Goal: Transaction & Acquisition: Book appointment/travel/reservation

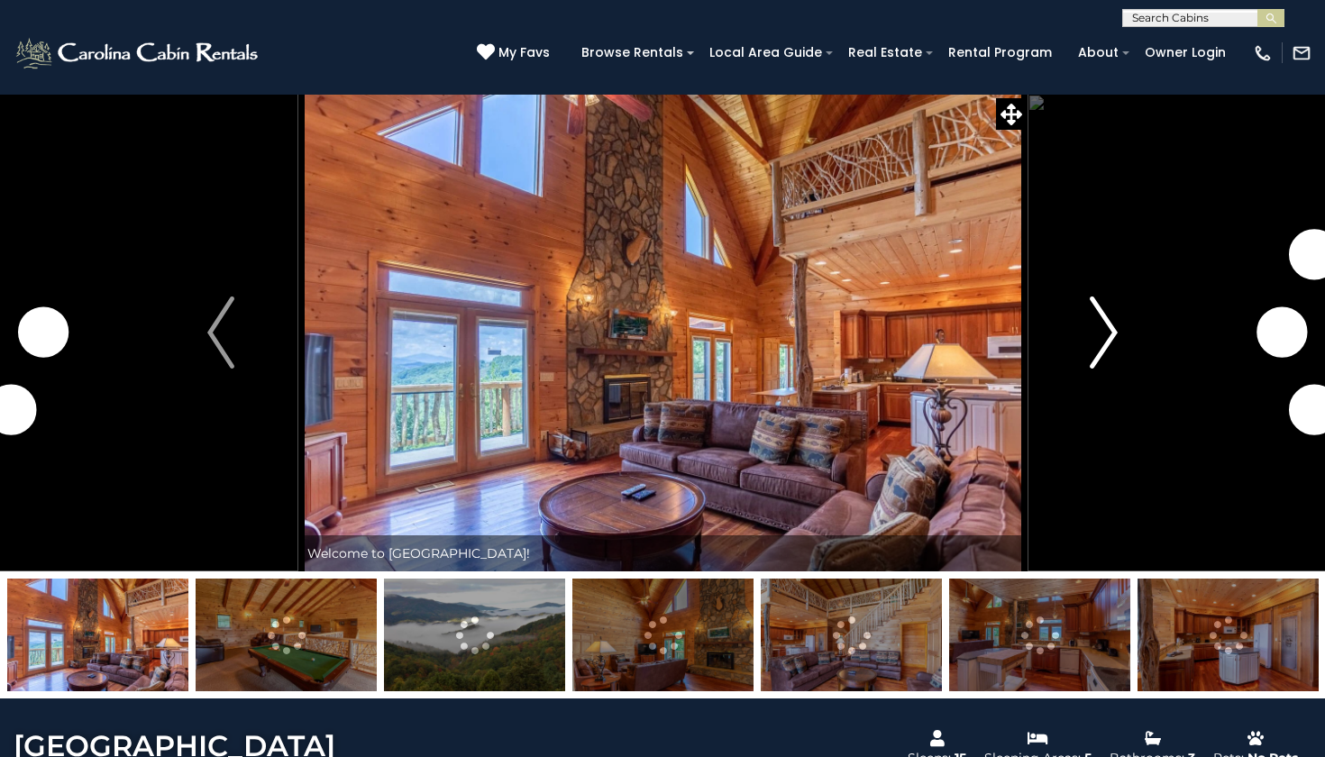
click at [1103, 287] on button "Next" at bounding box center [1104, 333] width 154 height 478
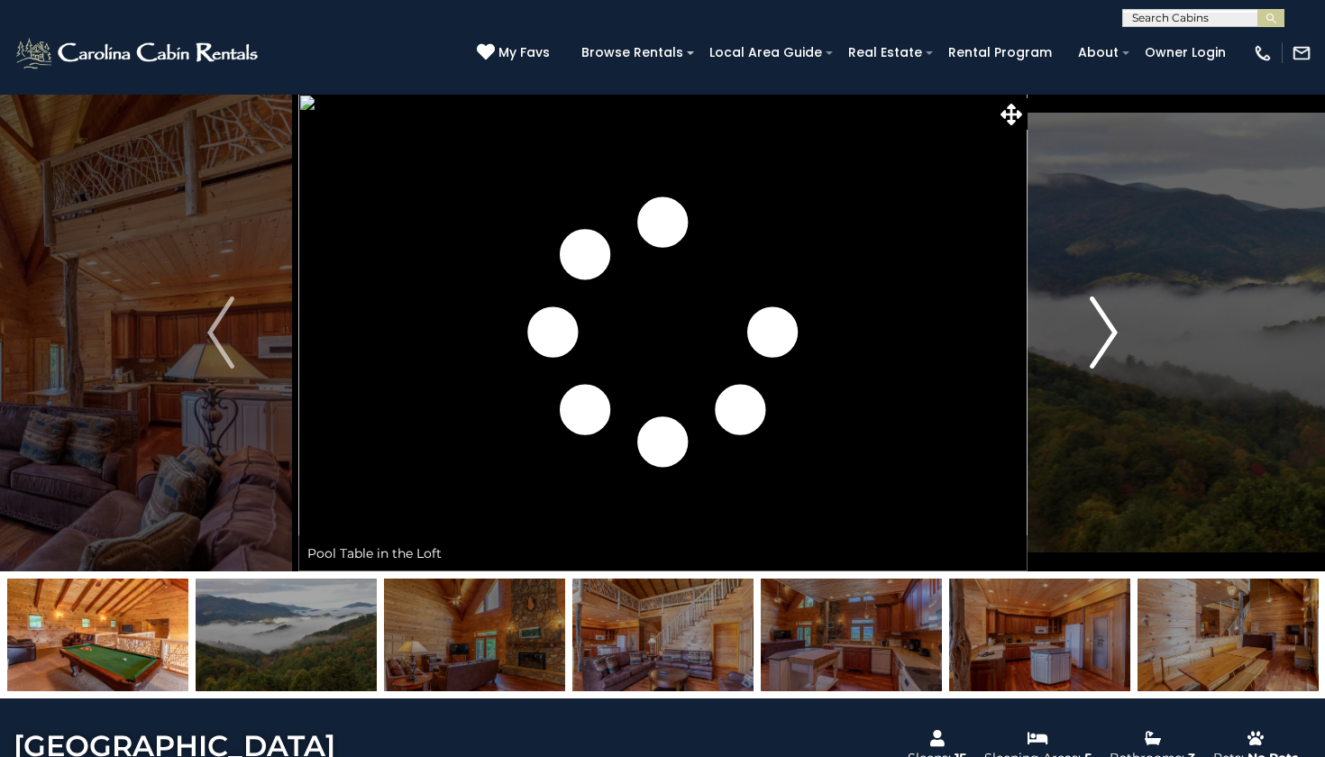
click at [1110, 307] on img "Next" at bounding box center [1104, 333] width 27 height 72
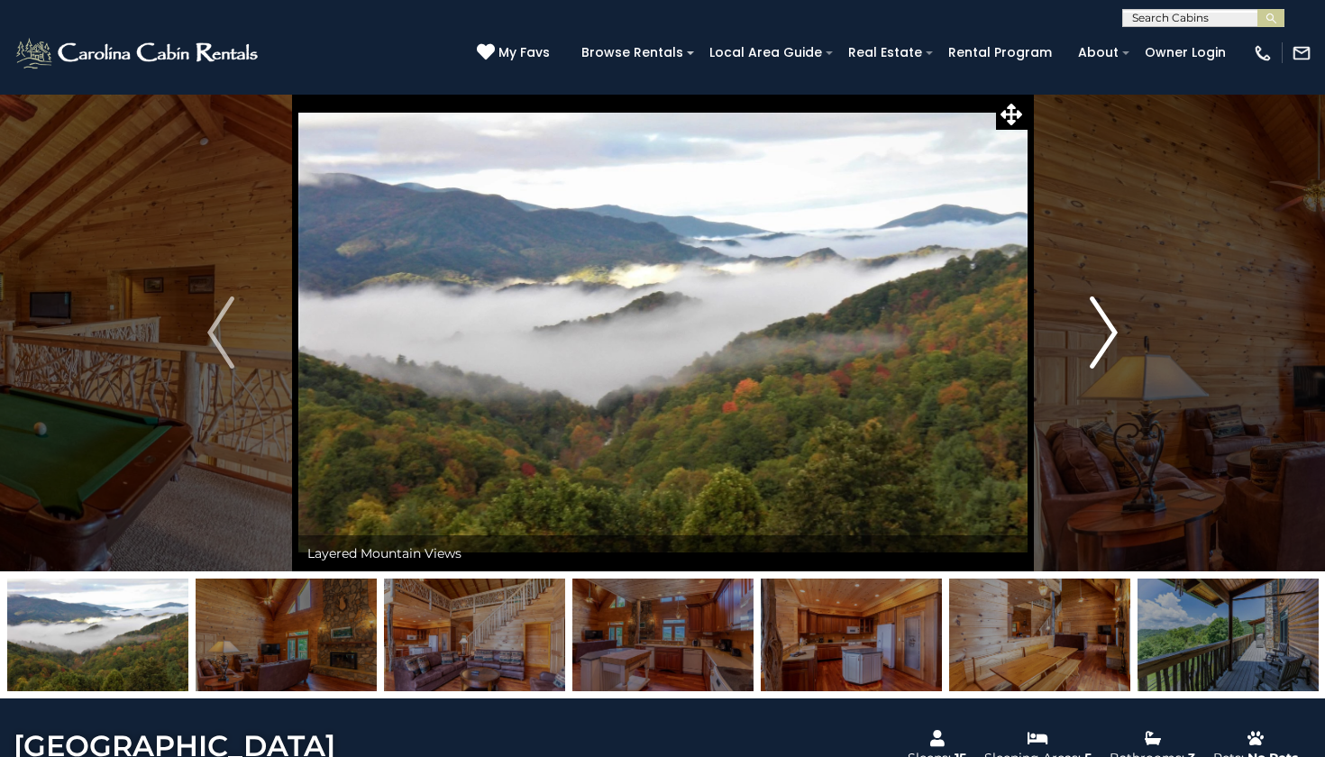
click at [1110, 307] on img "Next" at bounding box center [1104, 333] width 27 height 72
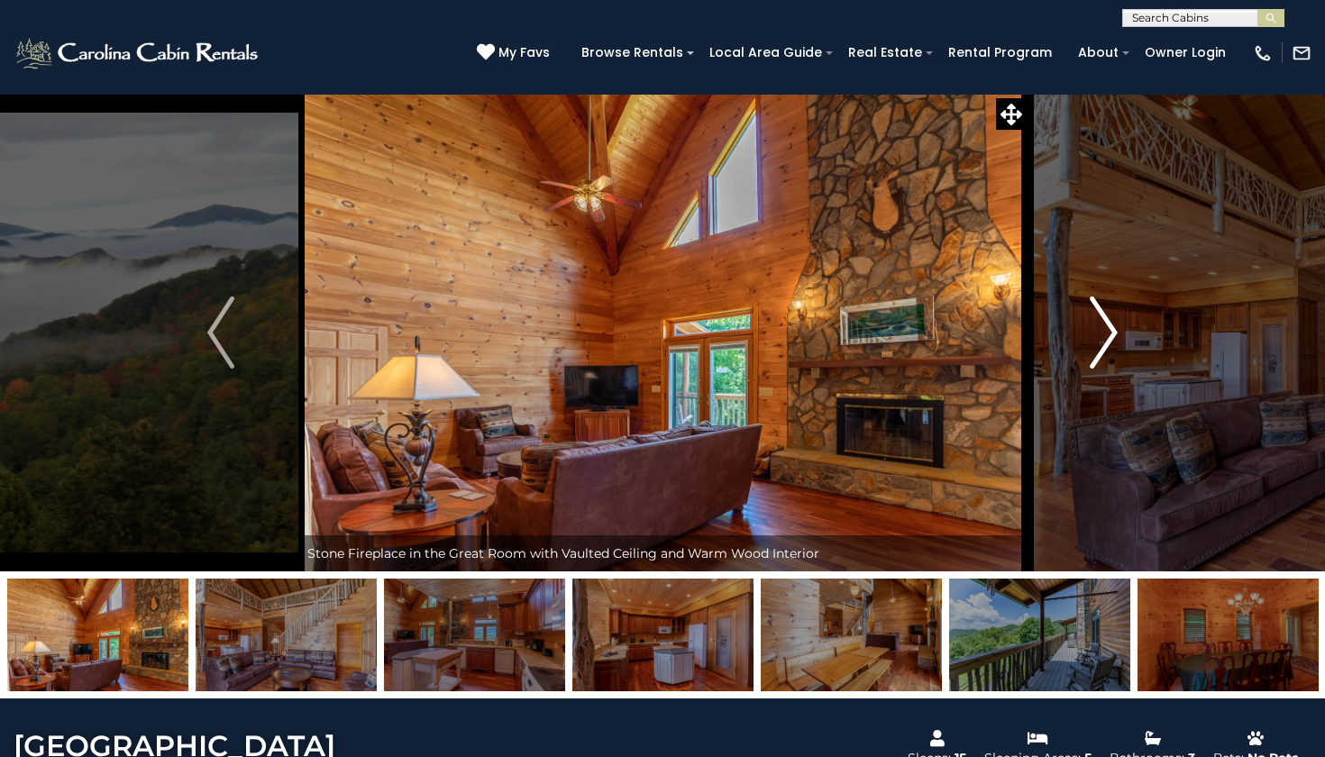
click at [1110, 307] on img "Next" at bounding box center [1104, 333] width 27 height 72
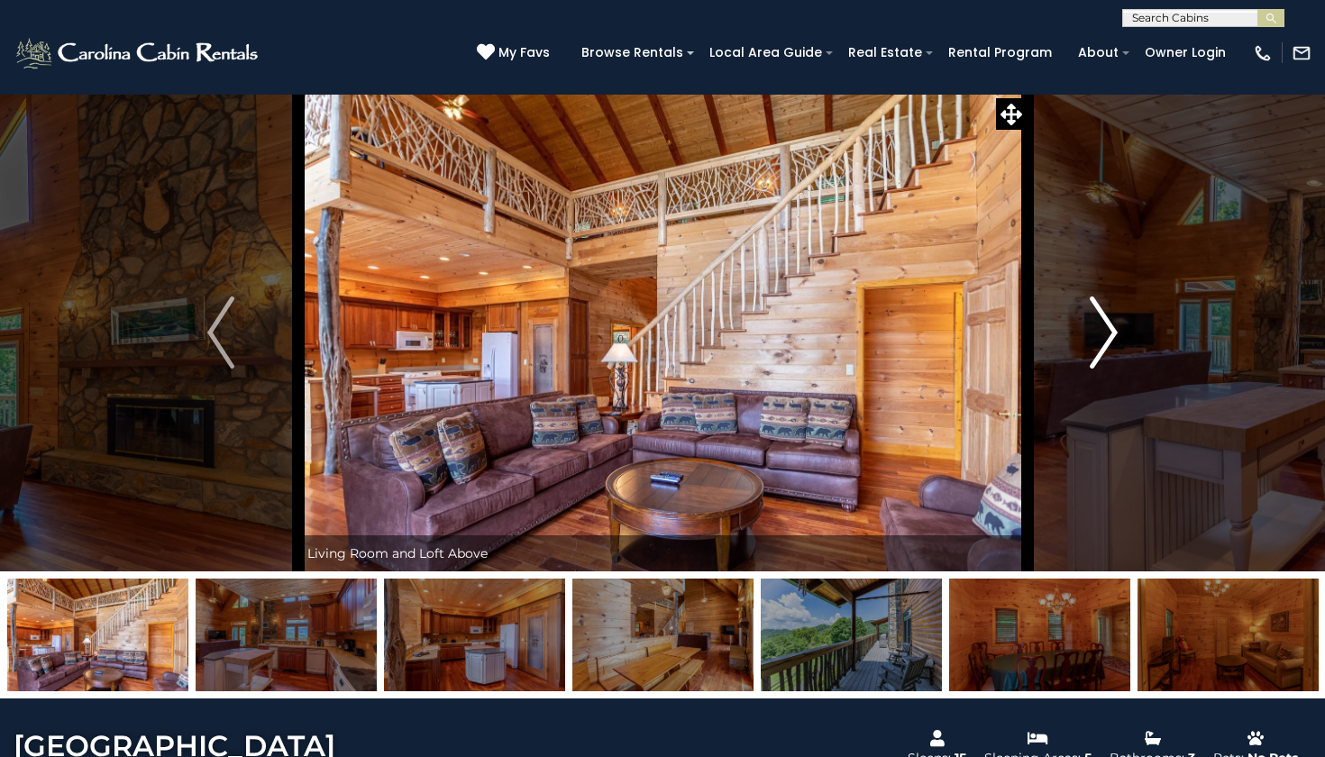
click at [1110, 307] on img "Next" at bounding box center [1104, 333] width 27 height 72
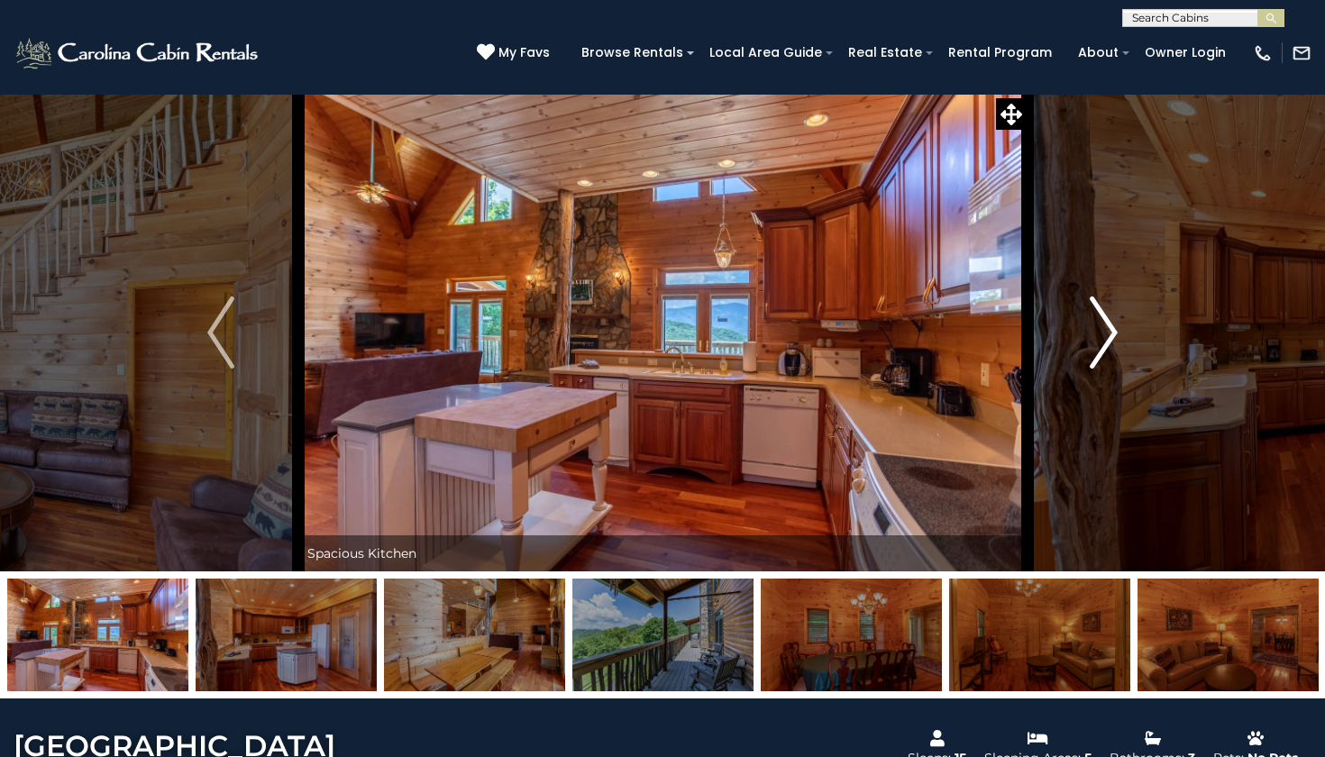
click at [1110, 307] on img "Next" at bounding box center [1104, 333] width 27 height 72
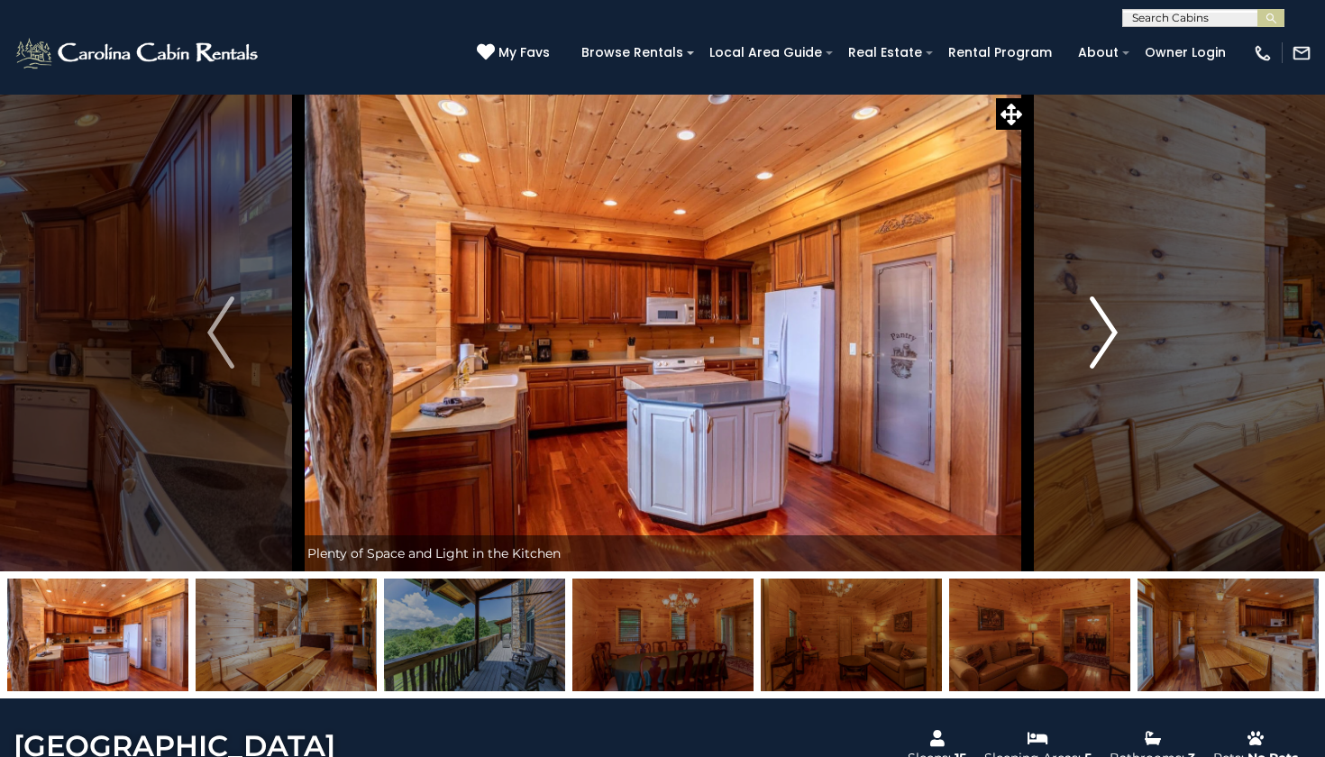
click at [1110, 307] on img "Next" at bounding box center [1104, 333] width 27 height 72
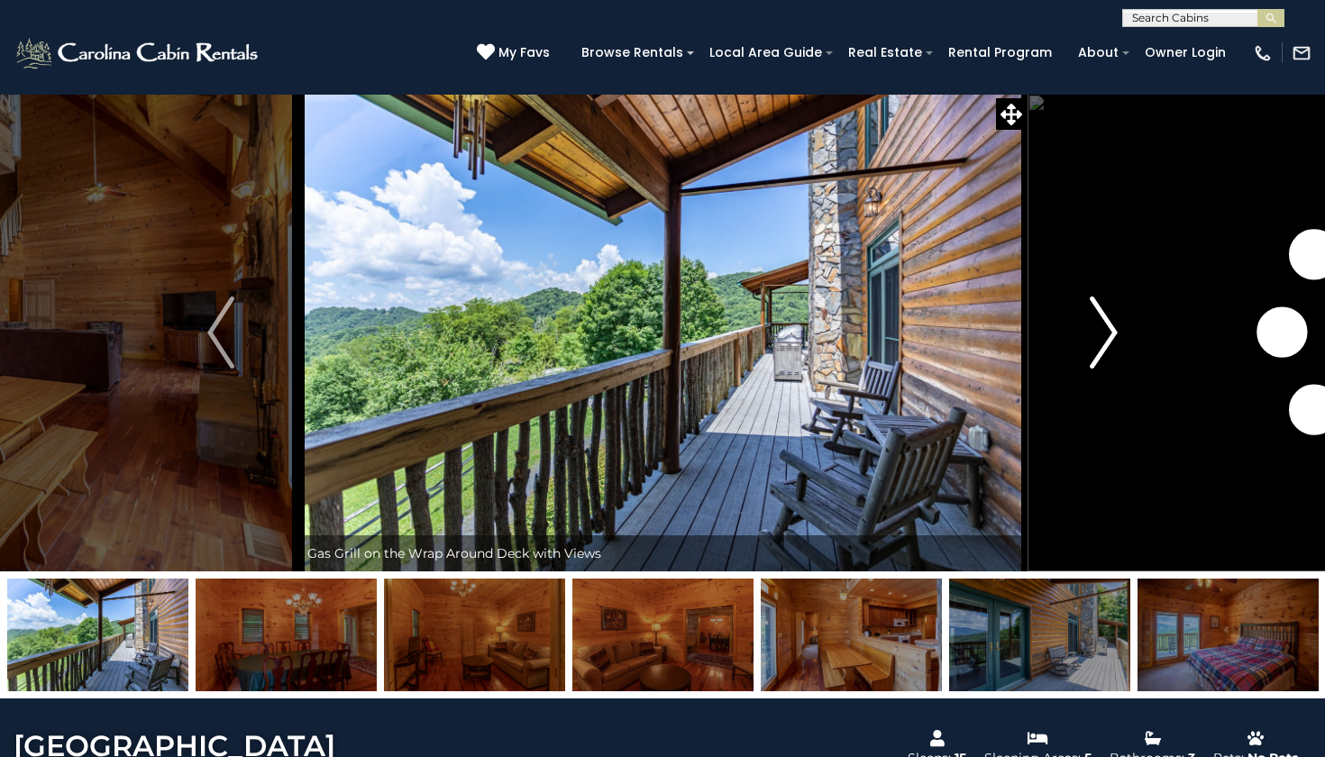
click at [1110, 307] on img "Next" at bounding box center [1104, 333] width 27 height 72
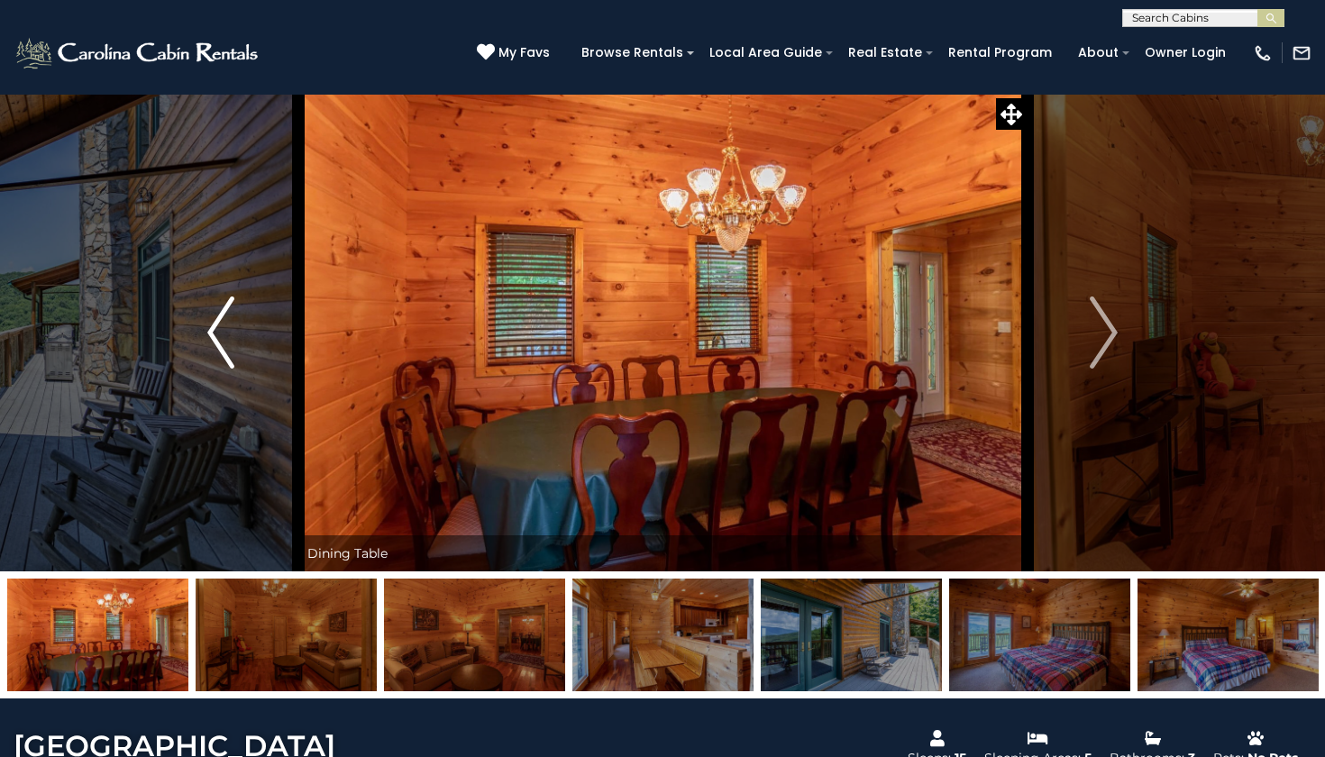
click at [232, 331] on img "Previous" at bounding box center [220, 333] width 27 height 72
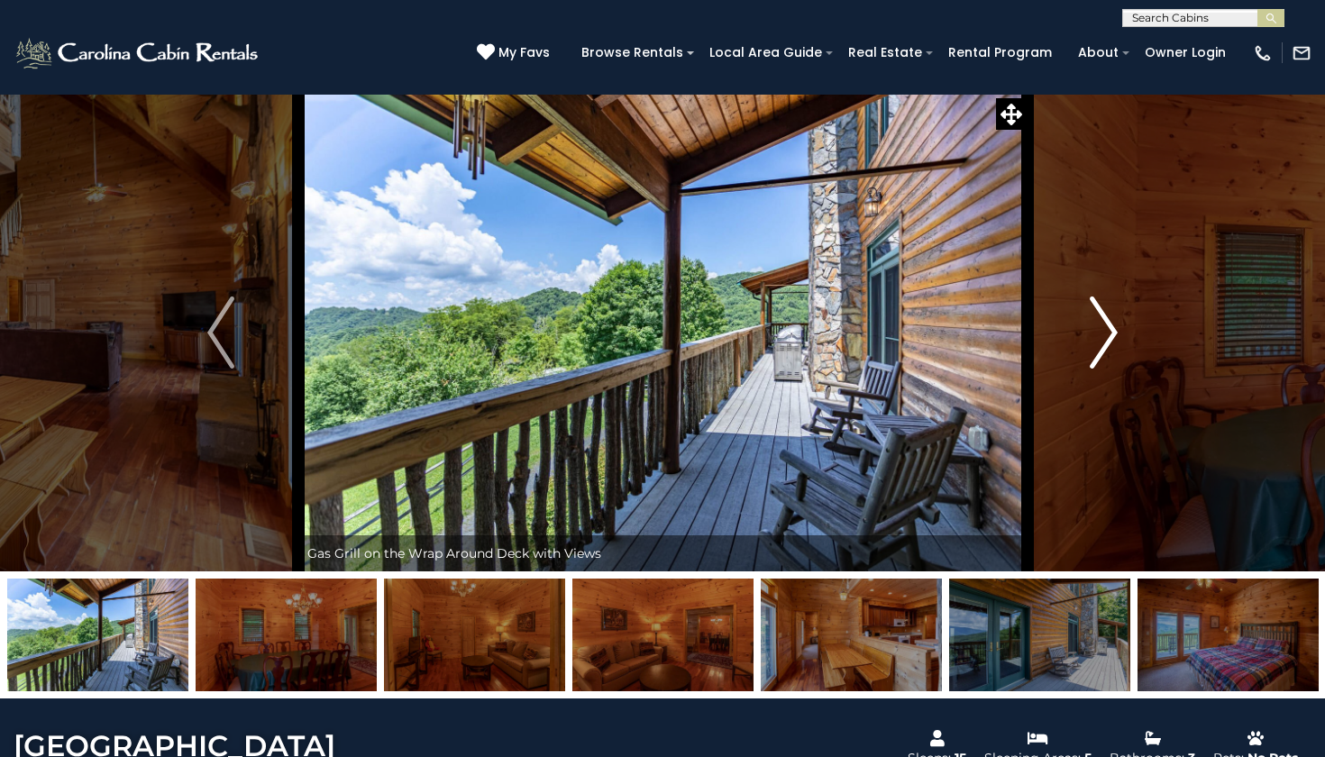
click at [1104, 290] on button "Next" at bounding box center [1104, 333] width 154 height 478
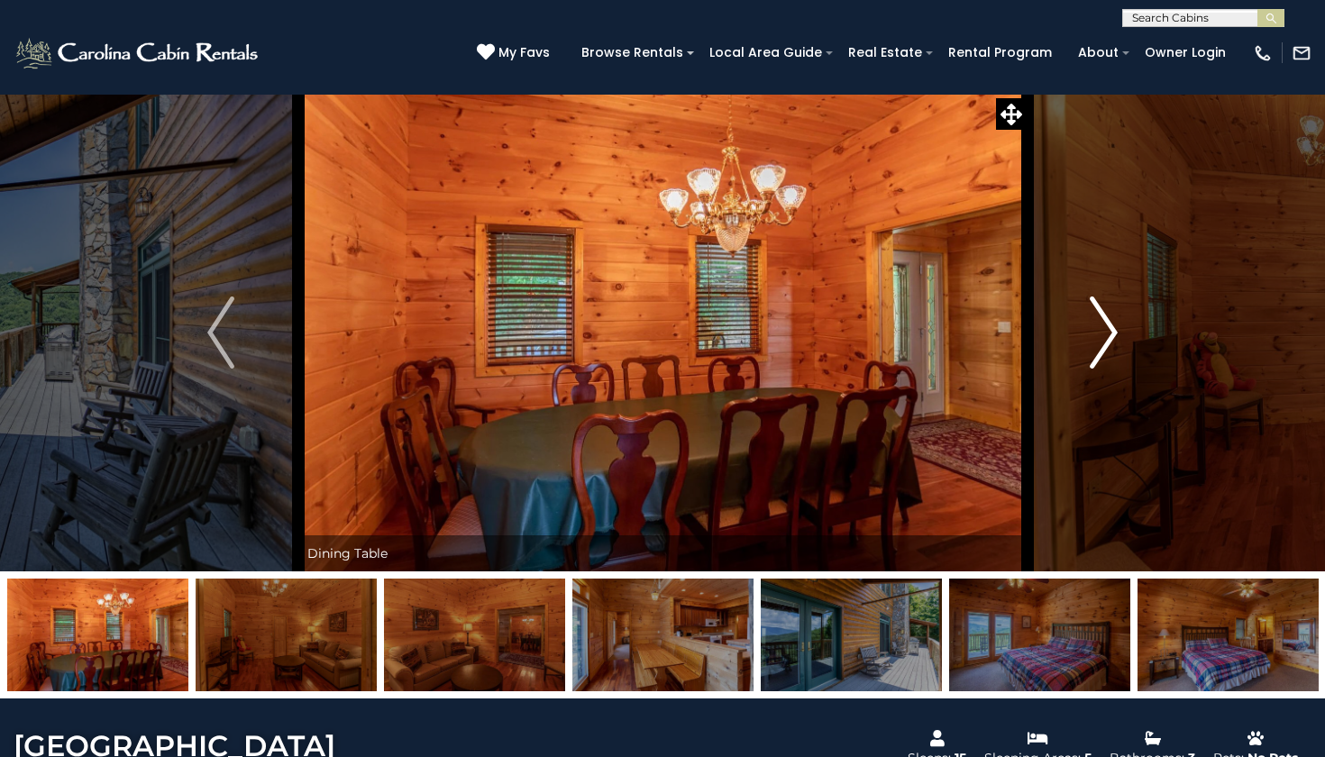
click at [1104, 290] on button "Next" at bounding box center [1104, 333] width 154 height 478
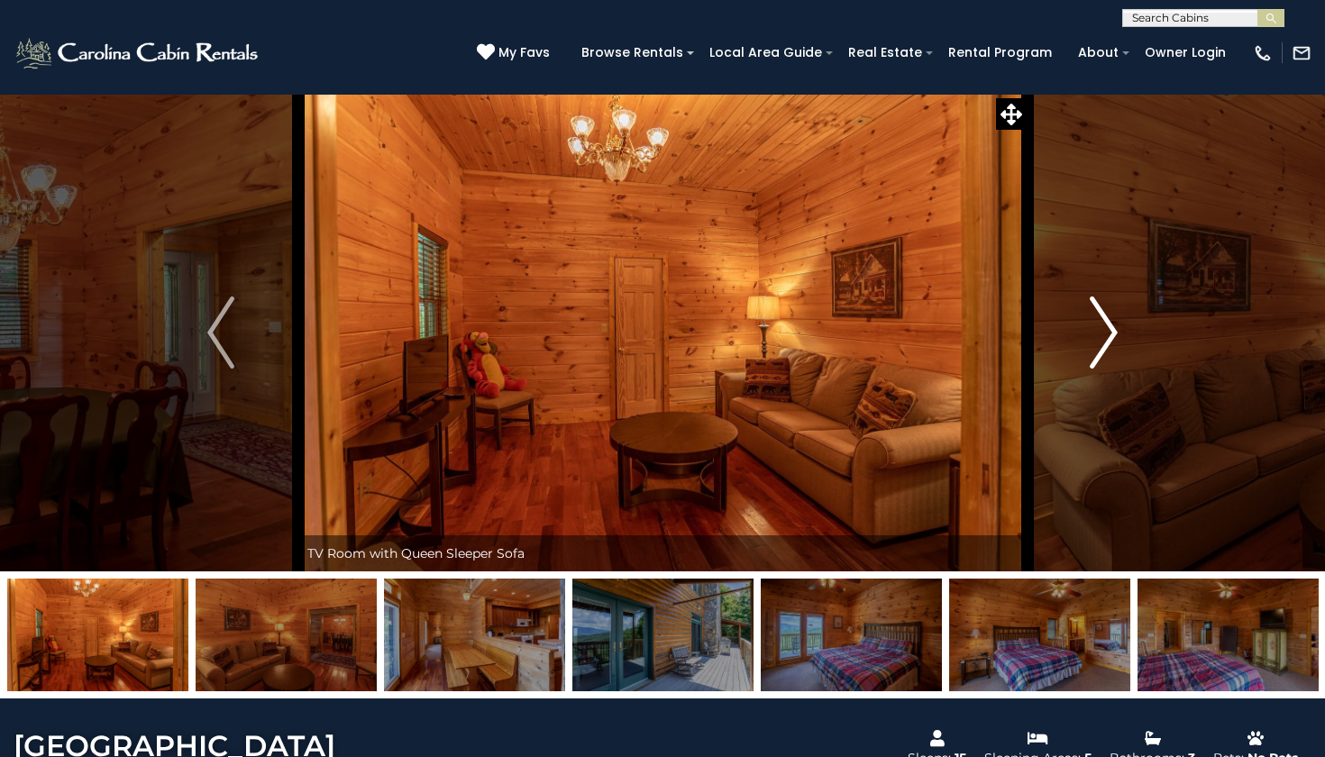
click at [1104, 290] on button "Next" at bounding box center [1104, 333] width 154 height 478
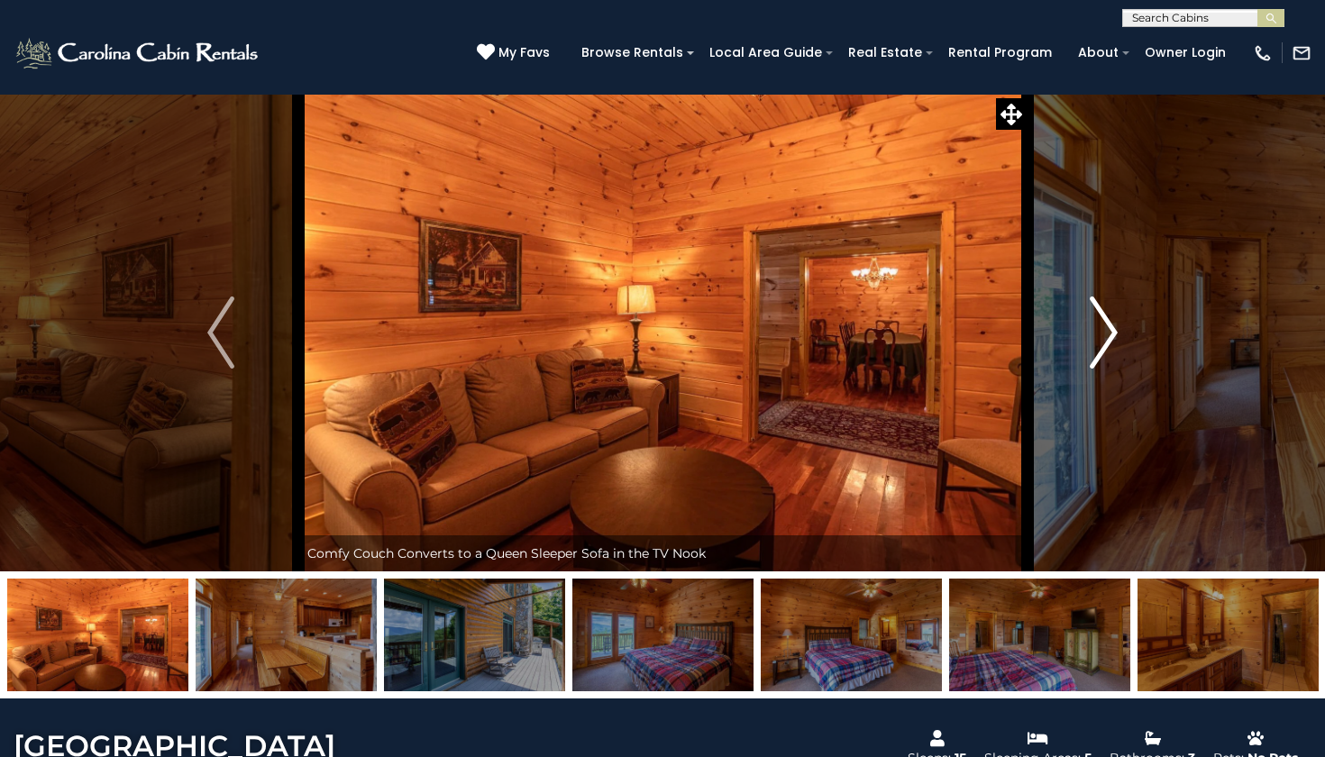
click at [1104, 290] on button "Next" at bounding box center [1104, 333] width 154 height 478
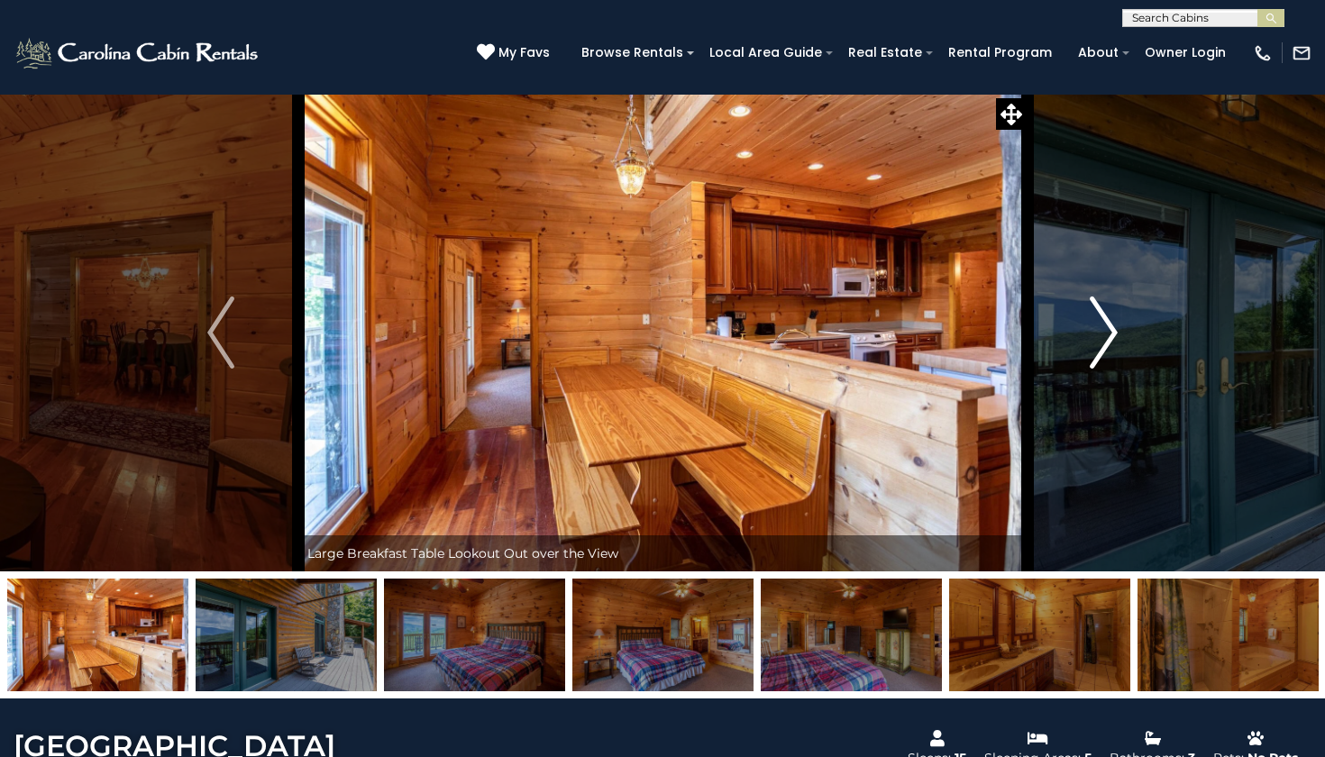
click at [1104, 290] on button "Next" at bounding box center [1104, 333] width 154 height 478
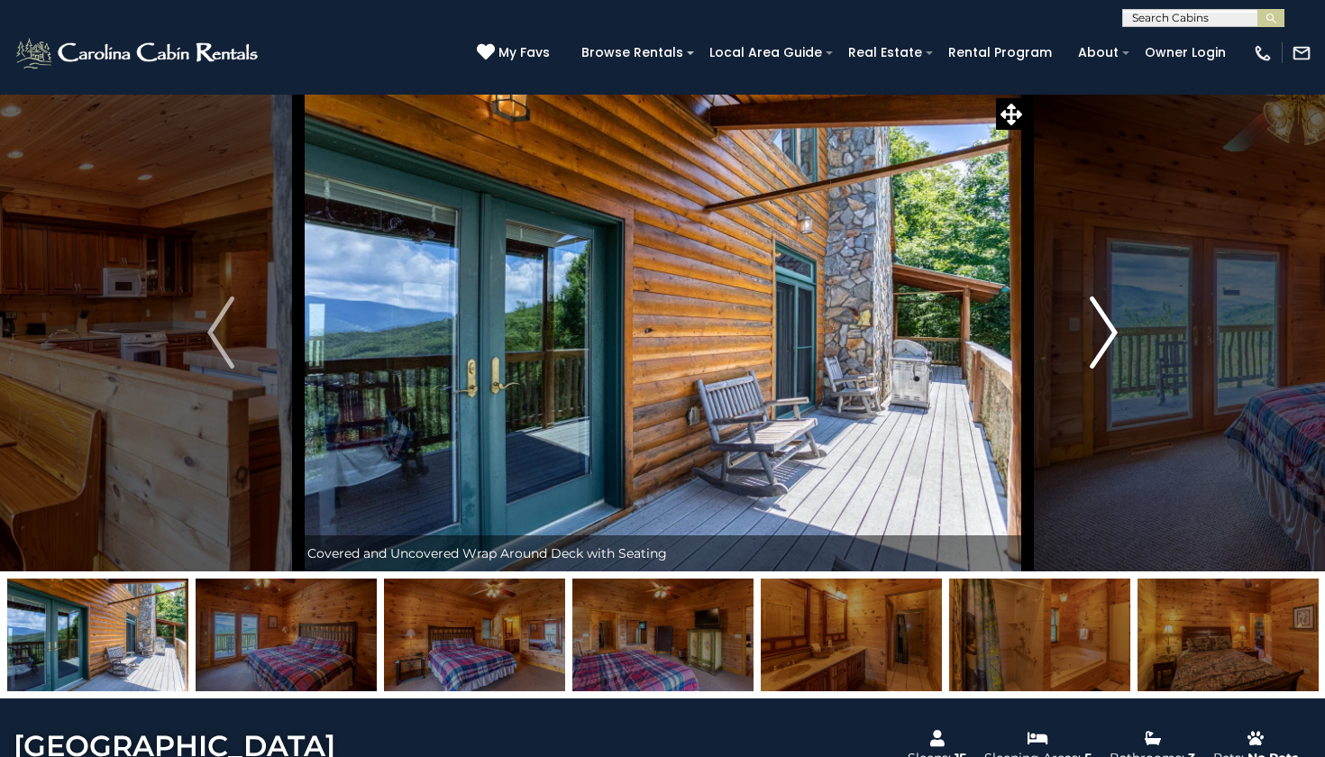
click at [1104, 290] on button "Next" at bounding box center [1104, 333] width 154 height 478
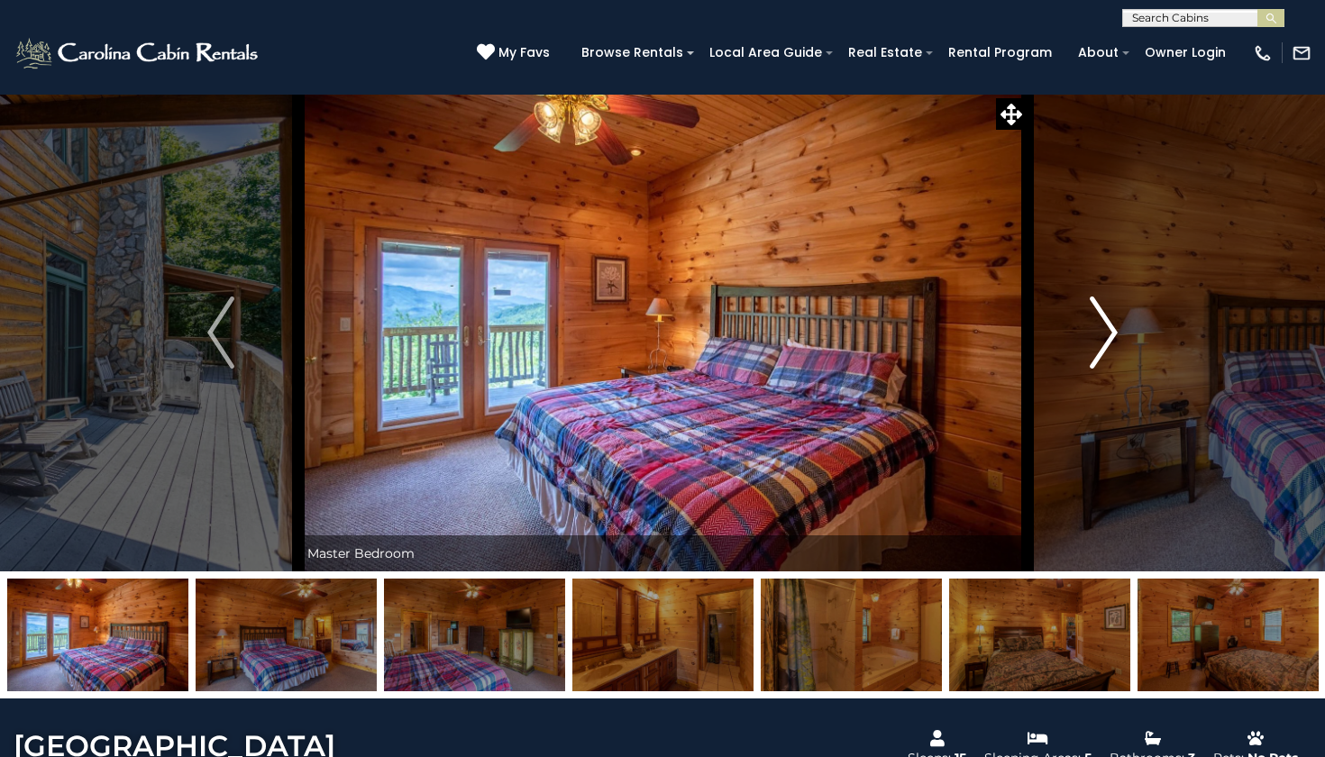
click at [1104, 290] on button "Next" at bounding box center [1104, 333] width 154 height 478
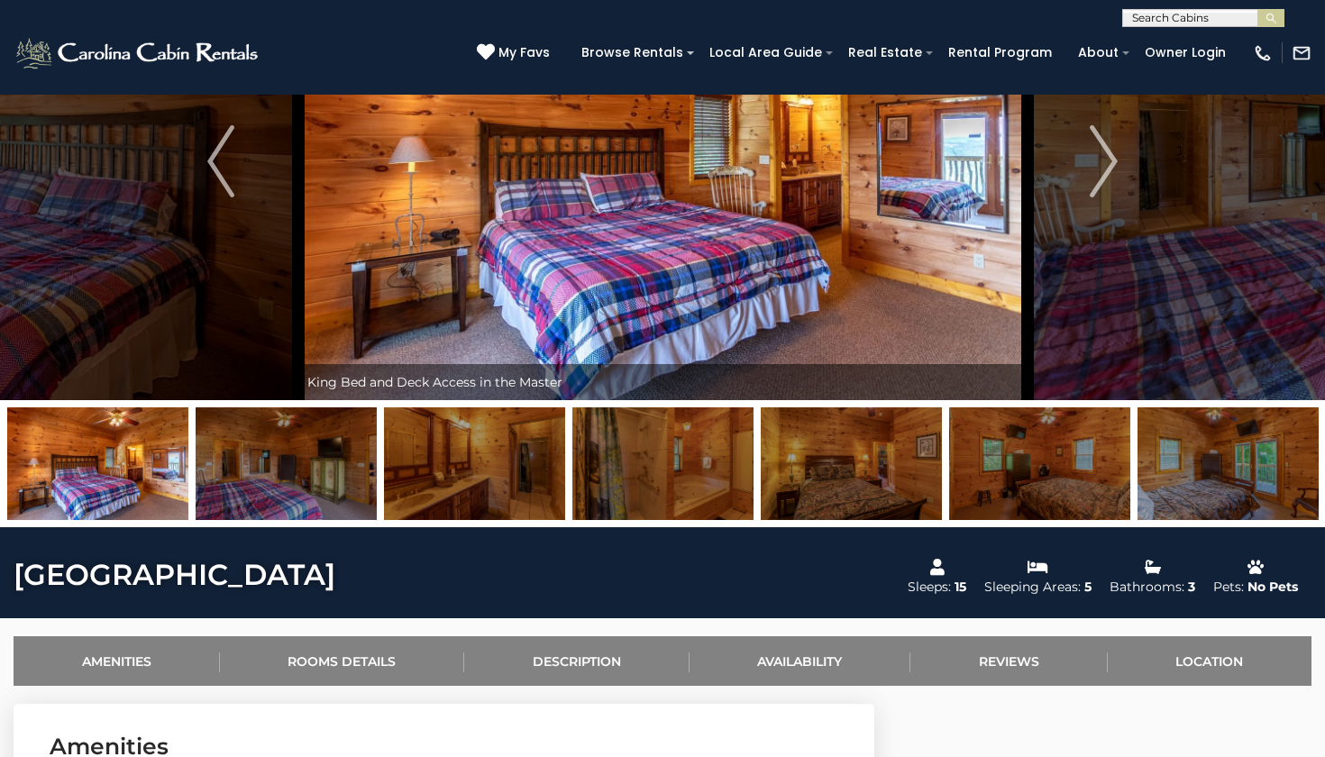
scroll to position [163, 0]
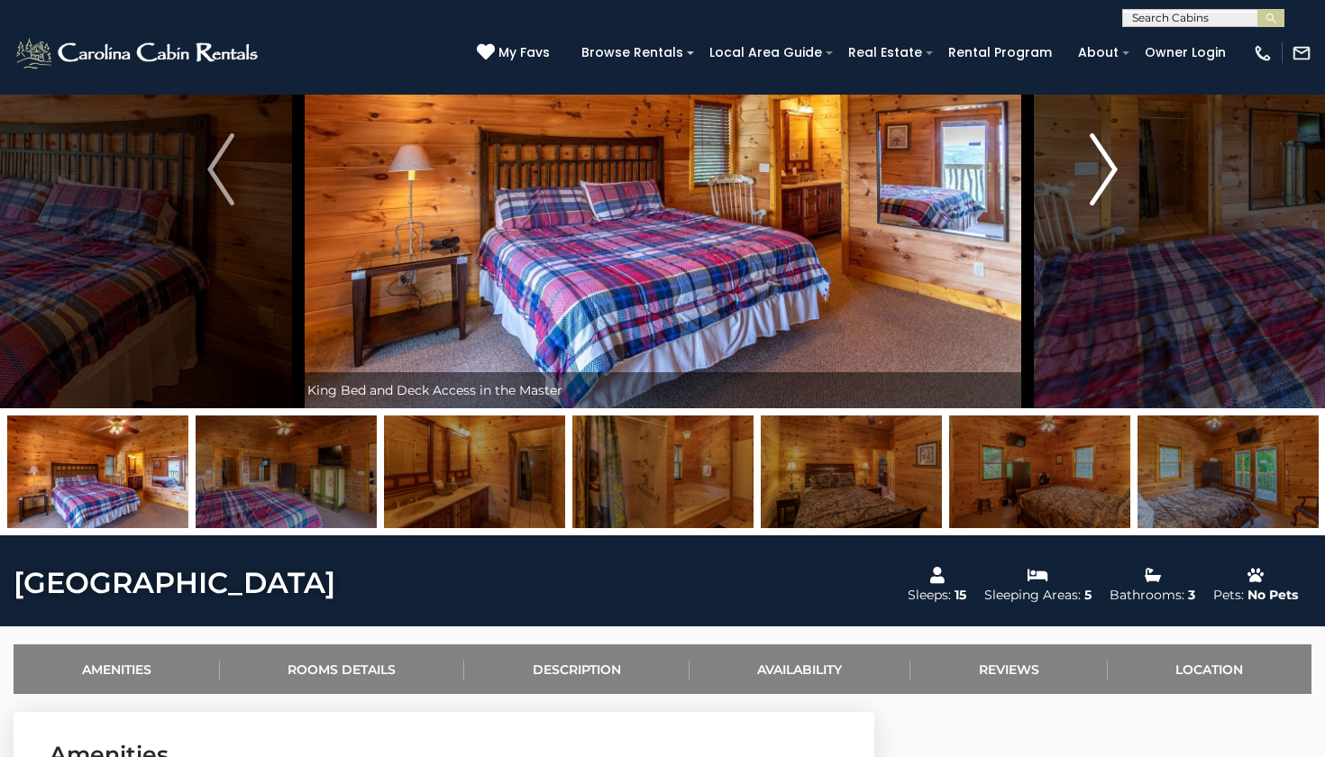
click at [1074, 178] on button "Next" at bounding box center [1104, 170] width 154 height 478
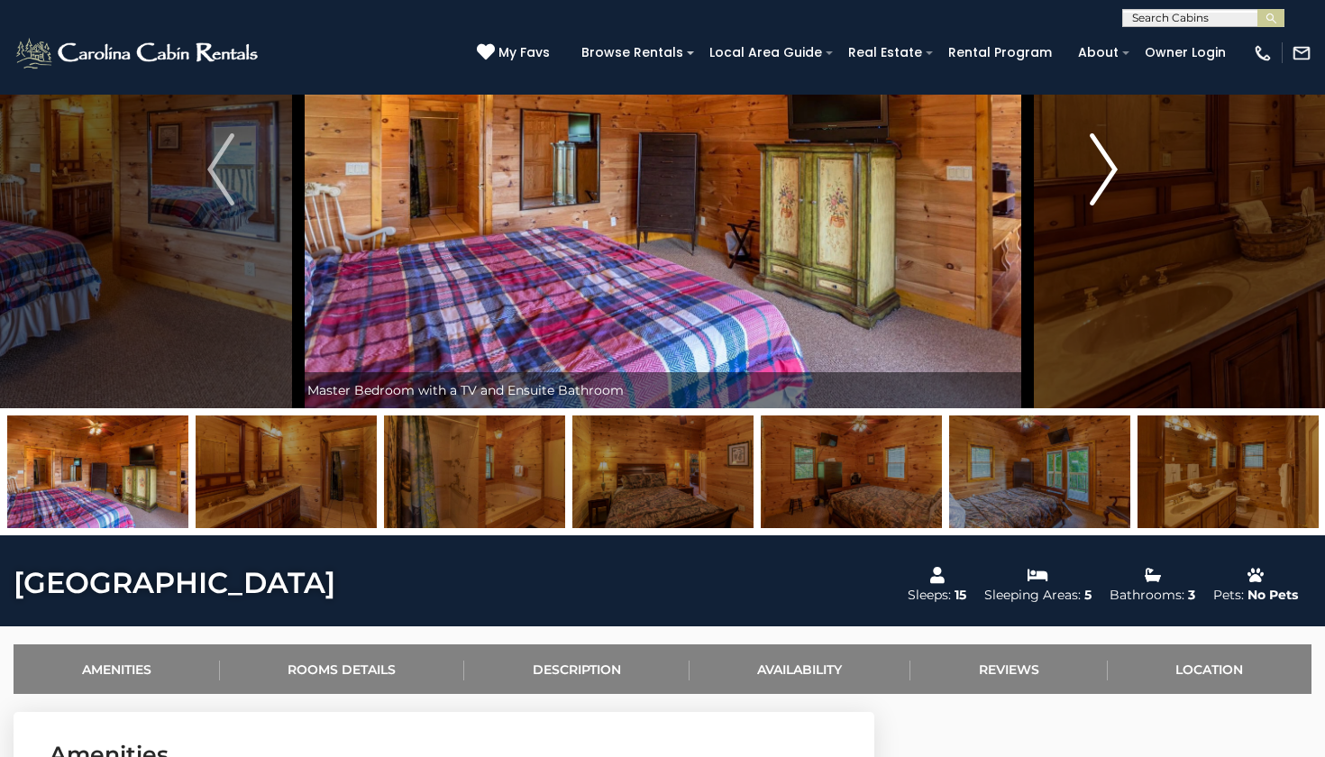
click at [1074, 178] on button "Next" at bounding box center [1104, 170] width 154 height 478
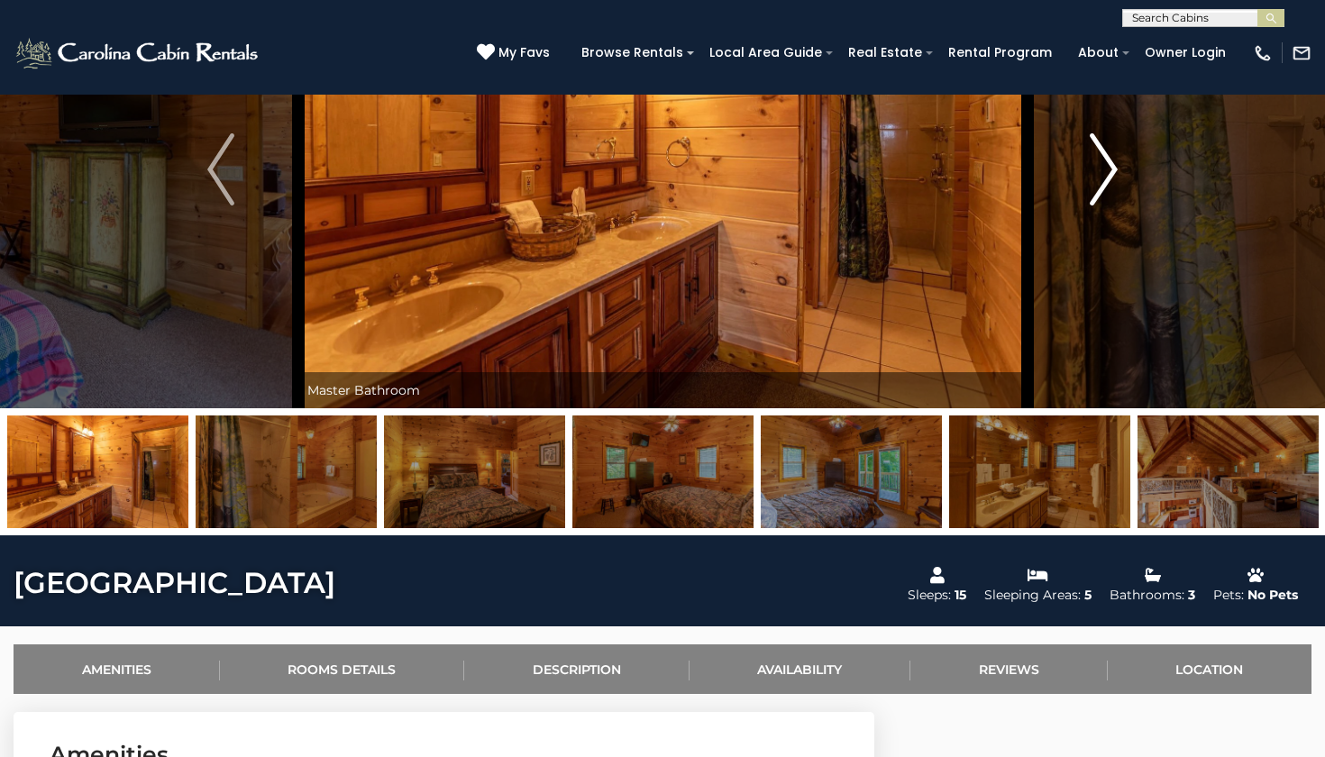
click at [1074, 178] on button "Next" at bounding box center [1104, 170] width 154 height 478
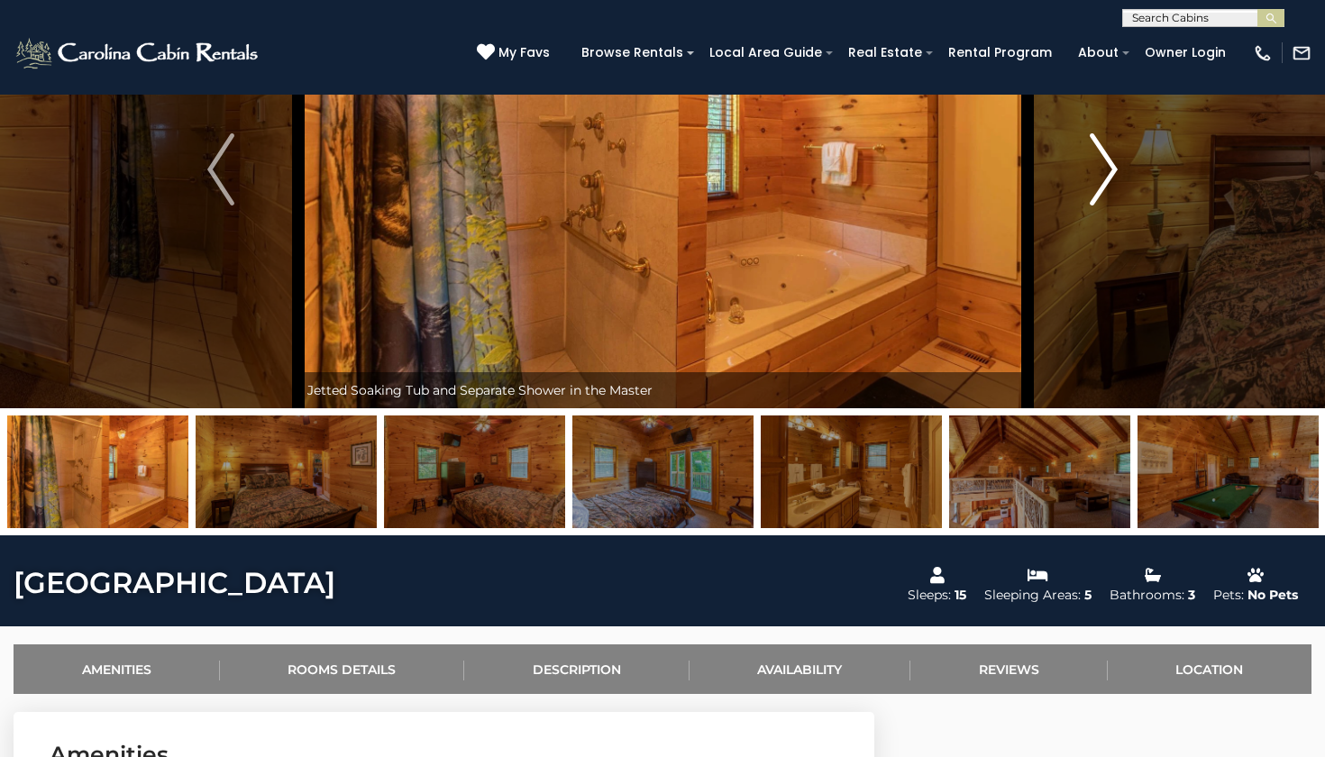
click at [1074, 178] on button "Next" at bounding box center [1104, 170] width 154 height 478
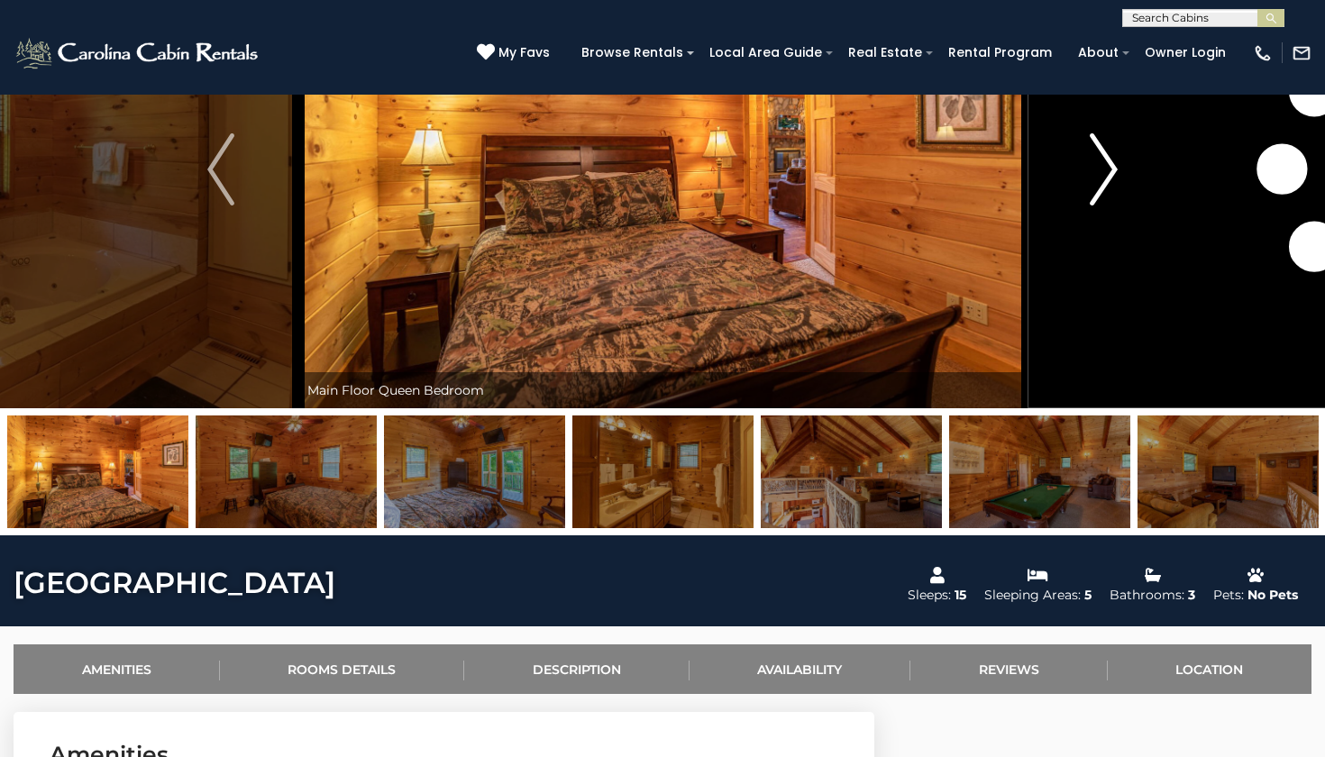
click at [1074, 178] on button "Next" at bounding box center [1104, 170] width 154 height 478
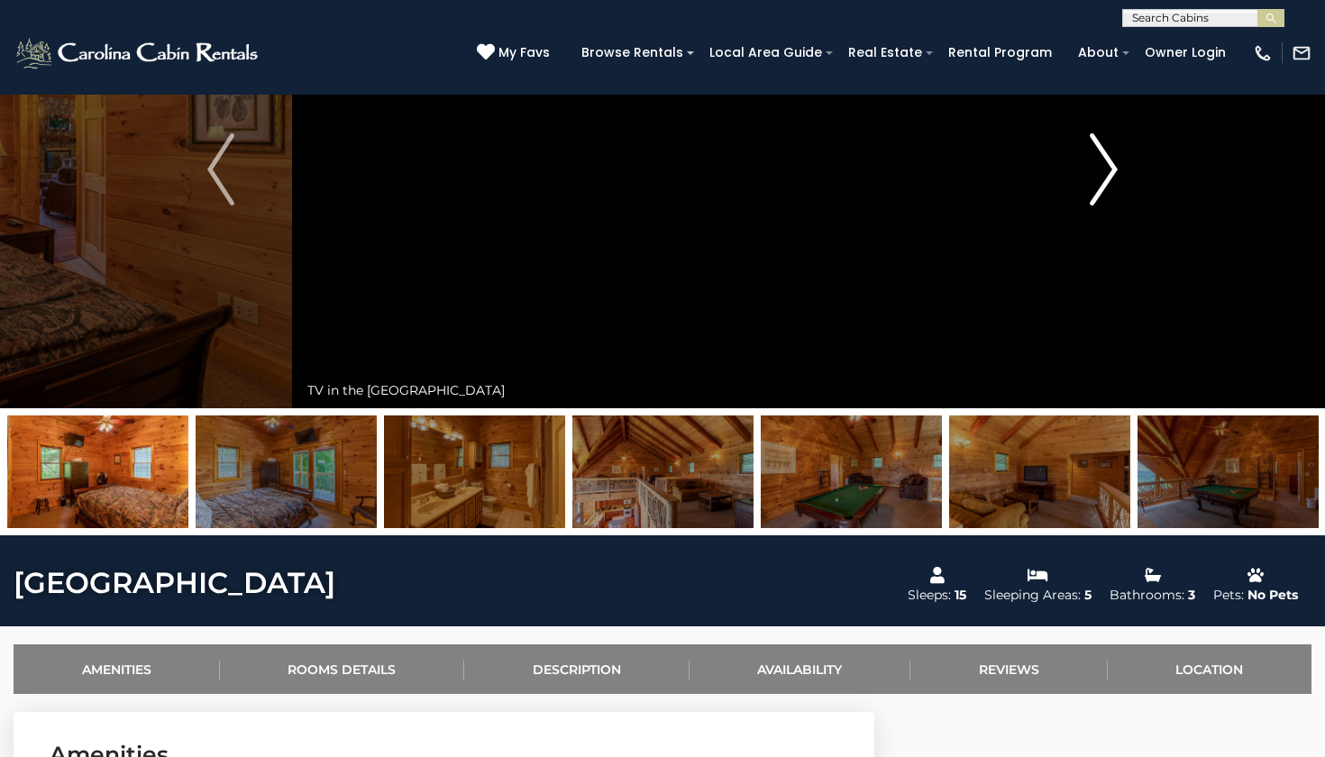
click at [1074, 178] on button "Next" at bounding box center [1104, 170] width 154 height 478
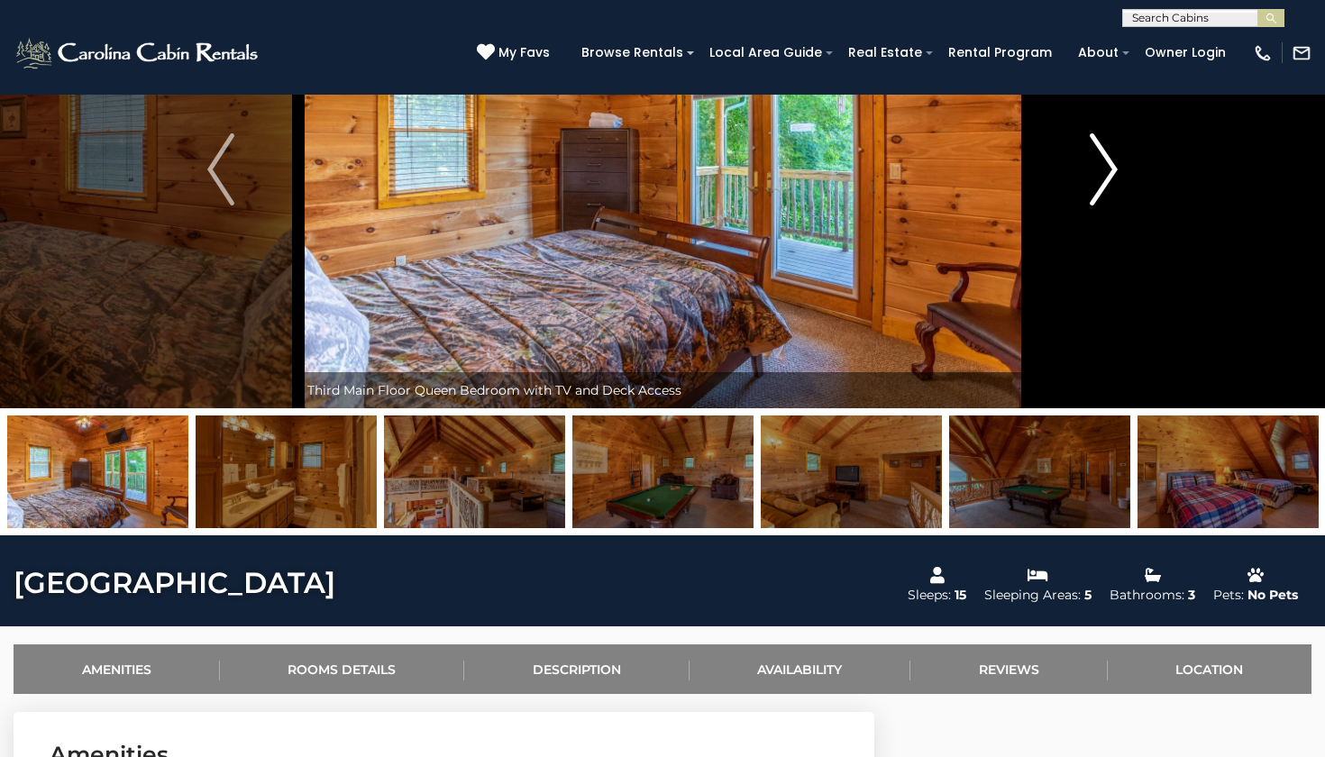
click at [1074, 178] on button "Next" at bounding box center [1104, 170] width 154 height 478
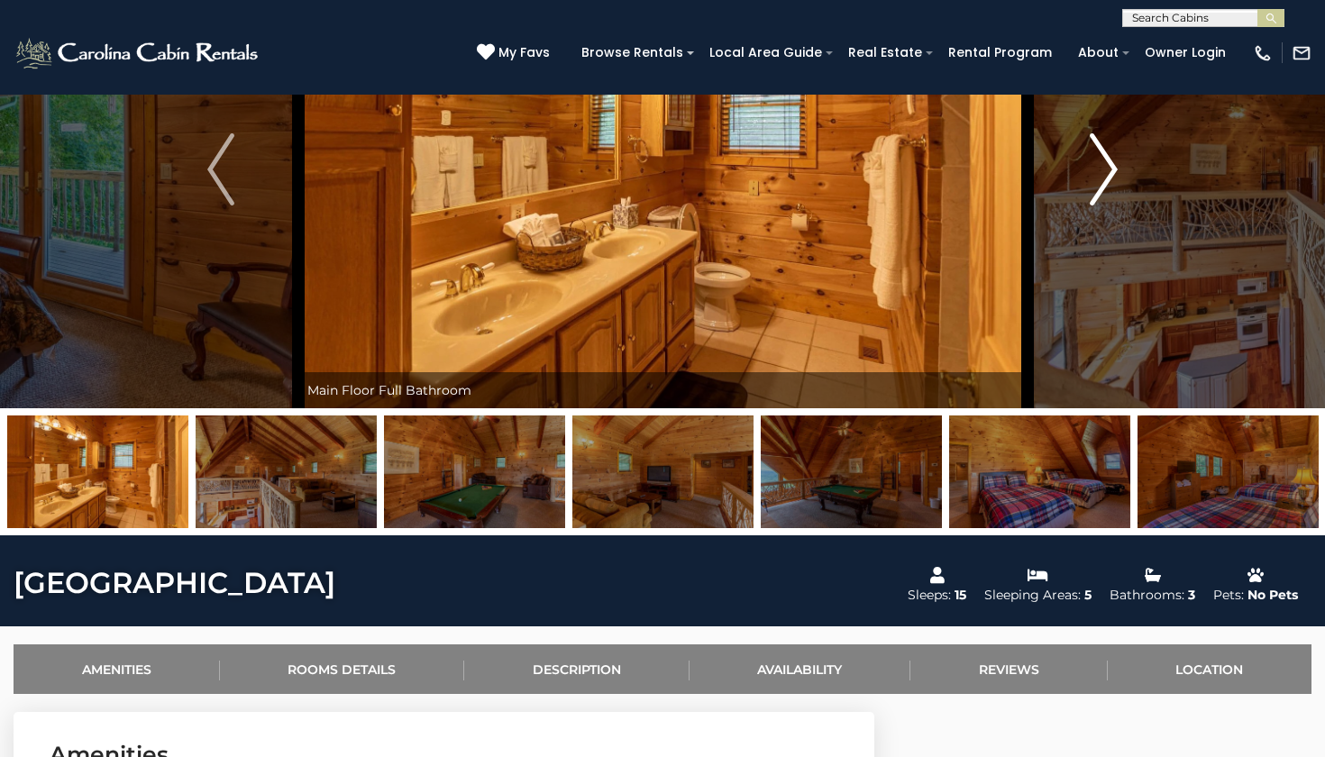
click at [1074, 178] on button "Next" at bounding box center [1104, 170] width 154 height 478
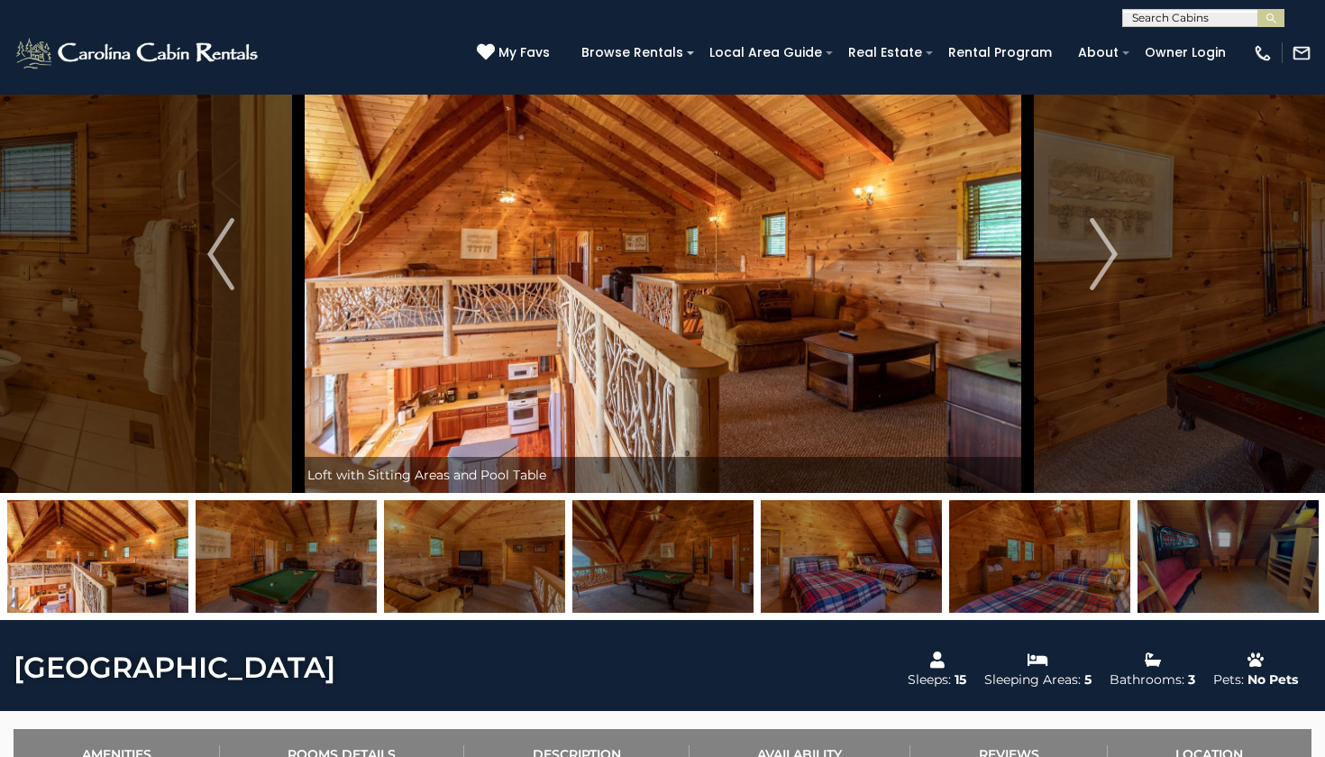
scroll to position [78, 0]
click at [114, 40] on img at bounding box center [139, 53] width 250 height 36
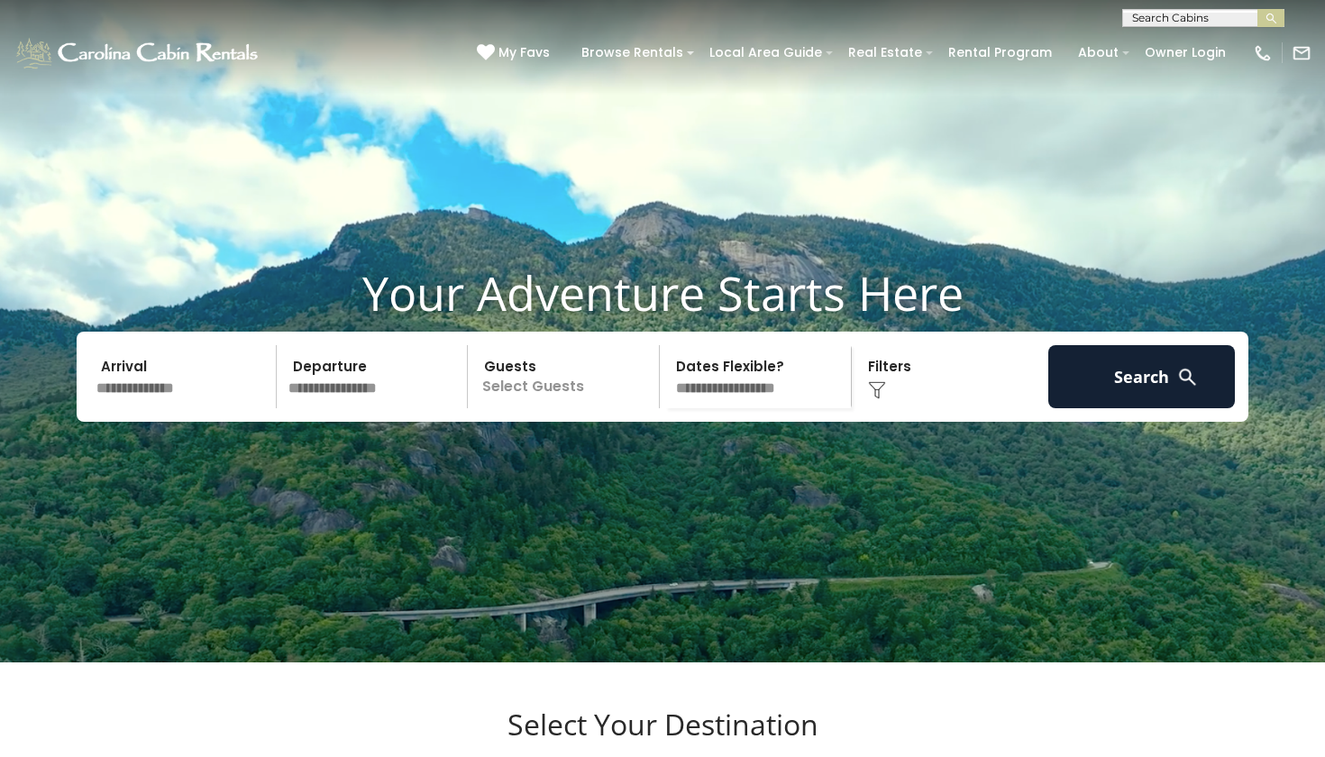
click at [1200, 22] on input "text" at bounding box center [1202, 22] width 158 height 18
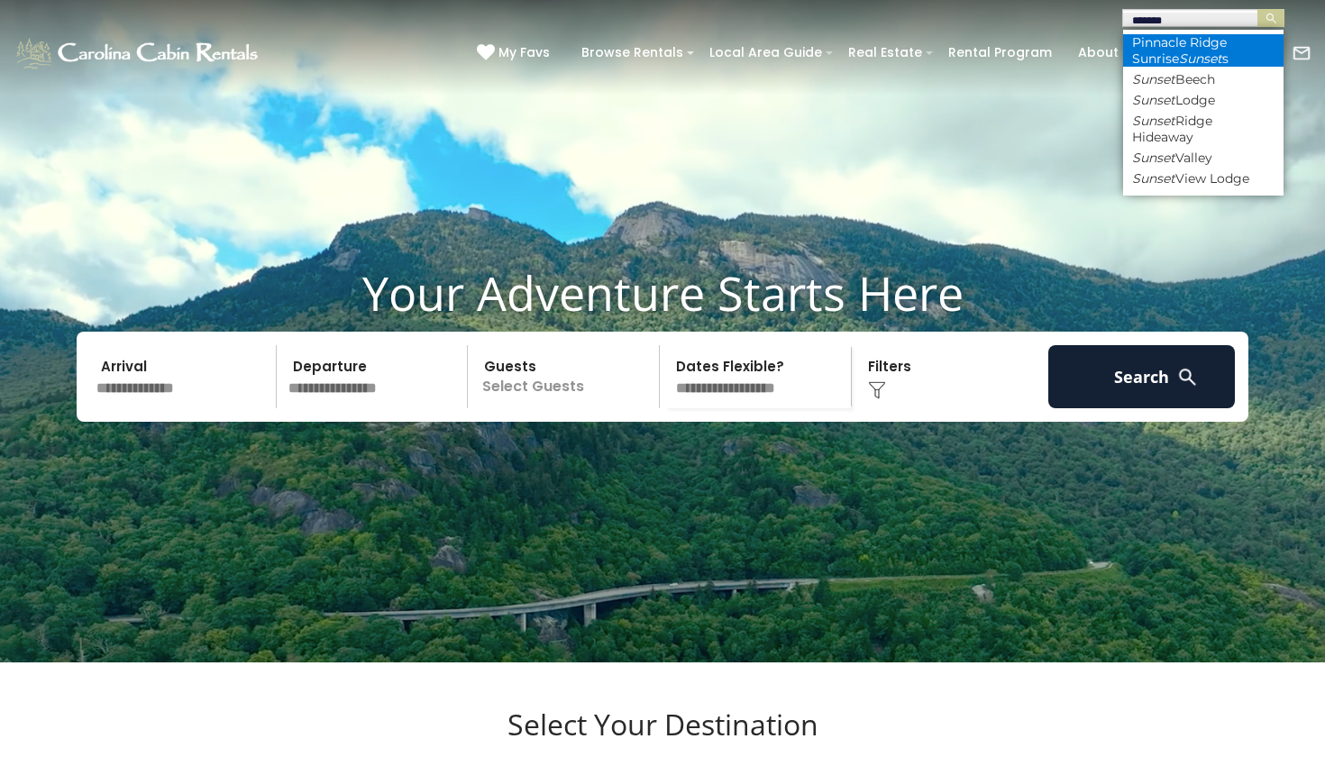
type input "******"
click at [1246, 50] on li "Pinnacle Ridge Sunrise Sunset s" at bounding box center [1203, 50] width 160 height 32
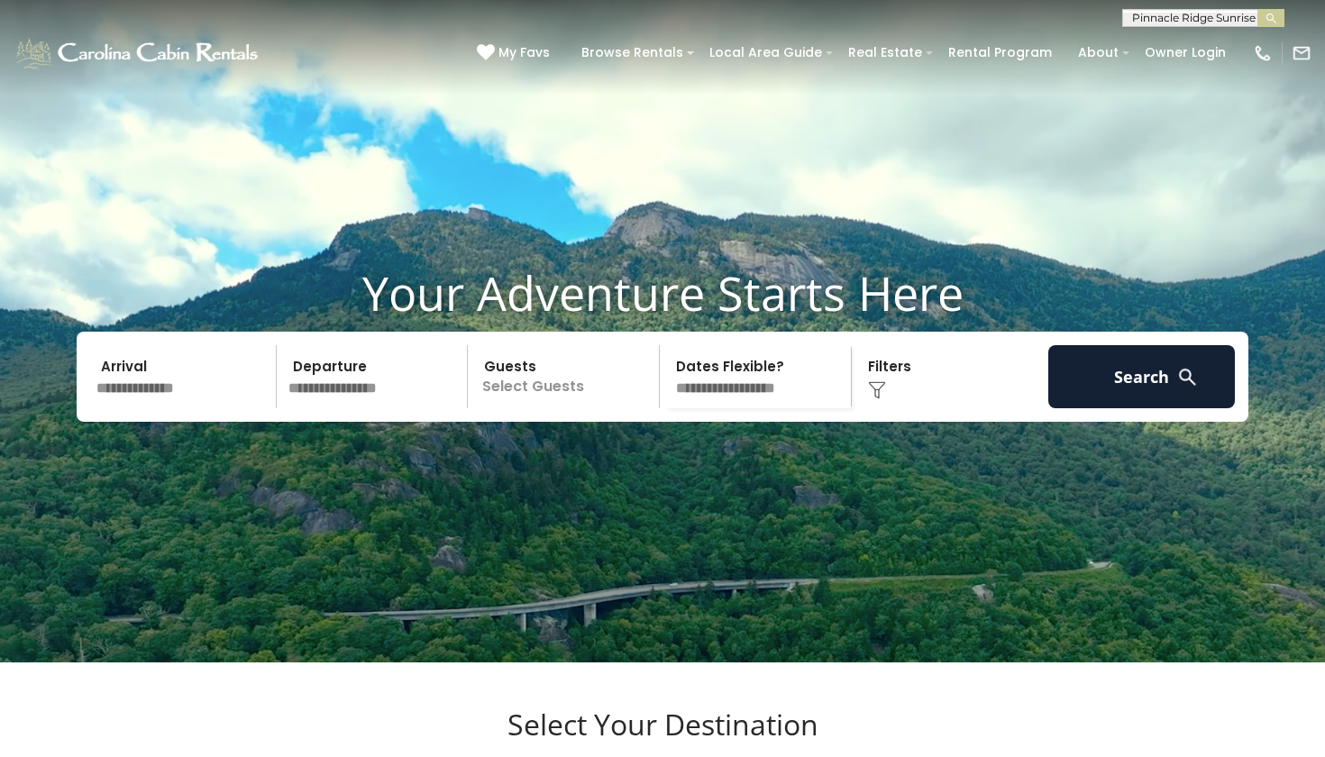
click at [1271, 18] on button "submit" at bounding box center [1270, 18] width 27 height 18
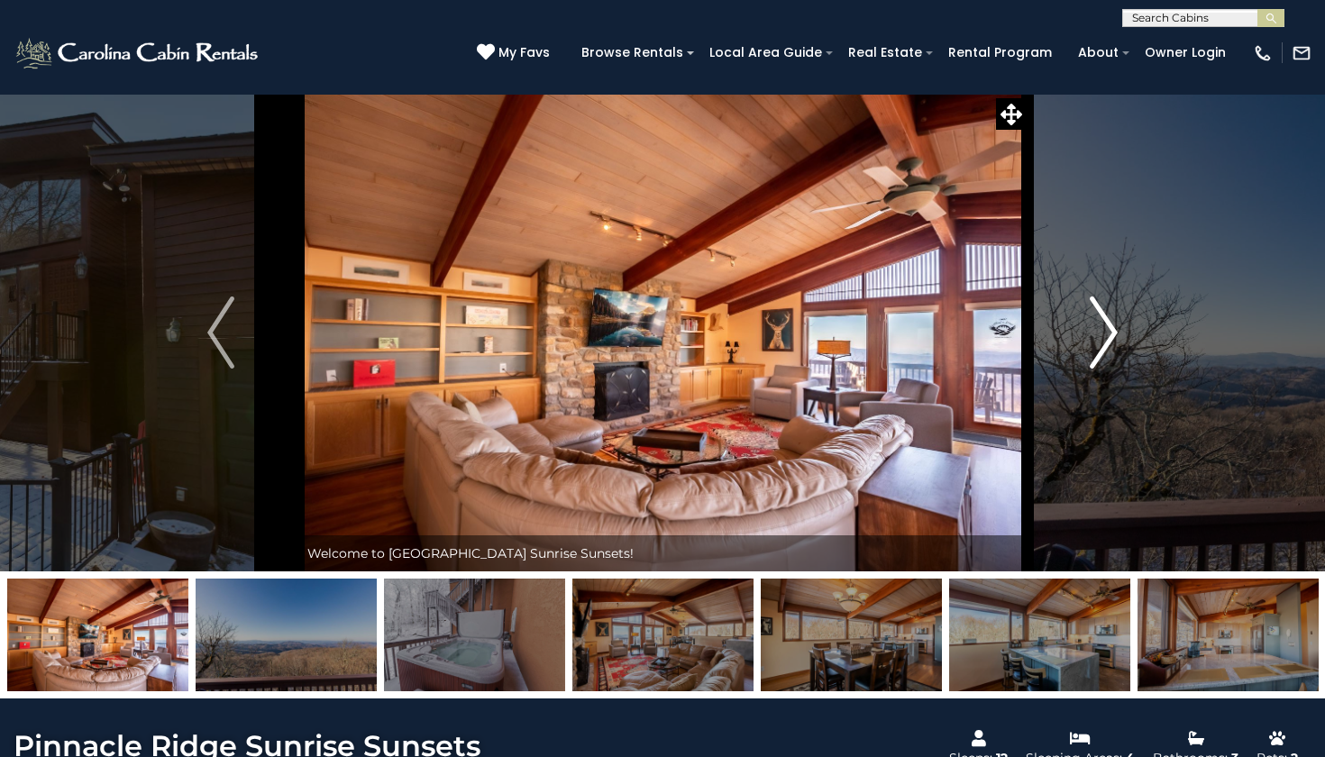
click at [1100, 316] on img "Next" at bounding box center [1104, 333] width 27 height 72
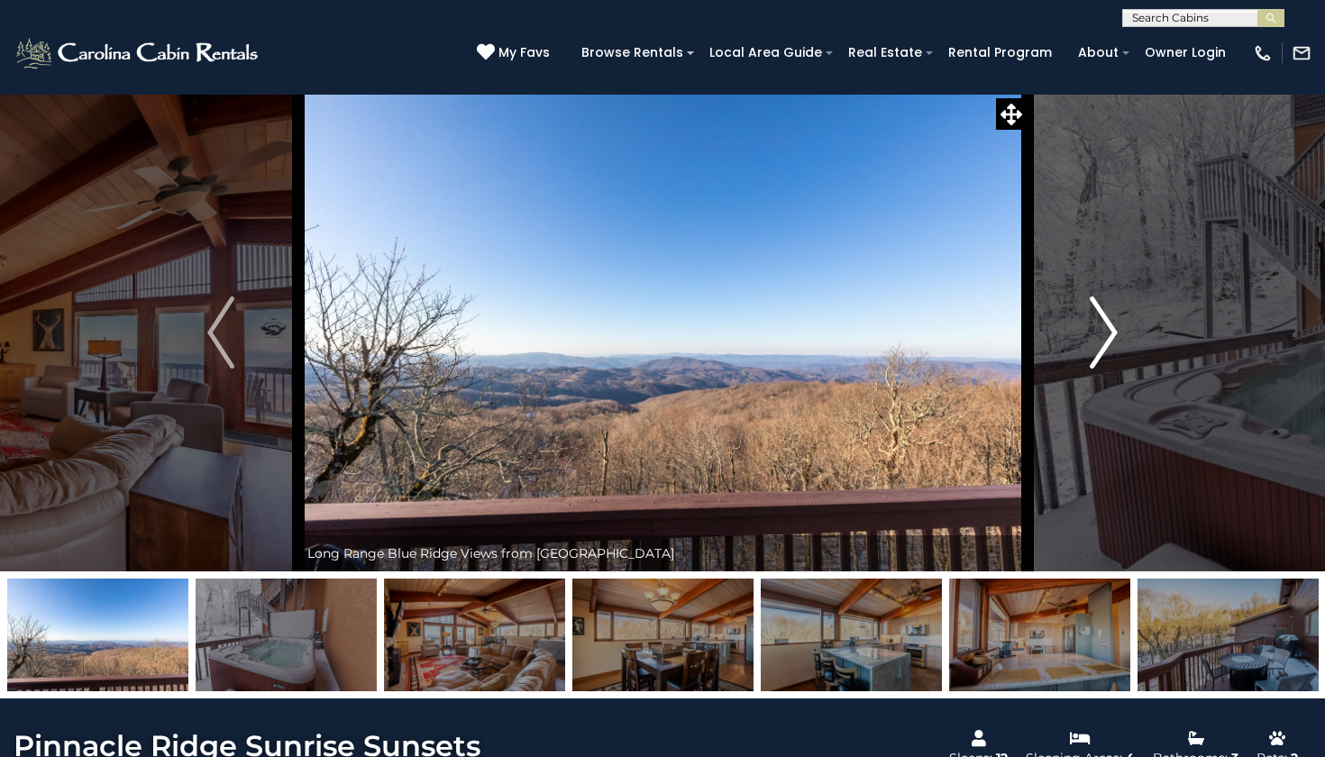
click at [1100, 316] on img "Next" at bounding box center [1104, 333] width 27 height 72
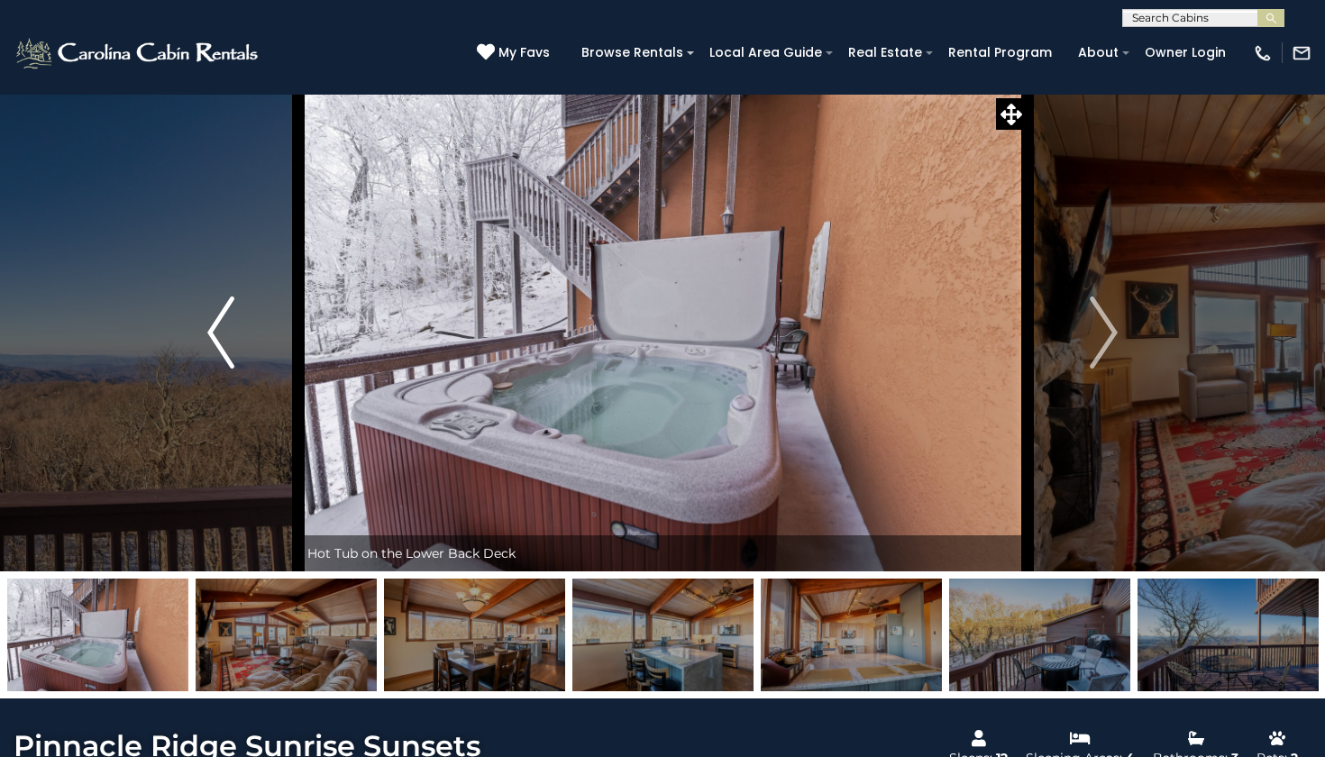
click at [207, 334] on img "Previous" at bounding box center [220, 333] width 27 height 72
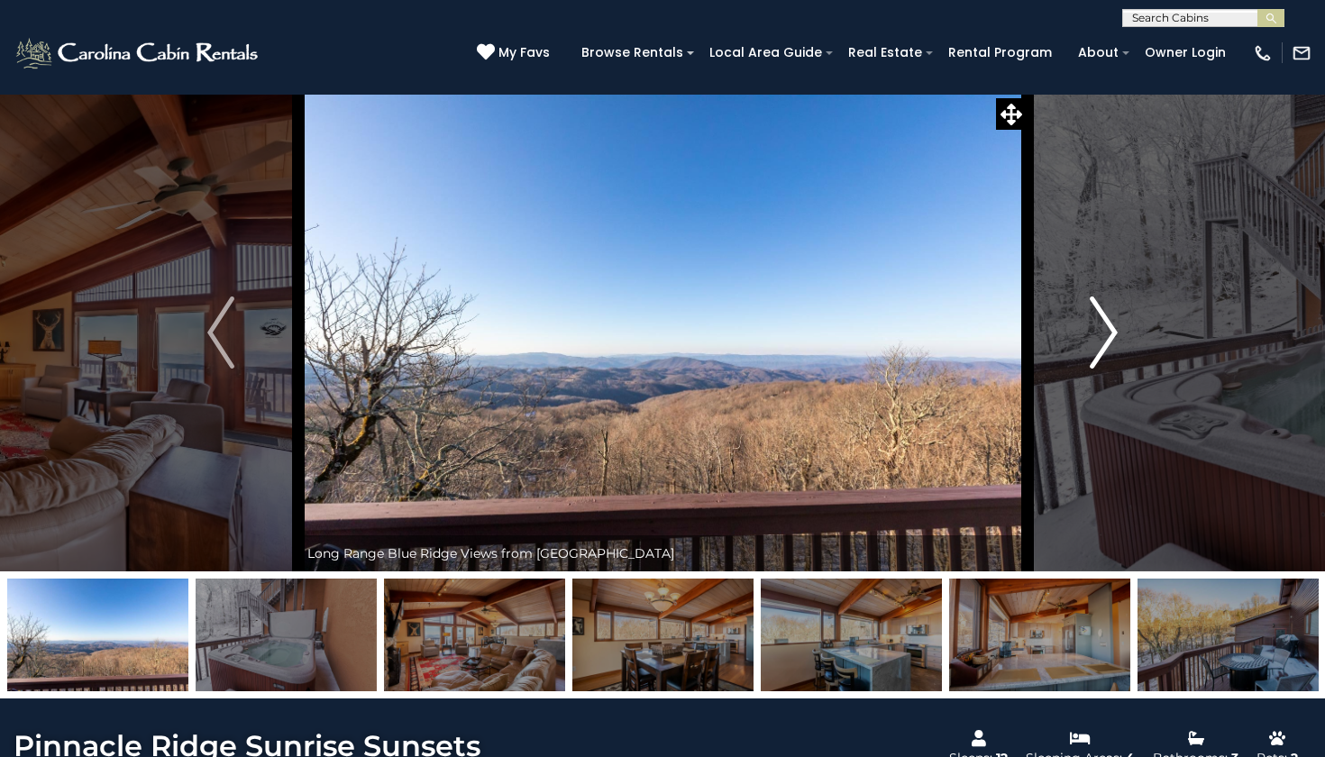
click at [1115, 346] on img "Next" at bounding box center [1104, 333] width 27 height 72
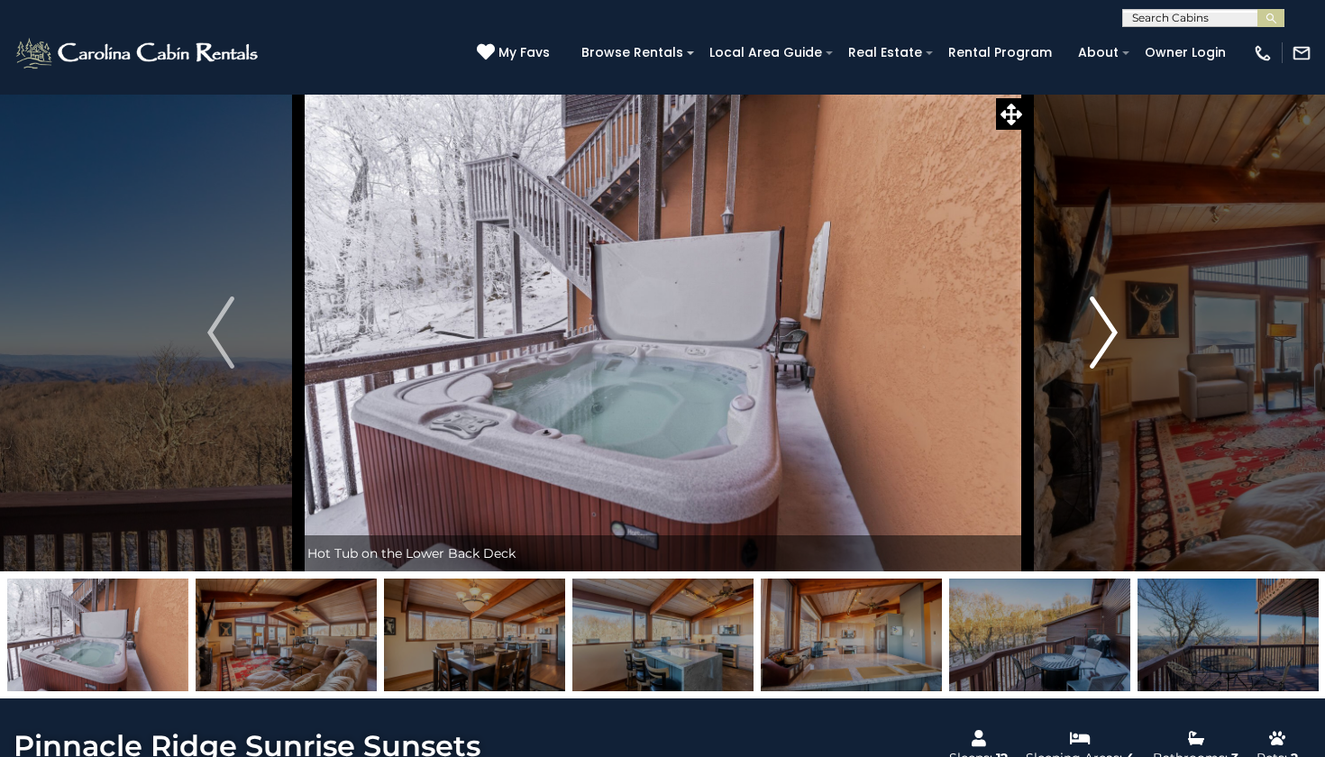
click at [1115, 346] on img "Next" at bounding box center [1104, 333] width 27 height 72
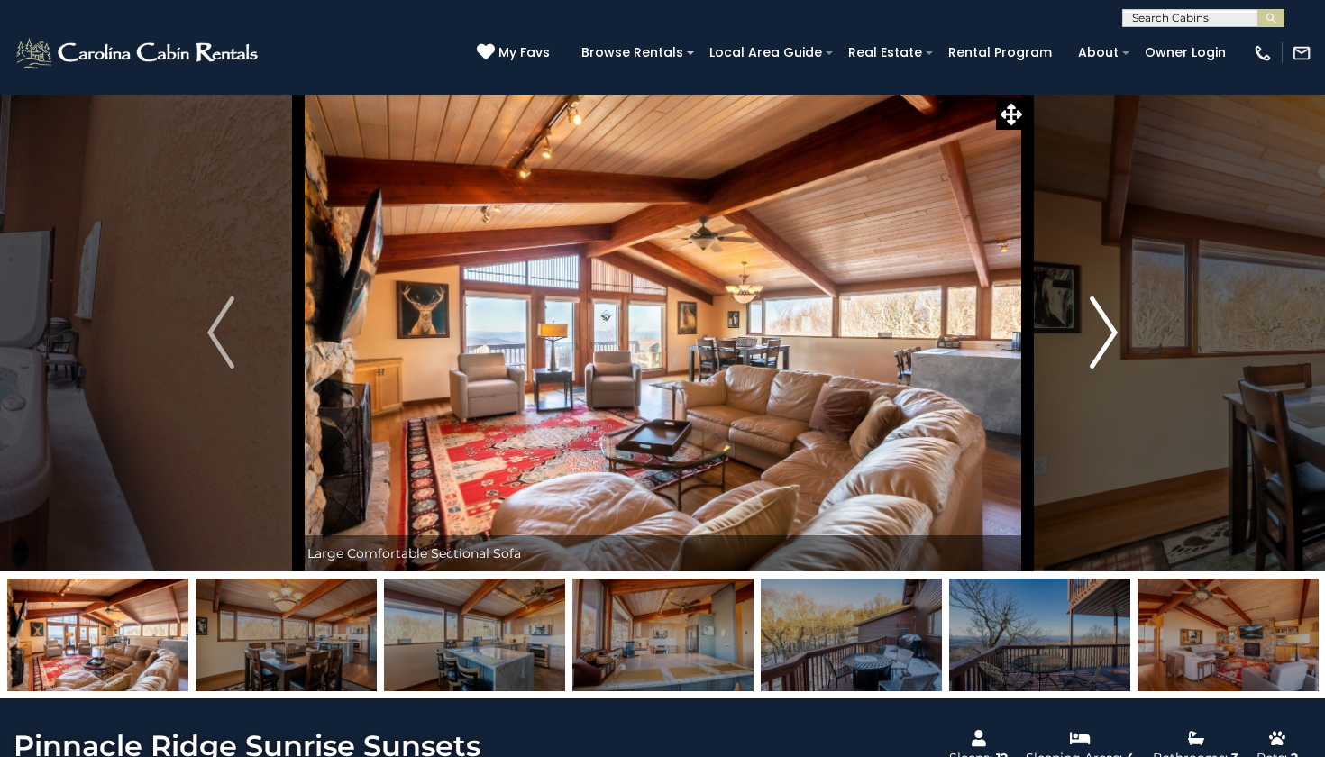
click at [1115, 346] on img "Next" at bounding box center [1104, 333] width 27 height 72
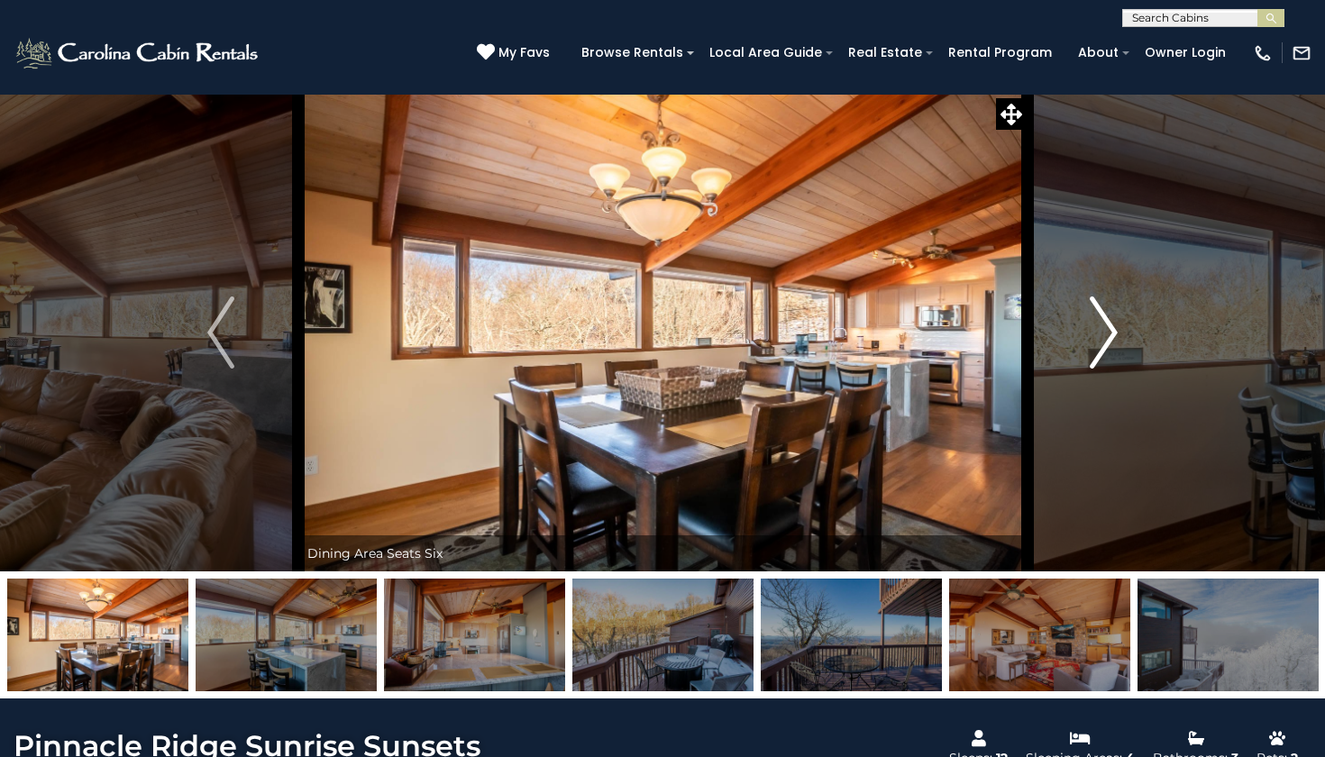
click at [1115, 346] on img "Next" at bounding box center [1104, 333] width 27 height 72
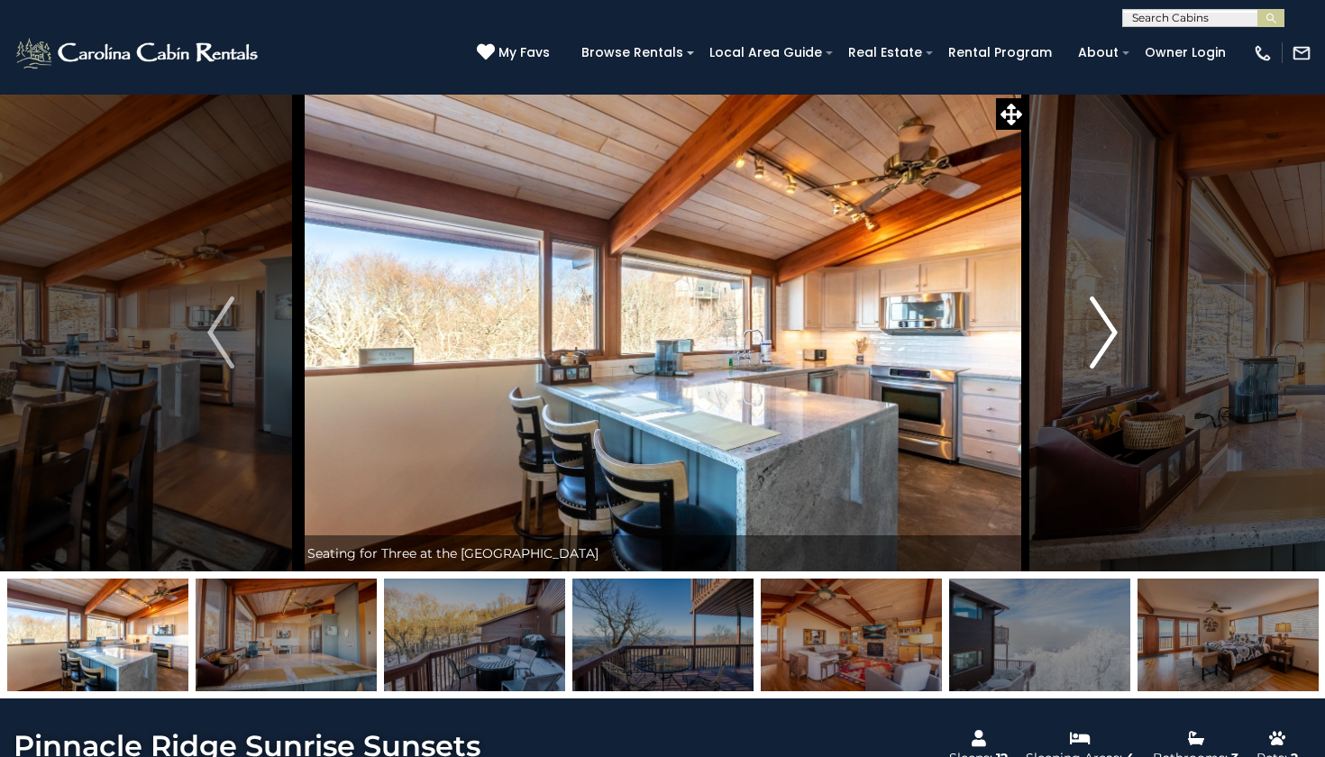
click at [1115, 346] on img "Next" at bounding box center [1104, 333] width 27 height 72
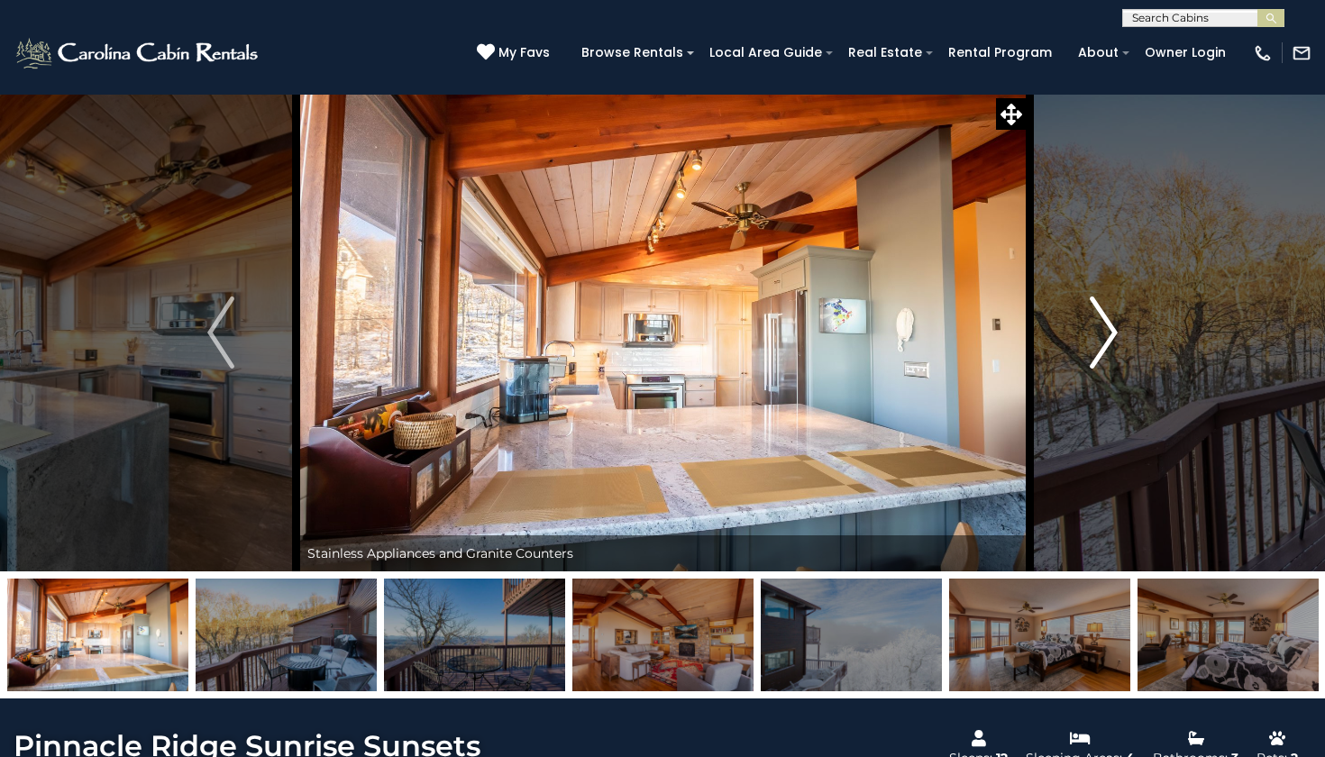
click at [1115, 346] on img "Next" at bounding box center [1104, 333] width 27 height 72
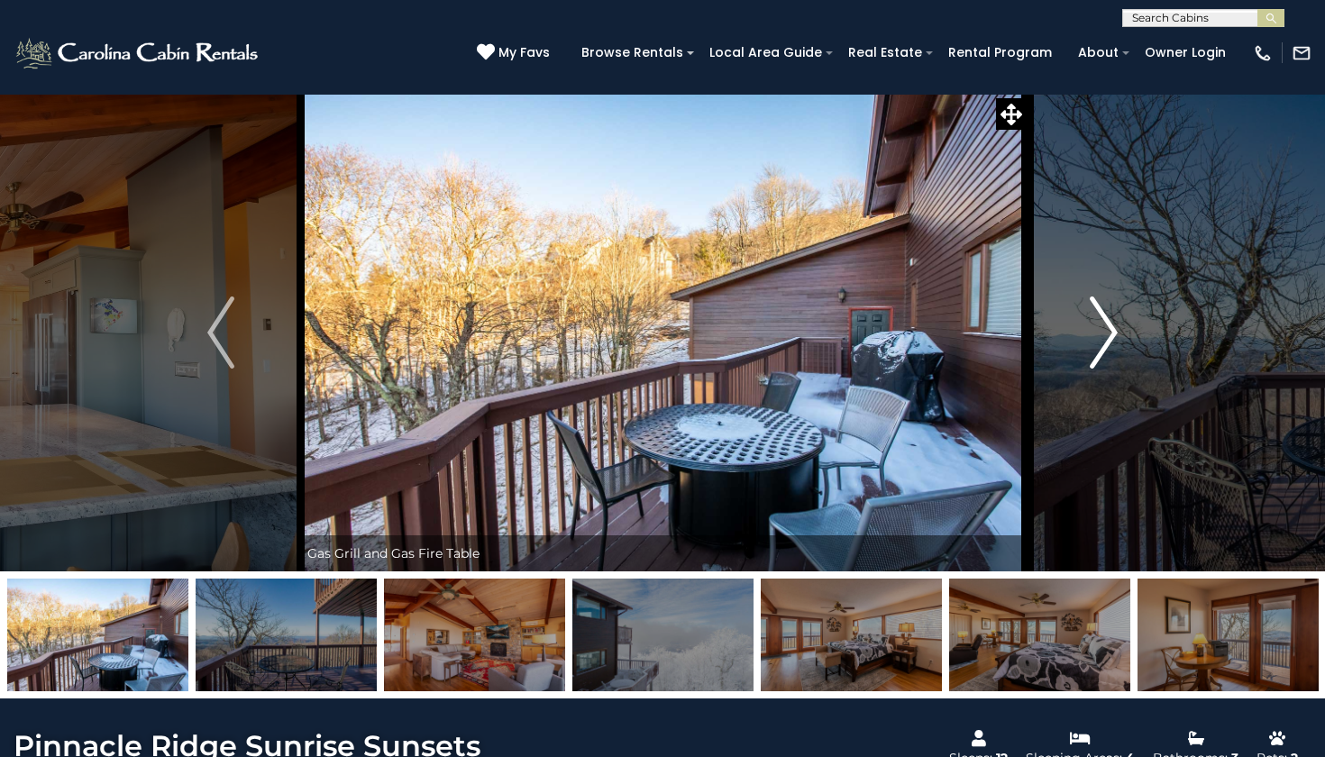
click at [1115, 346] on img "Next" at bounding box center [1104, 333] width 27 height 72
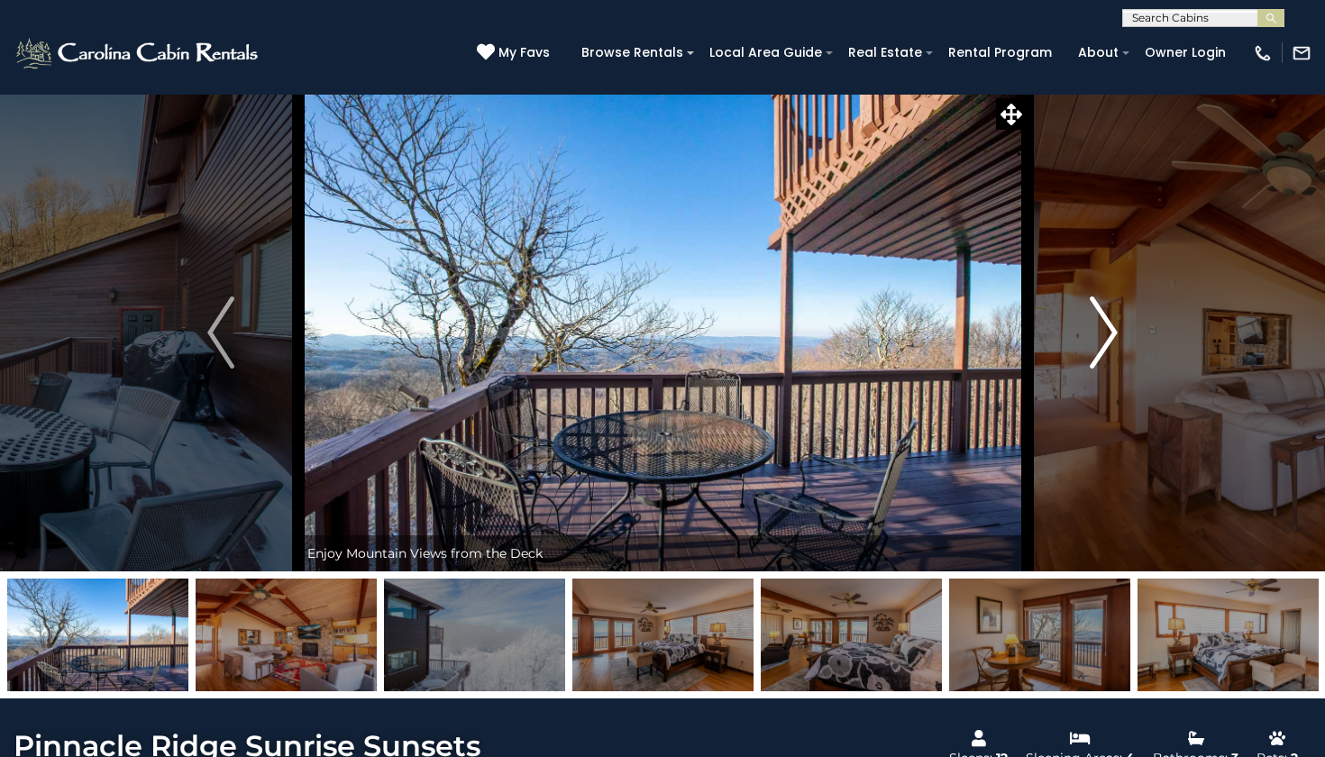
click at [1115, 346] on img "Next" at bounding box center [1104, 333] width 27 height 72
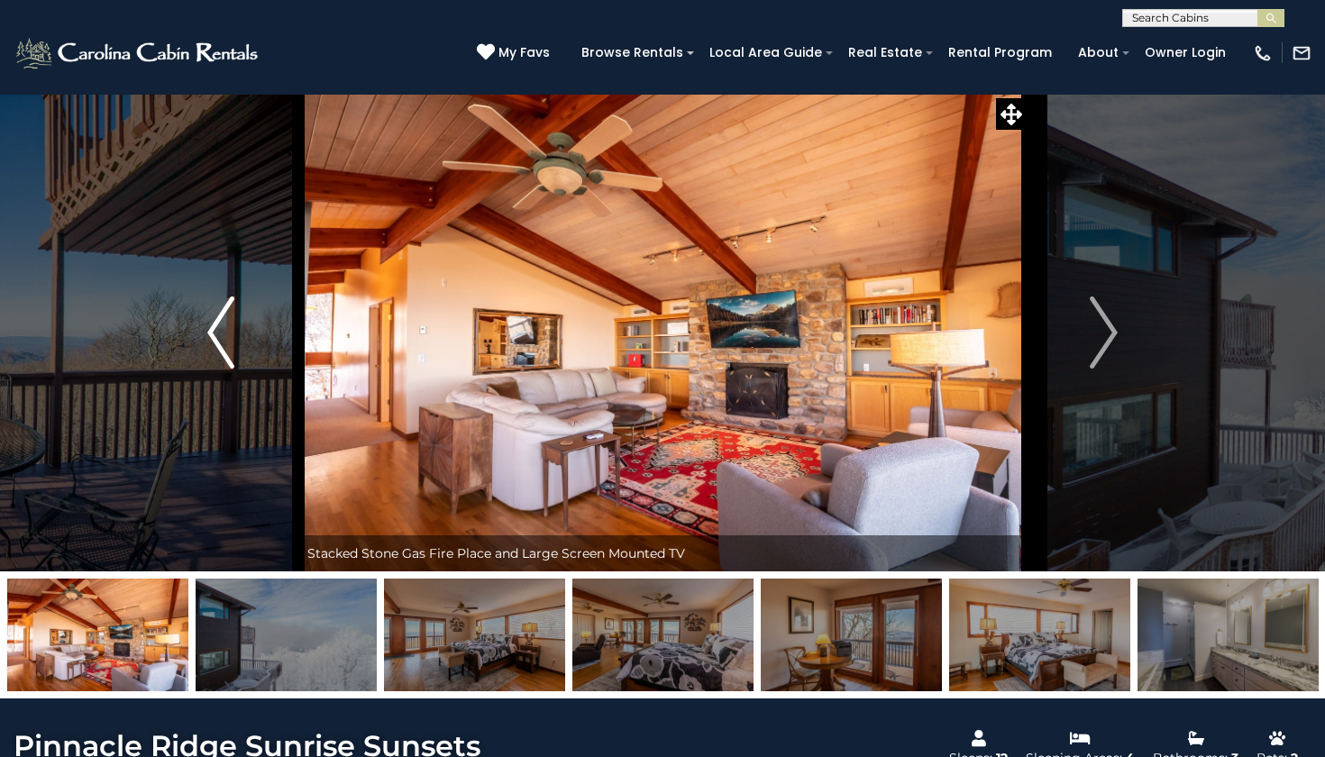
click at [245, 338] on button "Previous" at bounding box center [221, 333] width 154 height 478
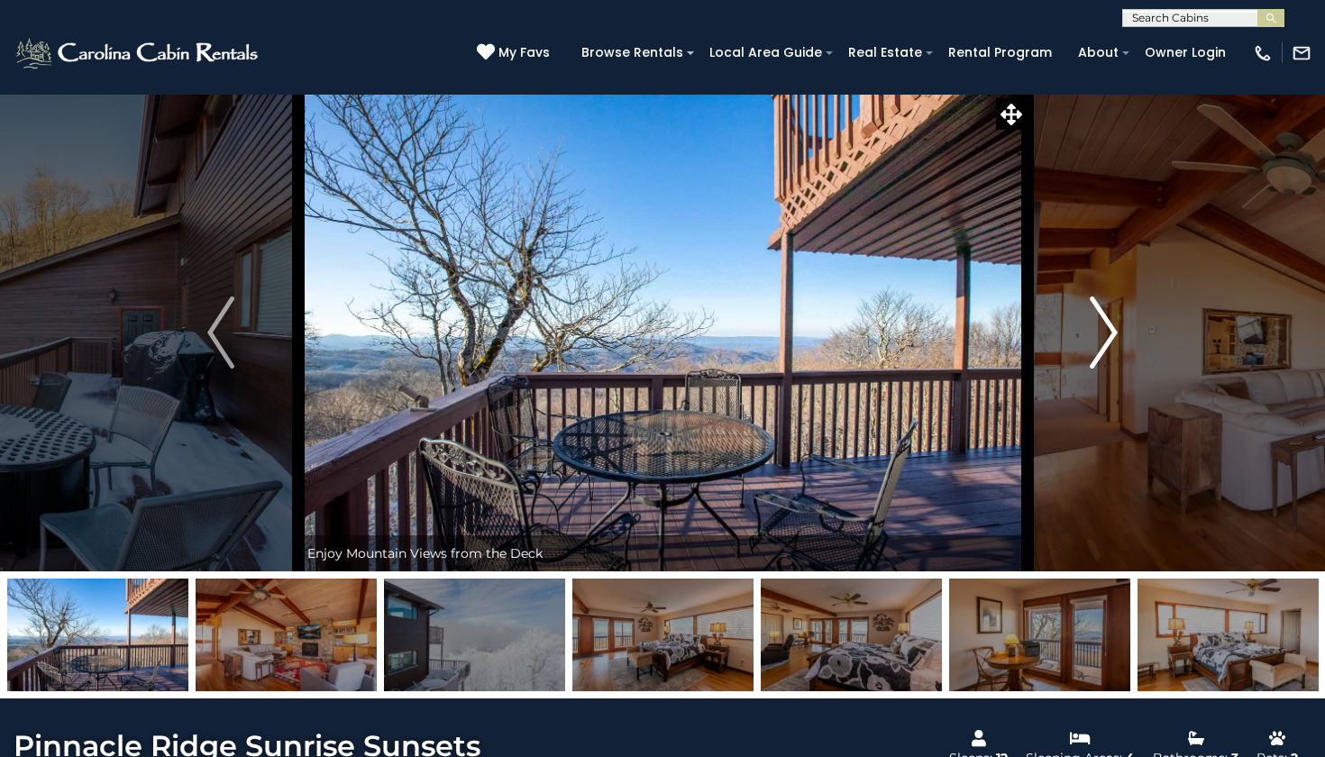
click at [1102, 292] on button "Next" at bounding box center [1104, 333] width 154 height 478
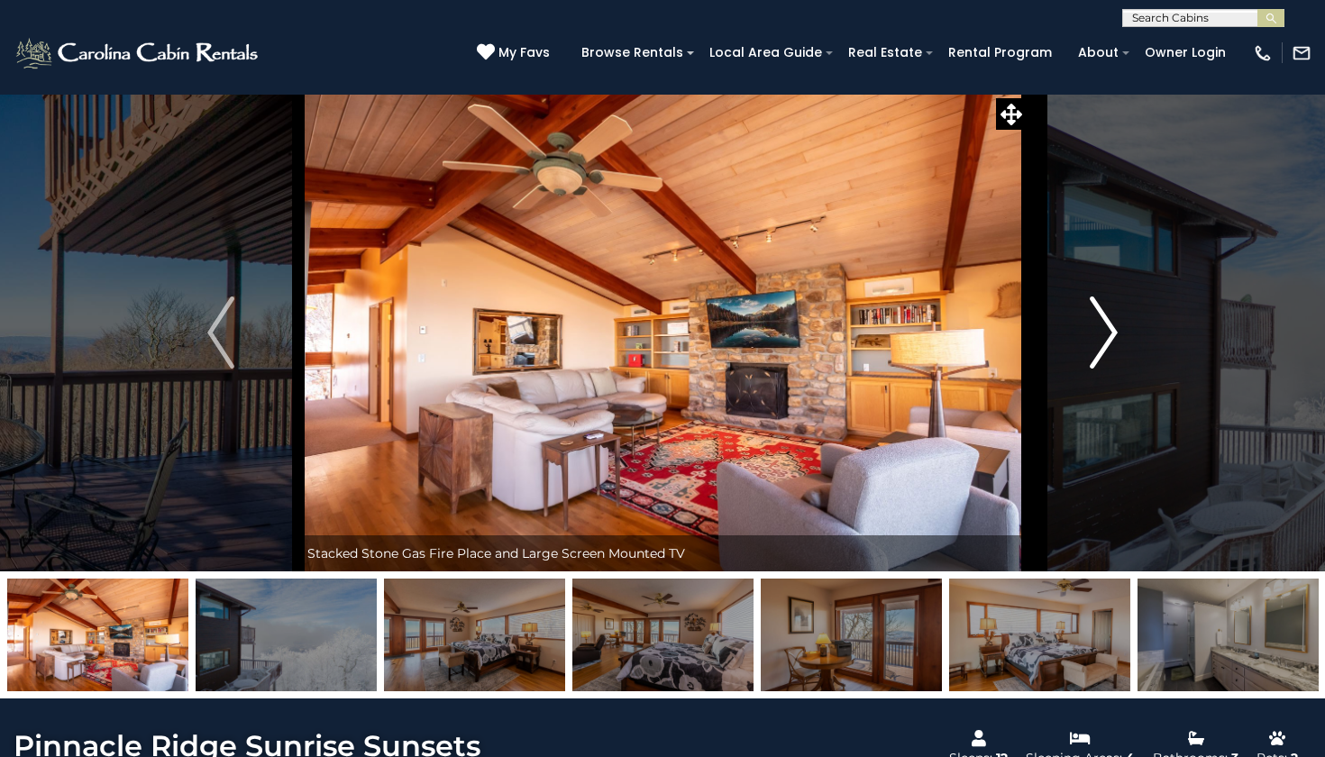
click at [1102, 292] on button "Next" at bounding box center [1104, 333] width 154 height 478
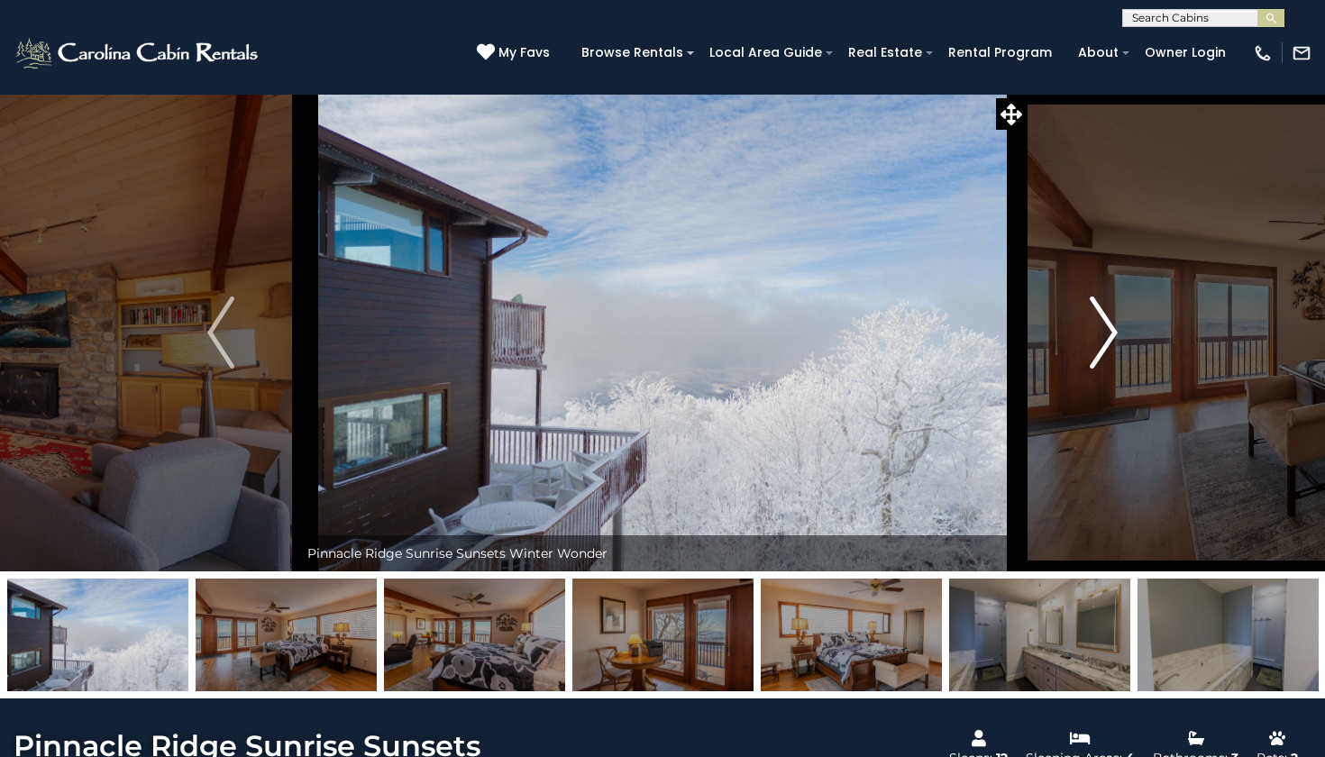
click at [1102, 292] on button "Next" at bounding box center [1104, 333] width 154 height 478
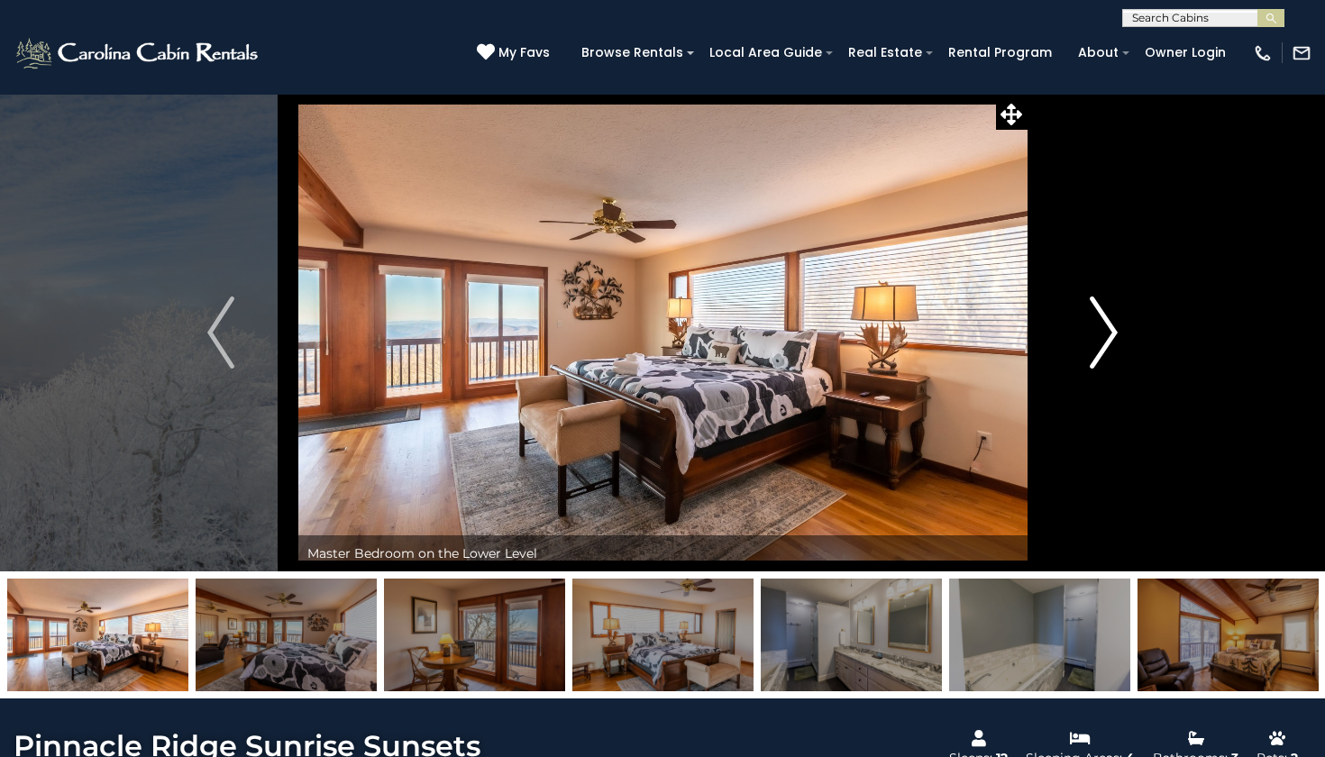
click at [1102, 292] on button "Next" at bounding box center [1104, 333] width 154 height 478
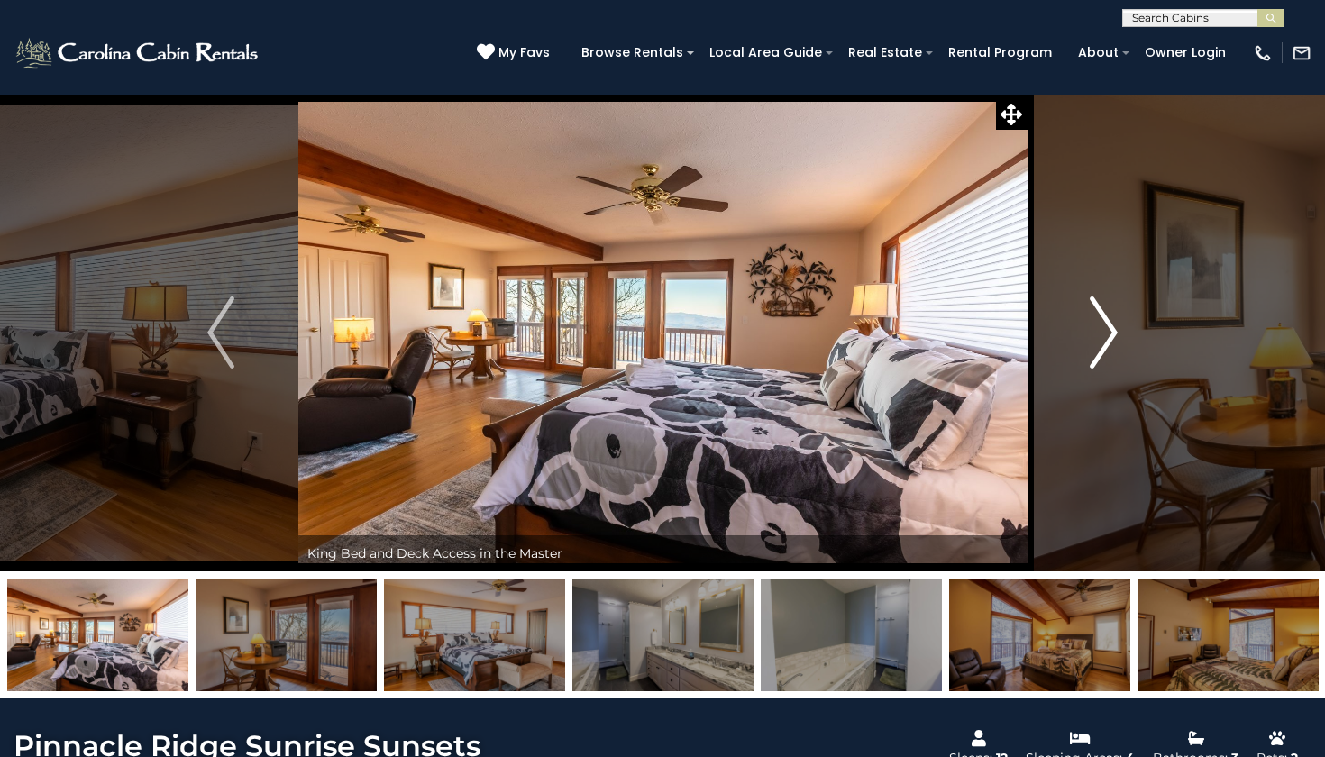
click at [1102, 292] on button "Next" at bounding box center [1104, 333] width 154 height 478
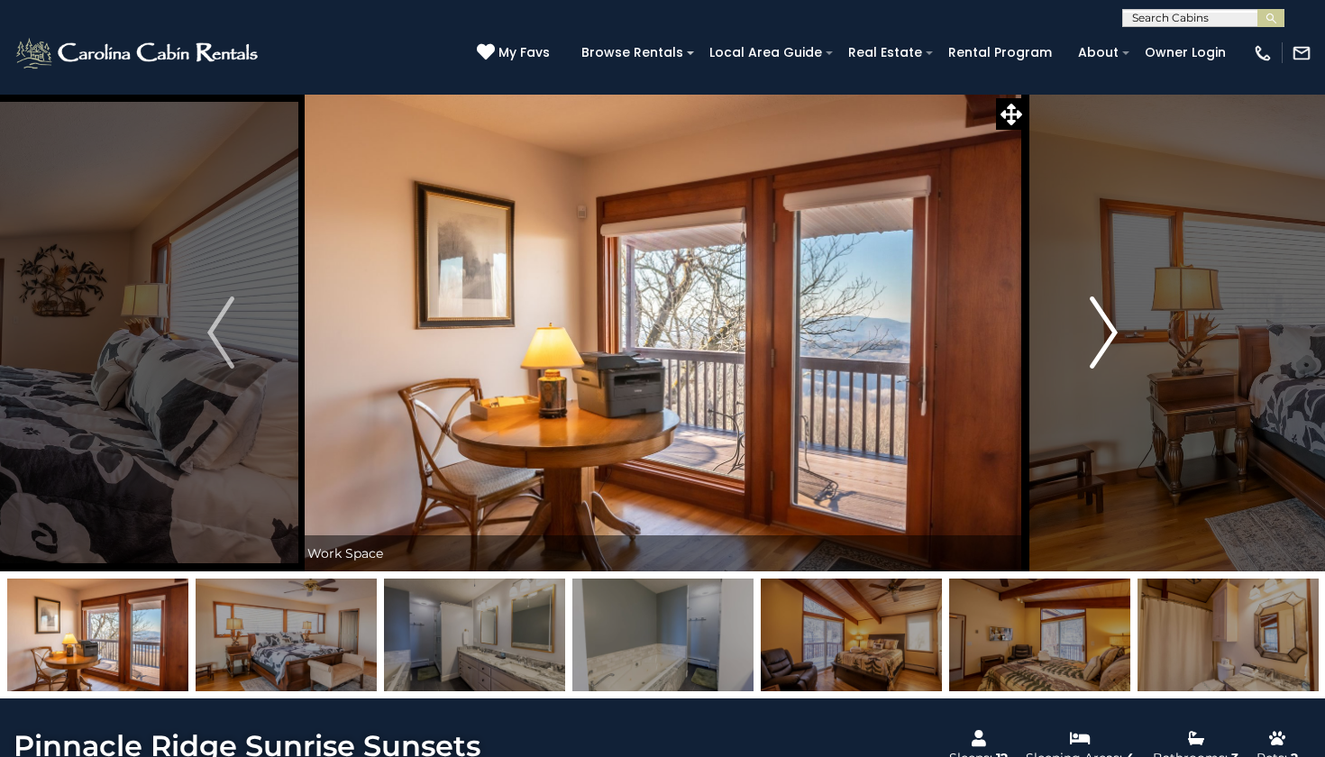
click at [1102, 292] on button "Next" at bounding box center [1104, 333] width 154 height 478
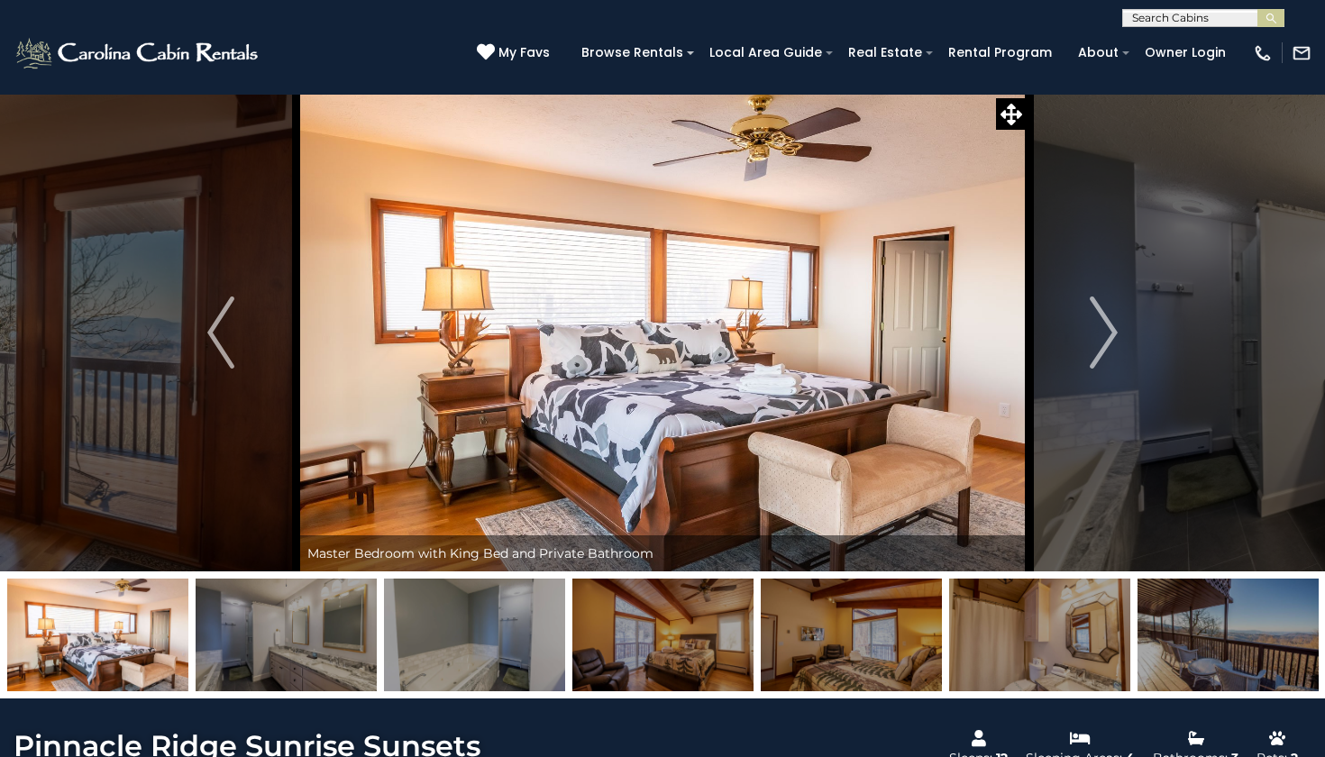
click at [1228, 13] on input "text" at bounding box center [1202, 22] width 158 height 18
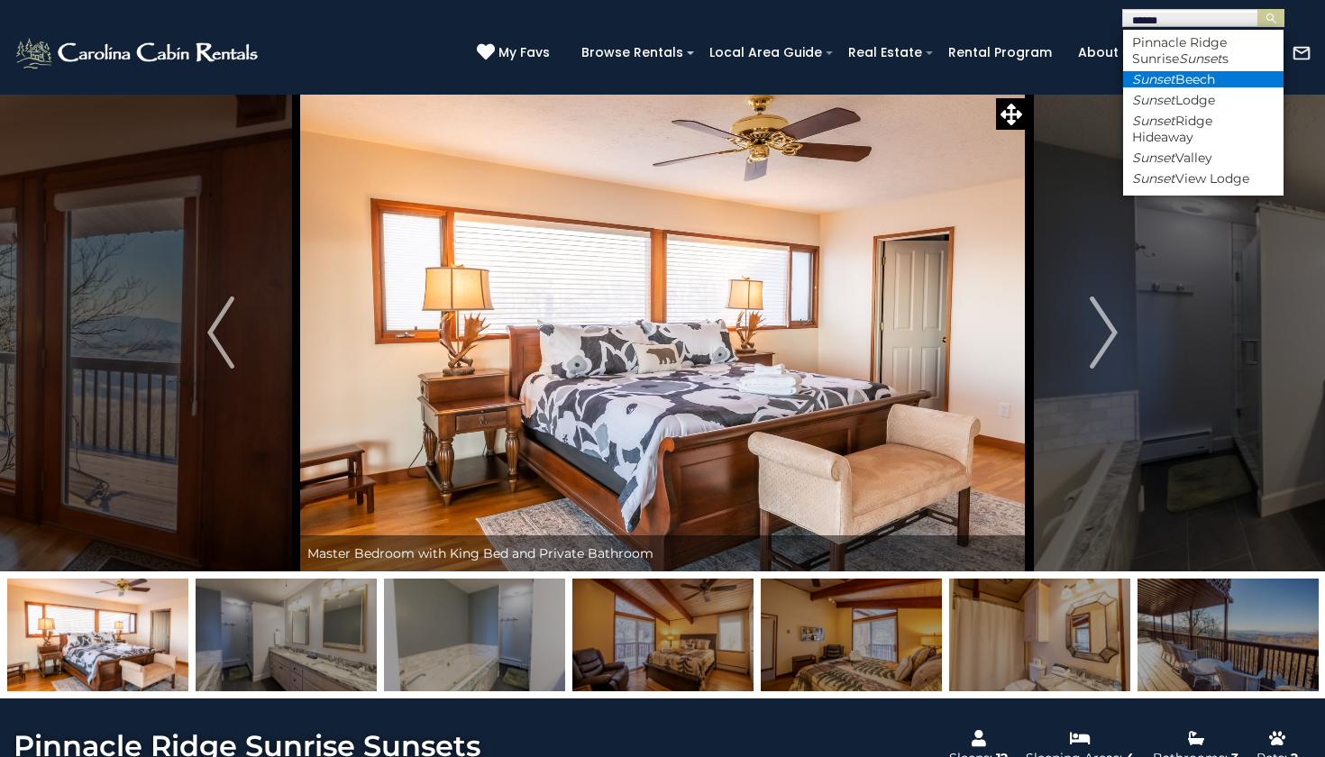
type input "******"
click at [1214, 71] on li "Sunset Beech" at bounding box center [1203, 79] width 160 height 16
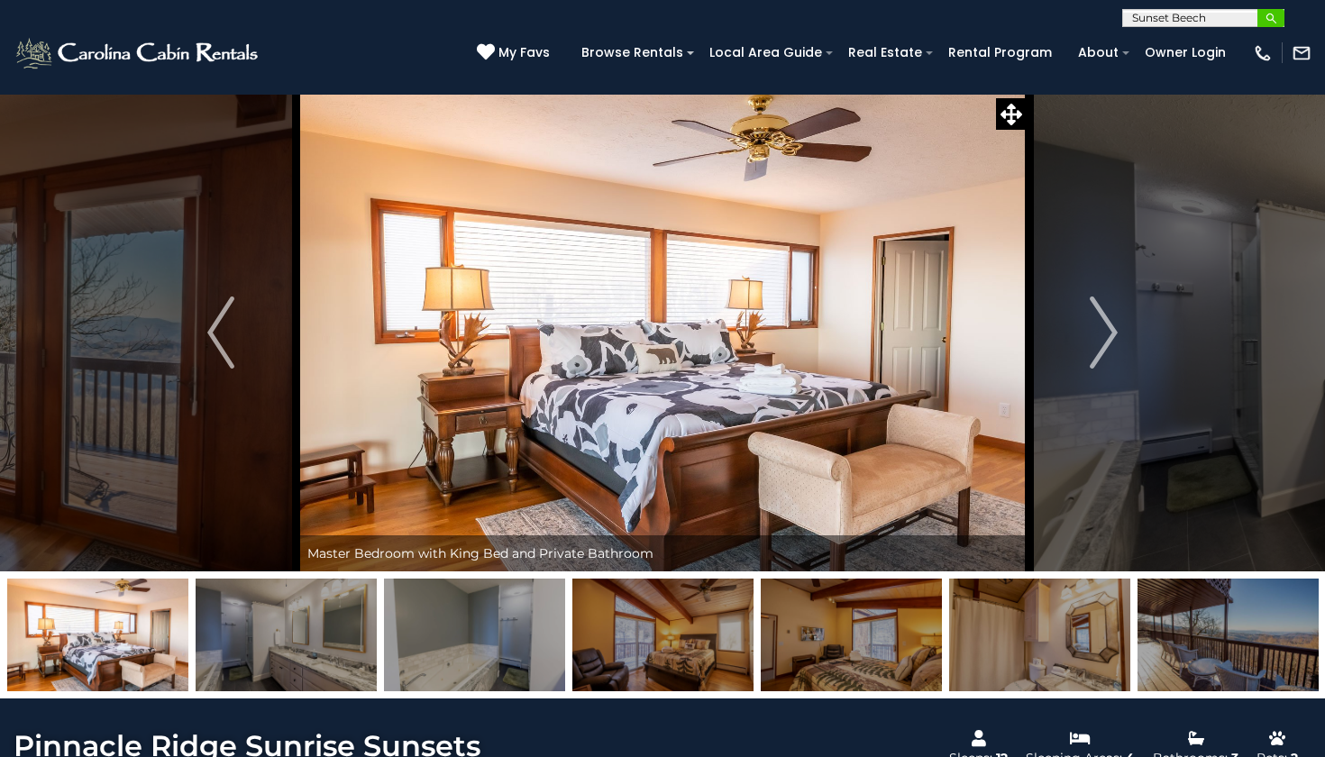
click at [1277, 18] on img "submit" at bounding box center [1272, 19] width 14 height 14
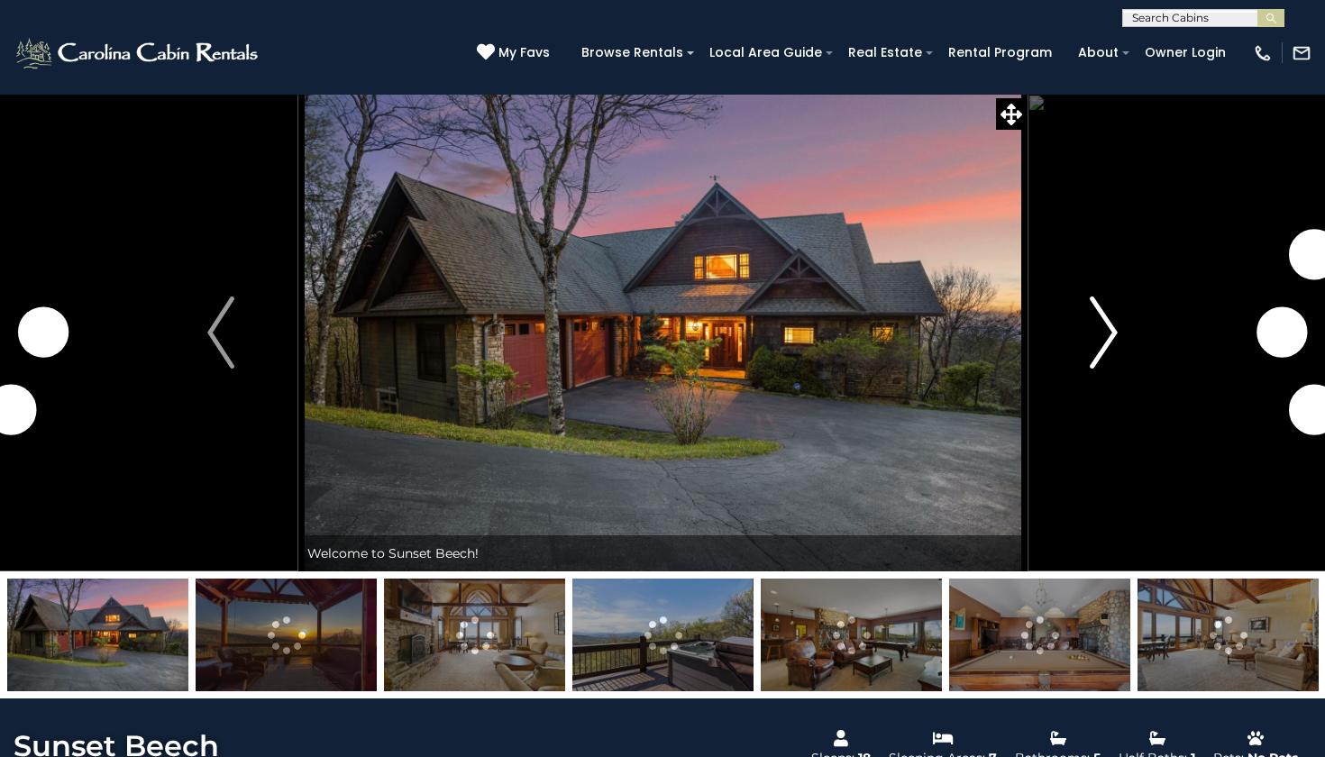
click at [1109, 339] on img "Next" at bounding box center [1104, 333] width 27 height 72
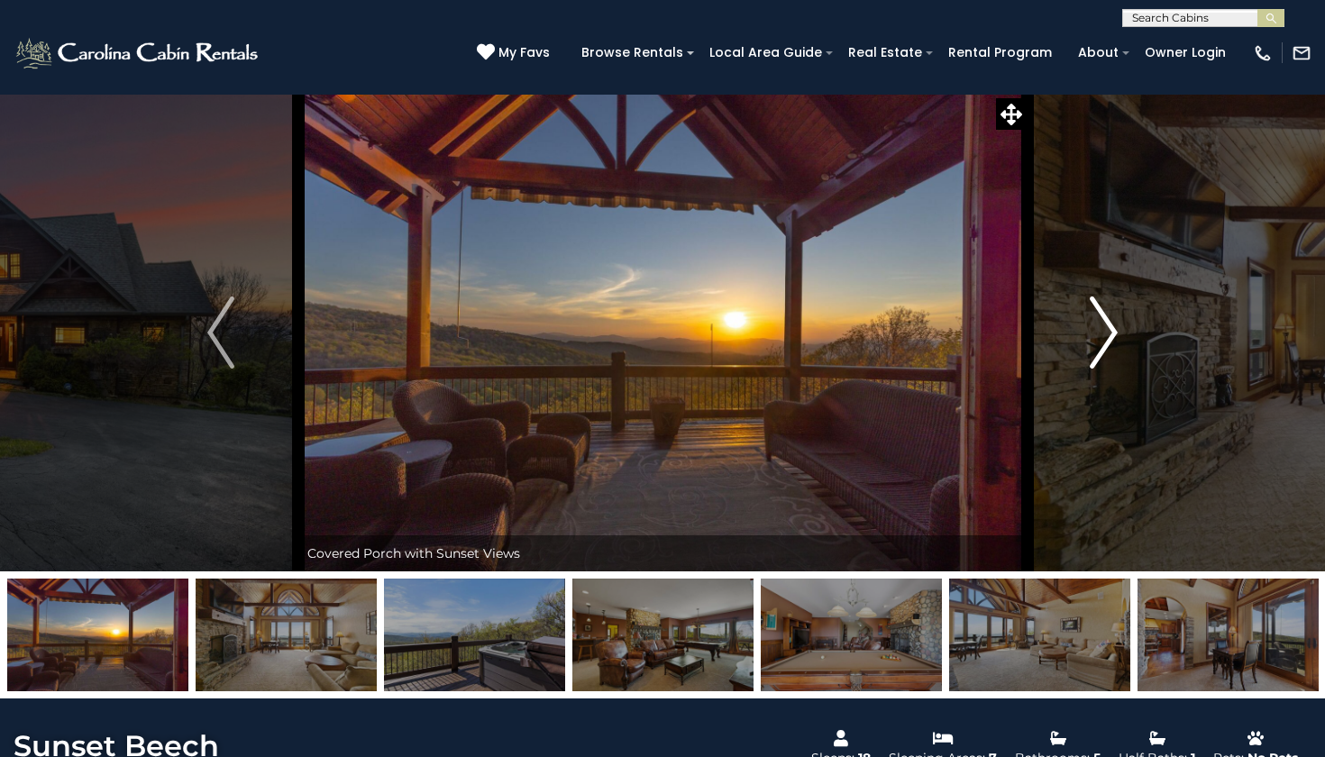
click at [1098, 307] on img "Next" at bounding box center [1104, 333] width 27 height 72
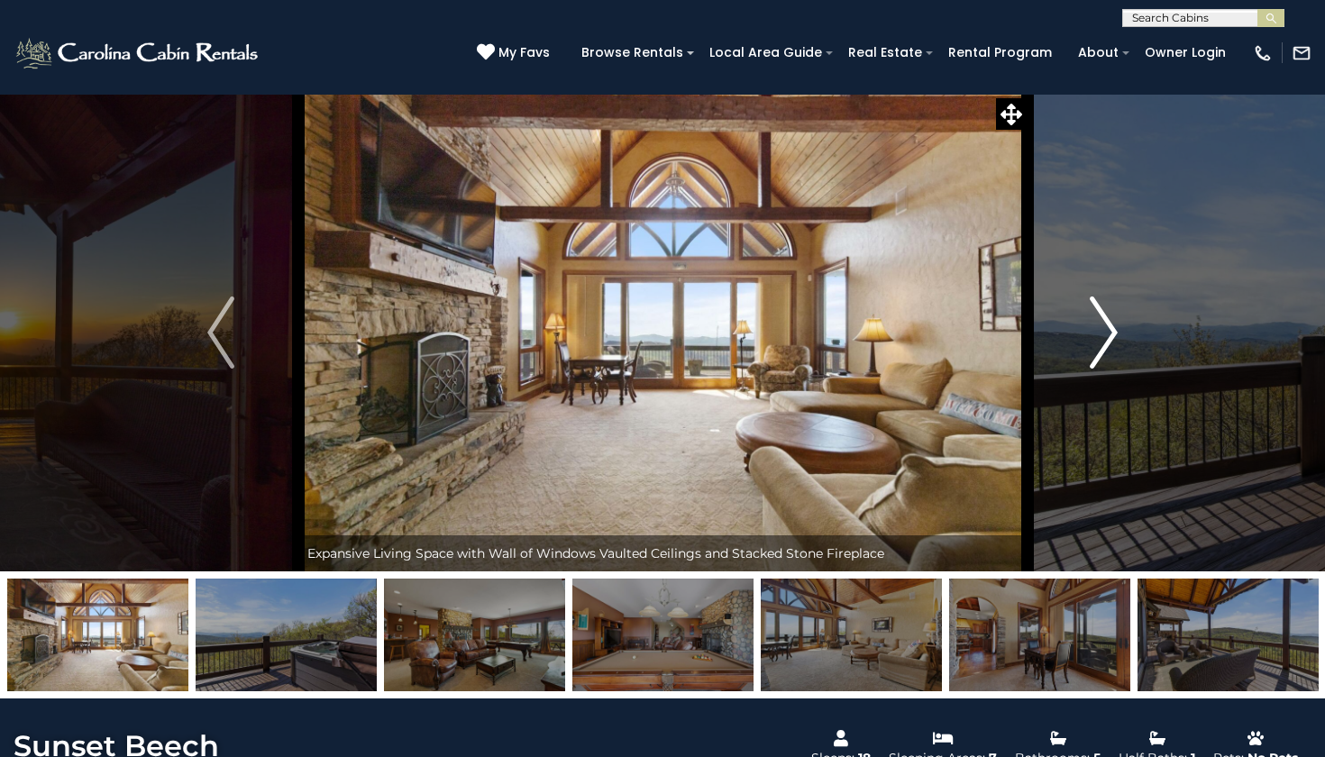
click at [1098, 307] on img "Next" at bounding box center [1104, 333] width 27 height 72
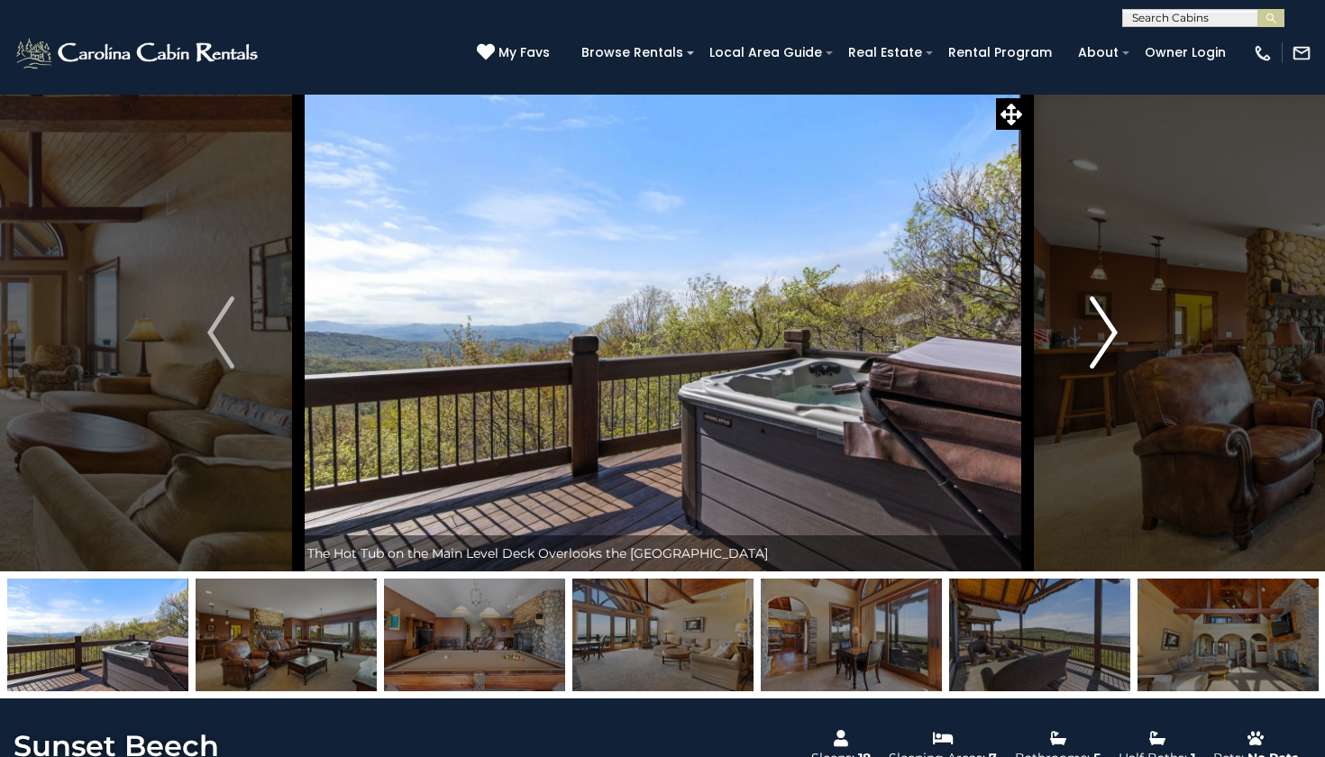
click at [1098, 307] on img "Next" at bounding box center [1104, 333] width 27 height 72
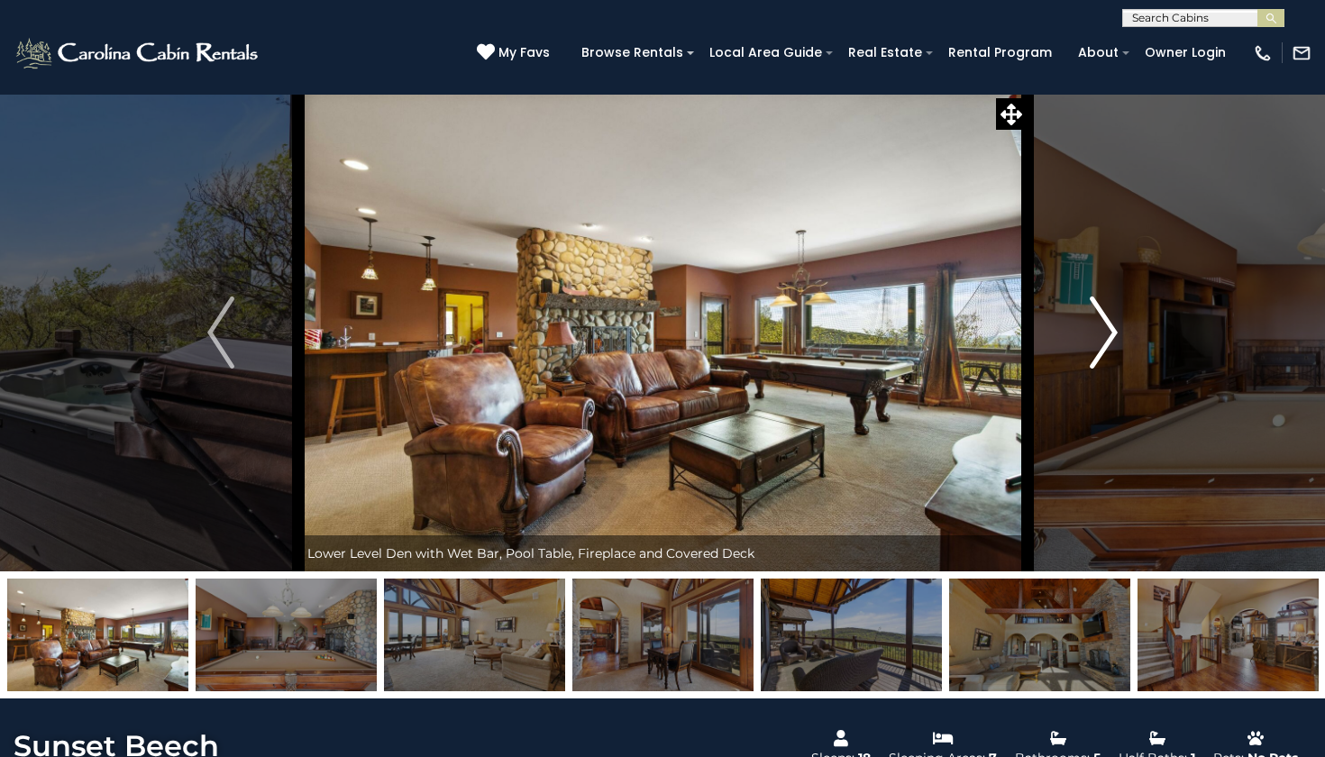
click at [1098, 307] on img "Next" at bounding box center [1104, 333] width 27 height 72
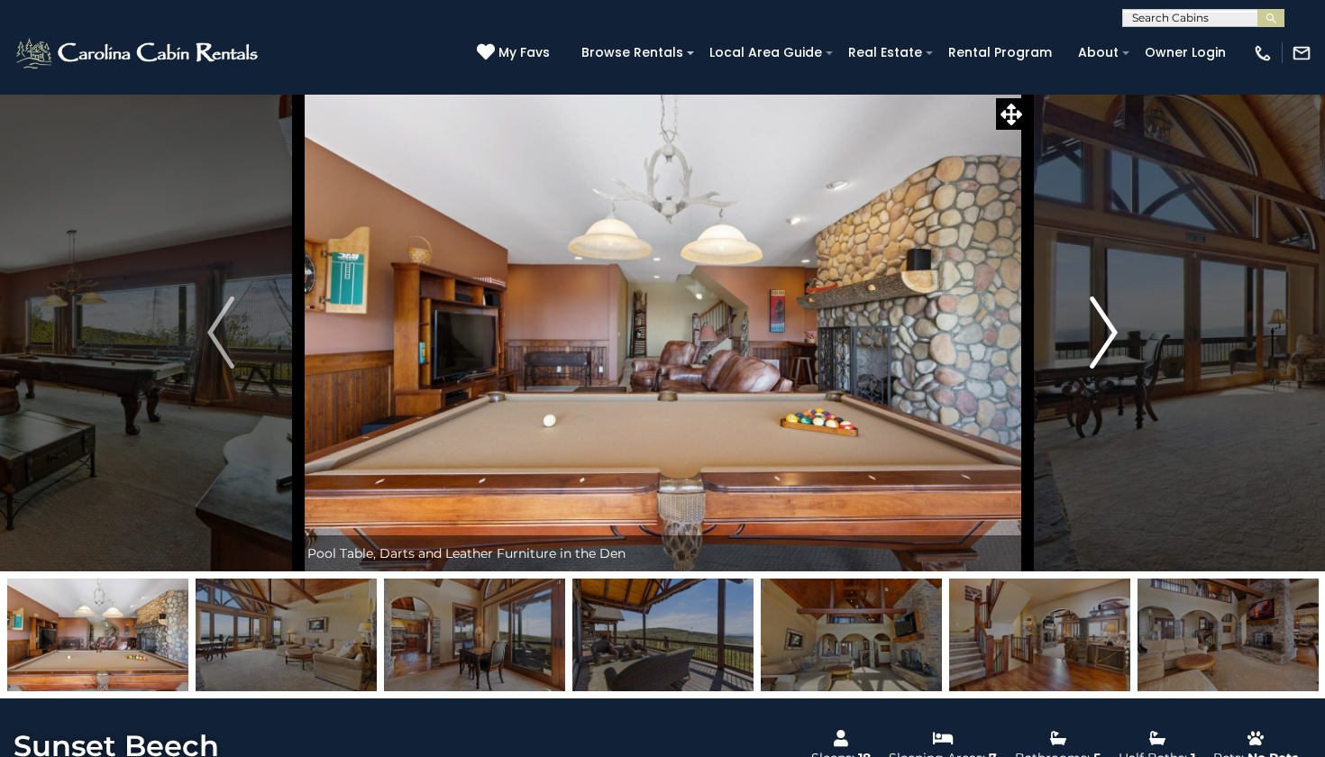
click at [1098, 307] on img "Next" at bounding box center [1104, 333] width 27 height 72
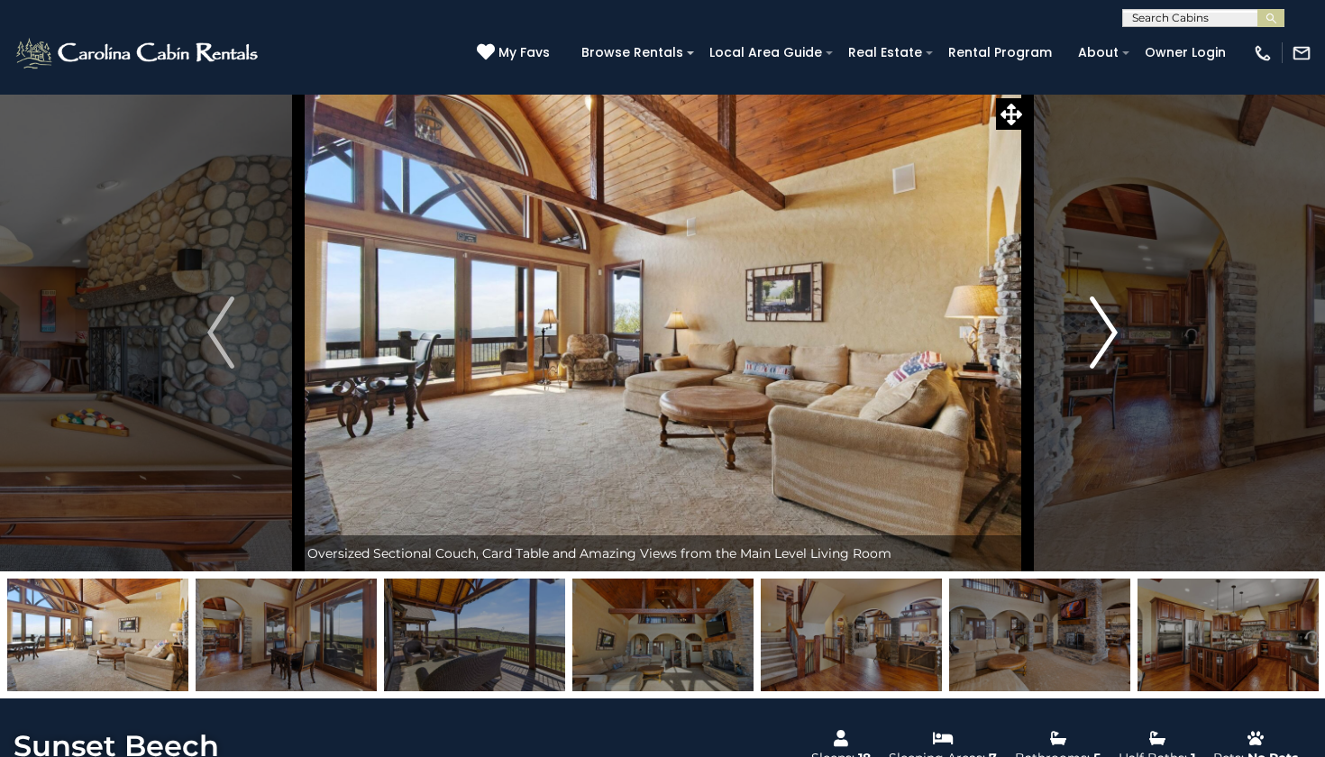
click at [1098, 307] on img "Next" at bounding box center [1104, 333] width 27 height 72
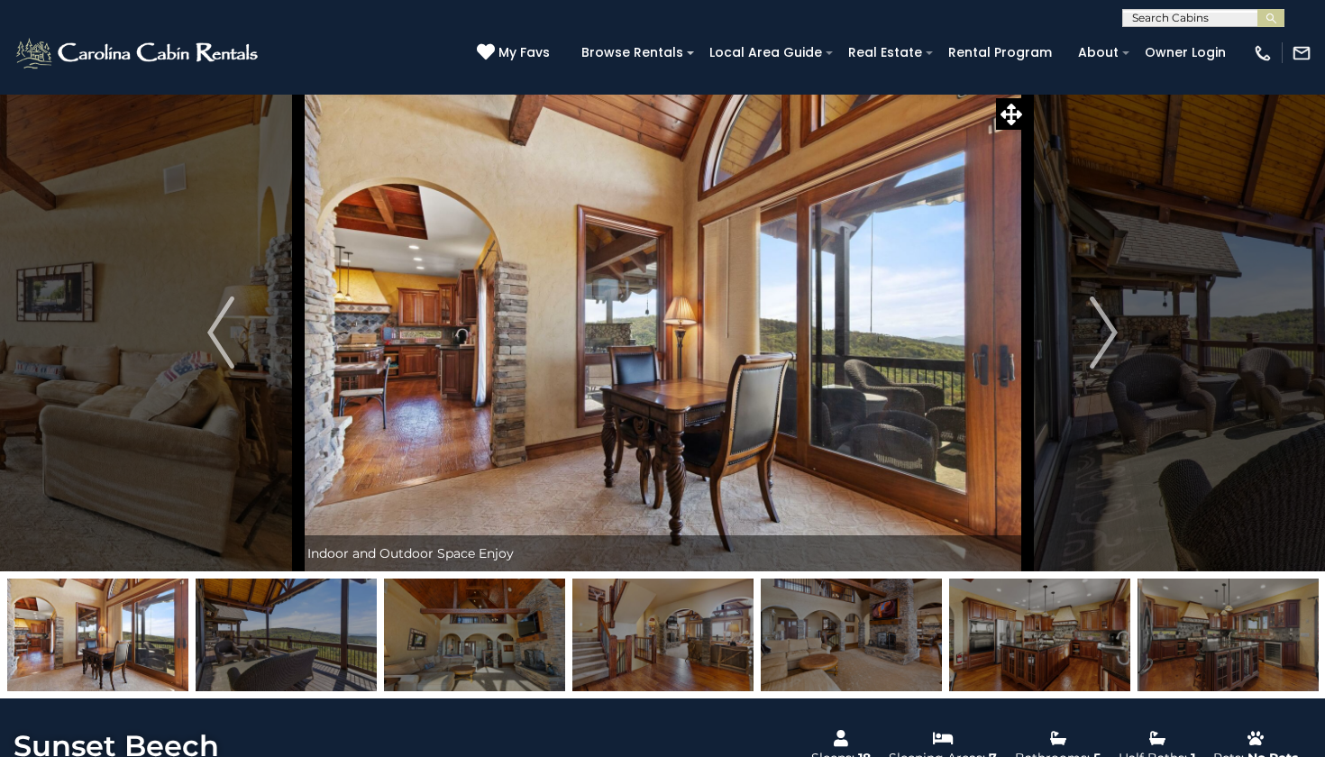
click at [1218, 23] on input "text" at bounding box center [1202, 22] width 158 height 18
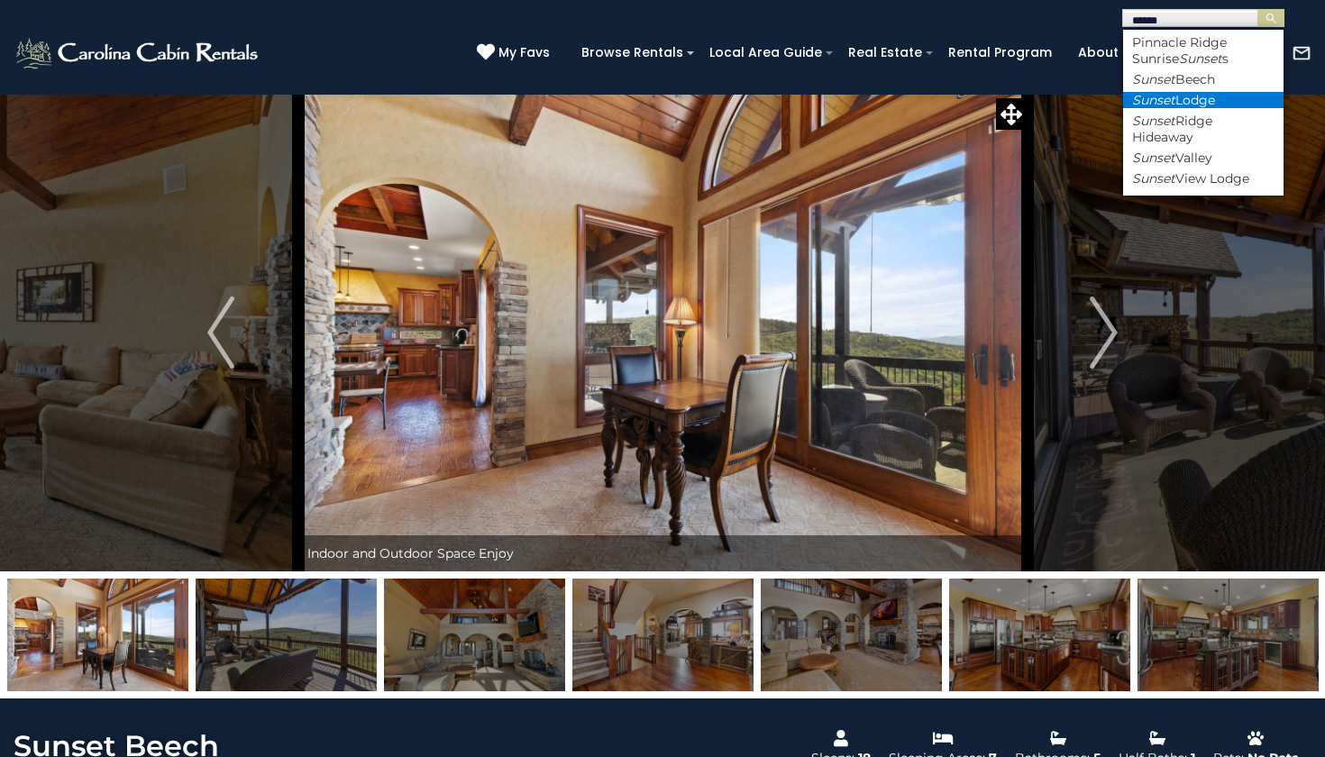
type input "******"
click at [1205, 96] on li "Sunset Lodge" at bounding box center [1203, 100] width 160 height 16
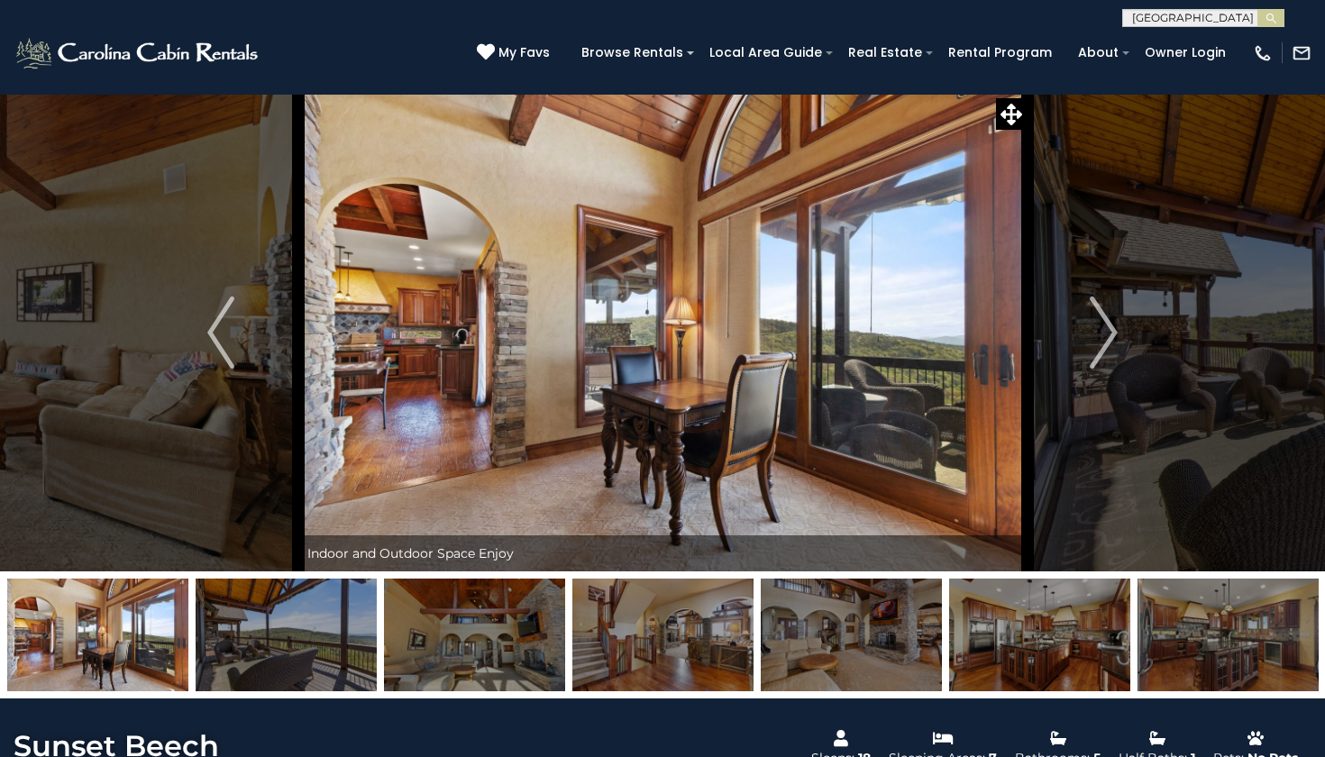
click at [1271, 18] on button "submit" at bounding box center [1270, 18] width 27 height 18
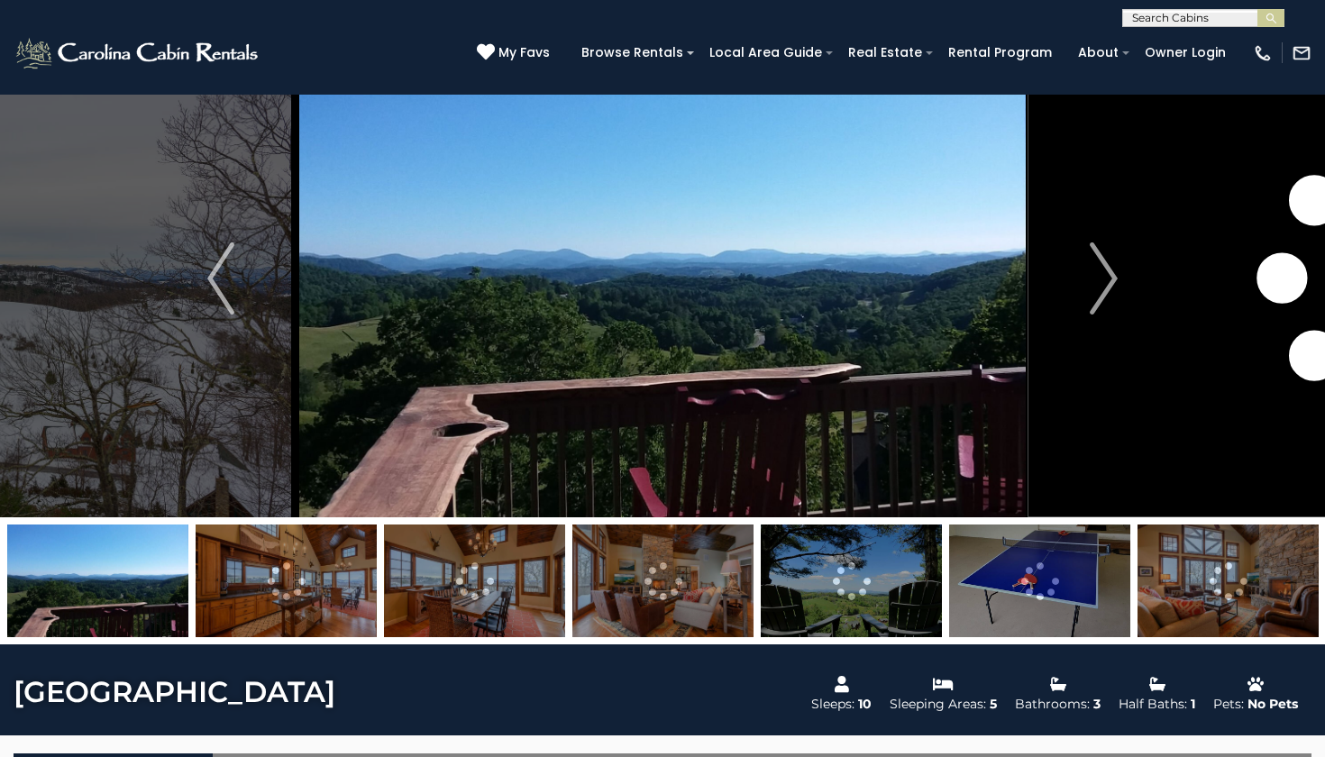
scroll to position [53, 0]
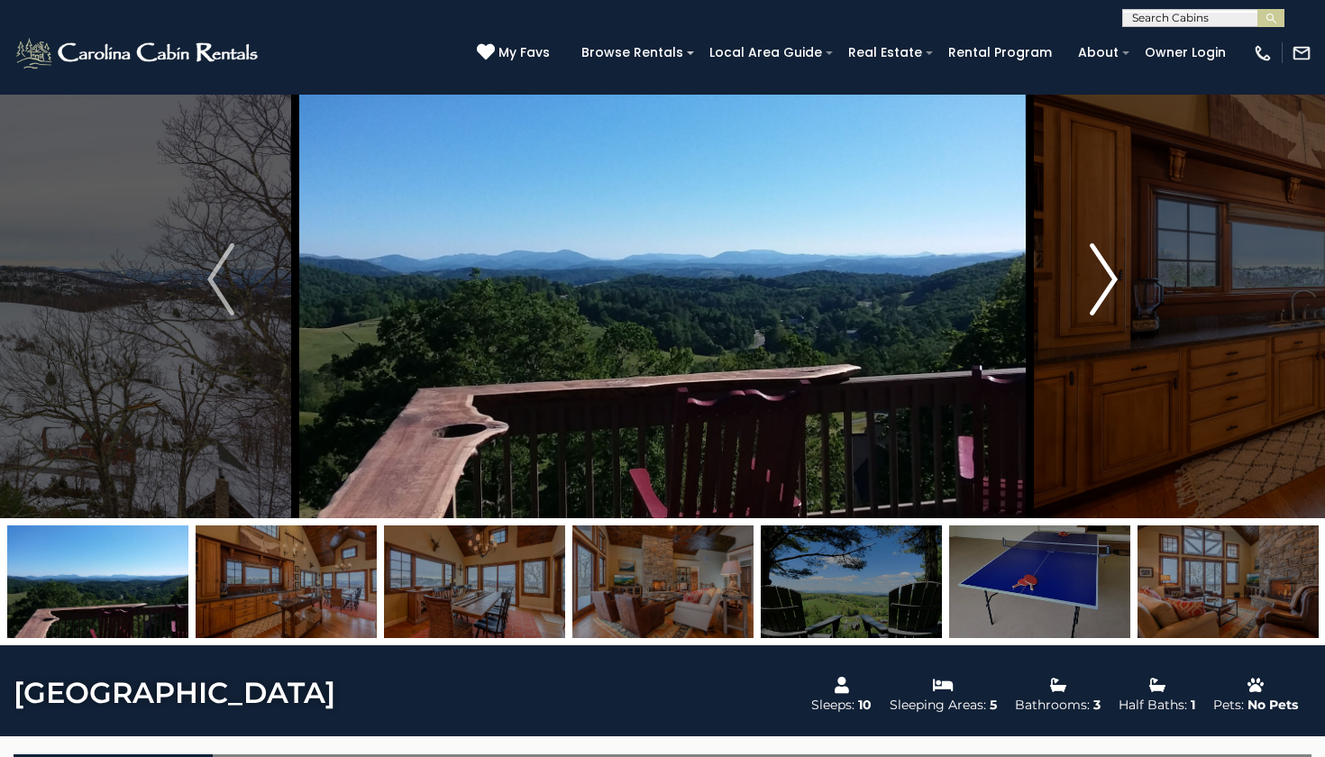
click at [1096, 275] on img "Next" at bounding box center [1104, 279] width 27 height 72
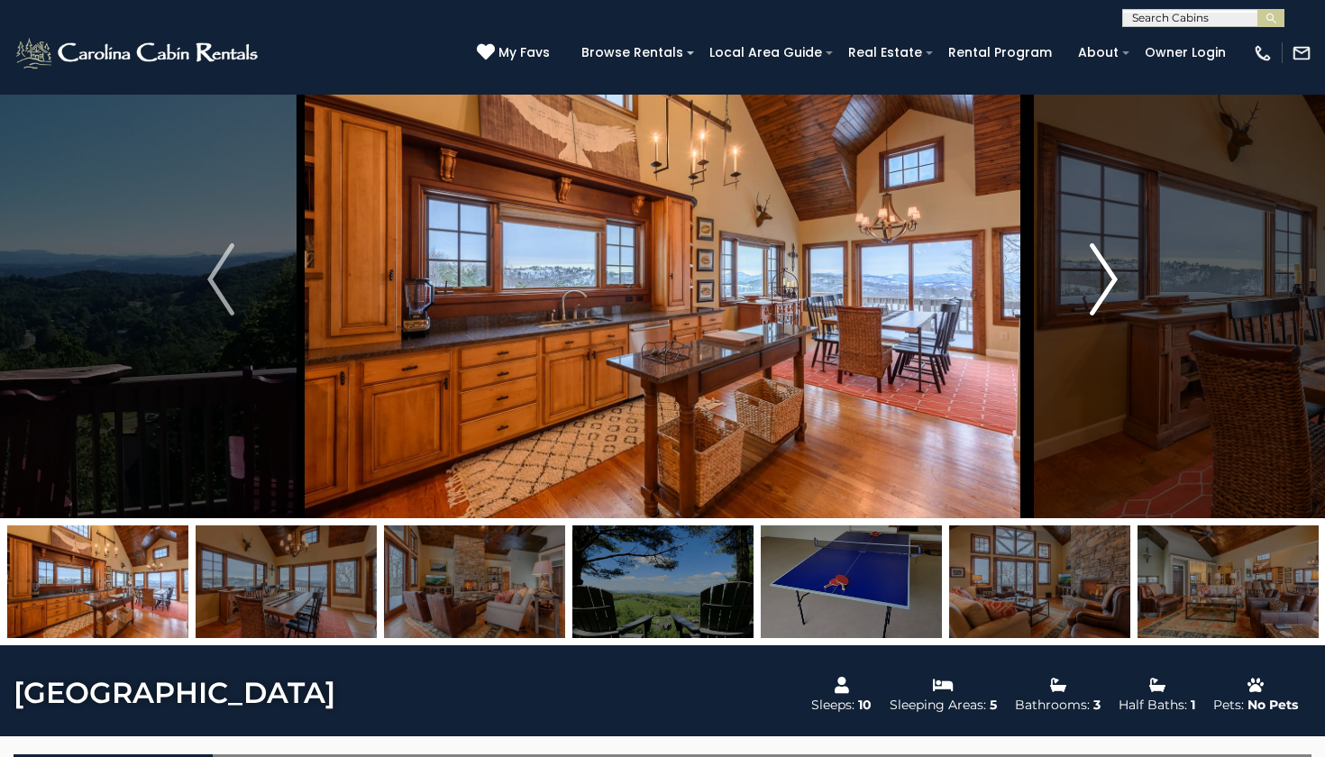
click at [1096, 275] on img "Next" at bounding box center [1104, 279] width 27 height 72
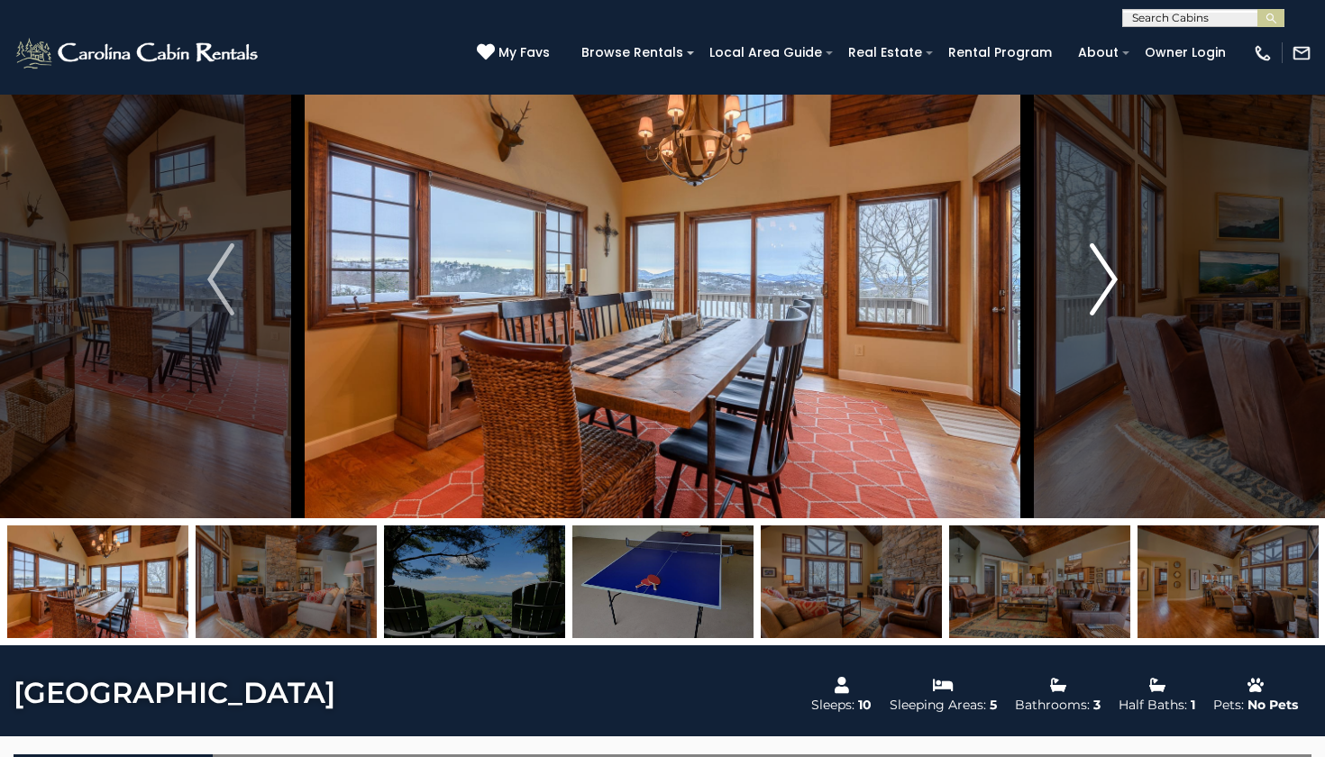
click at [1096, 272] on img "Next" at bounding box center [1104, 279] width 27 height 72
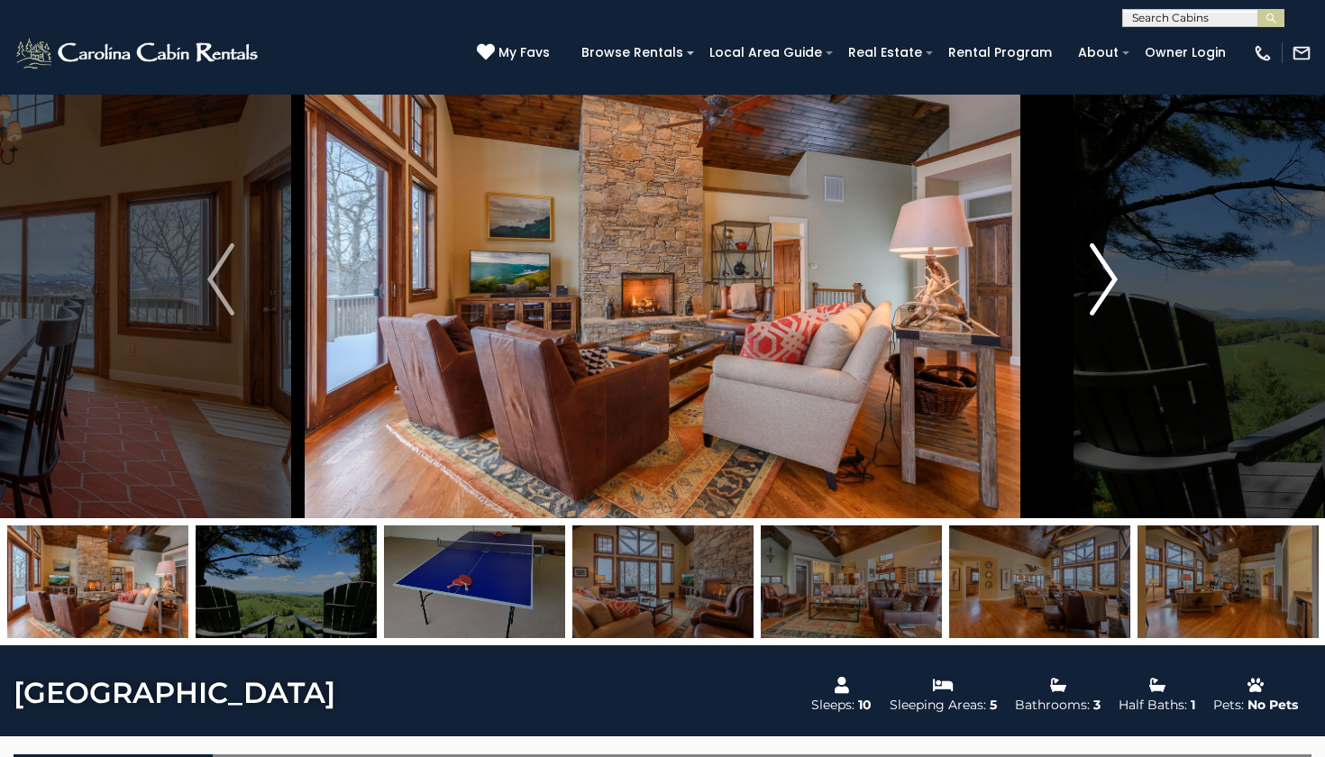
click at [1108, 264] on img "Next" at bounding box center [1104, 279] width 27 height 72
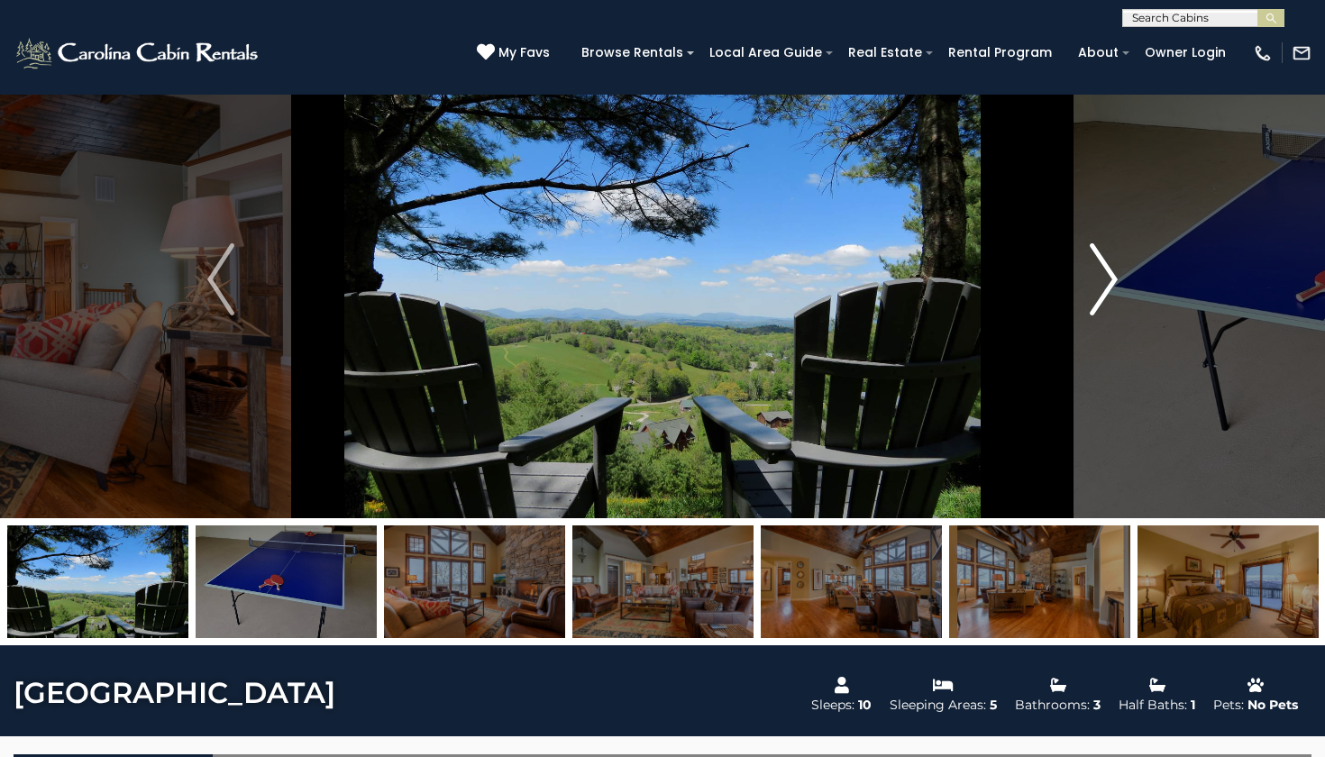
click at [1080, 268] on button "Next" at bounding box center [1104, 280] width 154 height 478
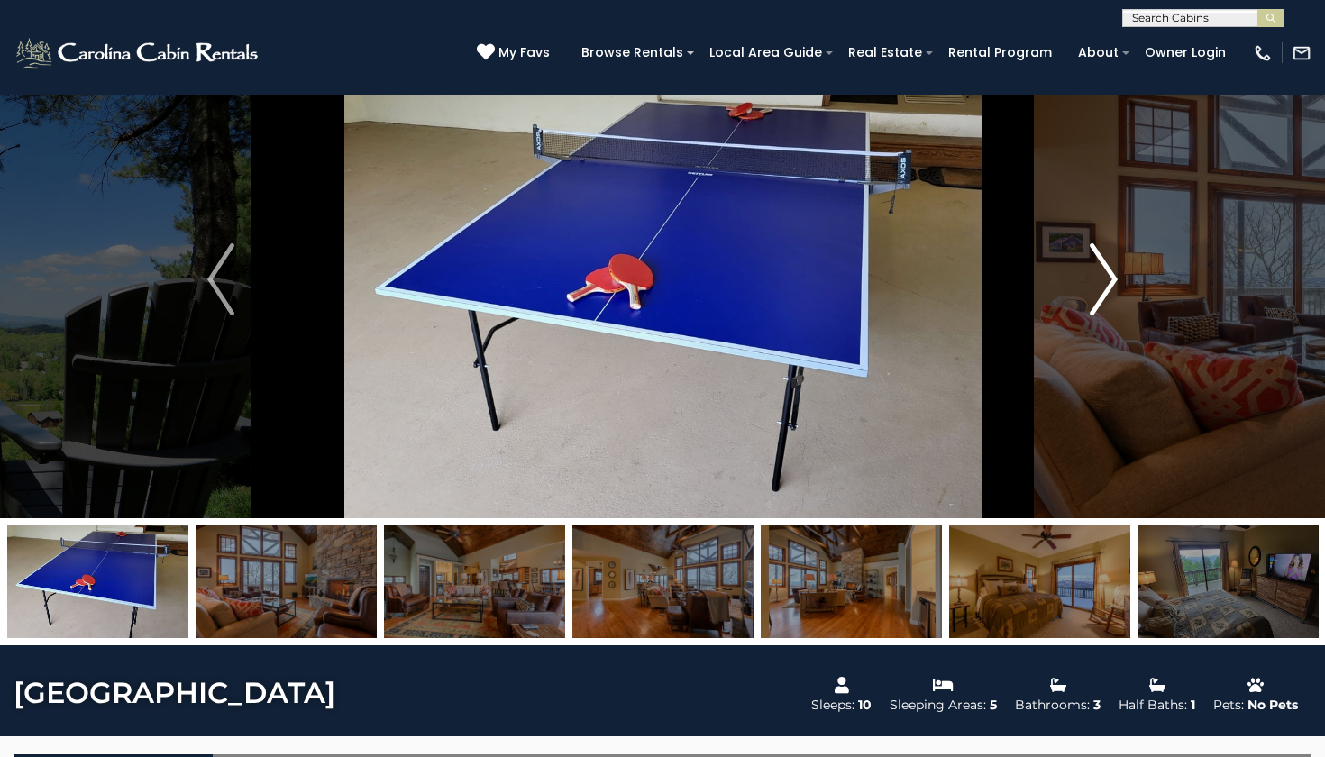
click at [1080, 268] on button "Next" at bounding box center [1104, 280] width 154 height 478
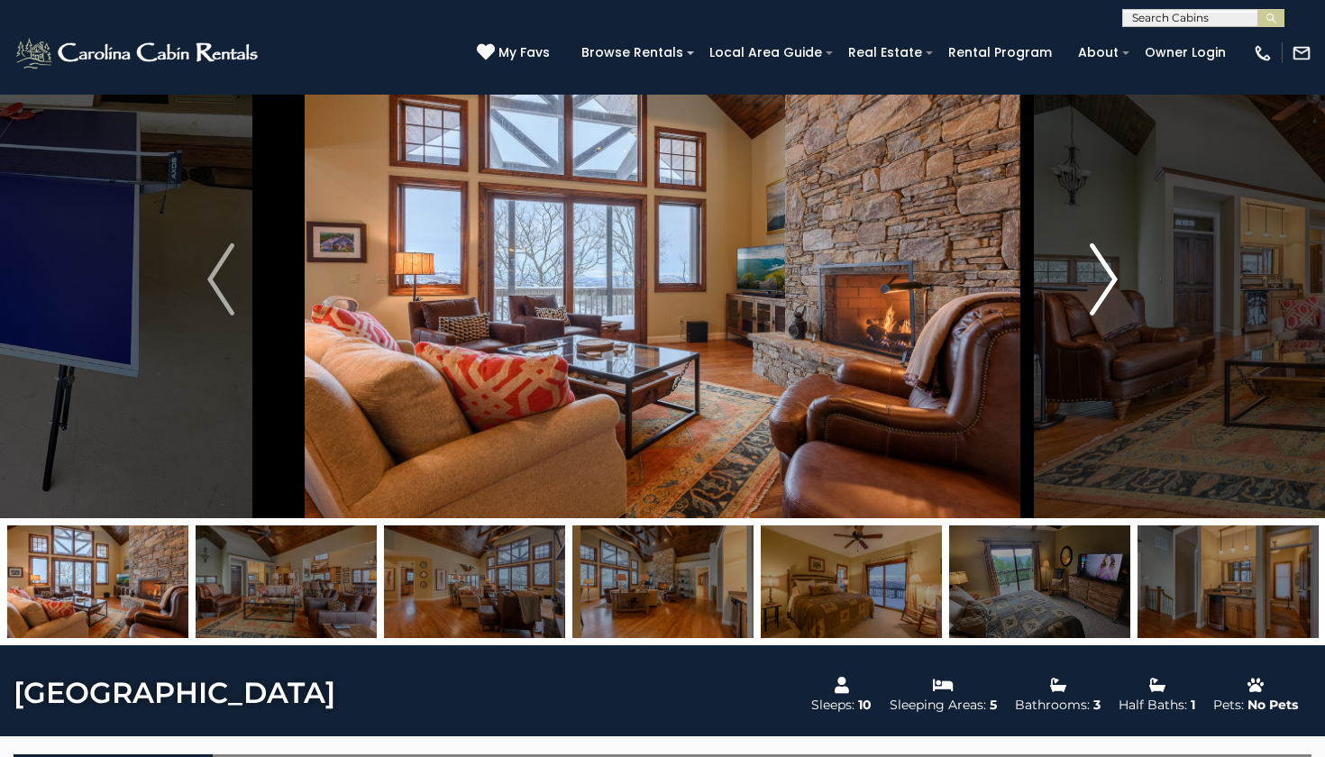
click at [1080, 268] on button "Next" at bounding box center [1104, 280] width 154 height 478
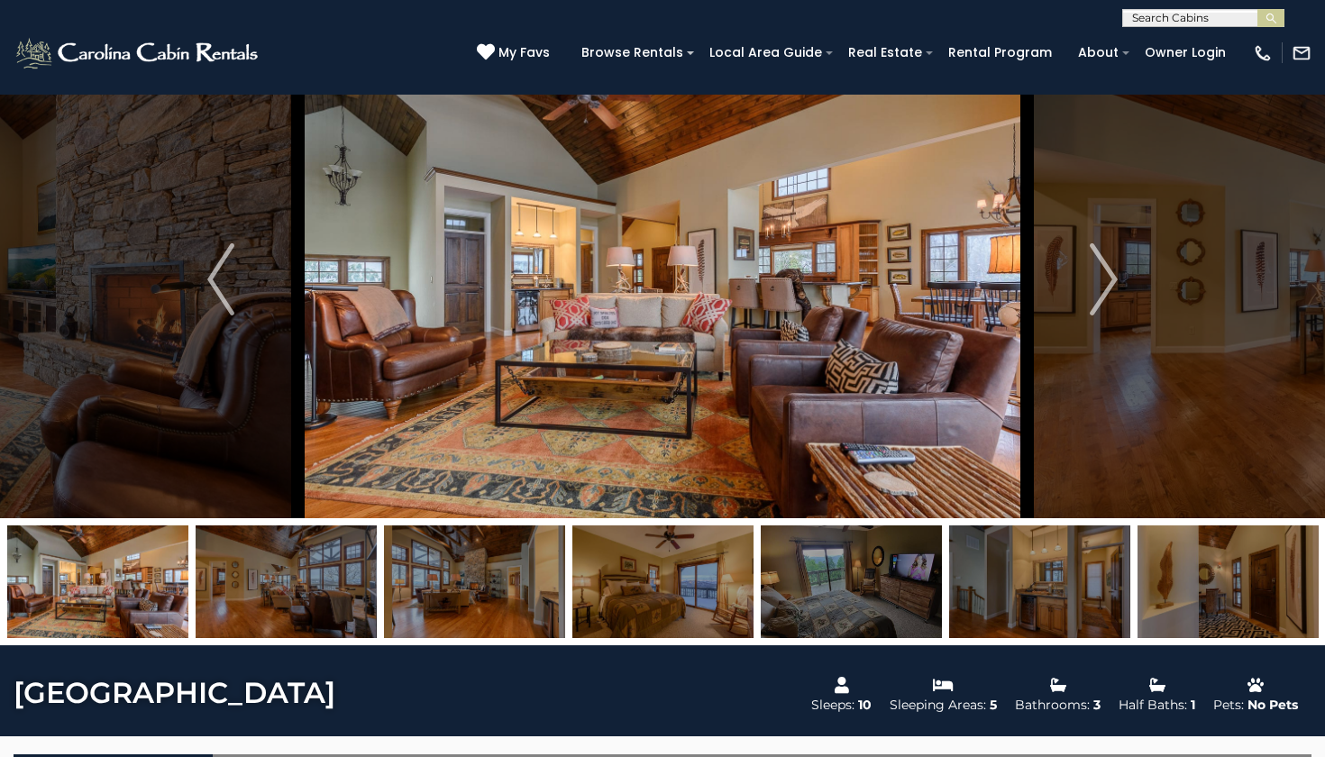
click at [1205, 21] on input "text" at bounding box center [1202, 22] width 158 height 18
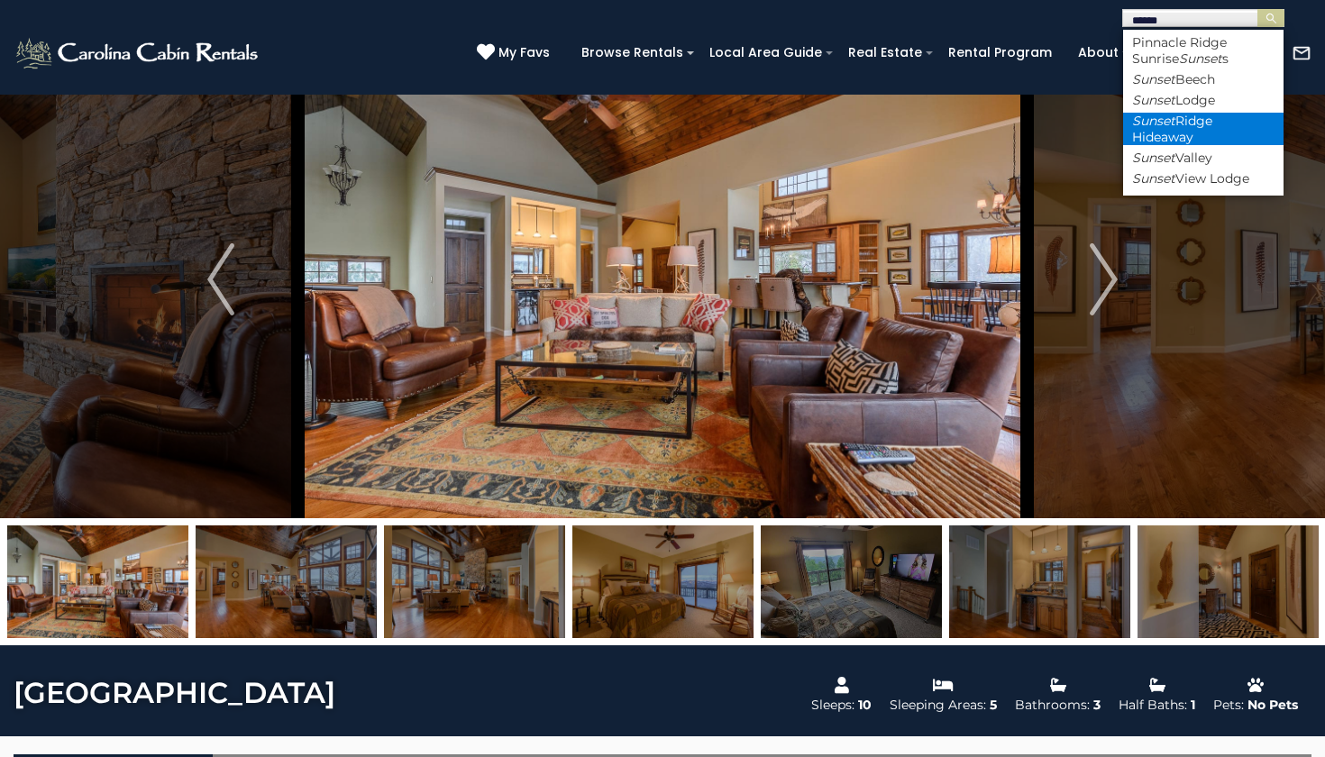
type input "******"
click at [1211, 116] on li "Sunset Ridge Hideaway" at bounding box center [1203, 129] width 160 height 32
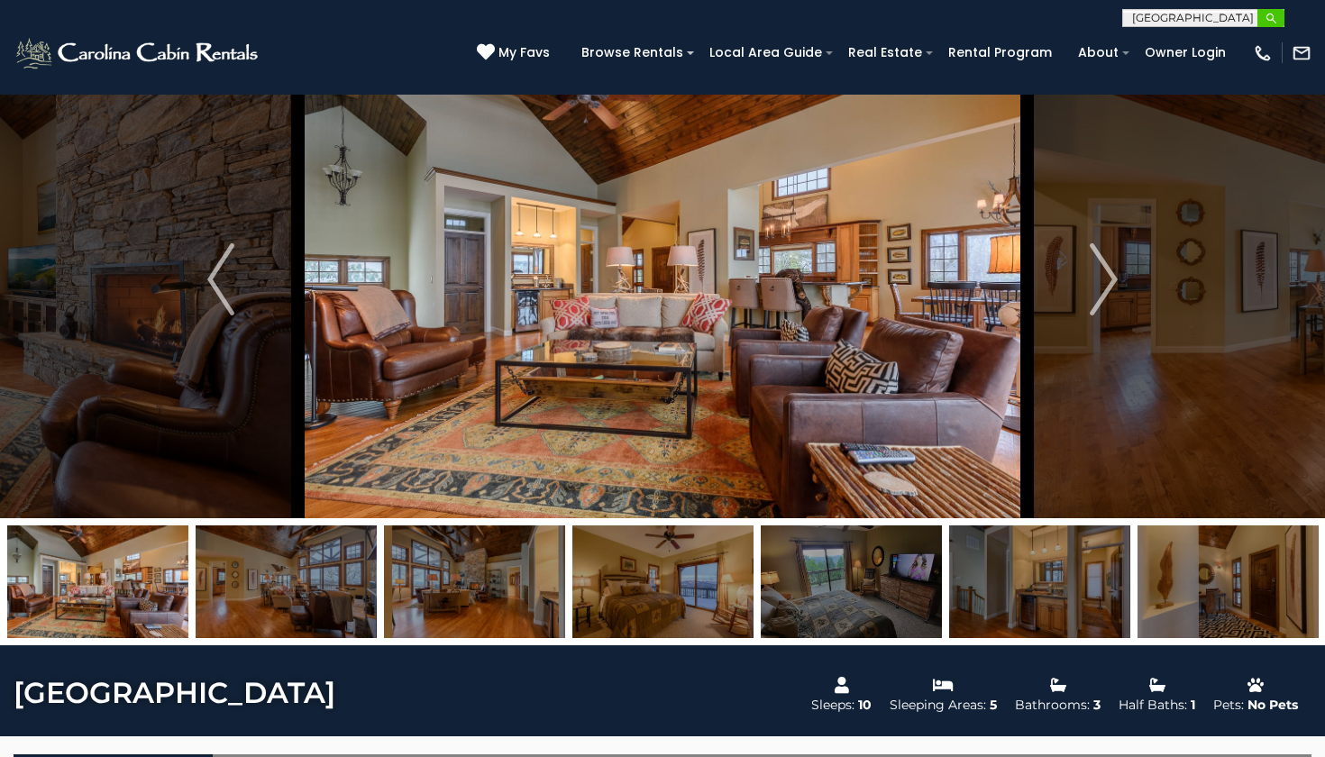
click at [1275, 18] on img "submit" at bounding box center [1272, 19] width 14 height 14
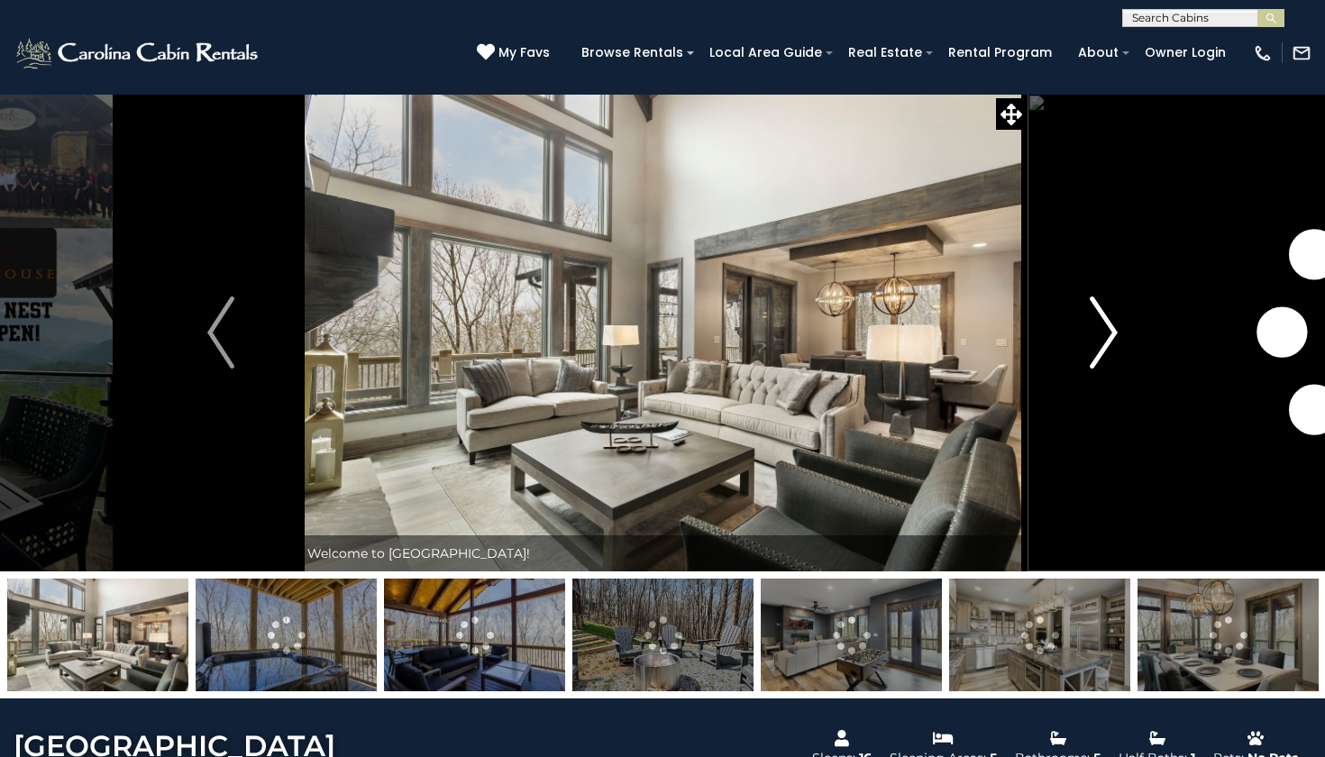
click at [1123, 342] on button "Next" at bounding box center [1104, 333] width 154 height 478
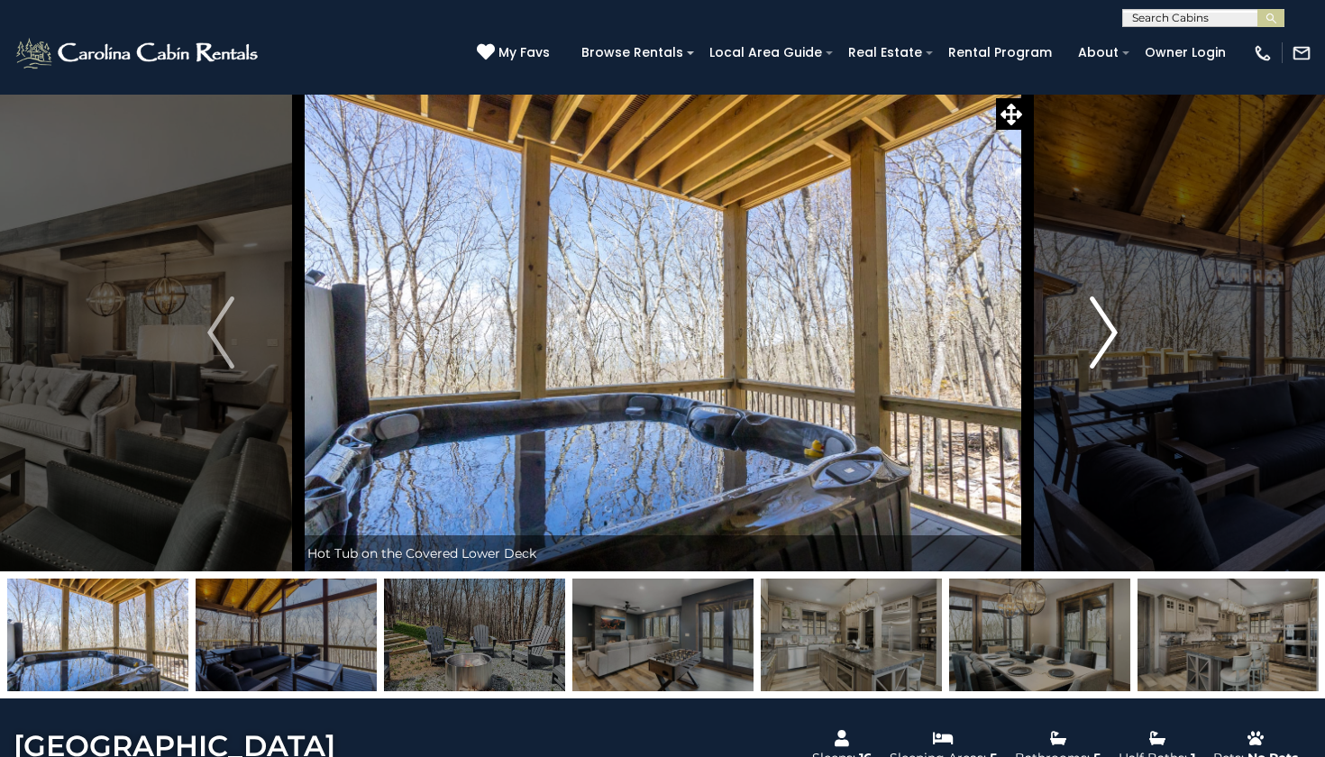
click at [1123, 342] on button "Next" at bounding box center [1104, 333] width 154 height 478
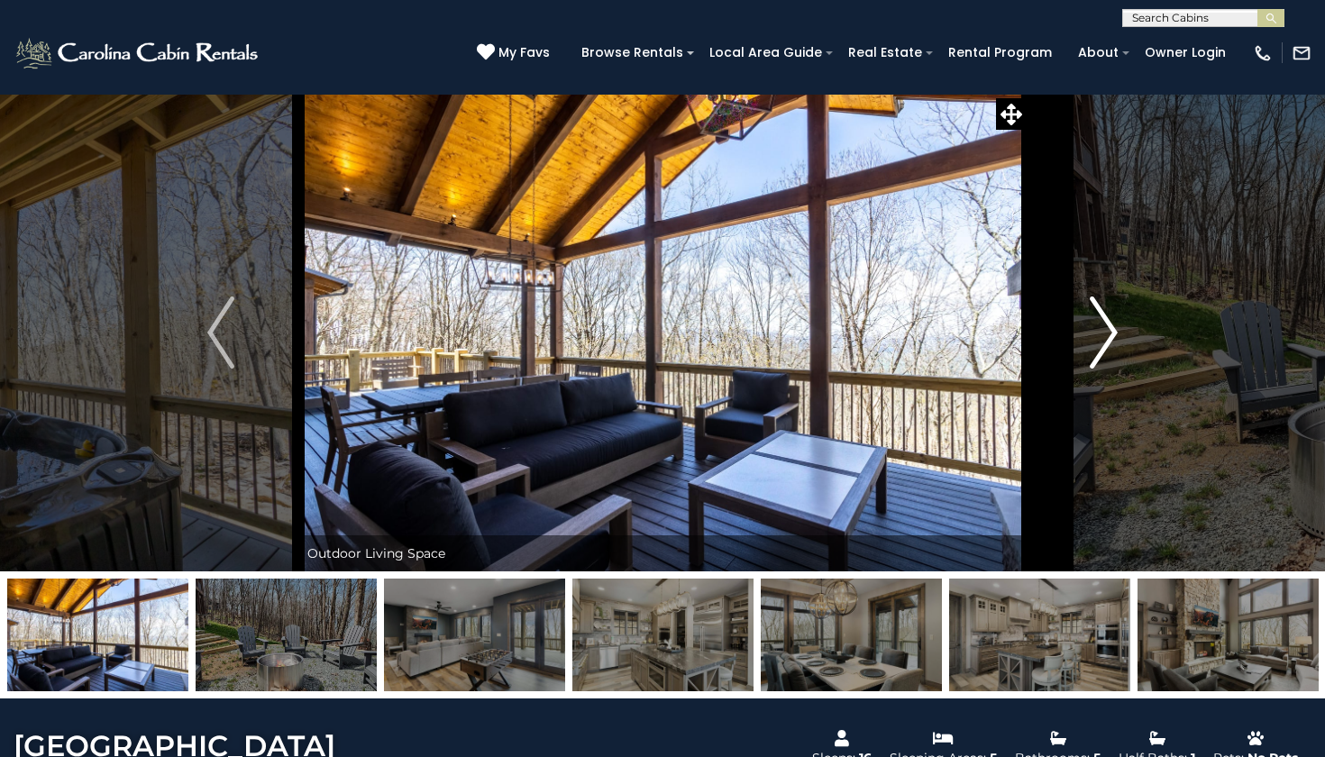
click at [1123, 342] on button "Next" at bounding box center [1104, 333] width 154 height 478
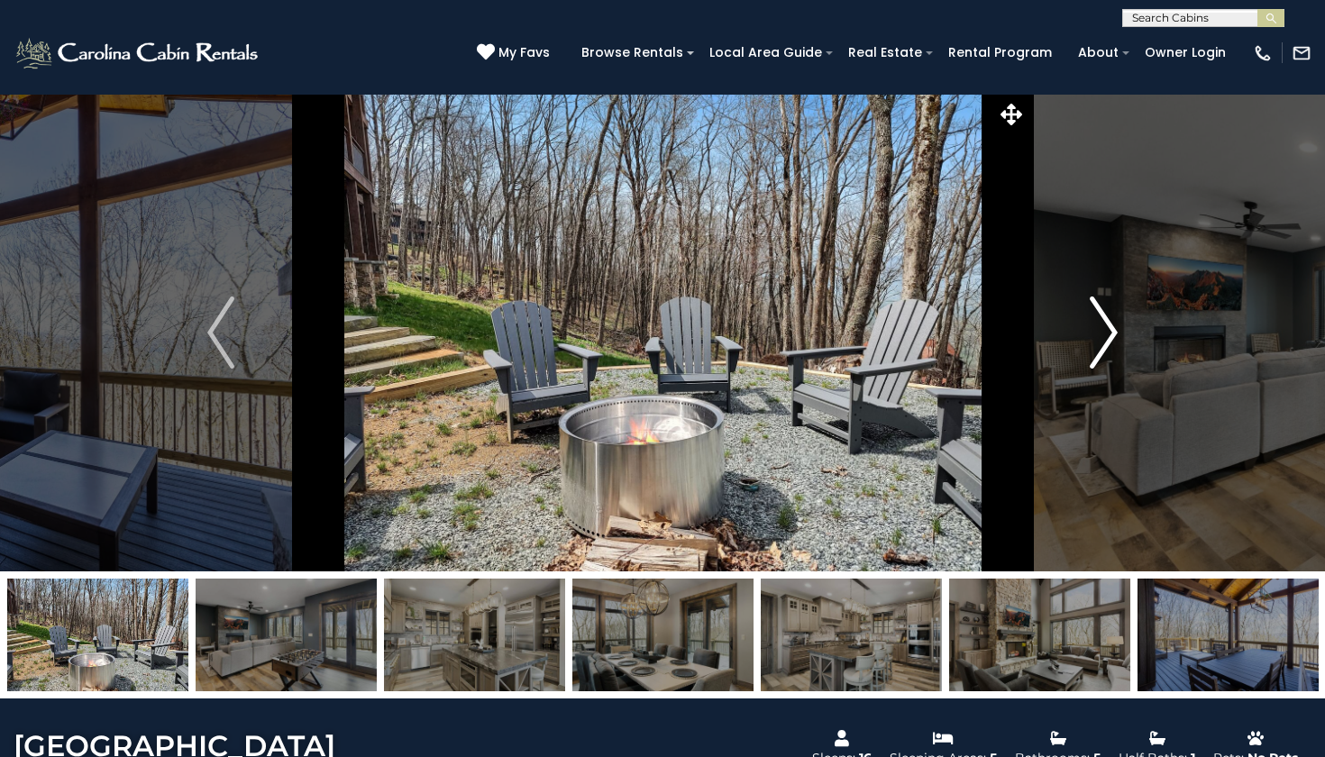
click at [1123, 342] on button "Next" at bounding box center [1104, 333] width 154 height 478
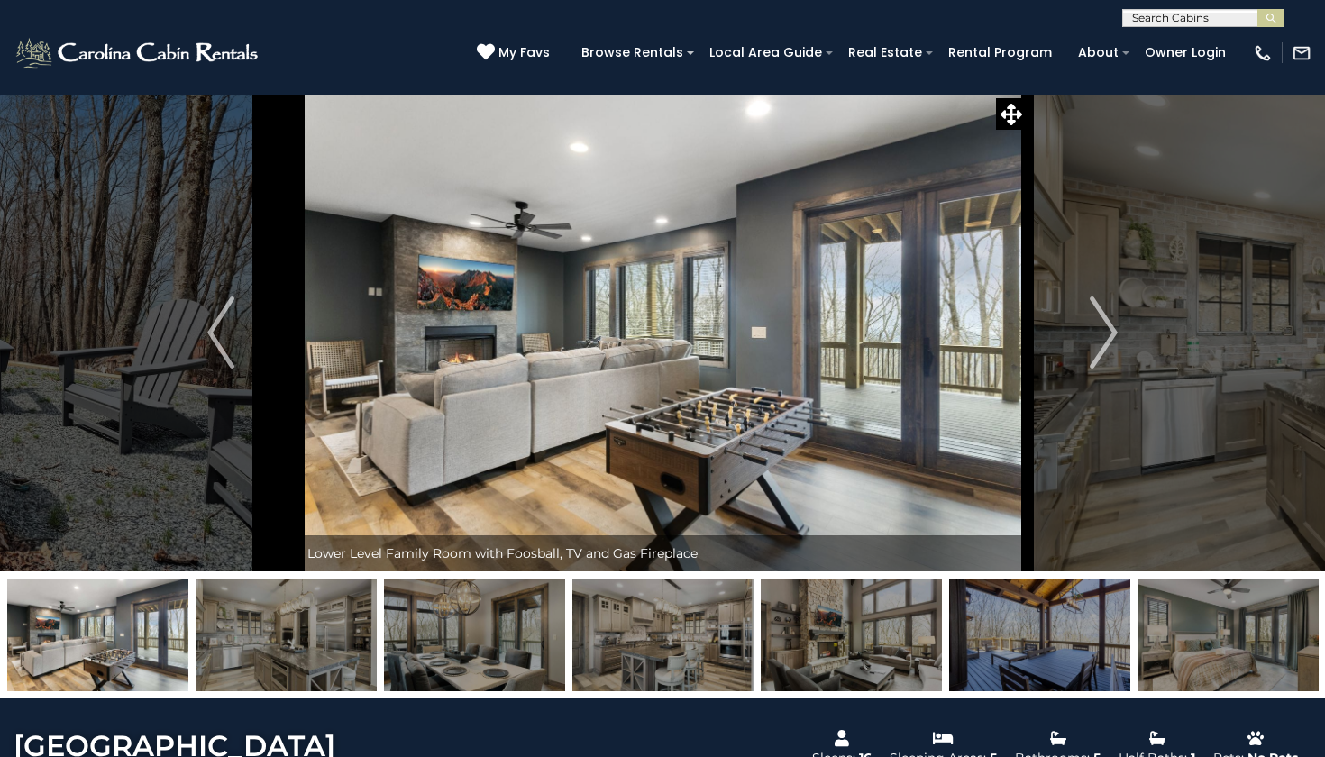
click at [1237, 28] on div "(828) 295-6000 My Favs Browse Rentals Local Area Guide Activities & Attractions…" at bounding box center [662, 61] width 1325 height 68
click at [1221, 13] on input "text" at bounding box center [1202, 22] width 158 height 18
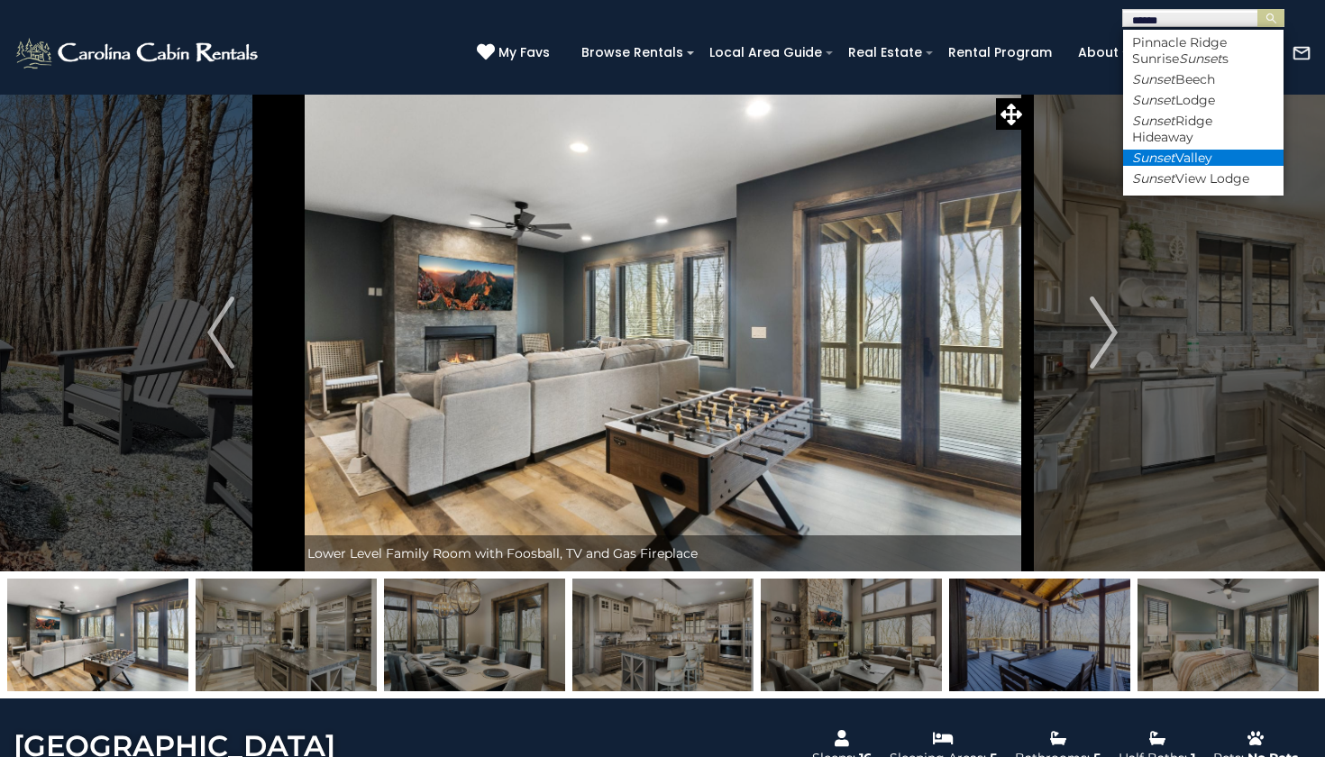
type input "******"
click at [1223, 152] on li "Sunset Valley" at bounding box center [1203, 158] width 160 height 16
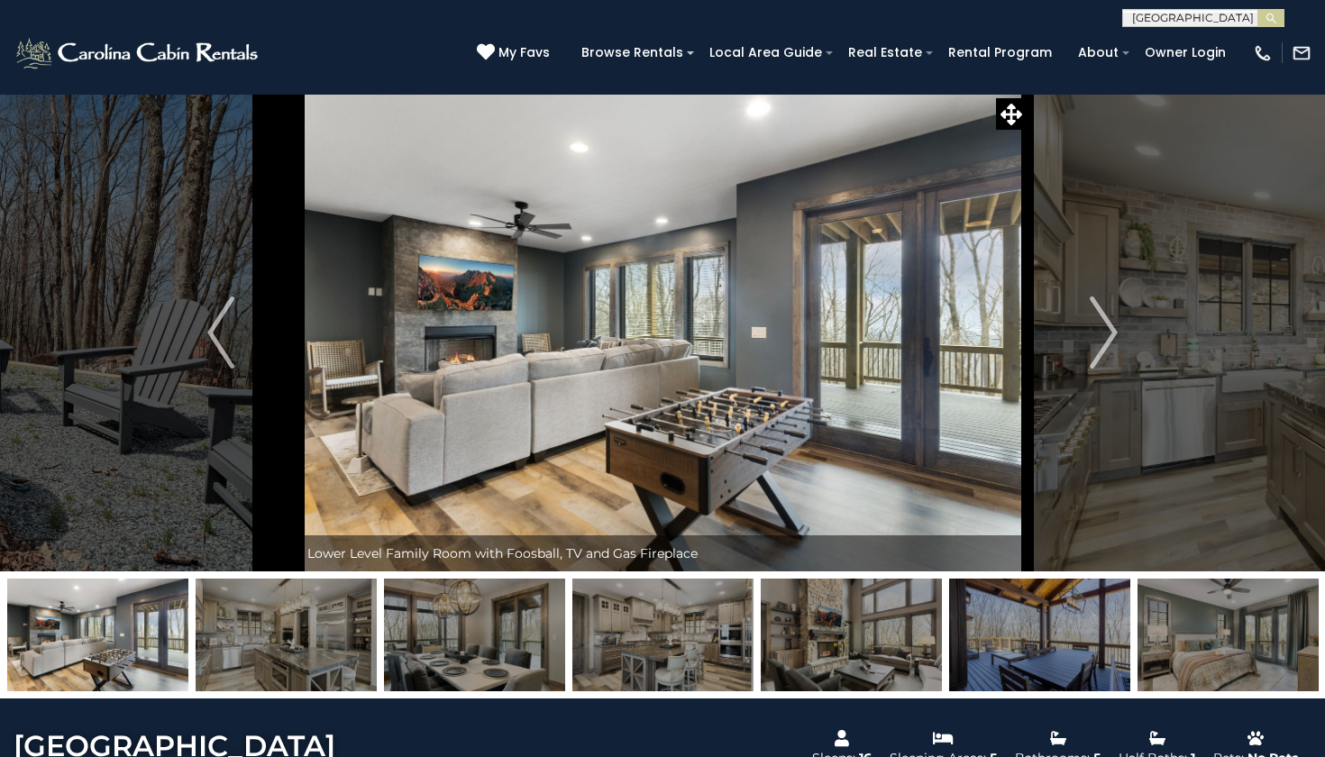
click at [1271, 18] on button "submit" at bounding box center [1270, 18] width 27 height 18
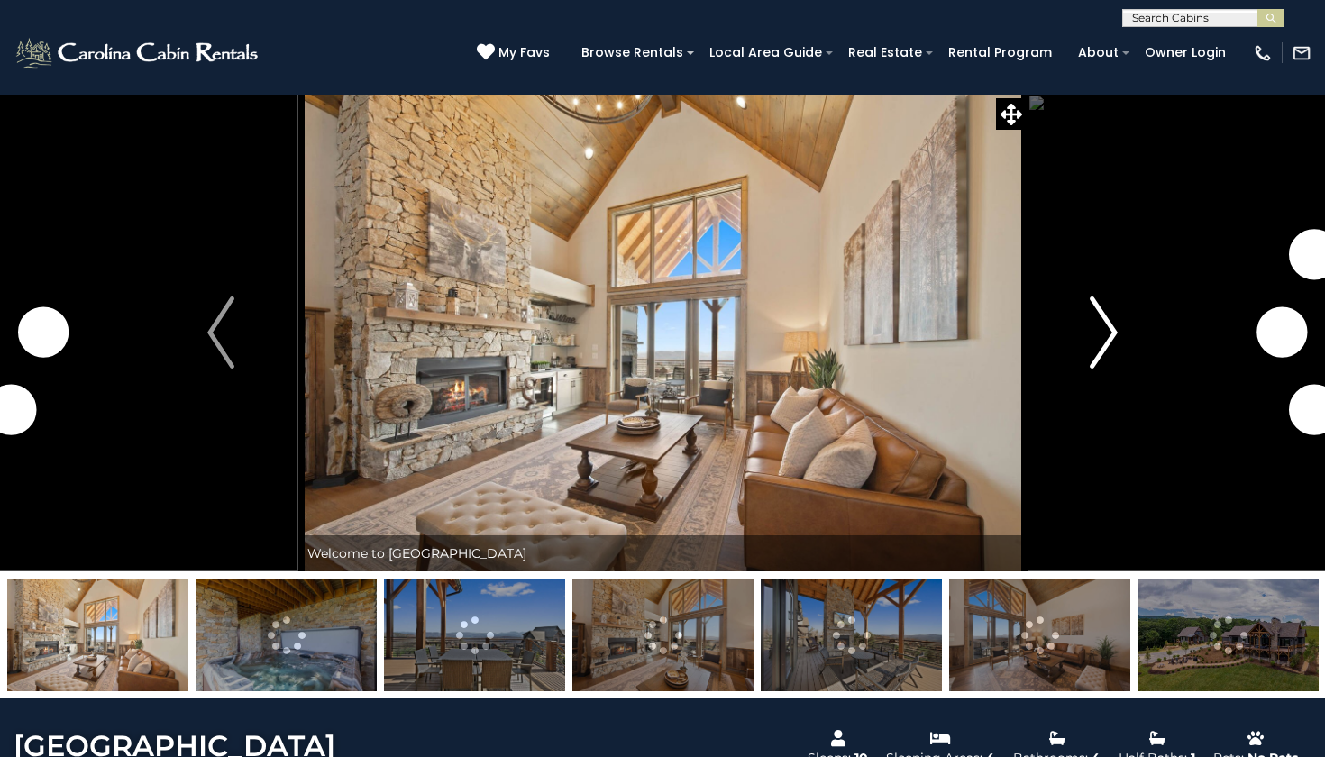
click at [1098, 324] on img "Next" at bounding box center [1104, 333] width 27 height 72
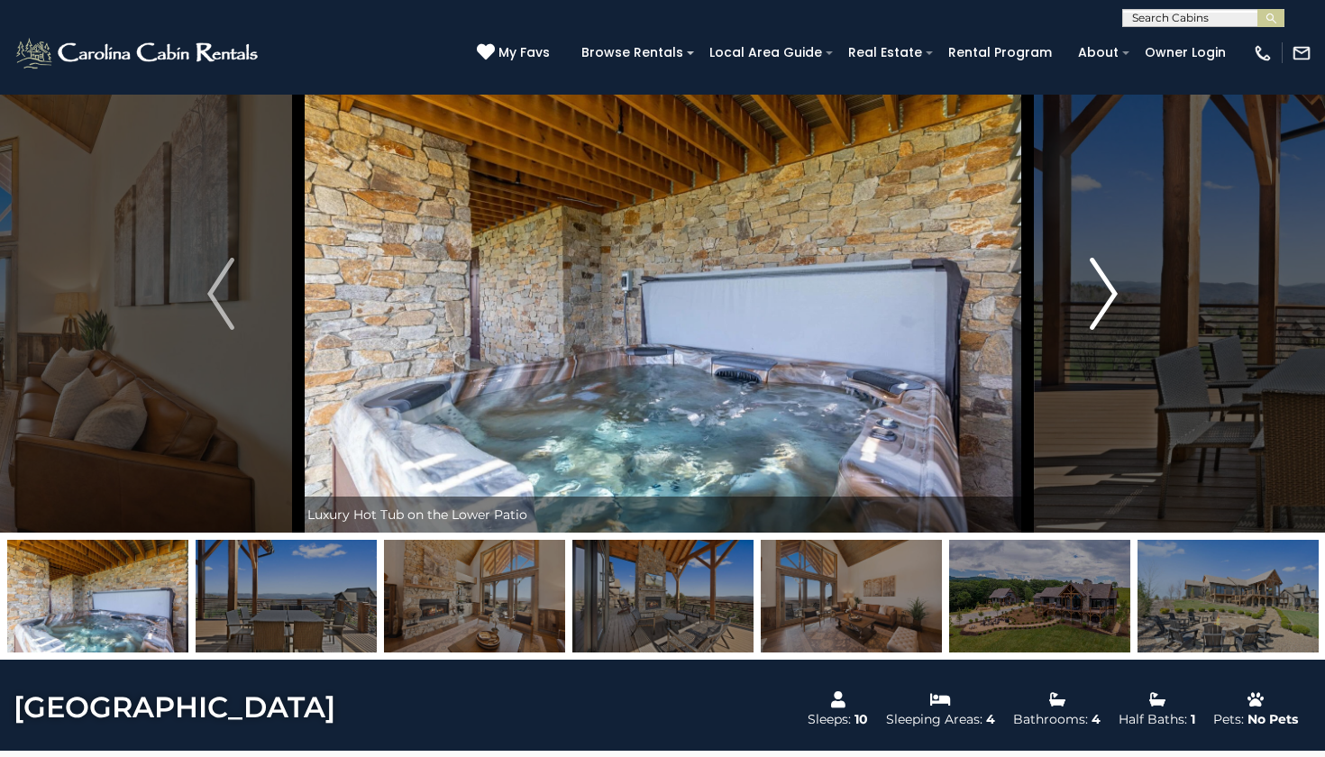
scroll to position [31, 0]
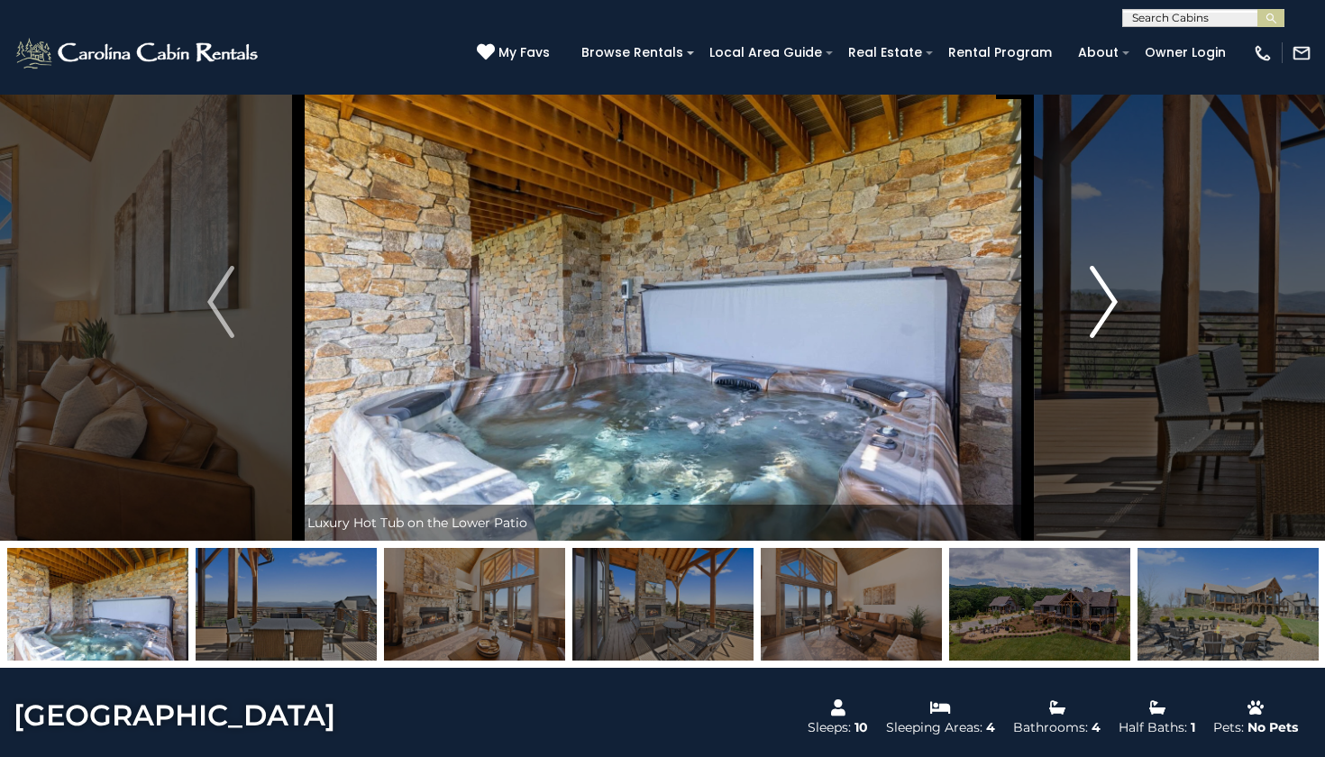
click at [1098, 324] on img "Next" at bounding box center [1104, 302] width 27 height 72
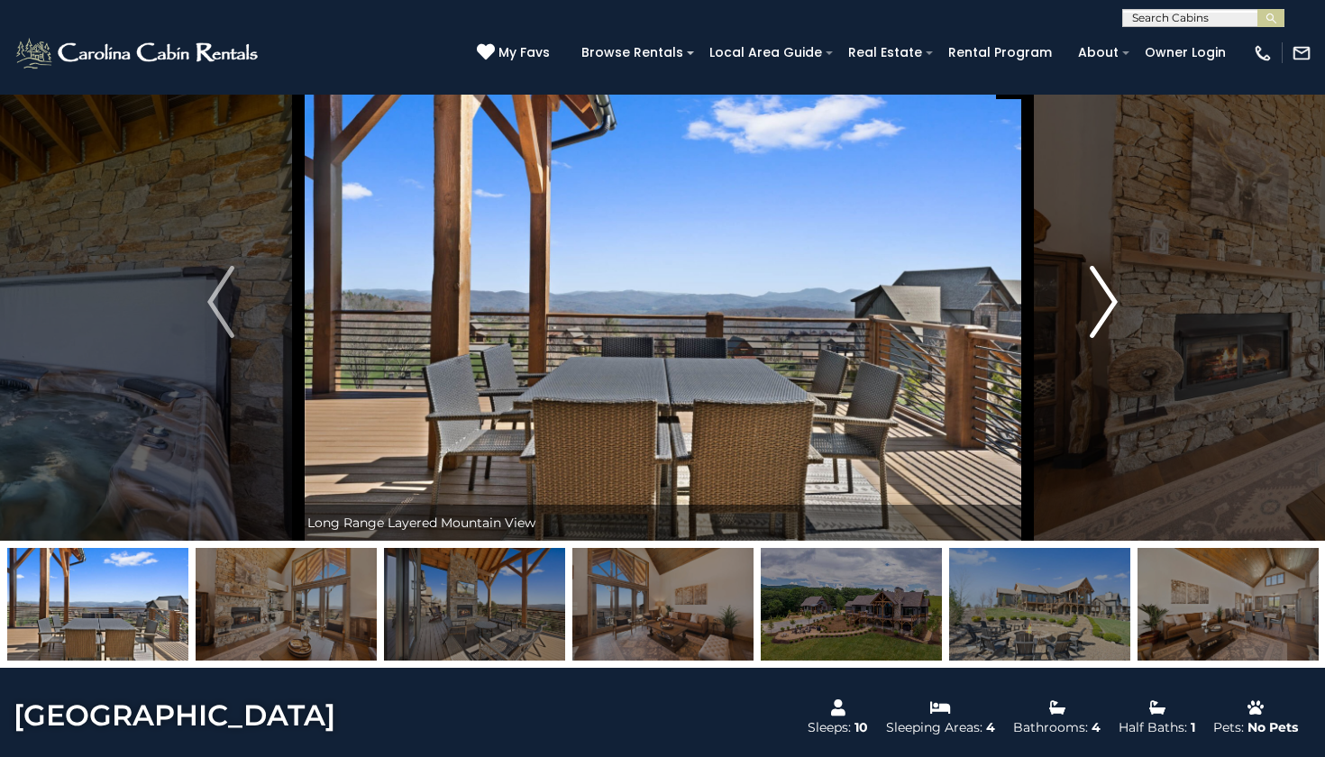
click at [1098, 324] on img "Next" at bounding box center [1104, 302] width 27 height 72
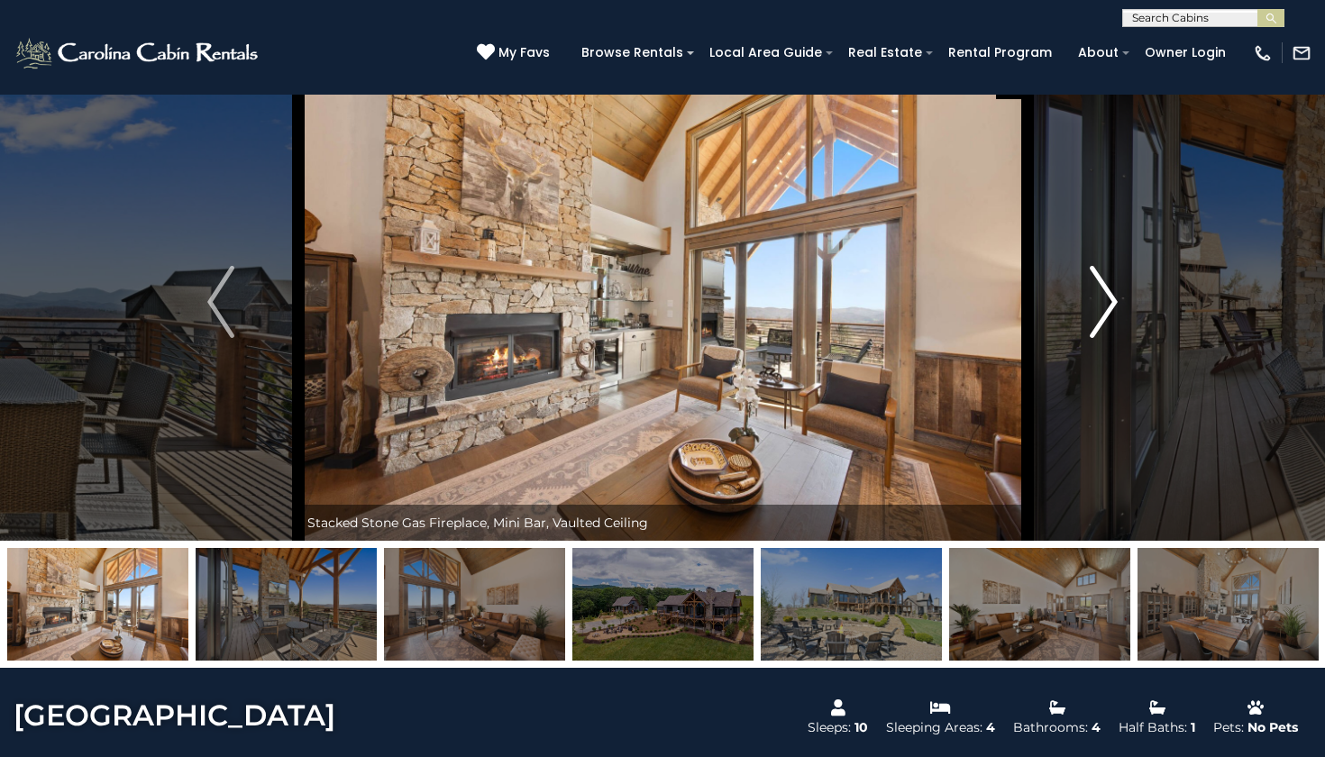
click at [1098, 324] on img "Next" at bounding box center [1104, 302] width 27 height 72
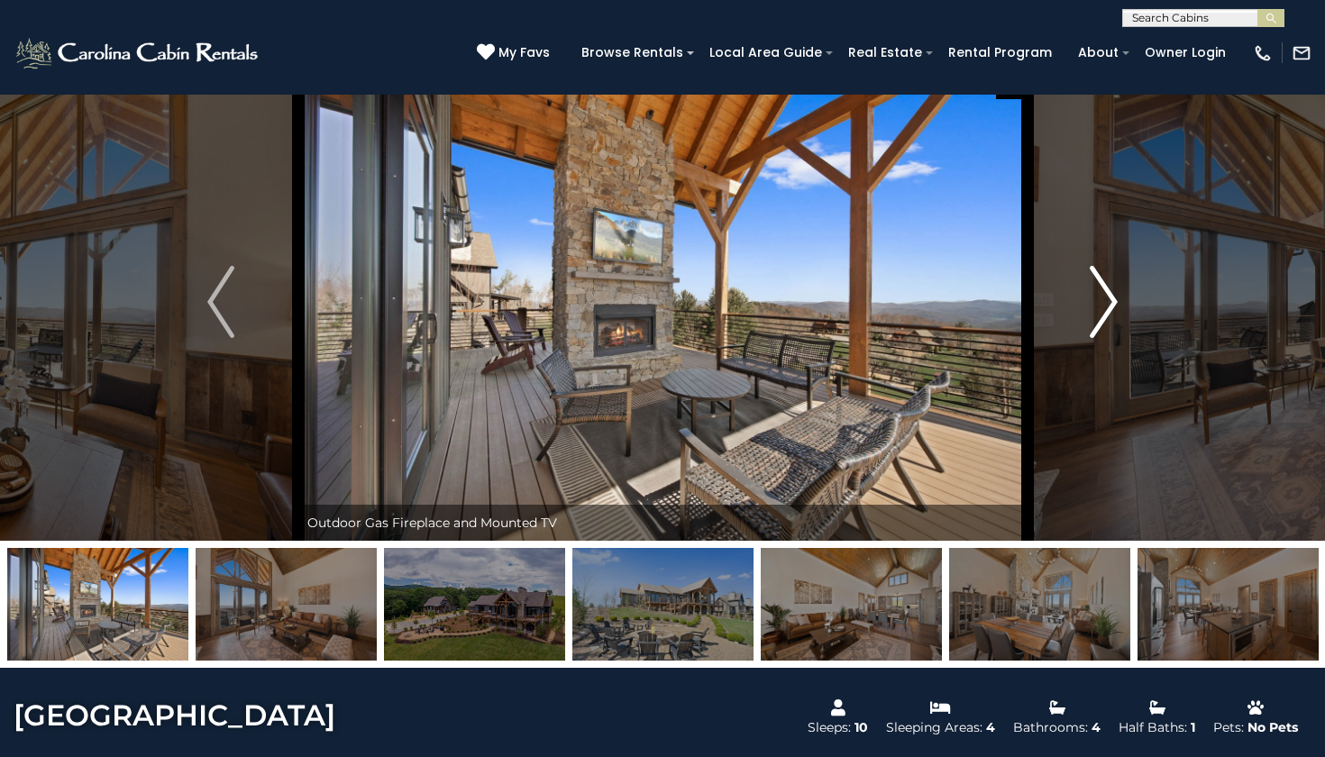
click at [1098, 324] on img "Next" at bounding box center [1104, 302] width 27 height 72
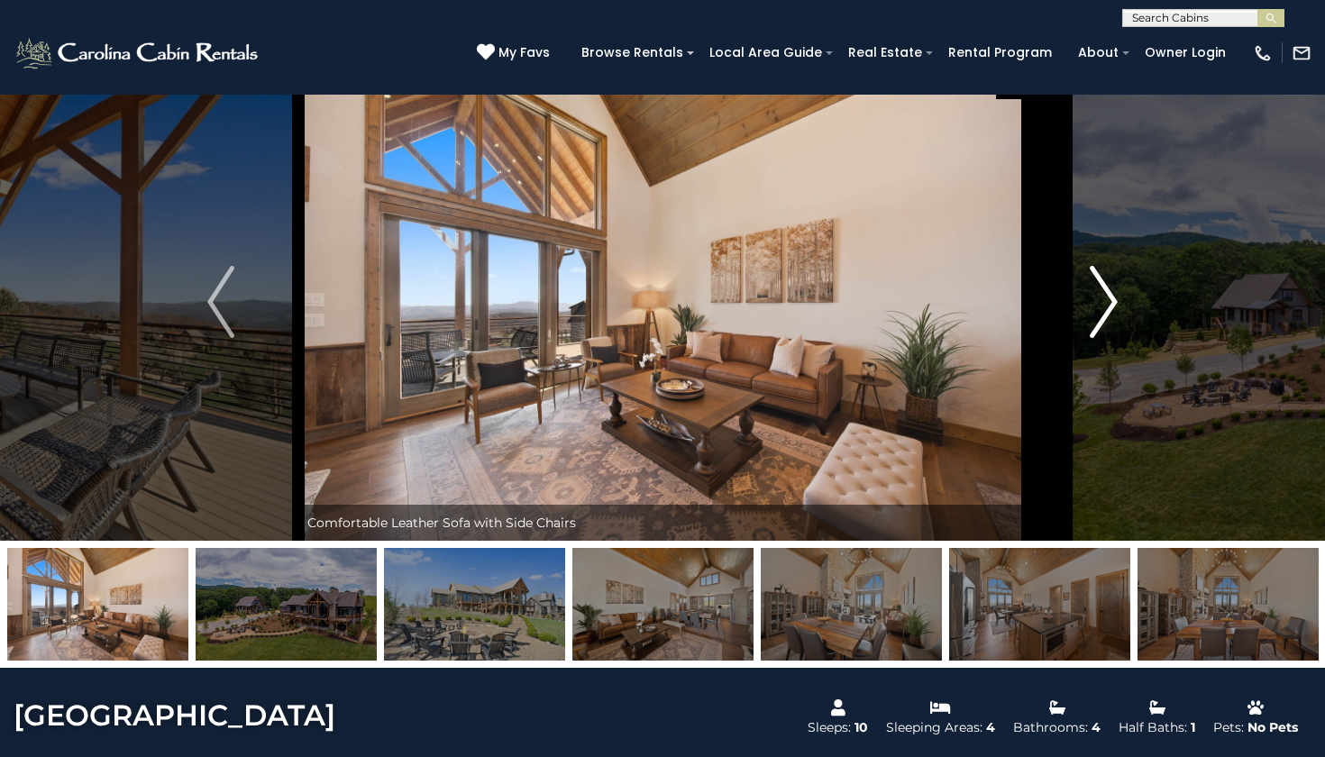
click at [1098, 324] on img "Next" at bounding box center [1104, 302] width 27 height 72
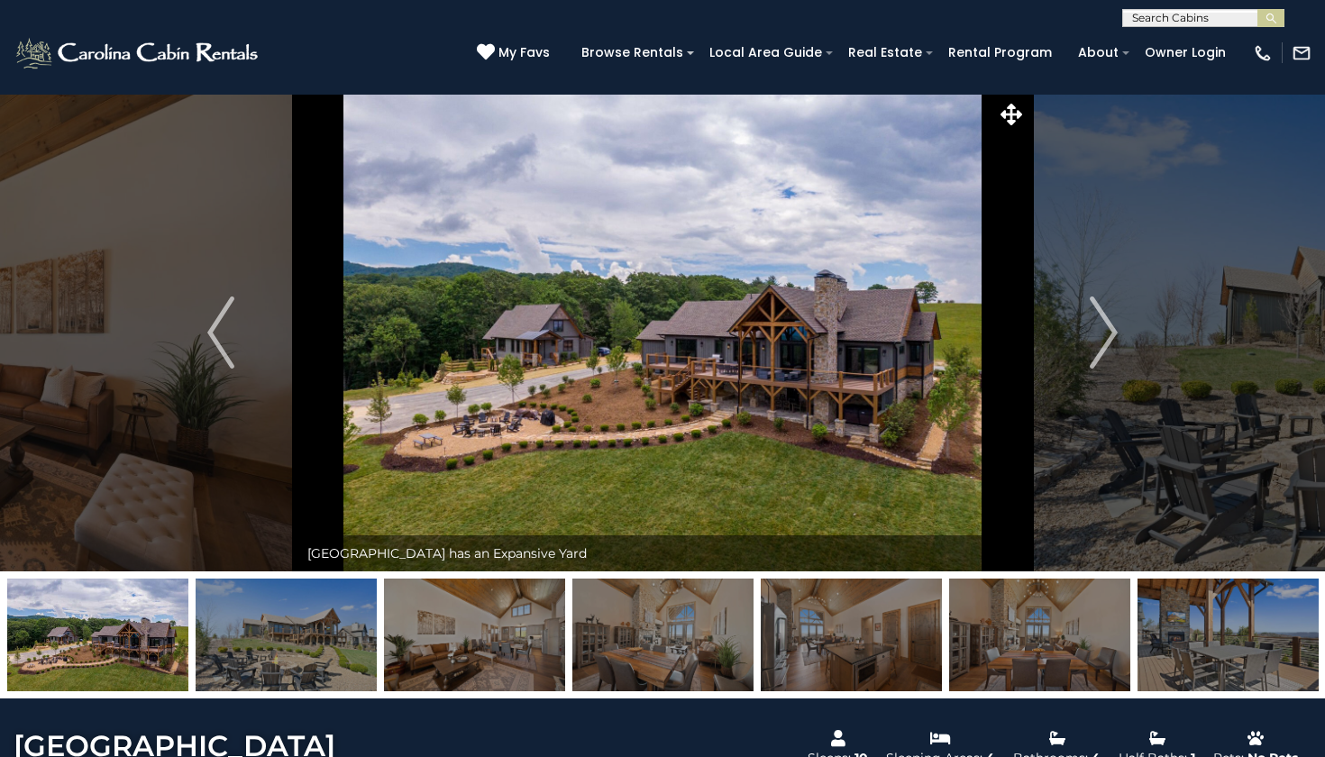
scroll to position [0, 0]
click at [1140, 324] on button "Next" at bounding box center [1104, 333] width 154 height 478
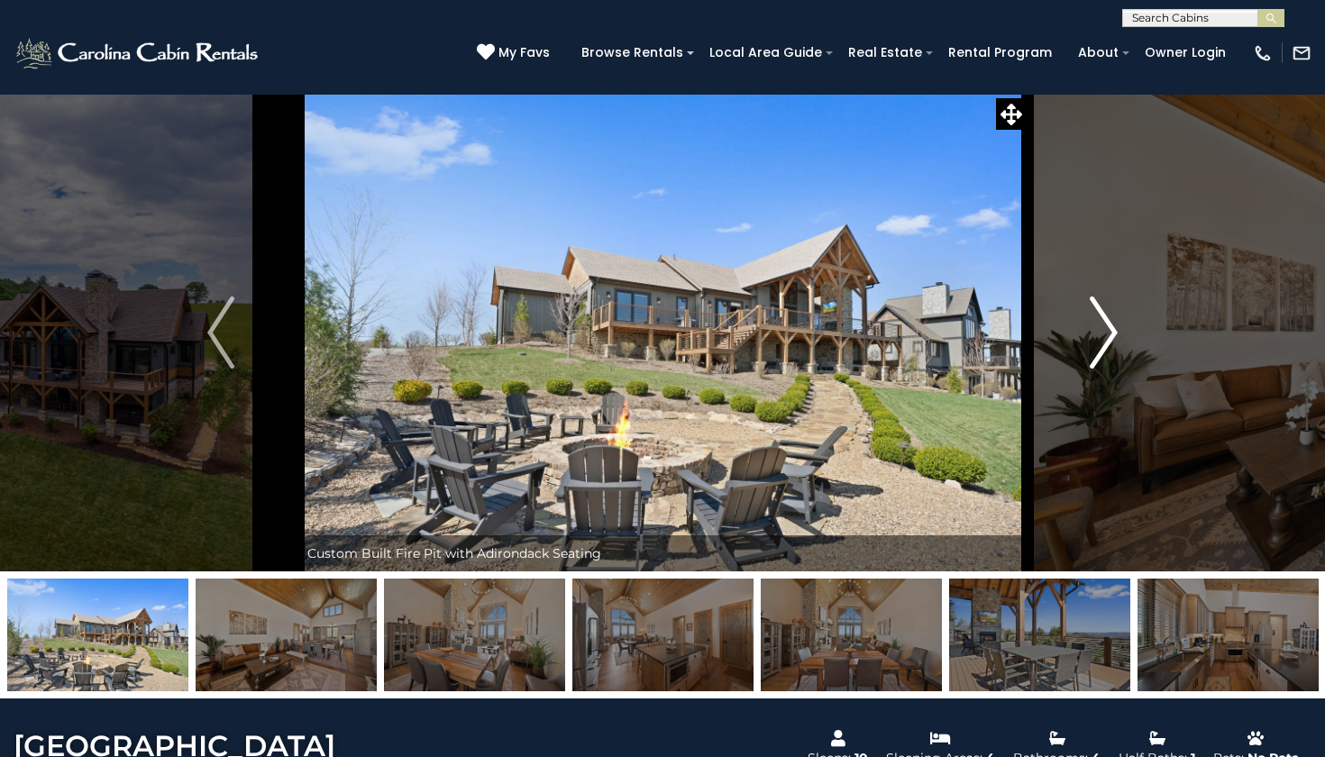
click at [1088, 330] on button "Next" at bounding box center [1104, 333] width 154 height 478
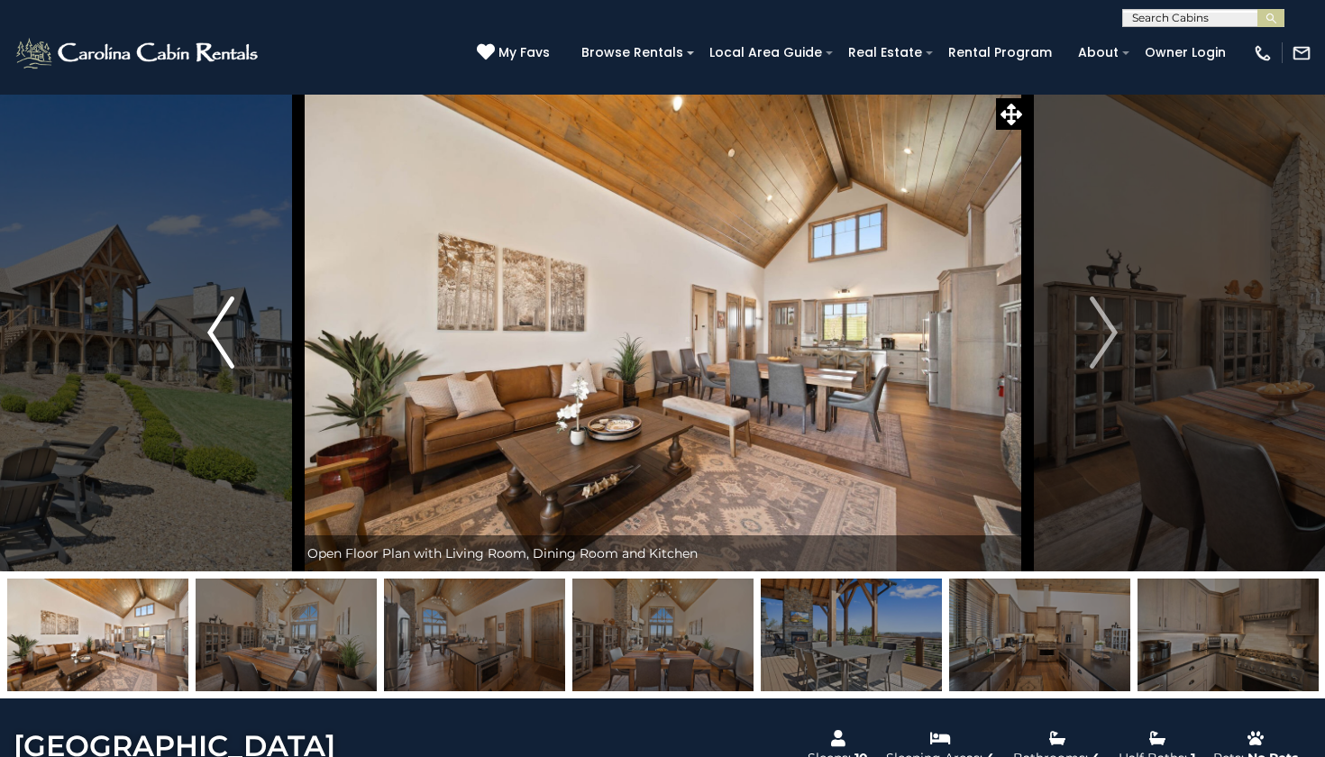
click at [189, 338] on button "Previous" at bounding box center [221, 333] width 154 height 478
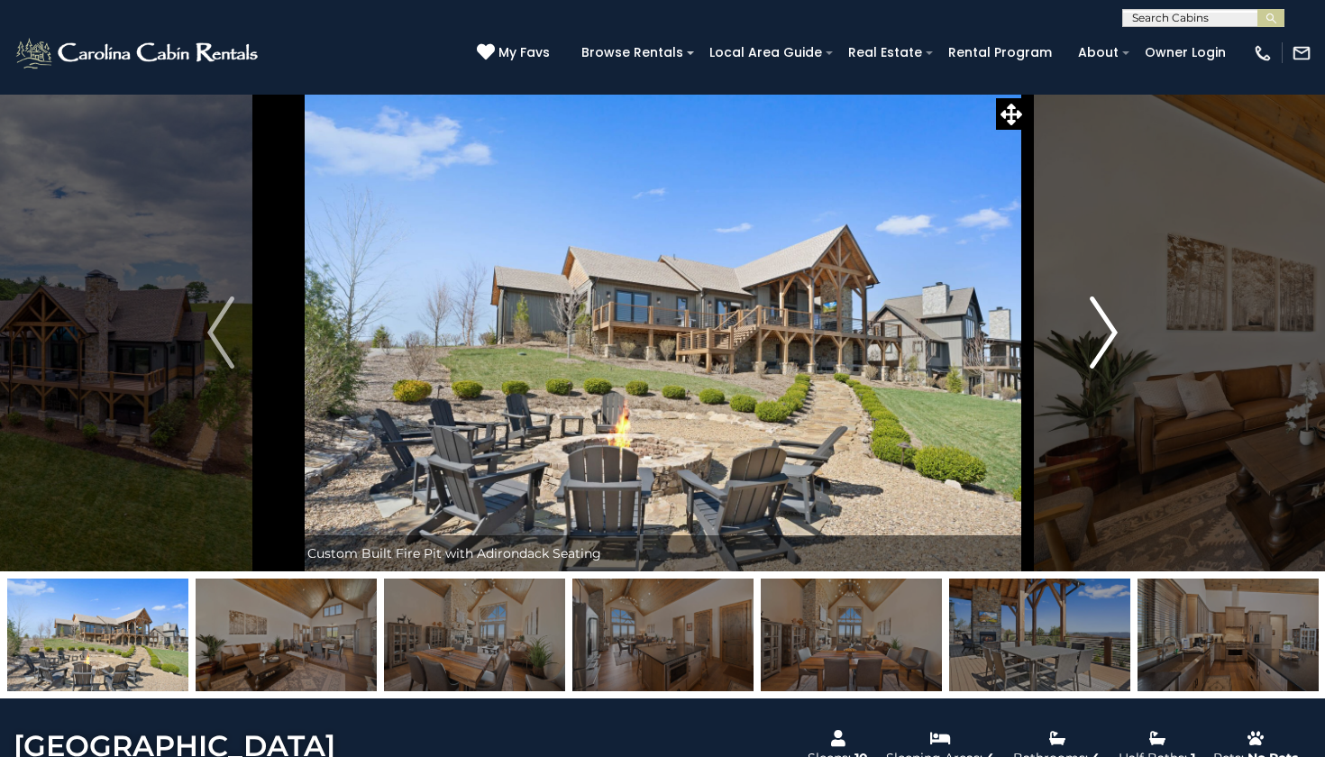
click at [1101, 334] on img "Next" at bounding box center [1104, 333] width 27 height 72
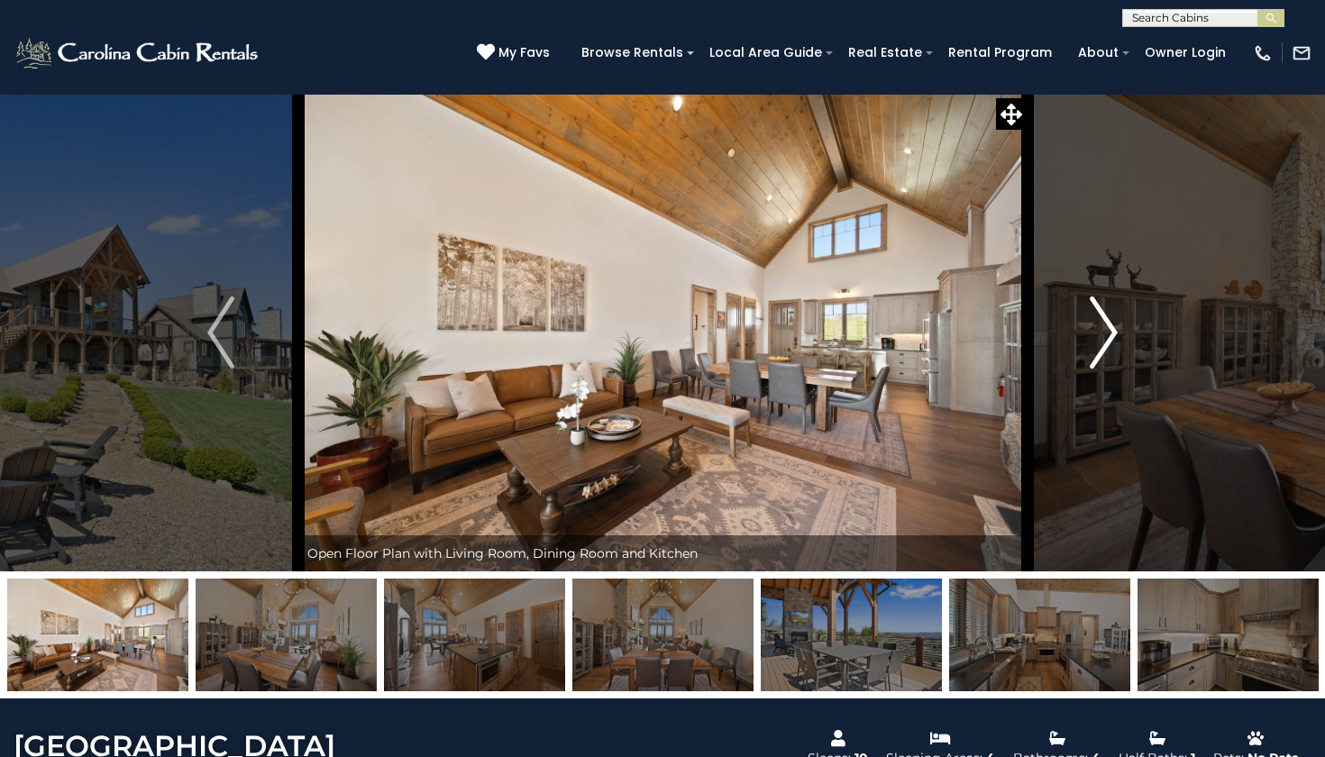
click at [1101, 334] on img "Next" at bounding box center [1104, 333] width 27 height 72
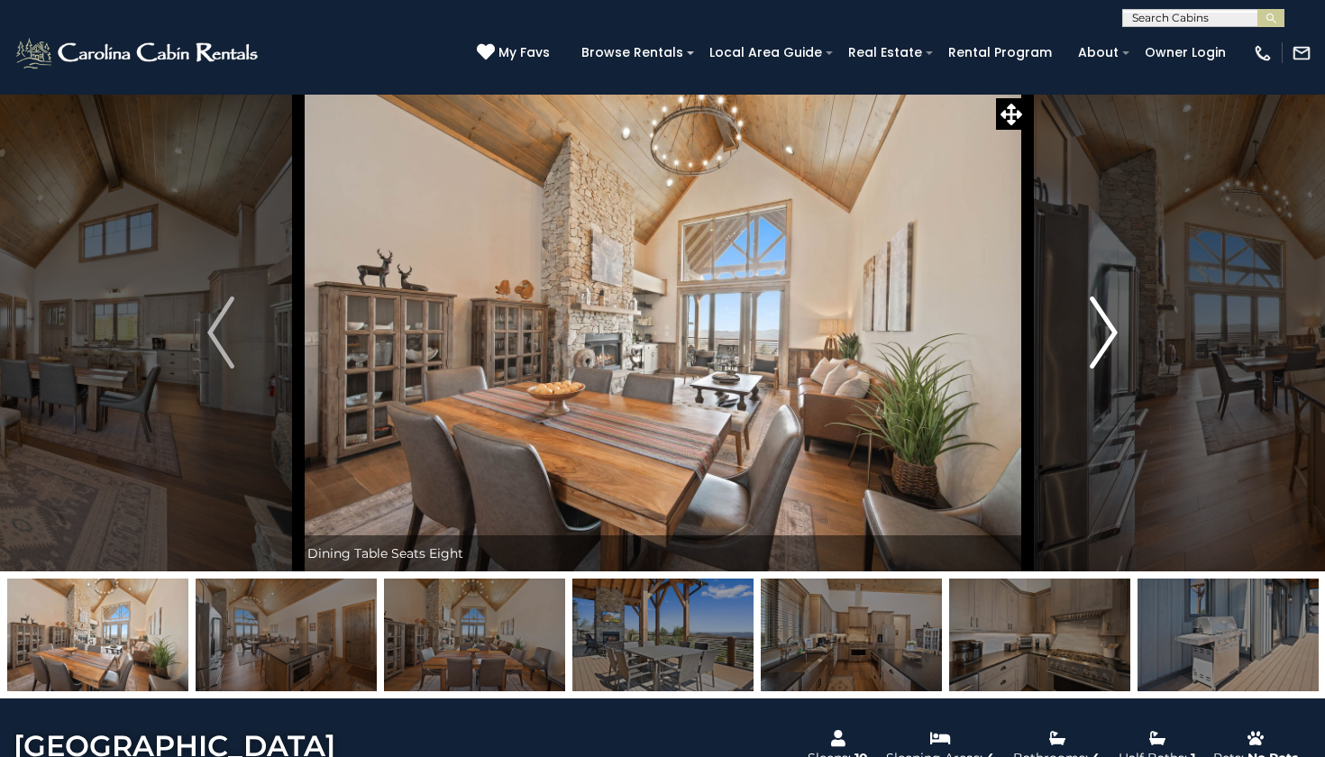
click at [1101, 334] on img "Next" at bounding box center [1104, 333] width 27 height 72
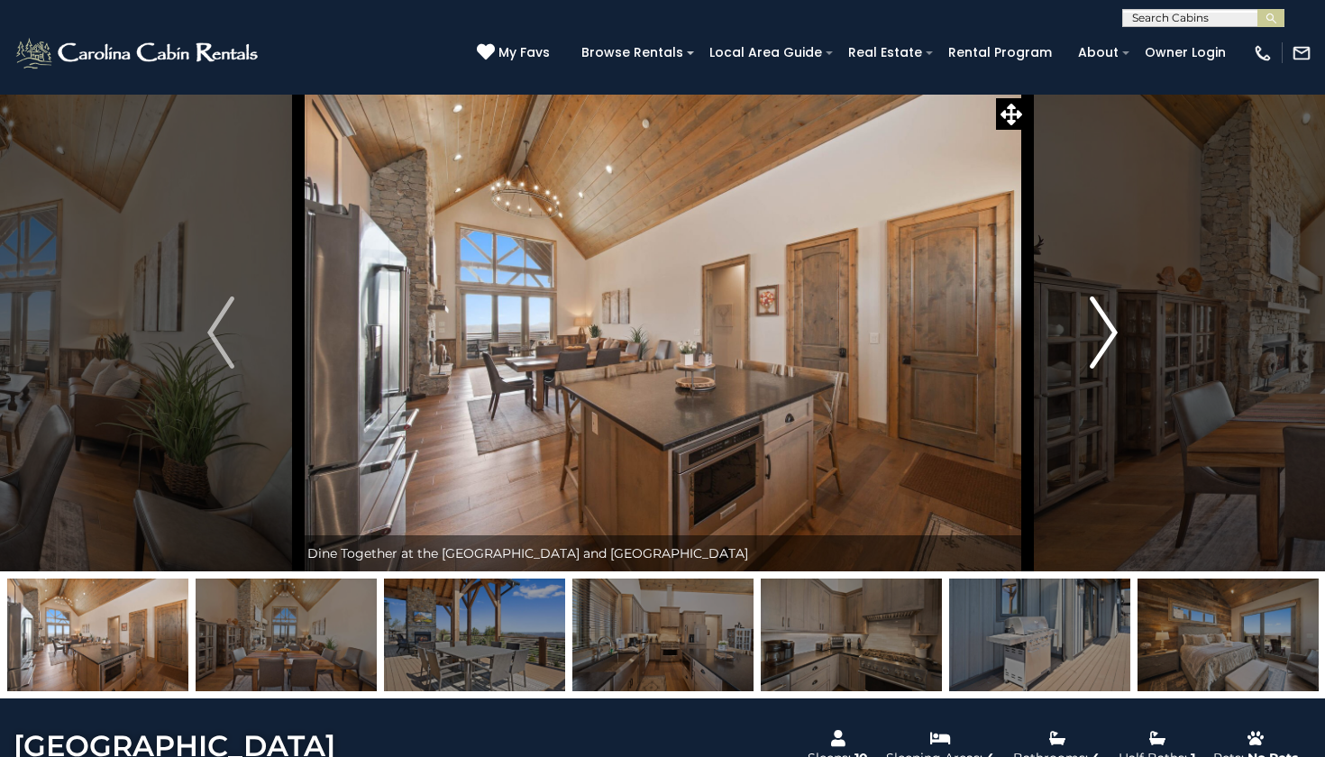
click at [1101, 334] on img "Next" at bounding box center [1104, 333] width 27 height 72
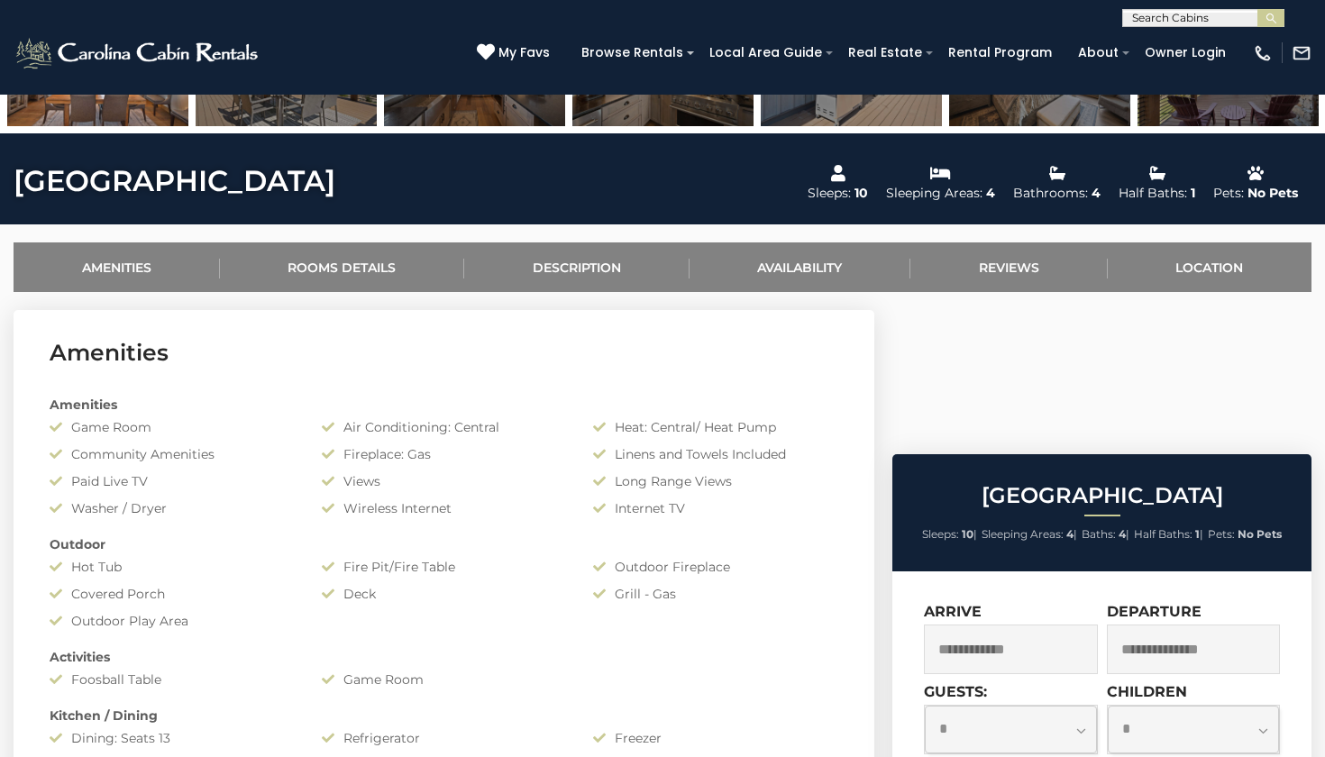
scroll to position [485, 0]
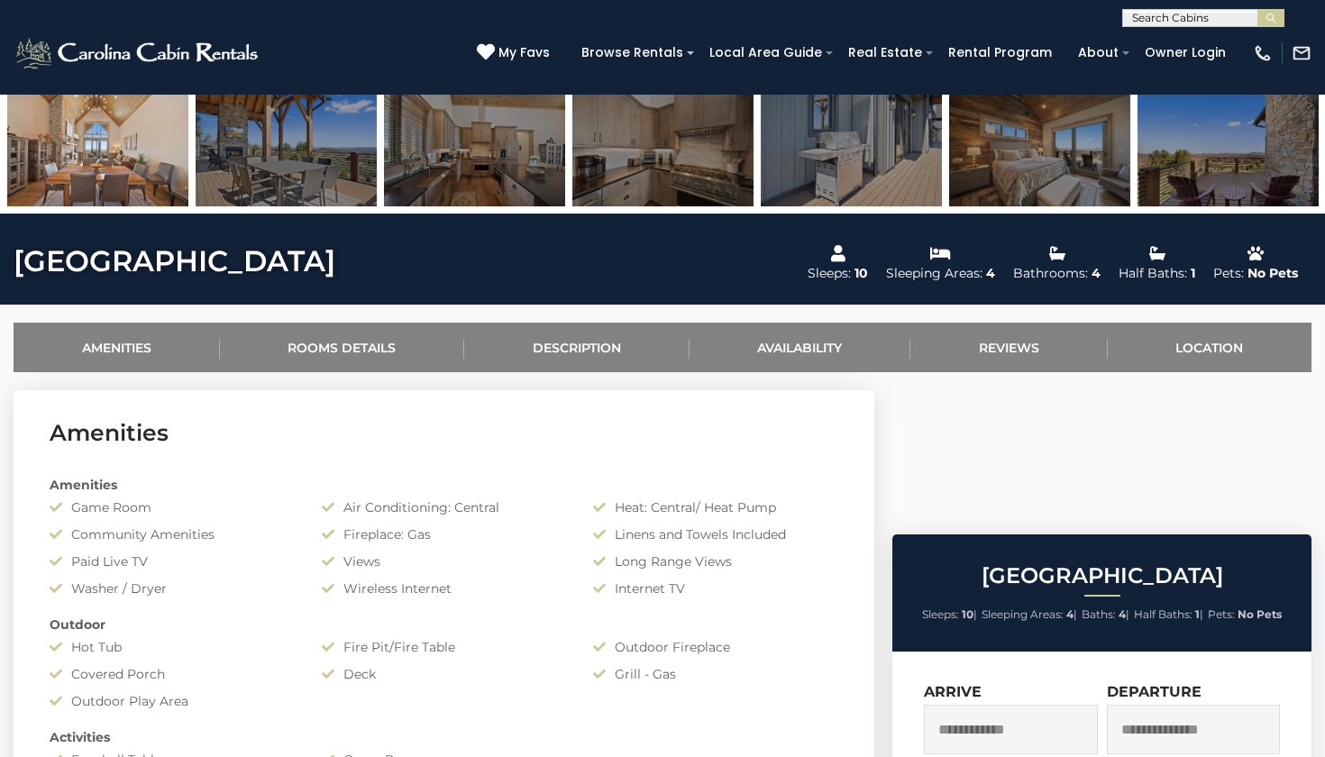
click at [1202, 21] on input "text" at bounding box center [1202, 22] width 158 height 18
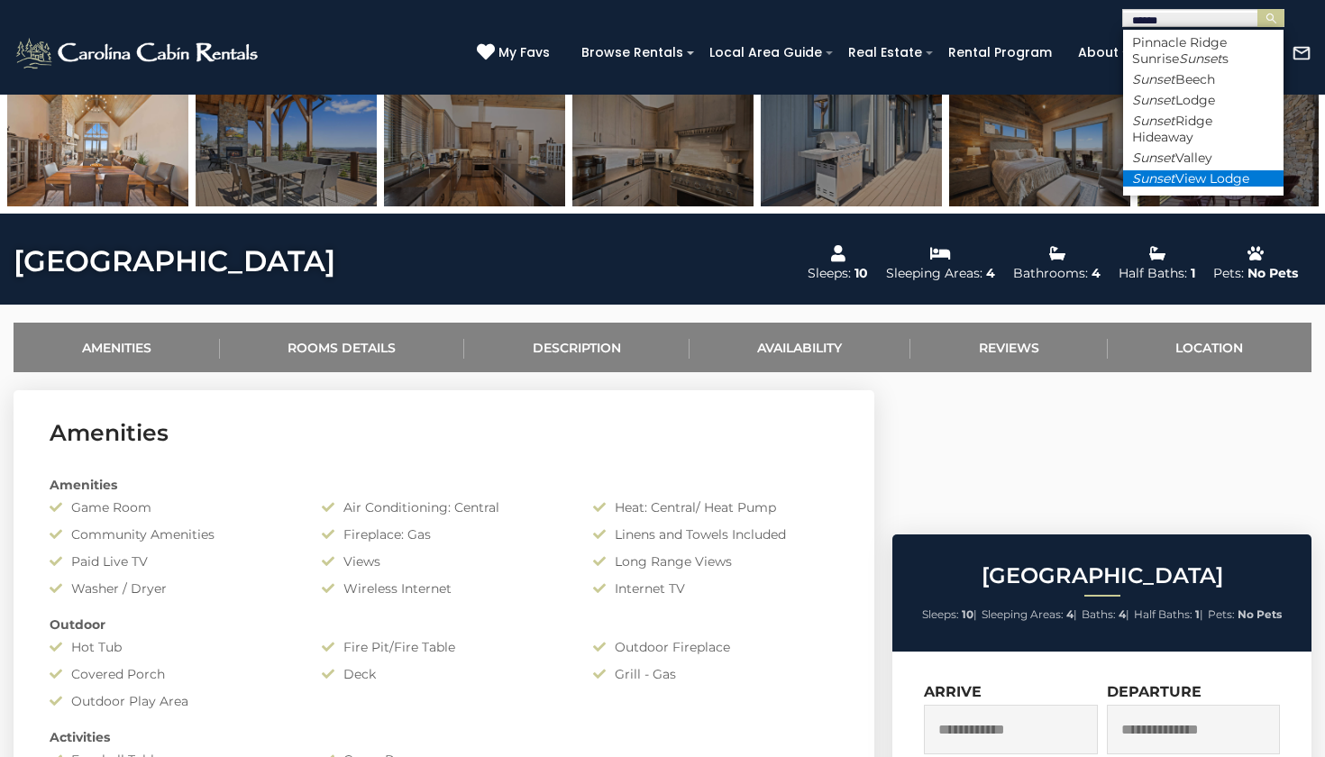
type input "******"
click at [1217, 170] on li "Sunset View Lodge" at bounding box center [1203, 178] width 160 height 16
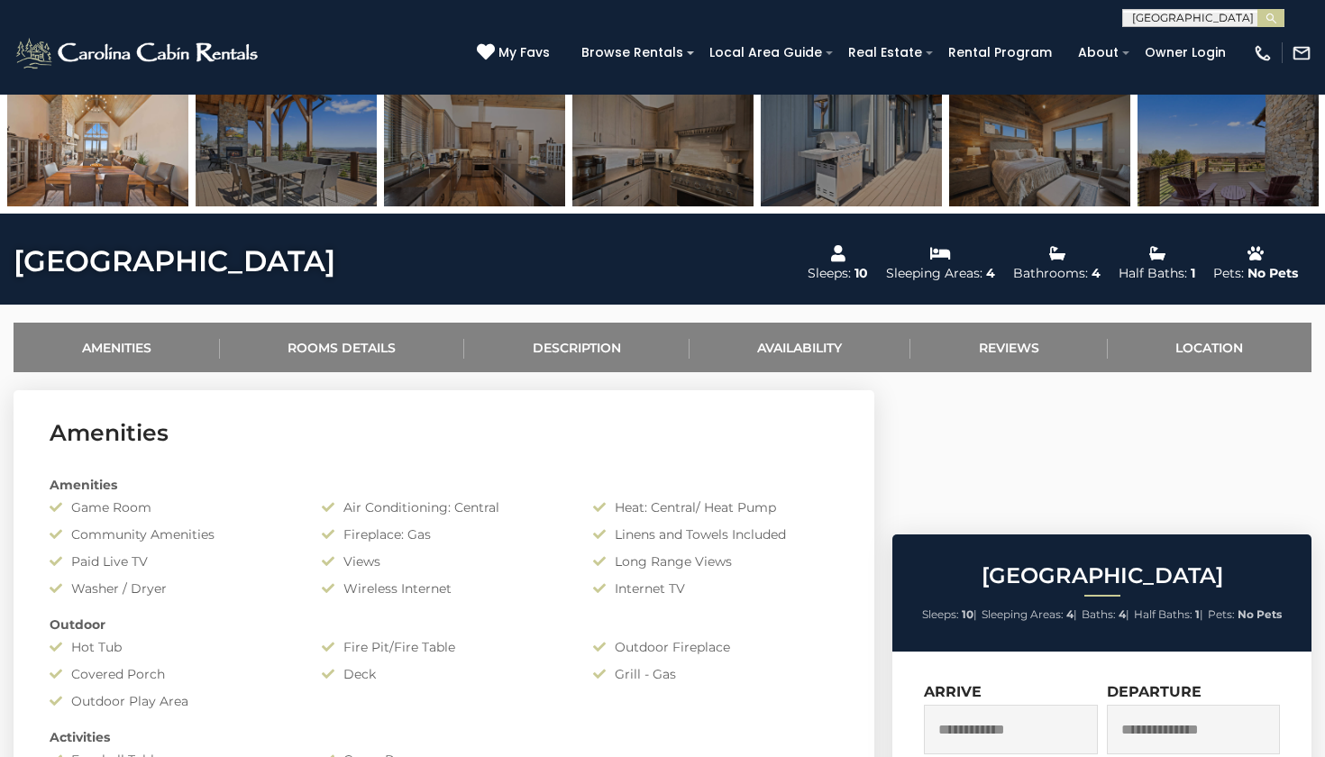
click at [1271, 18] on button "submit" at bounding box center [1270, 18] width 27 height 18
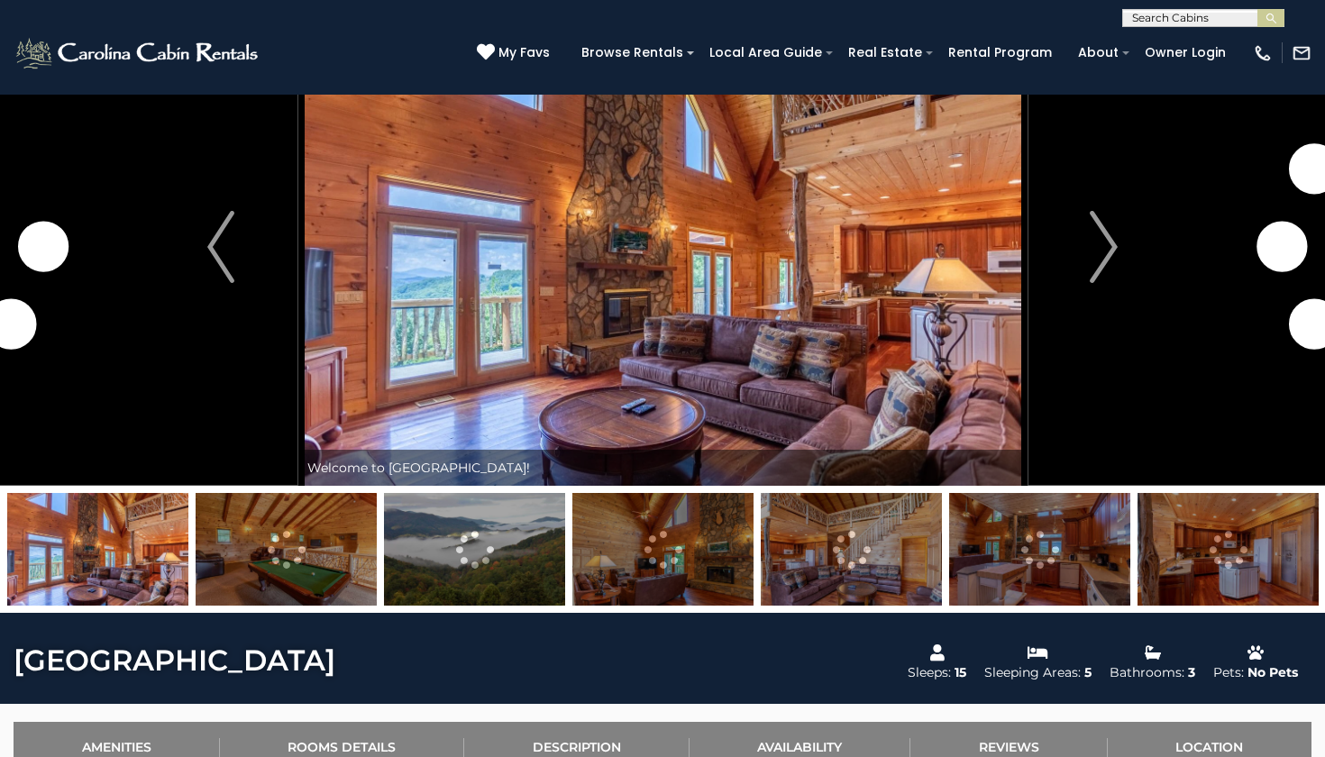
scroll to position [72, 0]
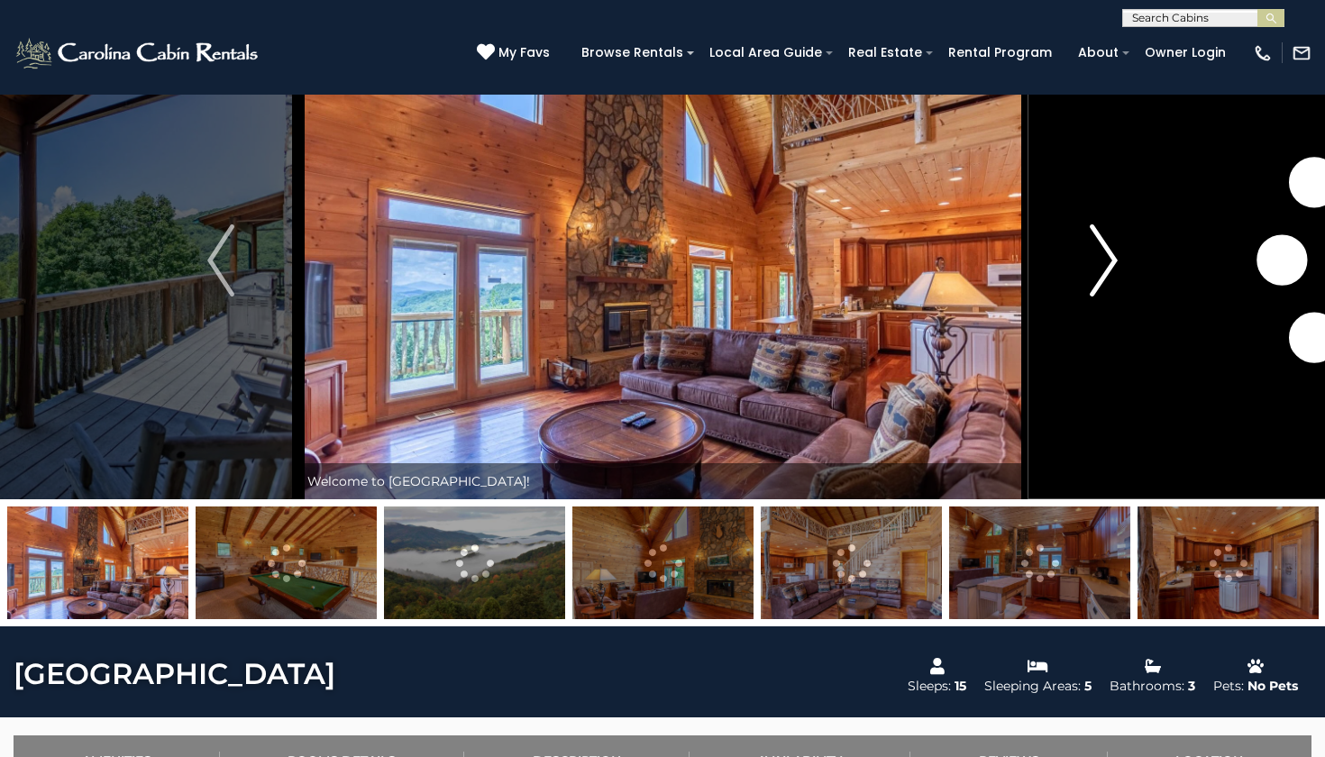
click at [1076, 250] on button "Next" at bounding box center [1104, 261] width 154 height 478
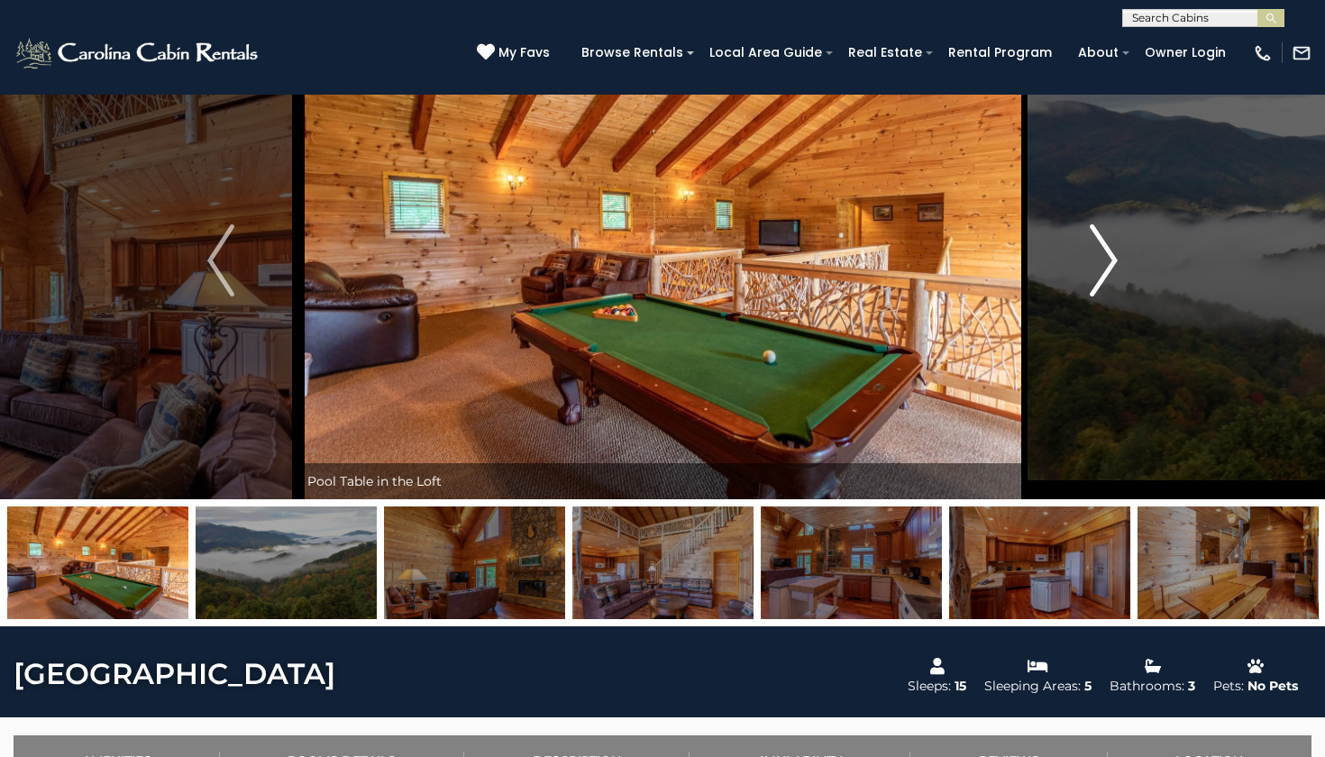
click at [1076, 250] on button "Next" at bounding box center [1104, 261] width 154 height 478
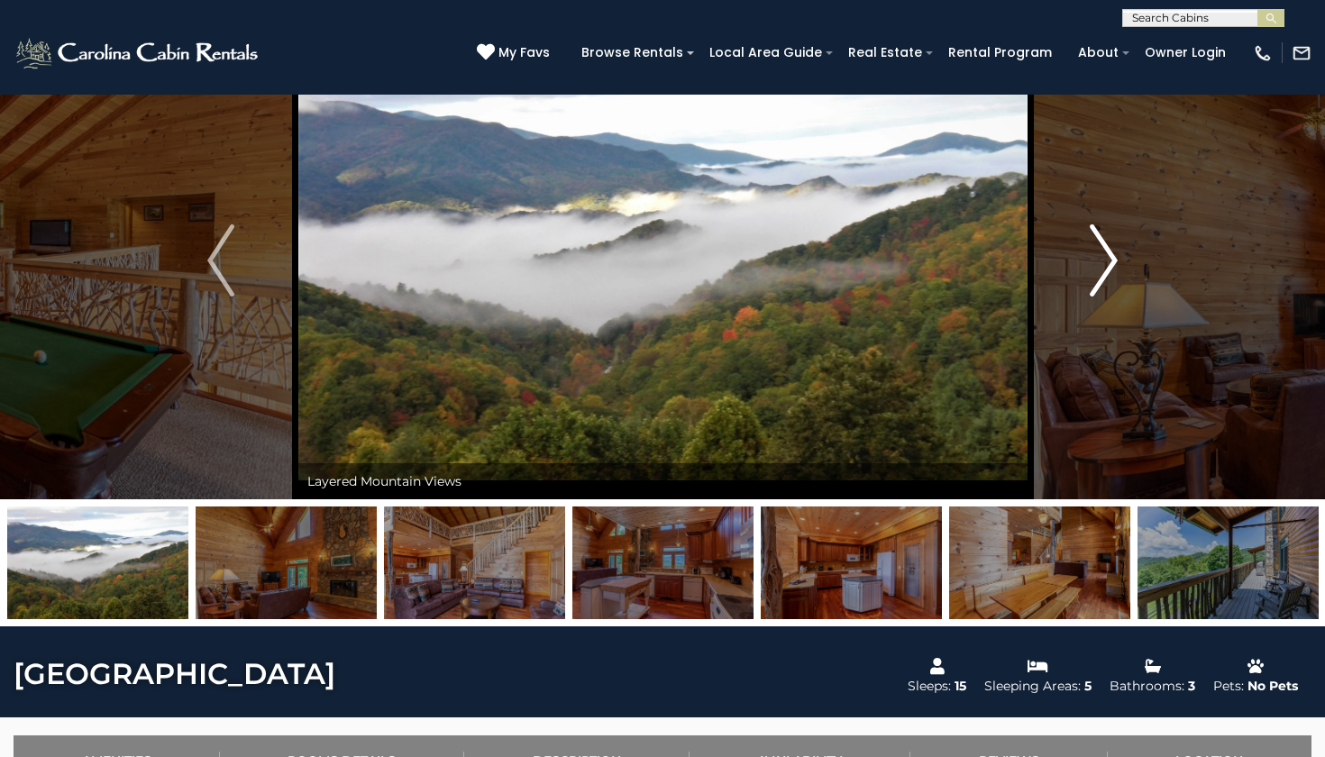
click at [1076, 250] on button "Next" at bounding box center [1104, 261] width 154 height 478
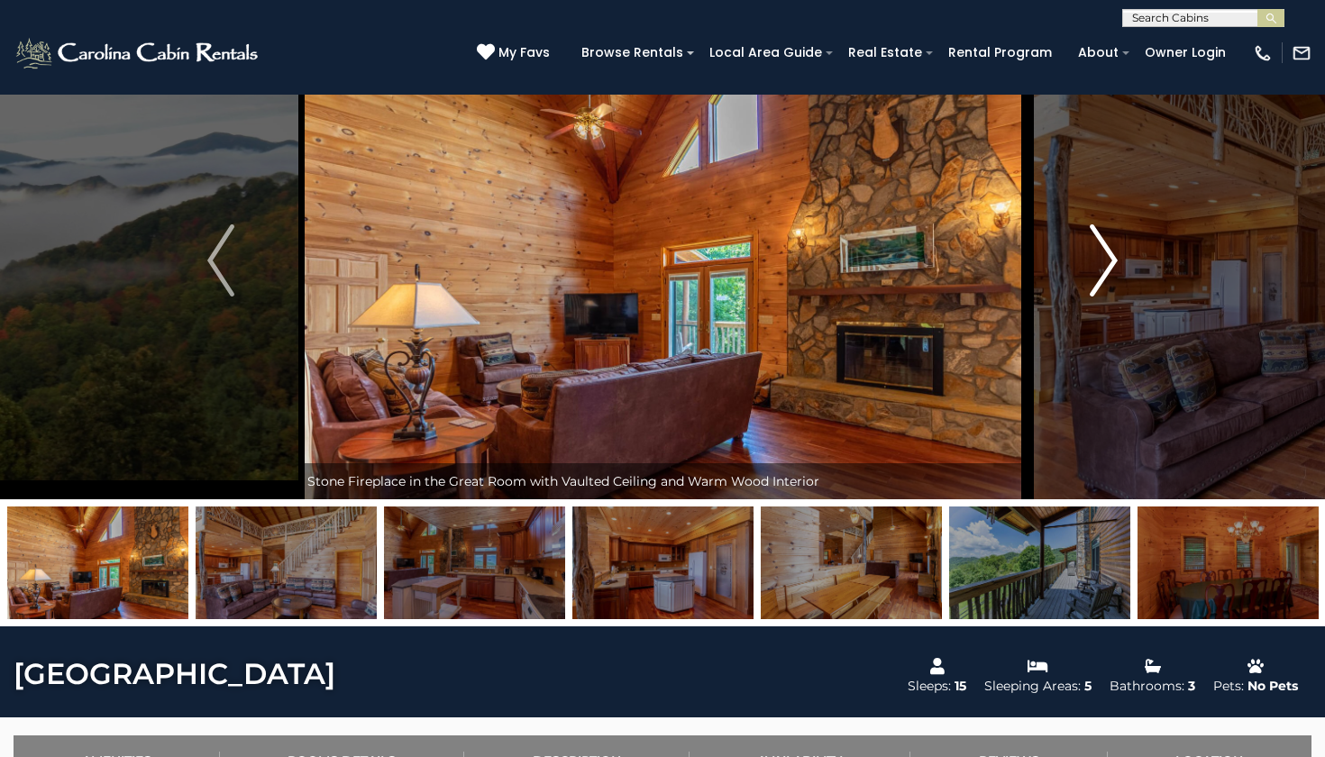
click at [1076, 250] on button "Next" at bounding box center [1104, 261] width 154 height 478
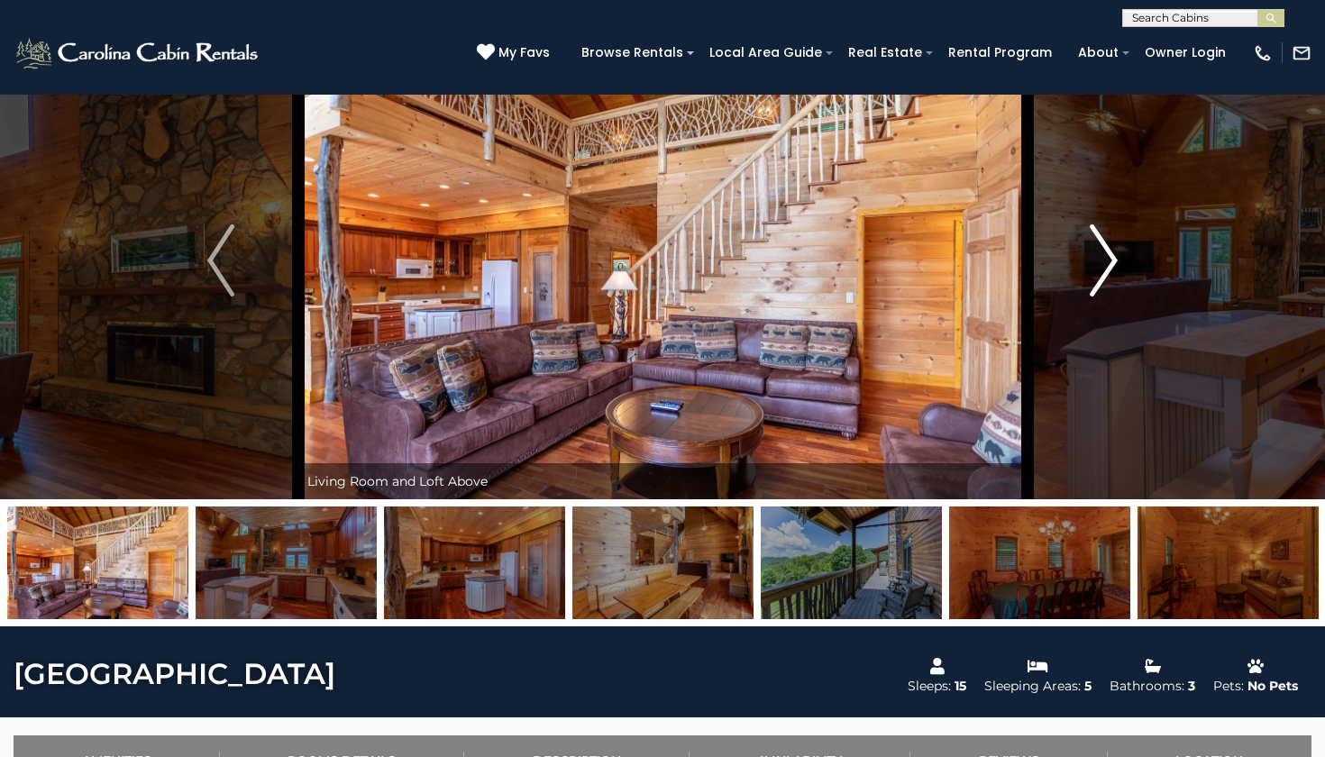
click at [1076, 250] on button "Next" at bounding box center [1104, 261] width 154 height 478
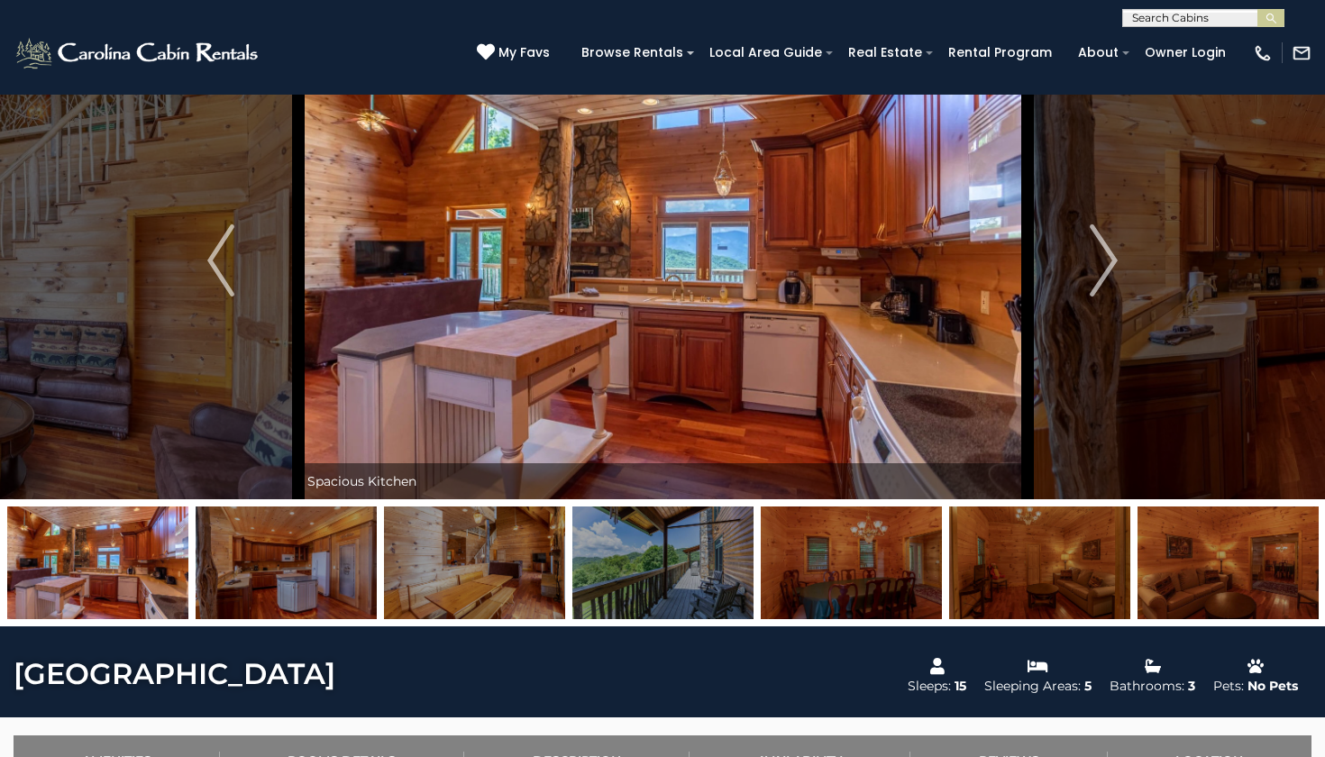
click at [1207, 15] on input "text" at bounding box center [1202, 22] width 158 height 18
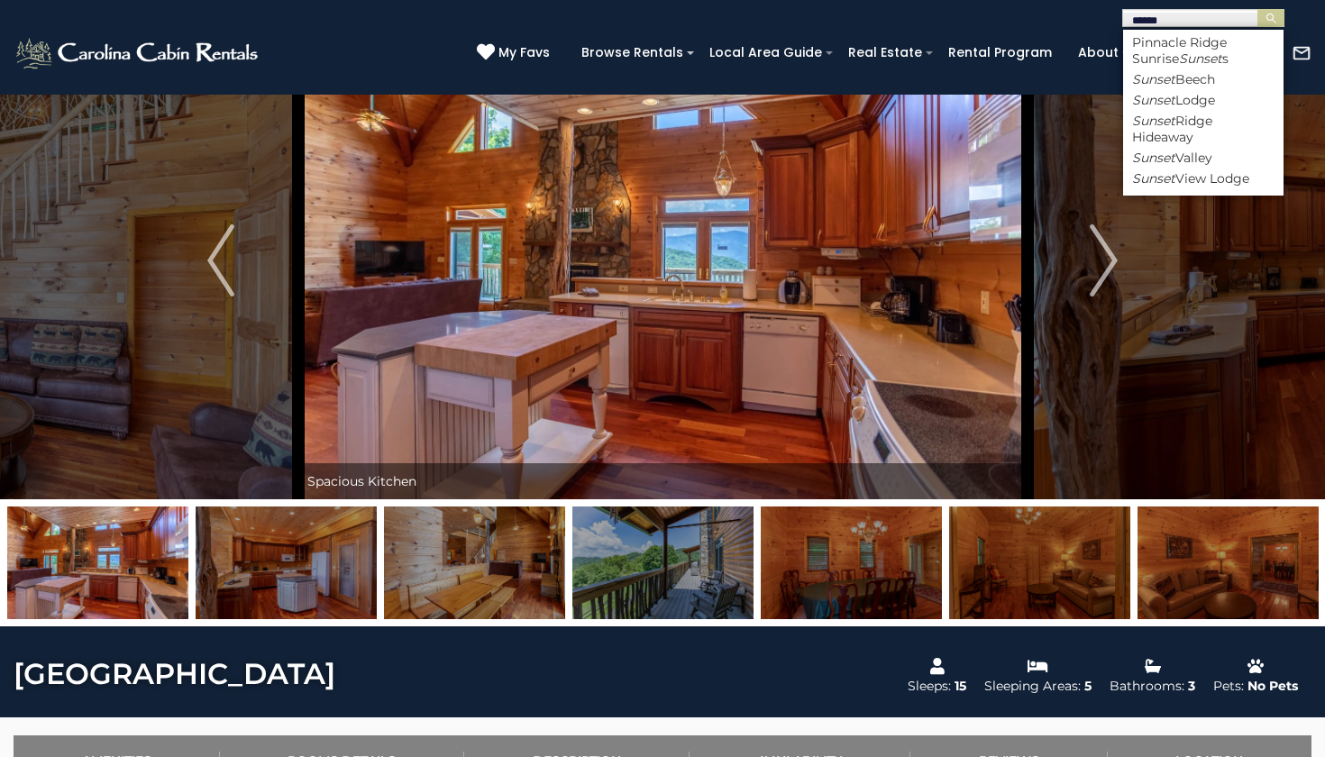
click at [1202, 14] on input "******" at bounding box center [1202, 22] width 158 height 18
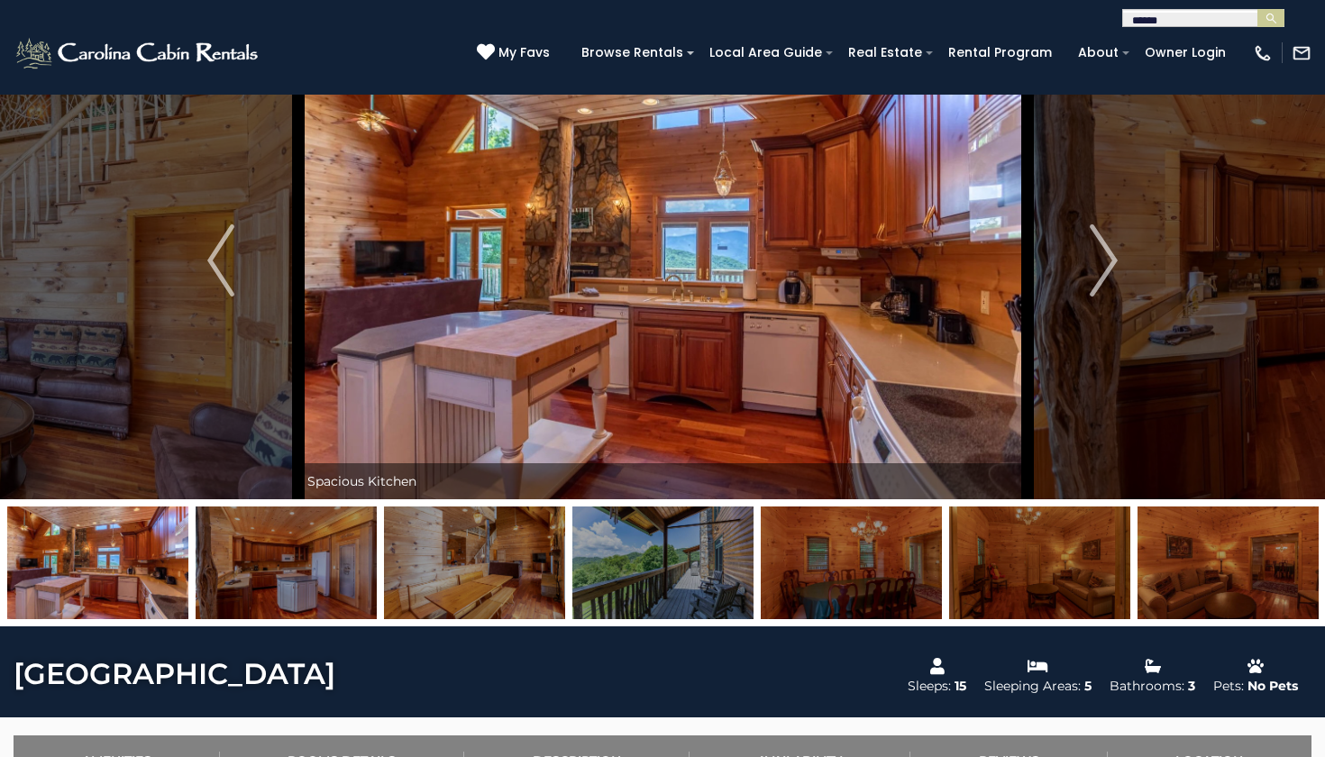
click at [1202, 14] on input "******" at bounding box center [1202, 22] width 158 height 18
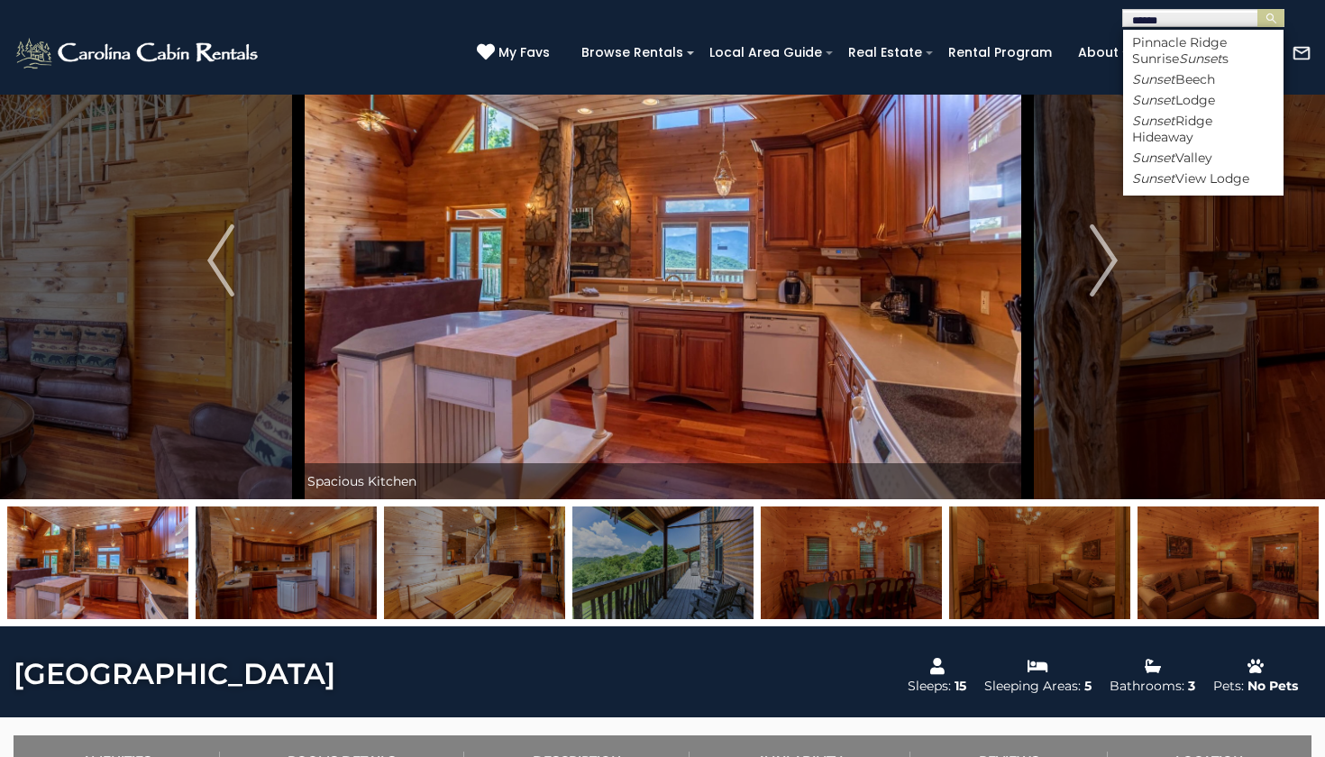
click at [1202, 14] on input "******" at bounding box center [1202, 22] width 158 height 18
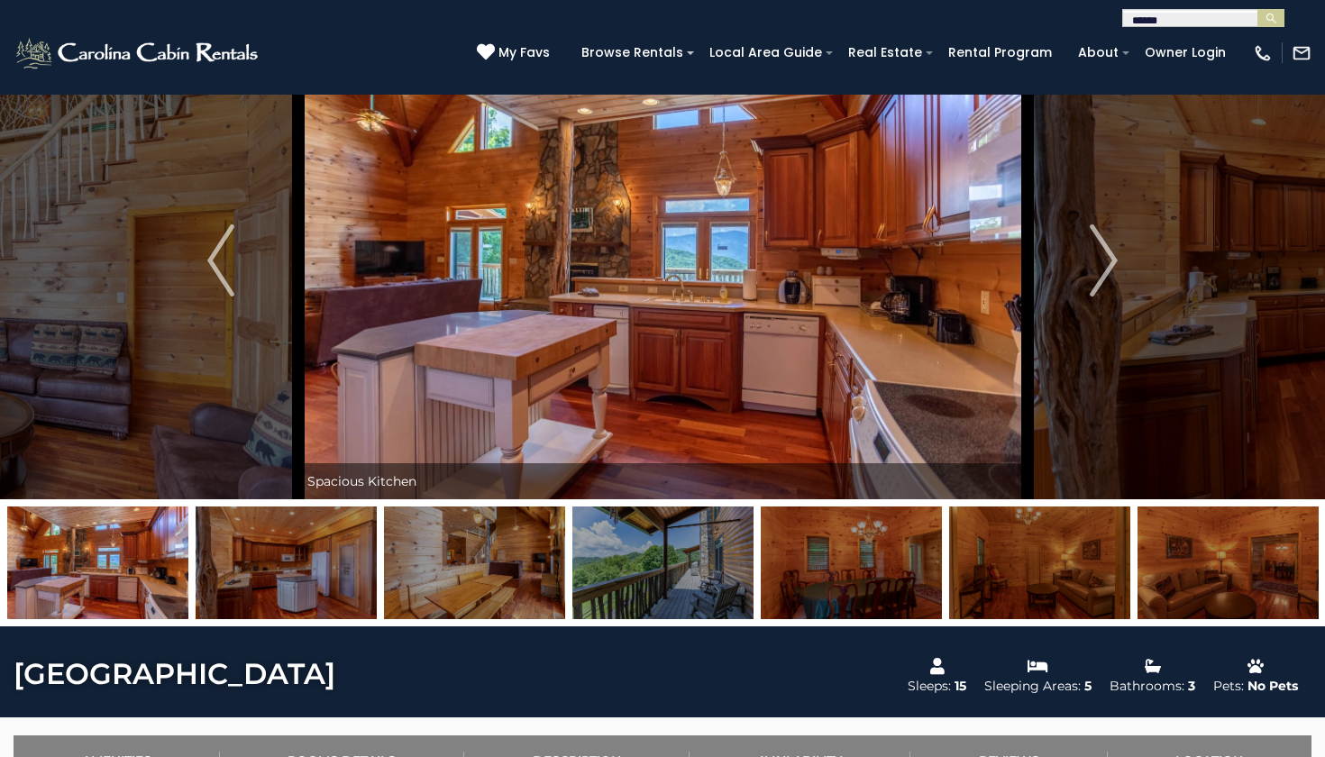
type input "******"
click at [550, 55] on span "My Favs" at bounding box center [523, 52] width 51 height 19
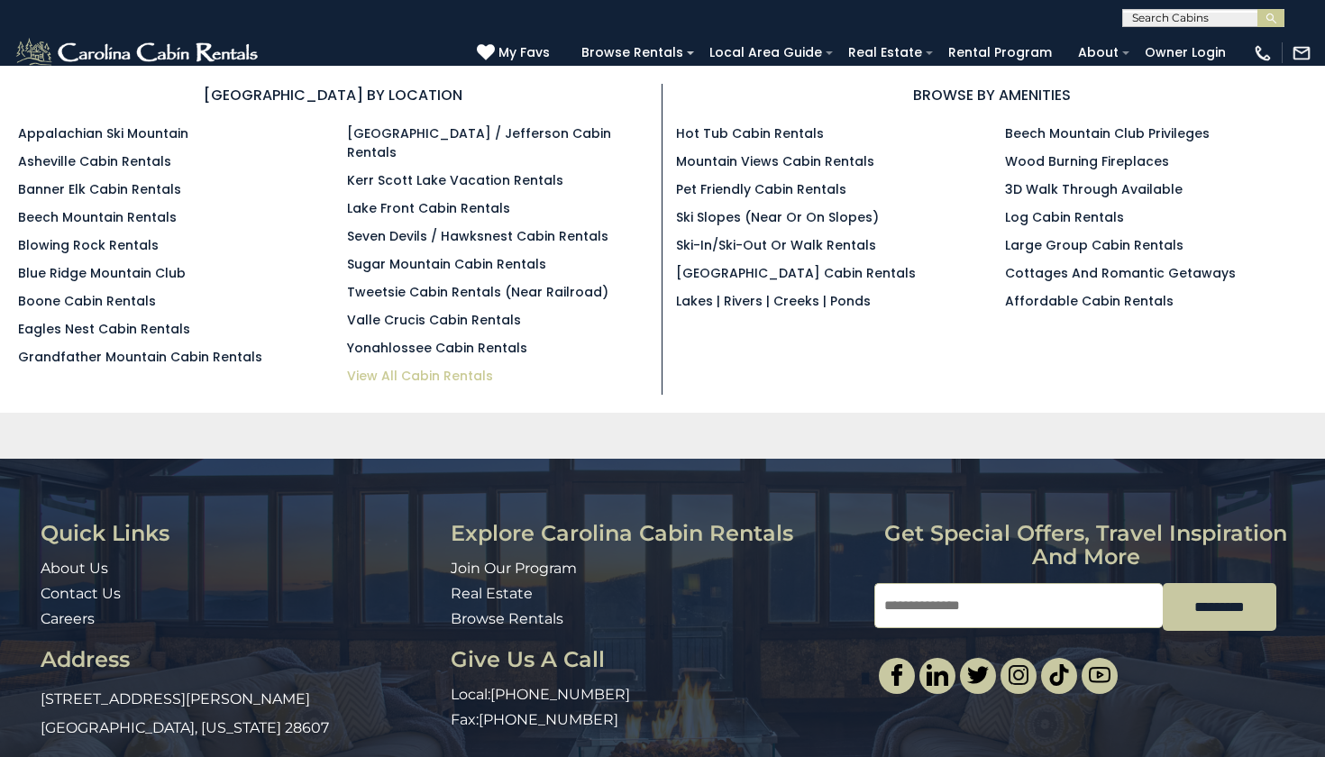
click at [414, 367] on link "View All Cabin Rentals" at bounding box center [420, 376] width 146 height 18
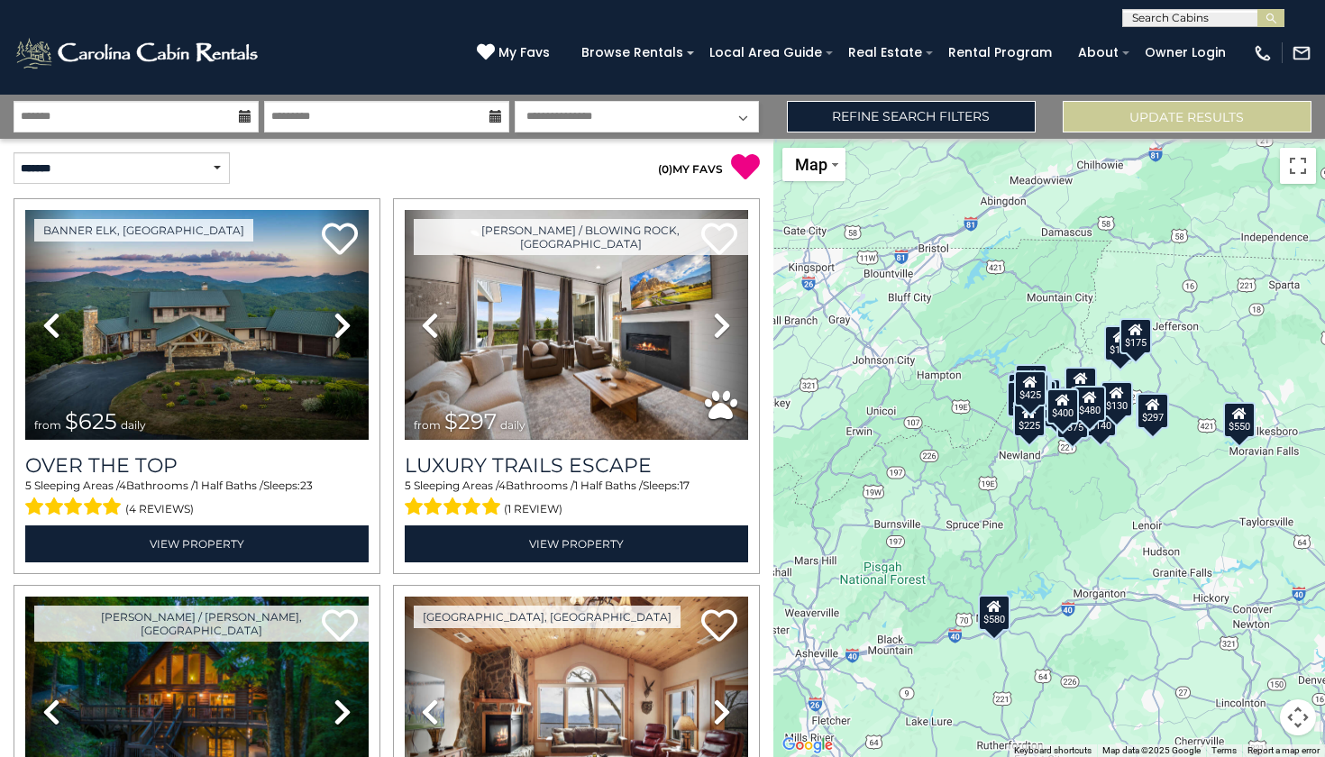
click at [588, 120] on select "**********" at bounding box center [637, 117] width 245 height 32
select select "*"
click at [220, 113] on input "text" at bounding box center [136, 117] width 245 height 32
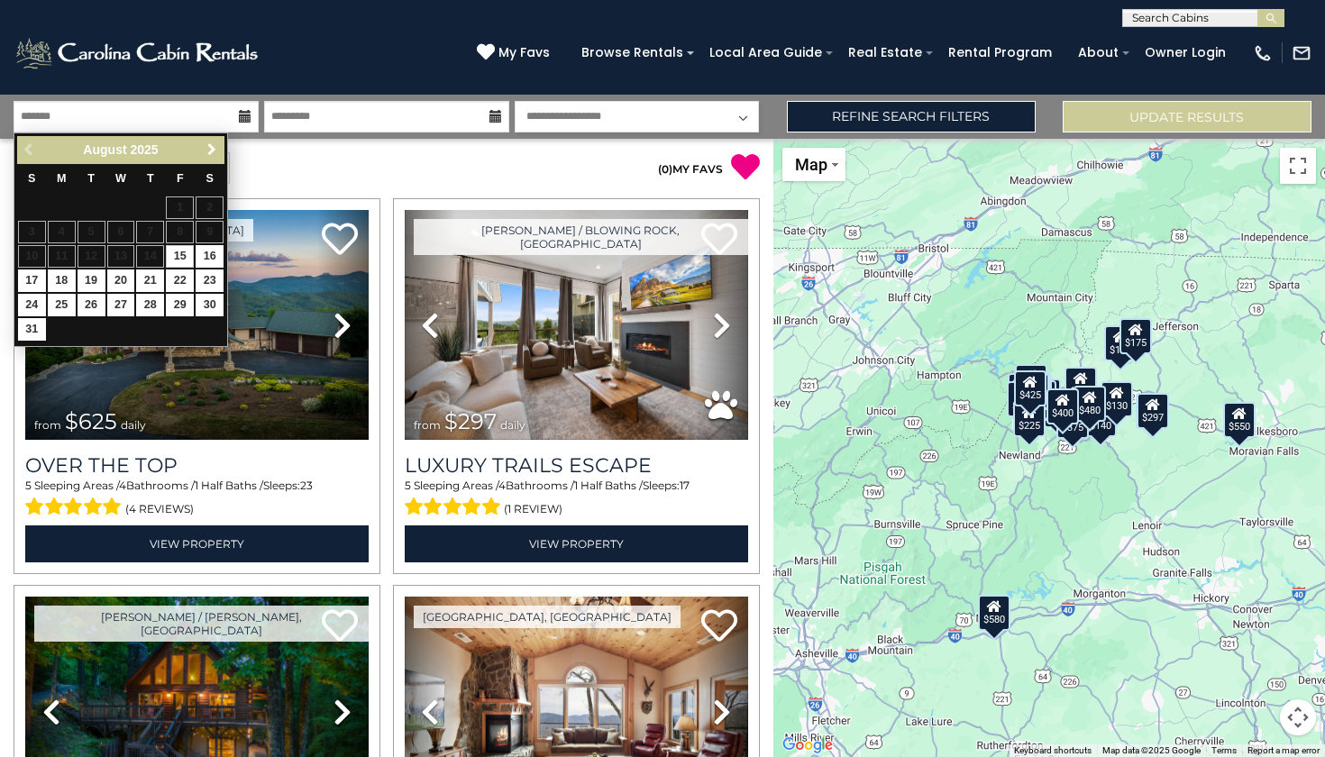
click at [212, 149] on span "Next" at bounding box center [212, 149] width 14 height 14
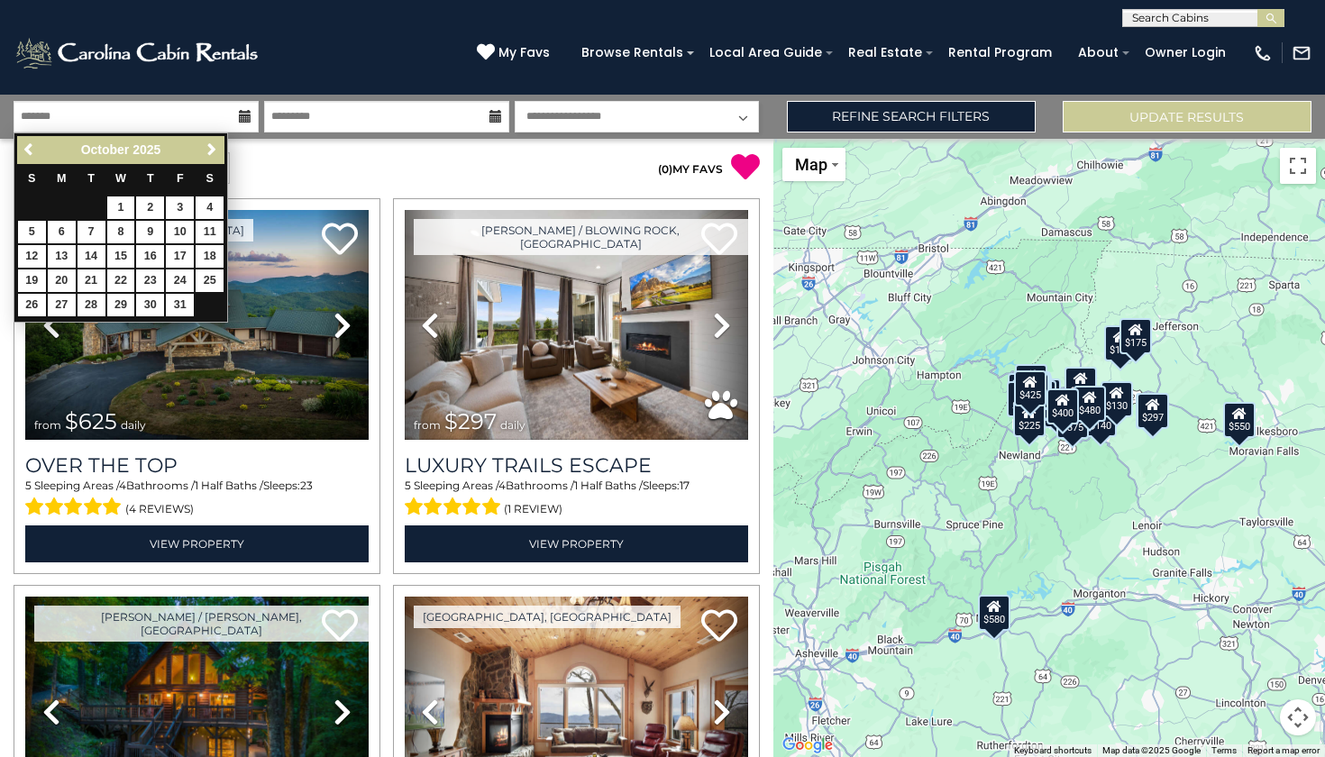
click at [212, 149] on span "Next" at bounding box center [212, 149] width 14 height 14
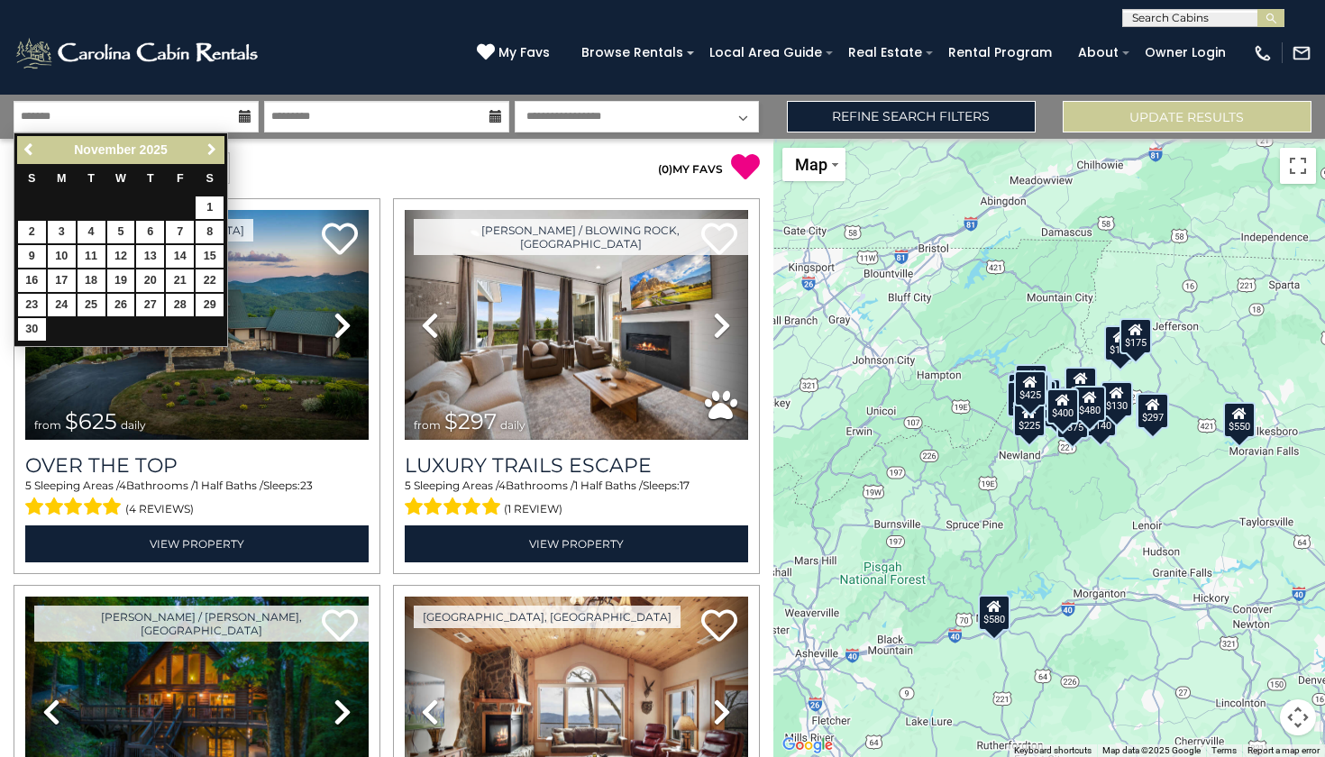
click at [212, 149] on span "Next" at bounding box center [212, 149] width 14 height 14
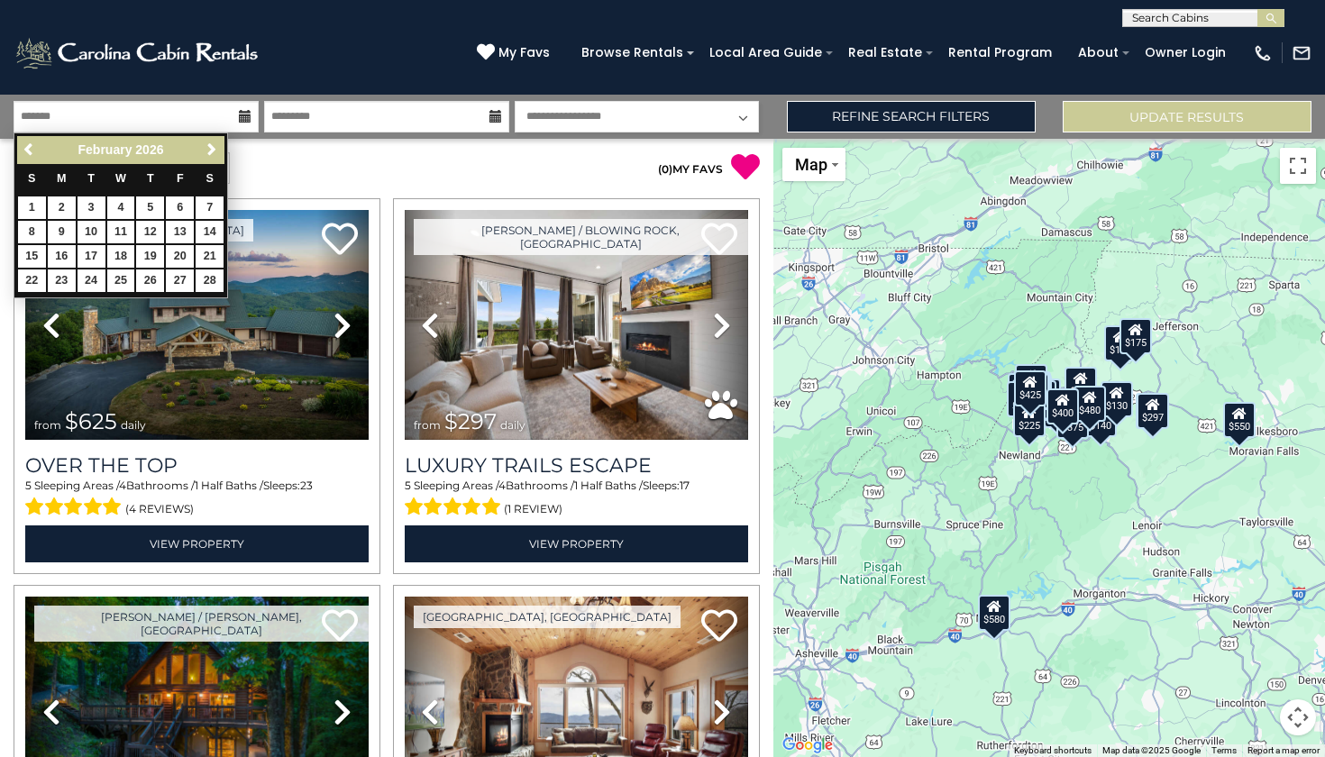
click at [212, 149] on span "Next" at bounding box center [212, 149] width 14 height 14
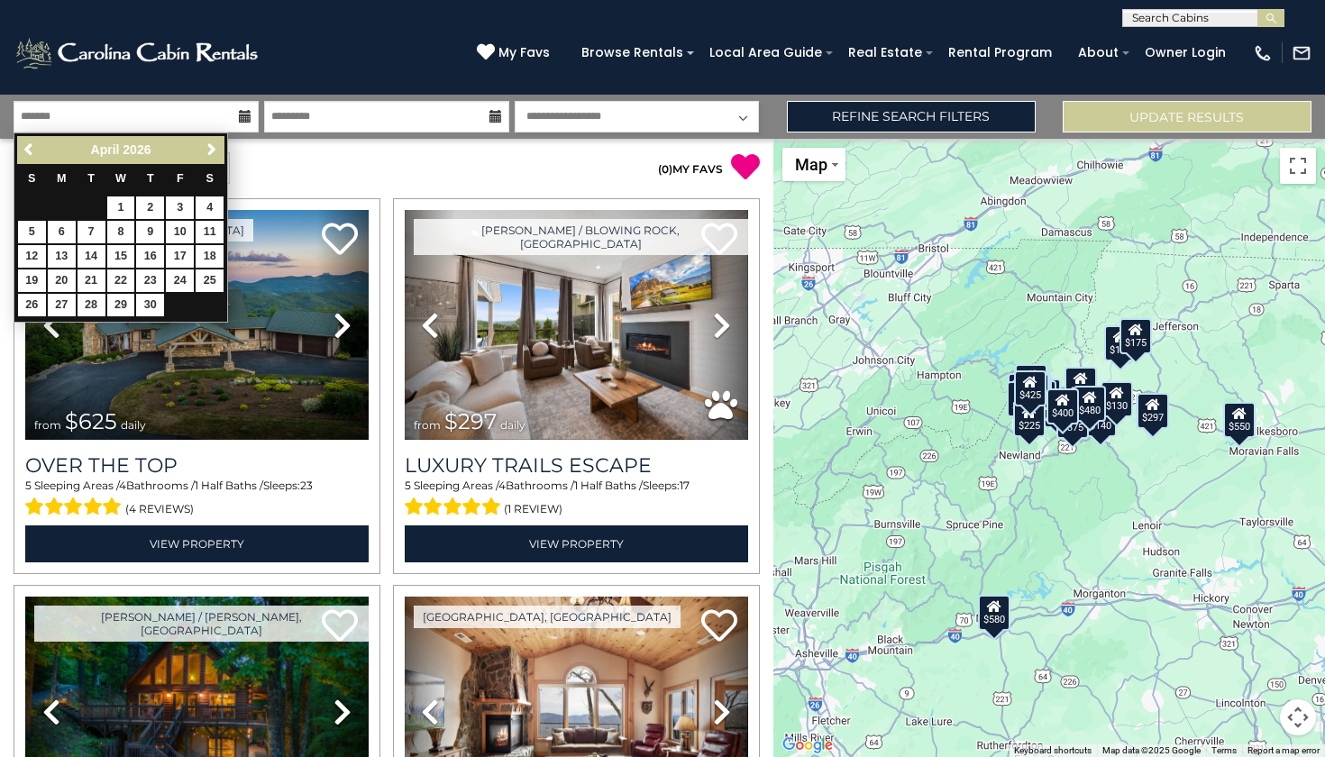
click at [212, 149] on span "Next" at bounding box center [212, 149] width 14 height 14
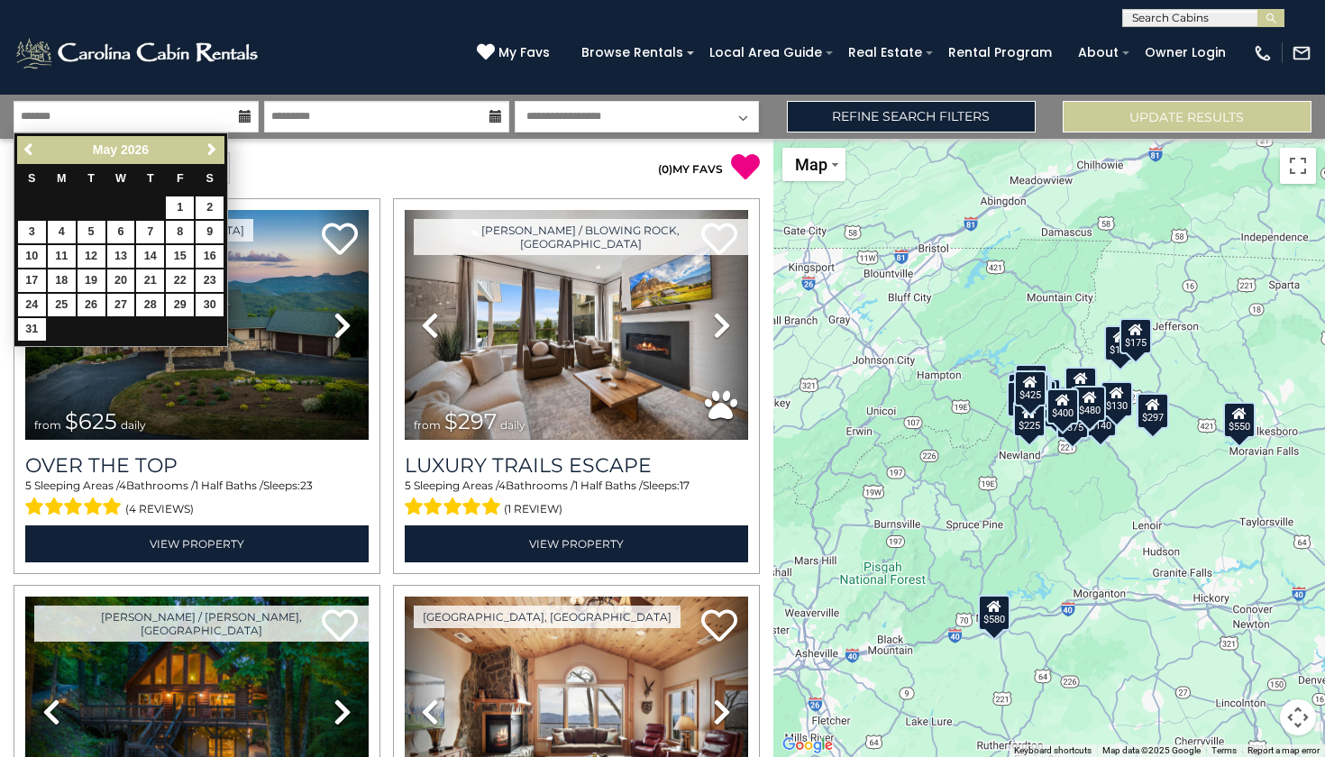
click at [212, 149] on span "Next" at bounding box center [212, 149] width 14 height 14
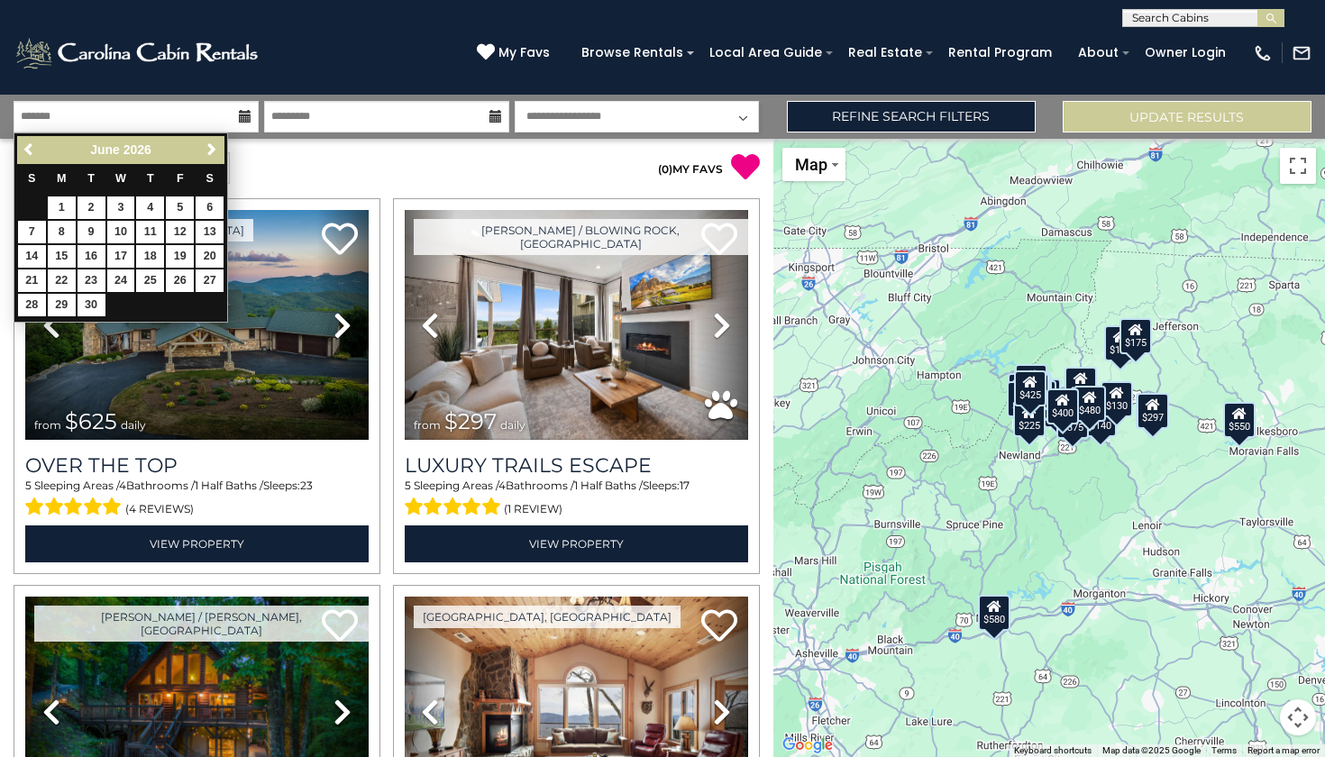
click at [212, 149] on span "Next" at bounding box center [212, 149] width 14 height 14
click at [151, 249] on link "16" at bounding box center [150, 256] width 28 height 23
type input "*******"
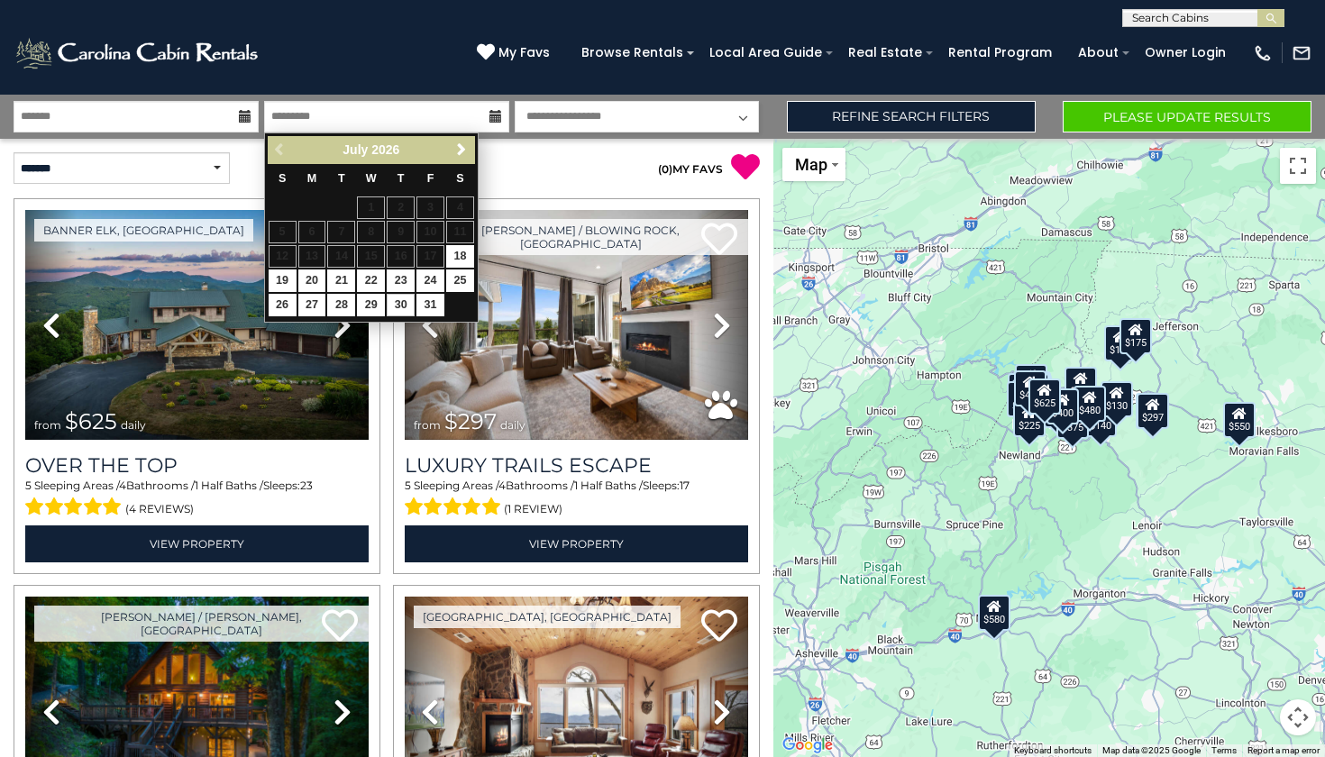
click at [406, 299] on link "30" at bounding box center [401, 305] width 28 height 23
type input "*******"
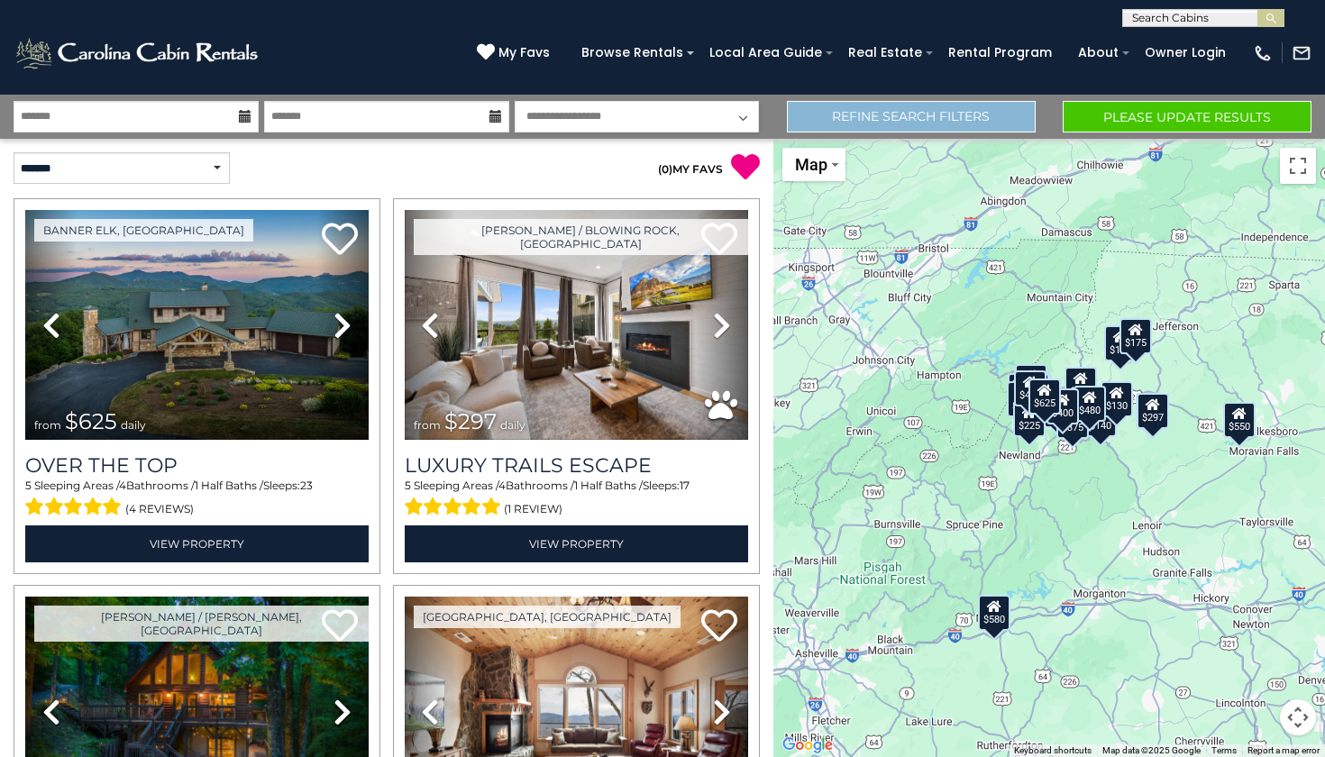
click at [862, 107] on link "Refine Search Filters" at bounding box center [911, 117] width 249 height 32
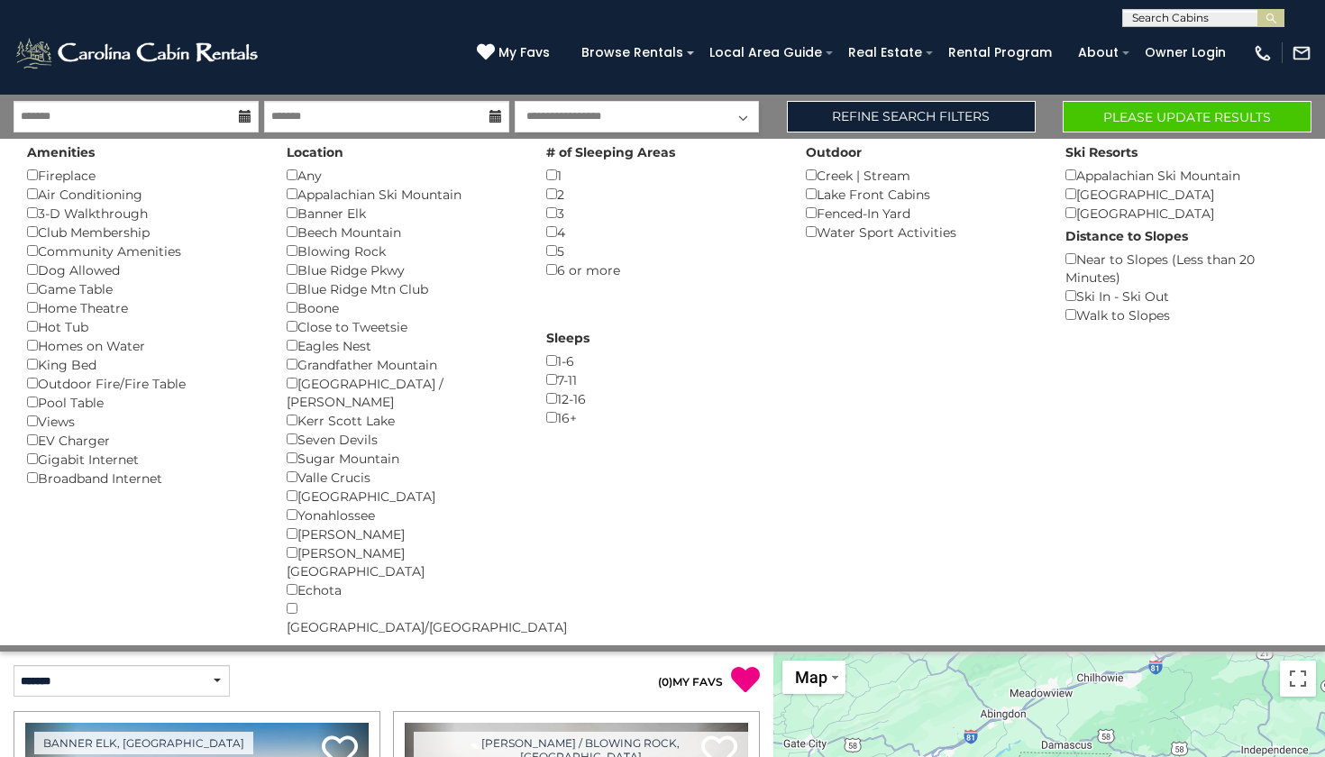
click at [1200, 114] on button "Please Update Results" at bounding box center [1187, 117] width 249 height 32
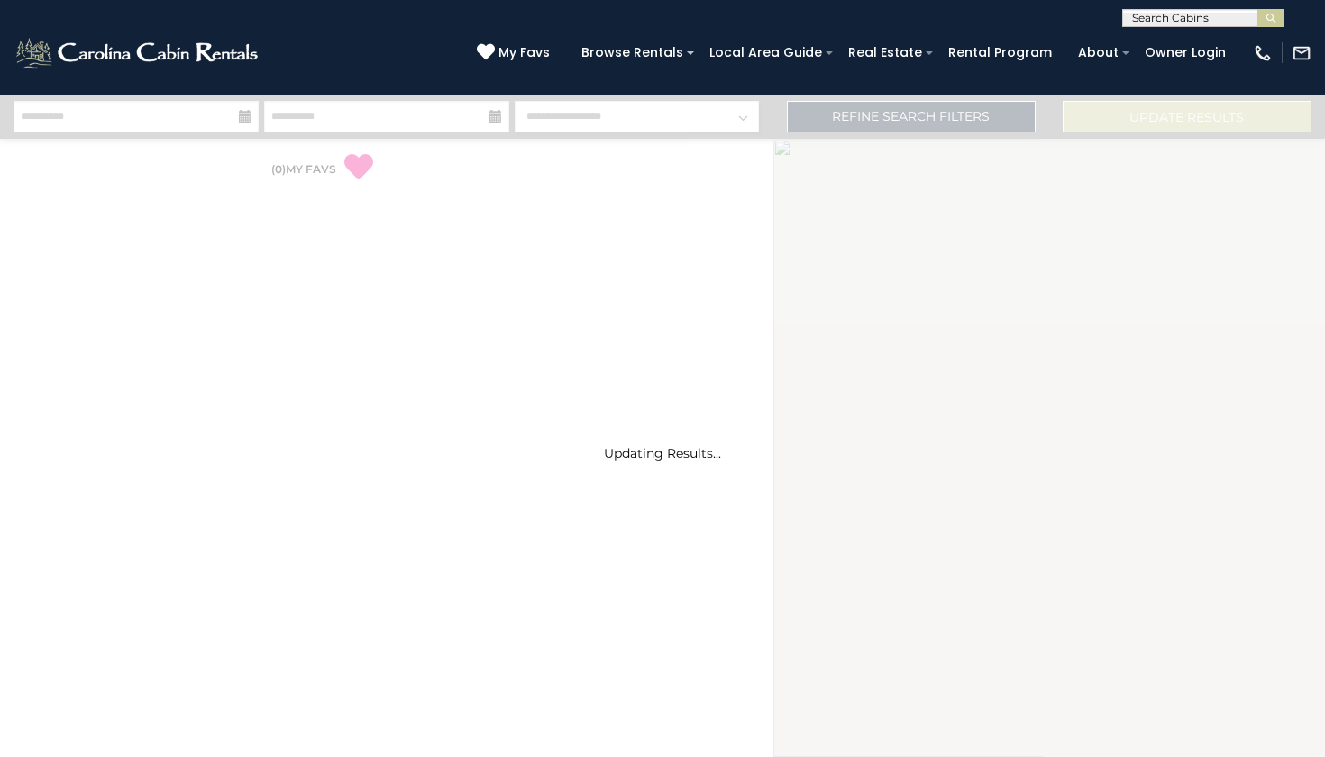
select select "*"
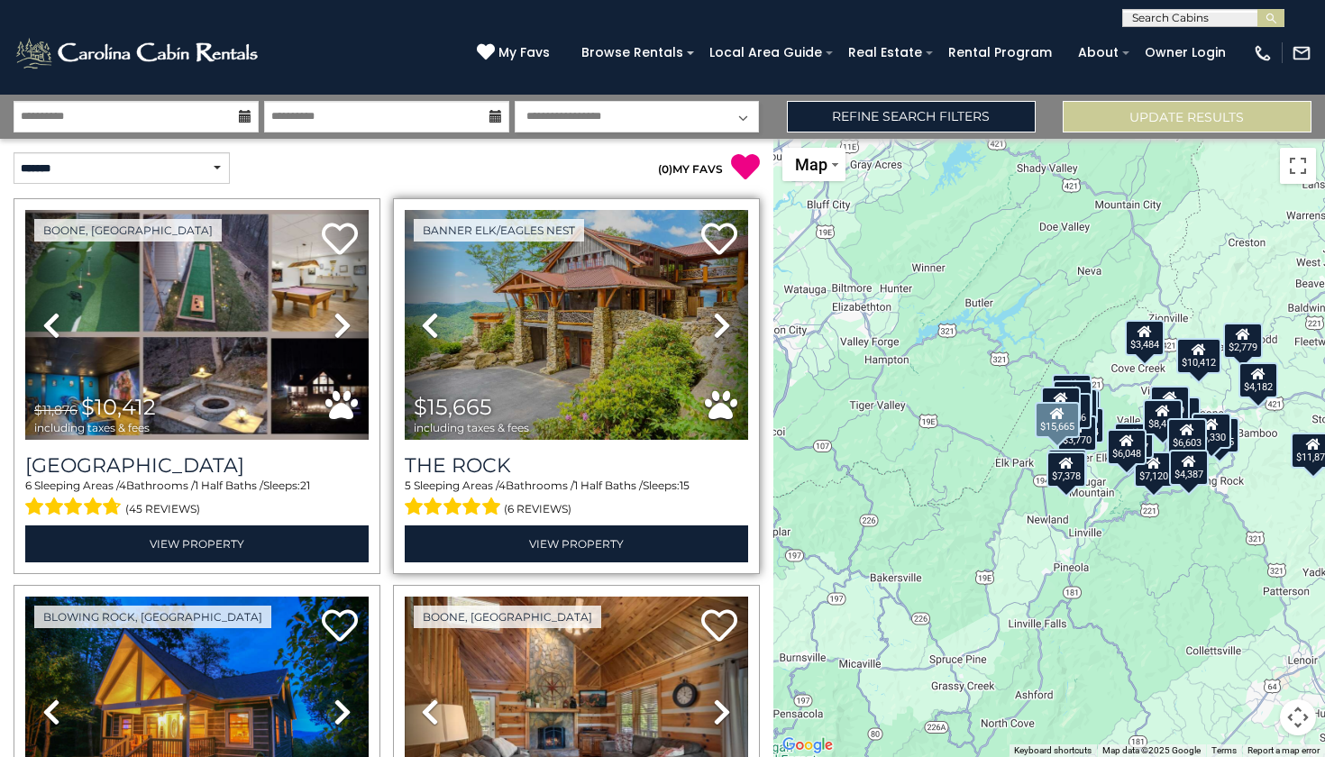
click at [563, 291] on img at bounding box center [576, 325] width 343 height 230
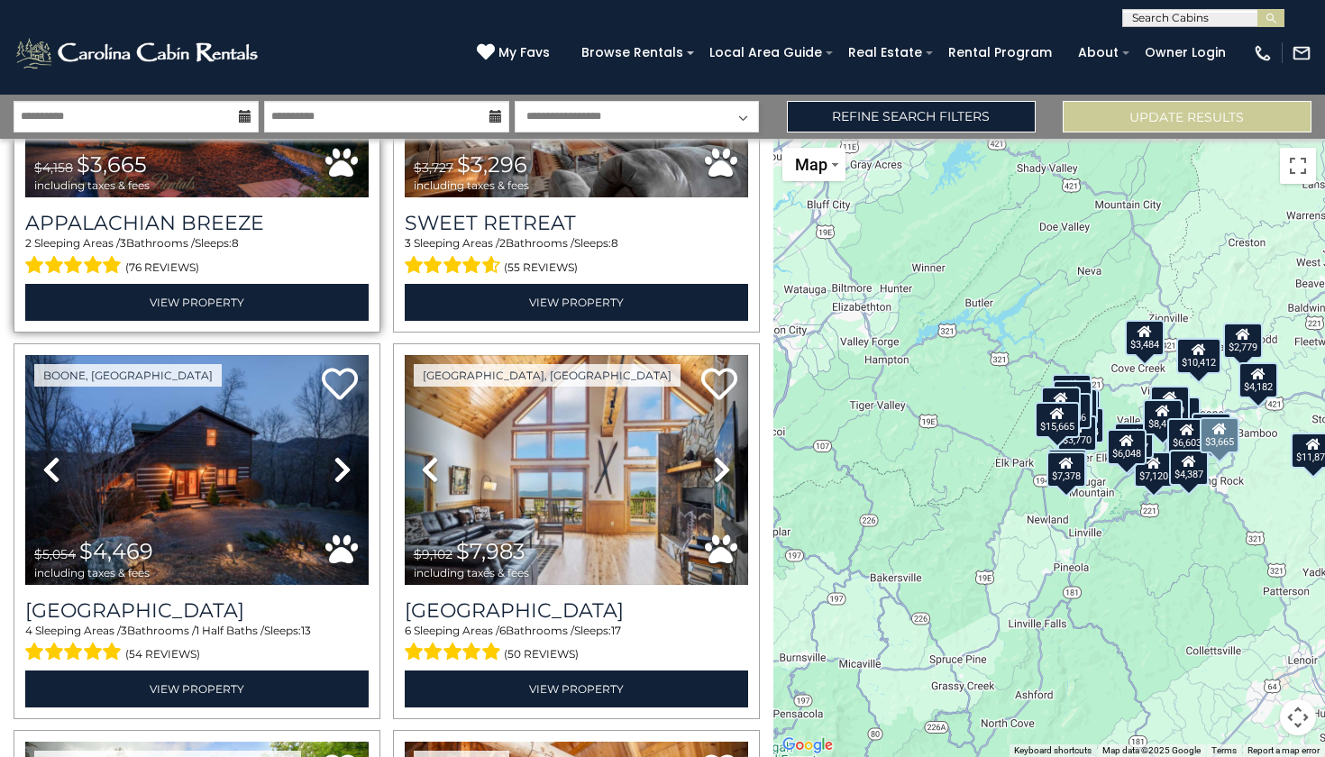
scroll to position [639, 0]
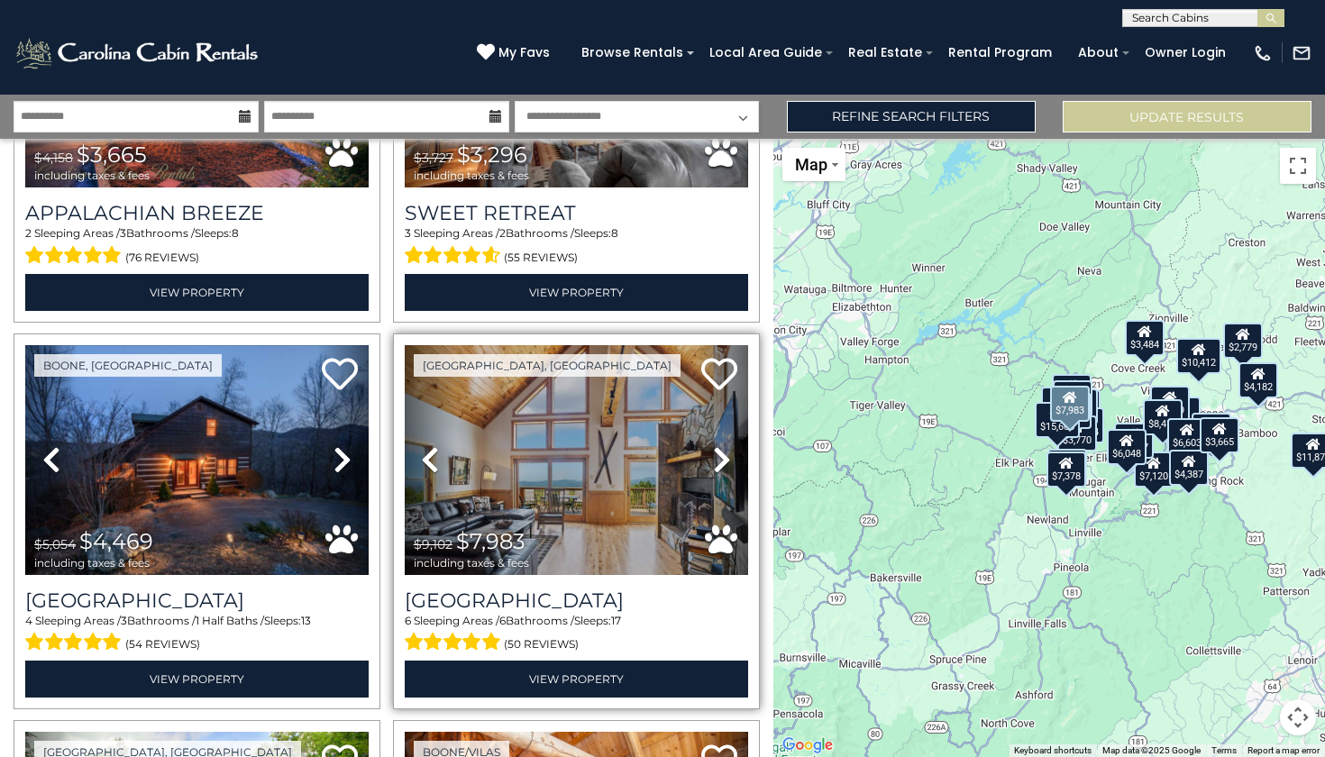
click at [566, 430] on img at bounding box center [576, 460] width 343 height 230
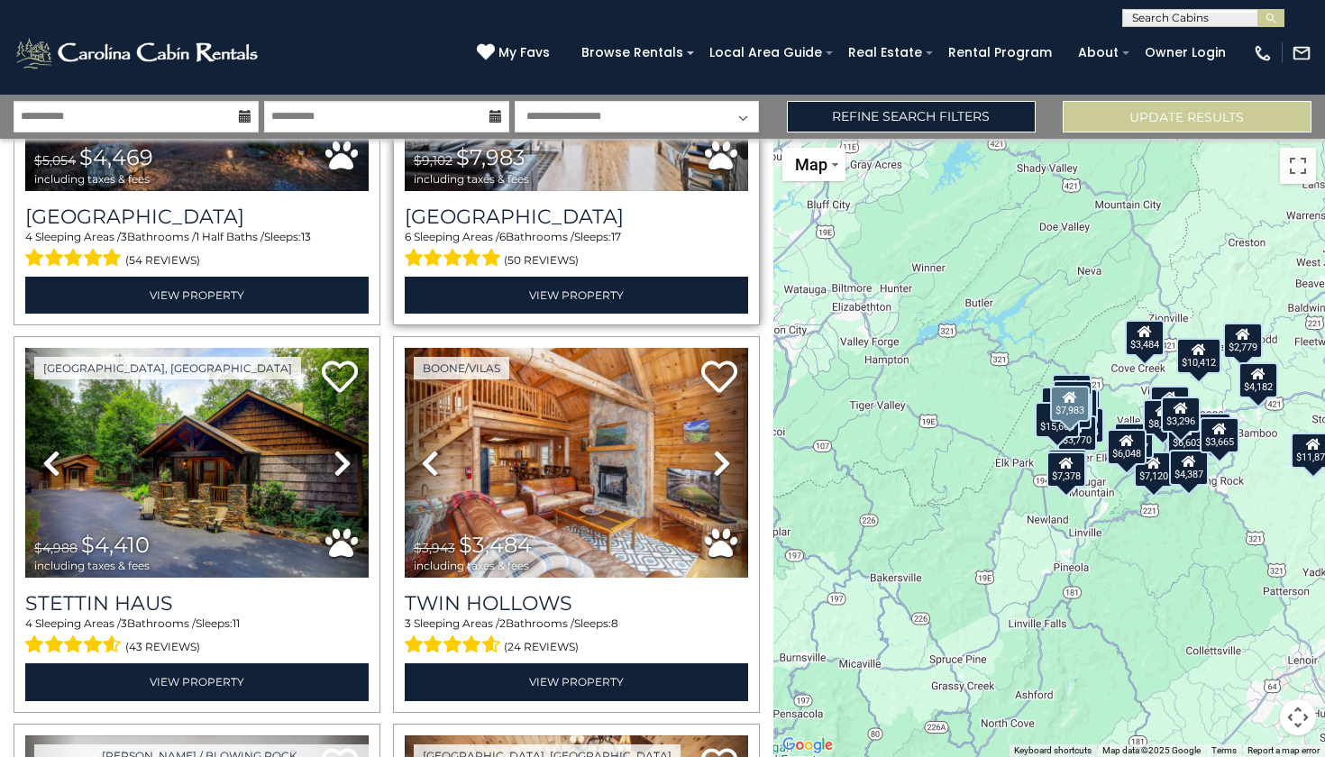
scroll to position [1030, 0]
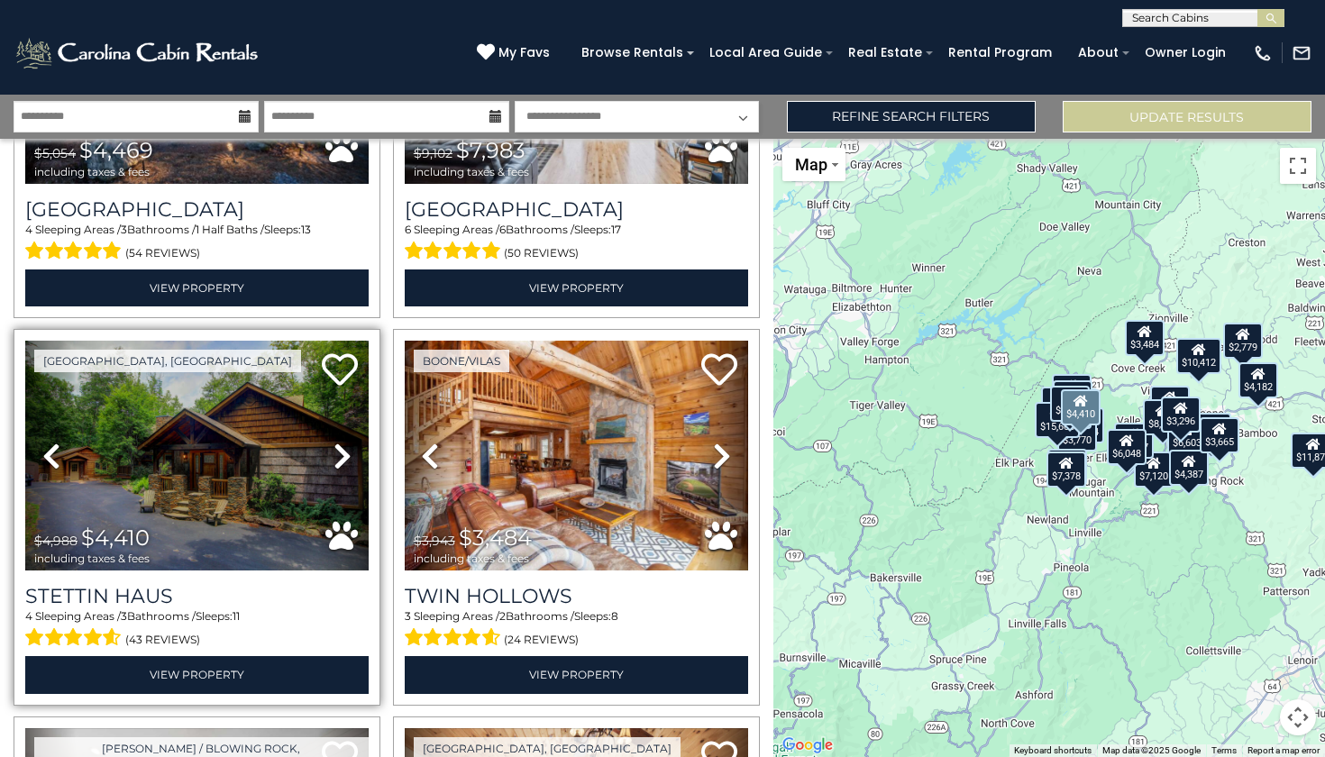
click at [209, 445] on img at bounding box center [196, 456] width 343 height 230
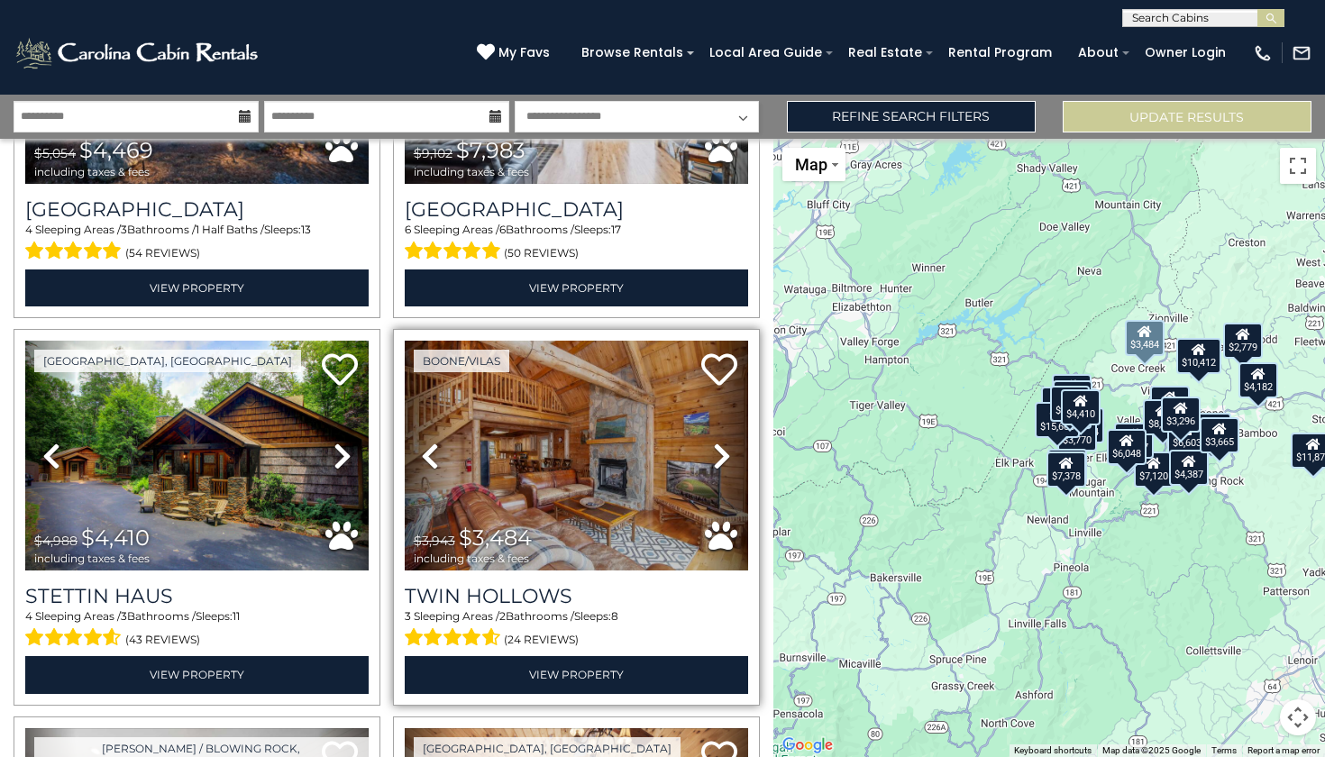
click at [716, 442] on icon at bounding box center [722, 456] width 18 height 29
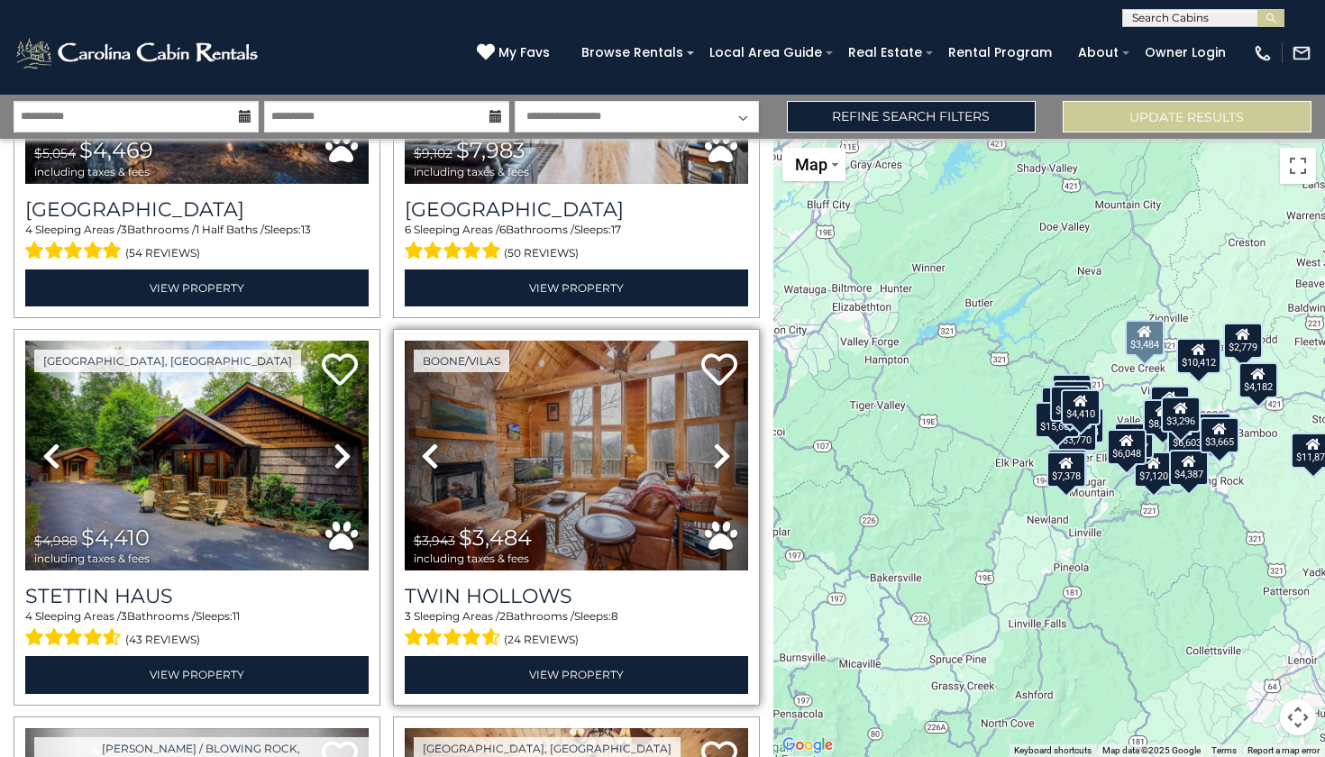
click at [716, 442] on icon at bounding box center [722, 456] width 18 height 29
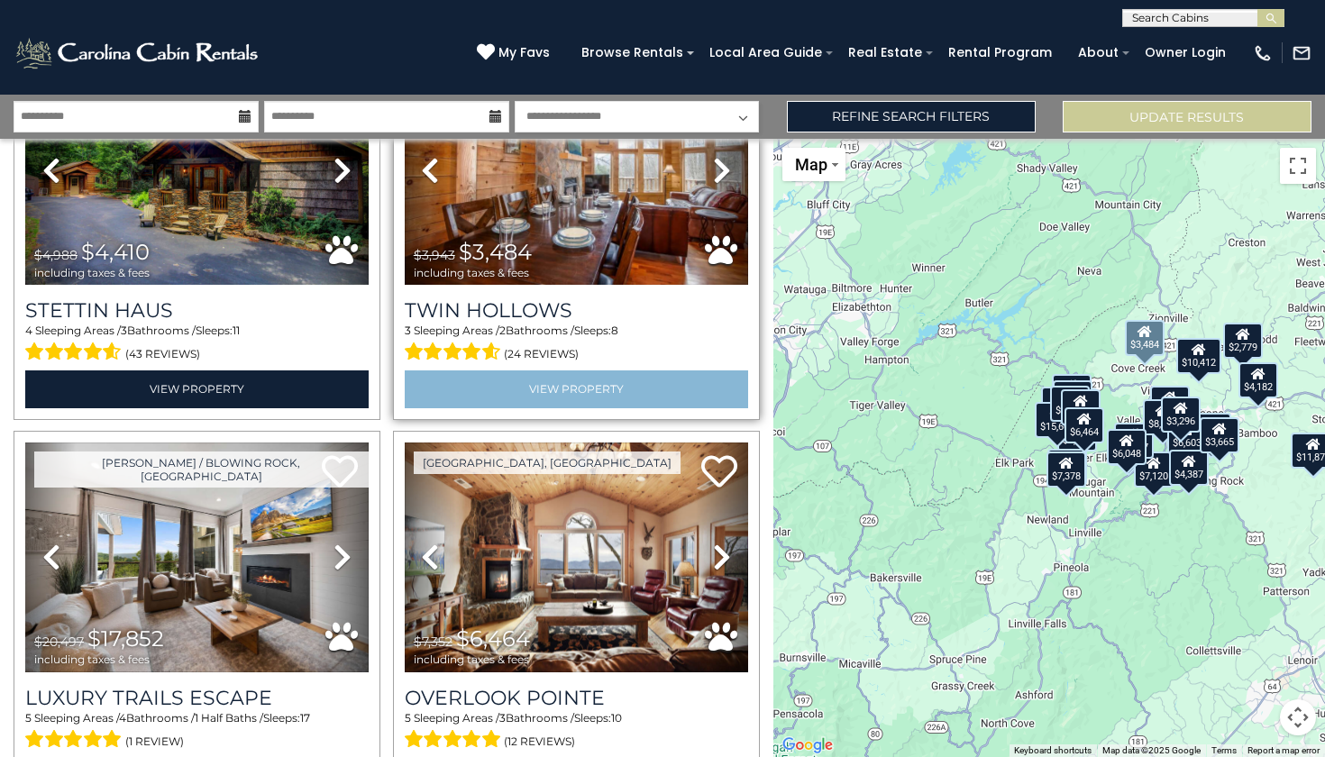
scroll to position [1319, 0]
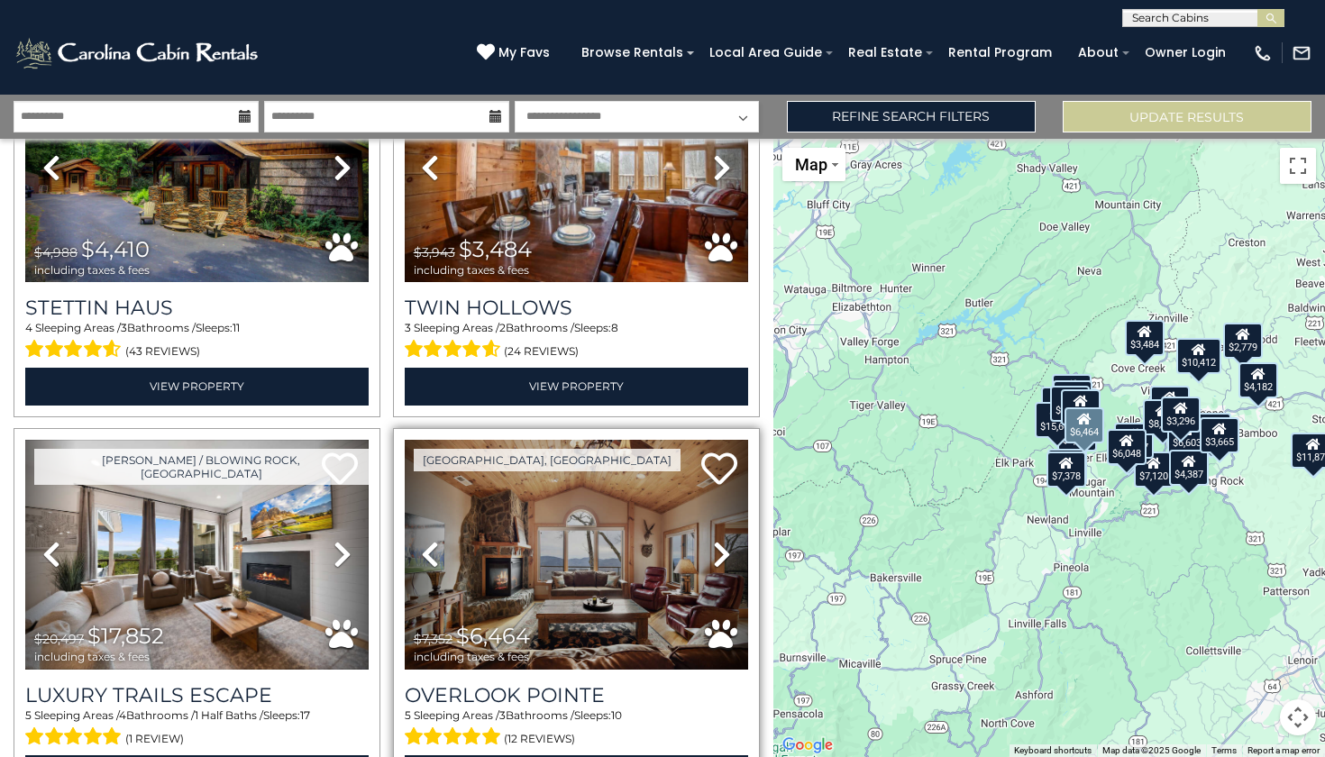
click at [615, 580] on img at bounding box center [576, 555] width 343 height 230
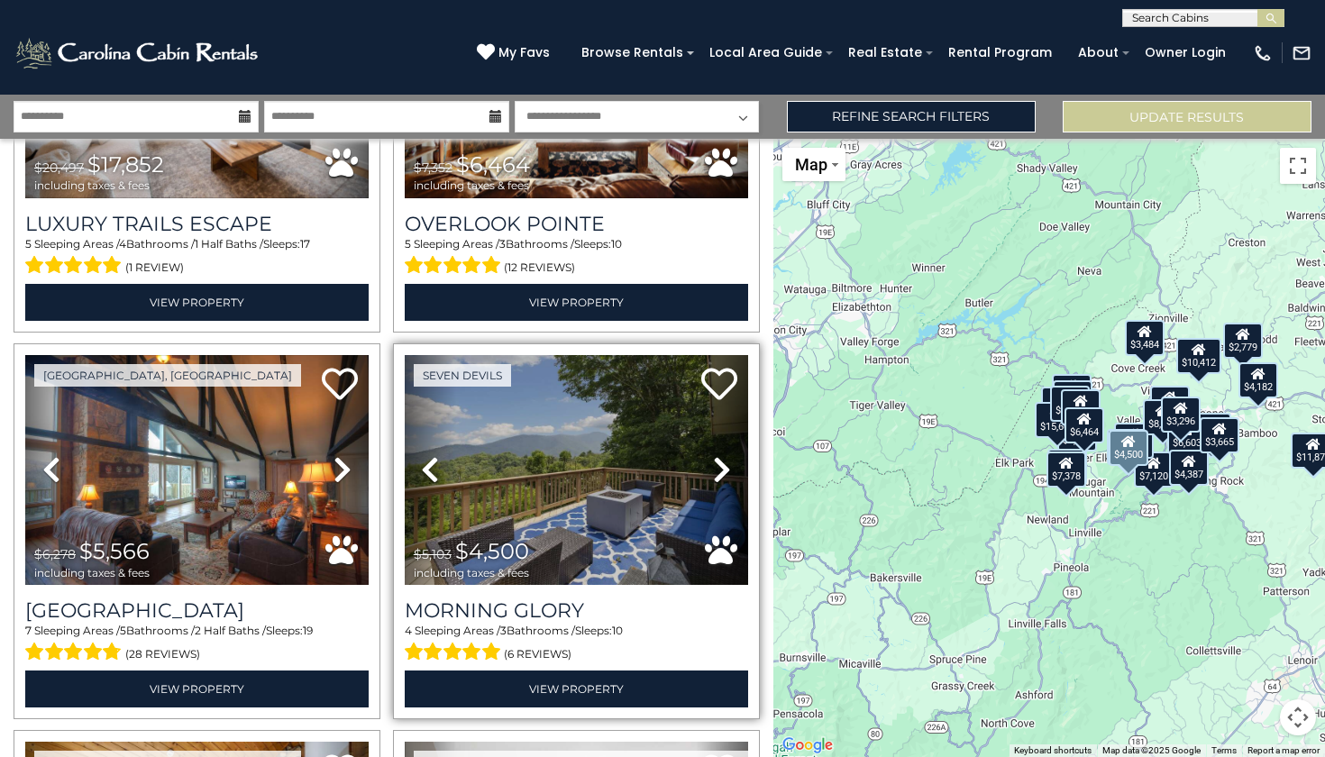
scroll to position [1799, 0]
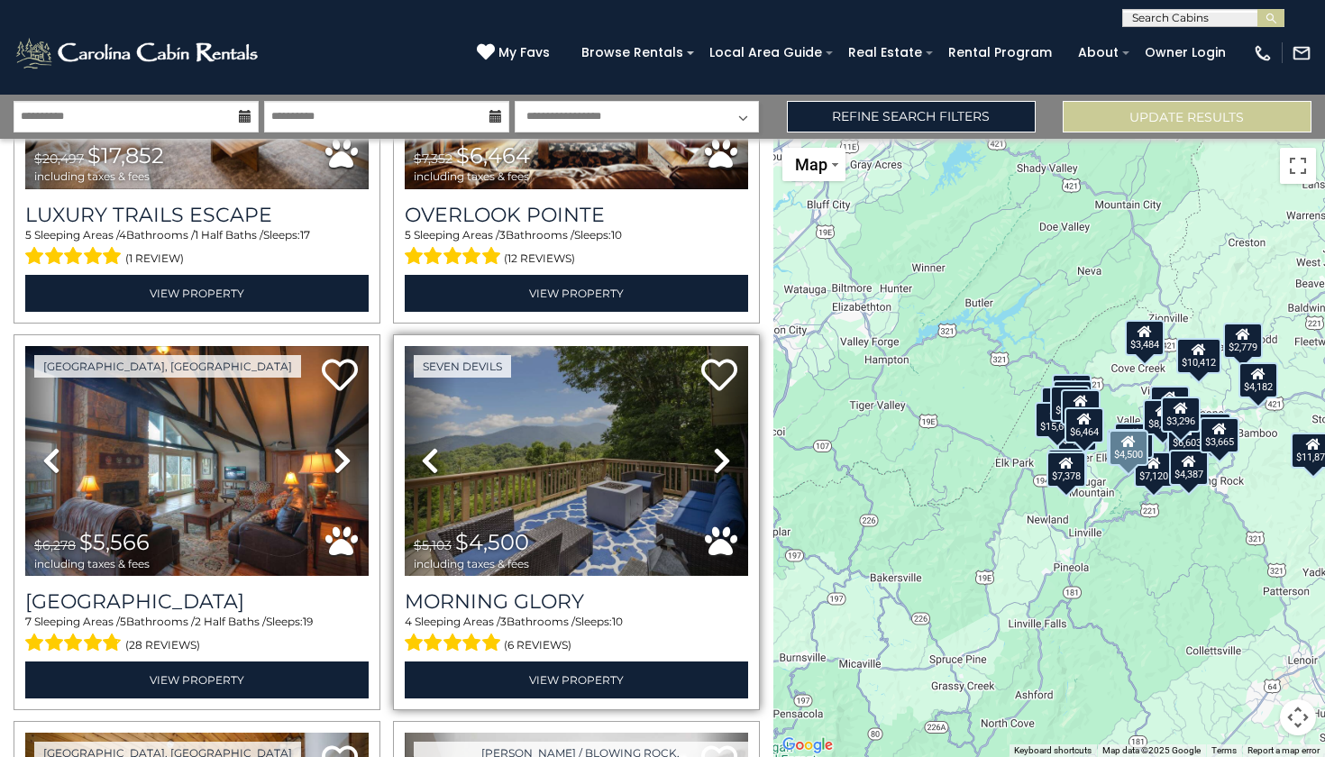
click at [573, 445] on img at bounding box center [576, 461] width 343 height 230
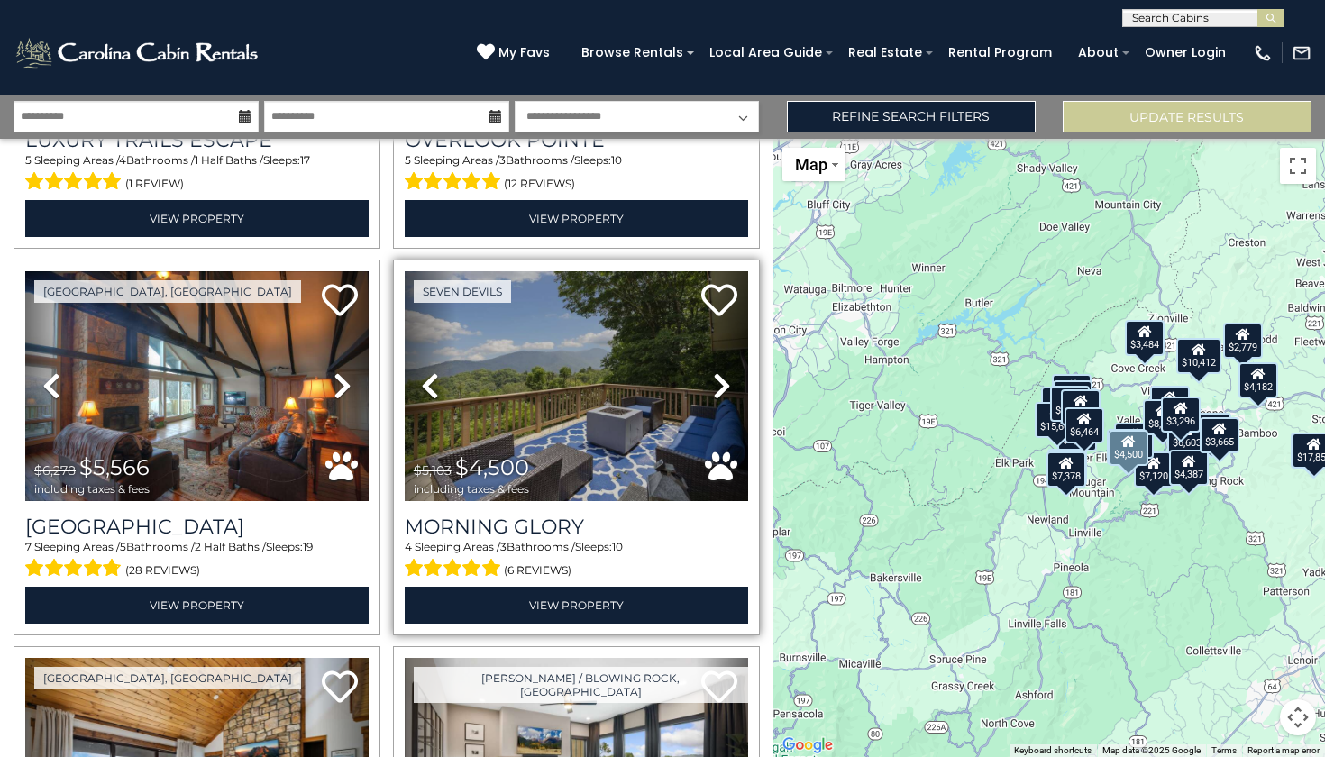
scroll to position [1875, 0]
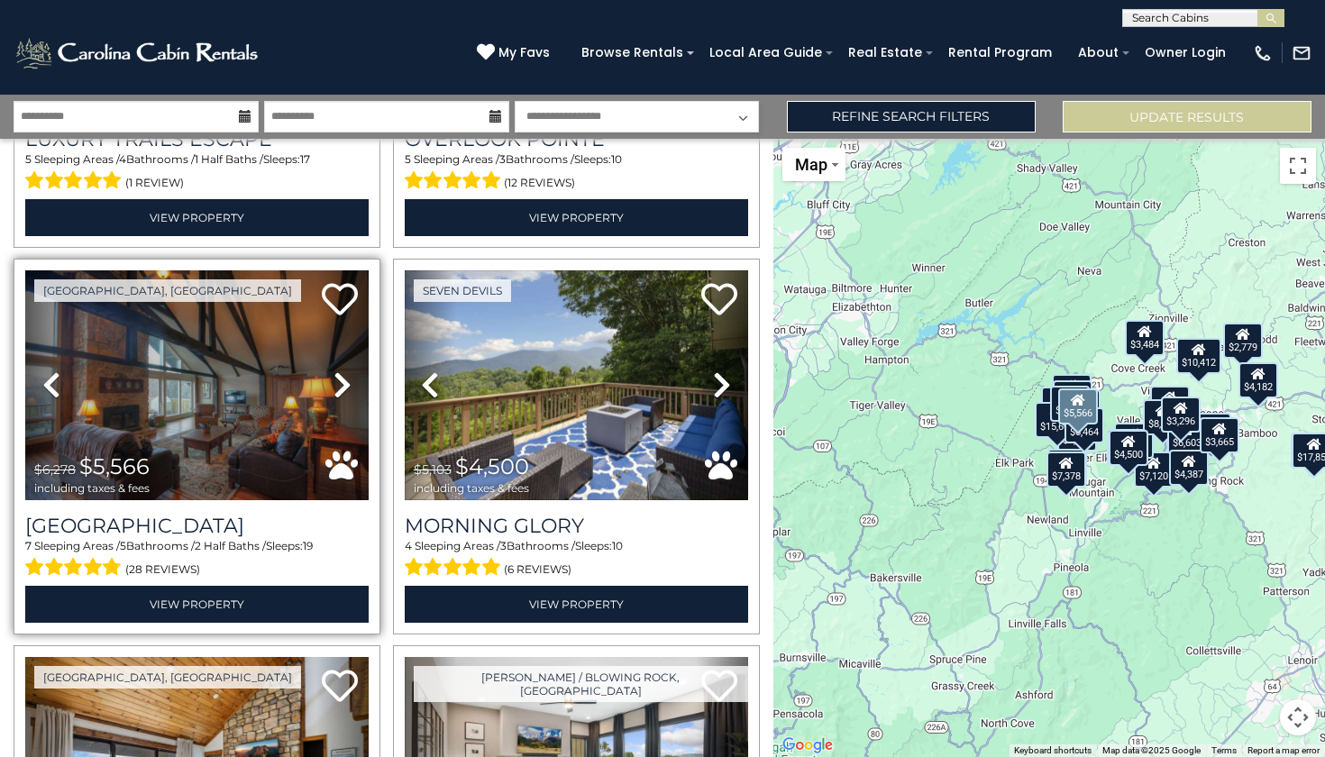
click at [334, 370] on icon at bounding box center [343, 384] width 18 height 29
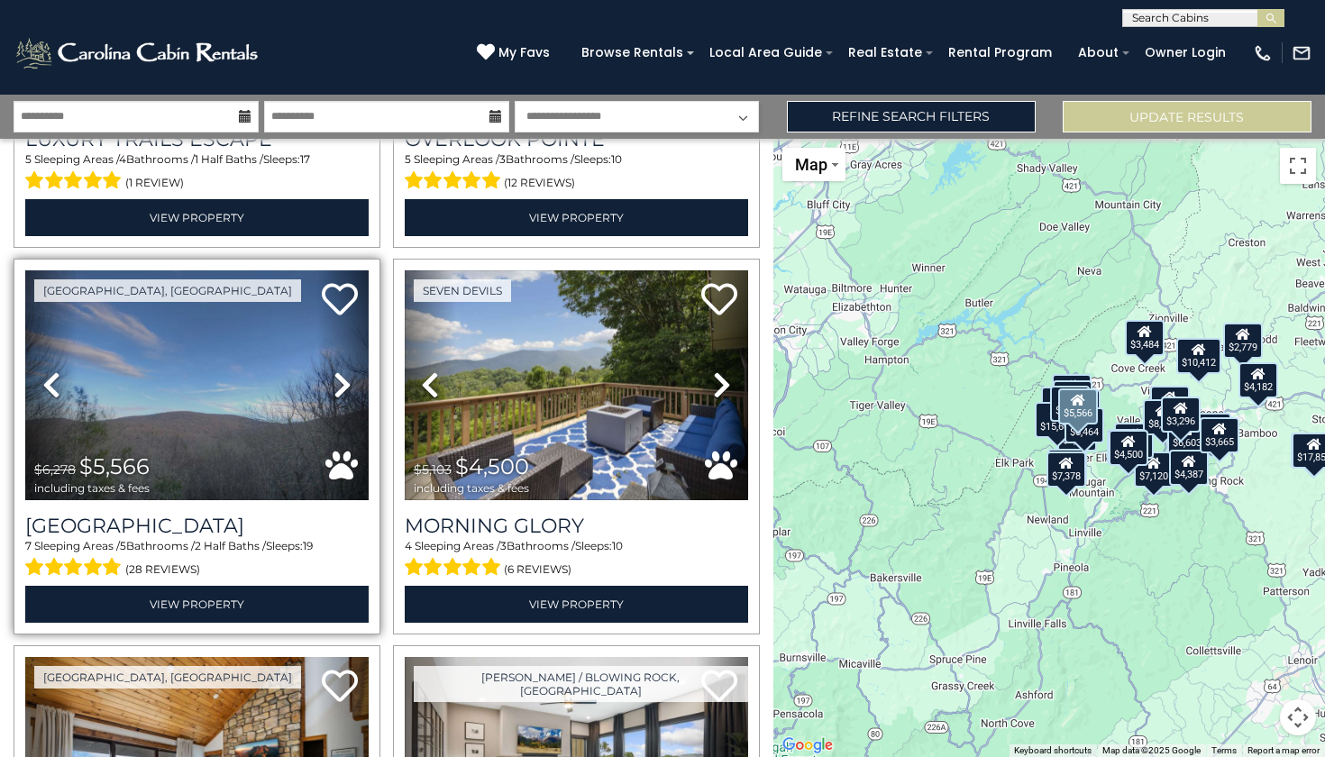
click at [334, 370] on icon at bounding box center [343, 384] width 18 height 29
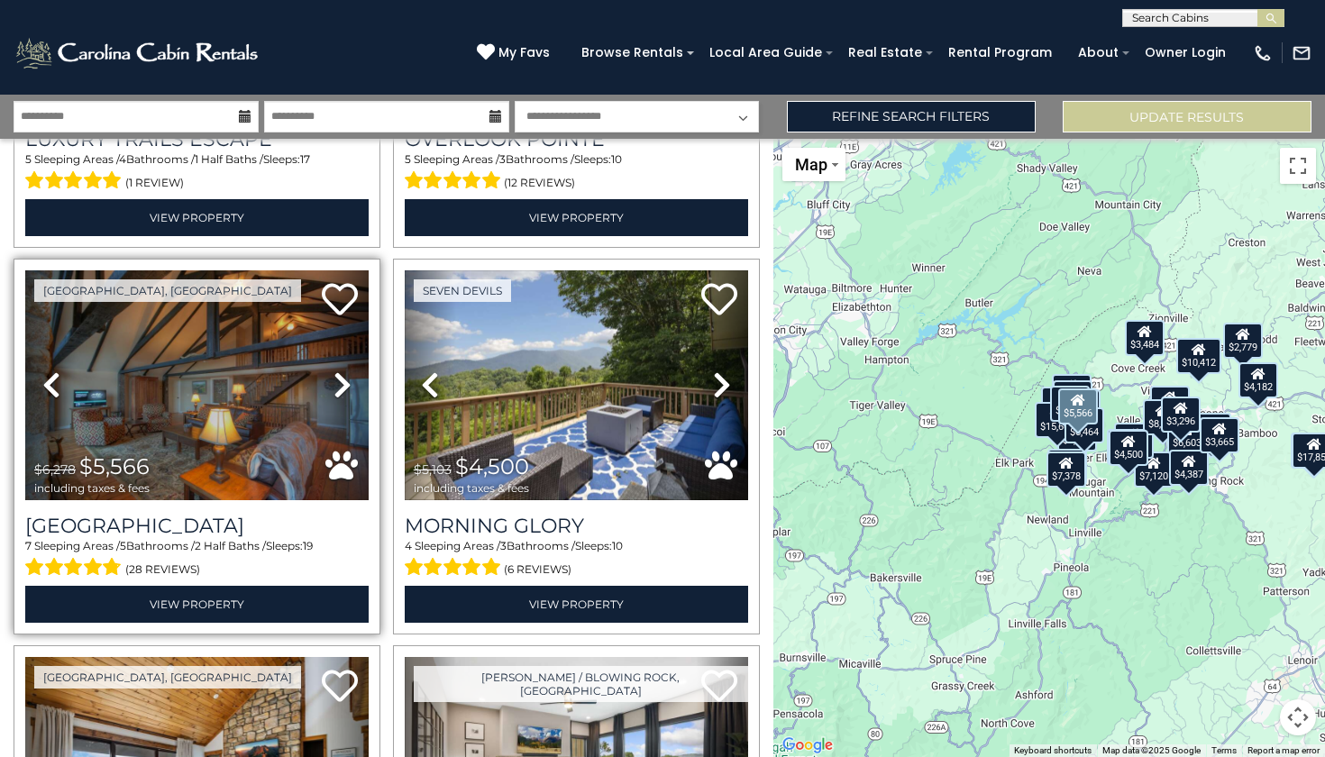
click at [334, 370] on icon at bounding box center [343, 384] width 18 height 29
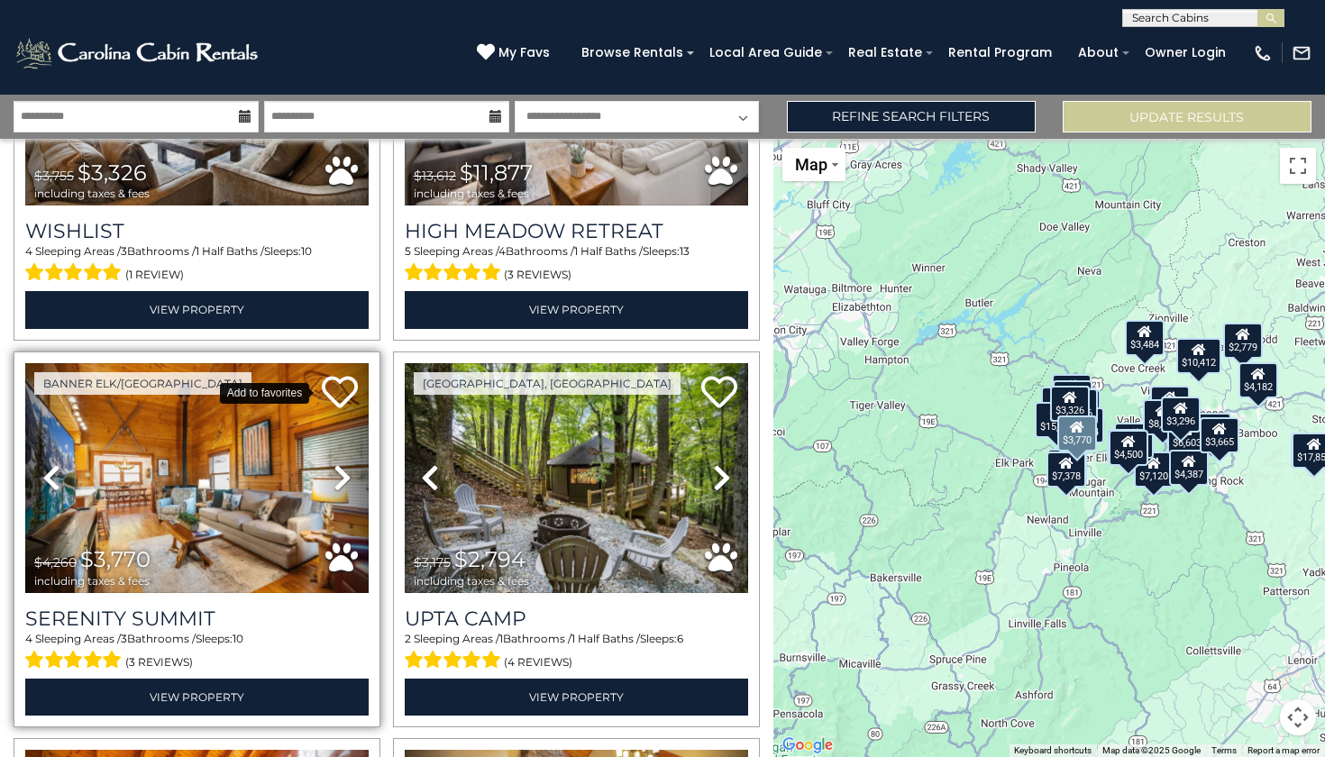
scroll to position [2559, 0]
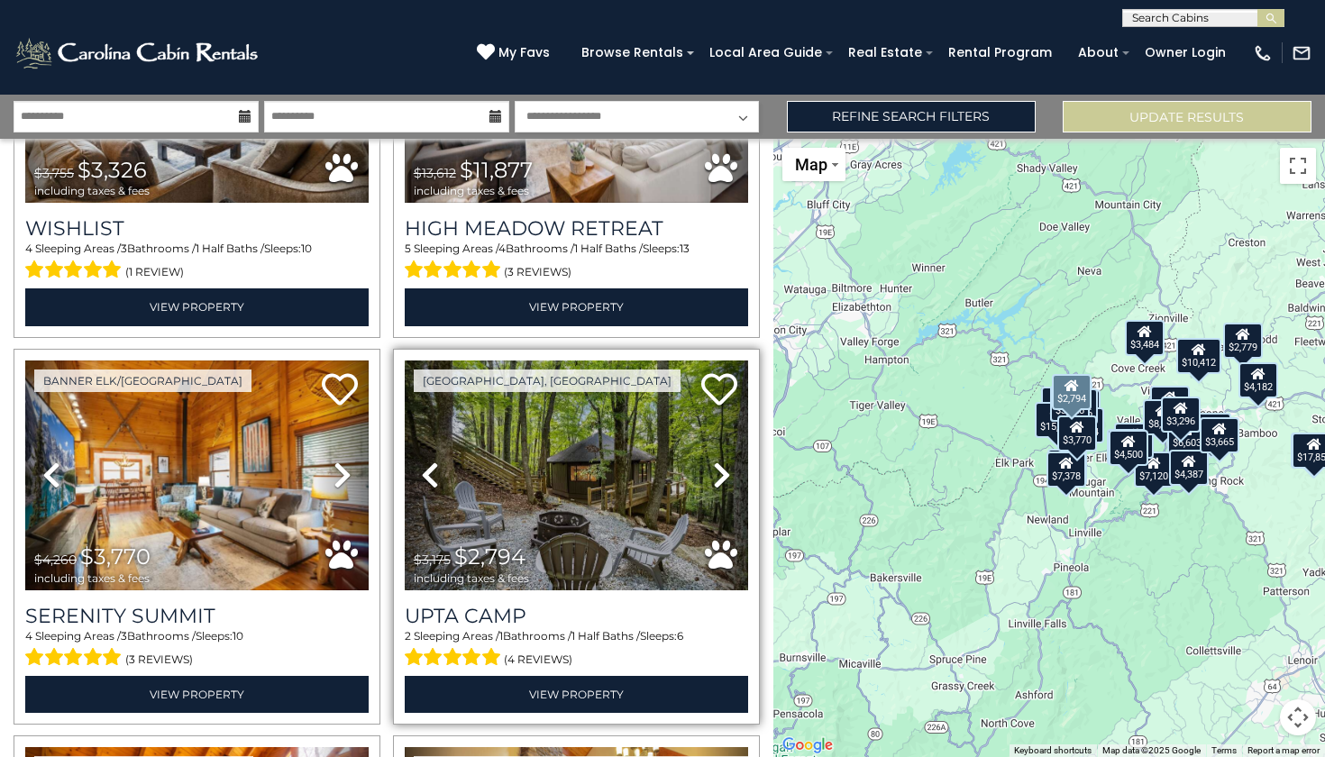
click at [717, 461] on icon at bounding box center [722, 475] width 18 height 29
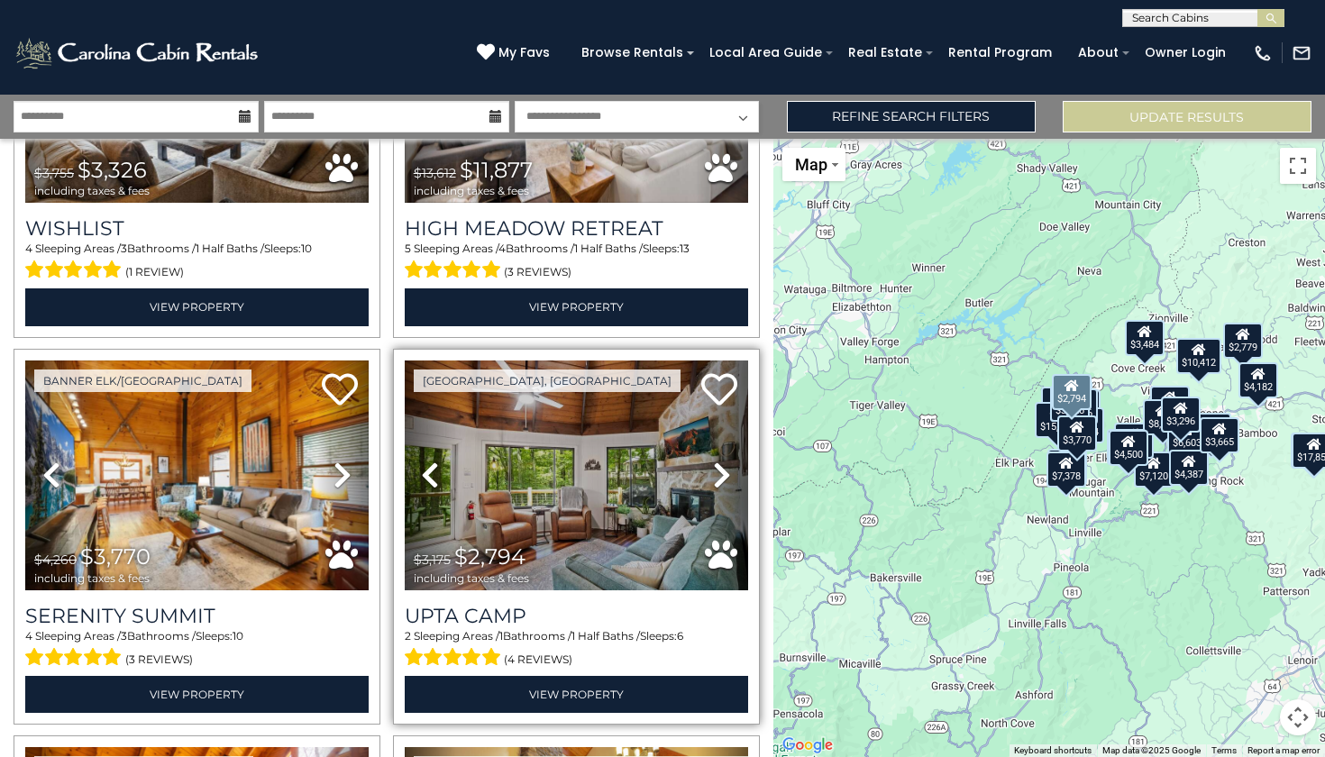
click at [717, 461] on icon at bounding box center [722, 475] width 18 height 29
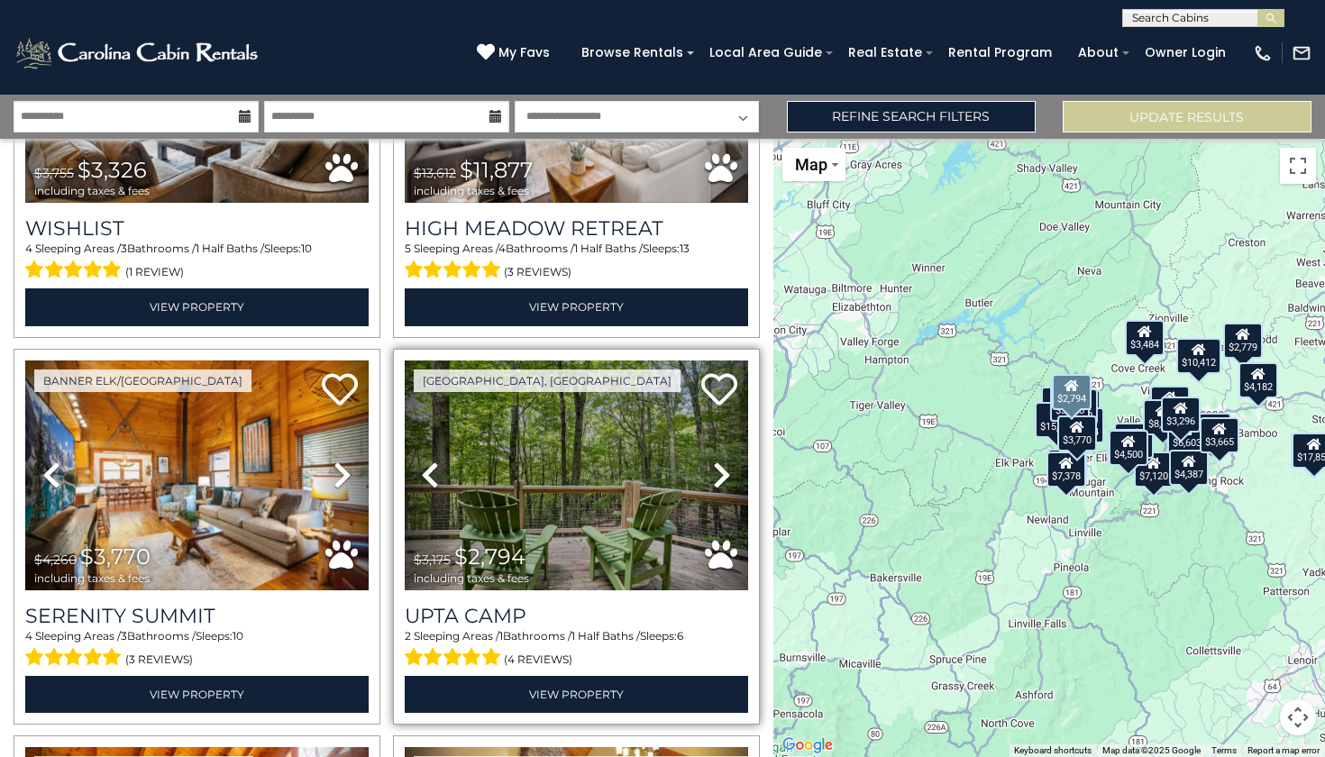
click at [717, 461] on icon at bounding box center [722, 475] width 18 height 29
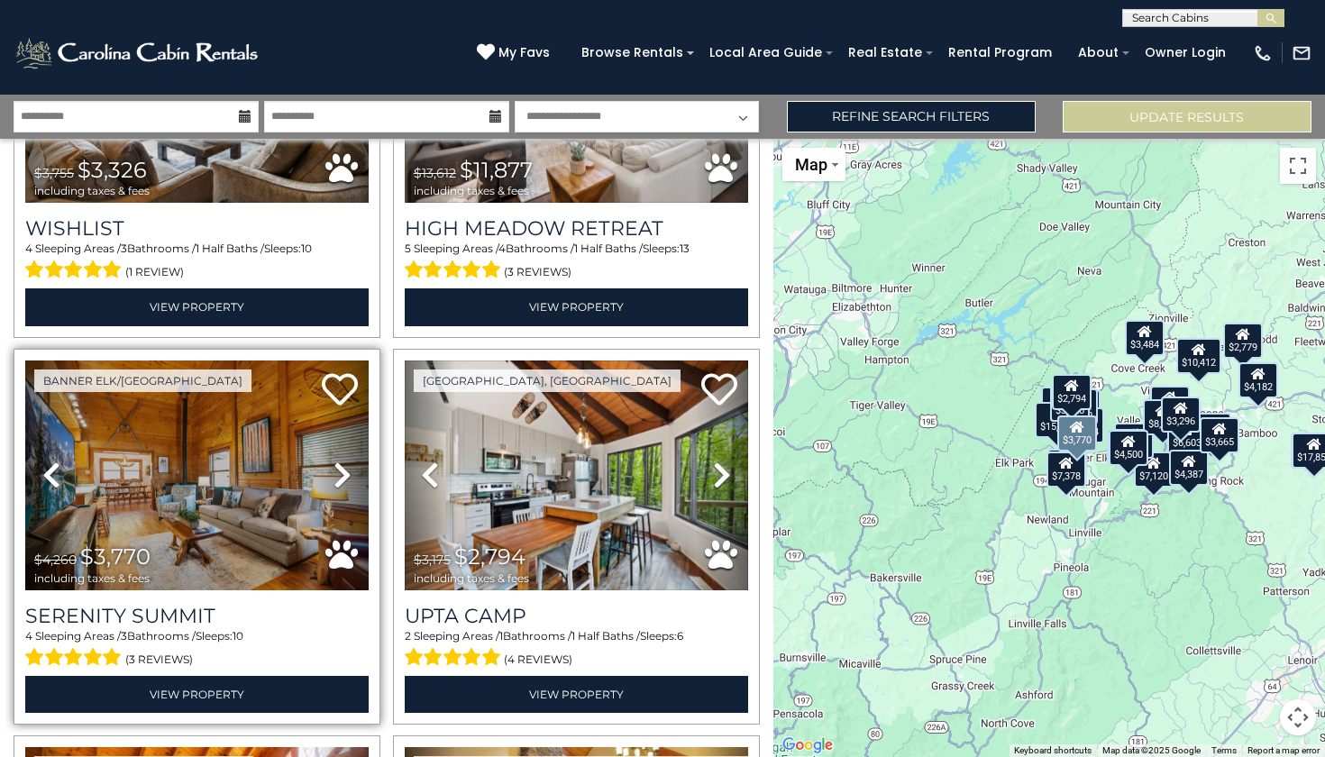
click at [325, 453] on link "Next" at bounding box center [342, 476] width 51 height 230
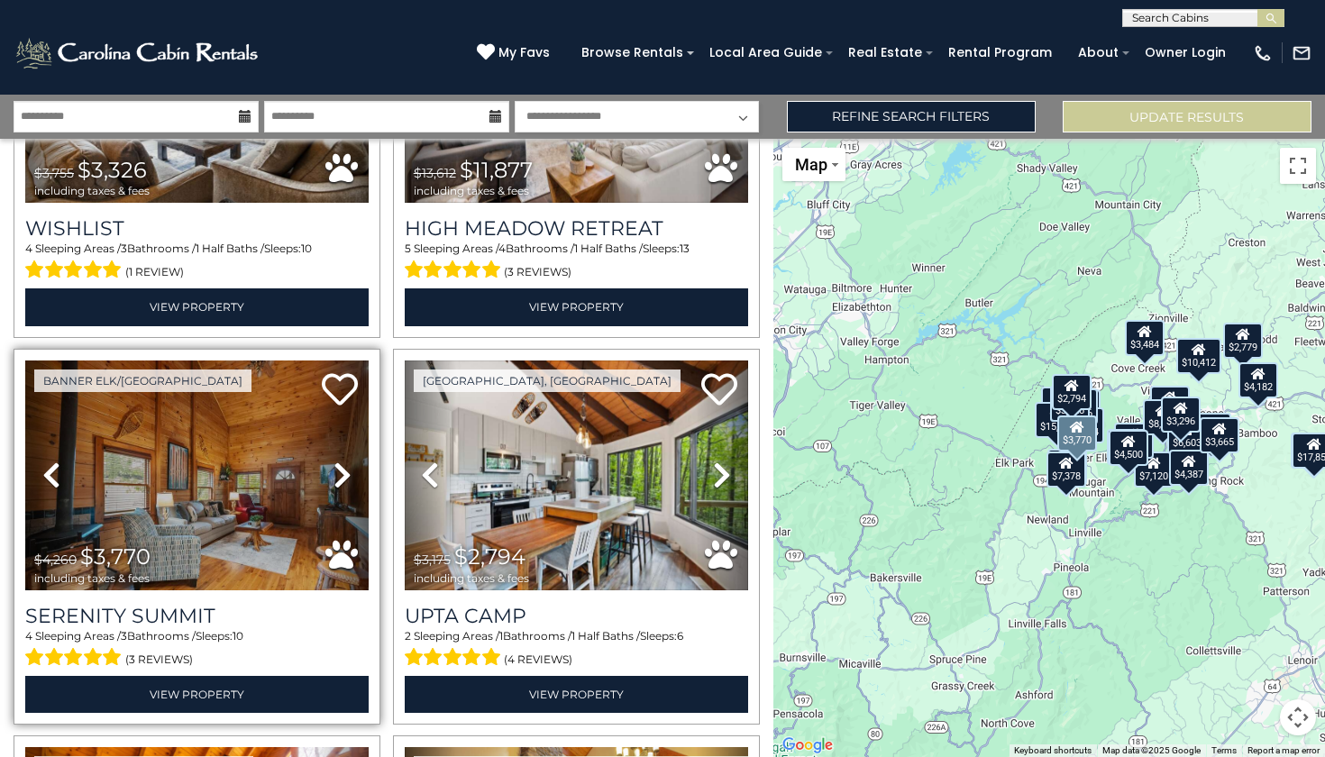
click at [325, 453] on link "Next" at bounding box center [342, 476] width 51 height 230
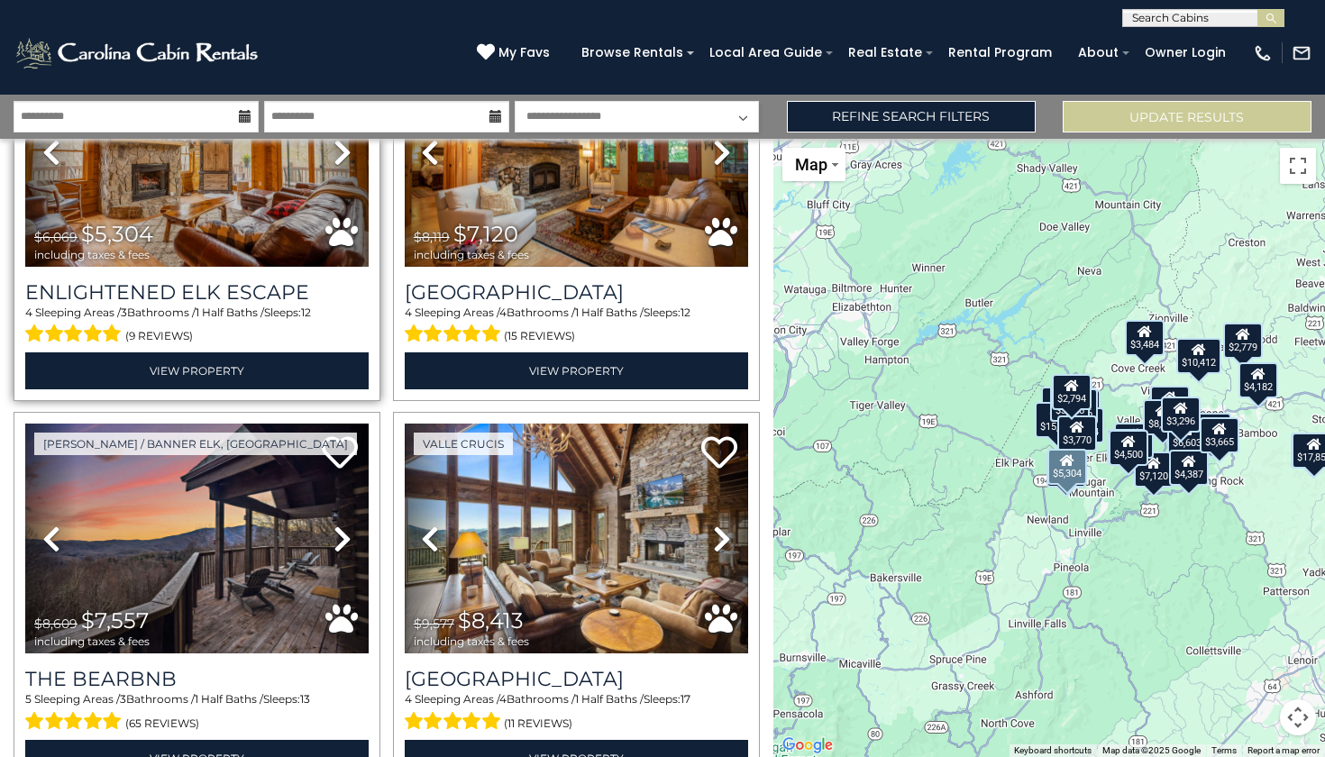
scroll to position [3271, 0]
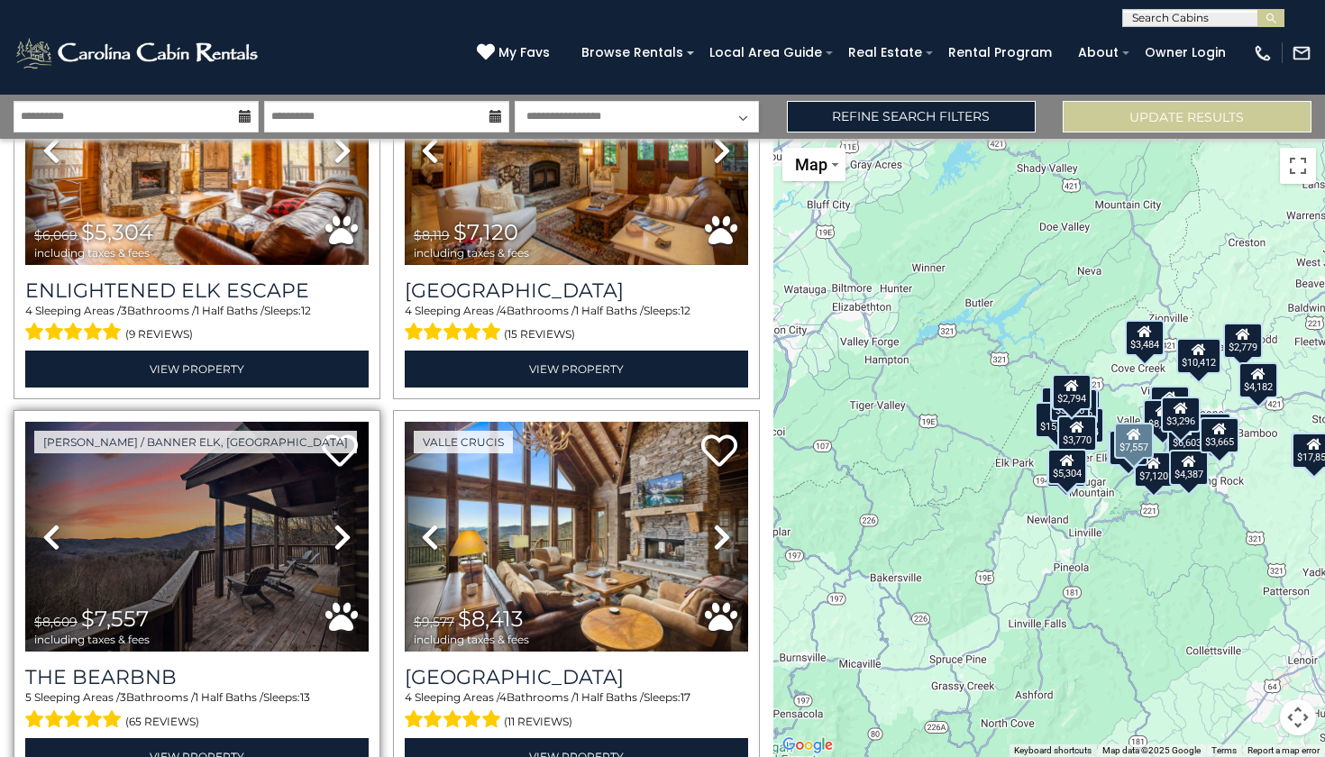
click at [157, 520] on img at bounding box center [196, 537] width 343 height 230
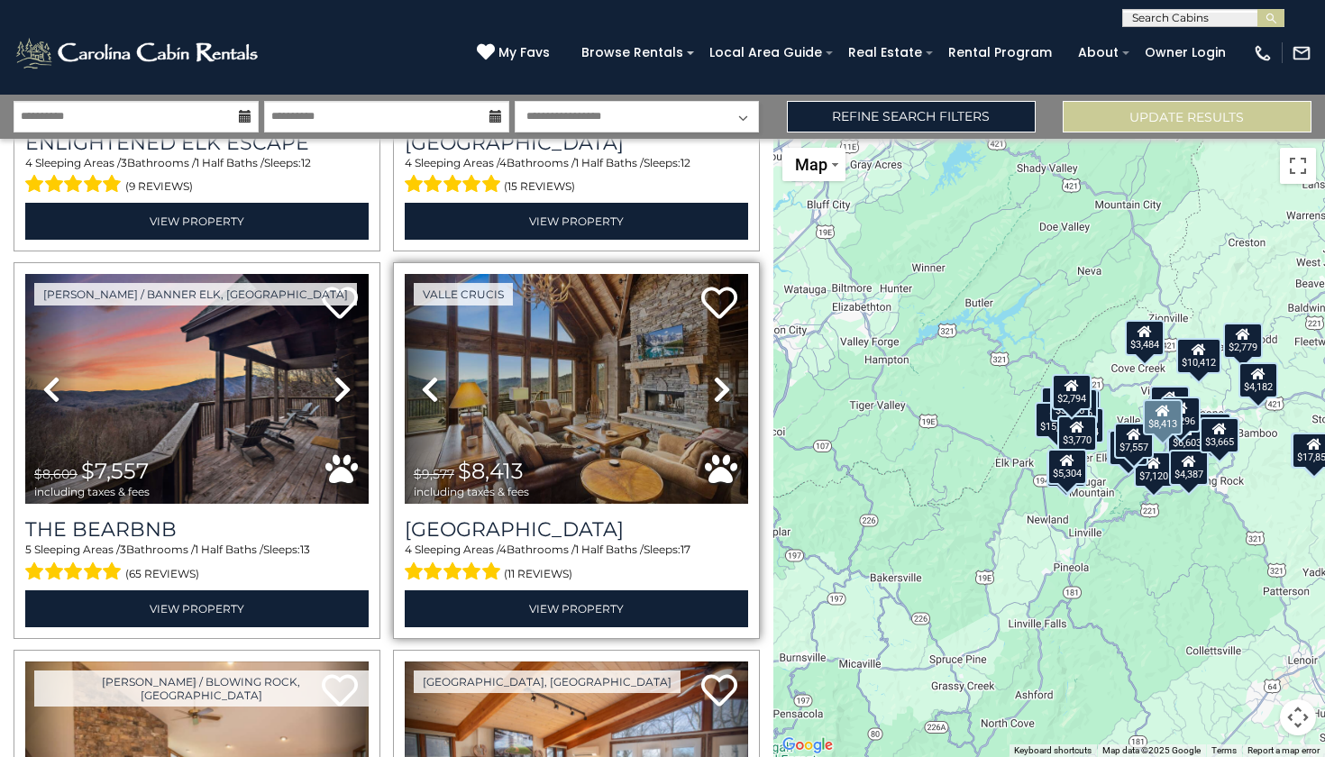
scroll to position [3421, 0]
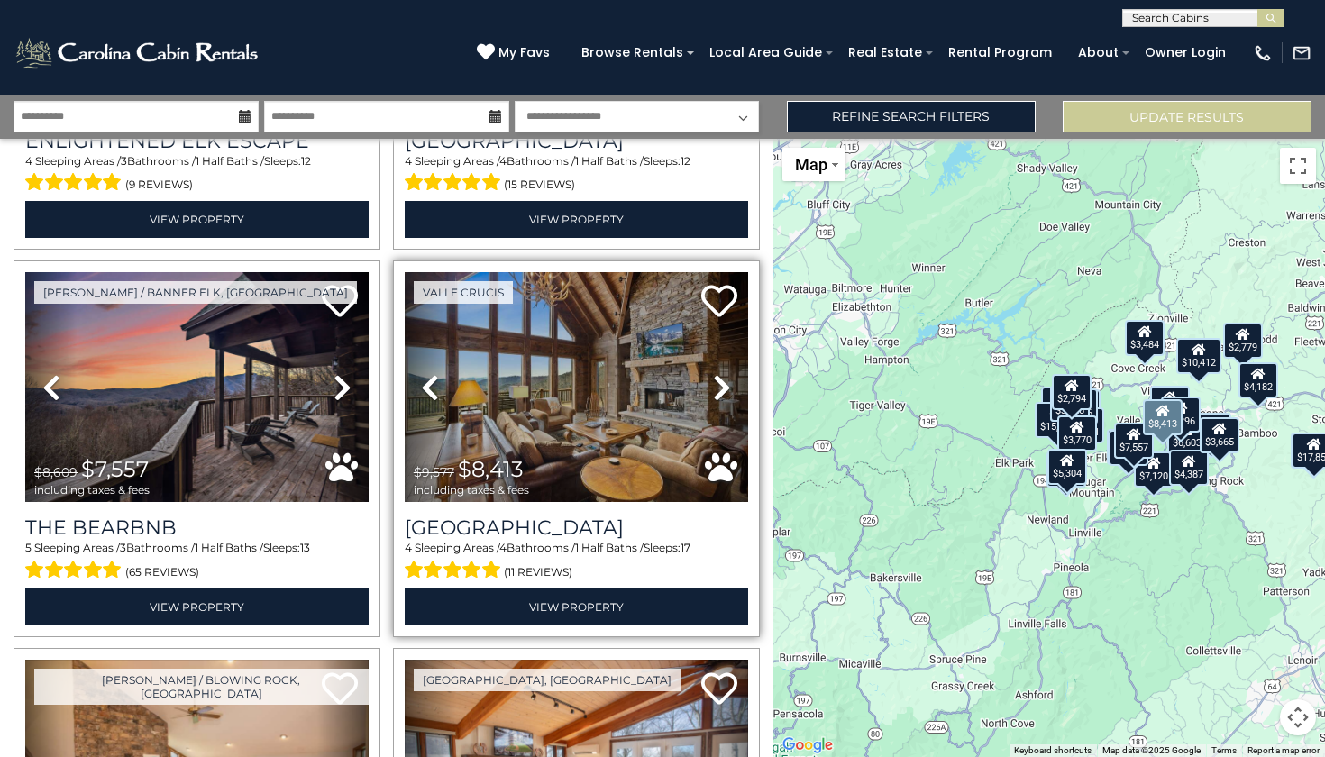
click at [540, 317] on img at bounding box center [576, 387] width 343 height 230
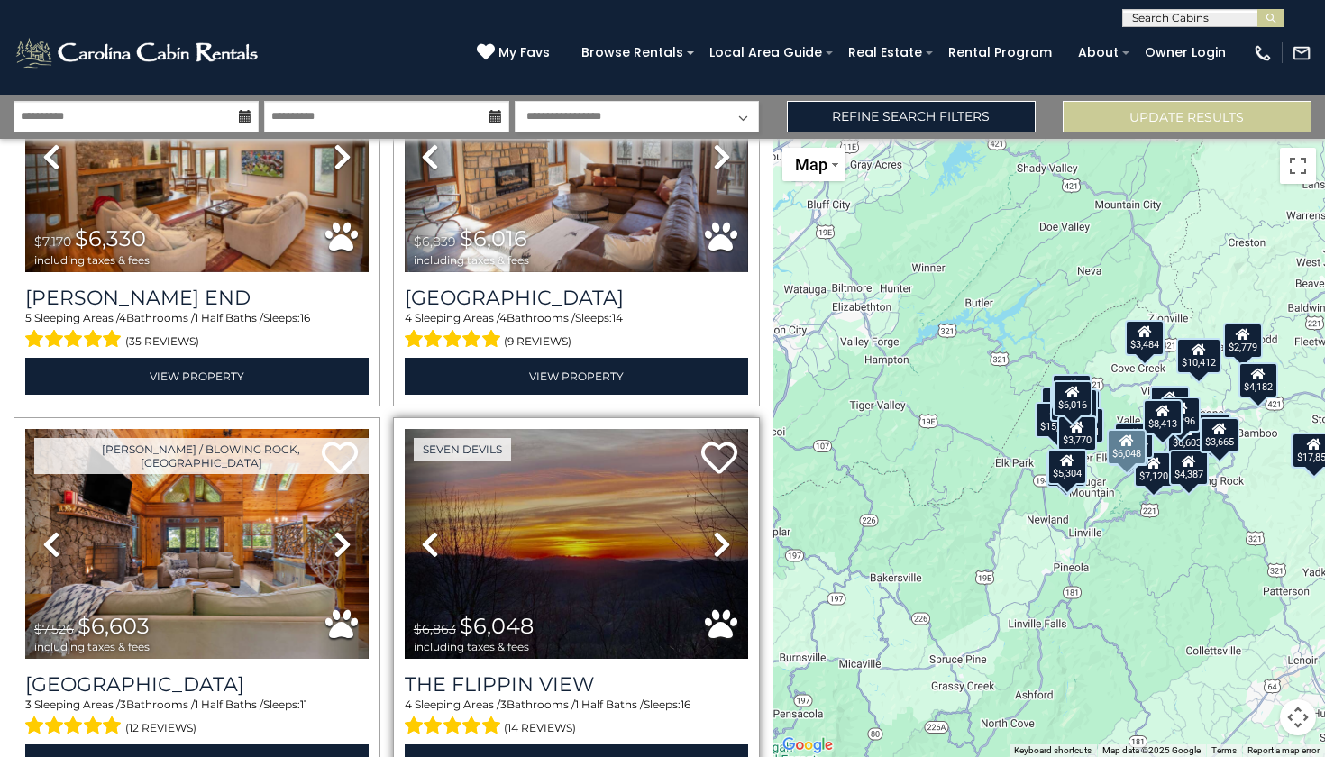
scroll to position [4039, 0]
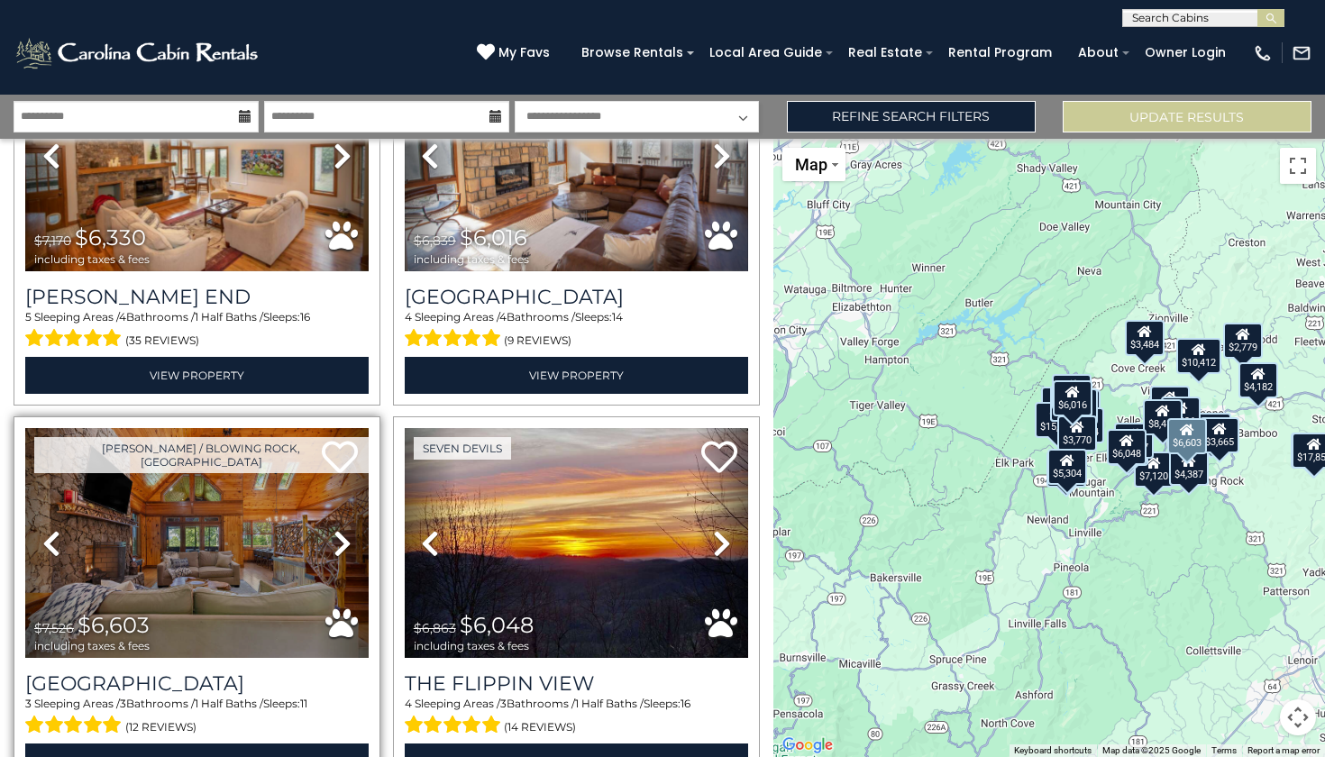
click at [340, 529] on icon at bounding box center [343, 543] width 18 height 29
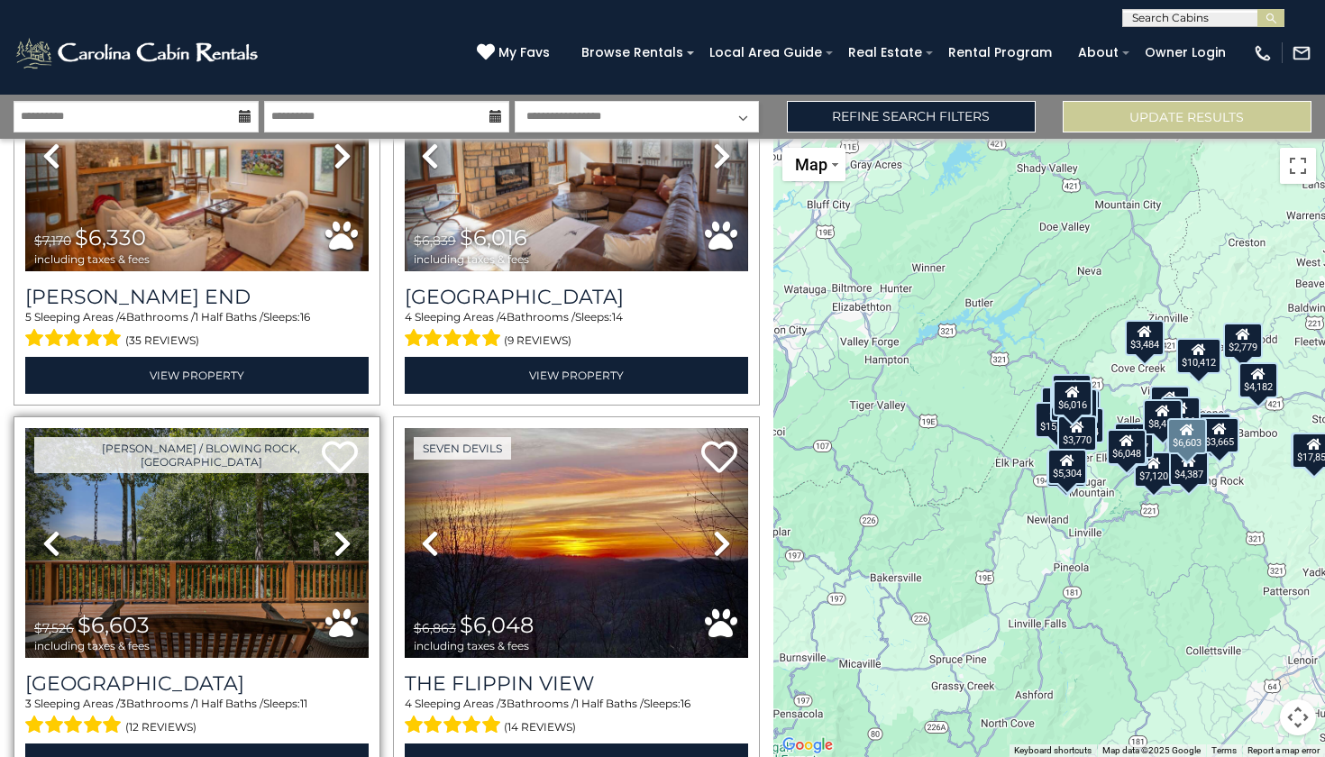
click at [340, 529] on icon at bounding box center [343, 543] width 18 height 29
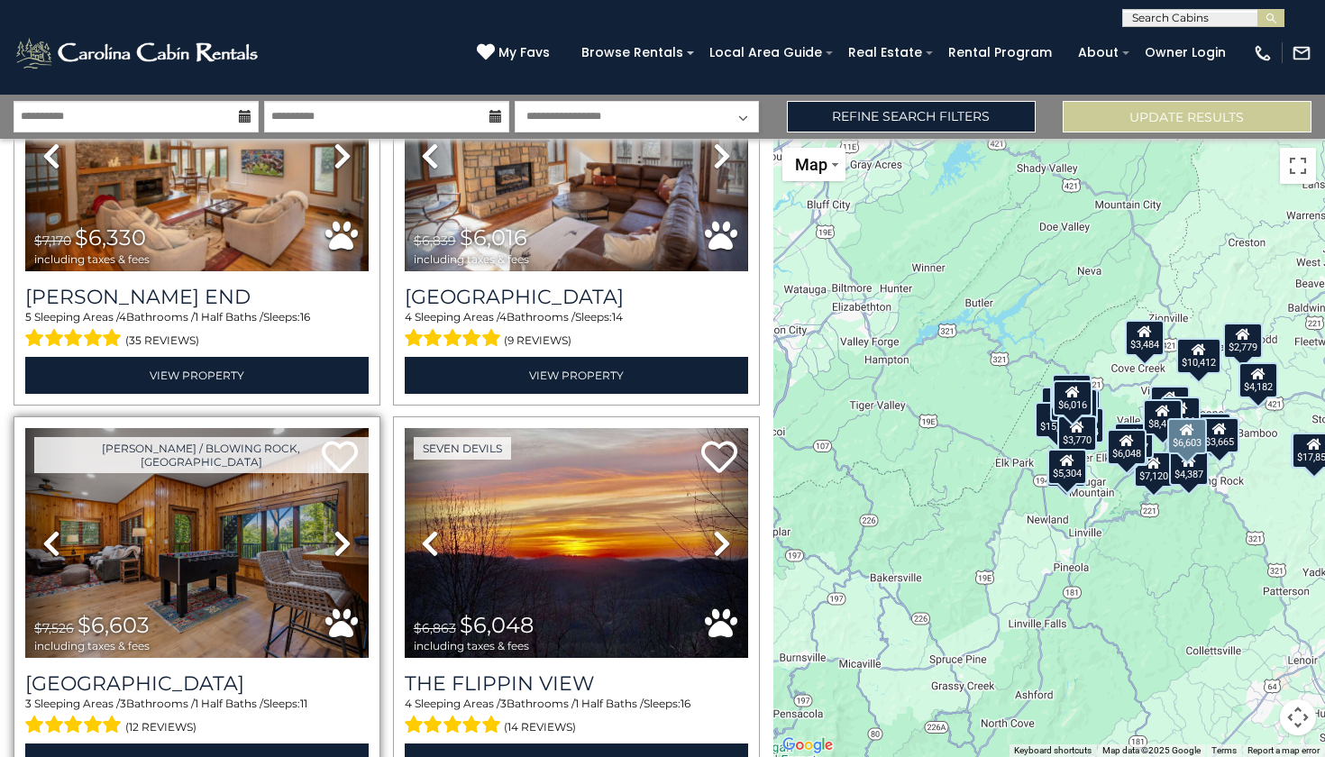
click at [340, 529] on icon at bounding box center [343, 543] width 18 height 29
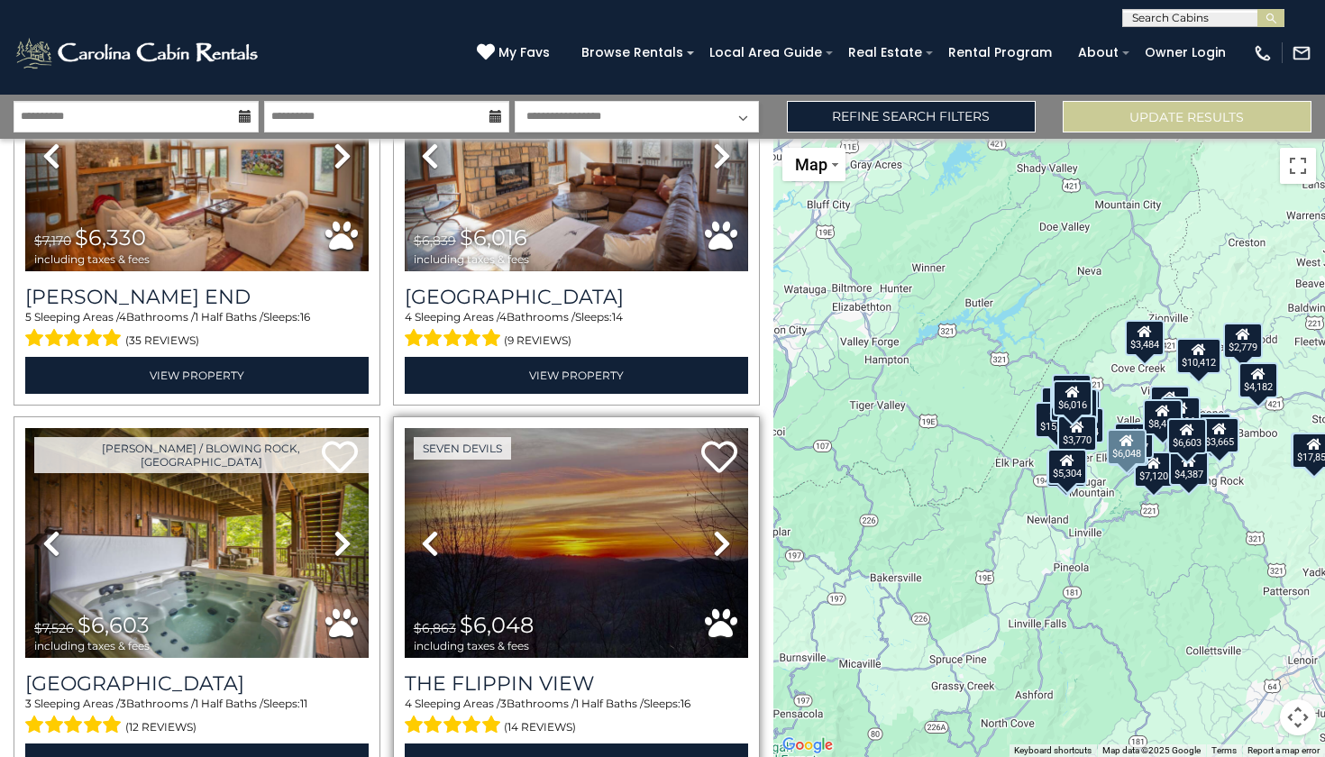
click at [716, 529] on icon at bounding box center [722, 543] width 18 height 29
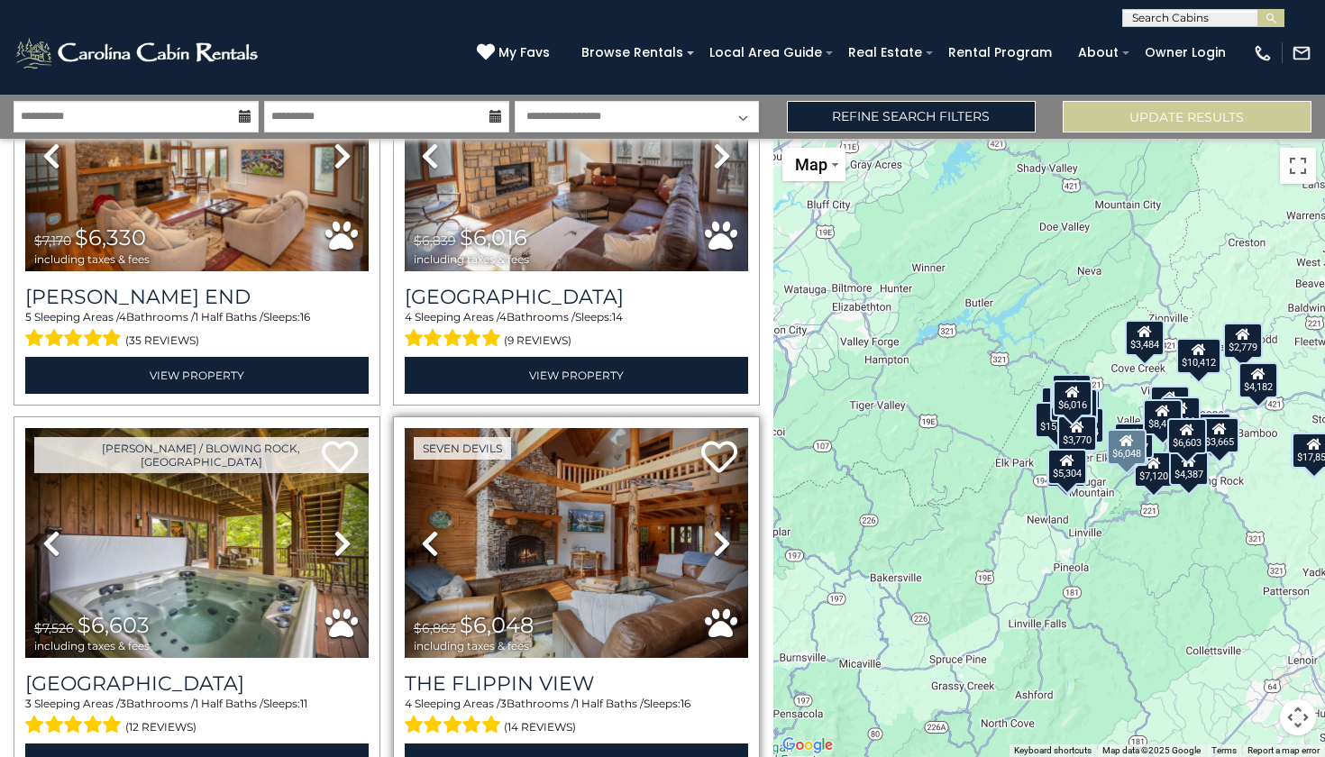
click at [701, 522] on link "Next" at bounding box center [721, 543] width 51 height 230
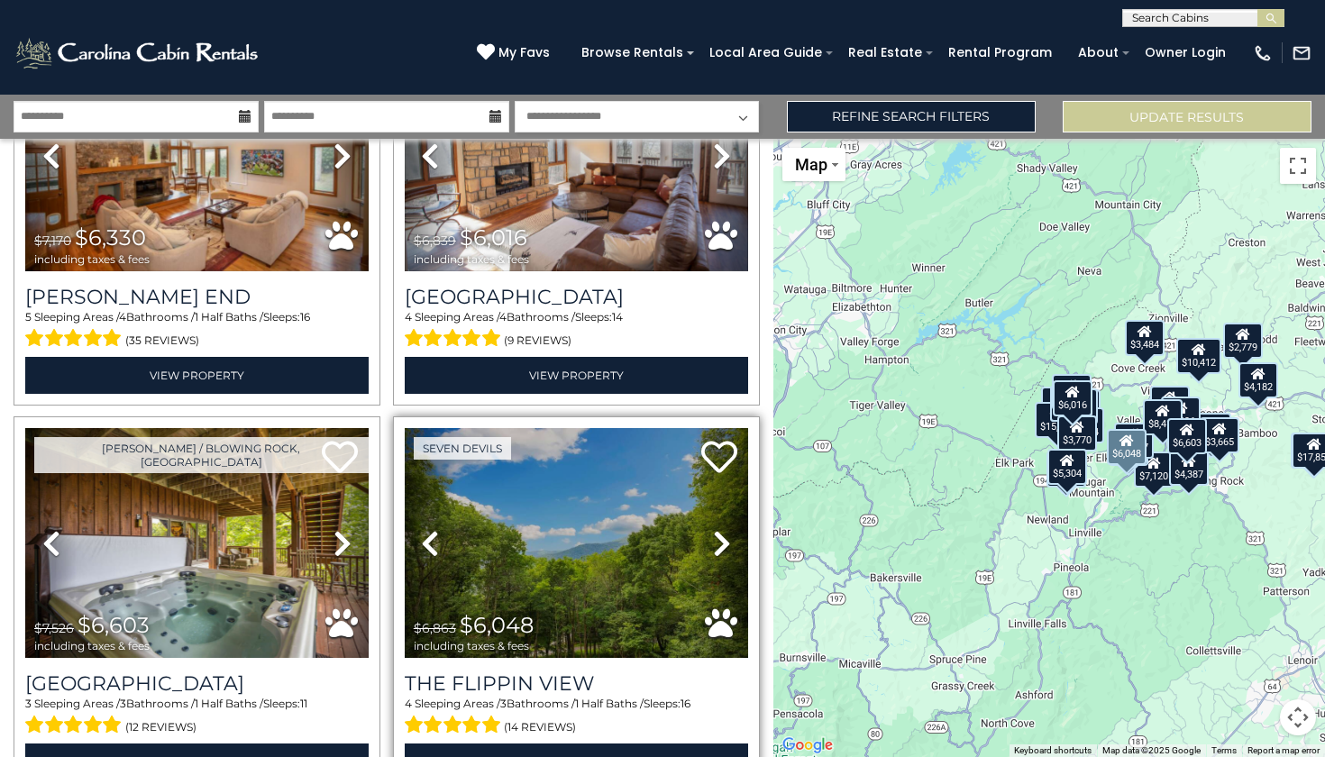
click at [701, 522] on link "Next" at bounding box center [721, 543] width 51 height 230
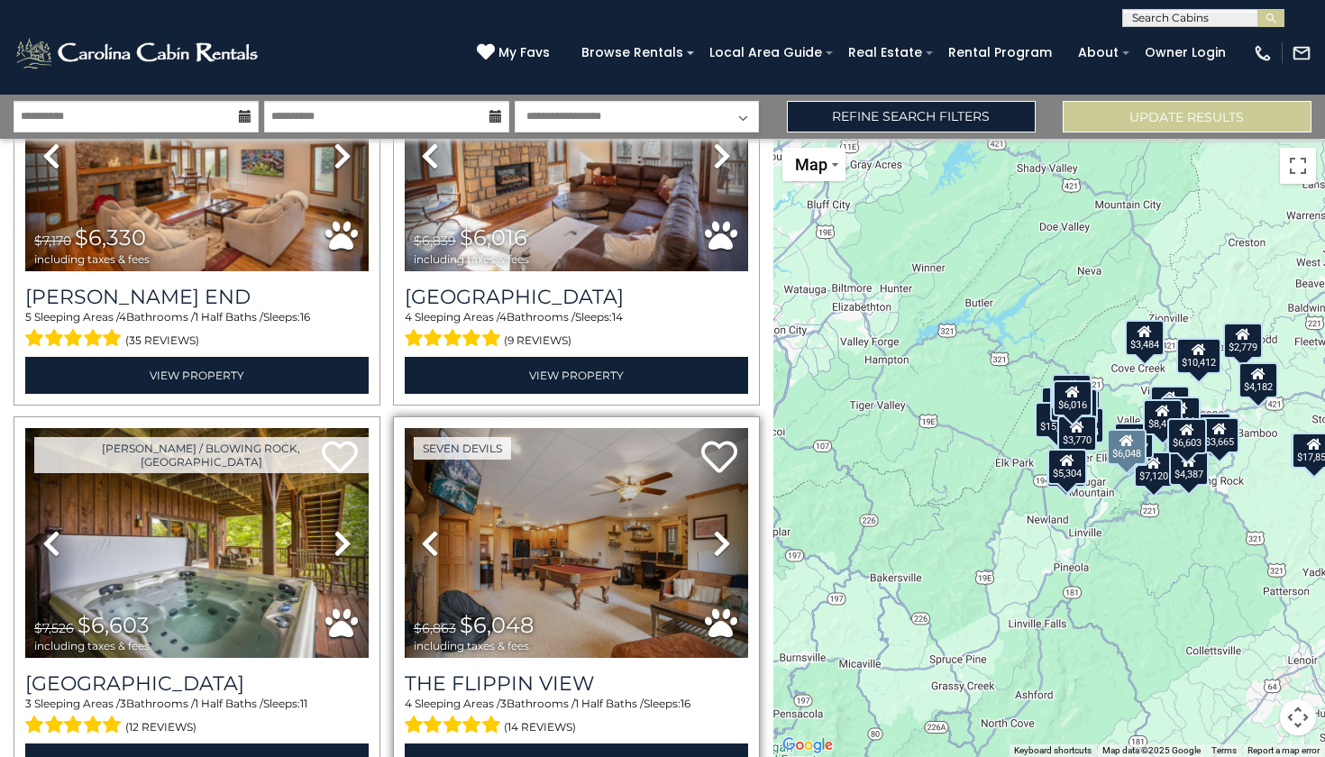
click at [705, 502] on link "Next" at bounding box center [721, 543] width 51 height 230
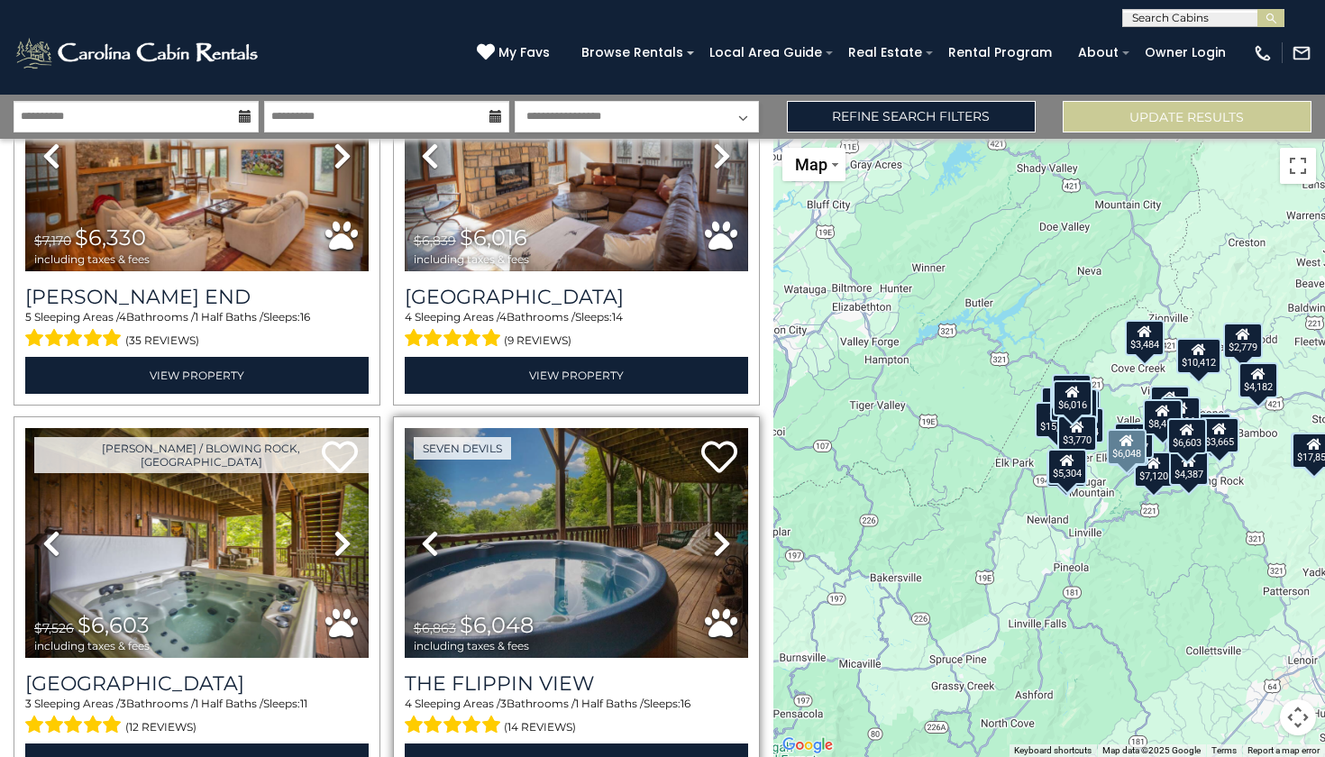
click at [426, 529] on icon at bounding box center [430, 543] width 18 height 29
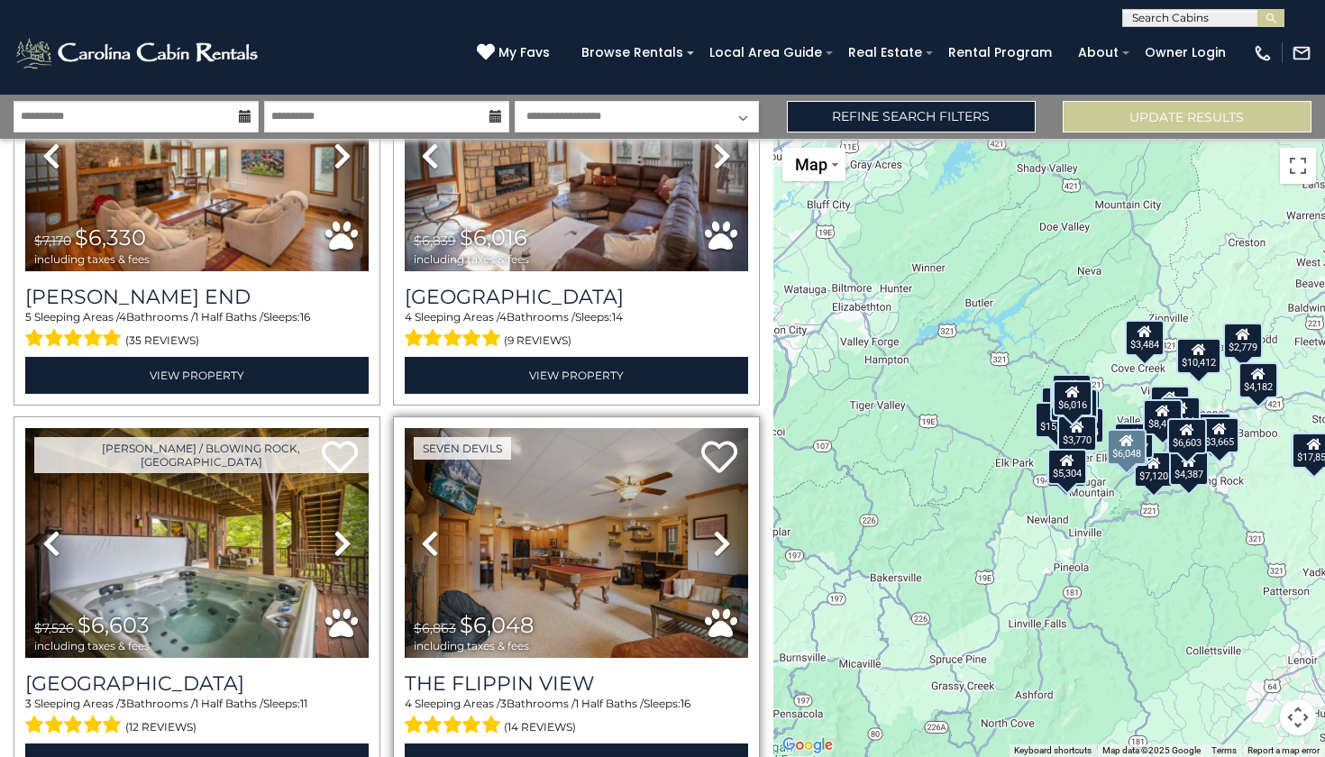
click at [426, 529] on icon at bounding box center [430, 543] width 18 height 29
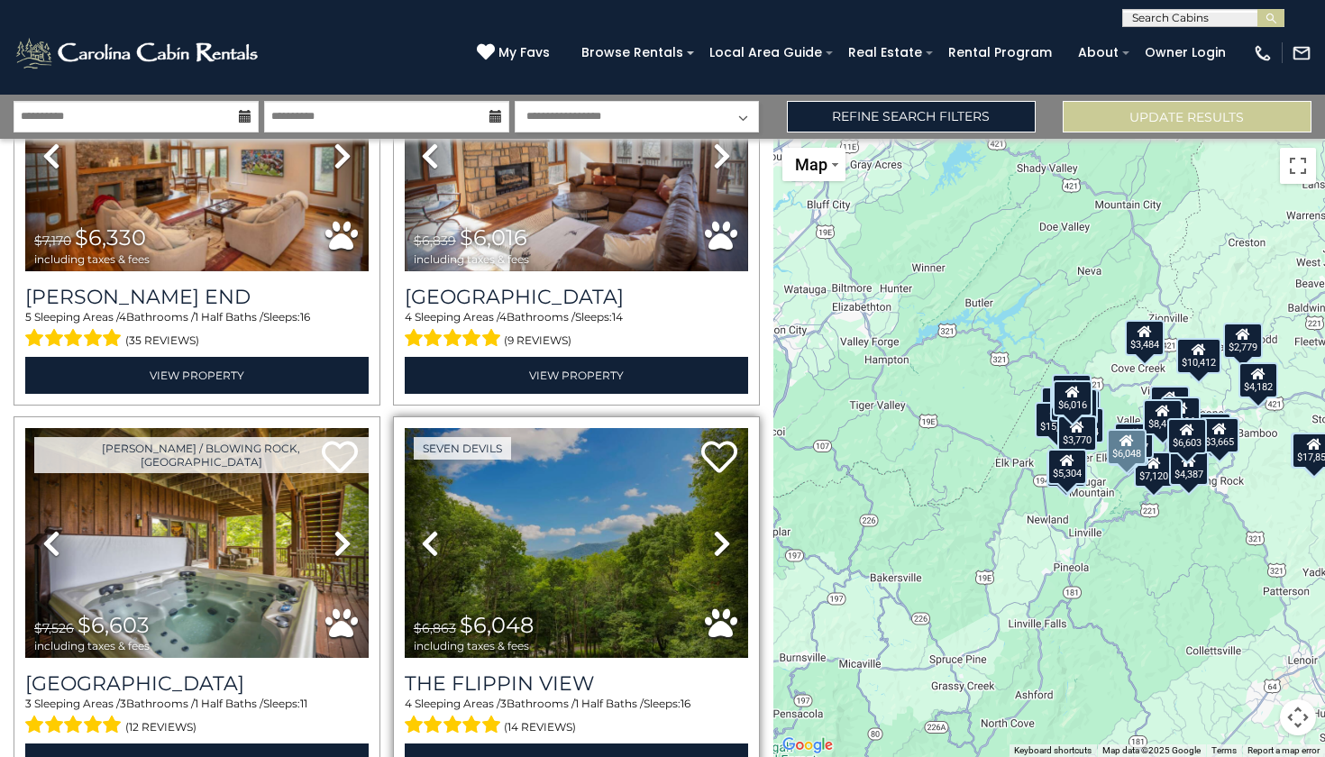
click at [426, 529] on icon at bounding box center [430, 543] width 18 height 29
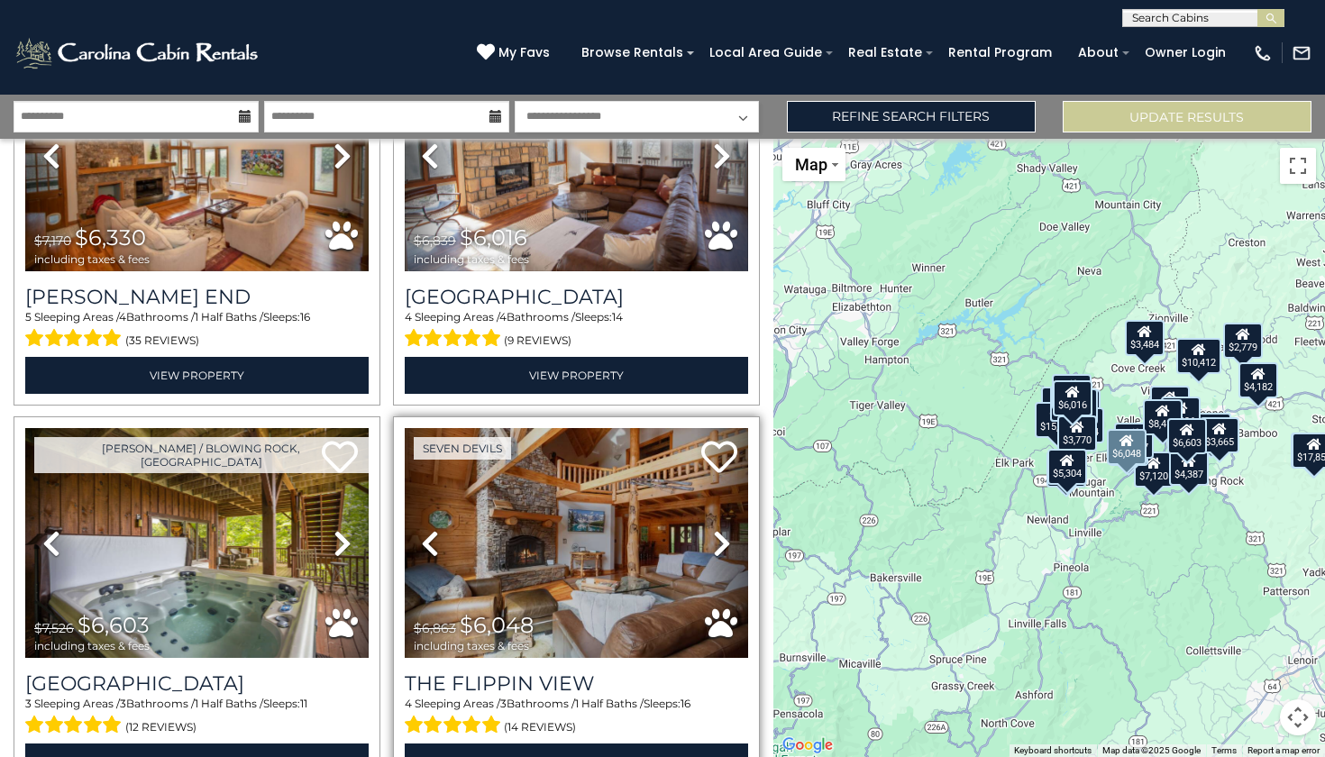
click at [426, 529] on icon at bounding box center [430, 543] width 18 height 29
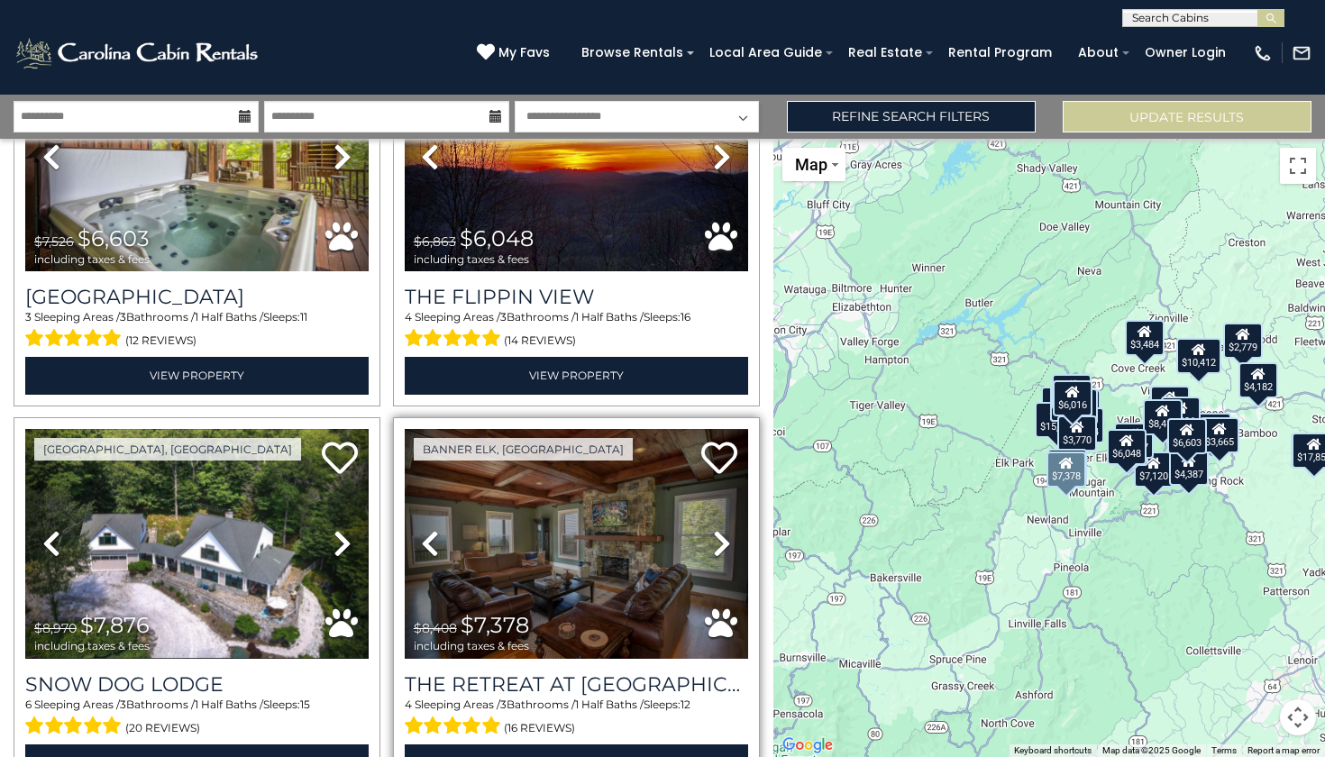
scroll to position [4453, 0]
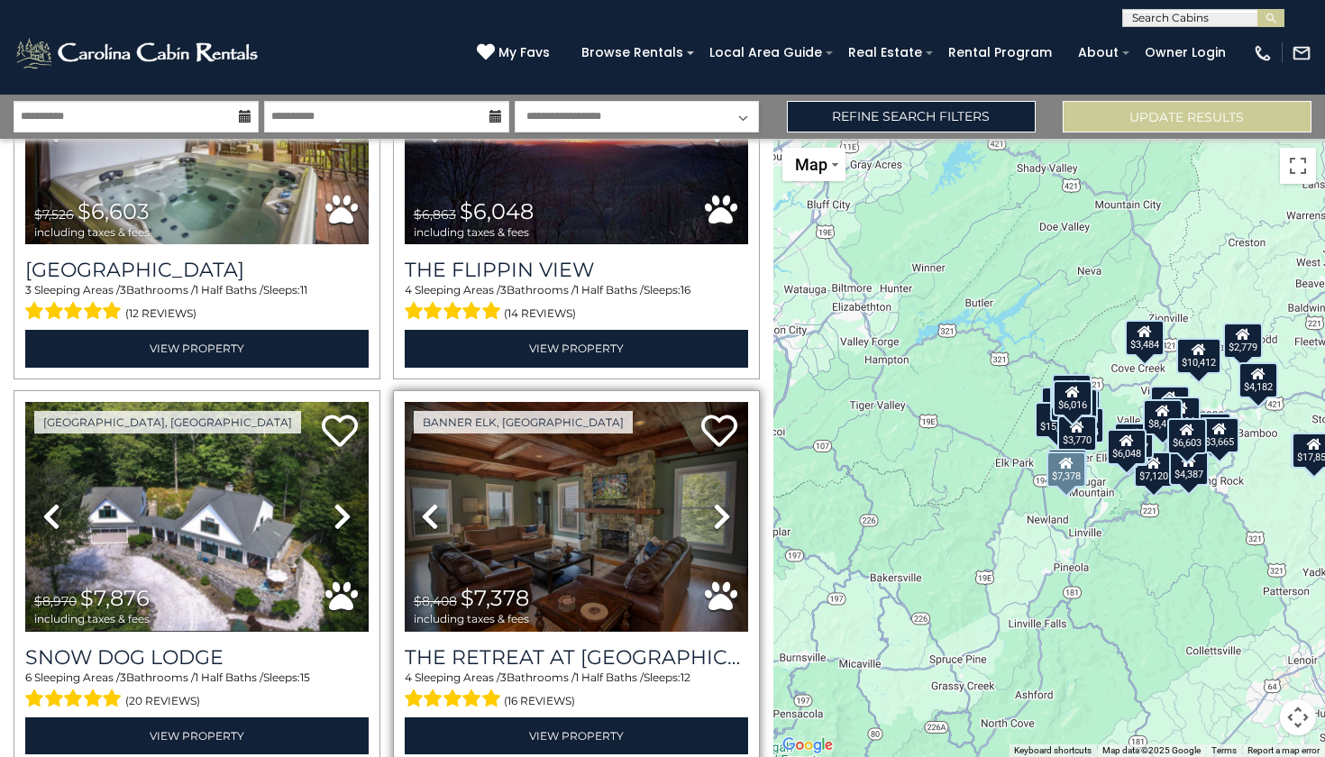
click at [713, 502] on icon at bounding box center [722, 516] width 18 height 29
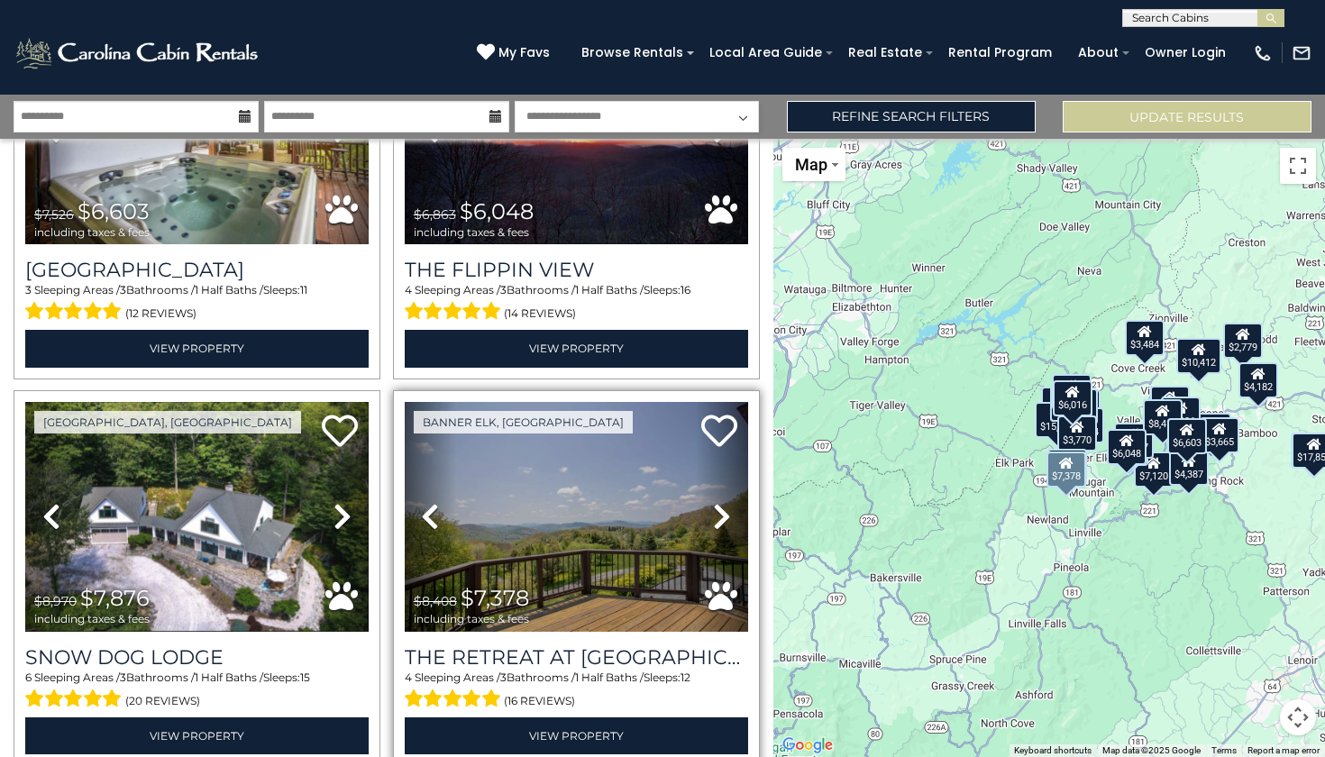
click at [713, 502] on icon at bounding box center [722, 516] width 18 height 29
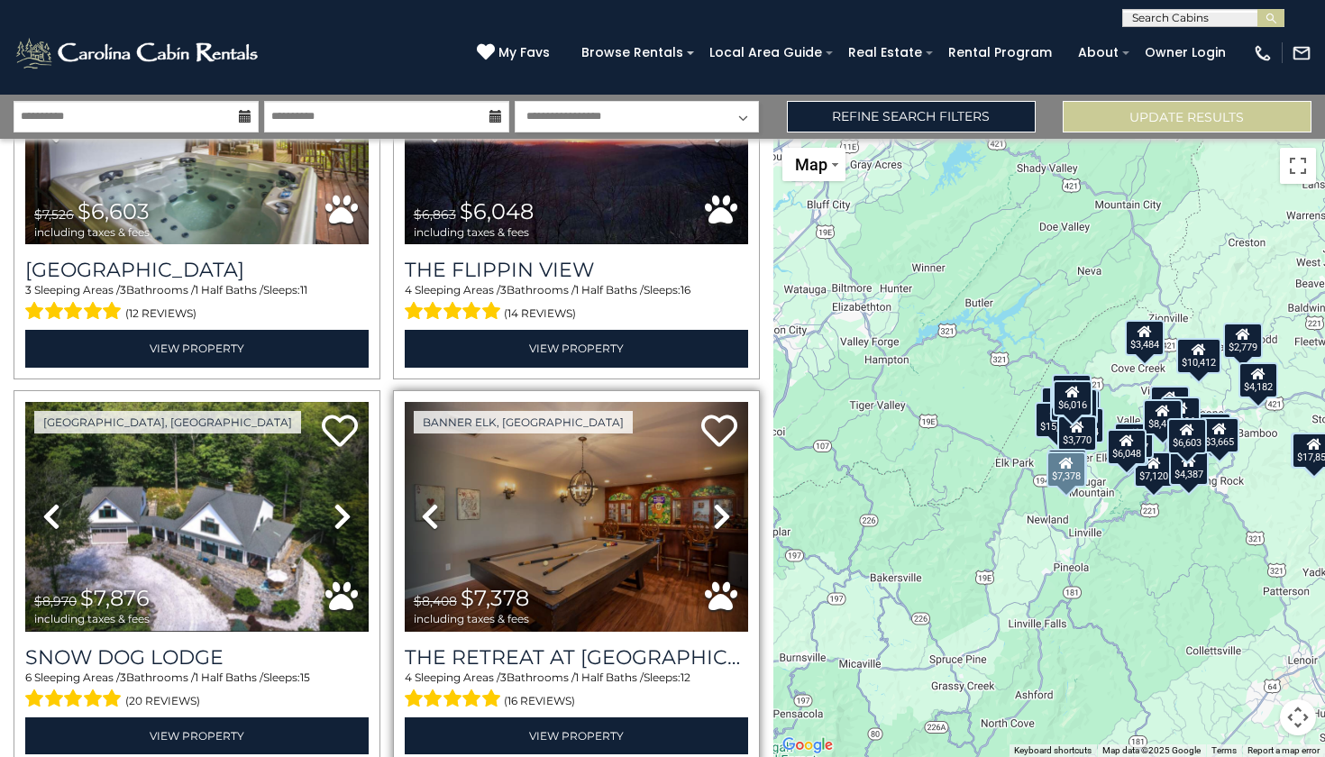
click at [713, 502] on icon at bounding box center [722, 516] width 18 height 29
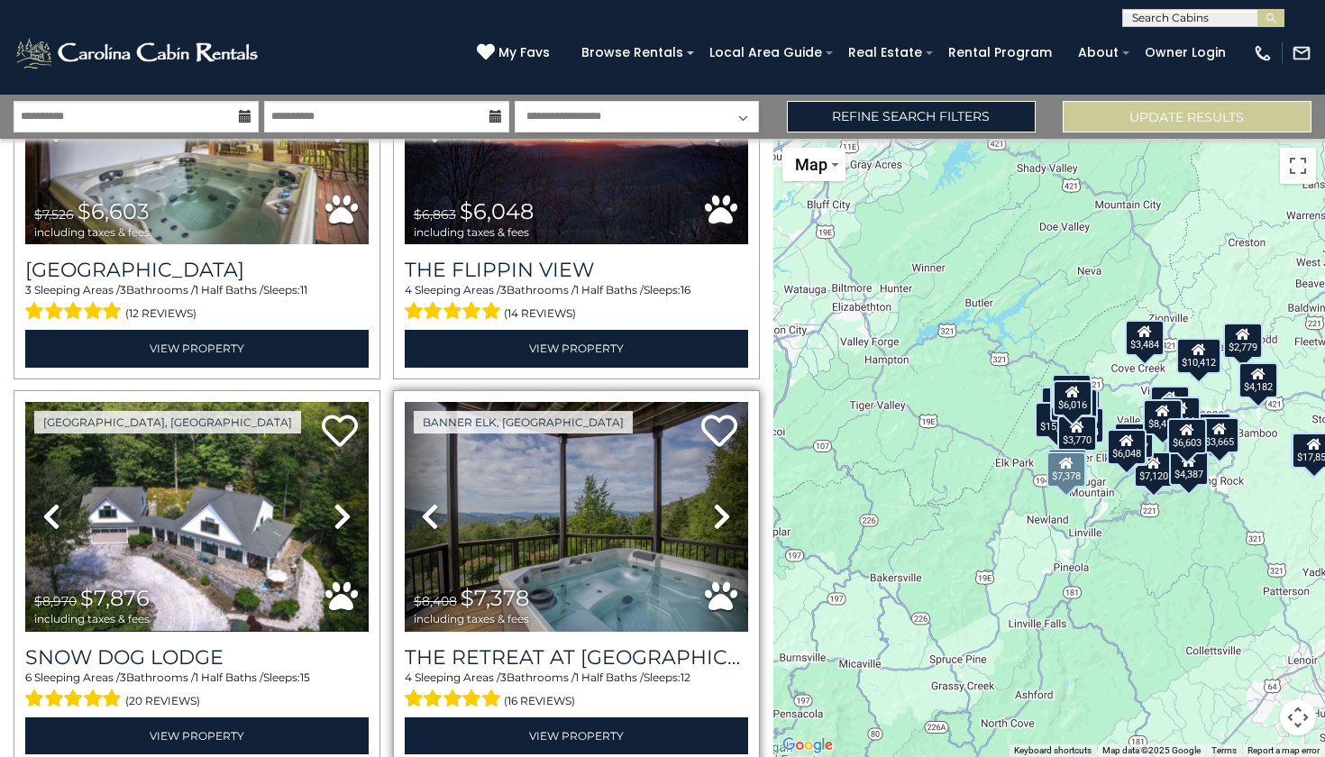
click at [608, 471] on img at bounding box center [576, 517] width 343 height 230
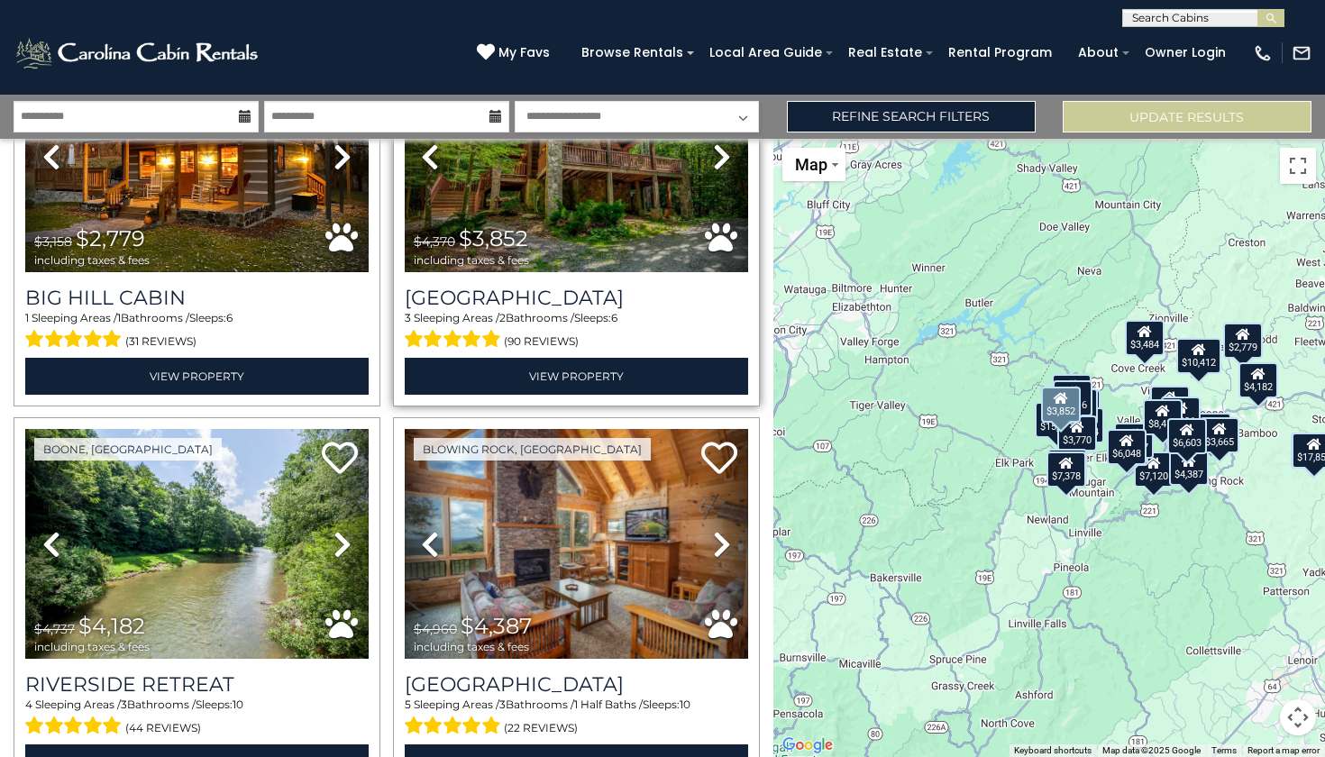
scroll to position [5300, 0]
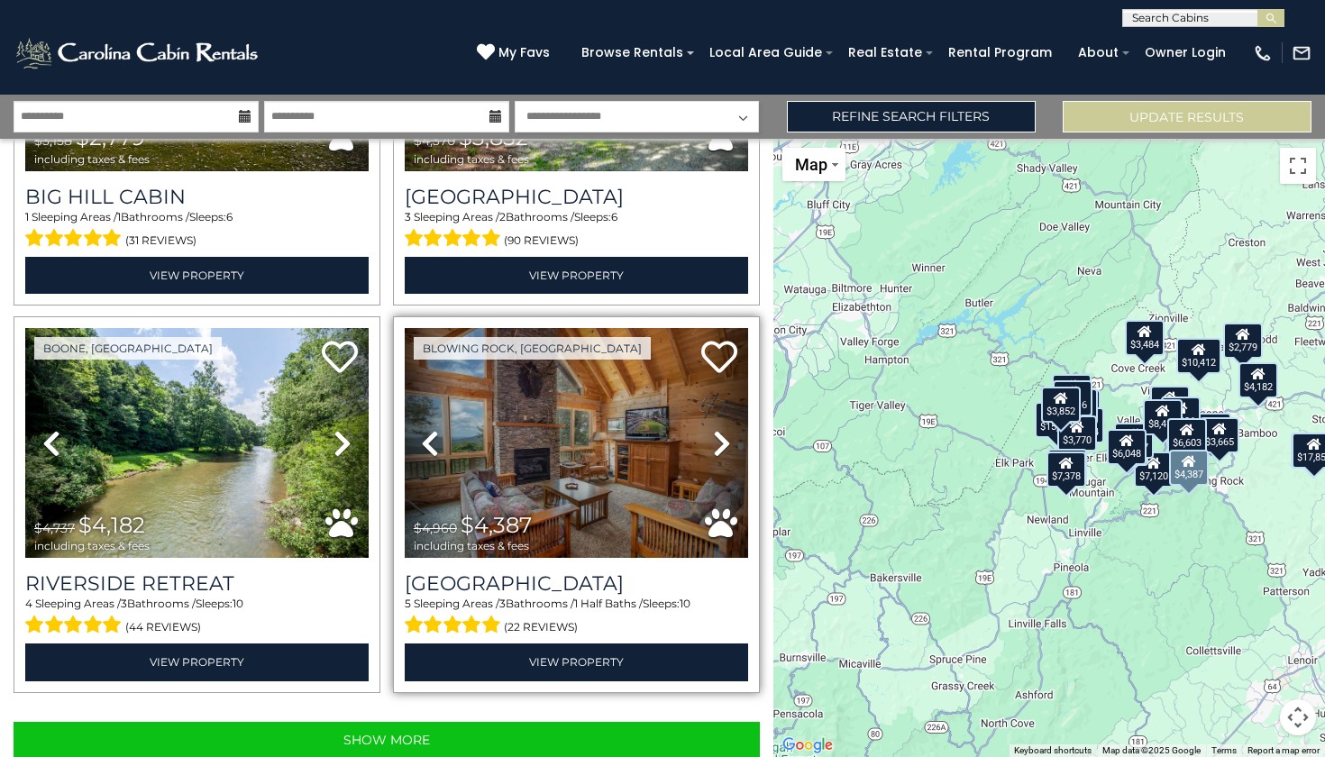
click at [717, 383] on link "Next" at bounding box center [721, 443] width 51 height 230
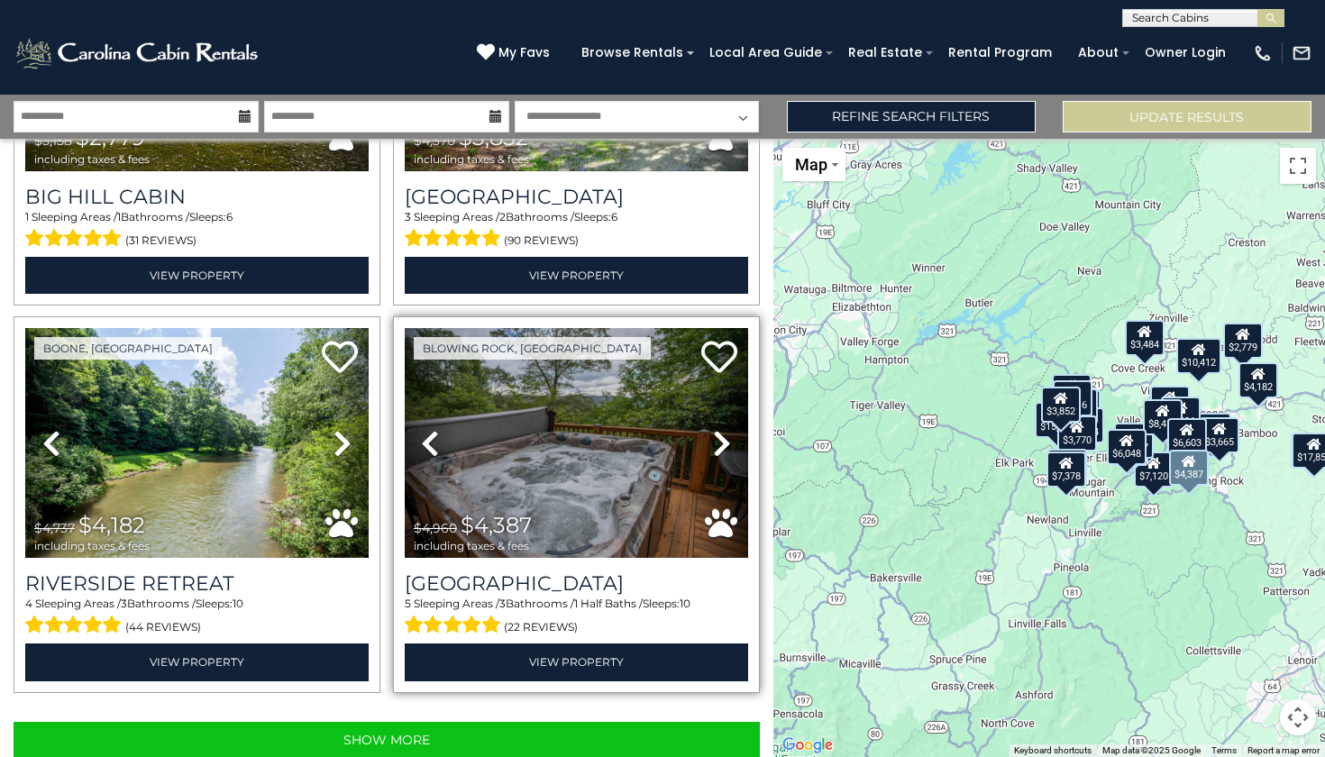
click at [717, 383] on link "Next" at bounding box center [721, 443] width 51 height 230
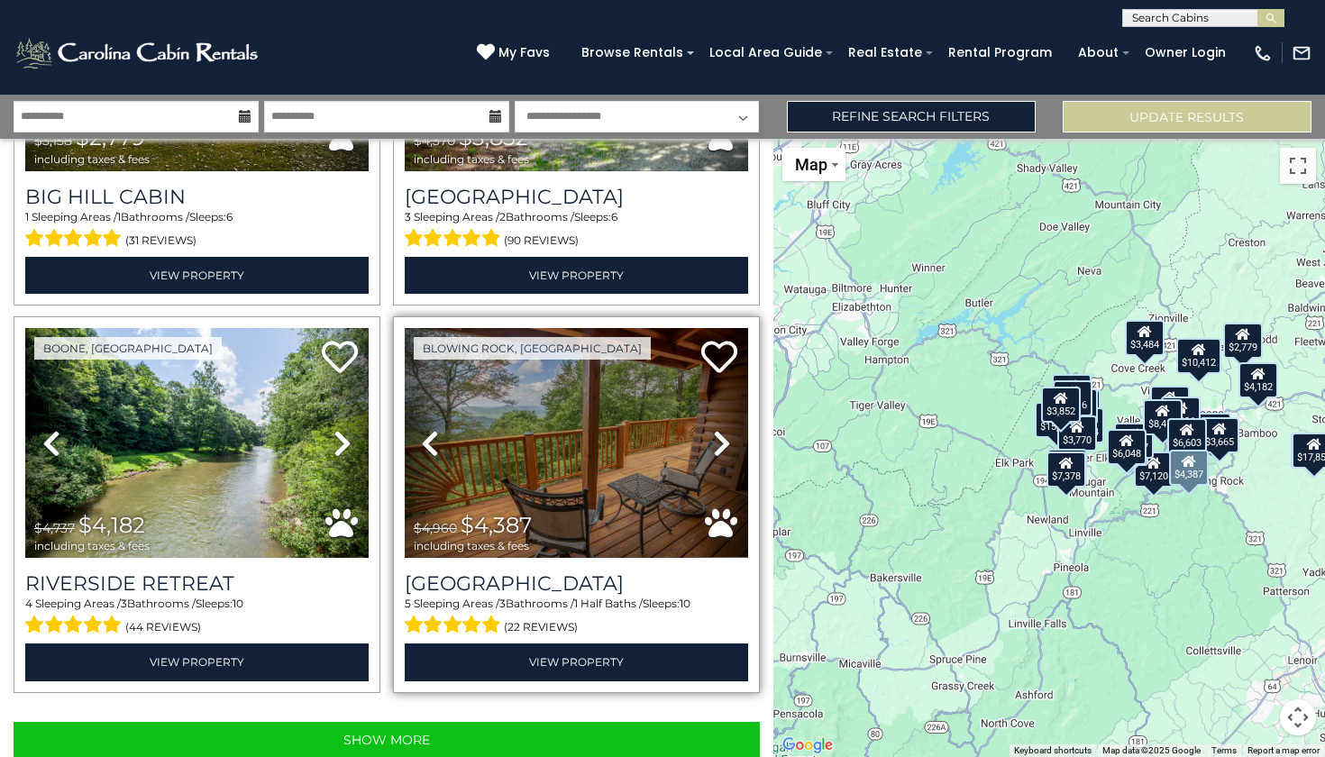
click at [717, 383] on link "Next" at bounding box center [721, 443] width 51 height 230
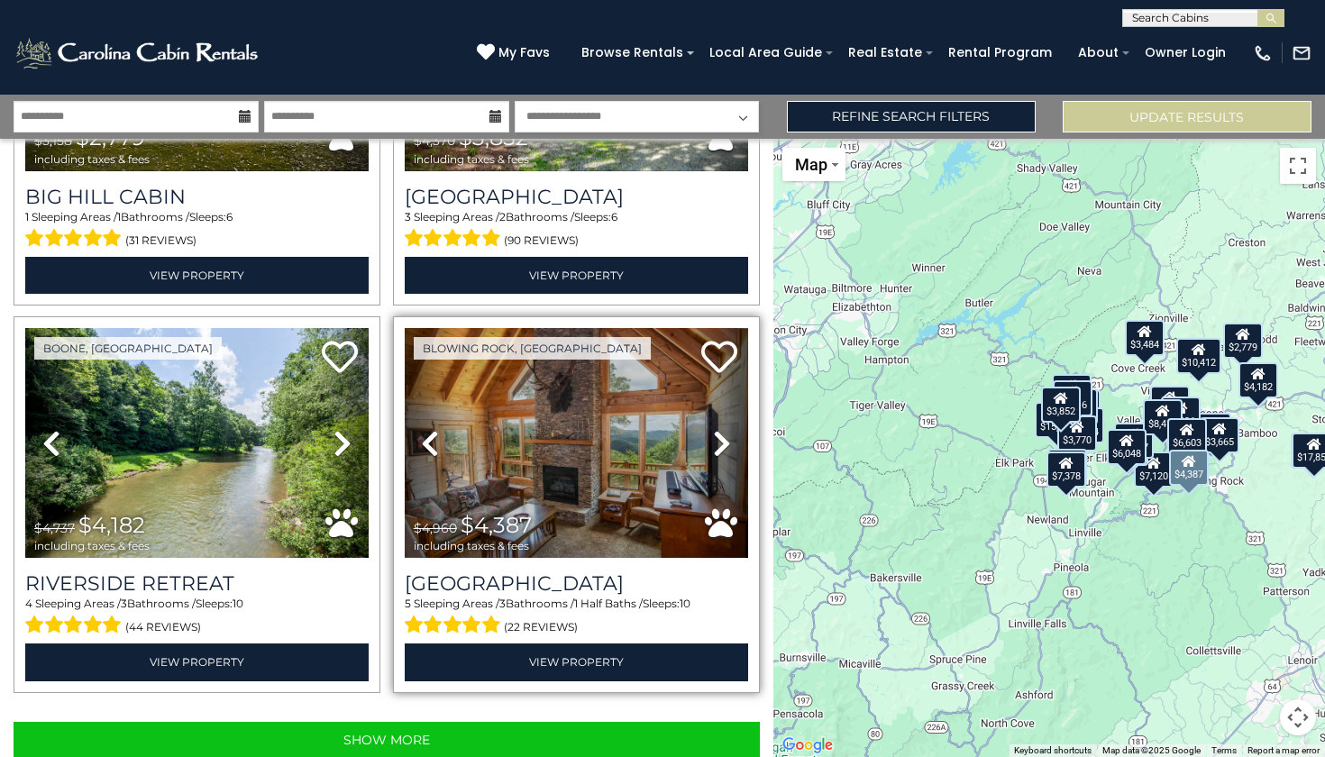
scroll to position [0, 0]
click at [555, 391] on img at bounding box center [576, 443] width 343 height 230
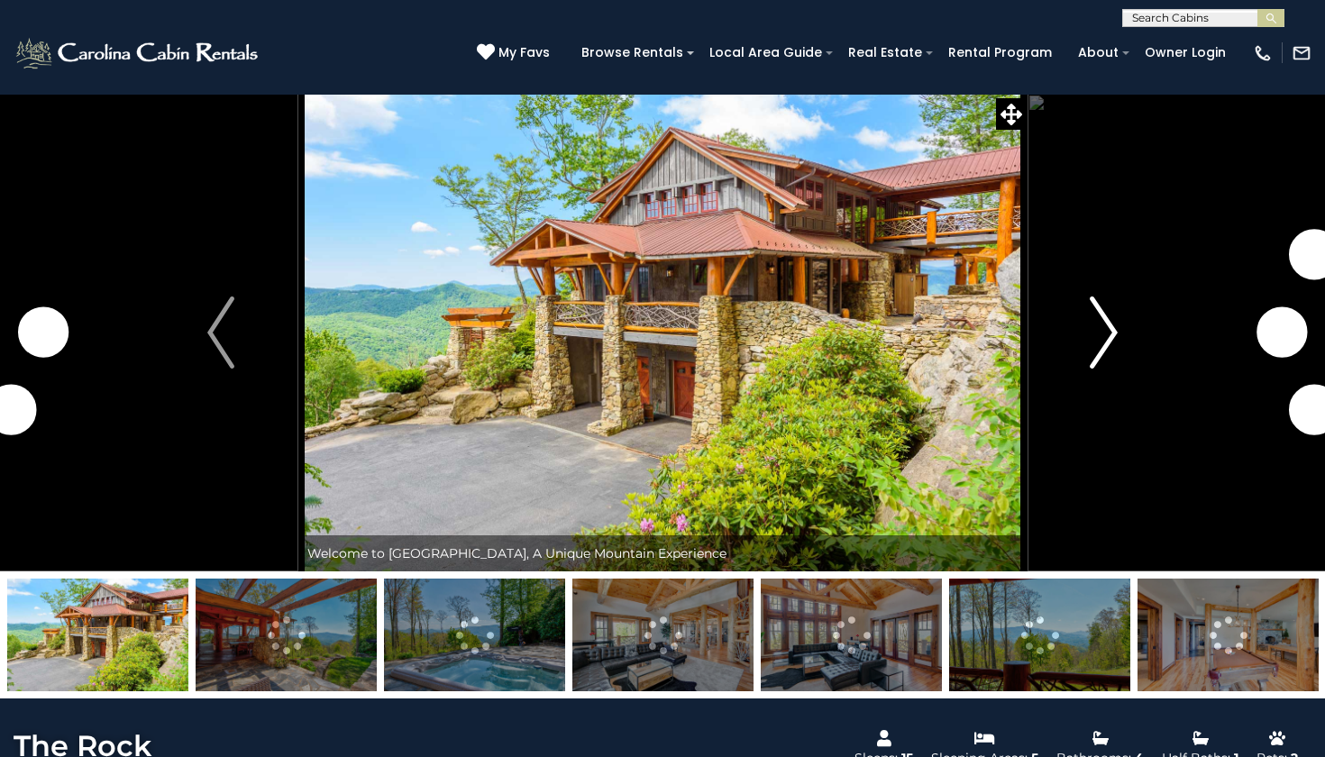
click at [1085, 327] on button "Next" at bounding box center [1104, 333] width 154 height 478
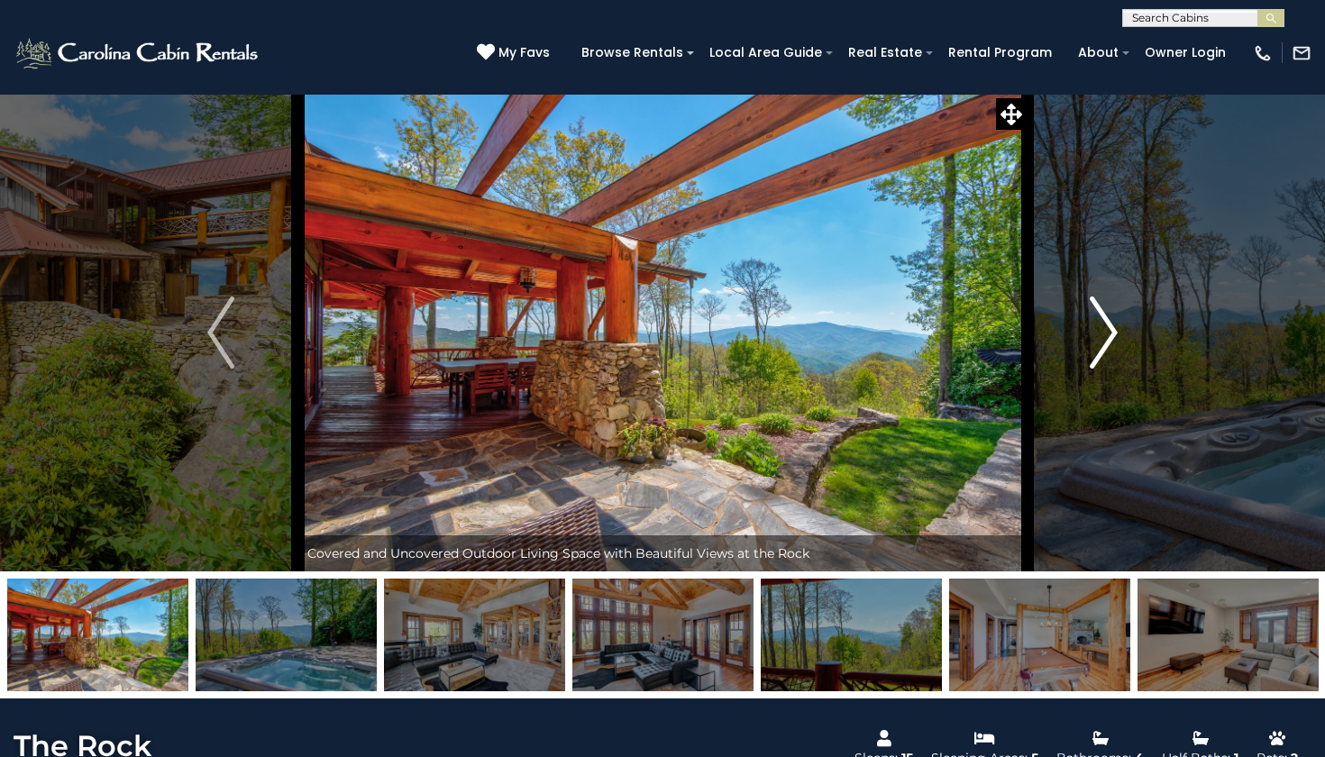
click at [1085, 327] on button "Next" at bounding box center [1104, 333] width 154 height 478
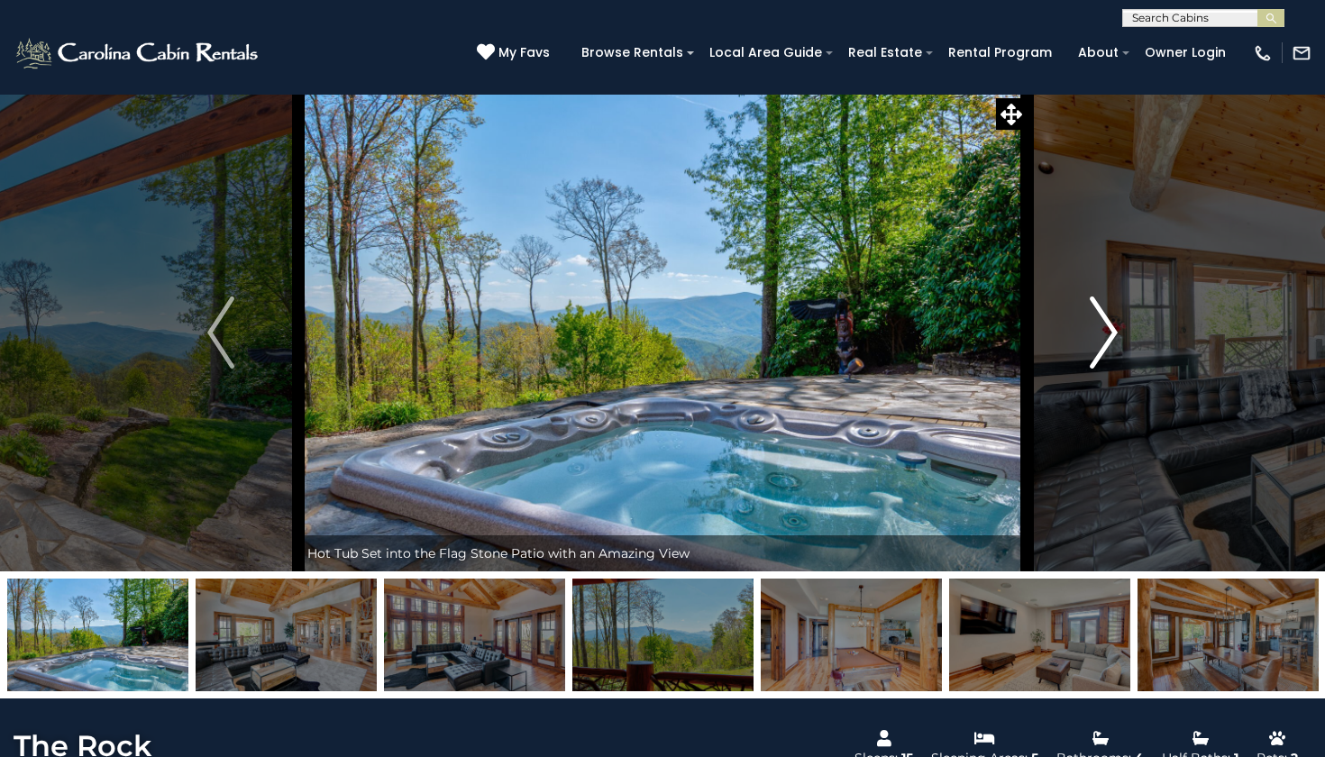
click at [1085, 327] on button "Next" at bounding box center [1104, 333] width 154 height 478
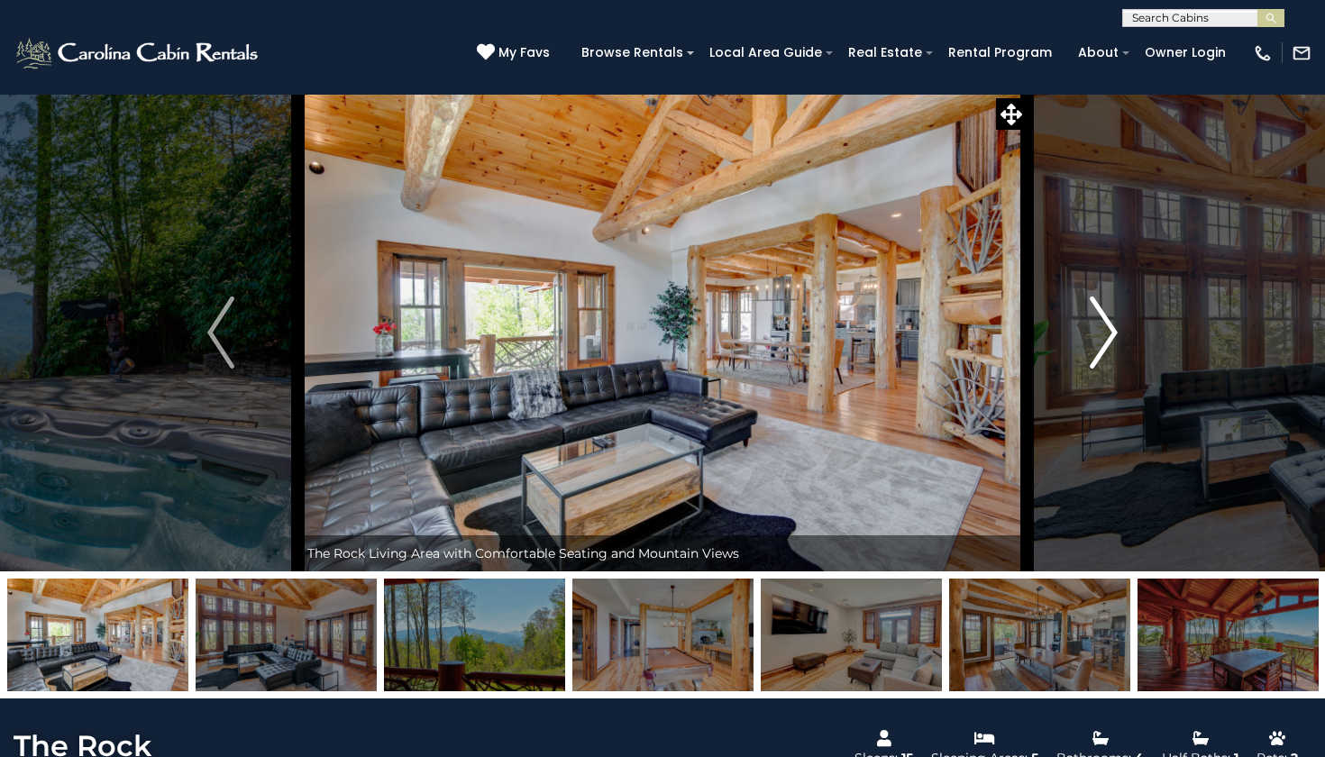
click at [1085, 327] on button "Next" at bounding box center [1104, 333] width 154 height 478
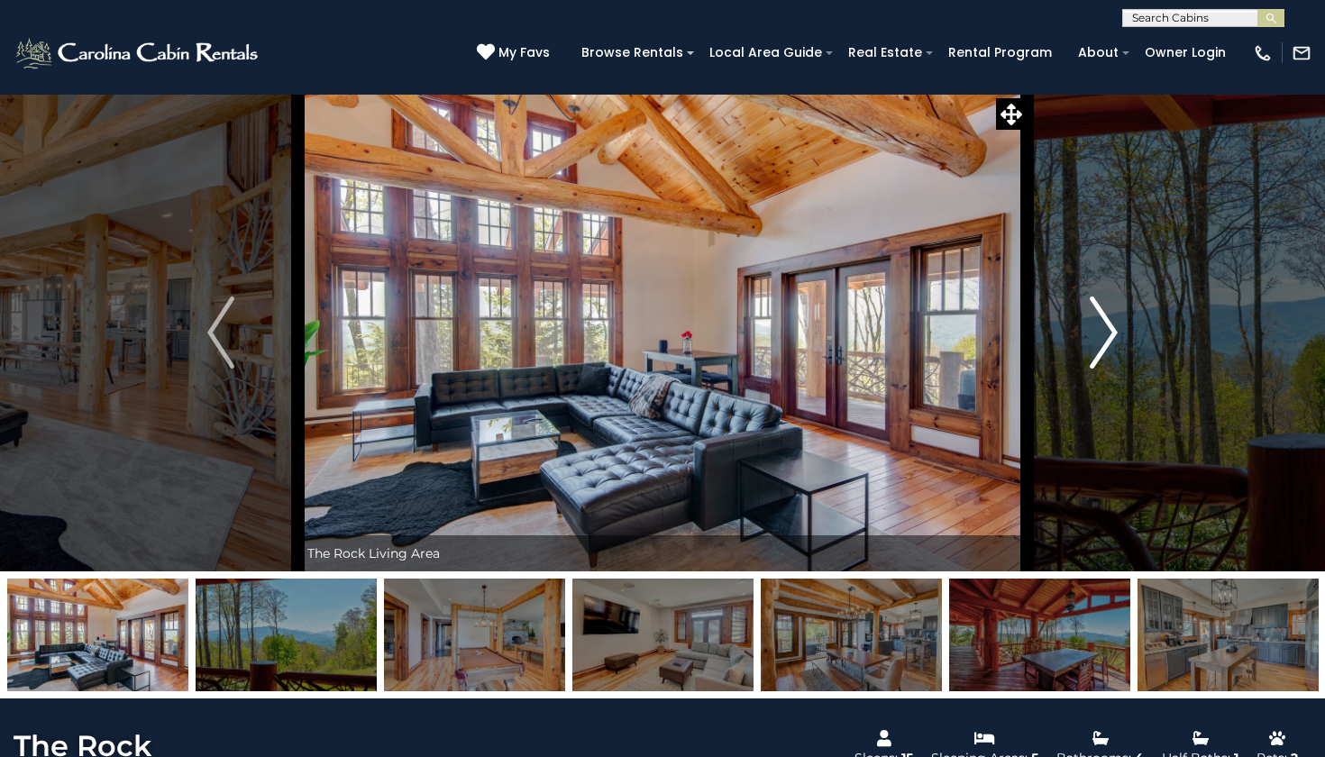
click at [1085, 327] on button "Next" at bounding box center [1104, 333] width 154 height 478
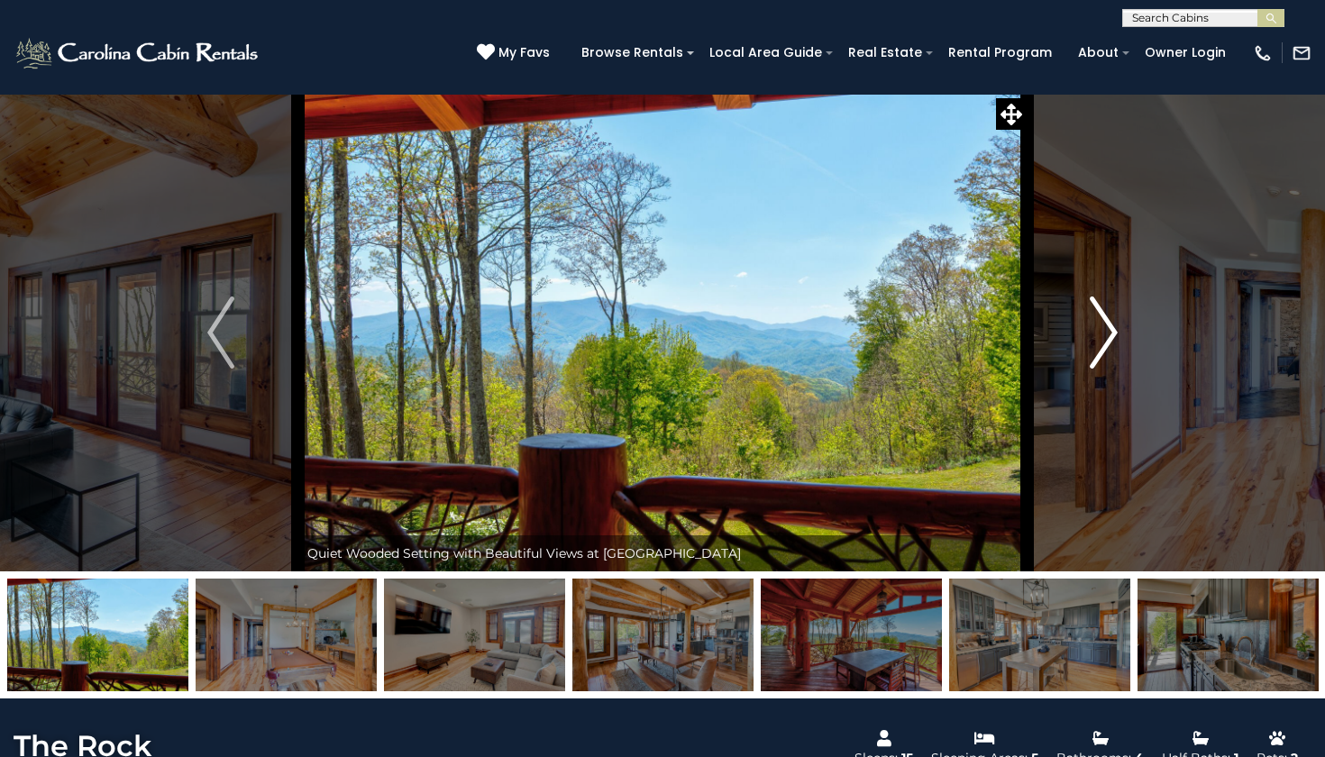
click at [1085, 327] on button "Next" at bounding box center [1104, 333] width 154 height 478
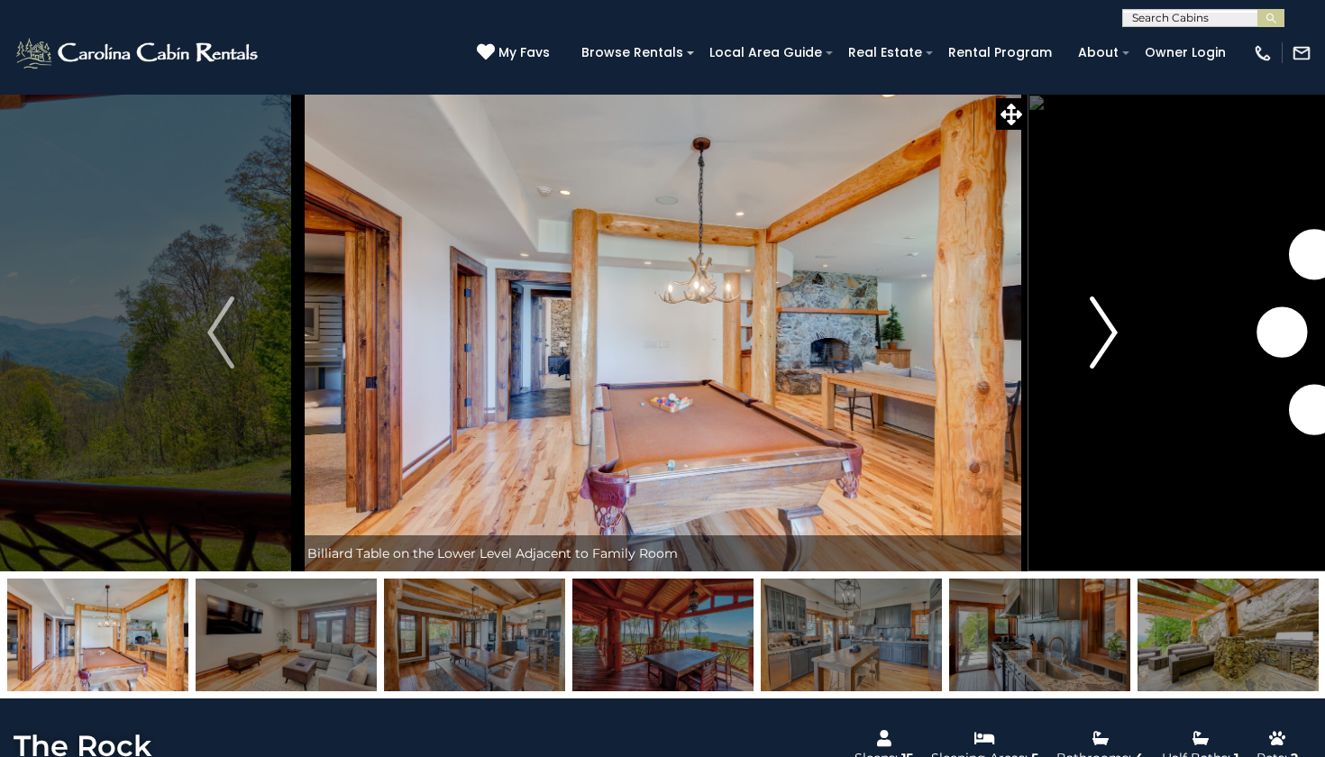
click at [1085, 327] on button "Next" at bounding box center [1104, 333] width 154 height 478
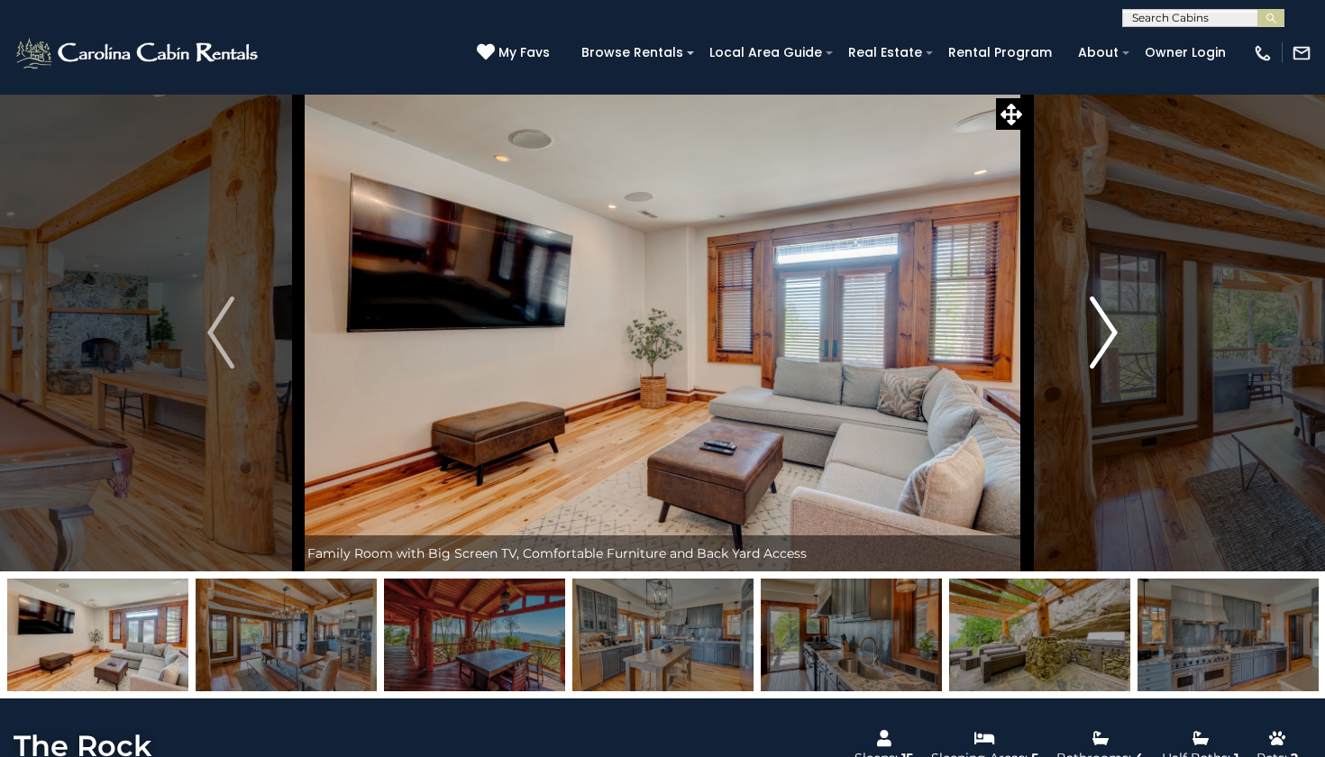
click at [1085, 327] on button "Next" at bounding box center [1104, 333] width 154 height 478
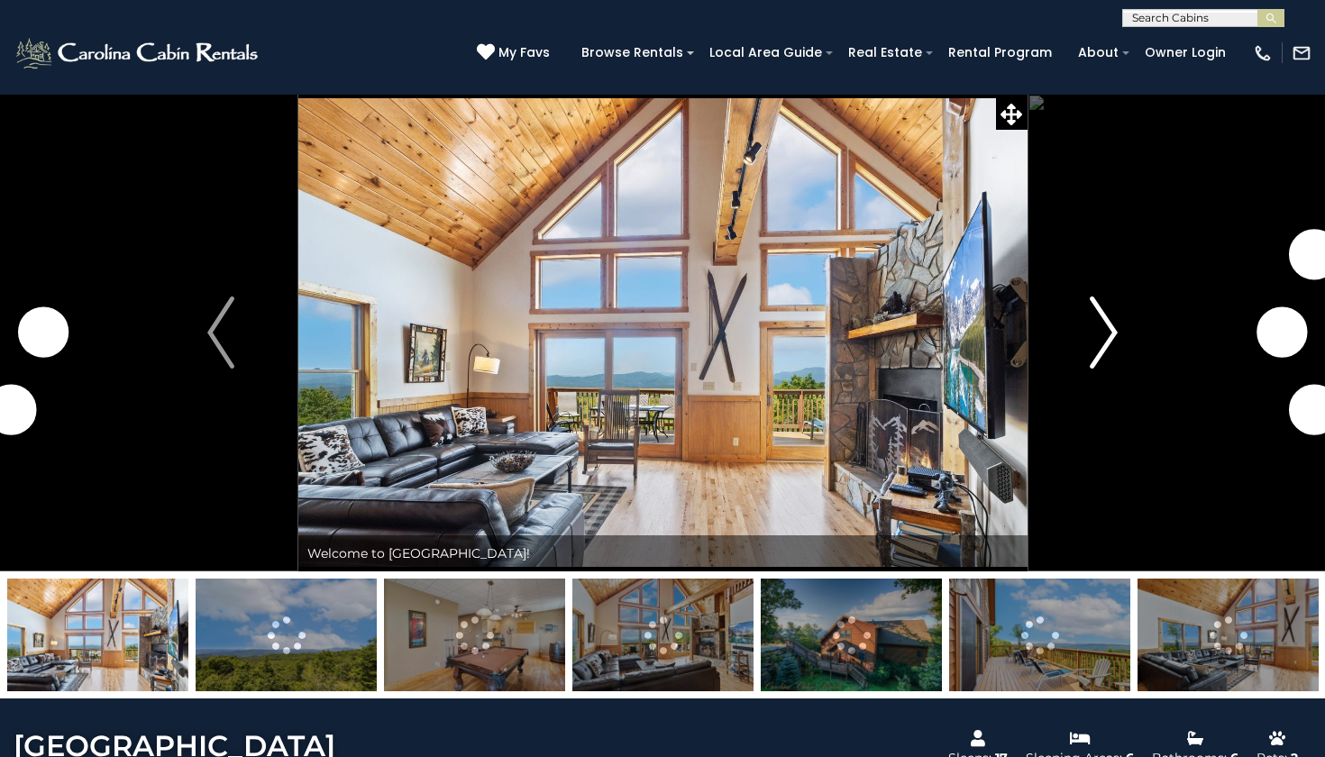
click at [1111, 339] on img "Next" at bounding box center [1104, 333] width 27 height 72
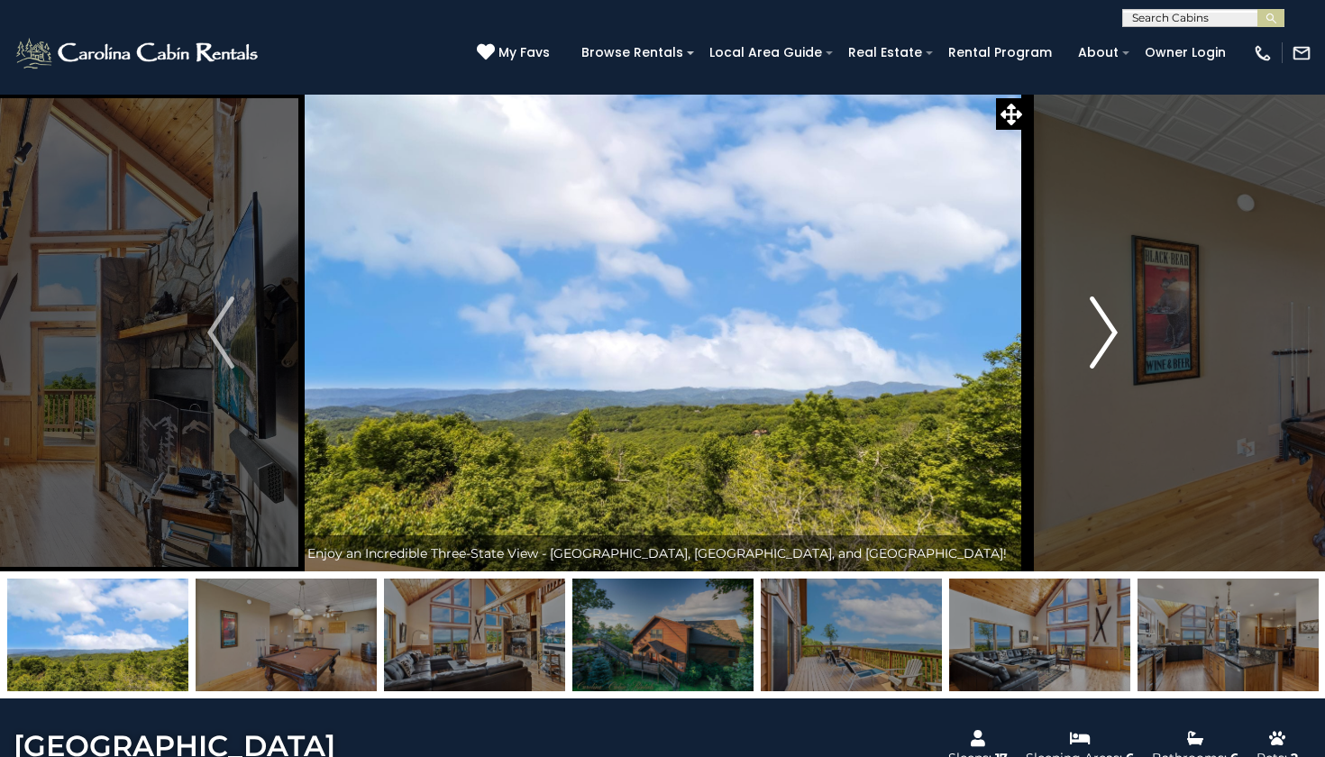
click at [1111, 339] on img "Next" at bounding box center [1104, 333] width 27 height 72
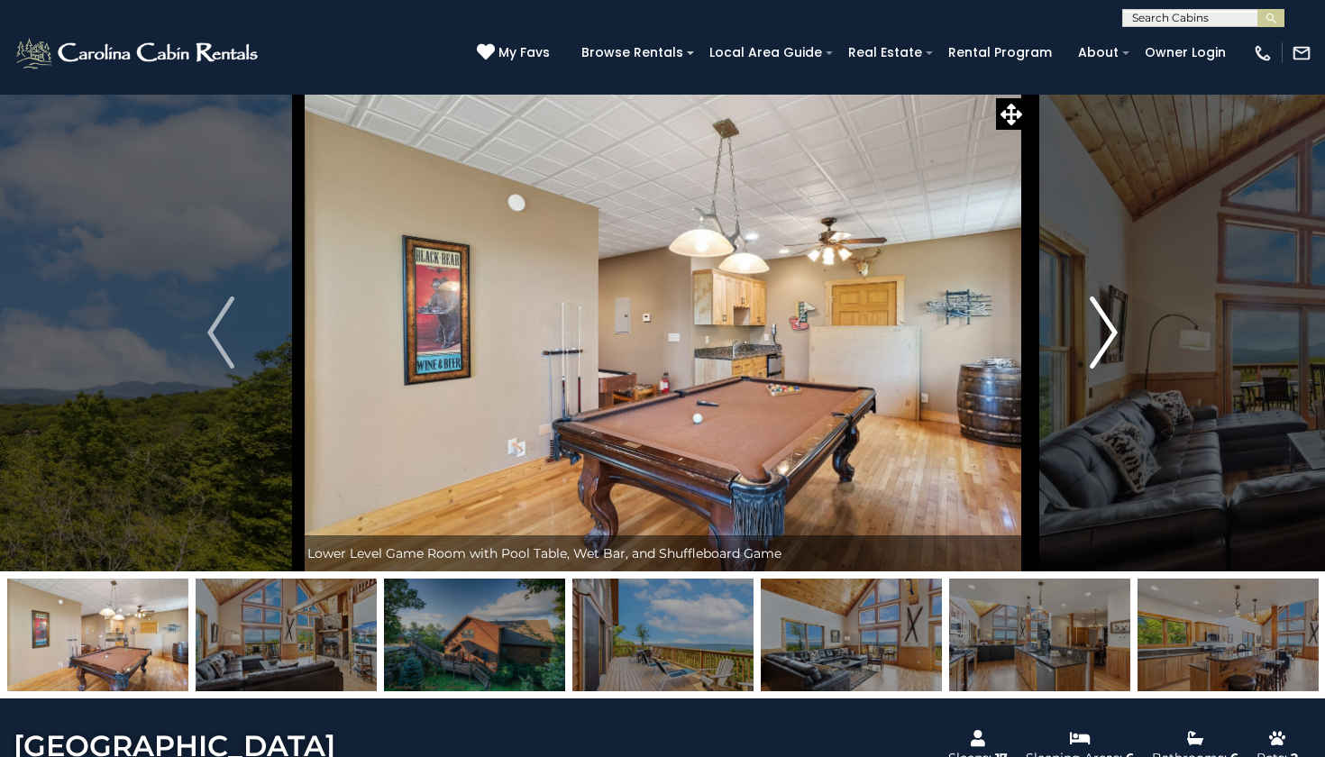
click at [1111, 339] on img "Next" at bounding box center [1104, 333] width 27 height 72
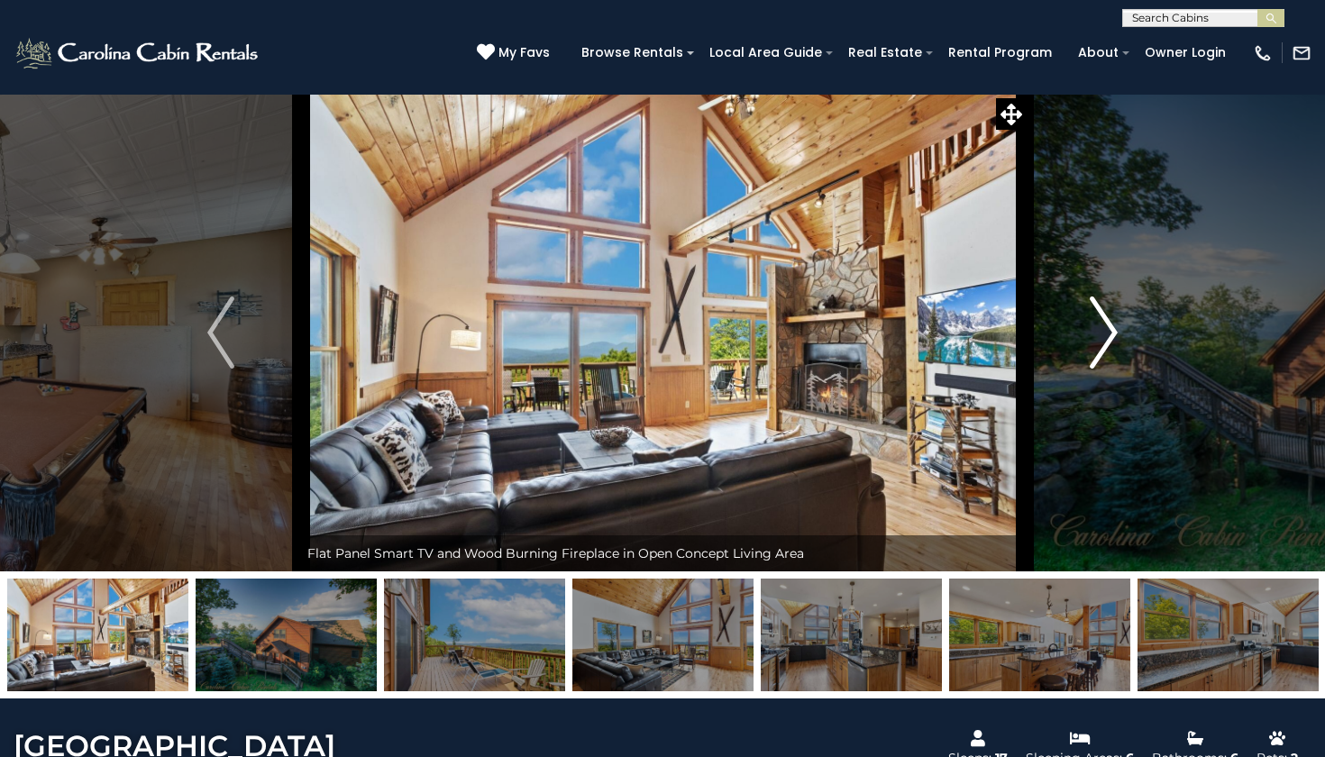
click at [1111, 339] on img "Next" at bounding box center [1104, 333] width 27 height 72
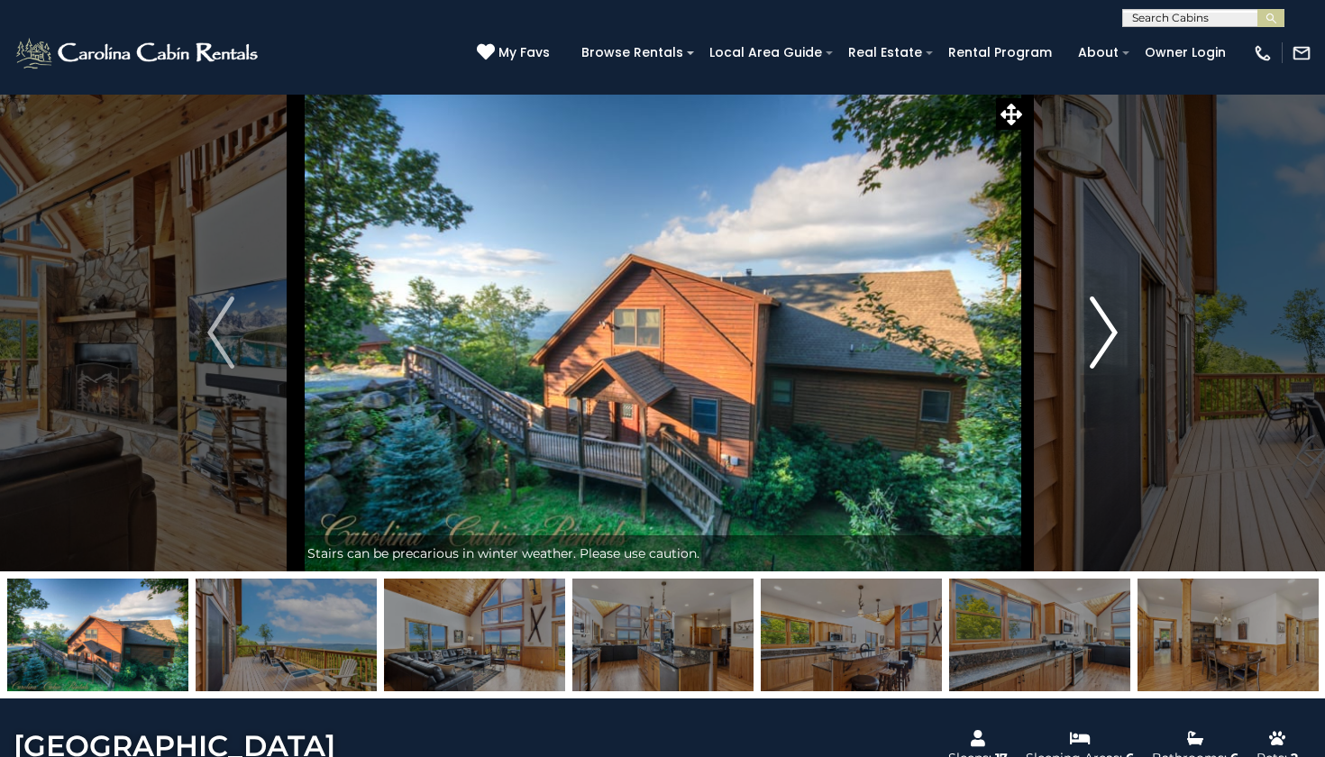
click at [1111, 339] on img "Next" at bounding box center [1104, 333] width 27 height 72
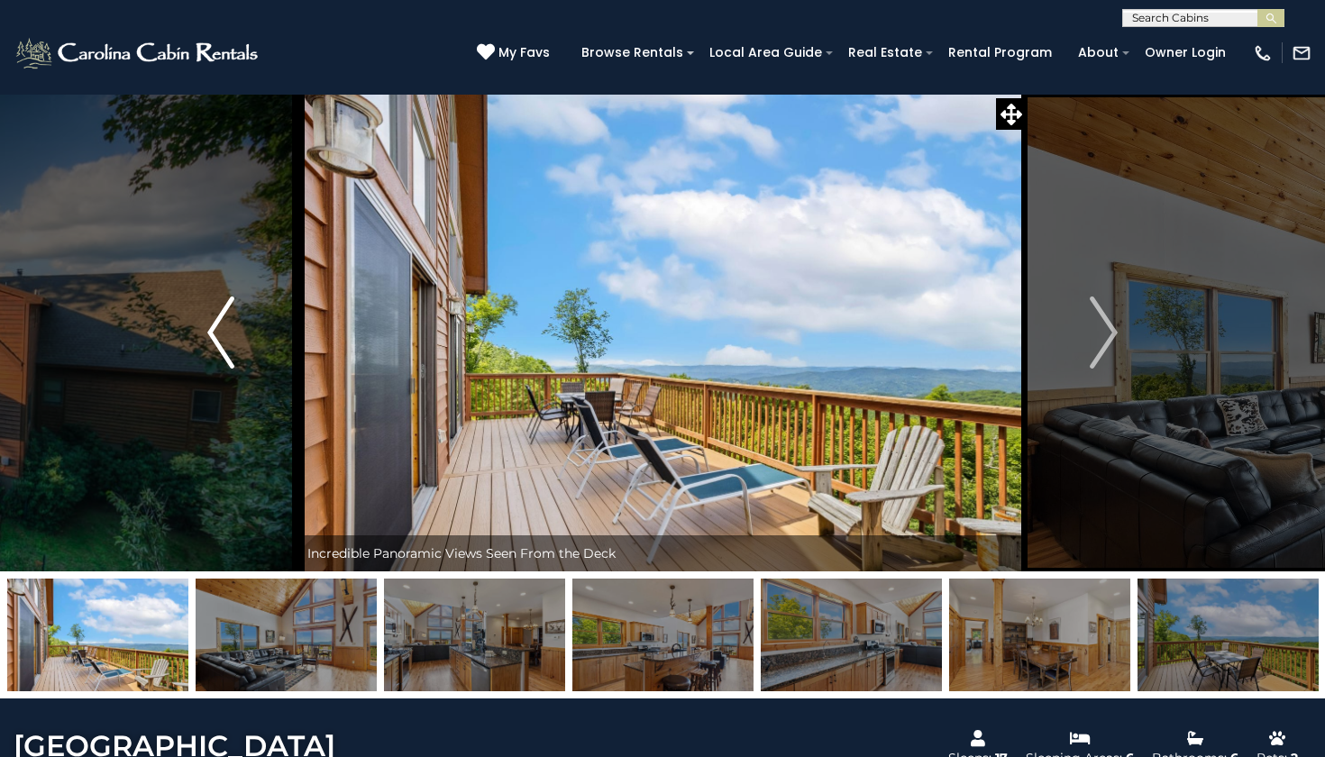
click at [216, 309] on img "Previous" at bounding box center [220, 333] width 27 height 72
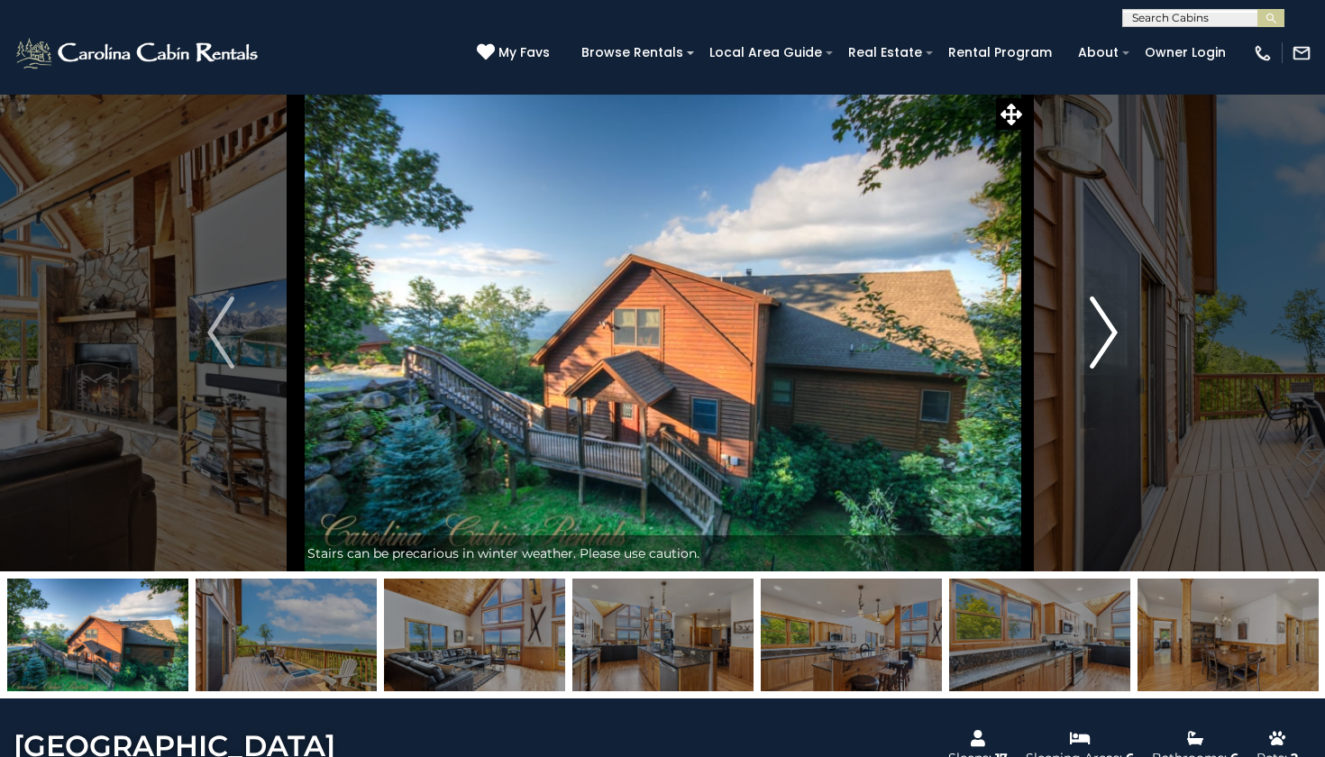
click at [1118, 315] on img "Next" at bounding box center [1104, 333] width 27 height 72
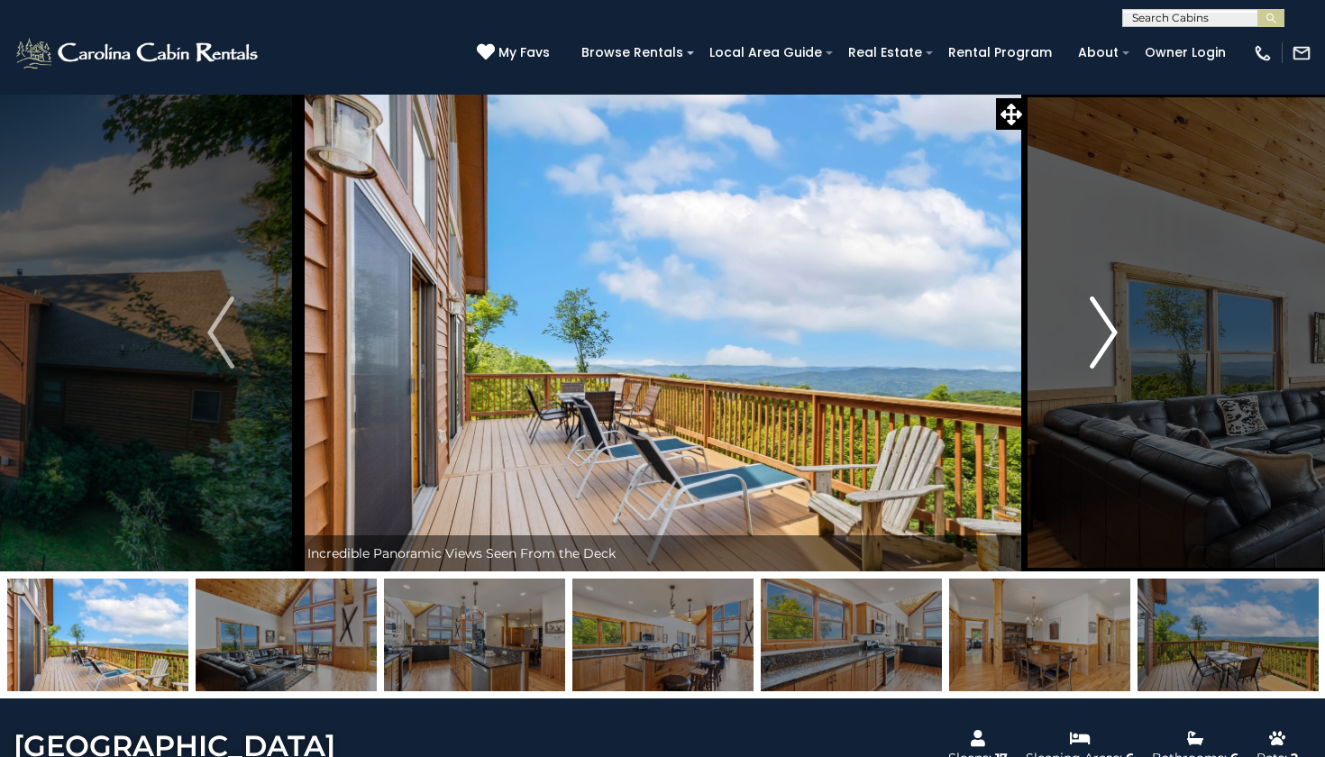
click at [1118, 315] on img "Next" at bounding box center [1104, 333] width 27 height 72
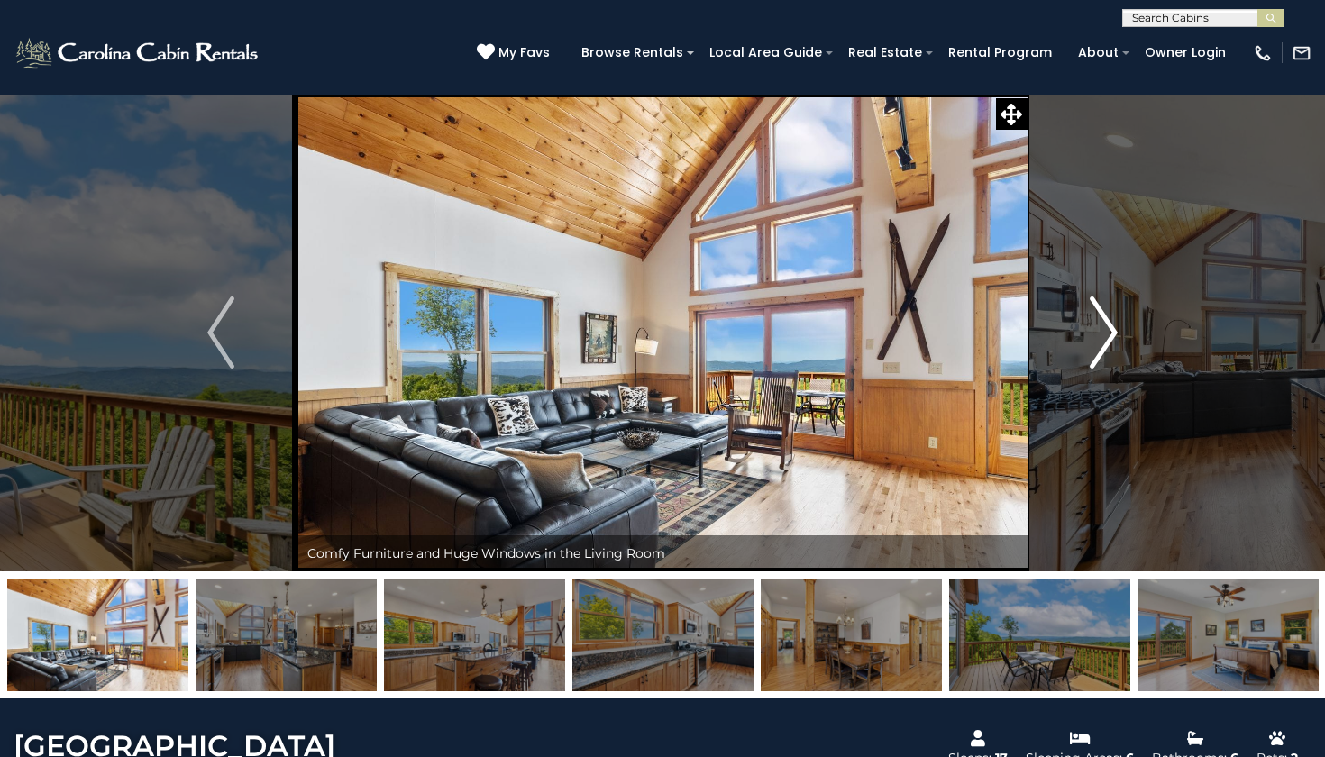
click at [1118, 315] on img "Next" at bounding box center [1104, 333] width 27 height 72
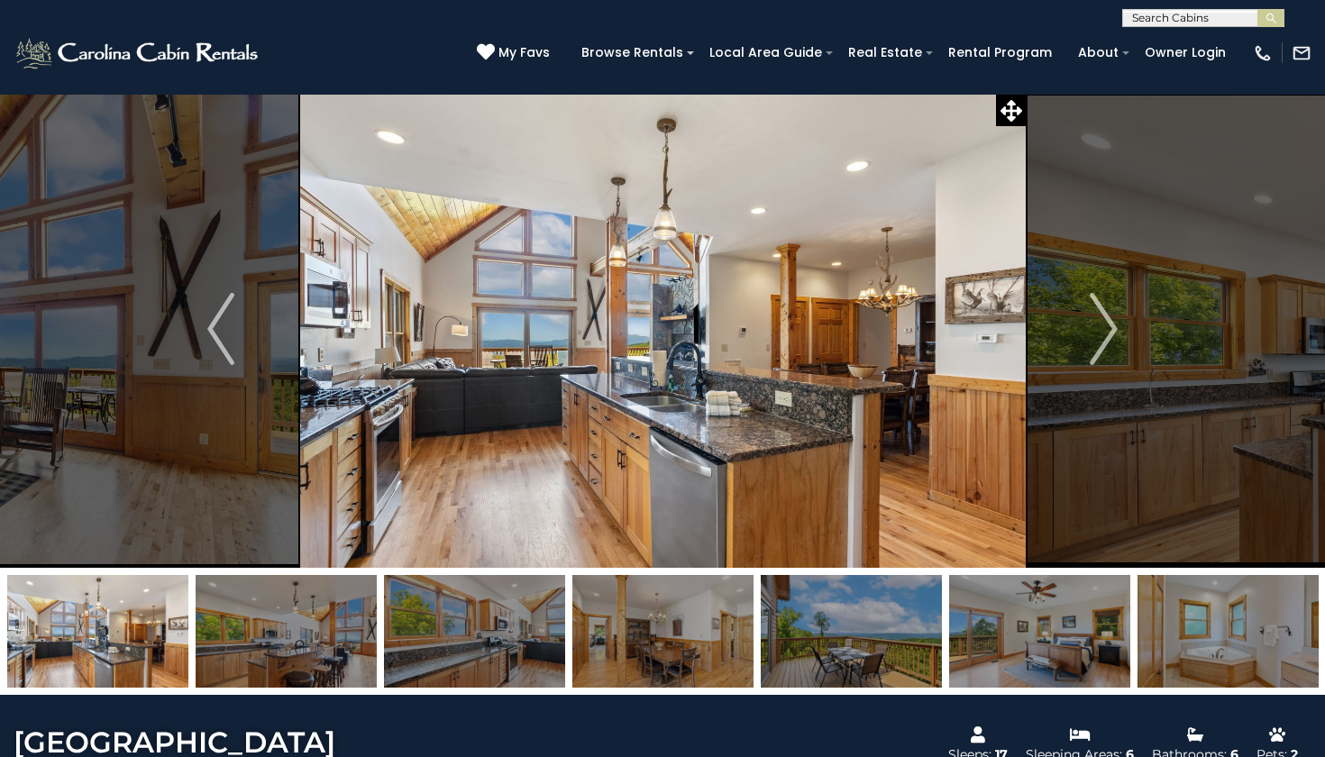
scroll to position [2, 0]
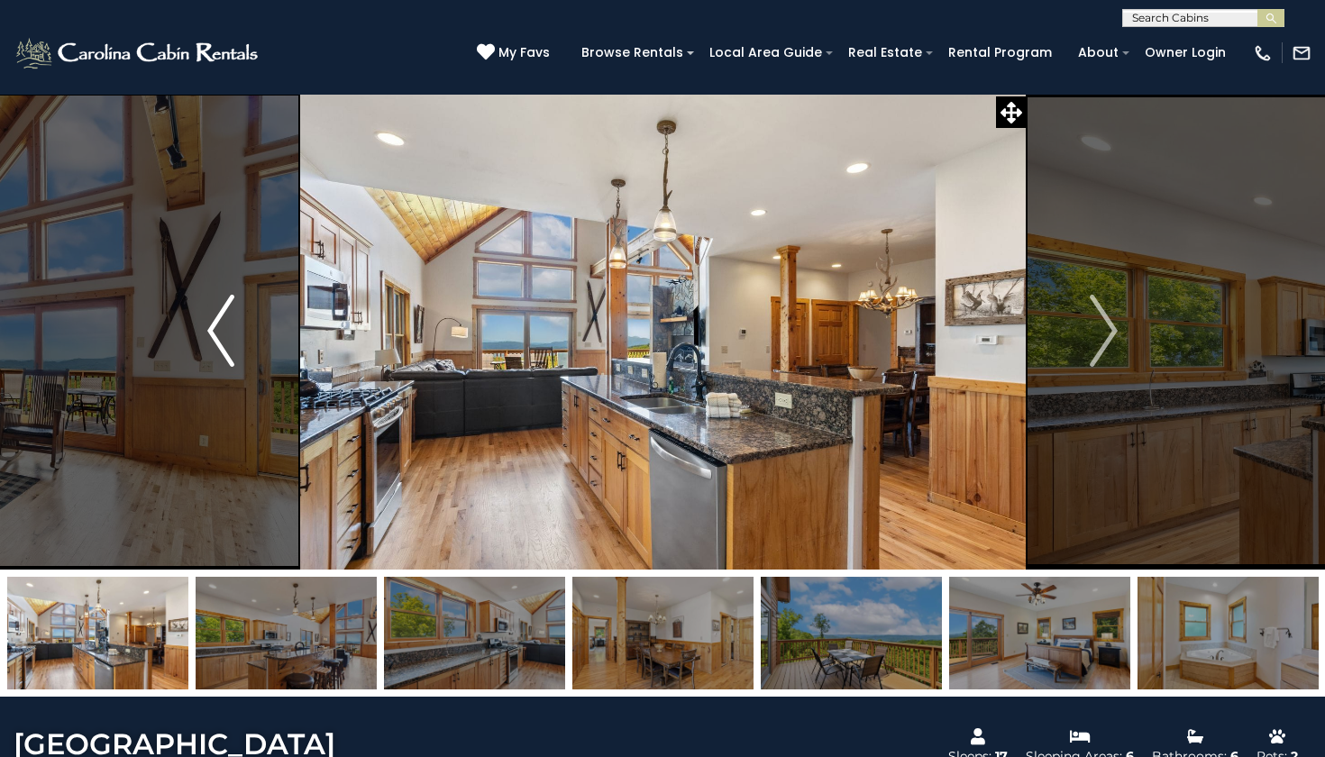
click at [242, 341] on button "Previous" at bounding box center [221, 331] width 154 height 478
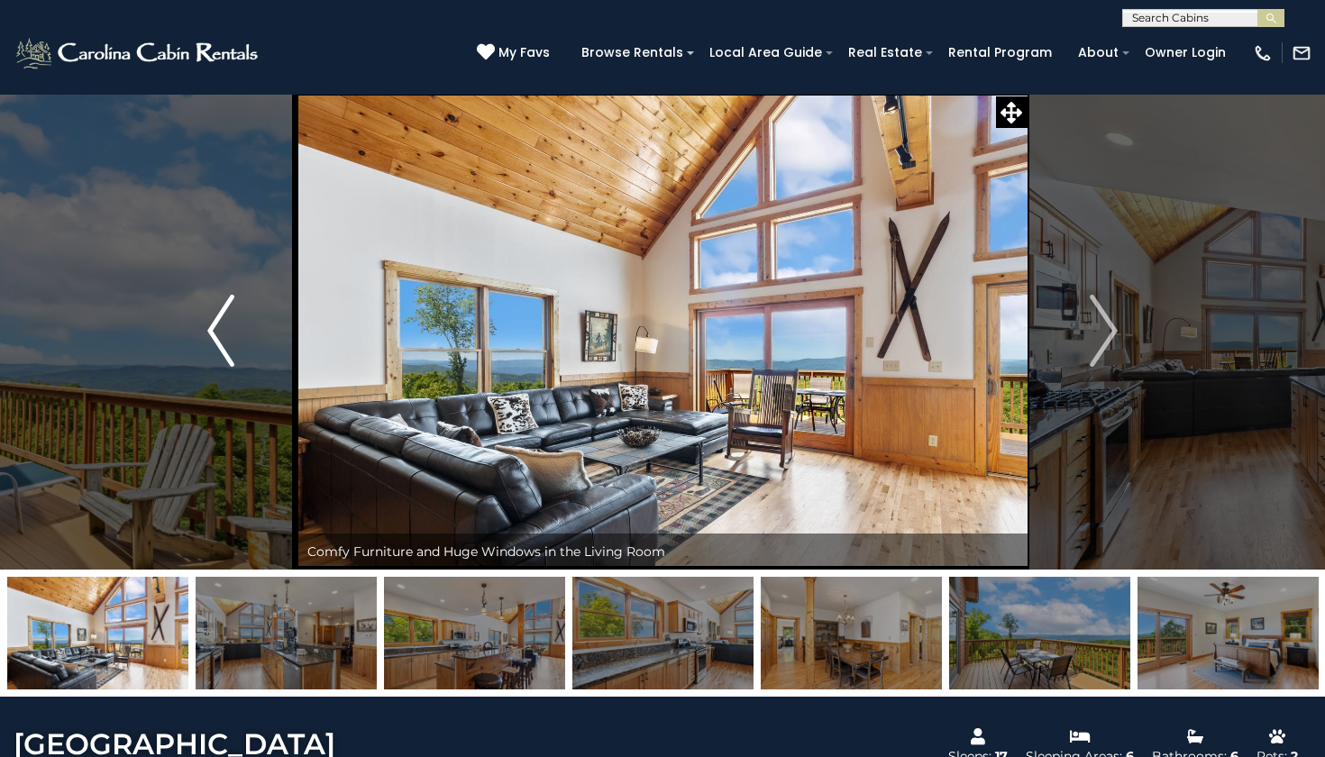
click at [242, 341] on button "Previous" at bounding box center [221, 331] width 154 height 478
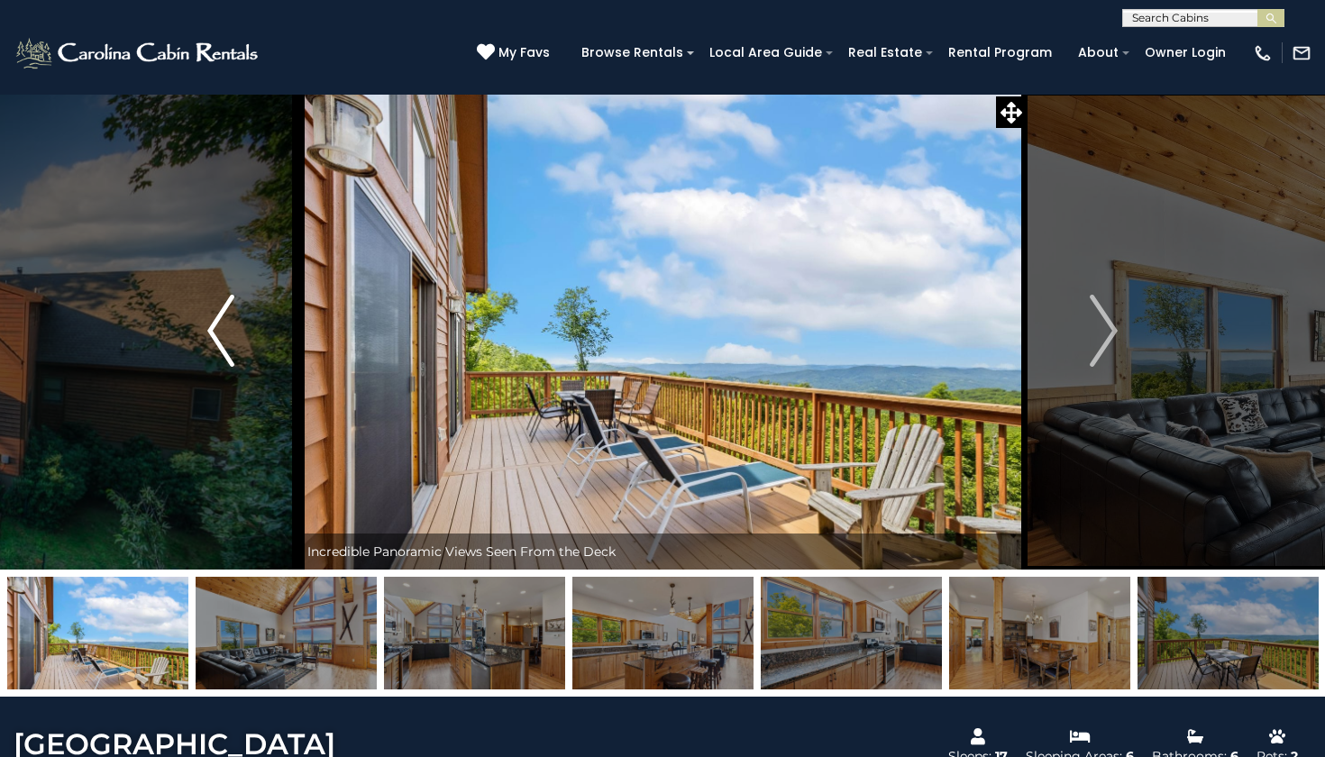
click at [242, 341] on button "Previous" at bounding box center [221, 331] width 154 height 478
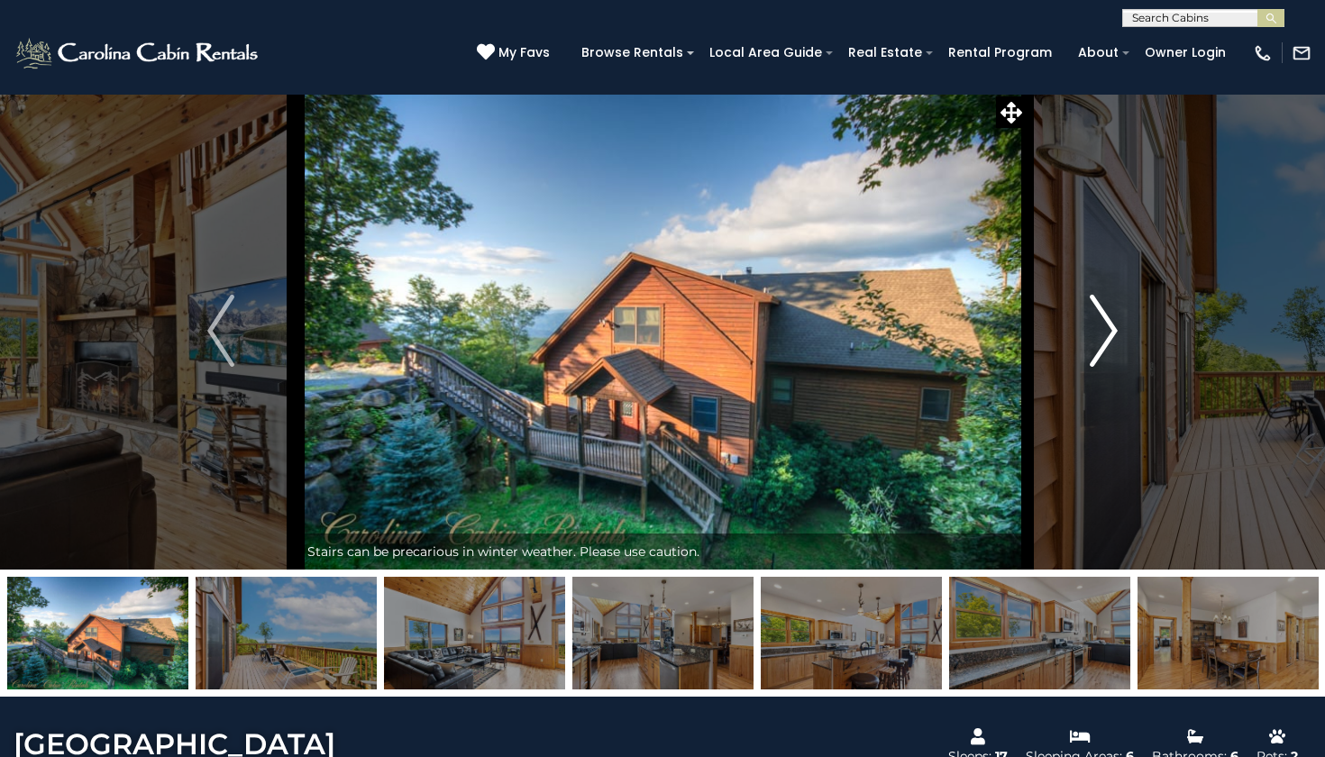
click at [1107, 311] on img "Next" at bounding box center [1104, 331] width 27 height 72
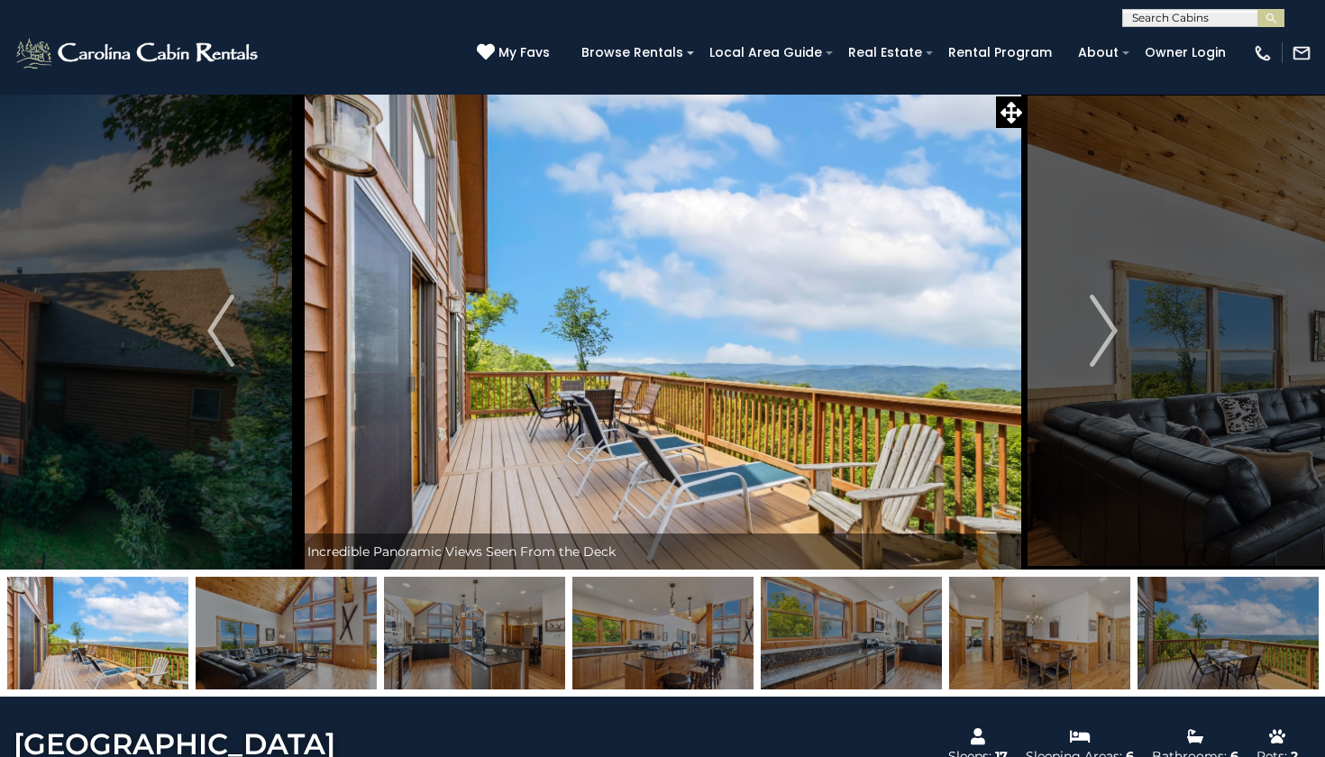
click at [1253, 651] on img at bounding box center [1228, 633] width 181 height 113
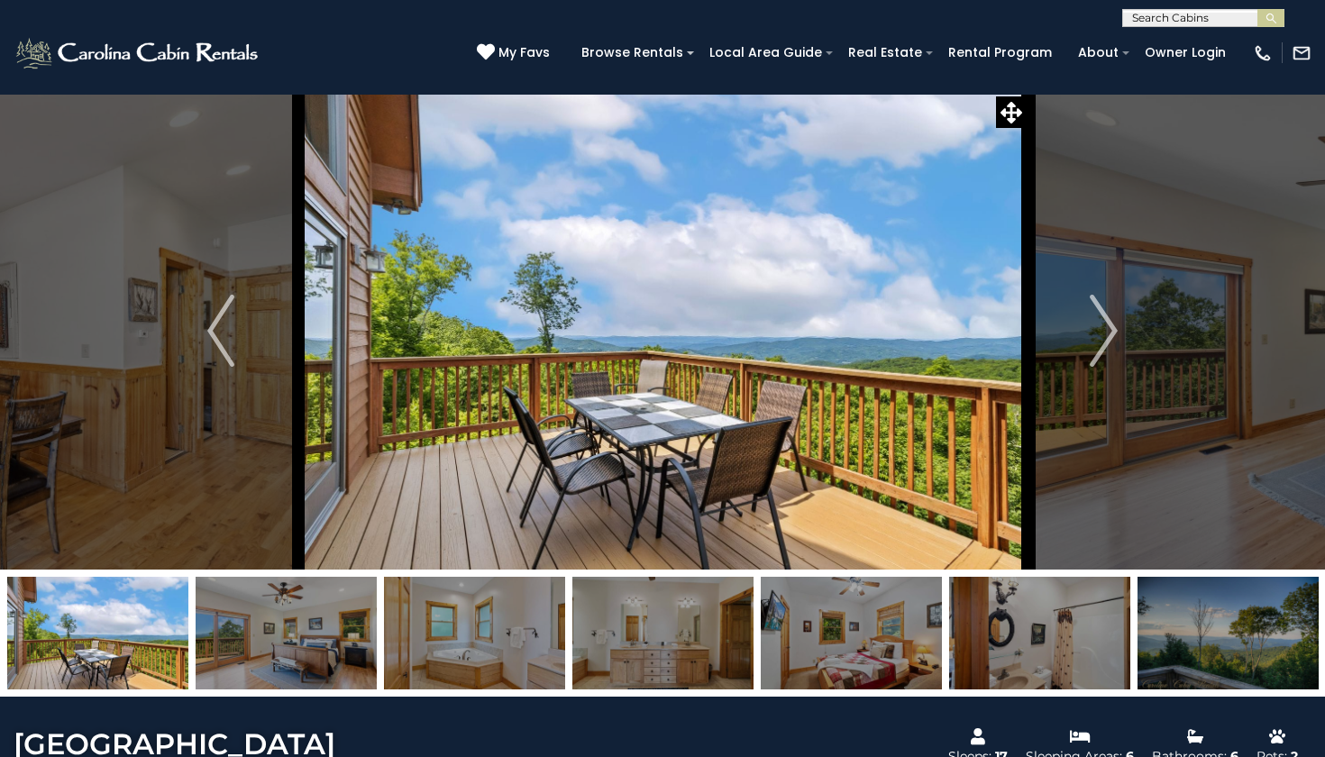
click at [1253, 651] on img at bounding box center [1228, 633] width 181 height 113
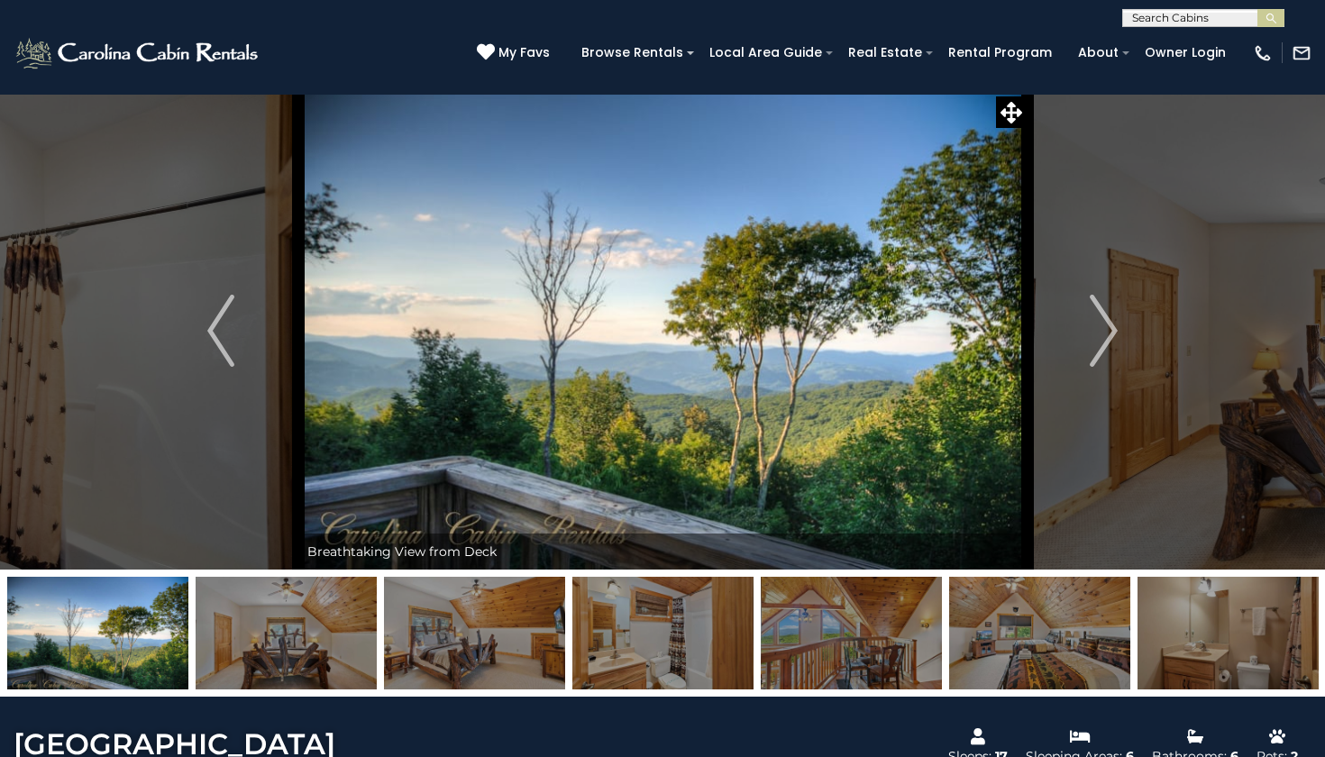
click at [1253, 635] on img at bounding box center [1228, 633] width 181 height 113
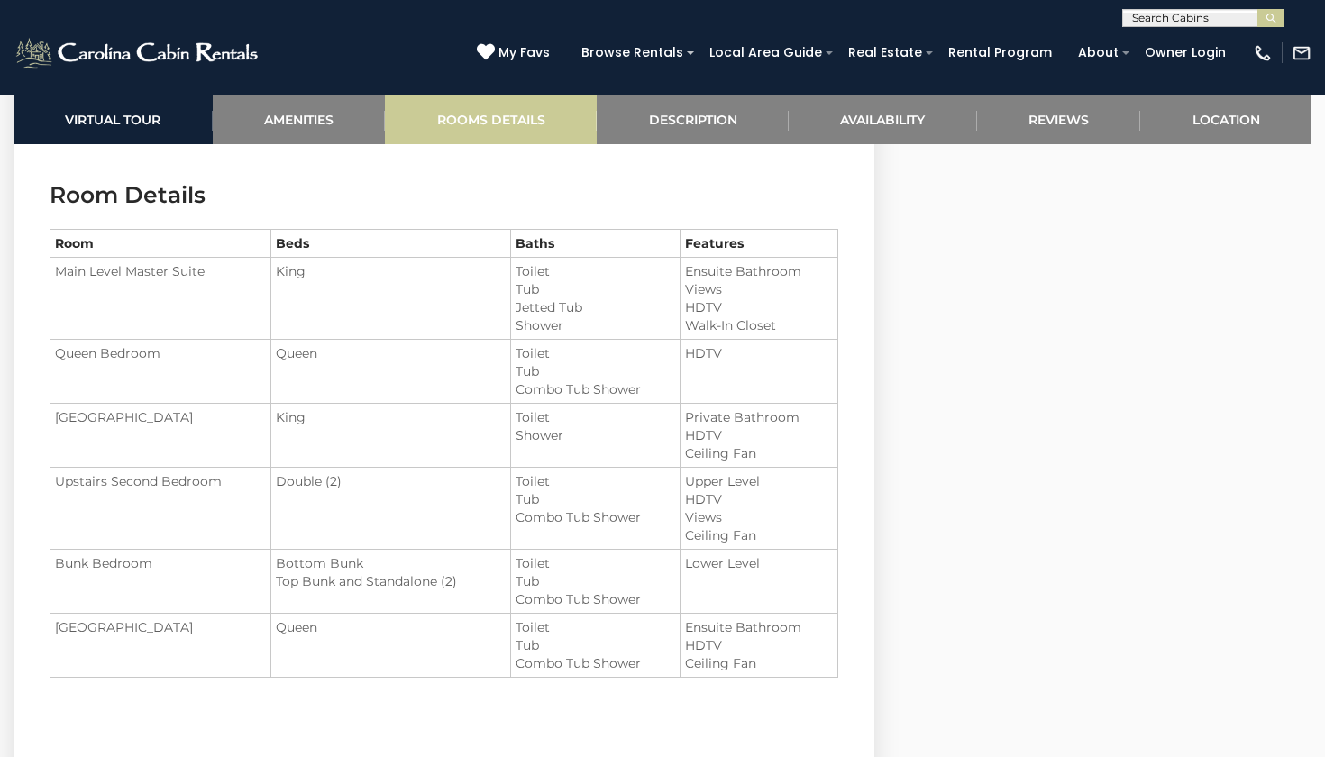
scroll to position [2113, 0]
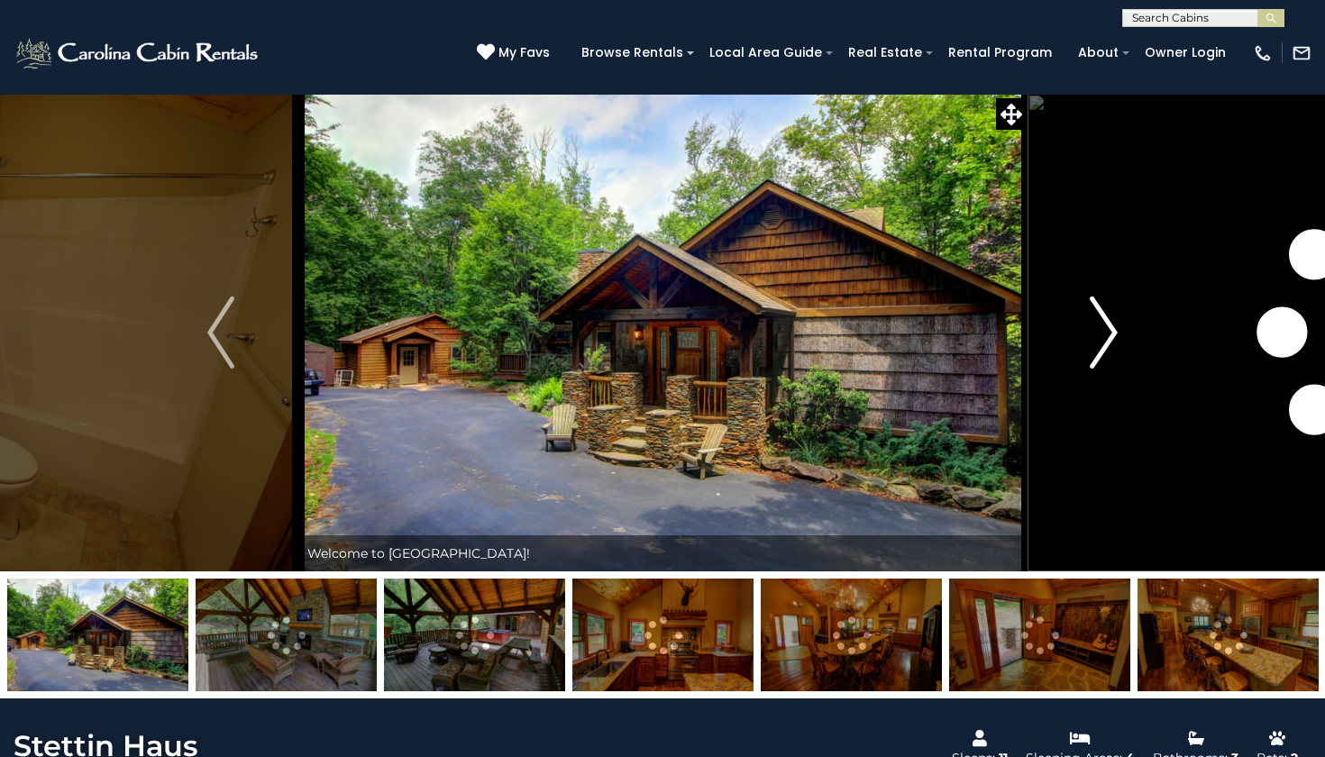
click at [1074, 306] on button "Next" at bounding box center [1104, 333] width 154 height 478
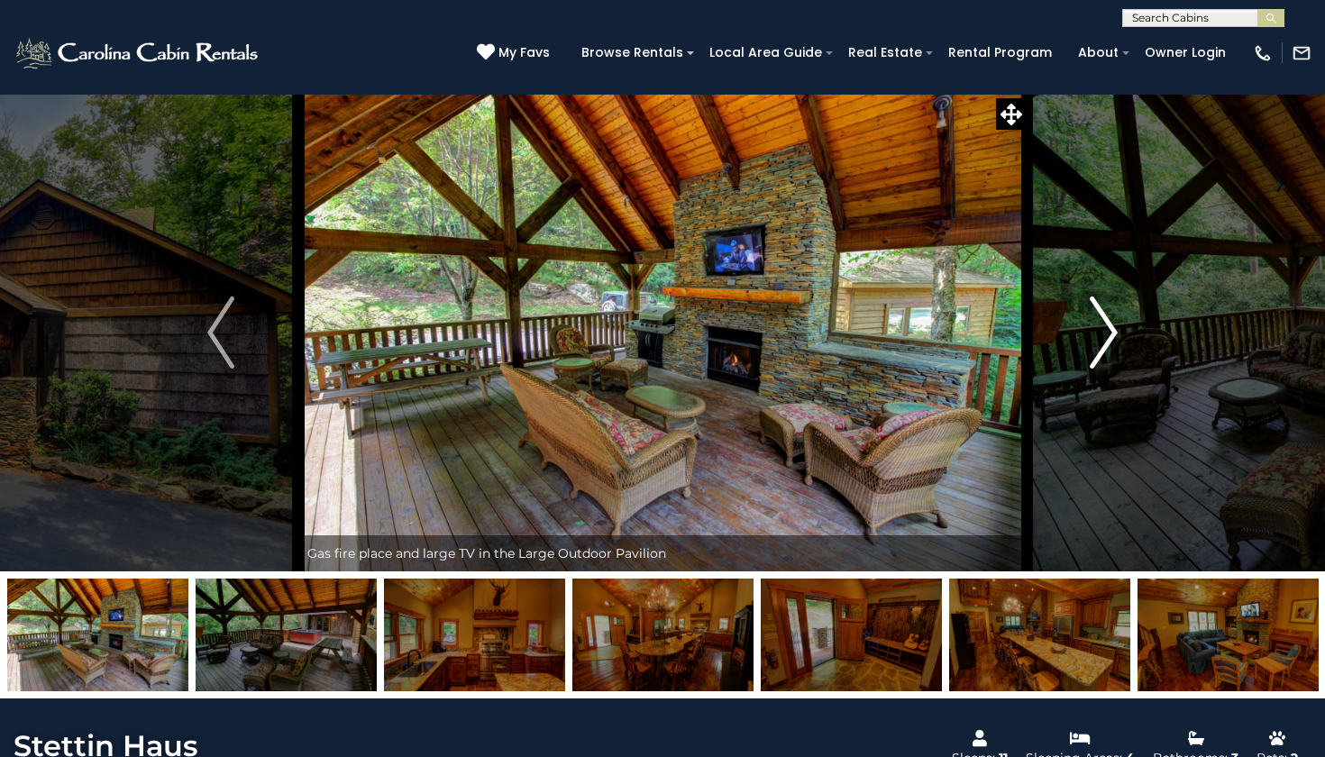
click at [1074, 306] on button "Next" at bounding box center [1104, 333] width 154 height 478
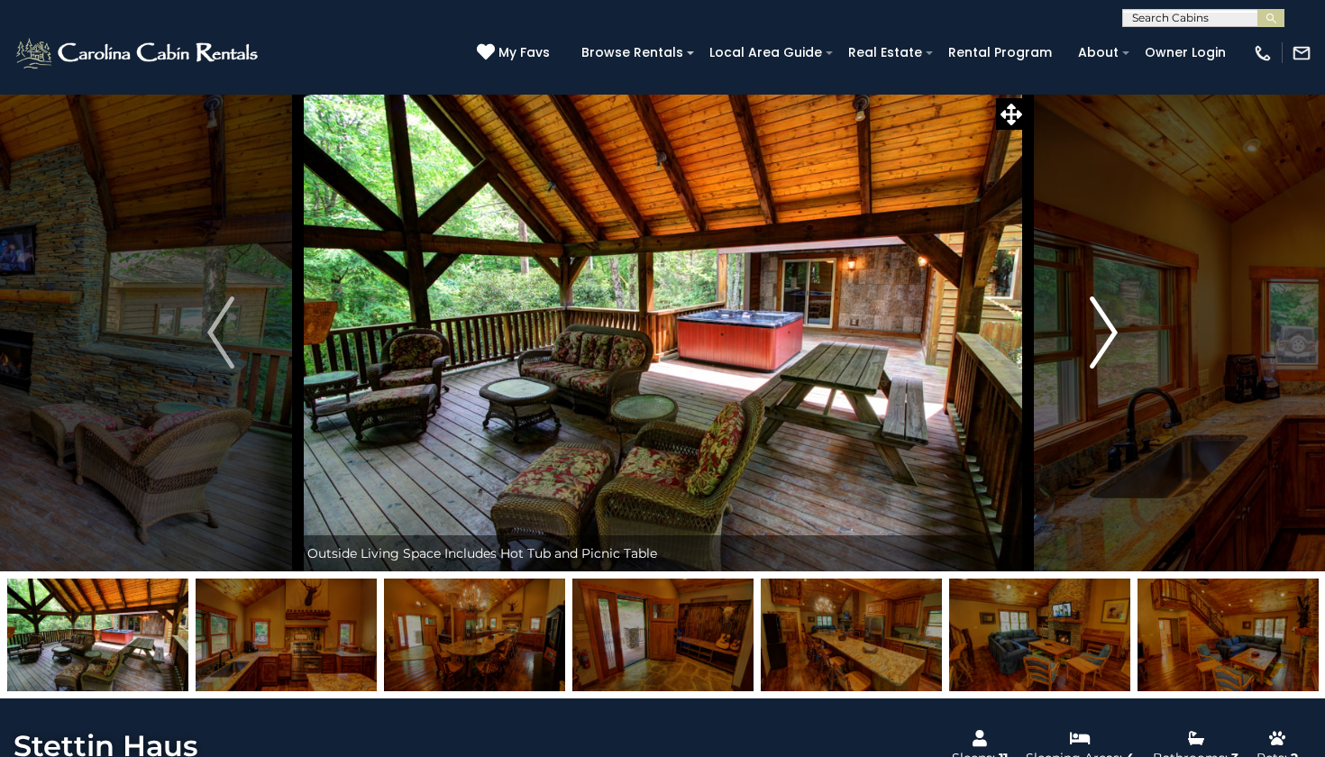
click at [1074, 306] on button "Next" at bounding box center [1104, 333] width 154 height 478
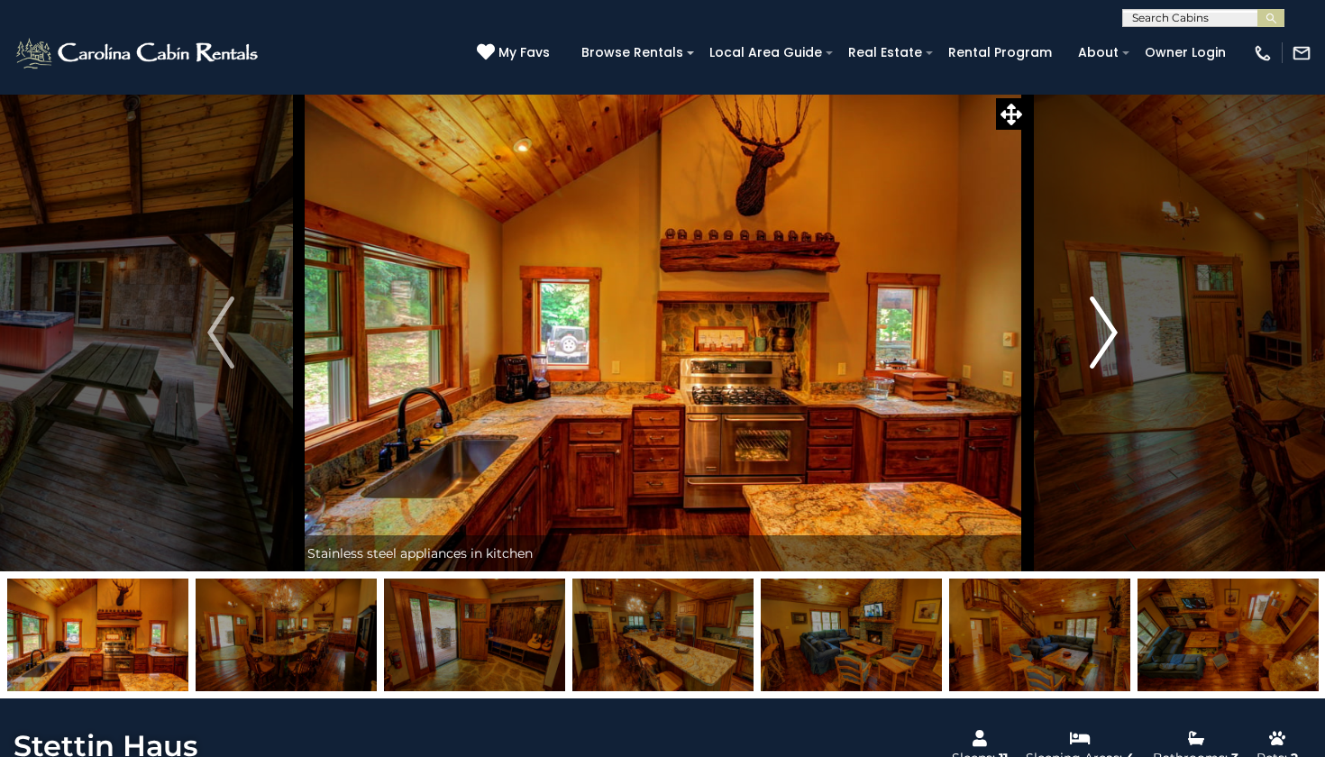
click at [1074, 306] on button "Next" at bounding box center [1104, 333] width 154 height 478
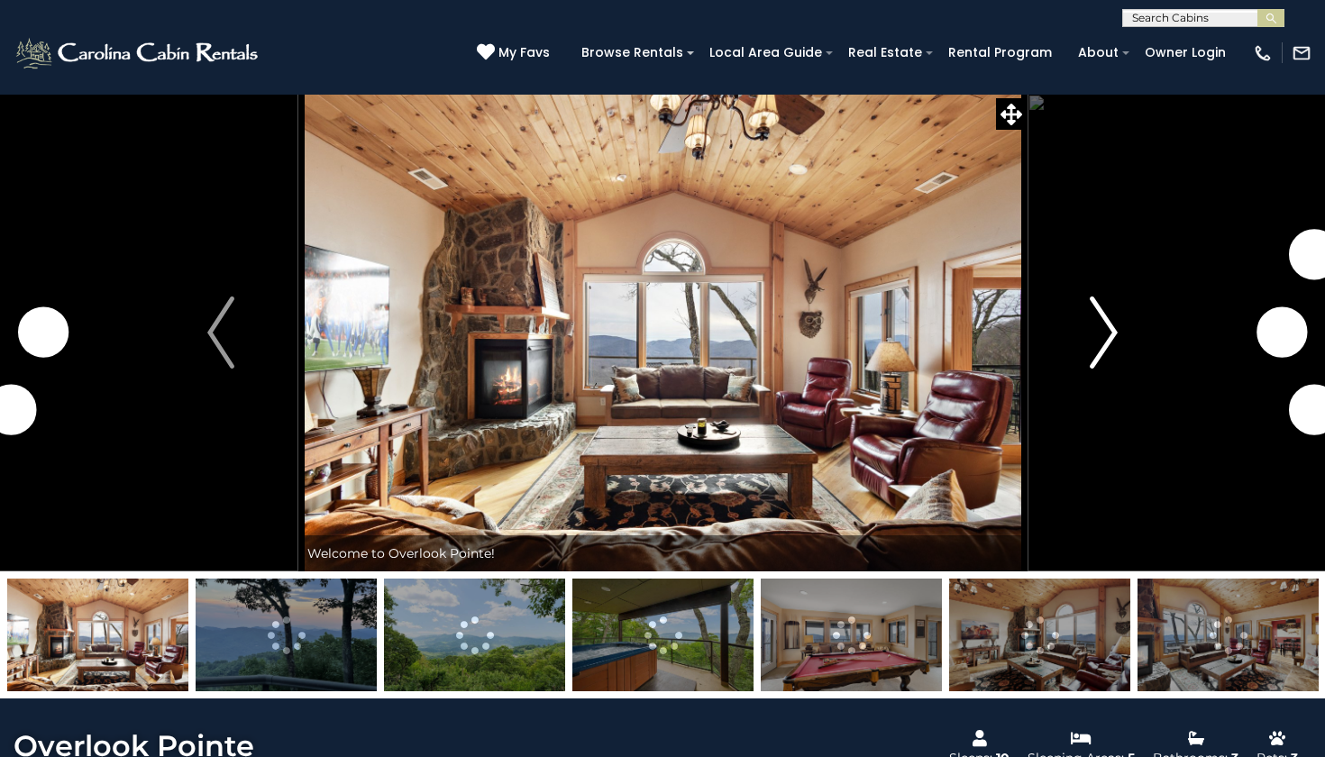
click at [1105, 333] on img "Next" at bounding box center [1104, 333] width 27 height 72
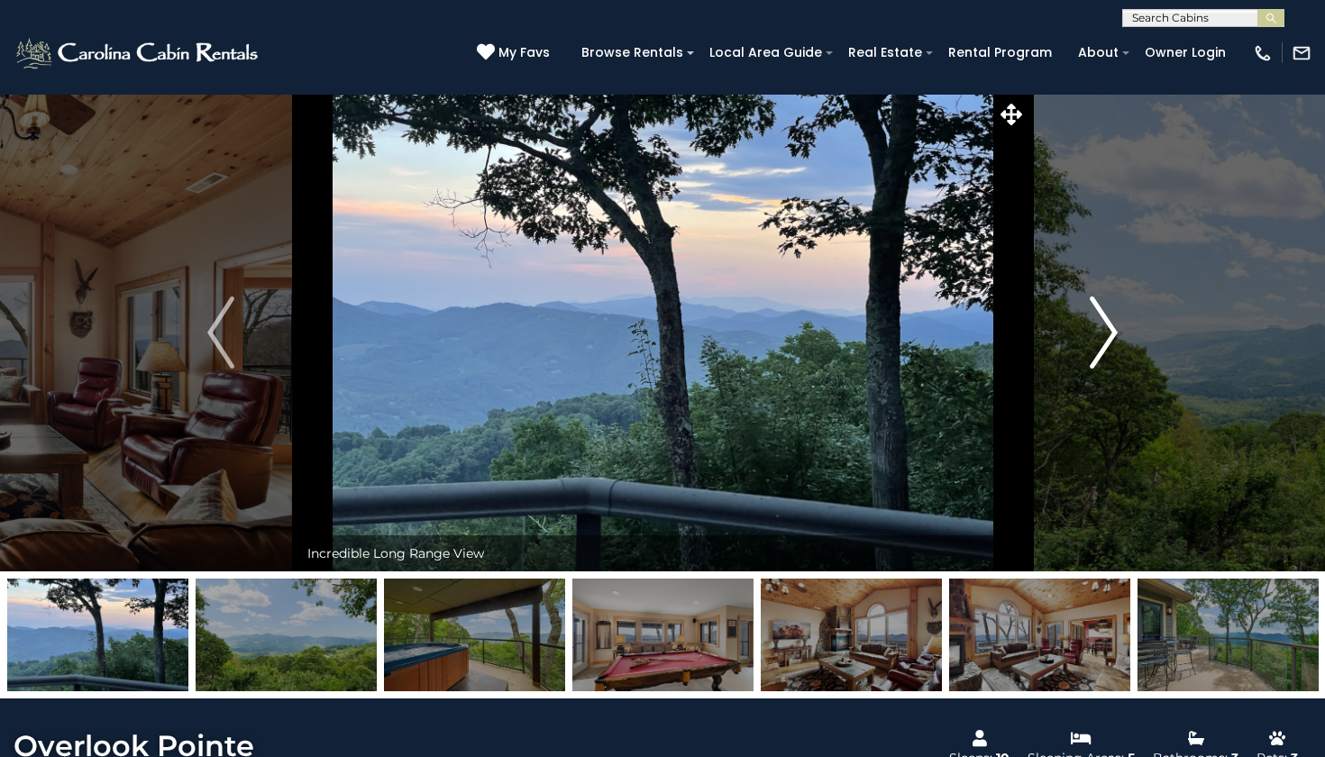
click at [1105, 333] on img "Next" at bounding box center [1104, 333] width 27 height 72
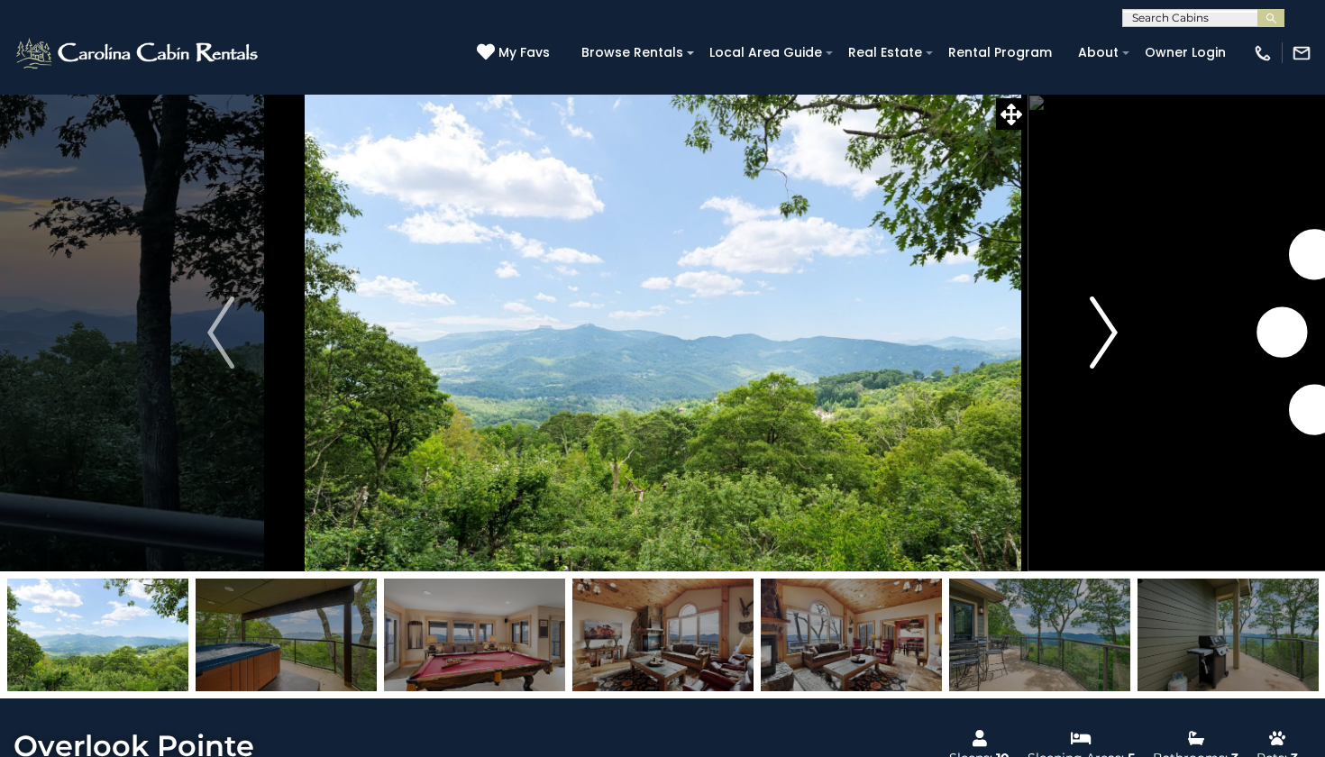
click at [1105, 333] on img "Next" at bounding box center [1104, 333] width 27 height 72
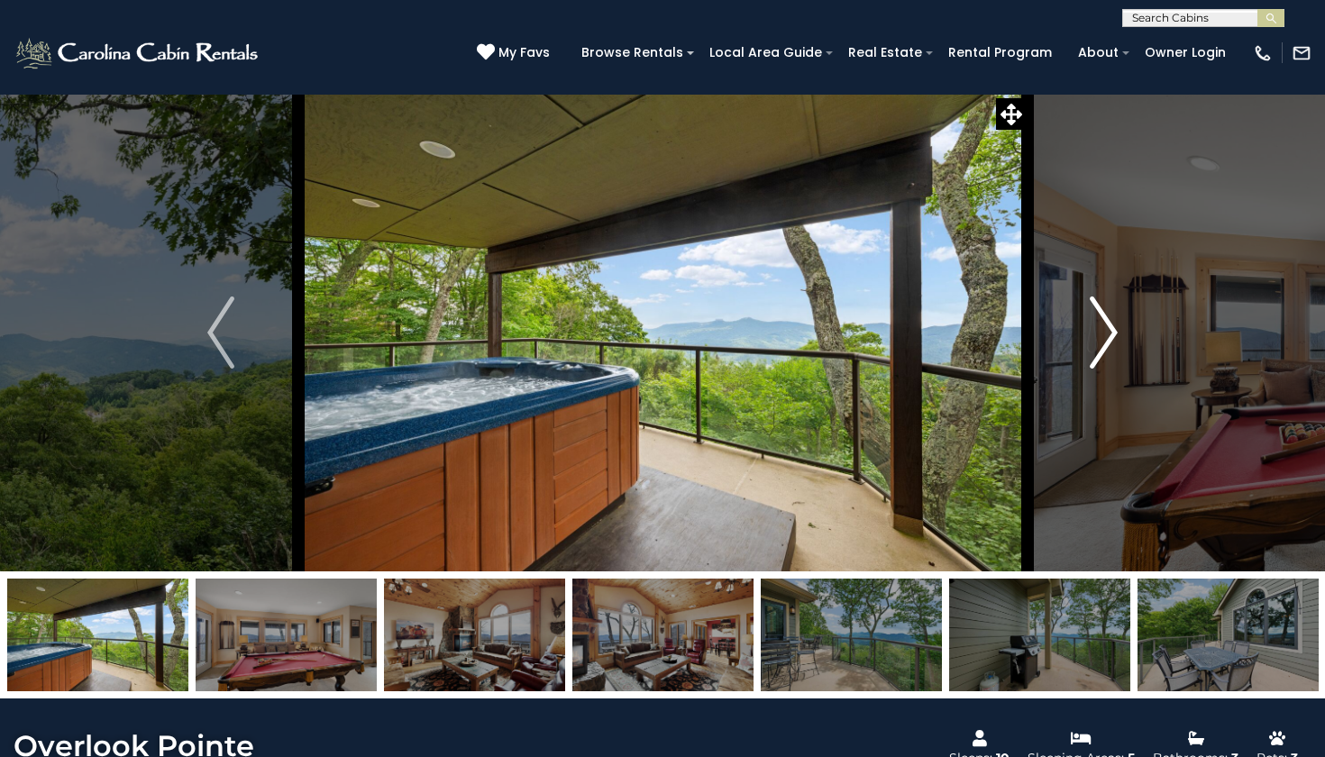
click at [1105, 333] on img "Next" at bounding box center [1104, 333] width 27 height 72
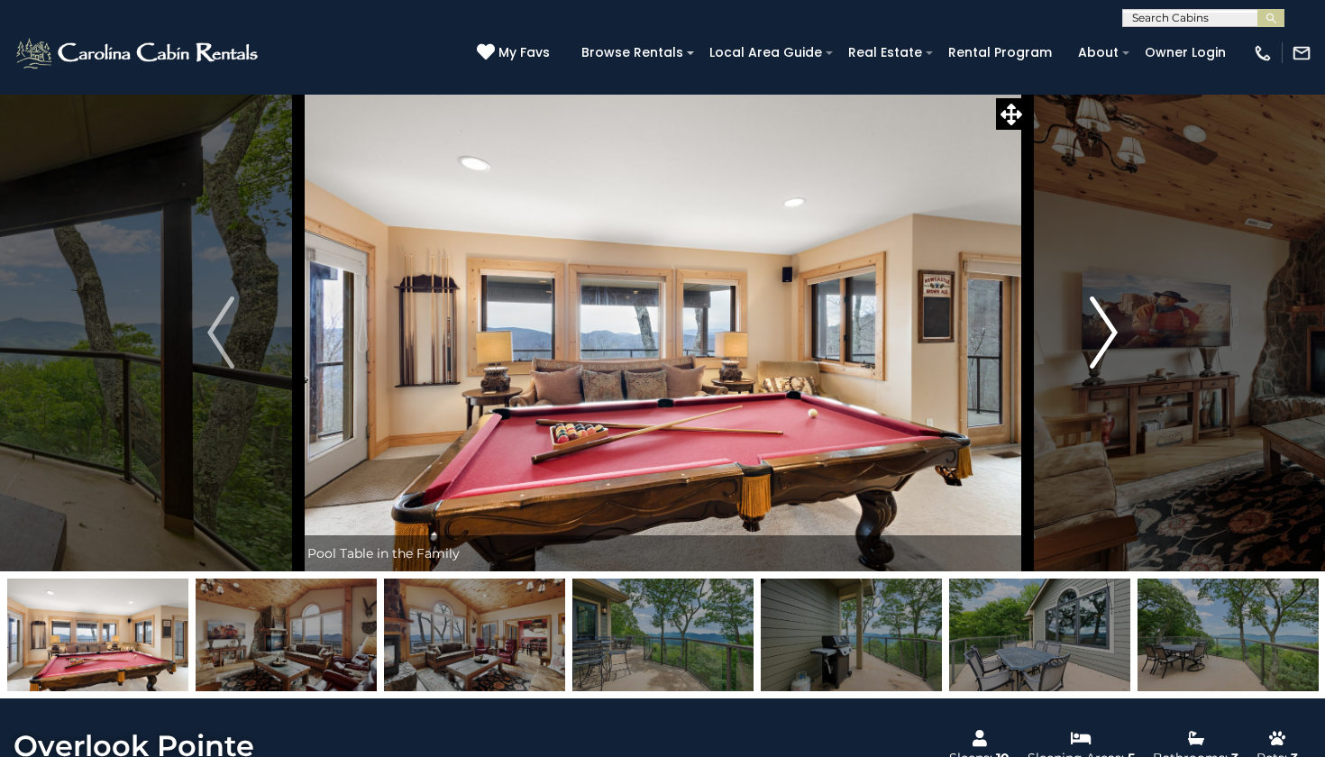
click at [1105, 333] on img "Next" at bounding box center [1104, 333] width 27 height 72
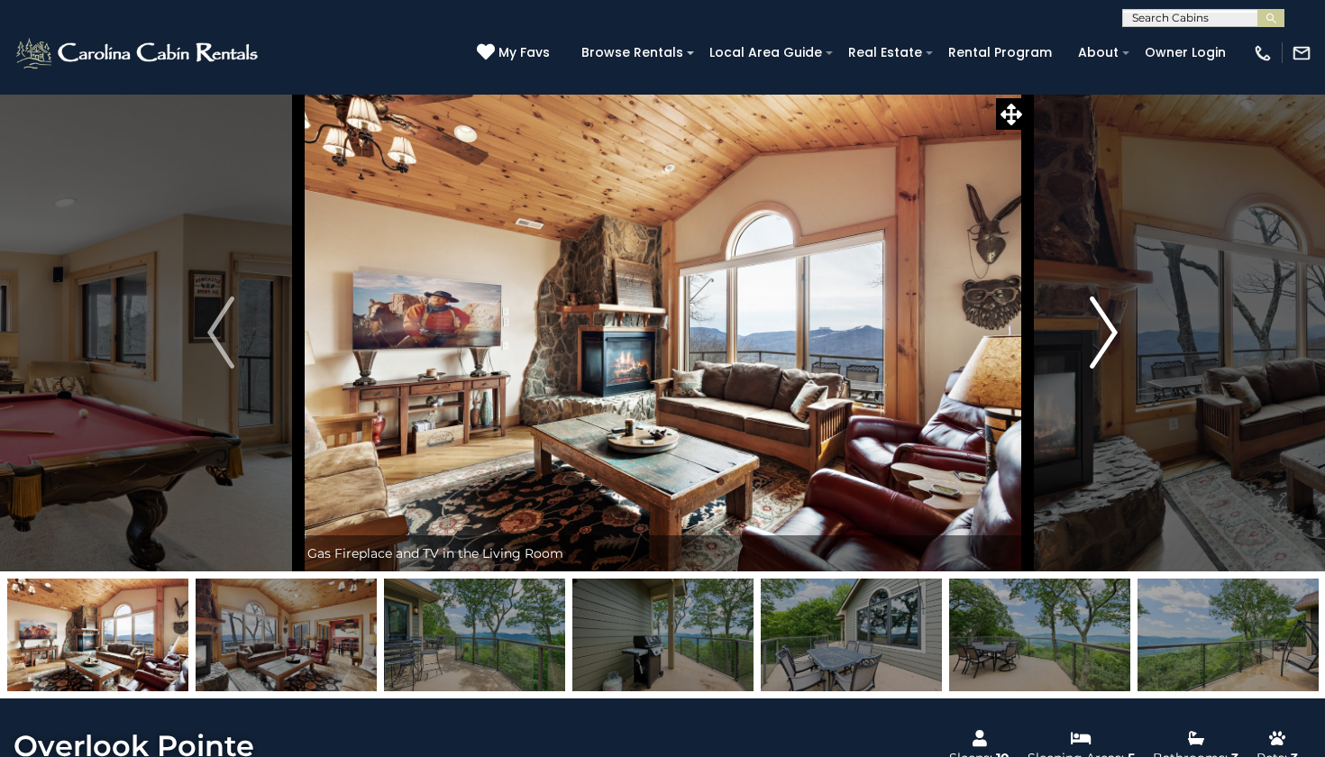
click at [1105, 333] on img "Next" at bounding box center [1104, 333] width 27 height 72
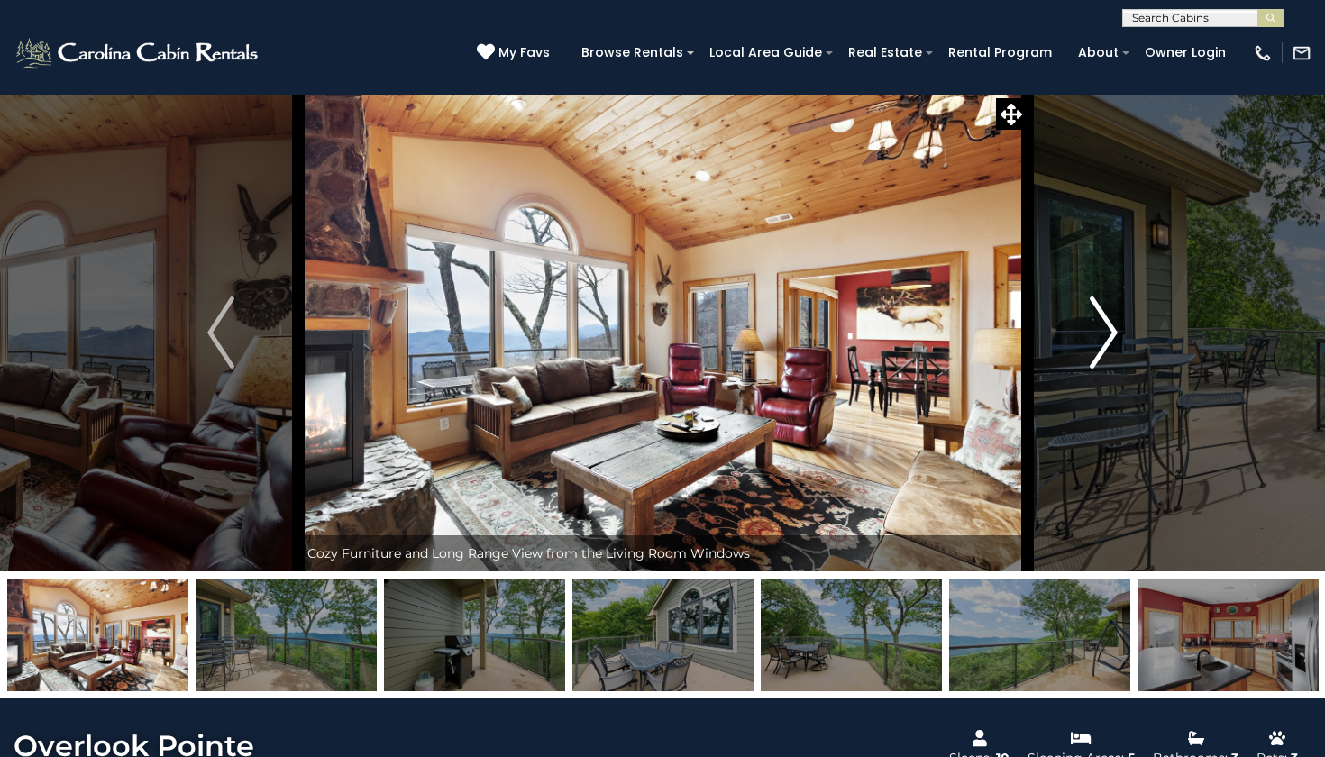
click at [1105, 333] on img "Next" at bounding box center [1104, 333] width 27 height 72
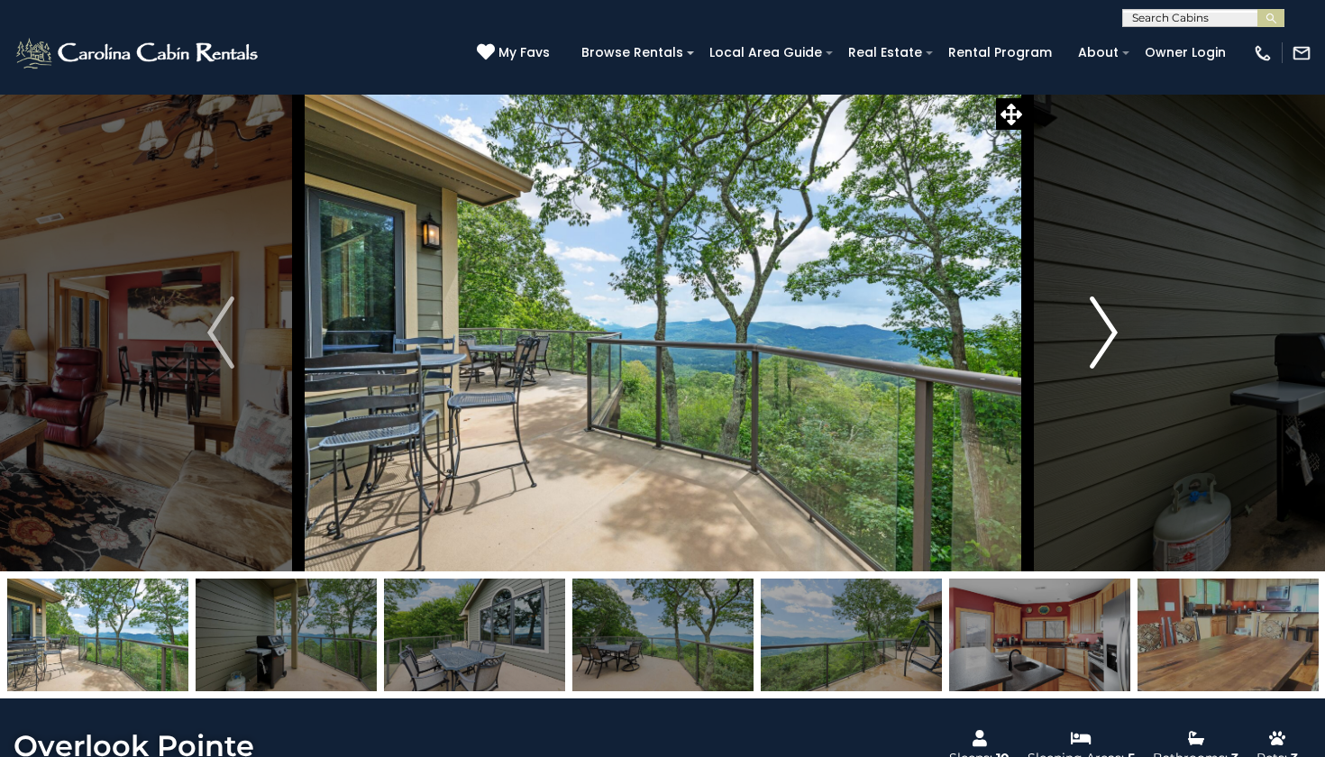
click at [1105, 333] on img "Next" at bounding box center [1104, 333] width 27 height 72
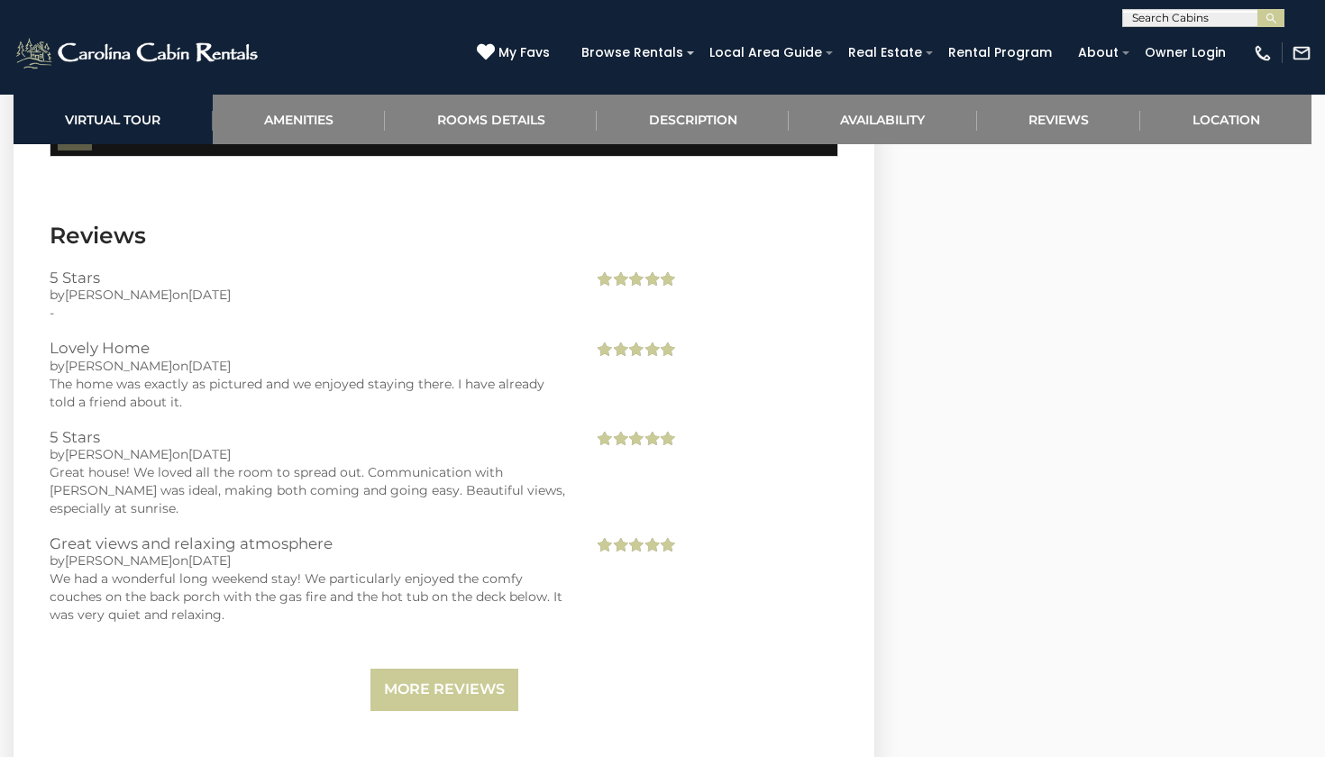
scroll to position [3802, 0]
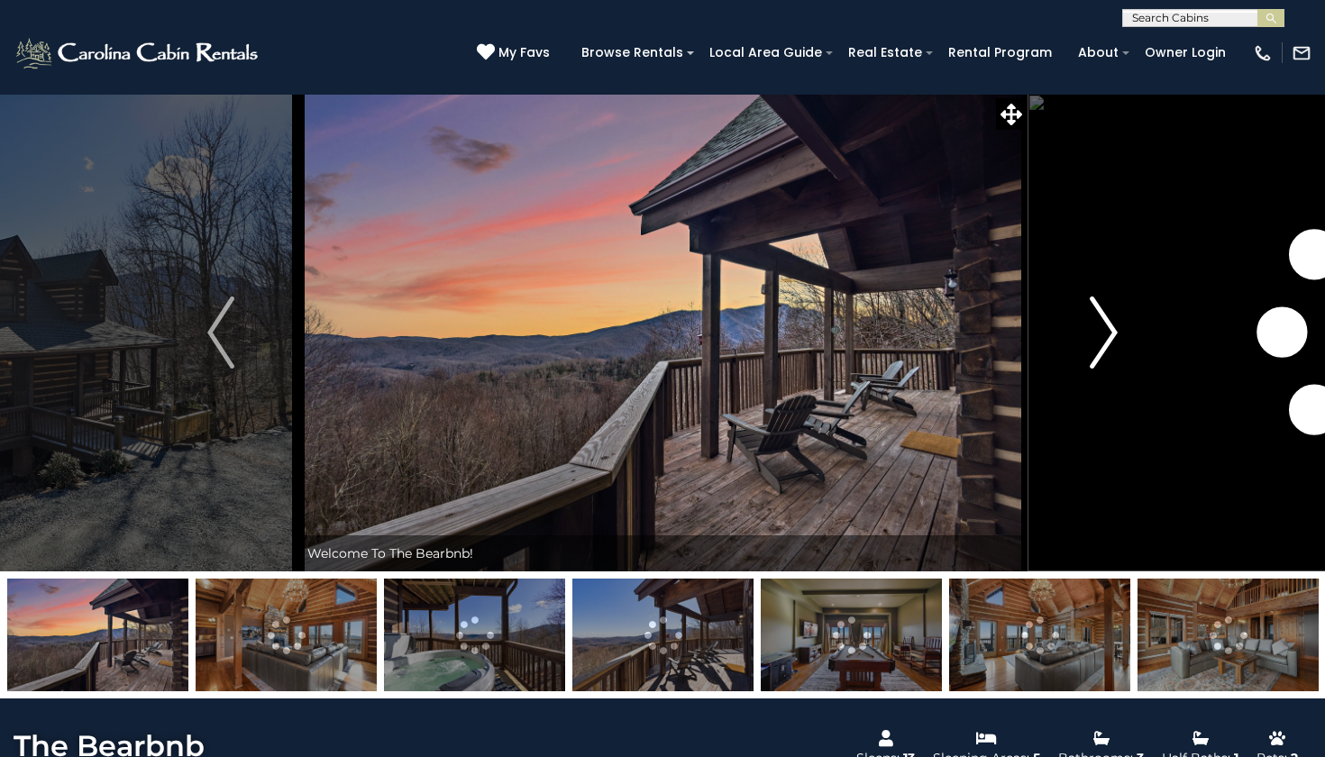
click at [1103, 318] on img "Next" at bounding box center [1104, 333] width 27 height 72
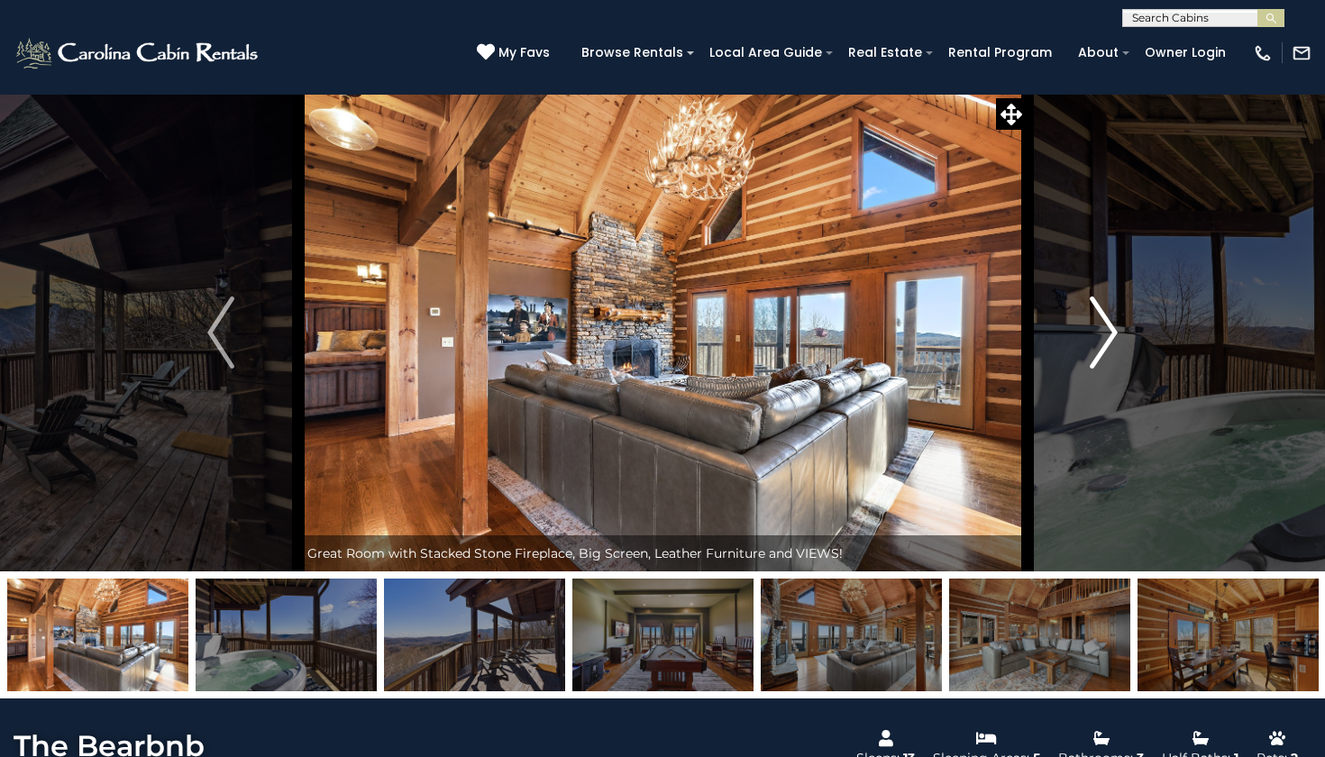
click at [1114, 324] on img "Next" at bounding box center [1104, 333] width 27 height 72
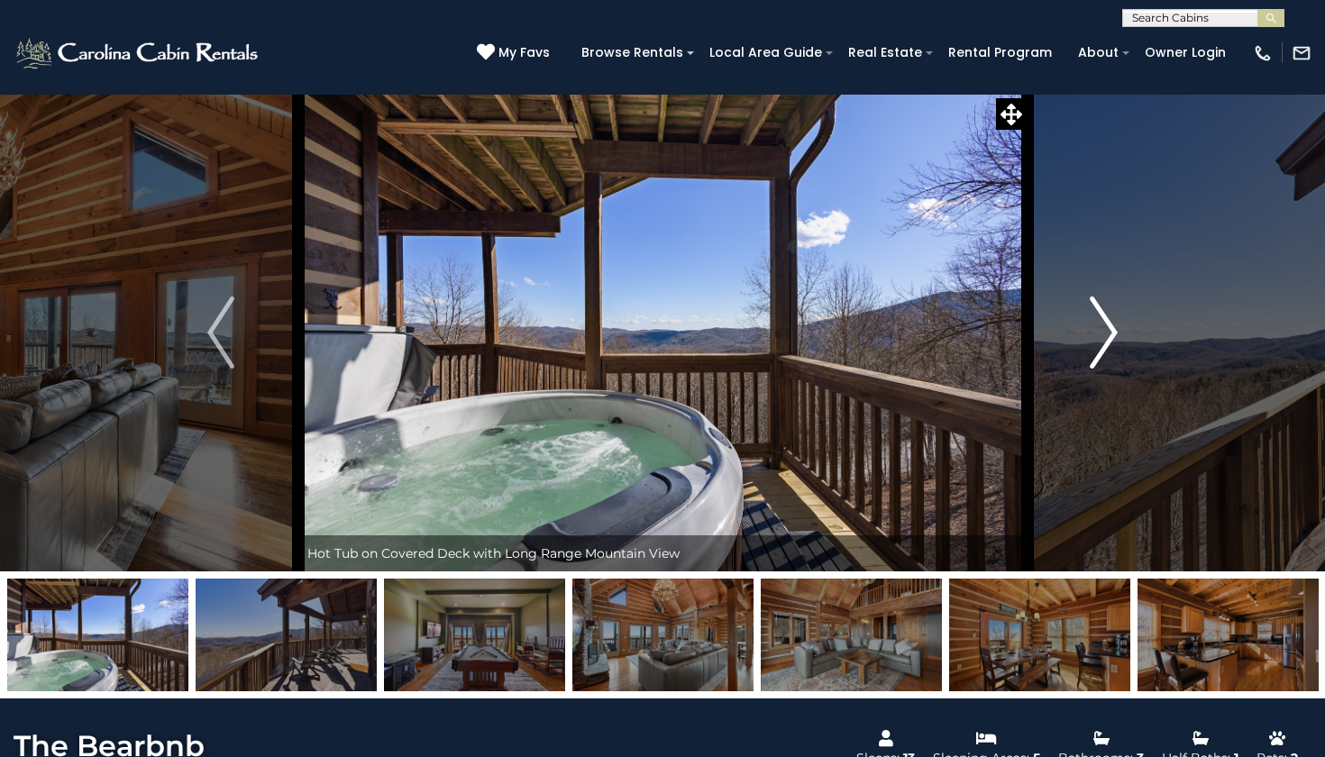
click at [1114, 324] on img "Next" at bounding box center [1104, 333] width 27 height 72
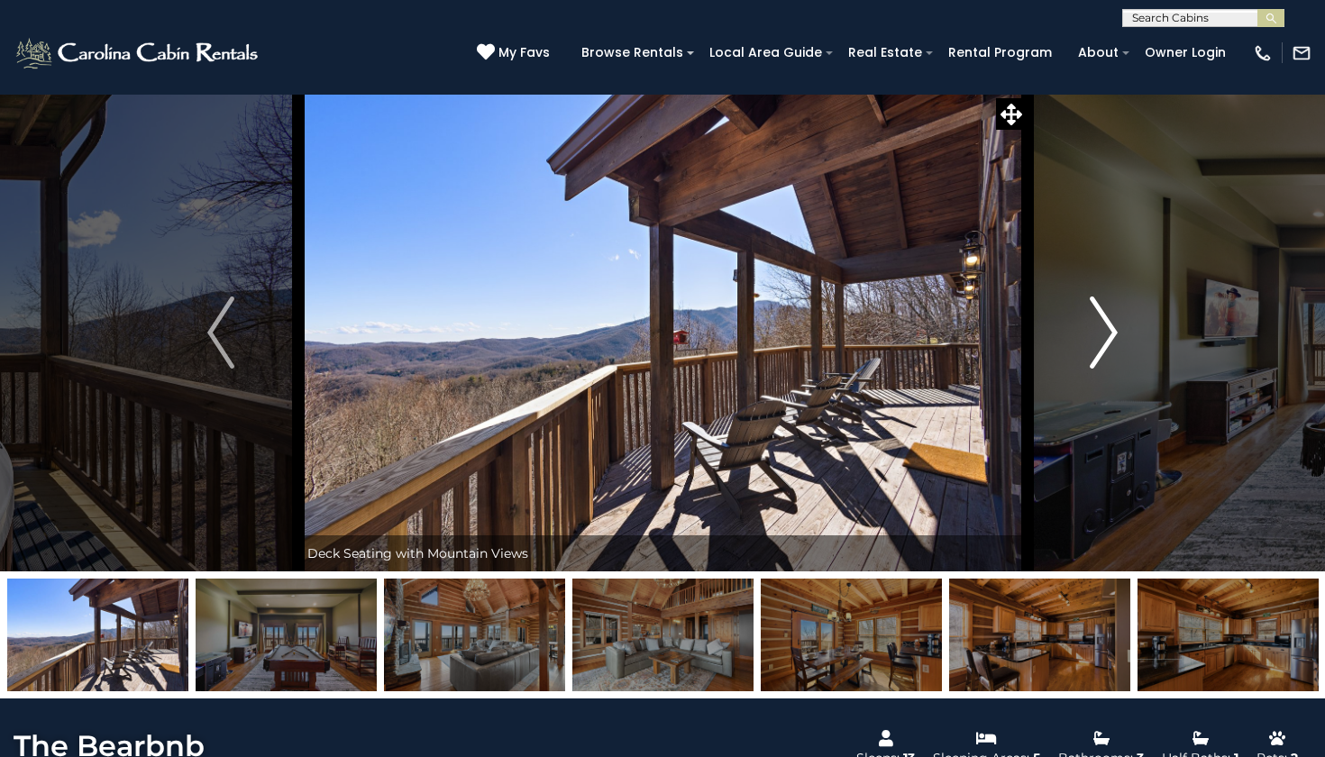
click at [1115, 324] on img "Next" at bounding box center [1104, 333] width 27 height 72
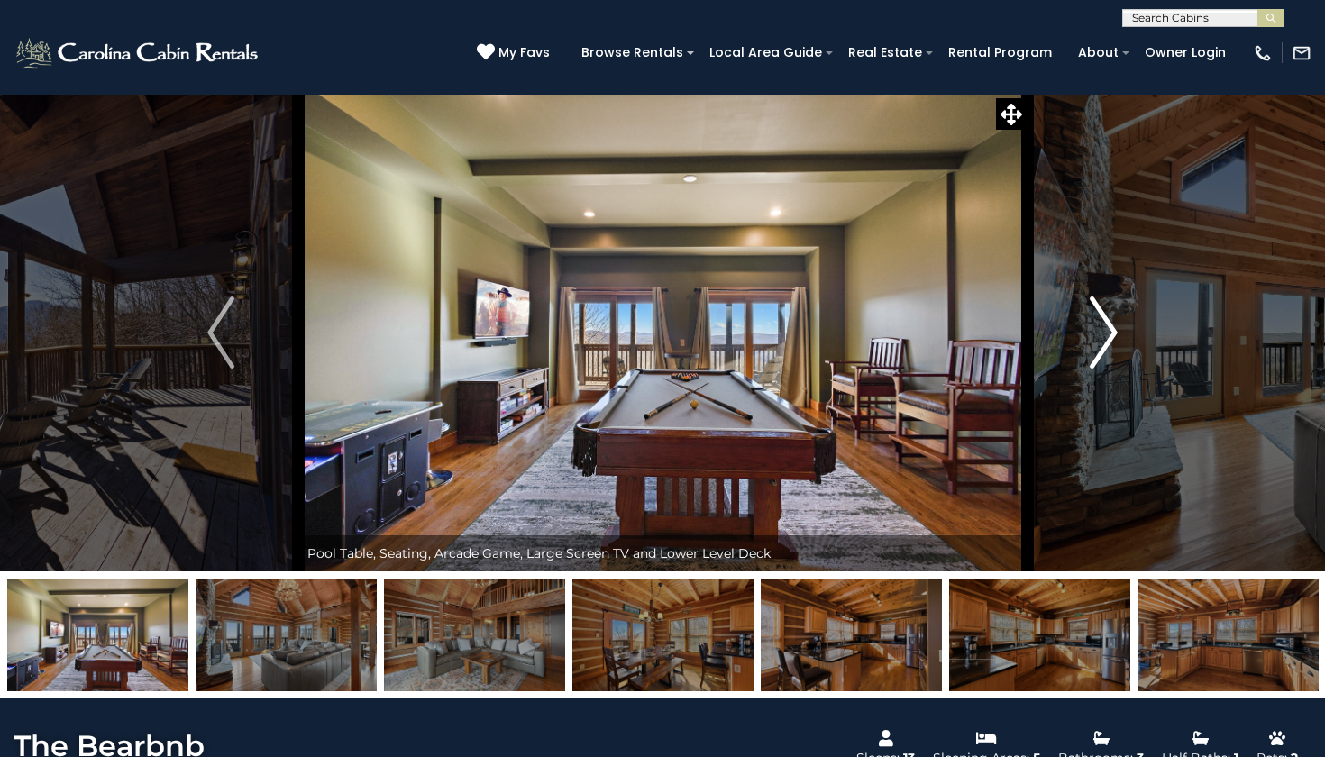
click at [1115, 324] on img "Next" at bounding box center [1104, 333] width 27 height 72
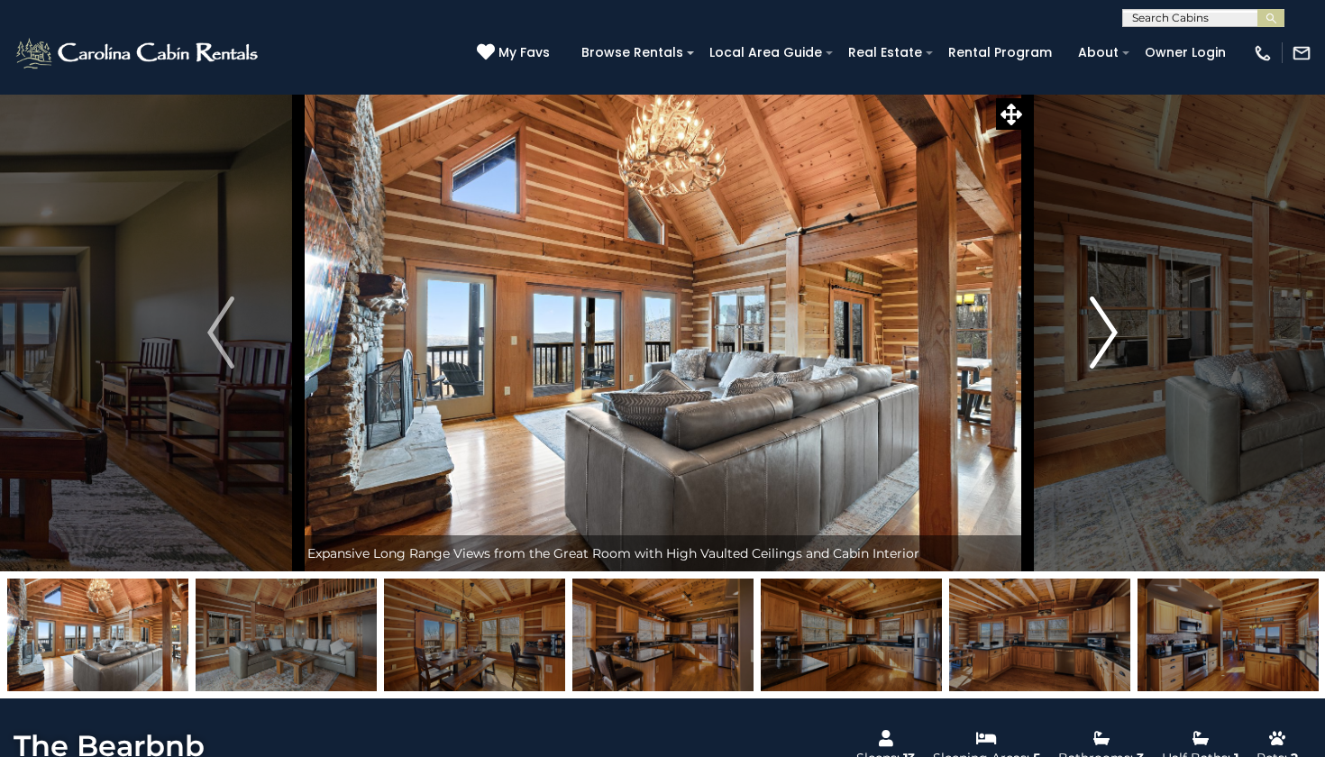
click at [1115, 324] on img "Next" at bounding box center [1104, 333] width 27 height 72
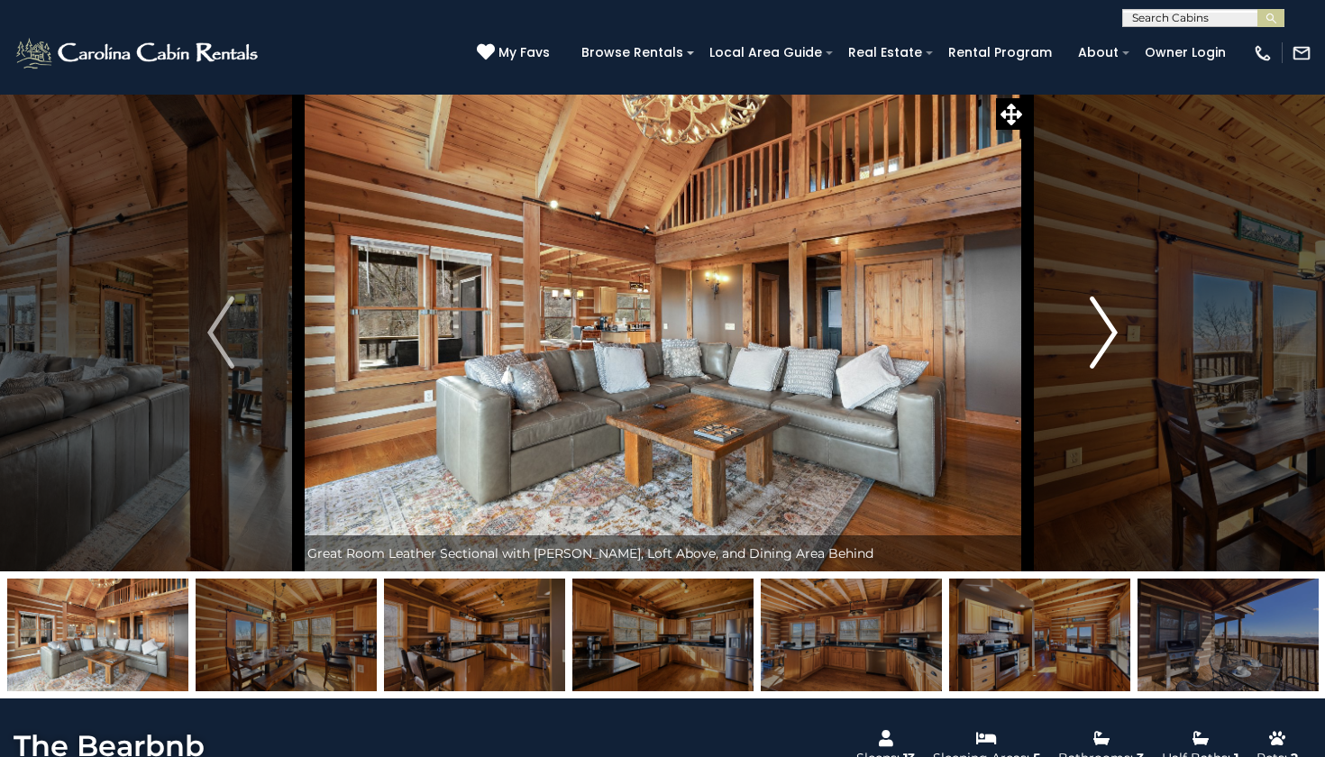
click at [1115, 324] on img "Next" at bounding box center [1104, 333] width 27 height 72
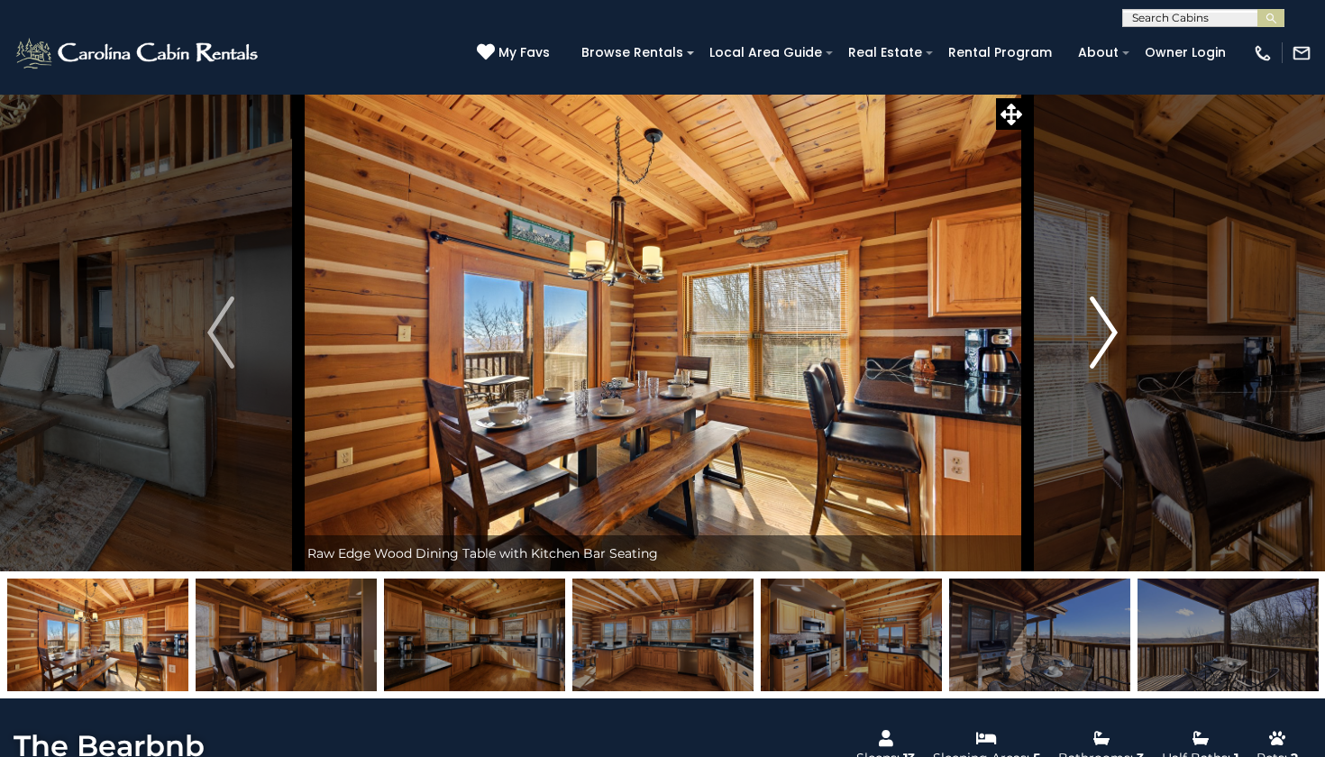
click at [1115, 324] on img "Next" at bounding box center [1104, 333] width 27 height 72
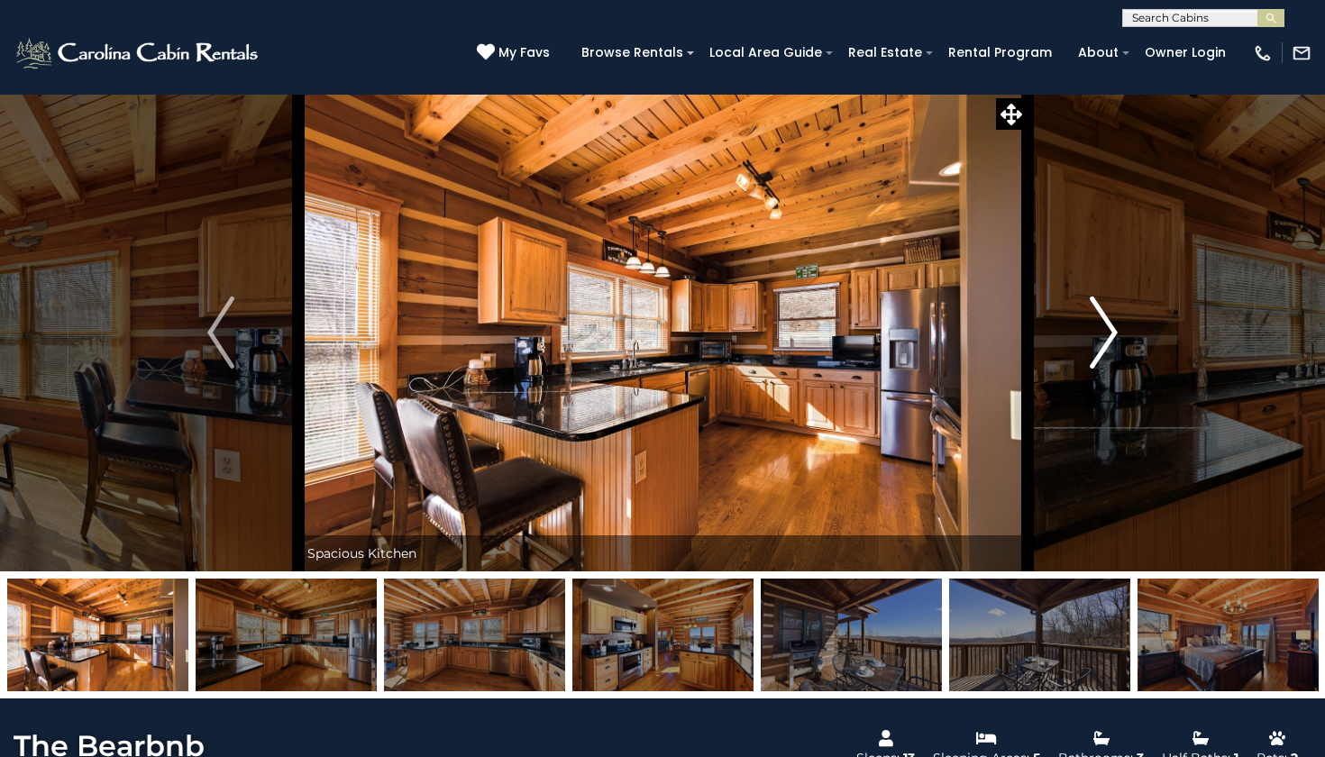
click at [1115, 335] on img "Next" at bounding box center [1104, 333] width 27 height 72
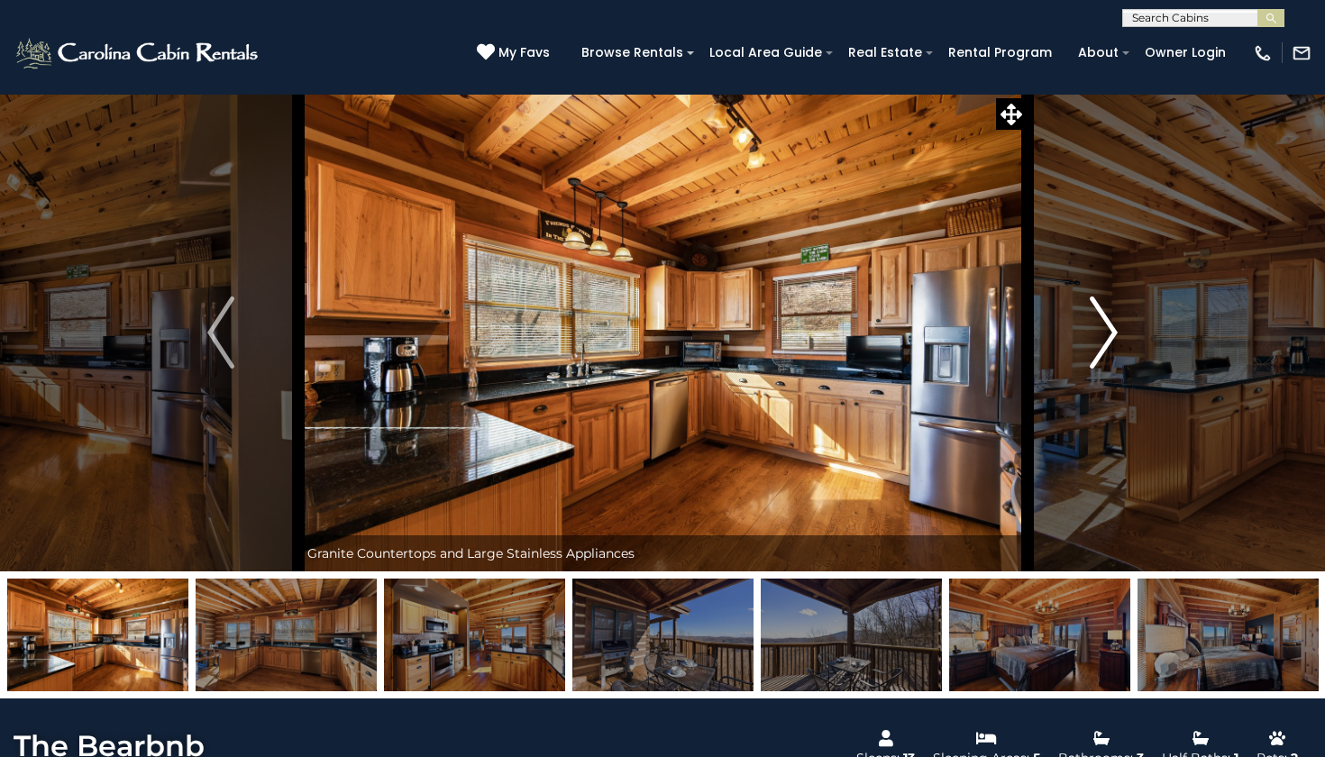
click at [1115, 335] on img "Next" at bounding box center [1104, 333] width 27 height 72
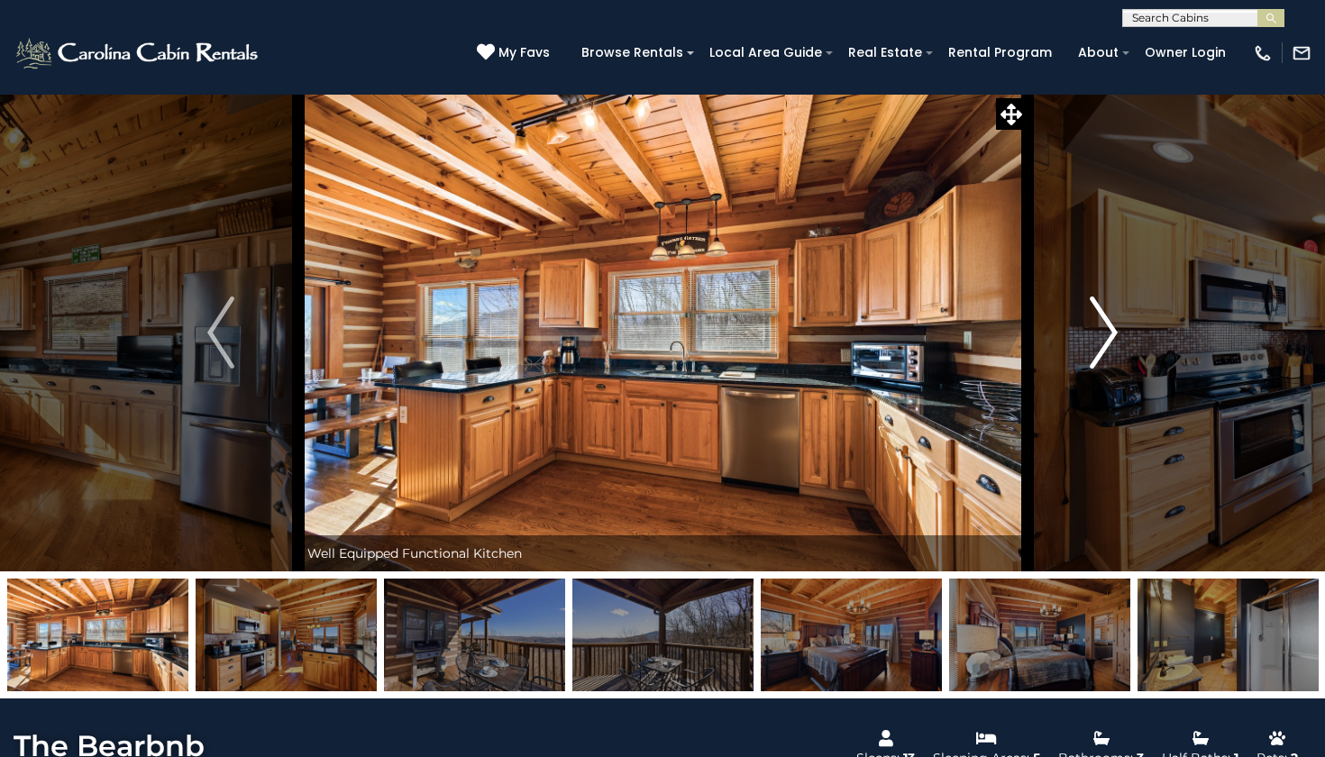
click at [1115, 335] on img "Next" at bounding box center [1104, 333] width 27 height 72
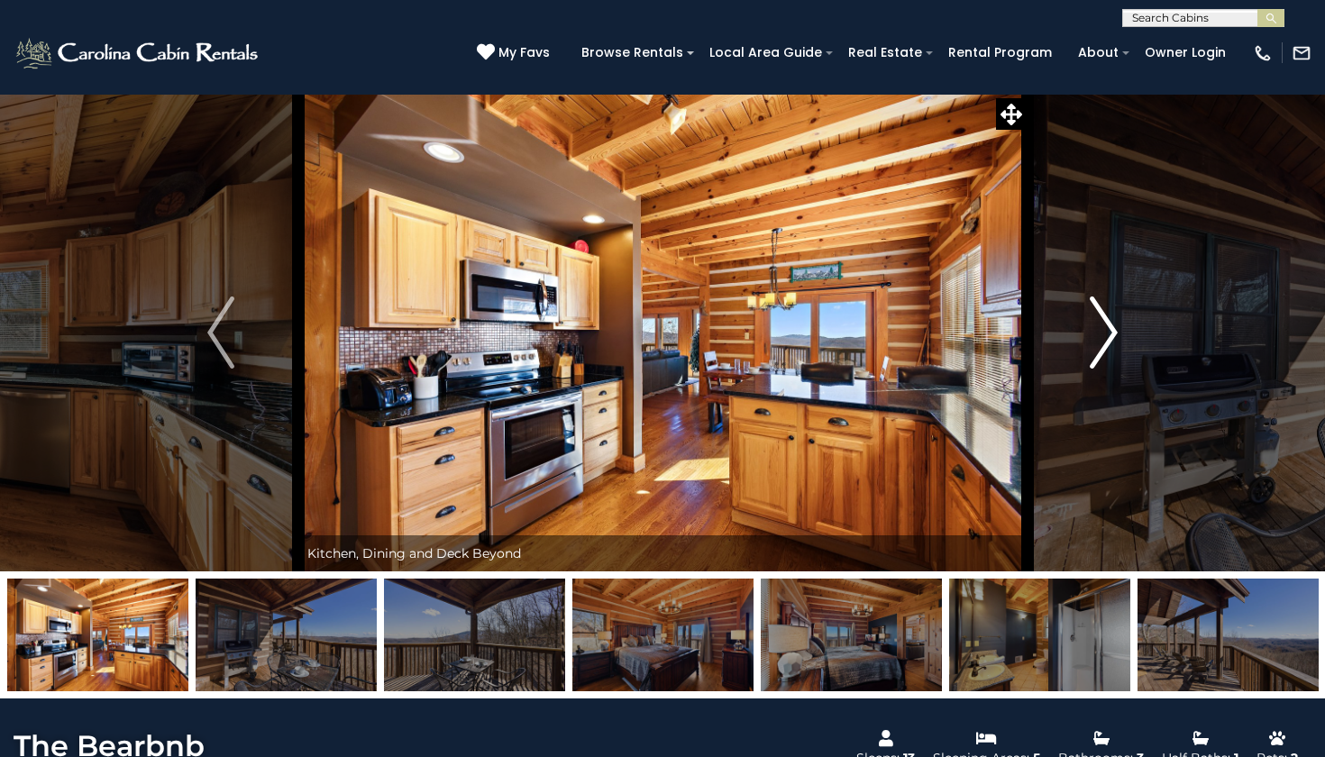
click at [1115, 335] on img "Next" at bounding box center [1104, 333] width 27 height 72
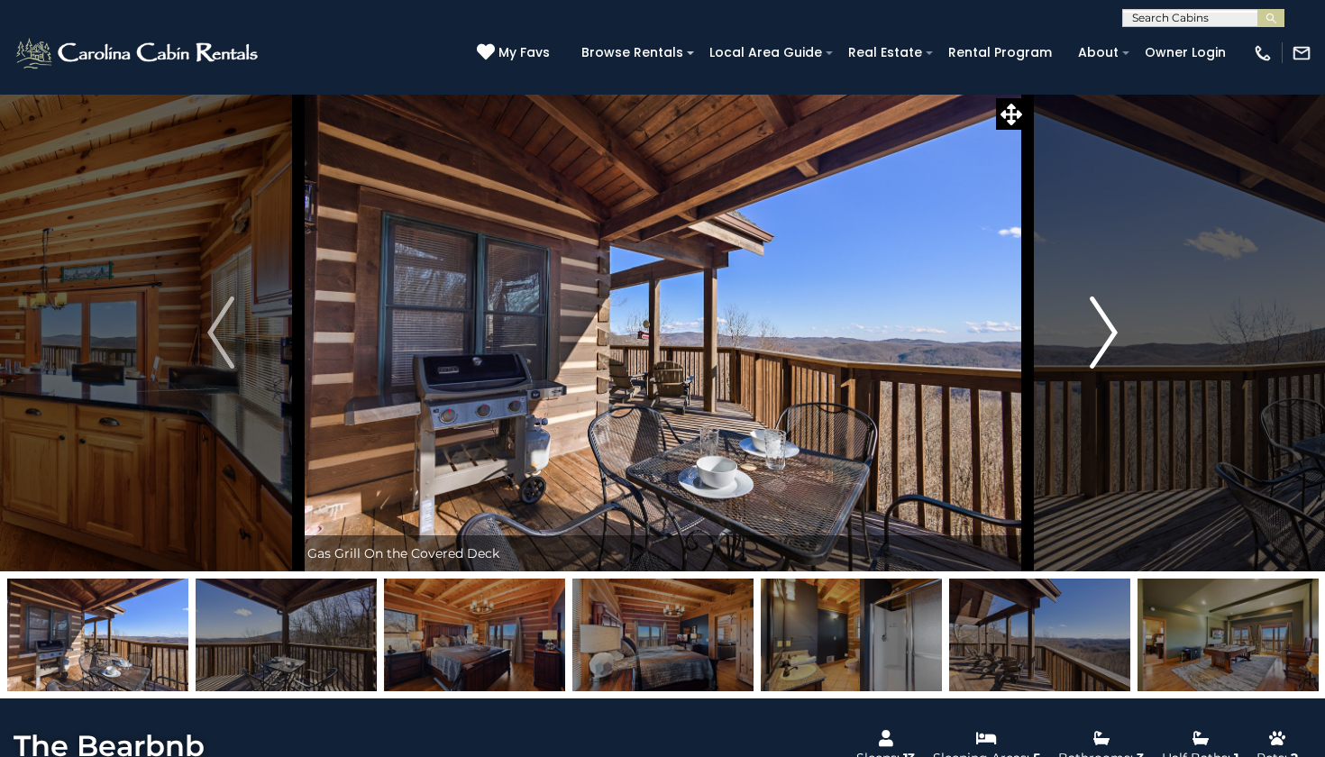
click at [1115, 335] on img "Next" at bounding box center [1104, 333] width 27 height 72
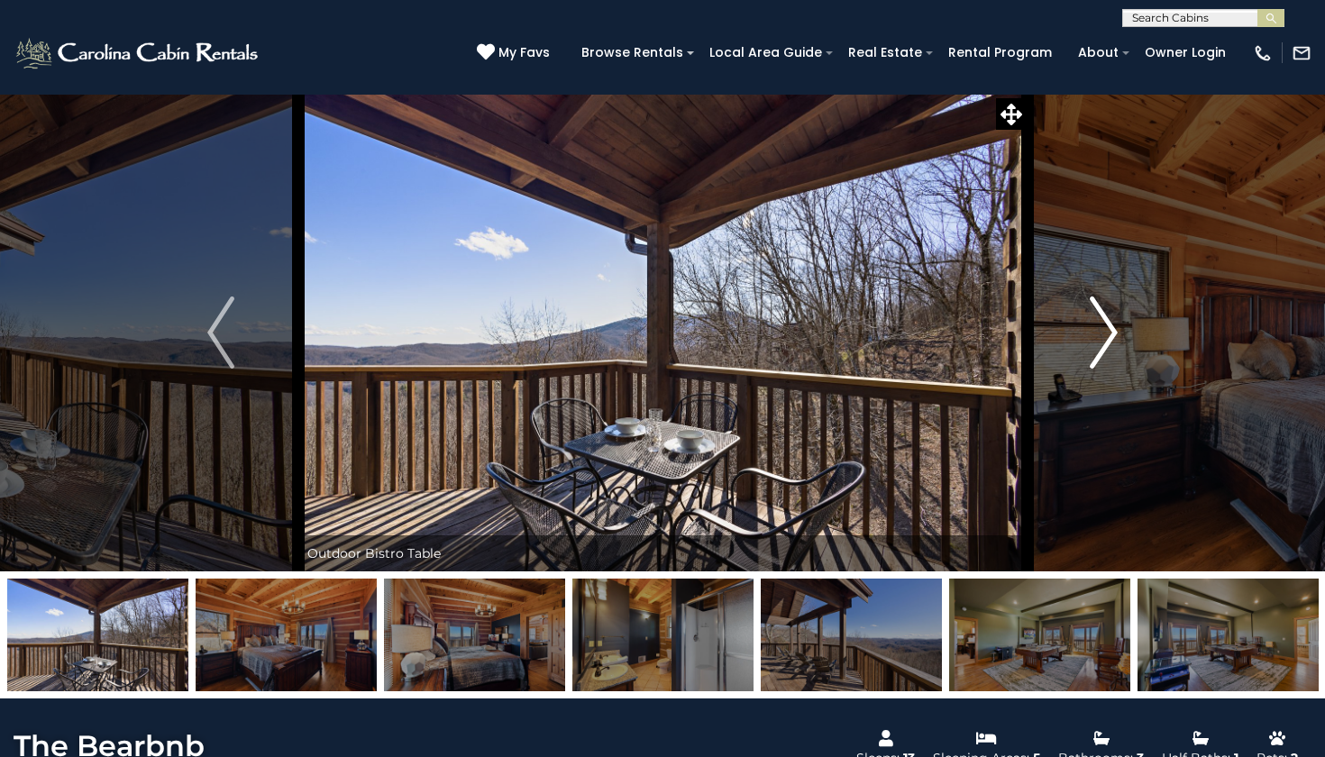
click at [1115, 335] on img "Next" at bounding box center [1104, 333] width 27 height 72
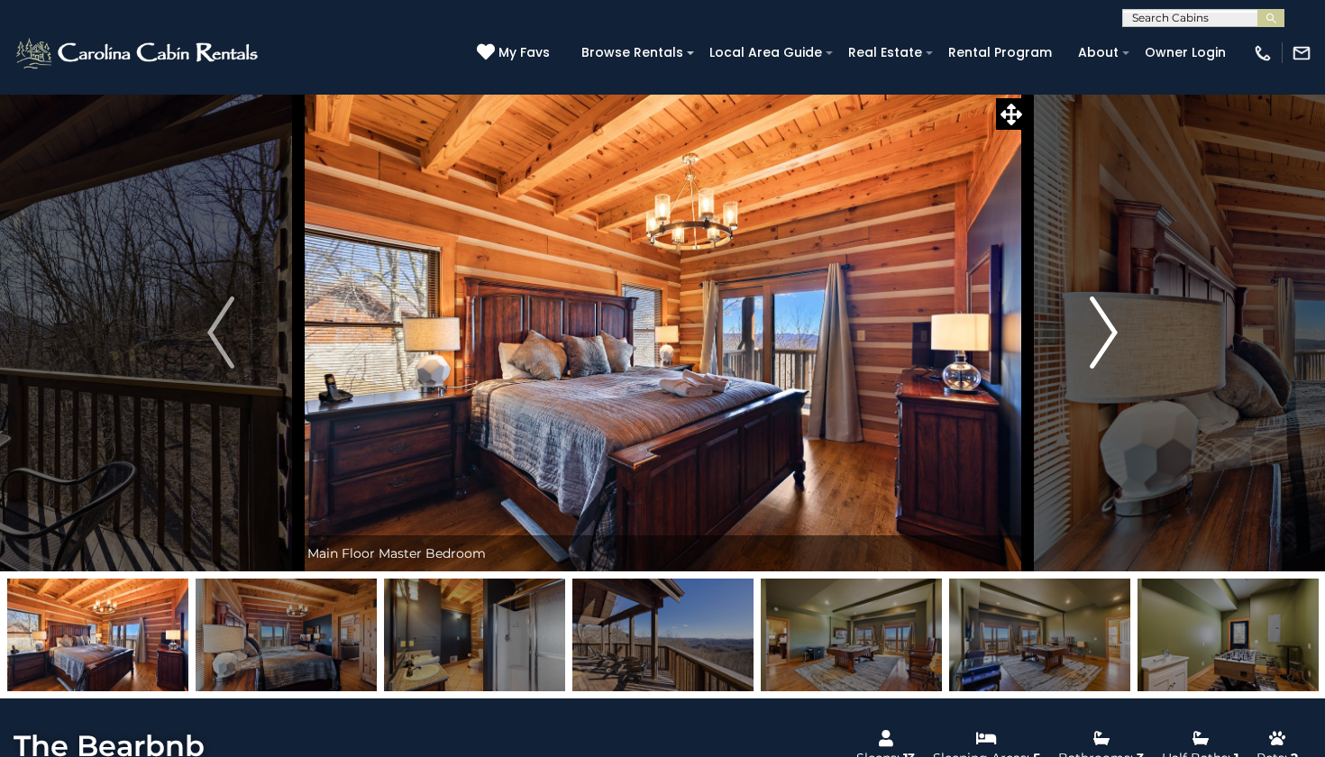
click at [1093, 322] on img "Next" at bounding box center [1104, 333] width 27 height 72
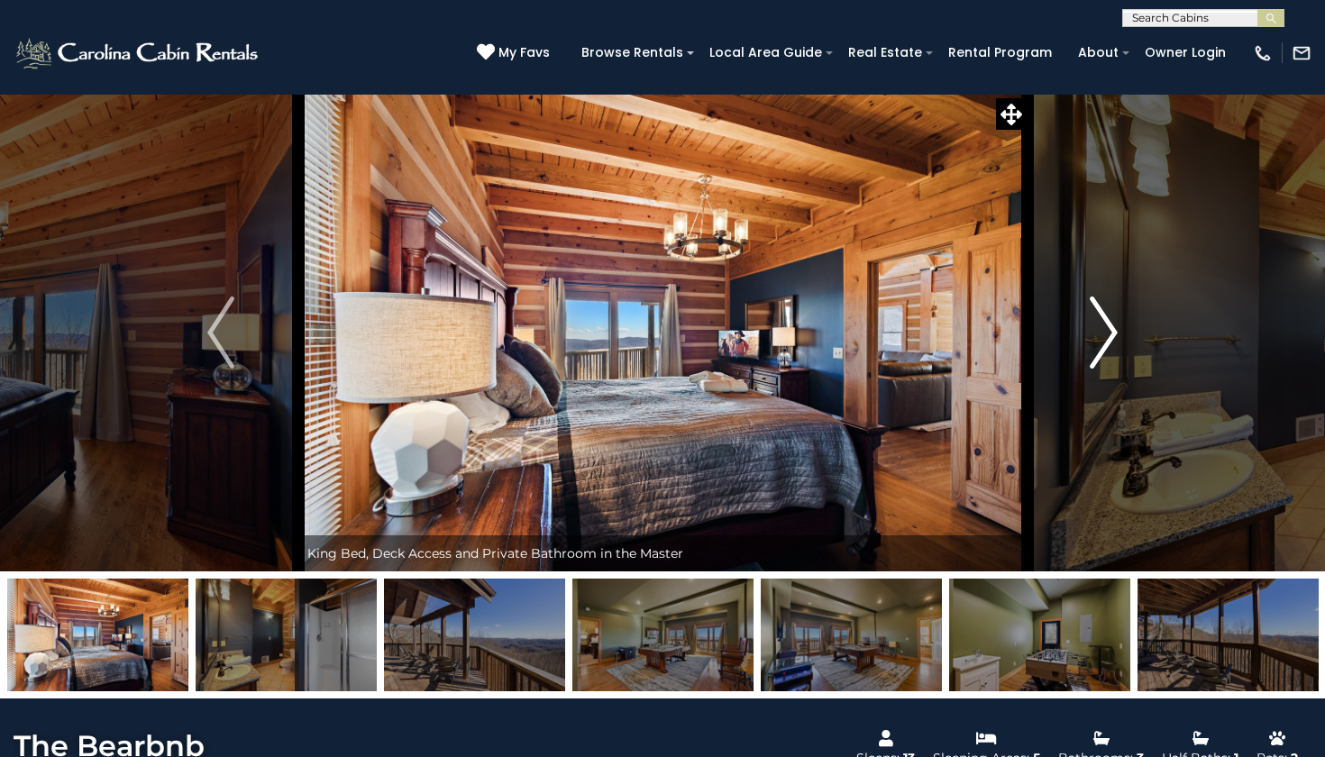
click at [1093, 322] on img "Next" at bounding box center [1104, 333] width 27 height 72
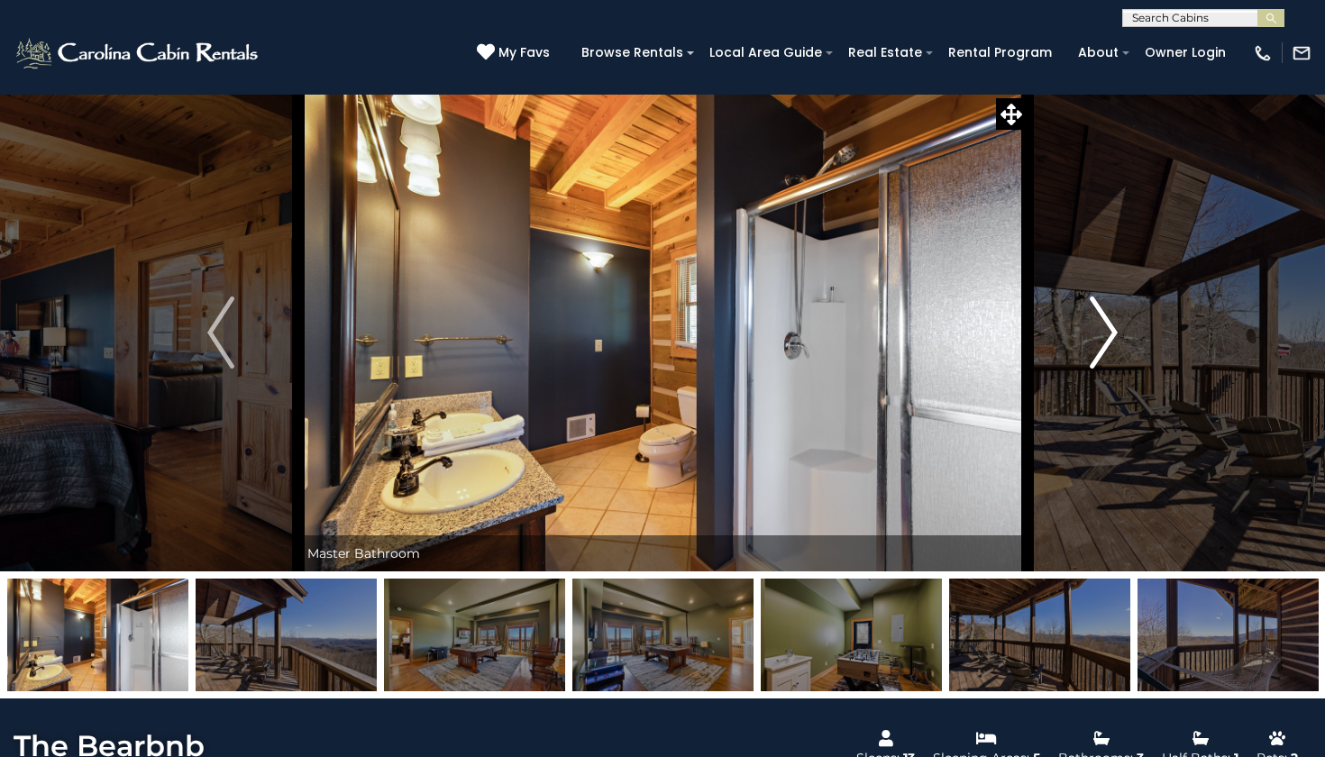
click at [1093, 322] on img "Next" at bounding box center [1104, 333] width 27 height 72
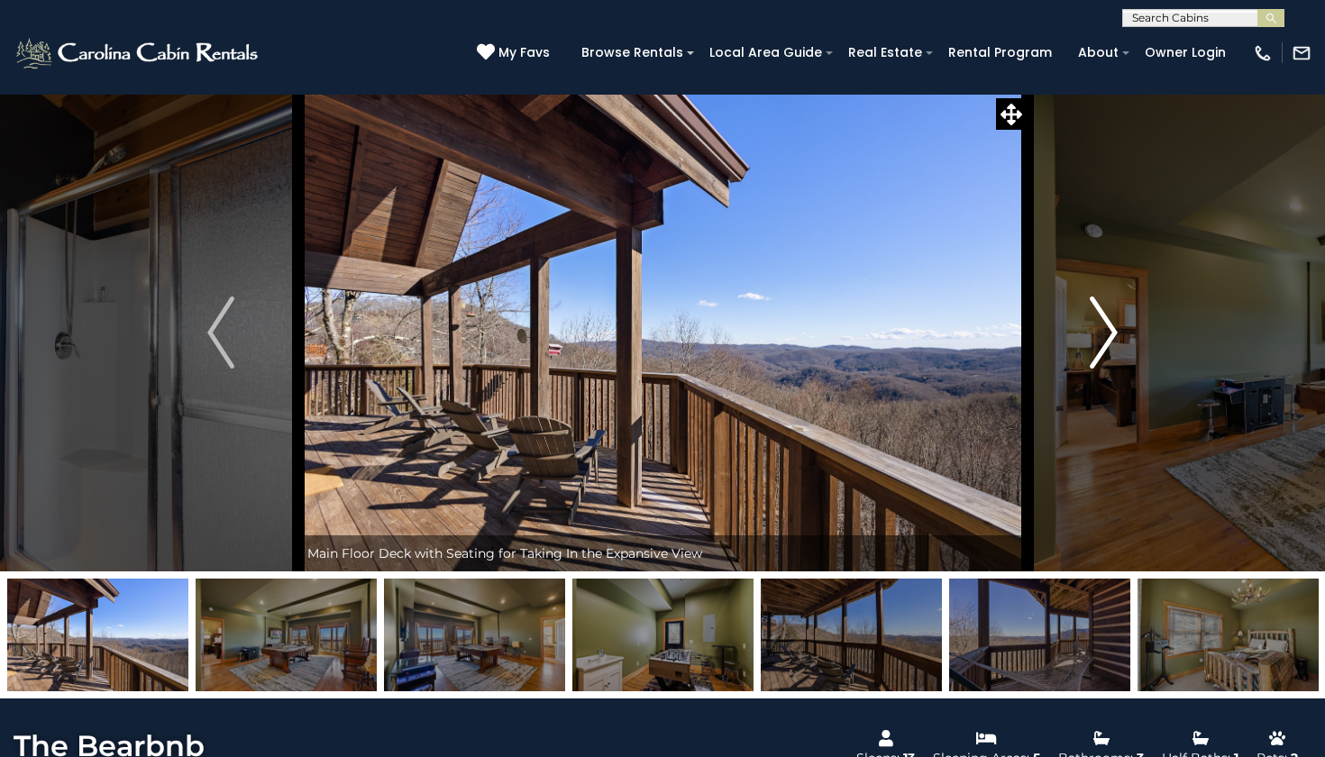
click at [1093, 322] on img "Next" at bounding box center [1104, 333] width 27 height 72
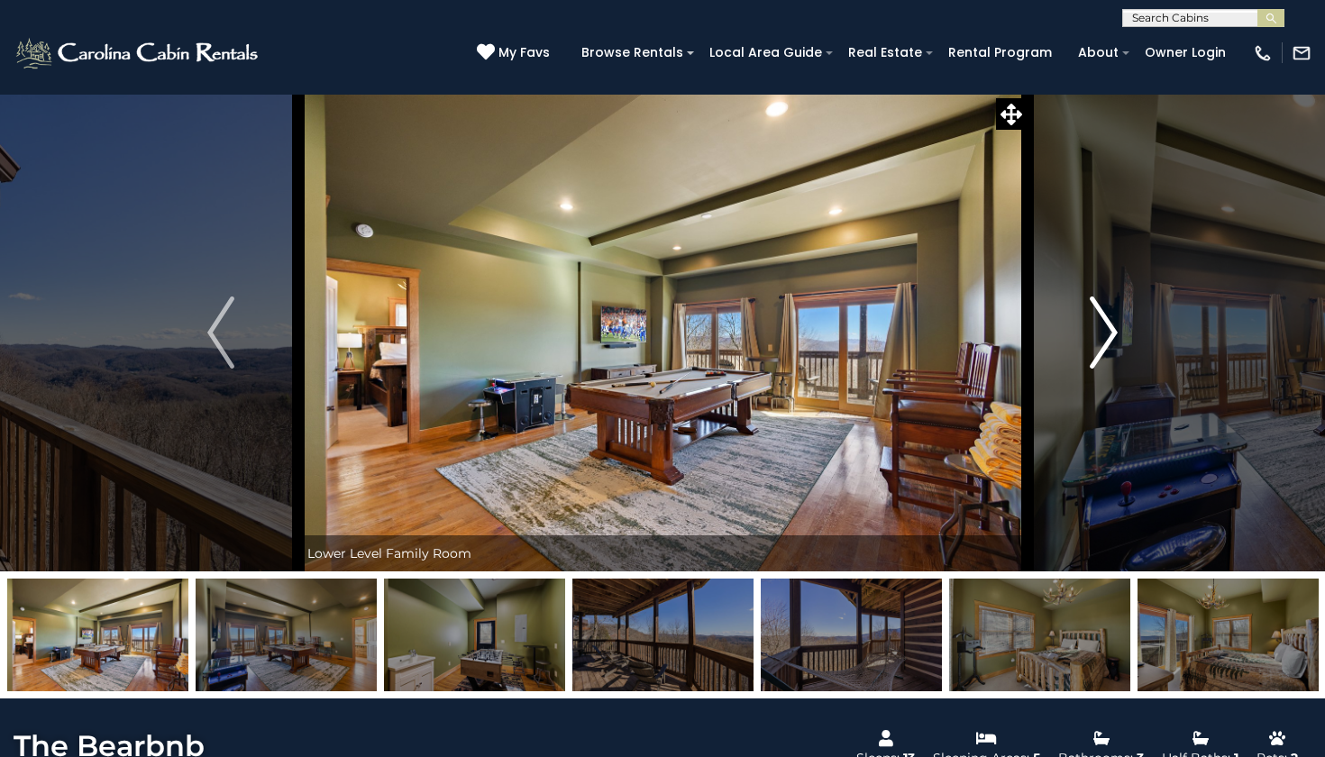
click at [1093, 322] on img "Next" at bounding box center [1104, 333] width 27 height 72
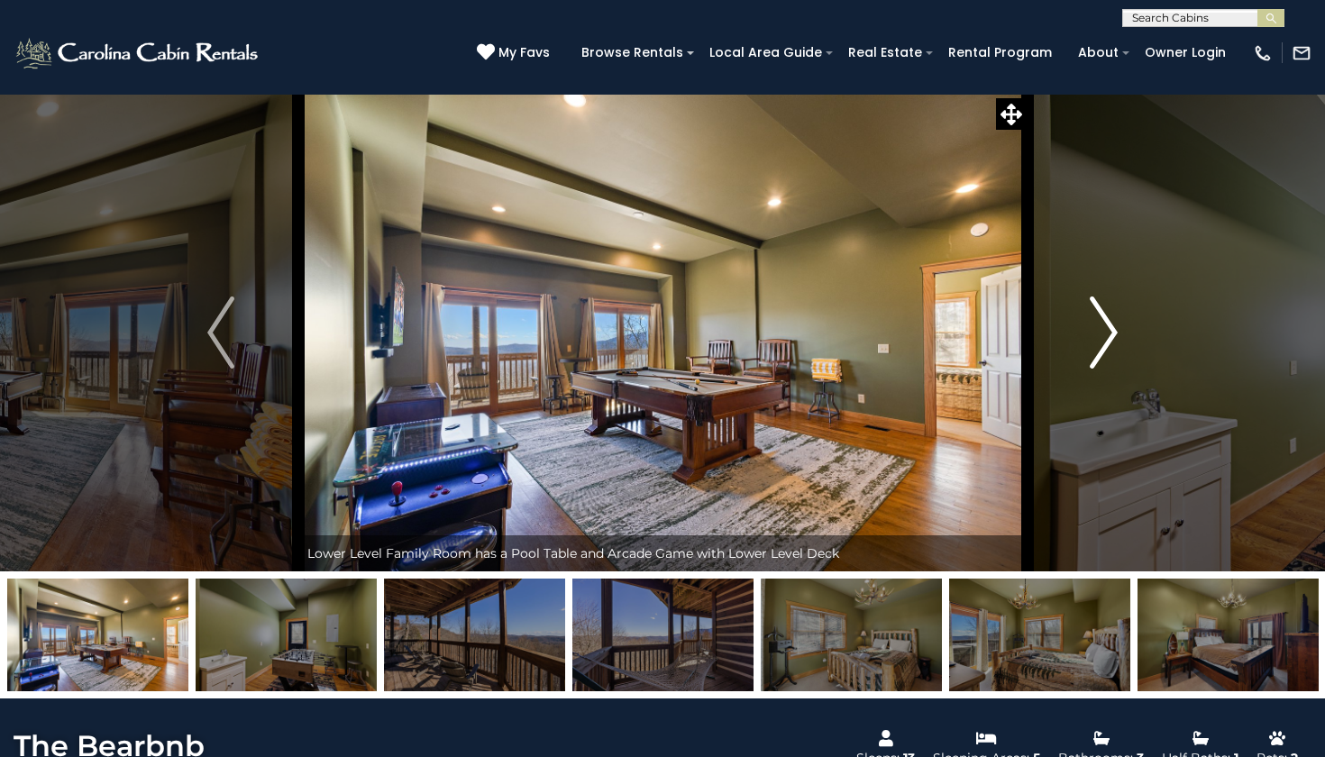
click at [1093, 322] on img "Next" at bounding box center [1104, 333] width 27 height 72
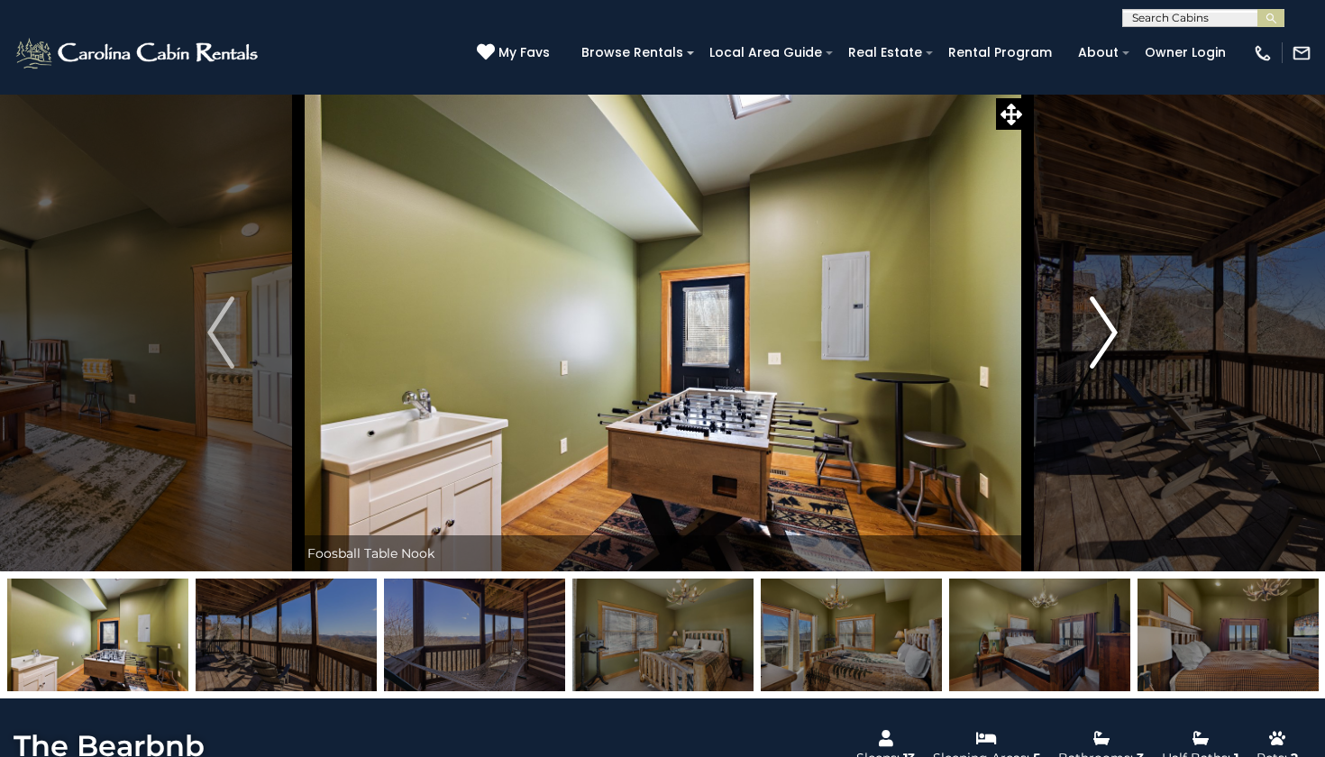
click at [1093, 322] on img "Next" at bounding box center [1104, 333] width 27 height 72
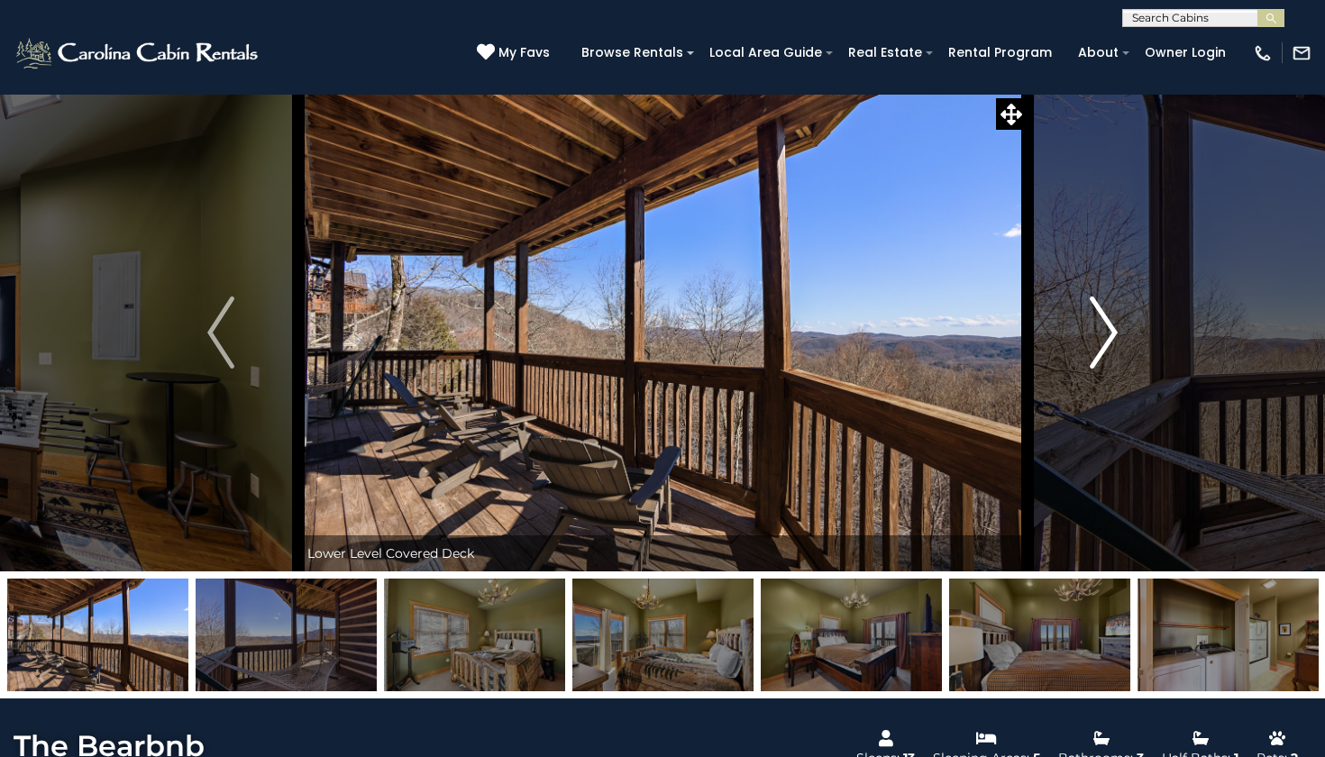
click at [1093, 322] on img "Next" at bounding box center [1104, 333] width 27 height 72
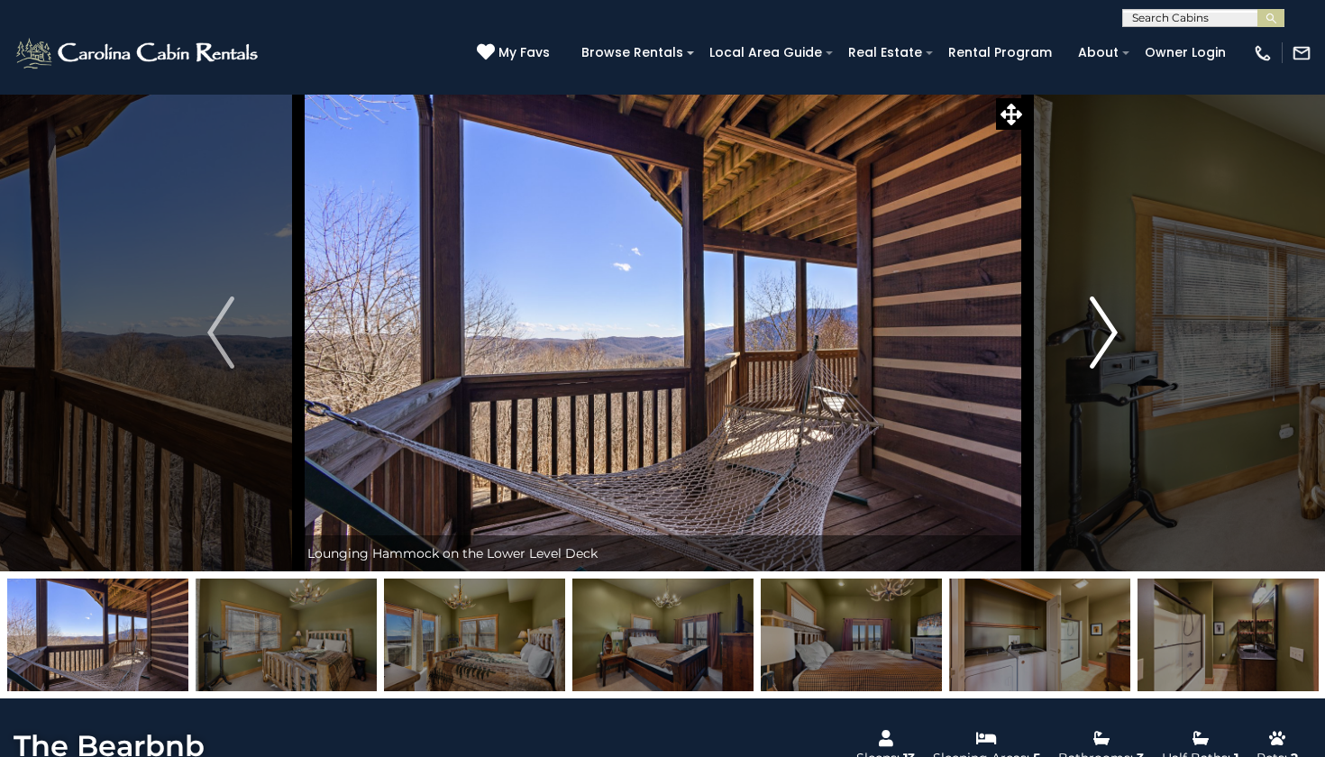
click at [1093, 322] on img "Next" at bounding box center [1104, 333] width 27 height 72
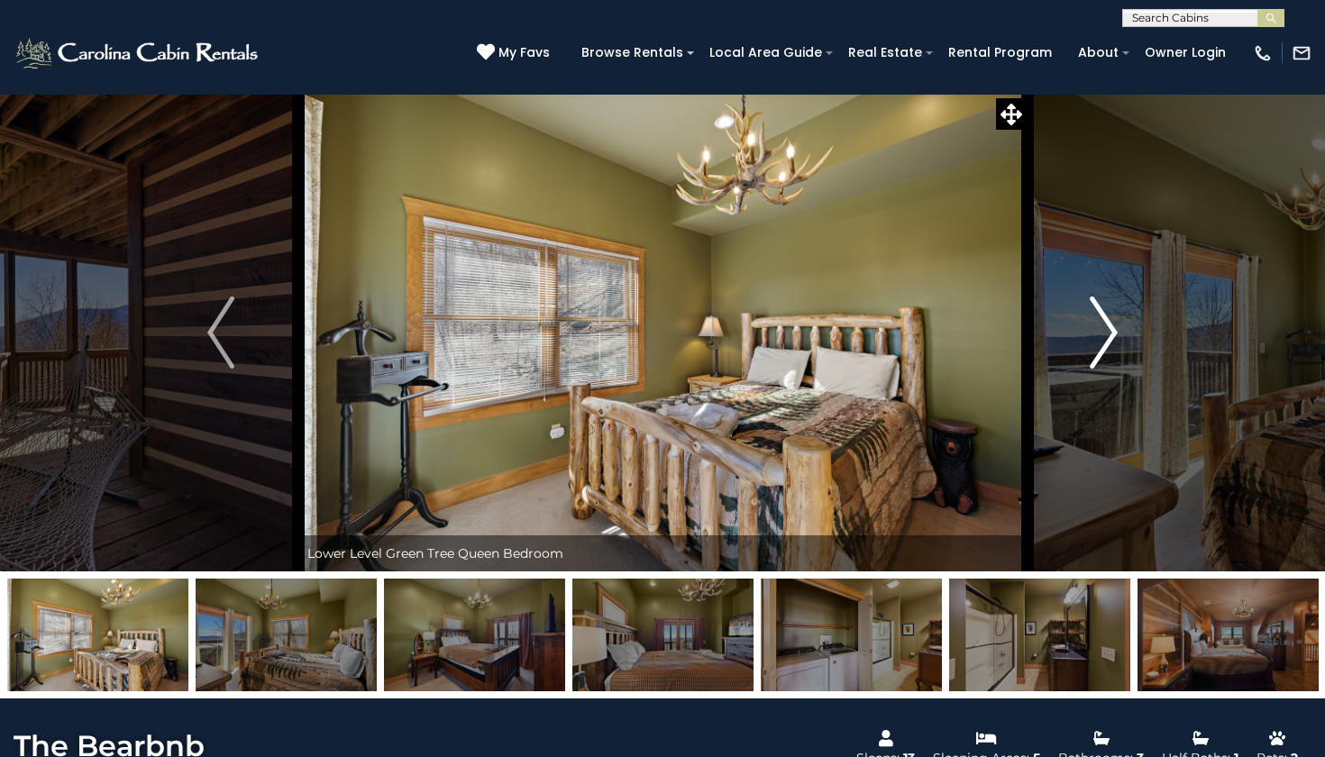
click at [1093, 322] on img "Next" at bounding box center [1104, 333] width 27 height 72
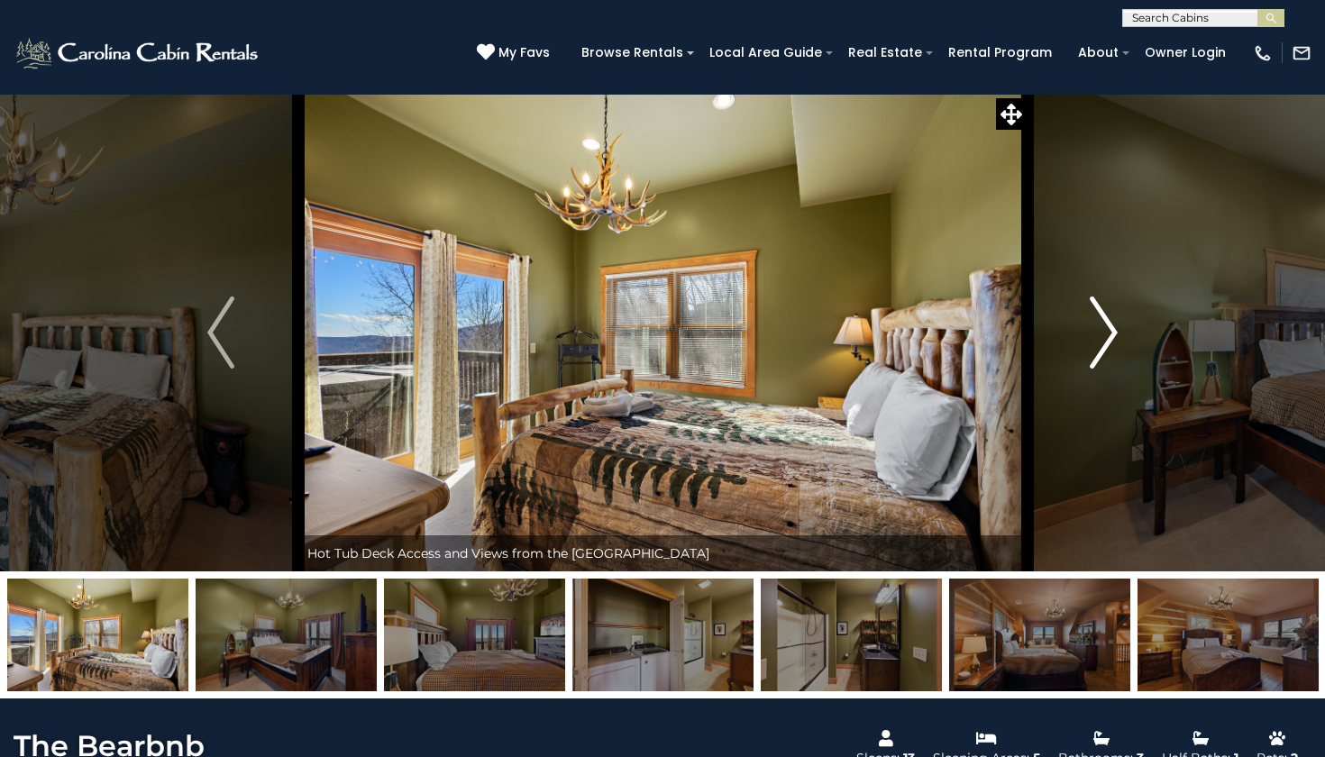
click at [1093, 322] on img "Next" at bounding box center [1104, 333] width 27 height 72
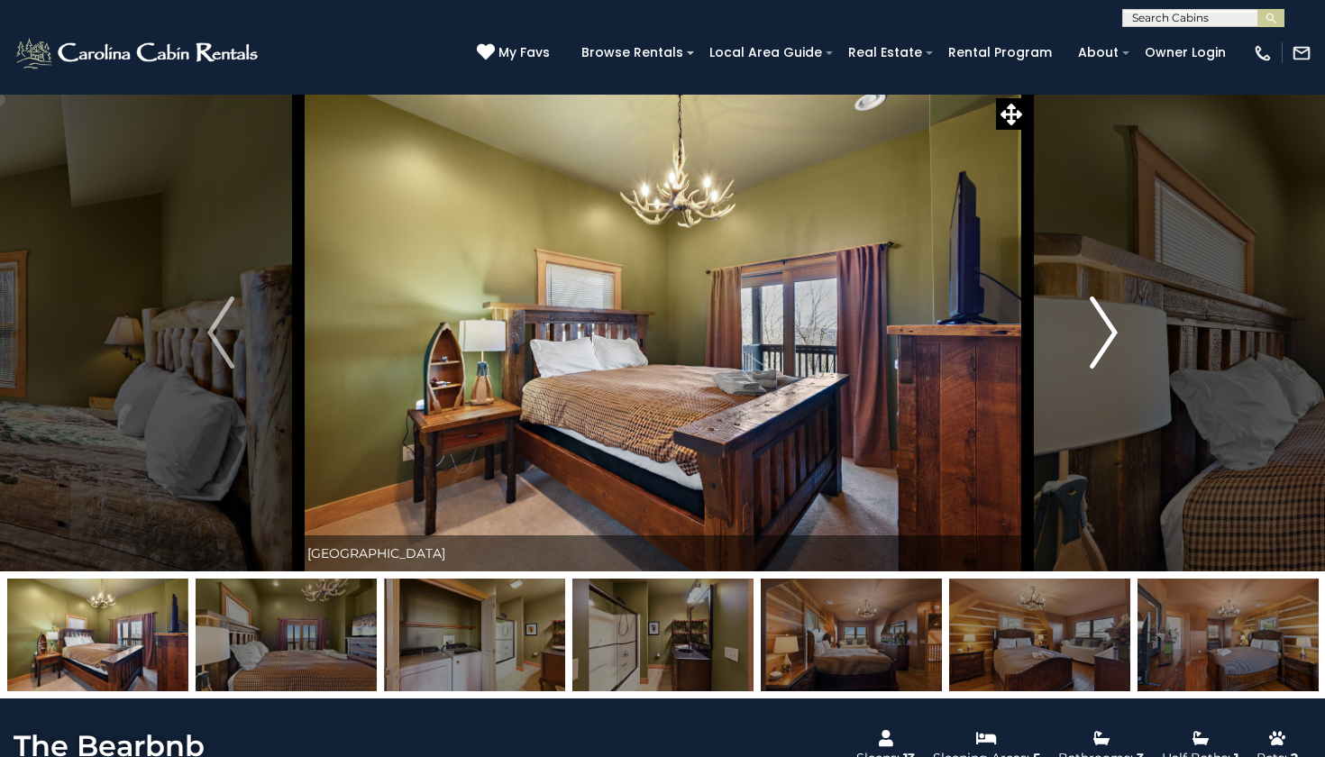
click at [1093, 322] on img "Next" at bounding box center [1104, 333] width 27 height 72
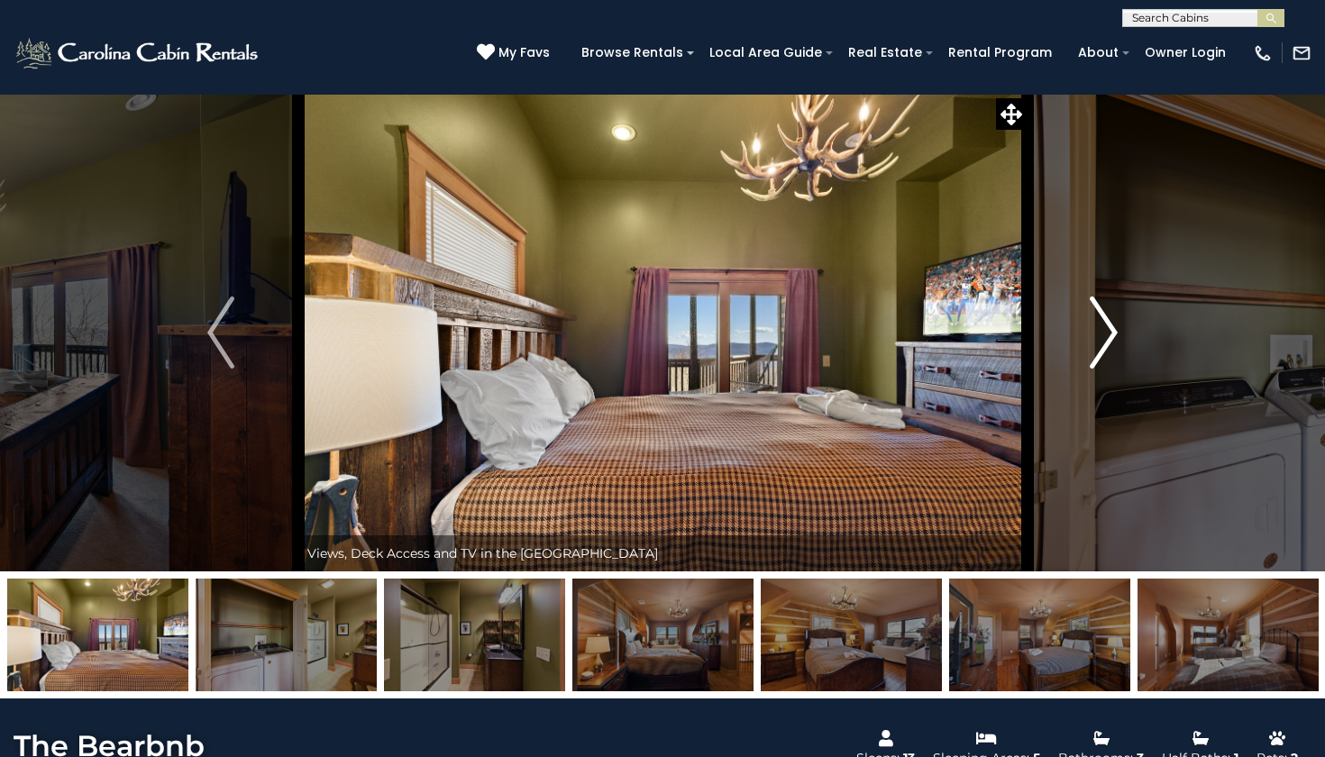
click at [1093, 322] on img "Next" at bounding box center [1104, 333] width 27 height 72
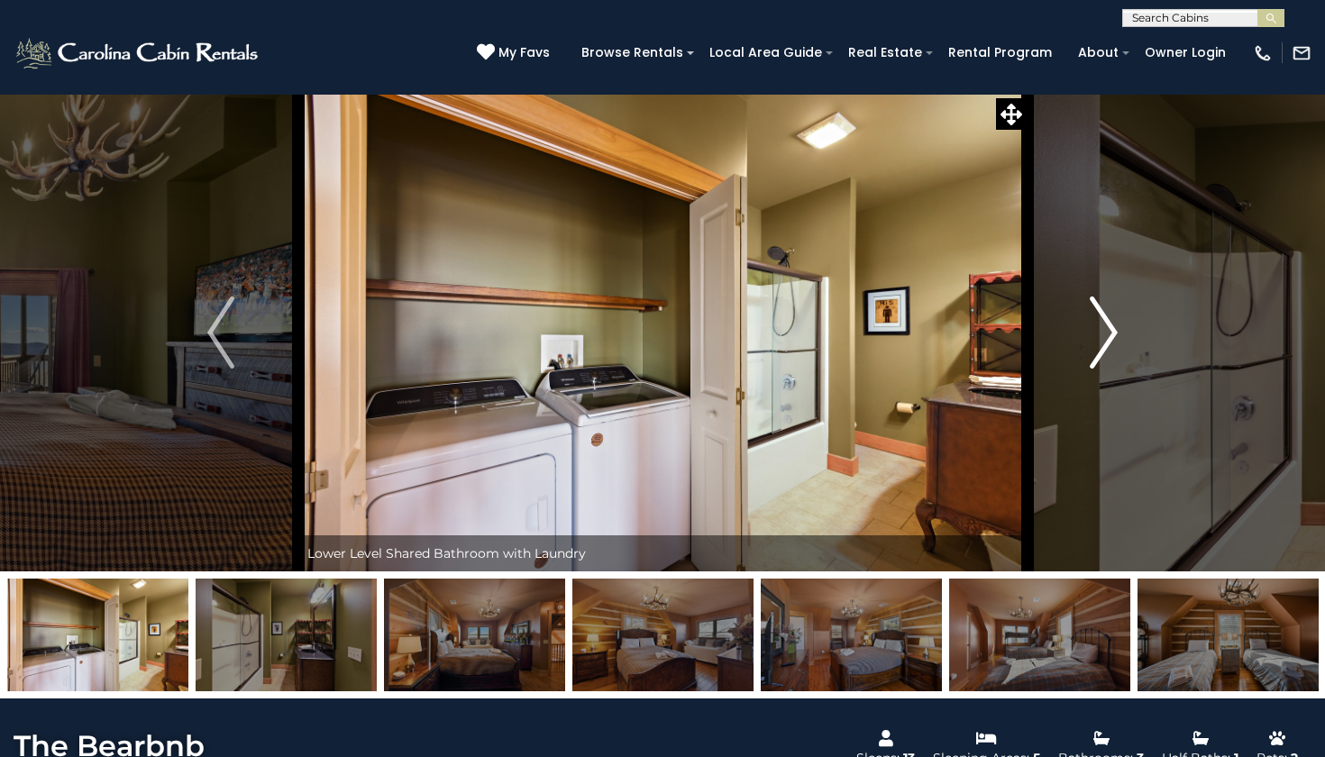
click at [1093, 322] on img "Next" at bounding box center [1104, 333] width 27 height 72
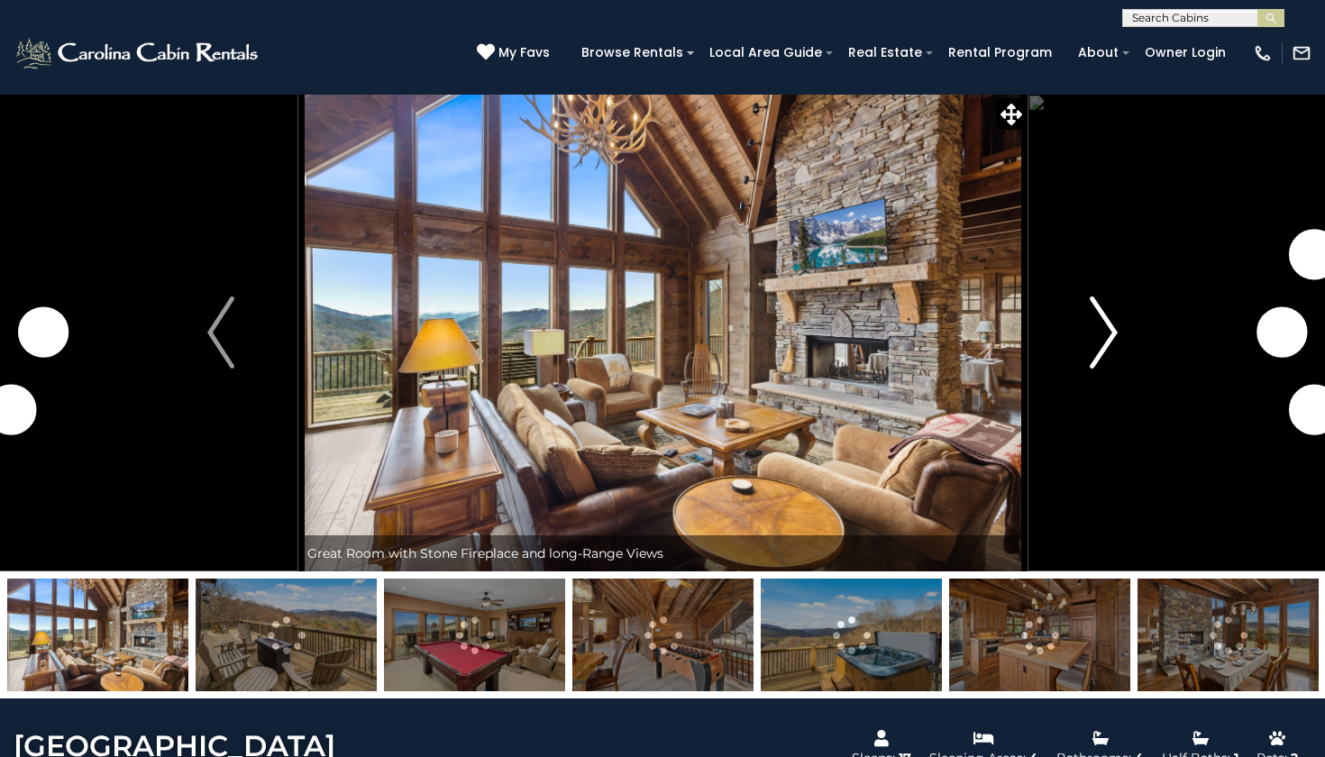
click at [1088, 302] on button "Next" at bounding box center [1104, 333] width 154 height 478
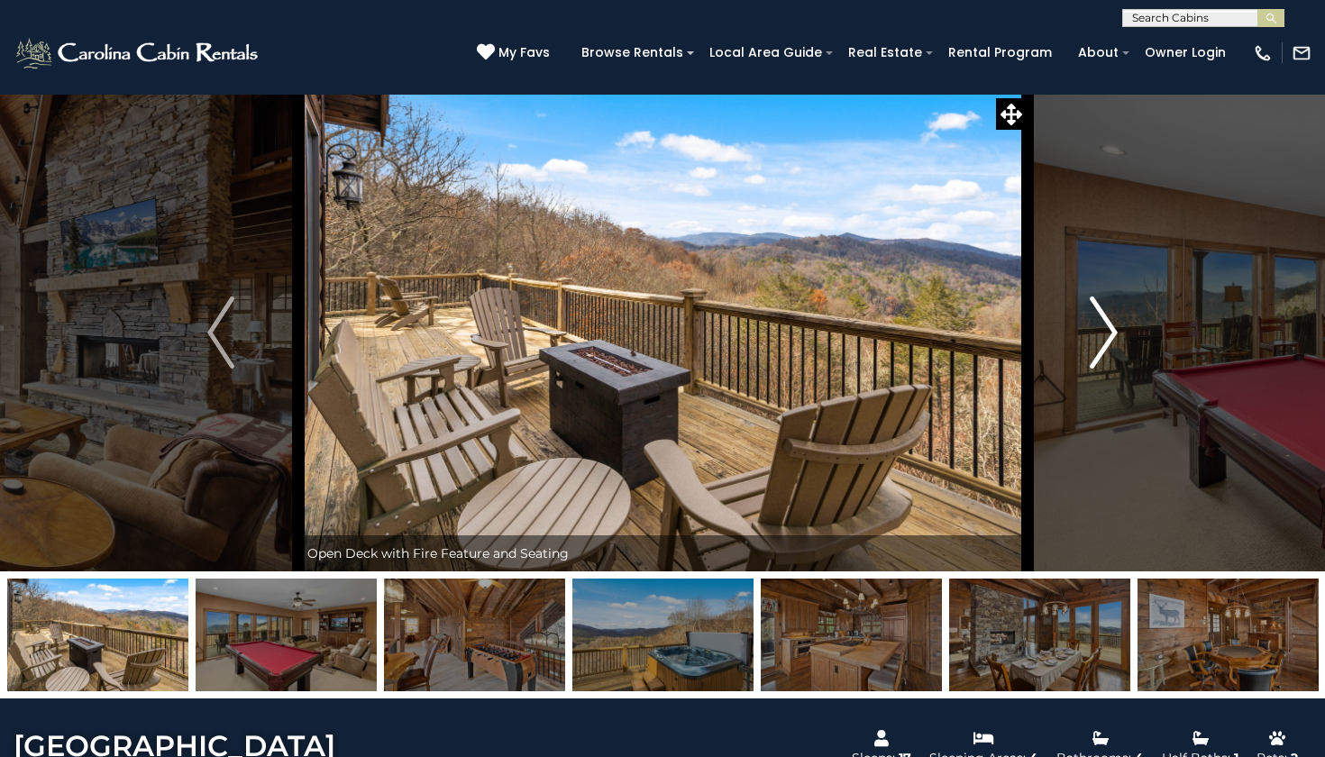
click at [1088, 302] on button "Next" at bounding box center [1104, 333] width 154 height 478
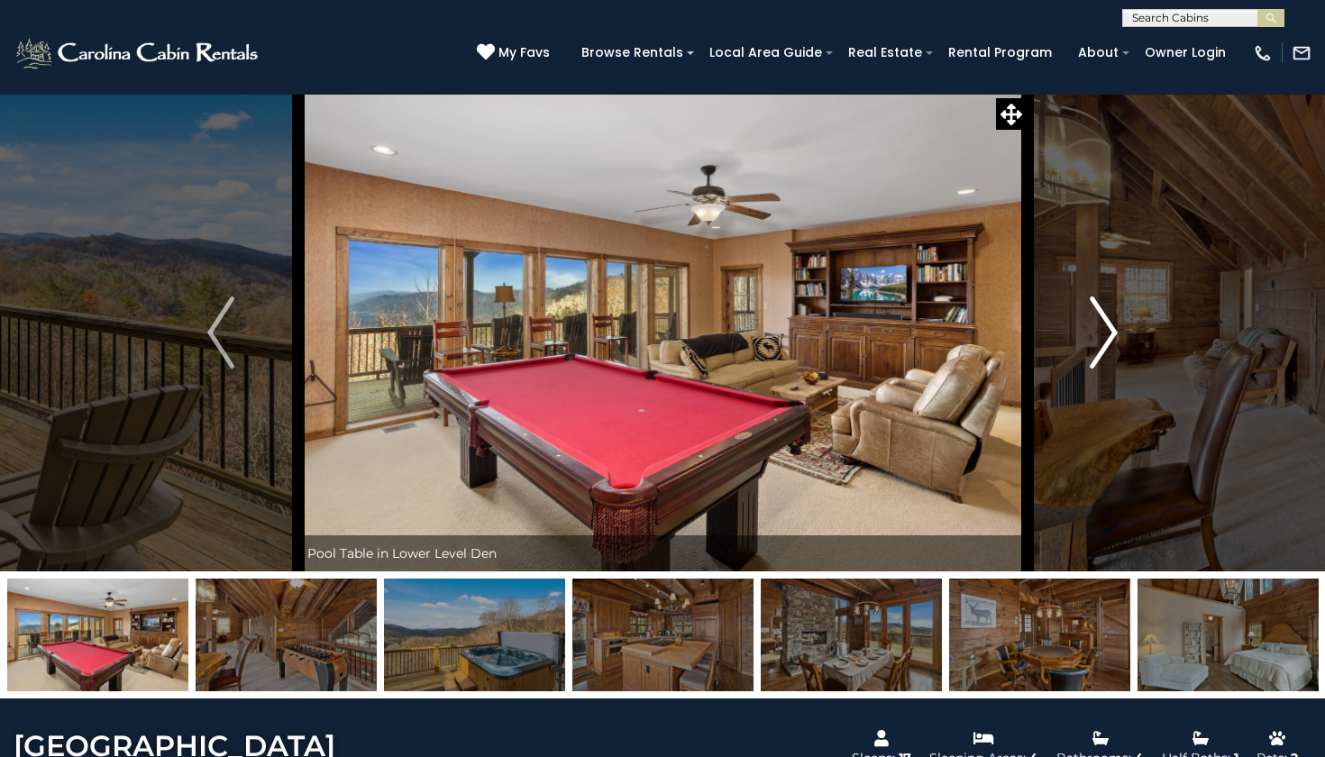
click at [1088, 302] on button "Next" at bounding box center [1104, 333] width 154 height 478
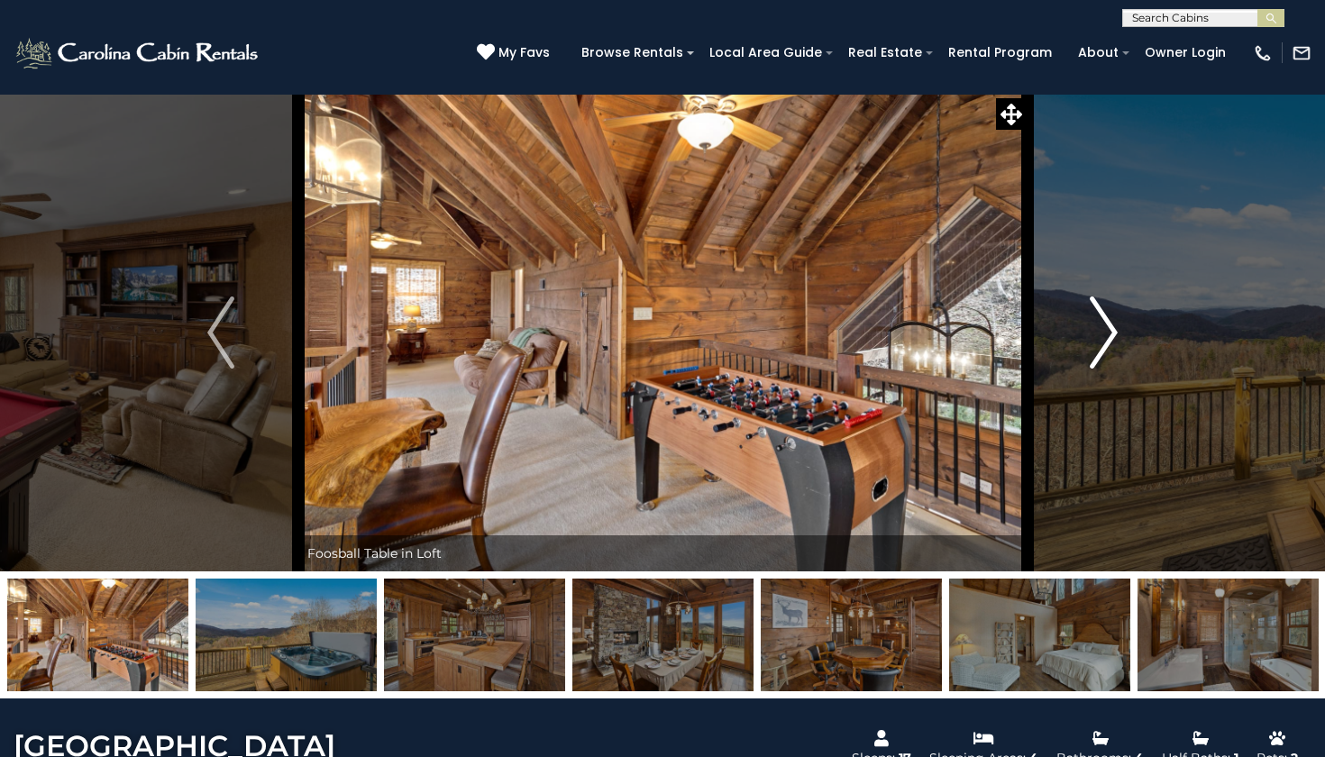
click at [1088, 302] on button "Next" at bounding box center [1104, 333] width 154 height 478
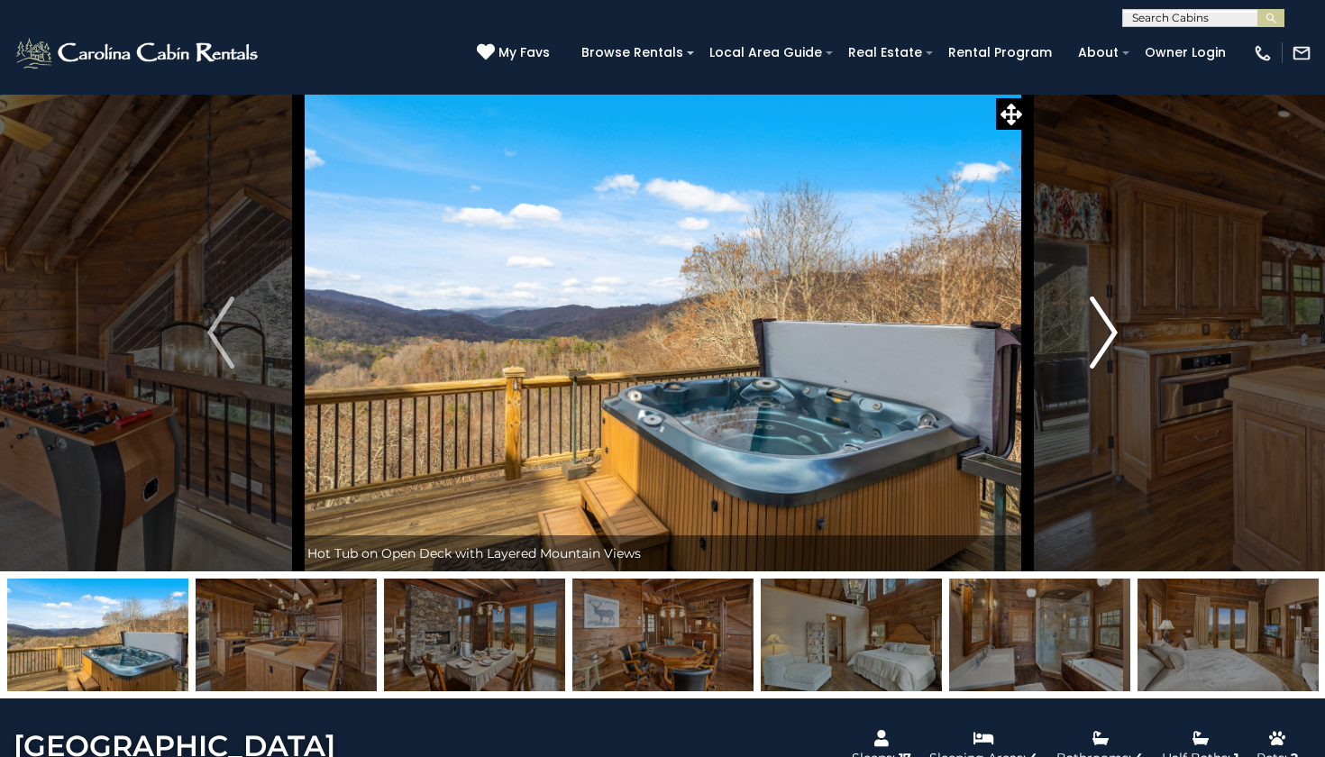
click at [1088, 302] on button "Next" at bounding box center [1104, 333] width 154 height 478
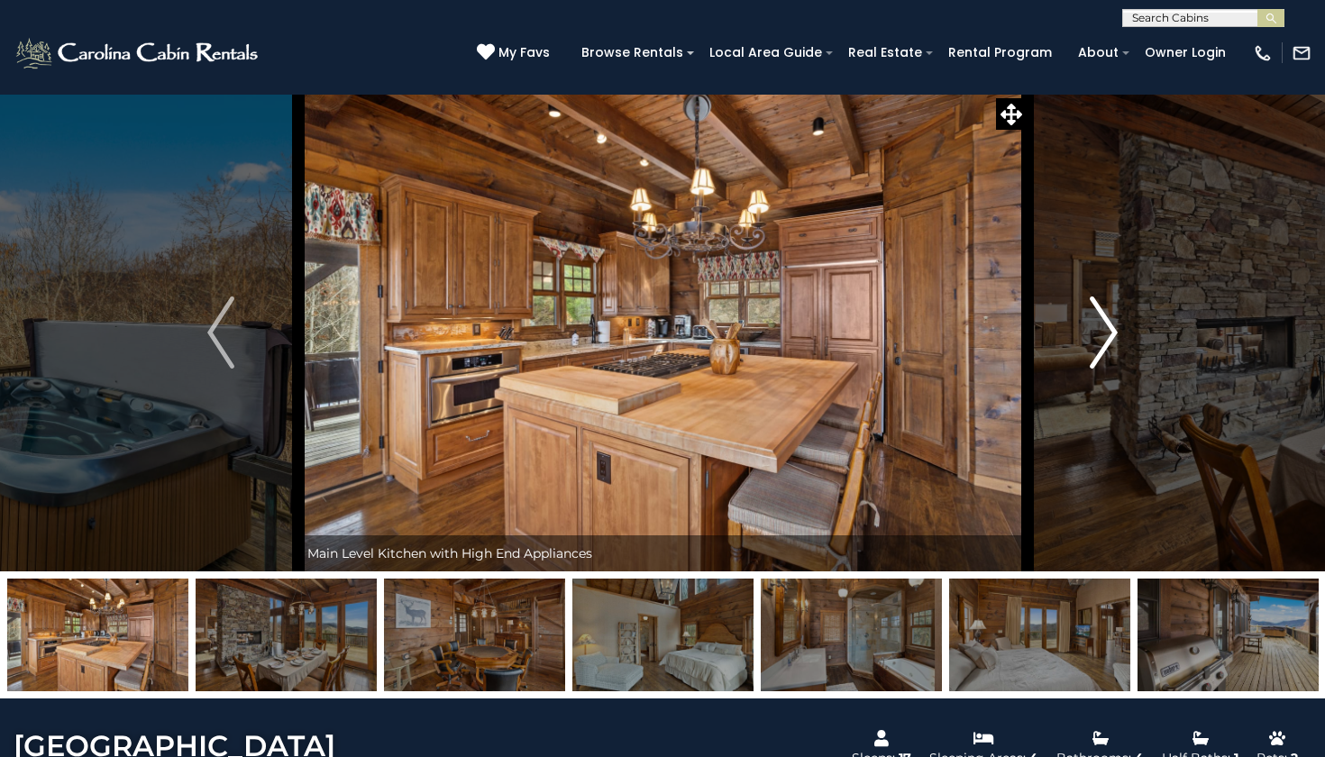
click at [1088, 302] on button "Next" at bounding box center [1104, 333] width 154 height 478
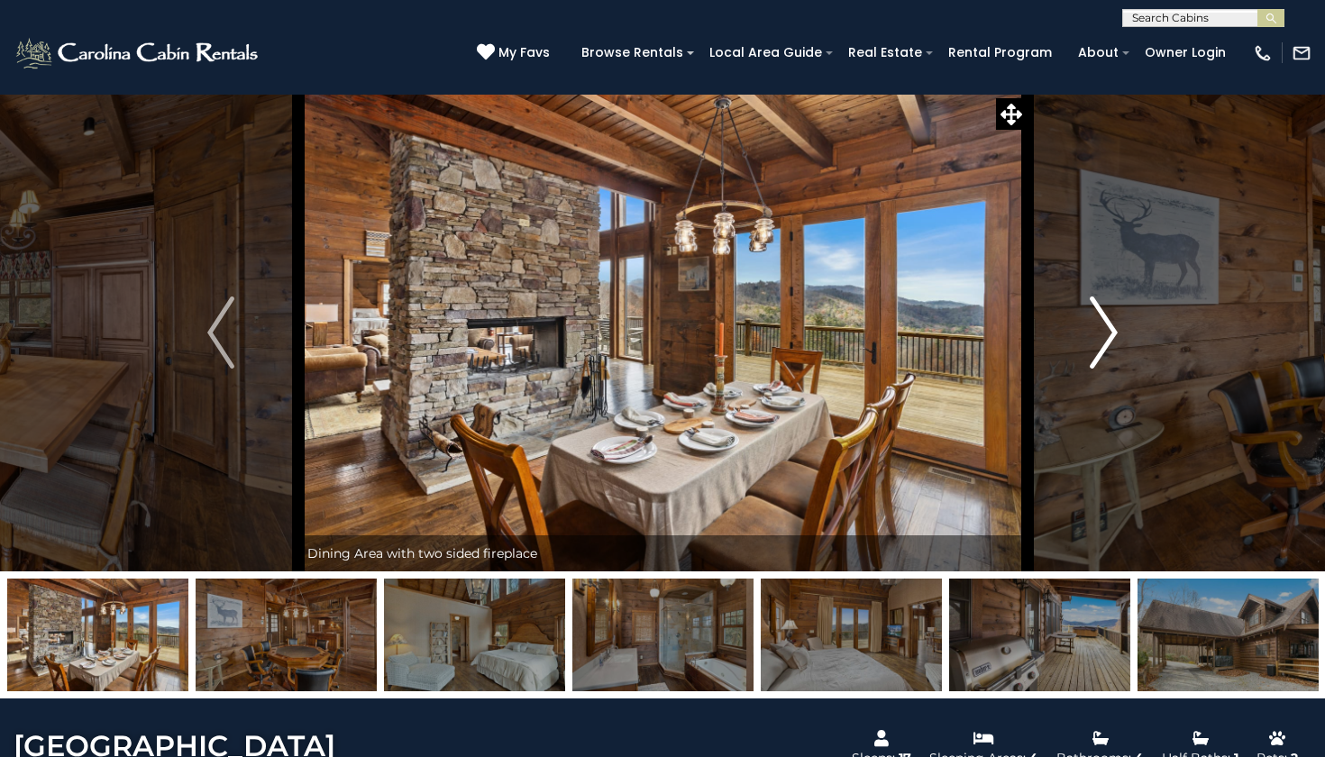
click at [1088, 302] on button "Next" at bounding box center [1104, 333] width 154 height 478
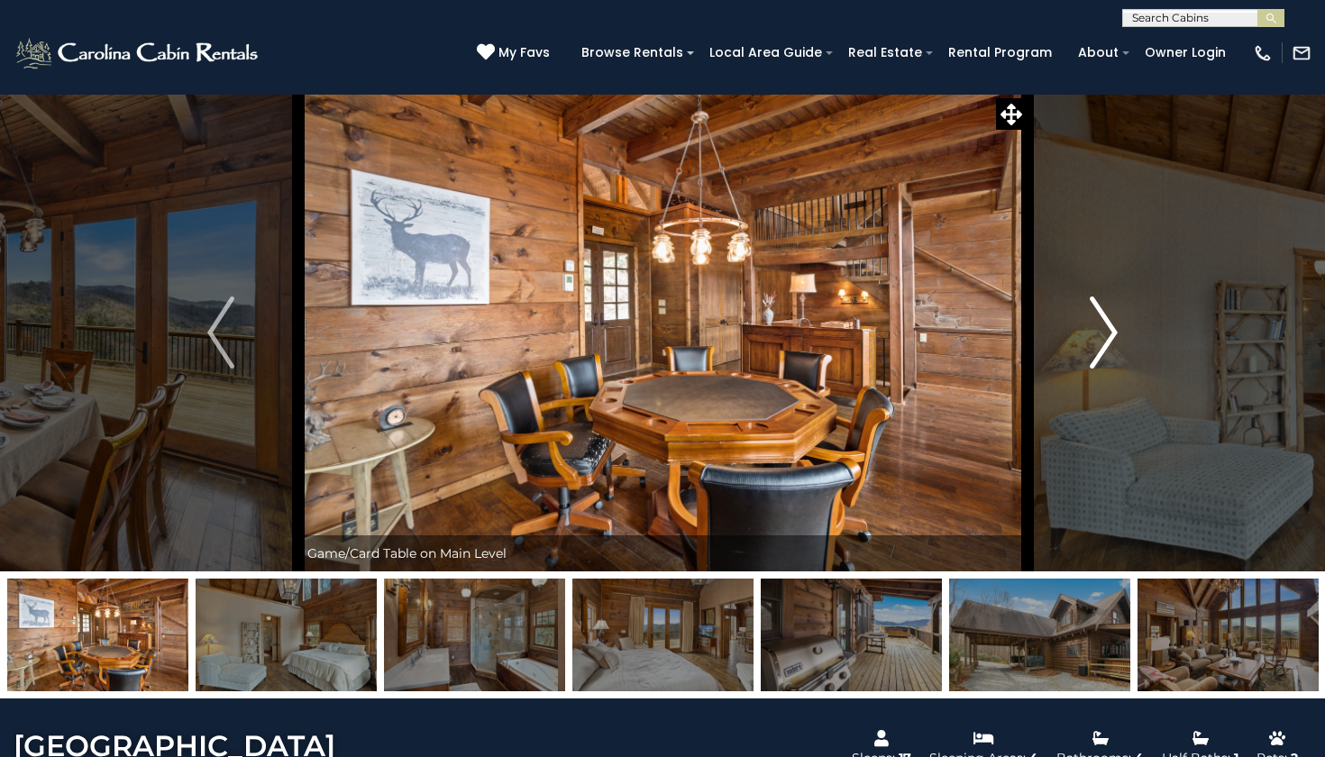
click at [1088, 302] on button "Next" at bounding box center [1104, 333] width 154 height 478
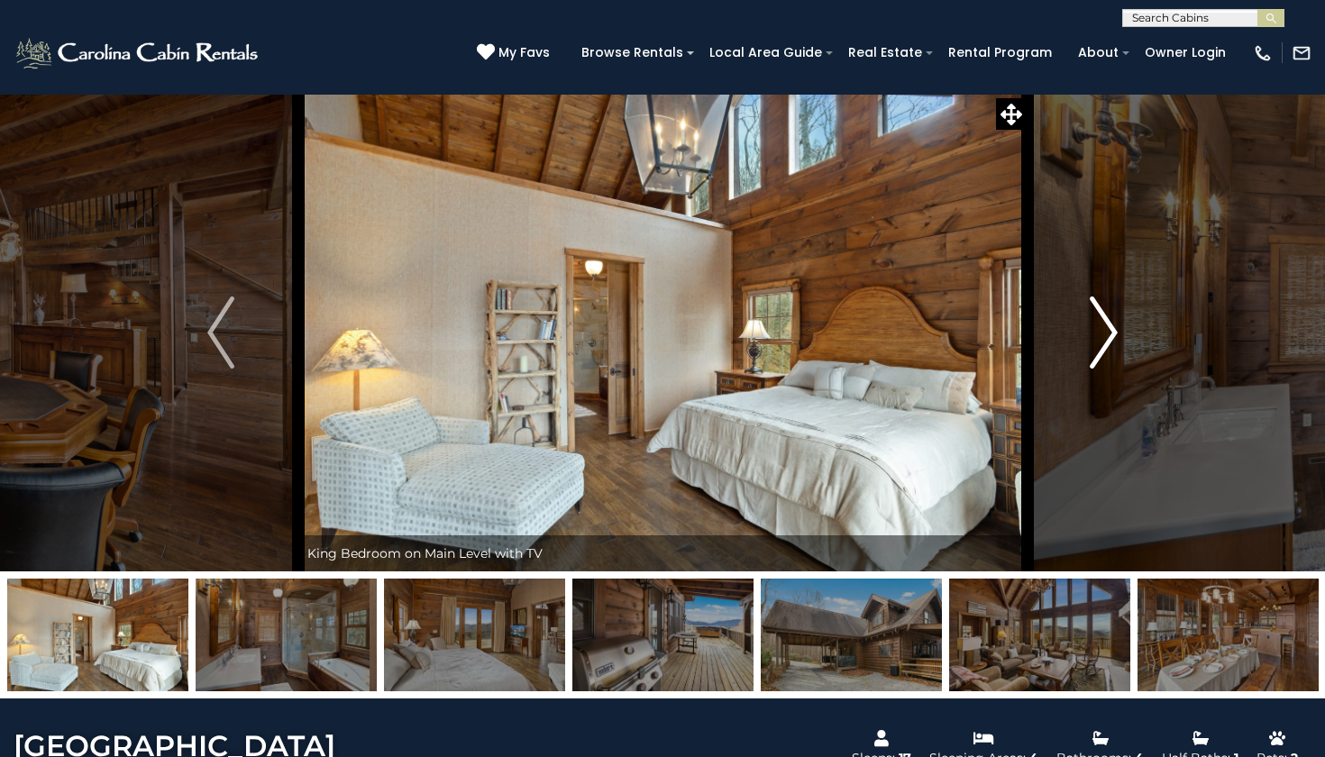
click at [1088, 302] on button "Next" at bounding box center [1104, 333] width 154 height 478
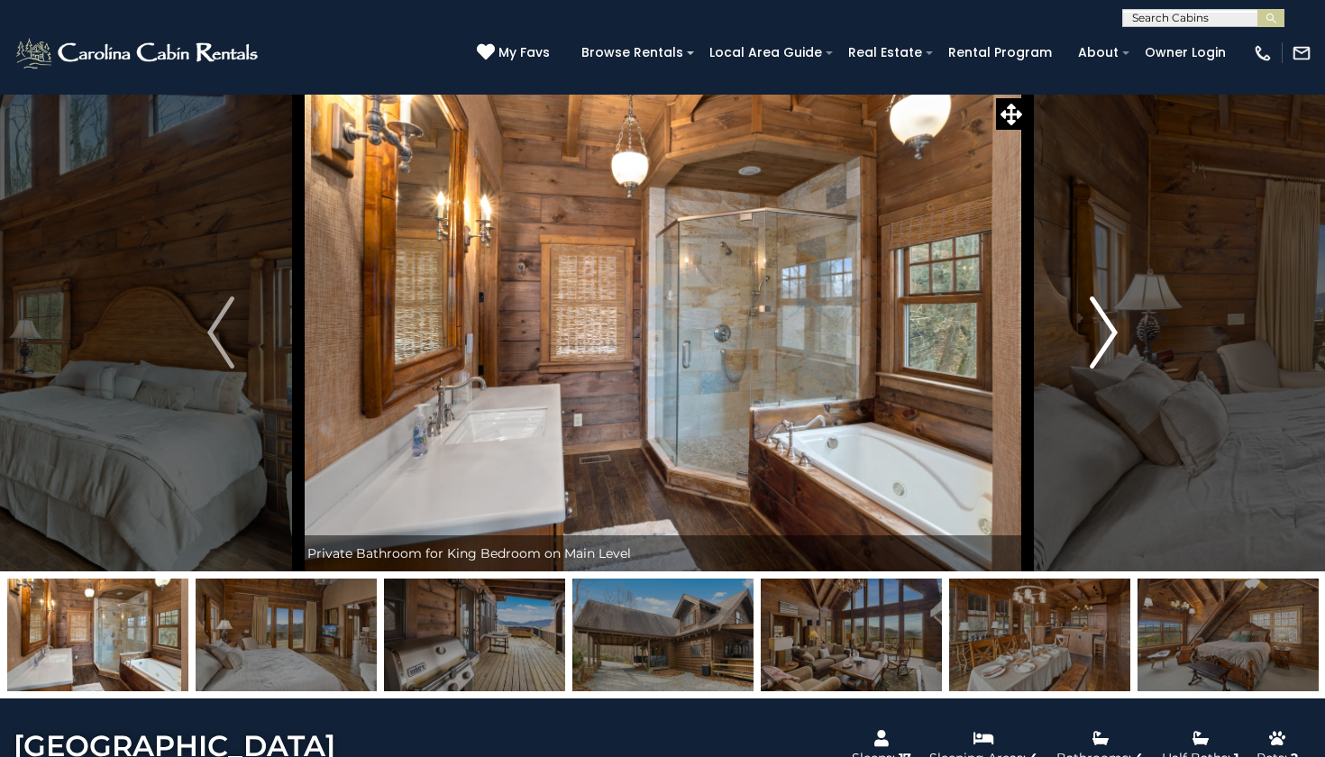
click at [1101, 324] on img "Next" at bounding box center [1104, 333] width 27 height 72
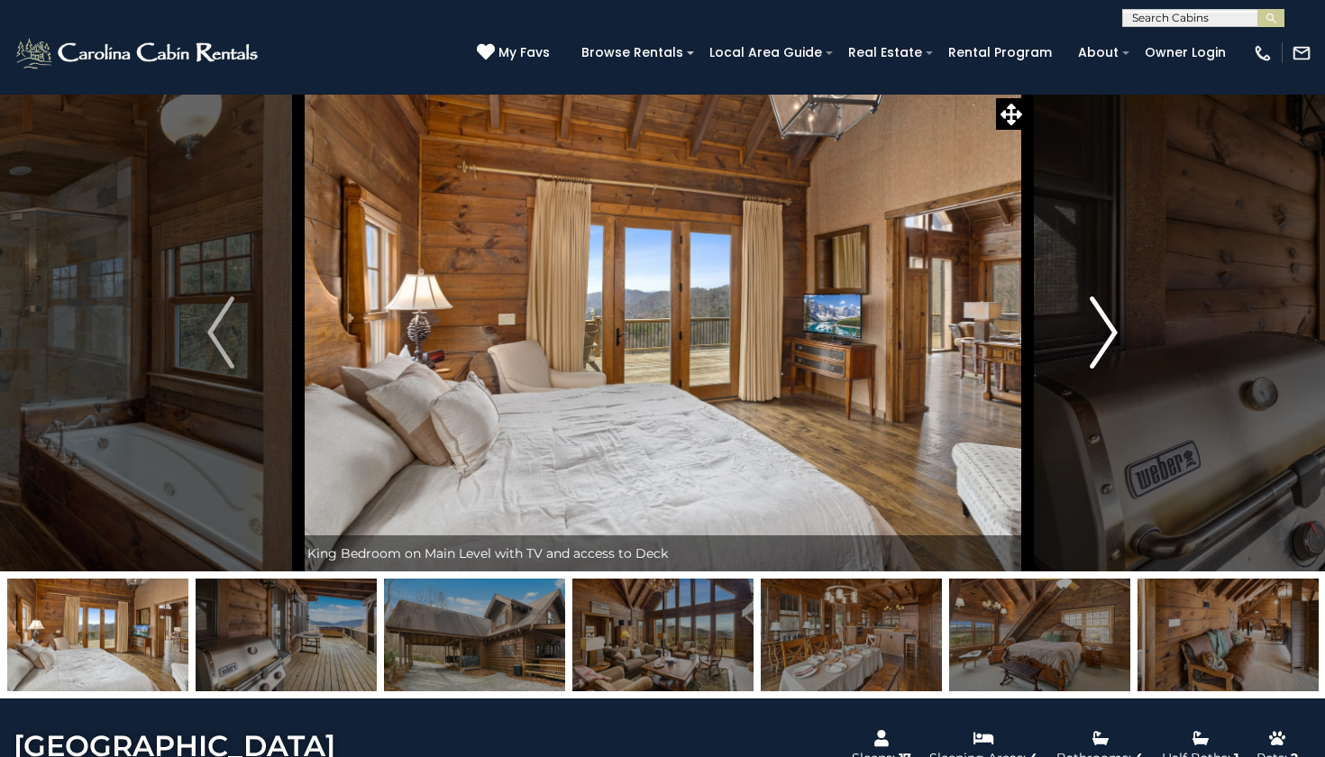
click at [1112, 330] on img "Next" at bounding box center [1104, 333] width 27 height 72
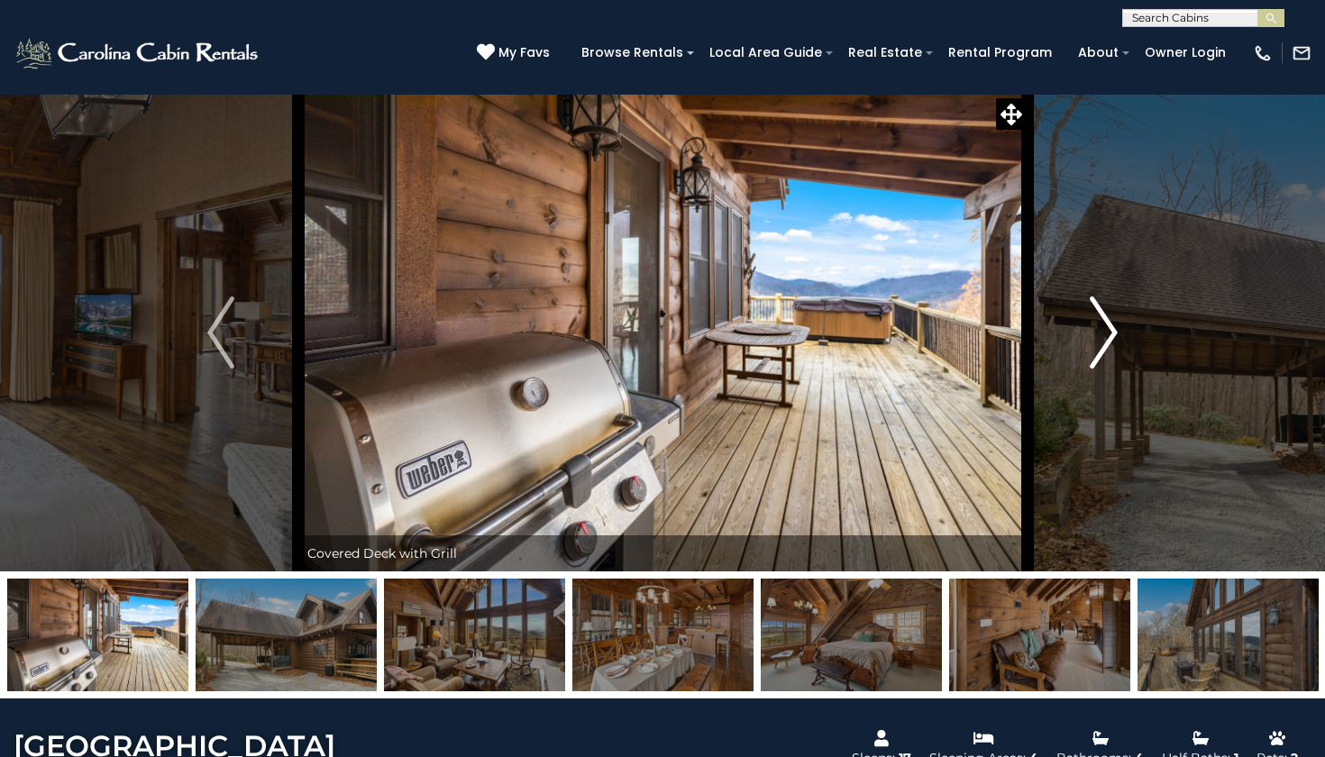
click at [1112, 330] on img "Next" at bounding box center [1104, 333] width 27 height 72
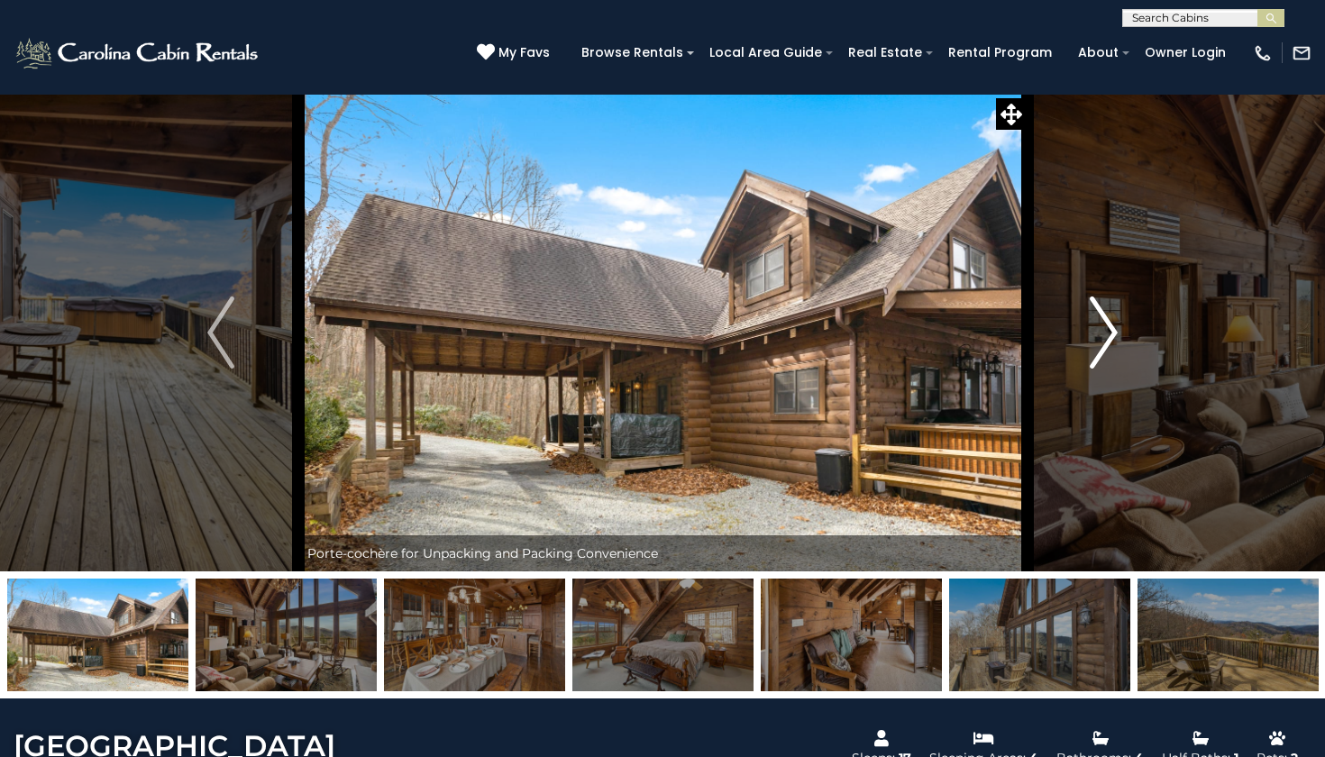
click at [1112, 330] on img "Next" at bounding box center [1104, 333] width 27 height 72
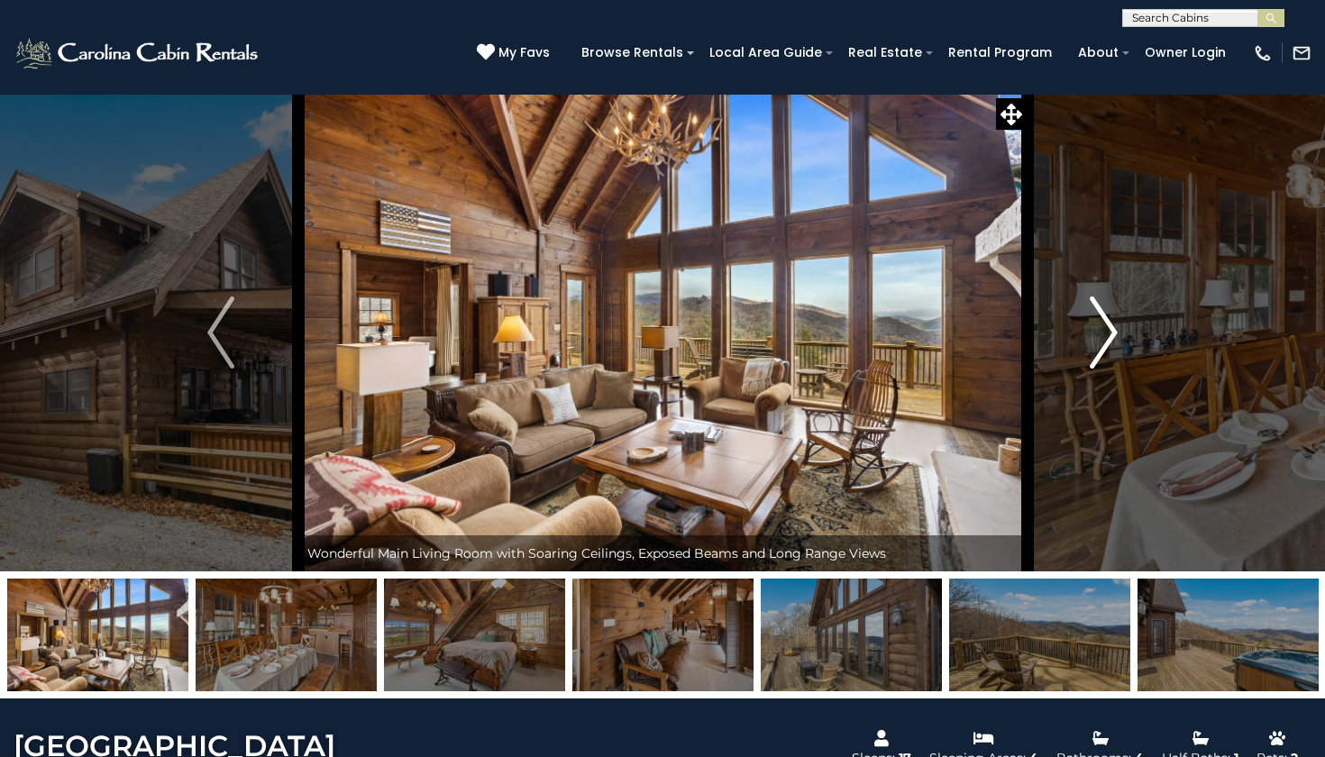
click at [1055, 306] on button "Next" at bounding box center [1104, 333] width 154 height 478
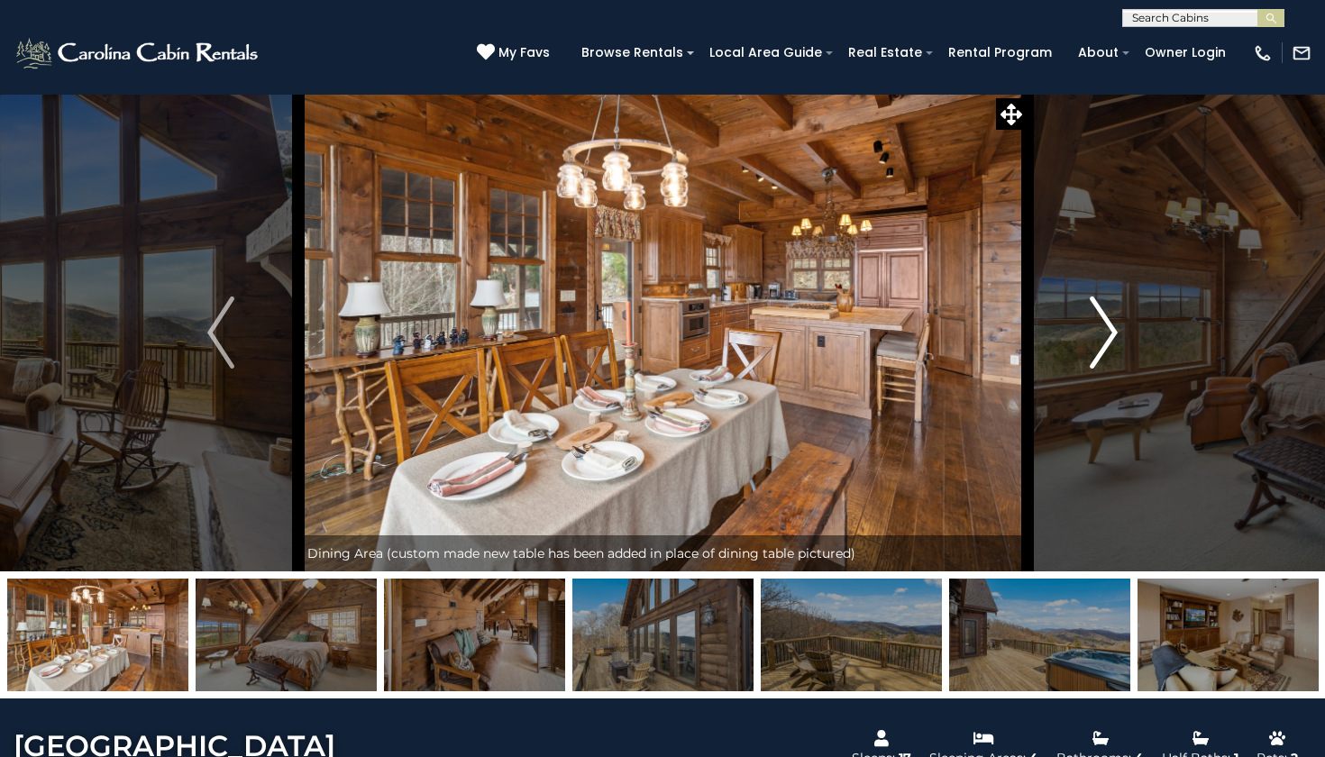
click at [1049, 324] on button "Next" at bounding box center [1104, 333] width 154 height 478
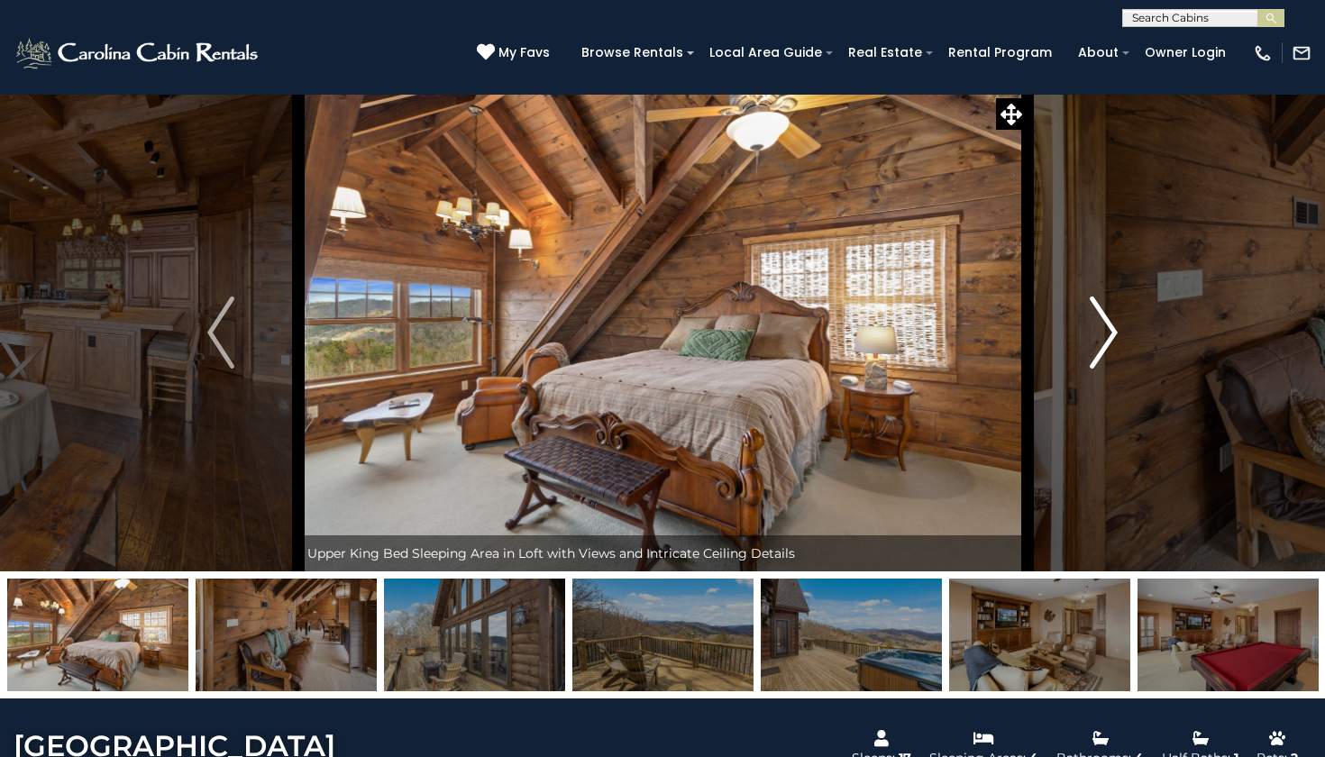
click at [1081, 332] on button "Next" at bounding box center [1104, 333] width 154 height 478
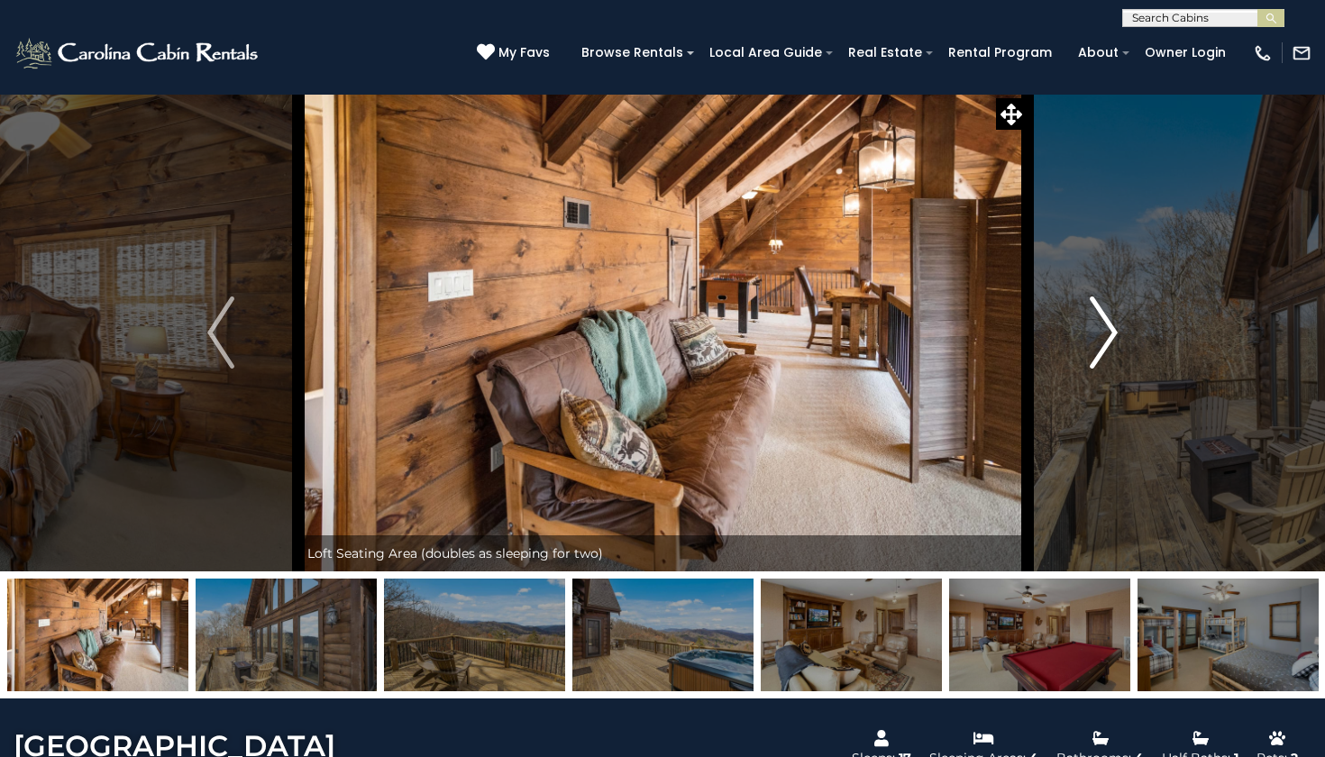
click at [1081, 332] on button "Next" at bounding box center [1104, 333] width 154 height 478
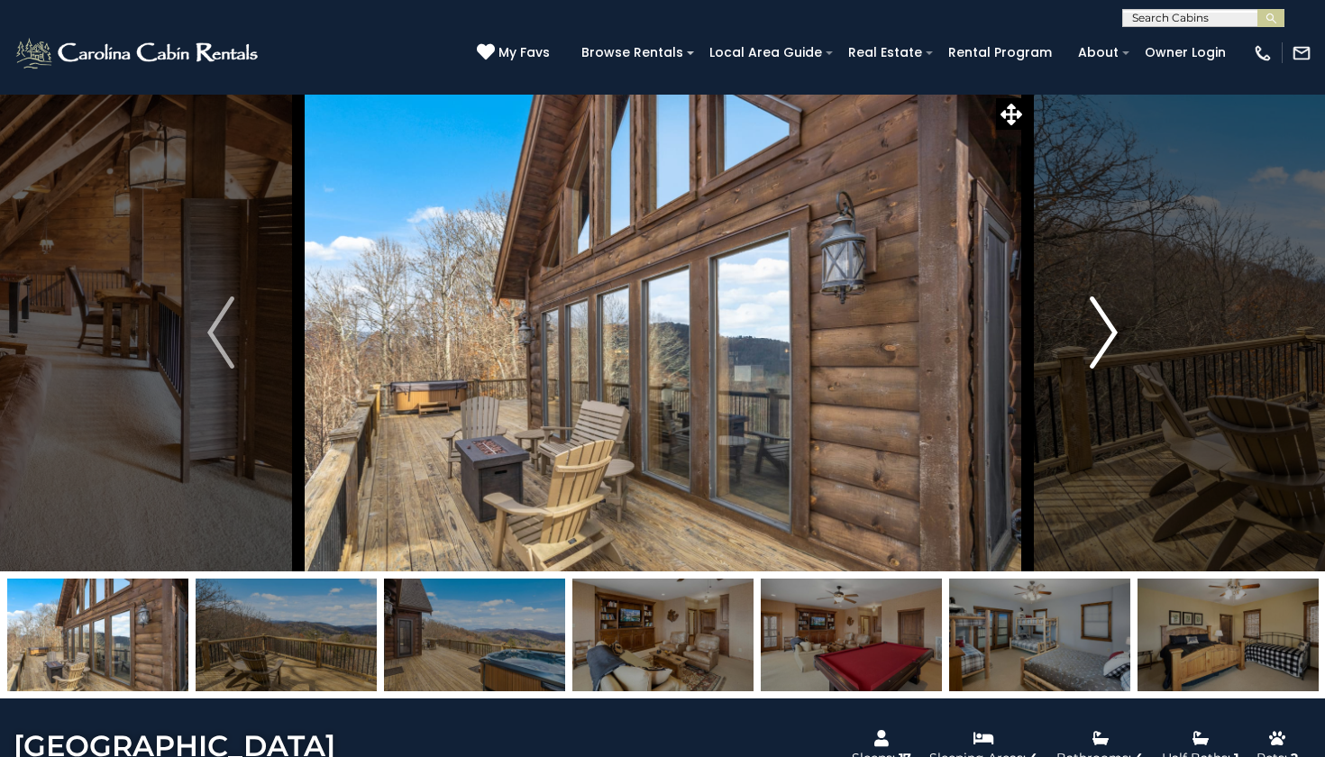
click at [1081, 332] on button "Next" at bounding box center [1104, 333] width 154 height 478
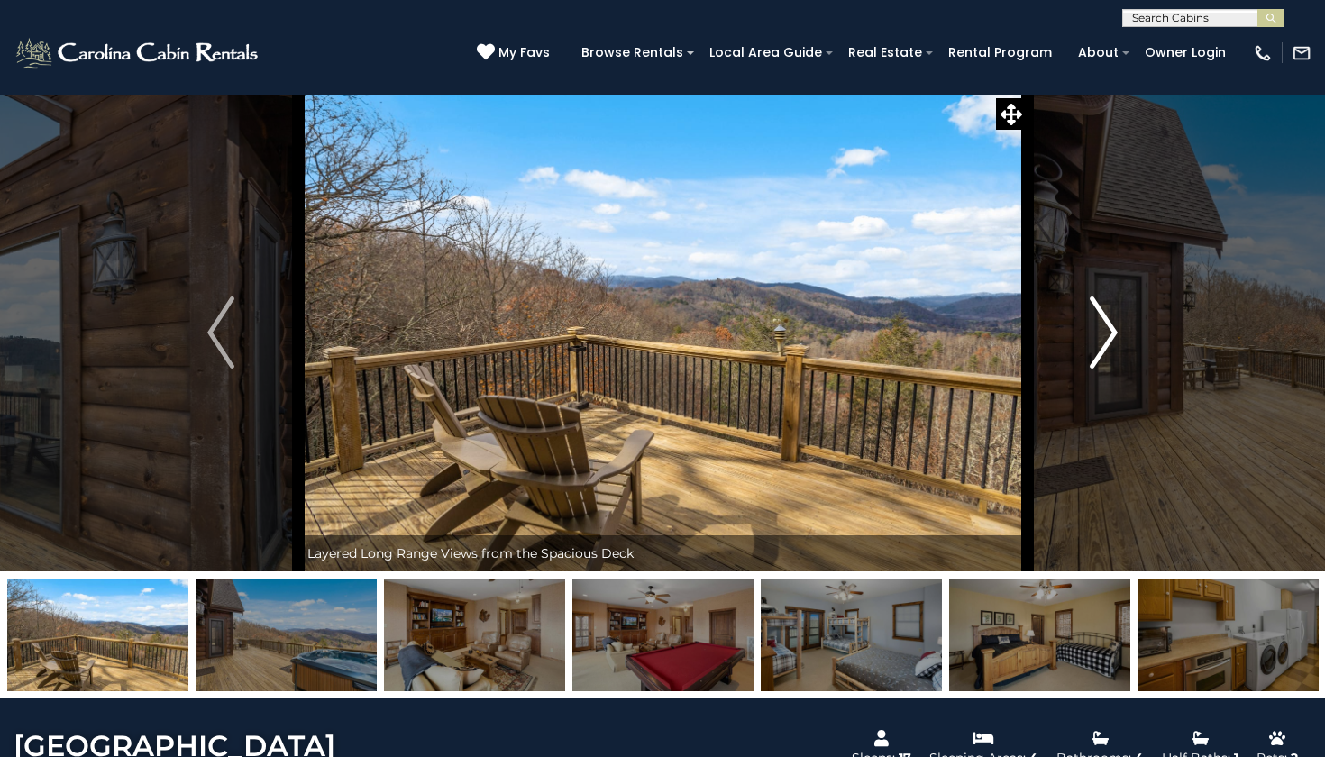
click at [1081, 332] on button "Next" at bounding box center [1104, 333] width 154 height 478
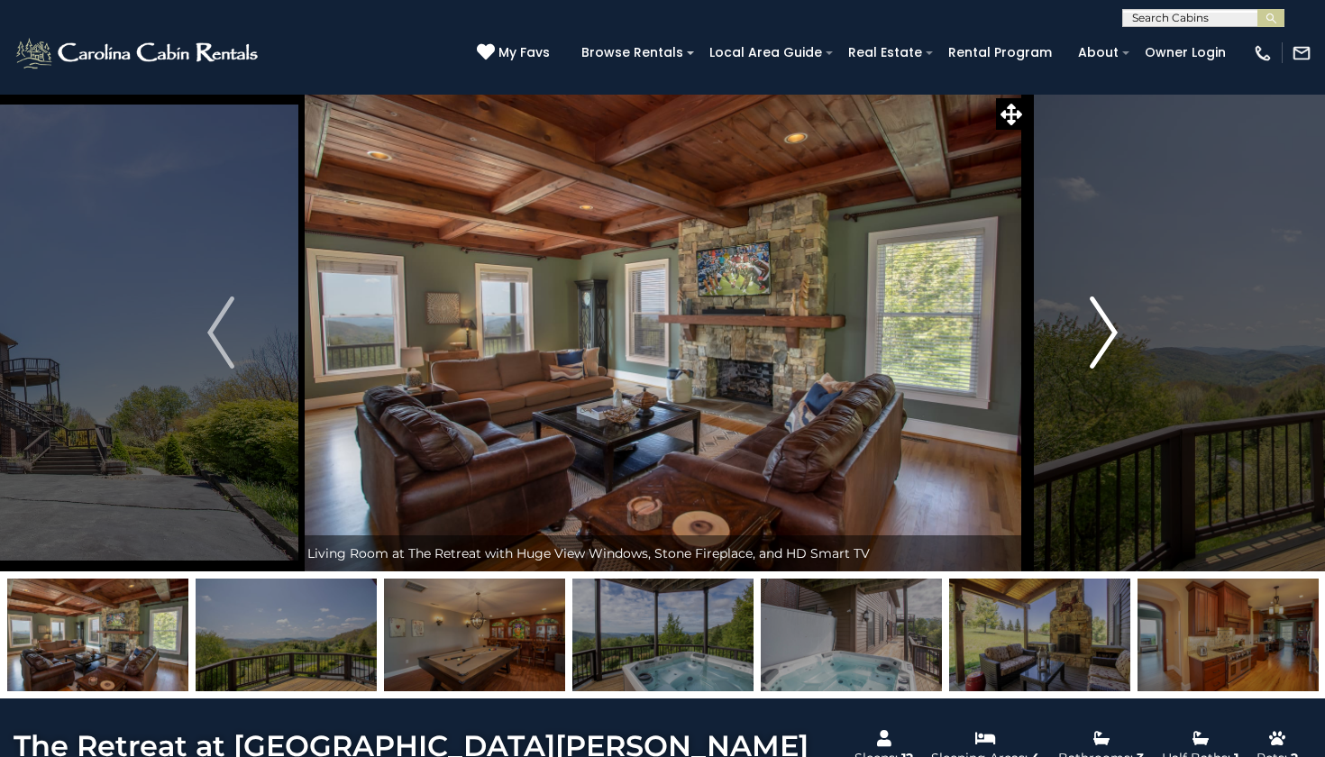
click at [1104, 327] on img "Next" at bounding box center [1104, 333] width 27 height 72
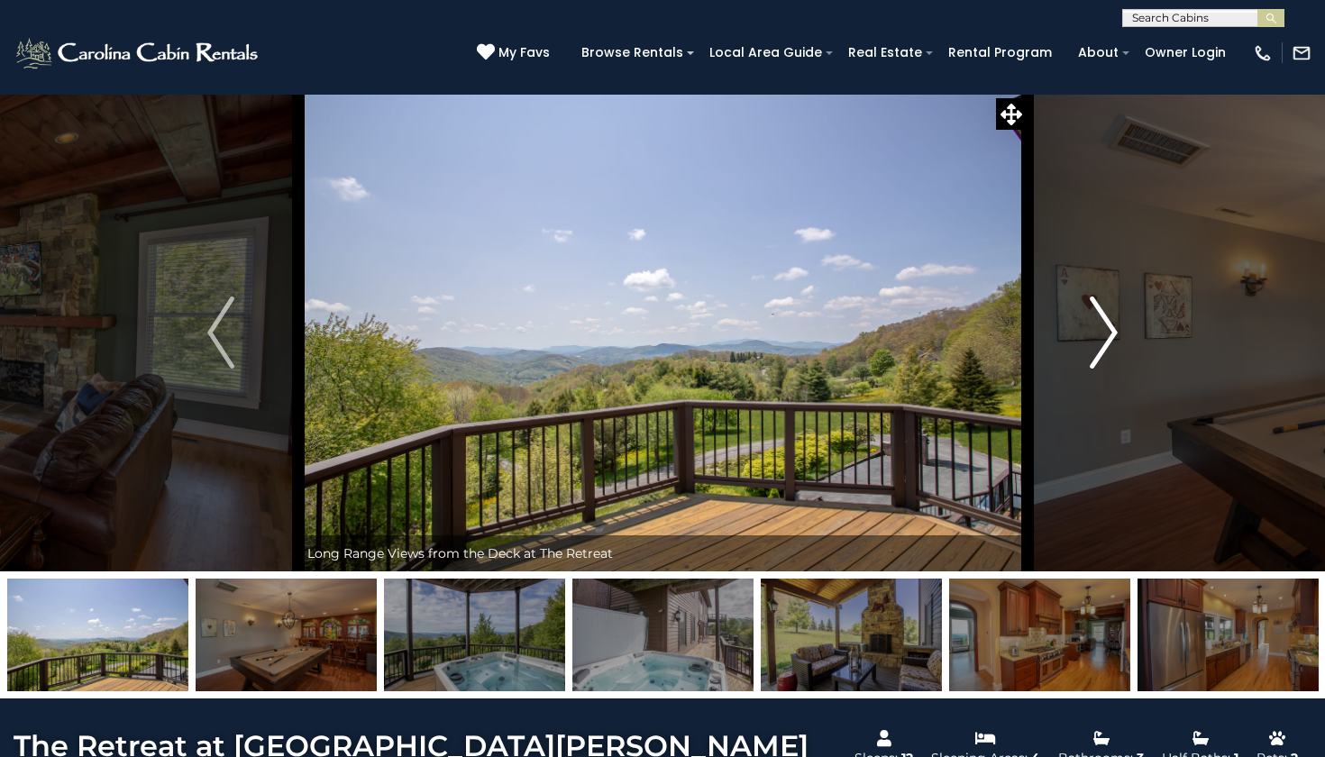
click at [1104, 327] on img "Next" at bounding box center [1104, 333] width 27 height 72
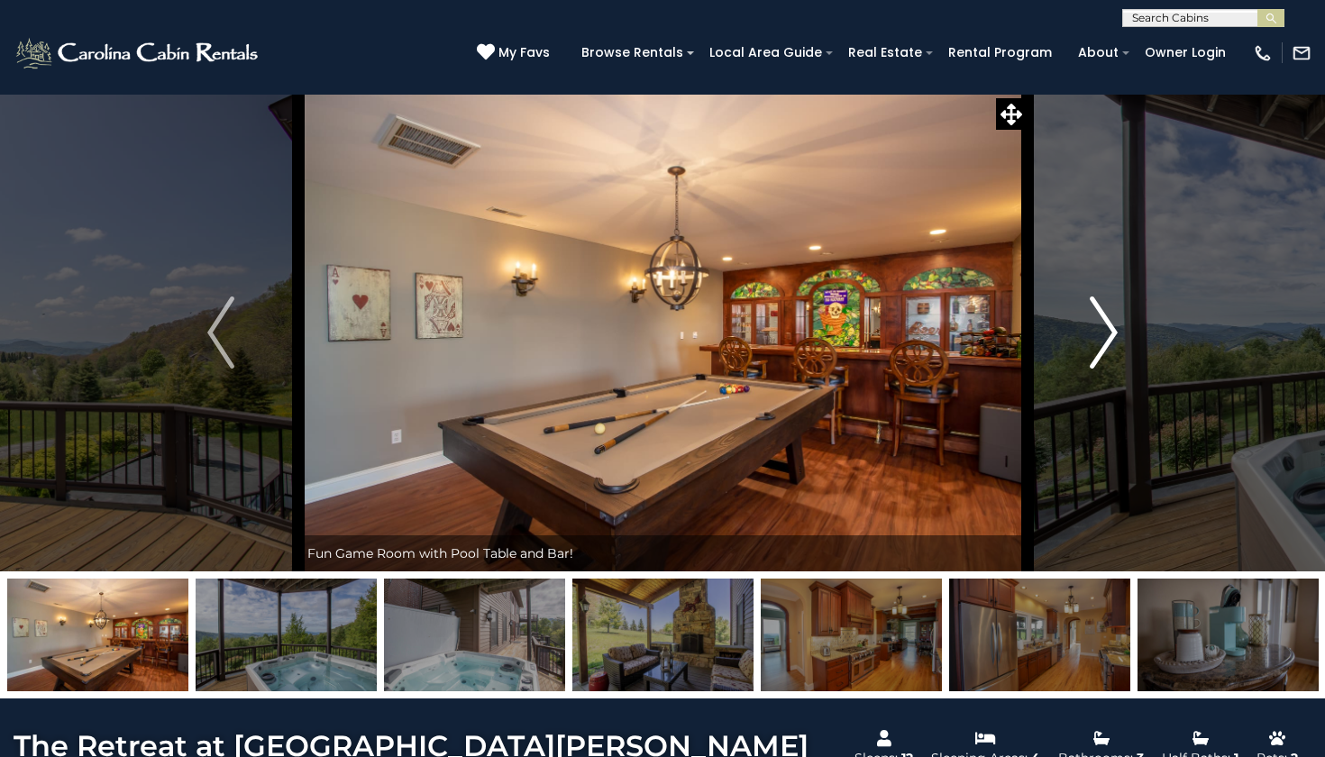
click at [1104, 327] on img "Next" at bounding box center [1104, 333] width 27 height 72
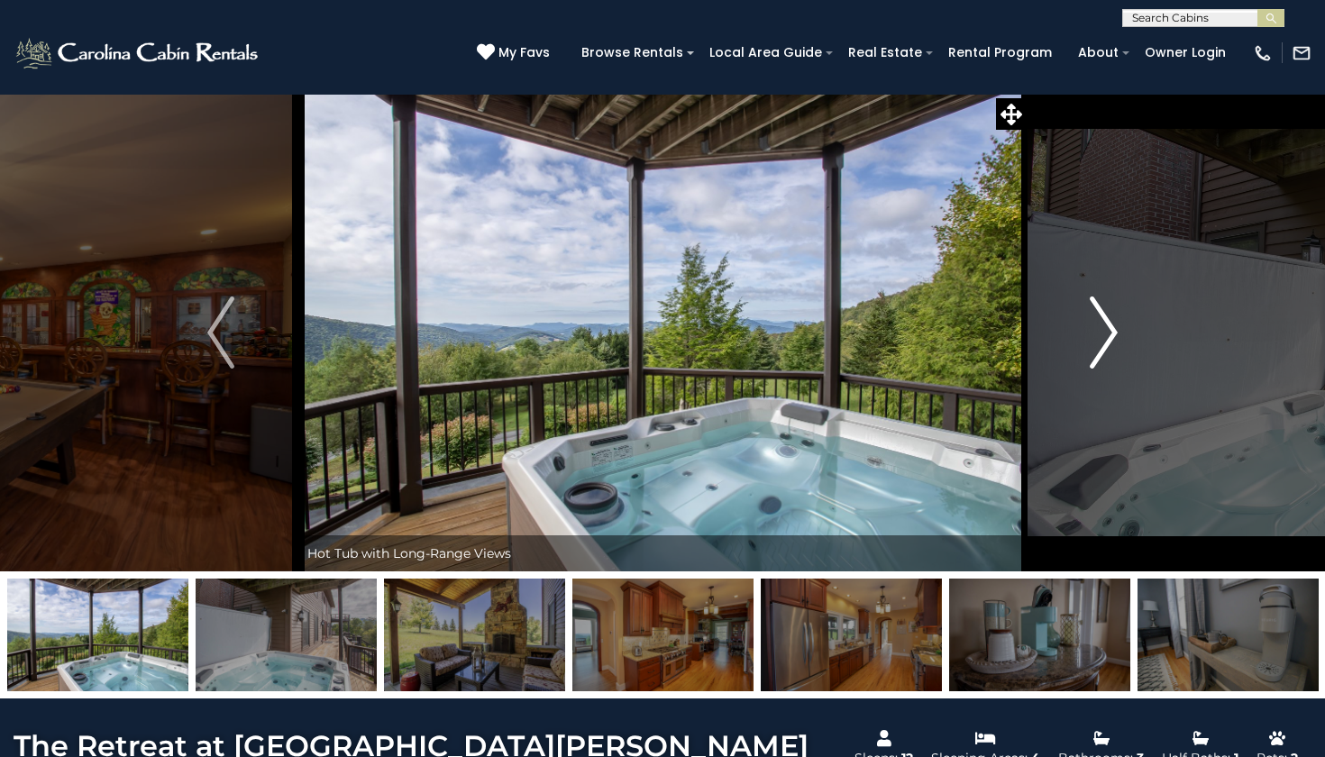
click at [1104, 327] on img "Next" at bounding box center [1104, 333] width 27 height 72
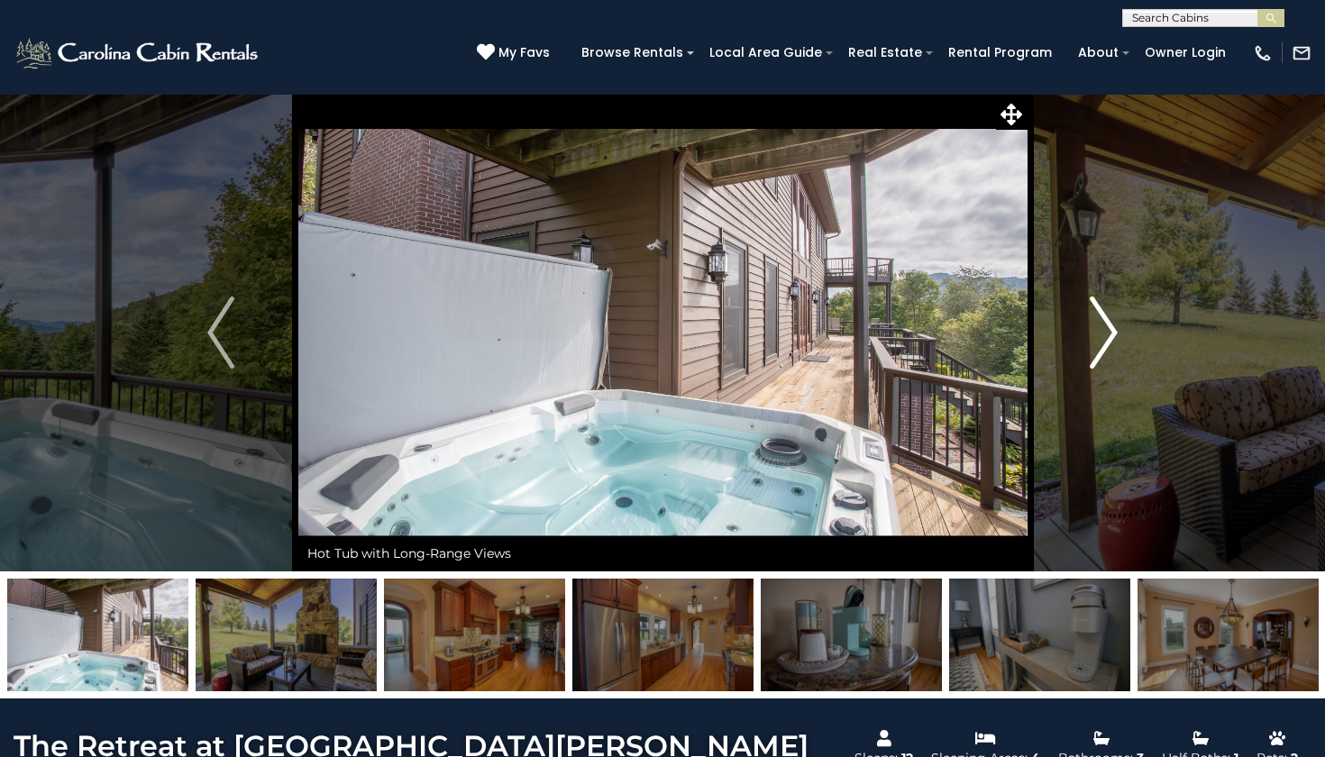
click at [1104, 327] on img "Next" at bounding box center [1104, 333] width 27 height 72
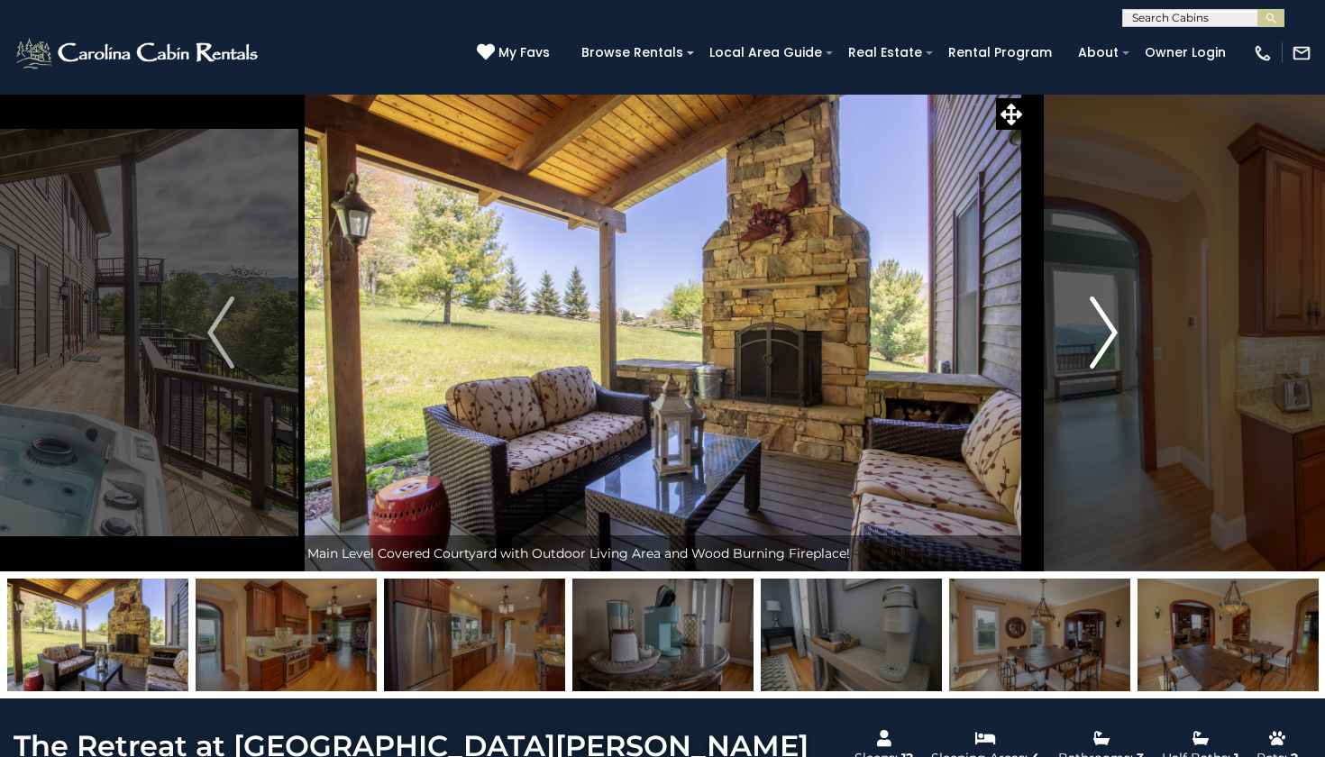
click at [1104, 327] on img "Next" at bounding box center [1104, 333] width 27 height 72
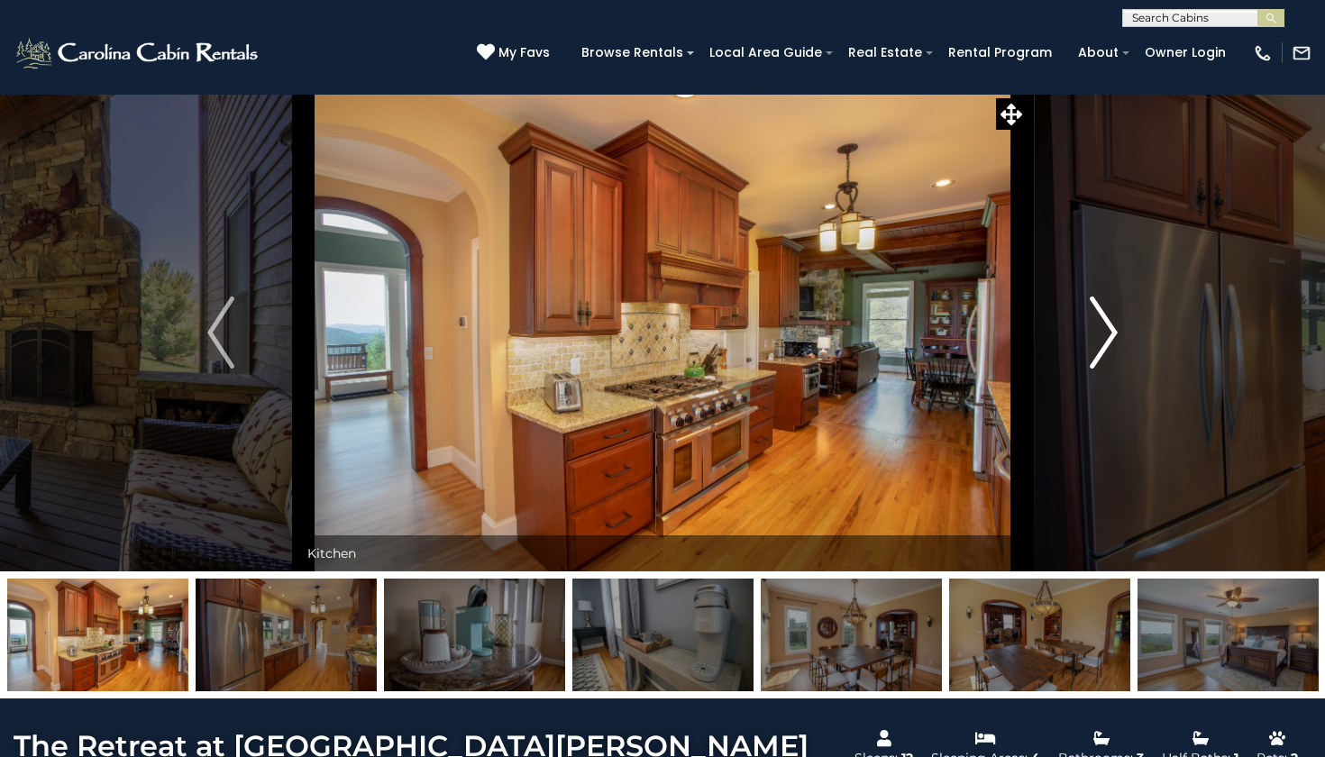
click at [1104, 327] on img "Next" at bounding box center [1104, 333] width 27 height 72
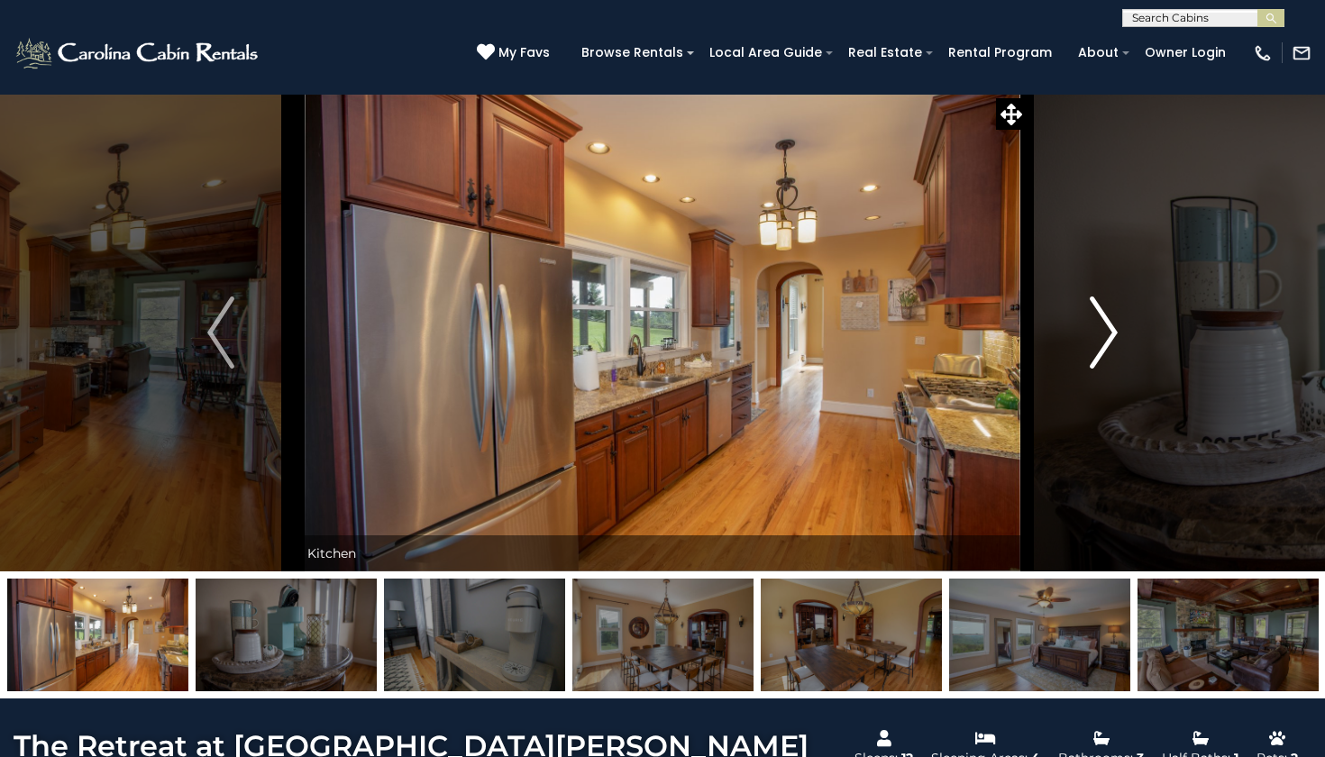
click at [1104, 327] on img "Next" at bounding box center [1104, 333] width 27 height 72
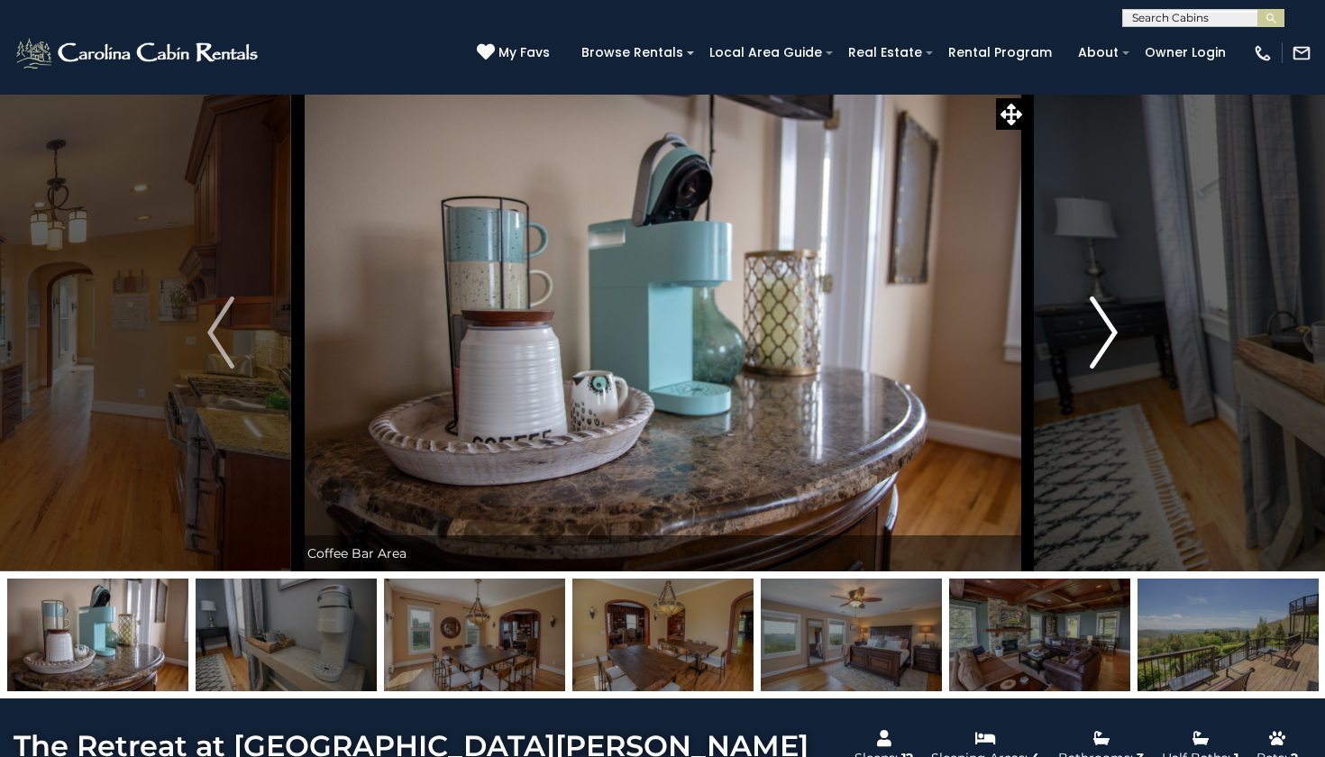
click at [1104, 327] on img "Next" at bounding box center [1104, 333] width 27 height 72
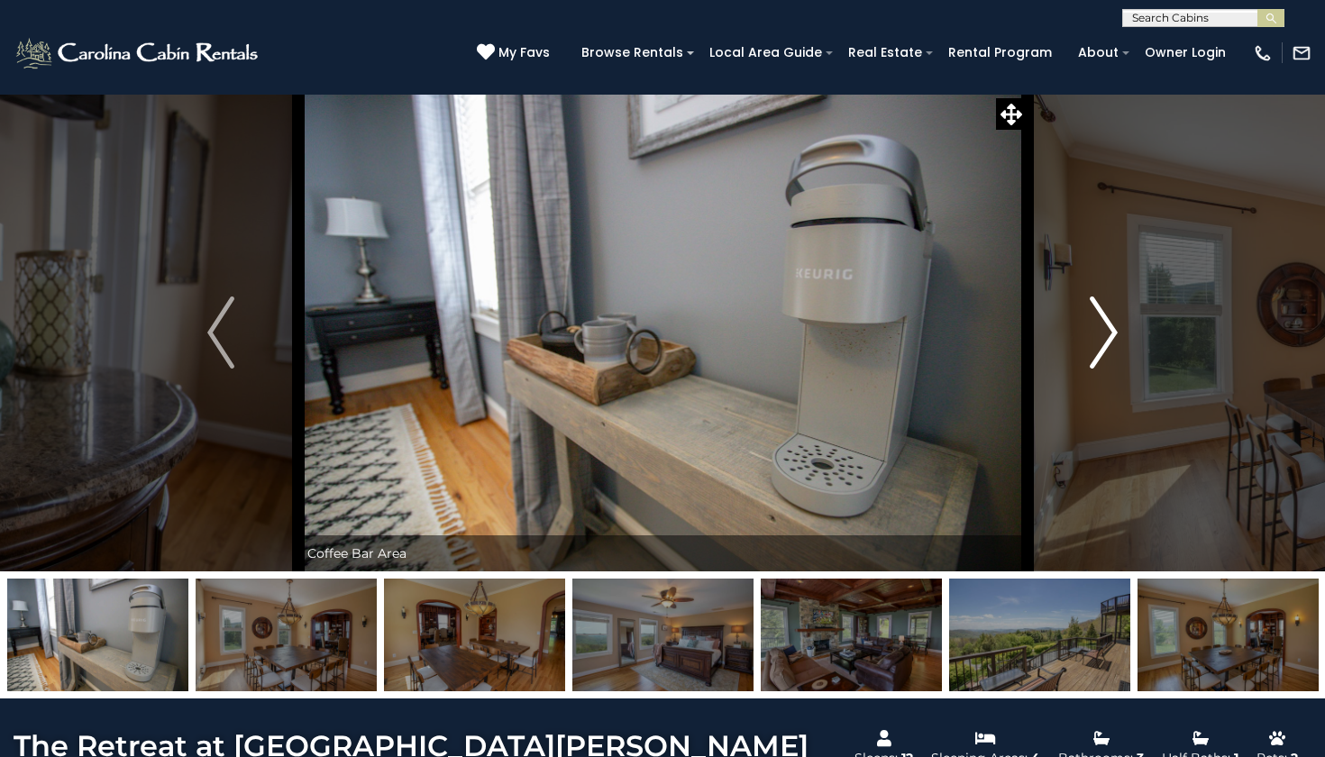
click at [1104, 327] on img "Next" at bounding box center [1104, 333] width 27 height 72
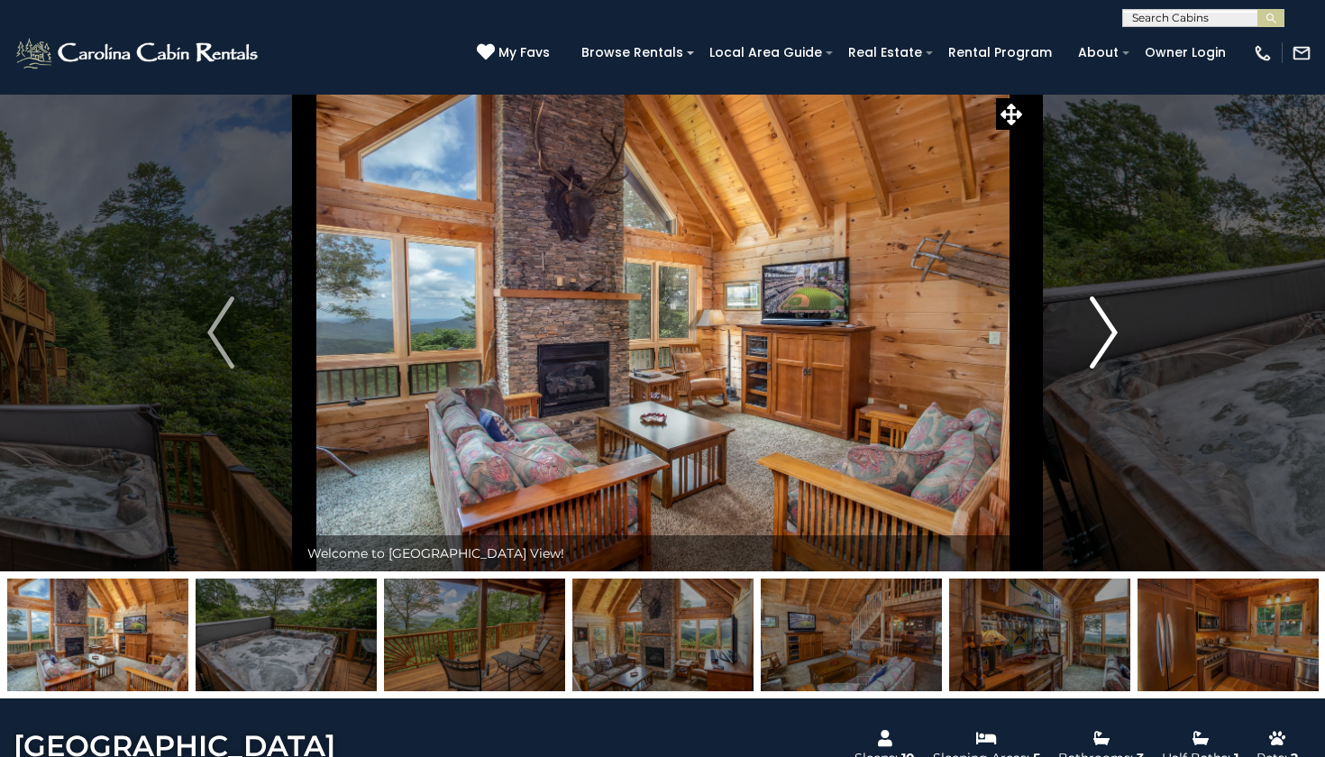
click at [1112, 320] on img "Next" at bounding box center [1104, 333] width 27 height 72
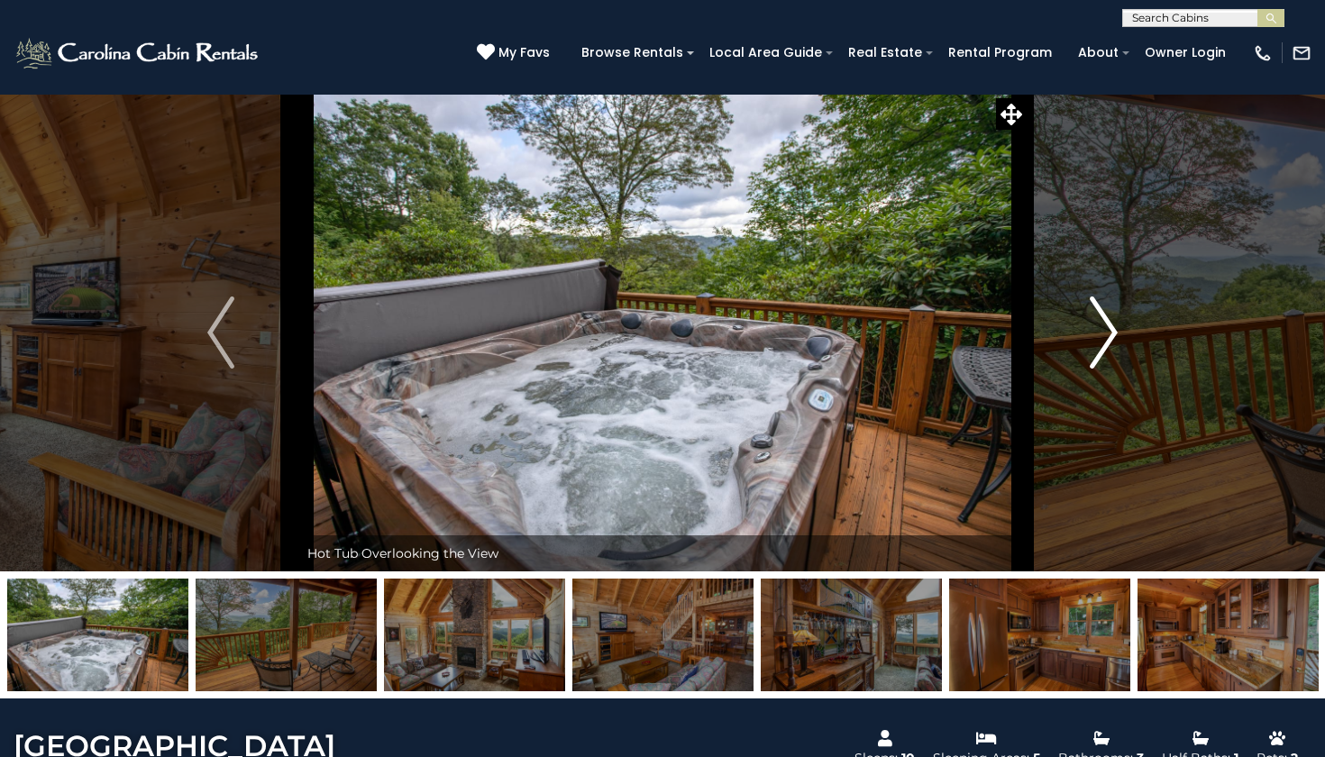
click at [1112, 320] on img "Next" at bounding box center [1104, 333] width 27 height 72
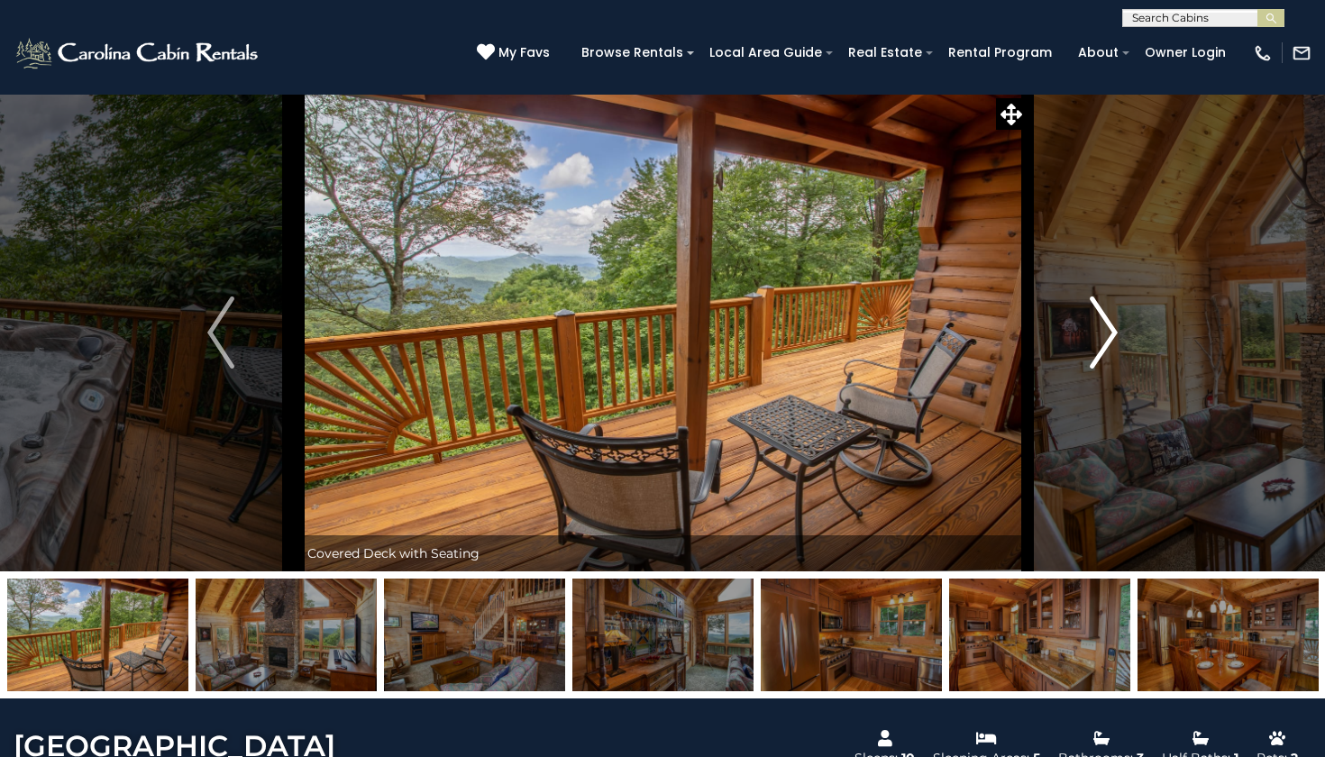
click at [1112, 320] on img "Next" at bounding box center [1104, 333] width 27 height 72
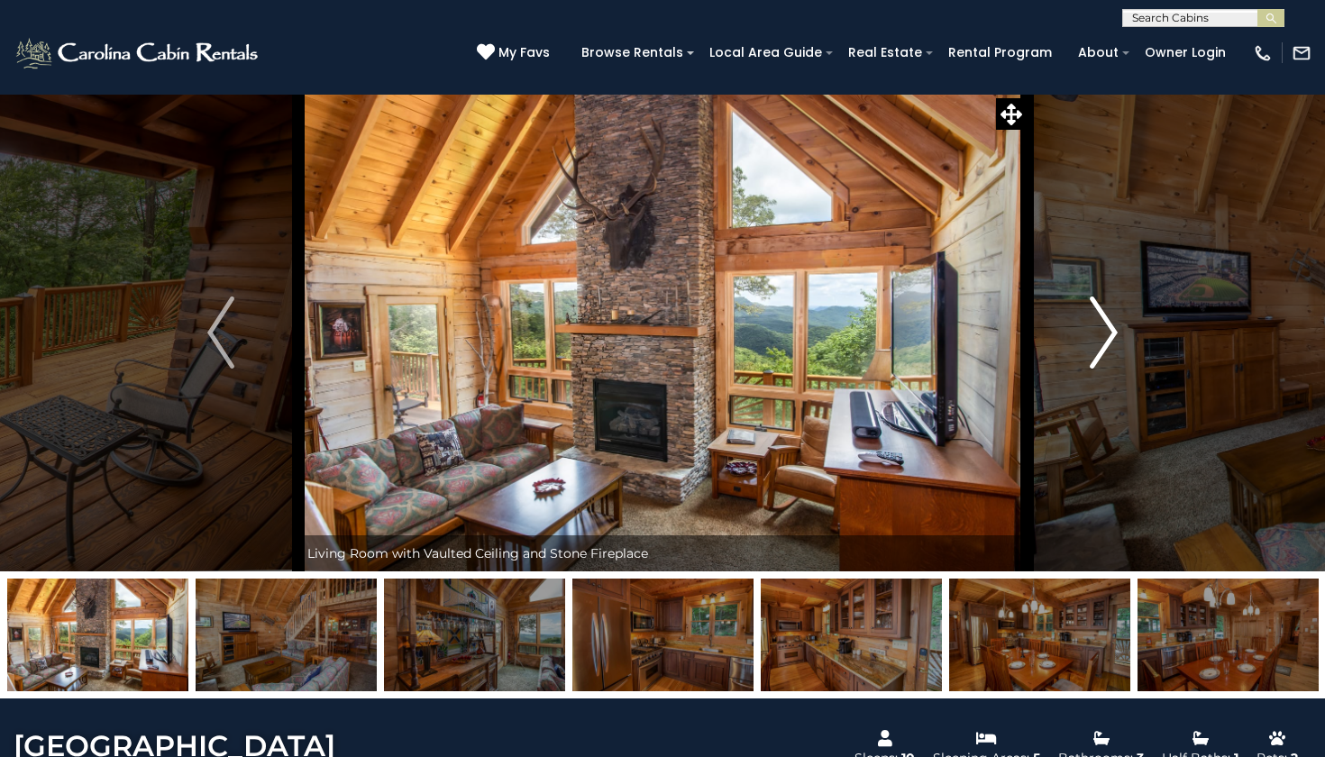
click at [1112, 320] on img "Next" at bounding box center [1104, 333] width 27 height 72
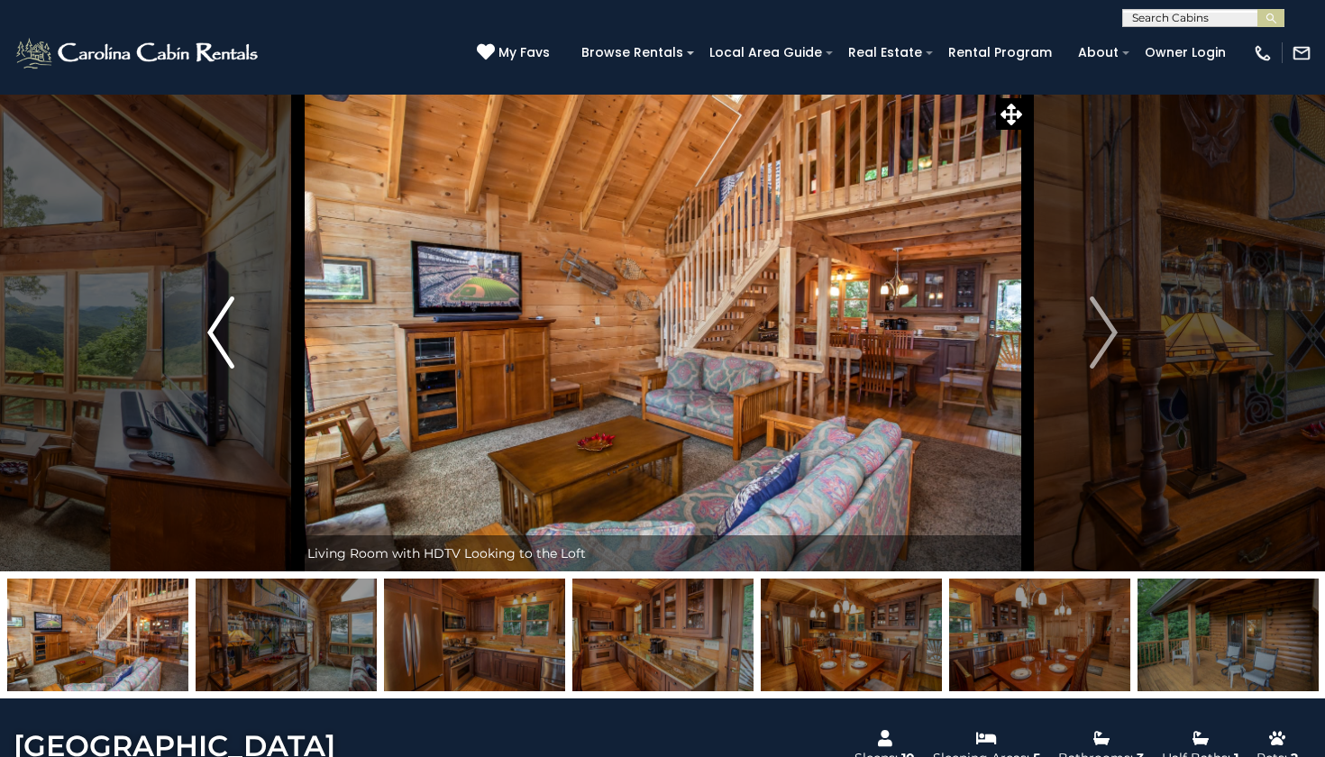
click at [213, 331] on img "Previous" at bounding box center [220, 333] width 27 height 72
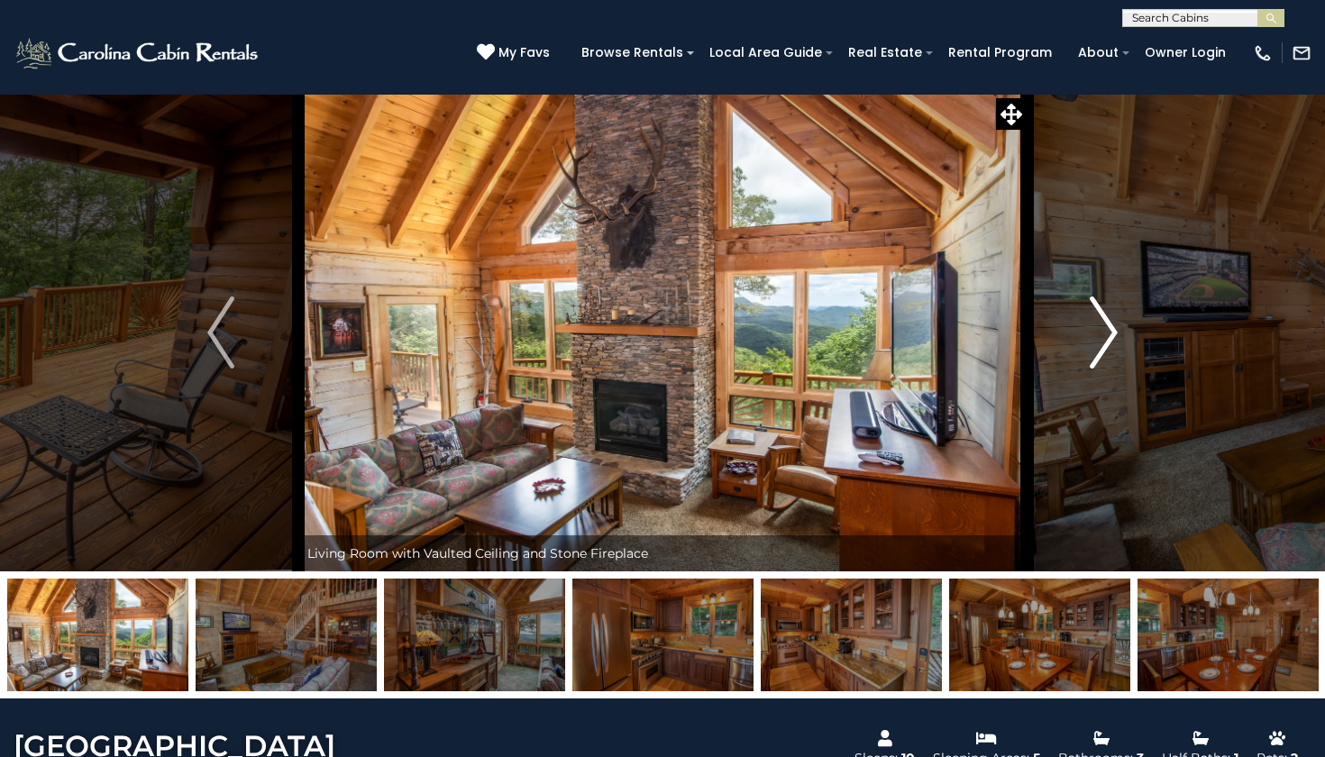
click at [1095, 361] on img "Next" at bounding box center [1104, 333] width 27 height 72
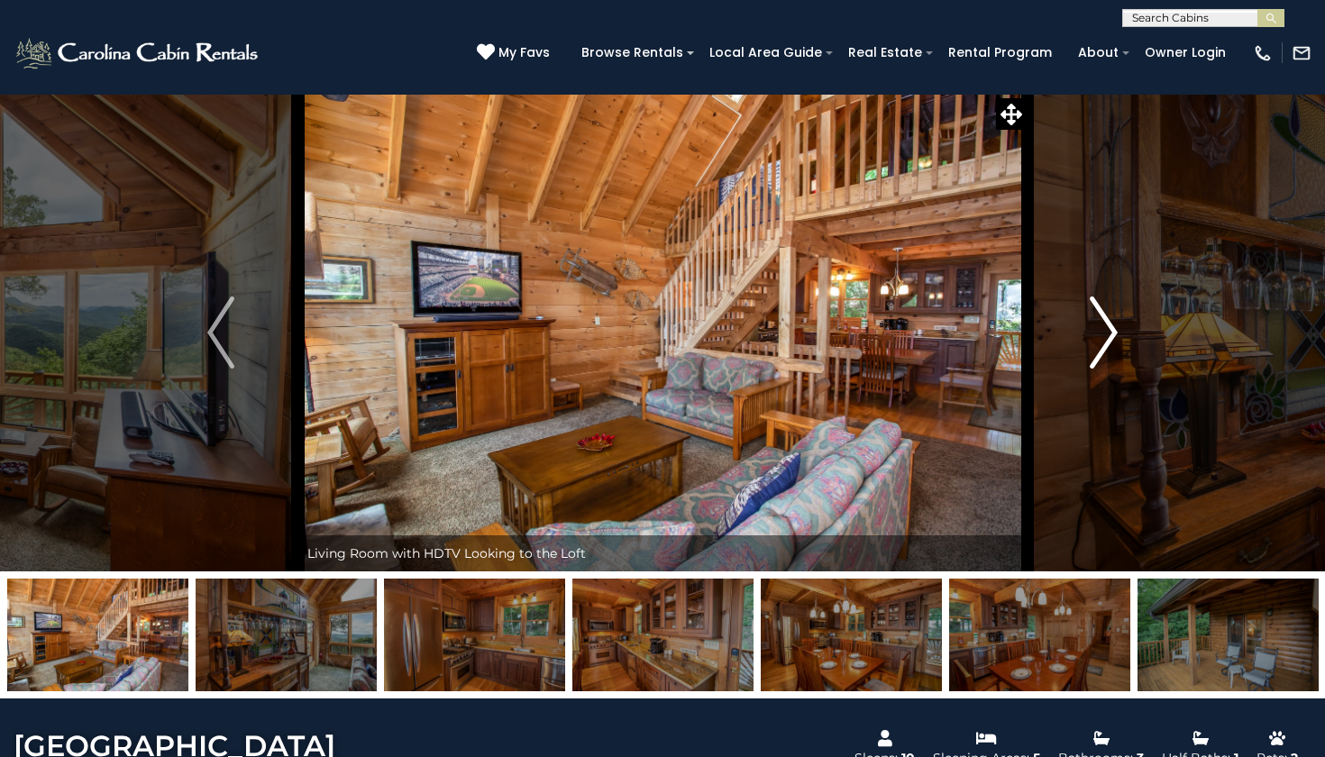
click at [1095, 361] on img "Next" at bounding box center [1104, 333] width 27 height 72
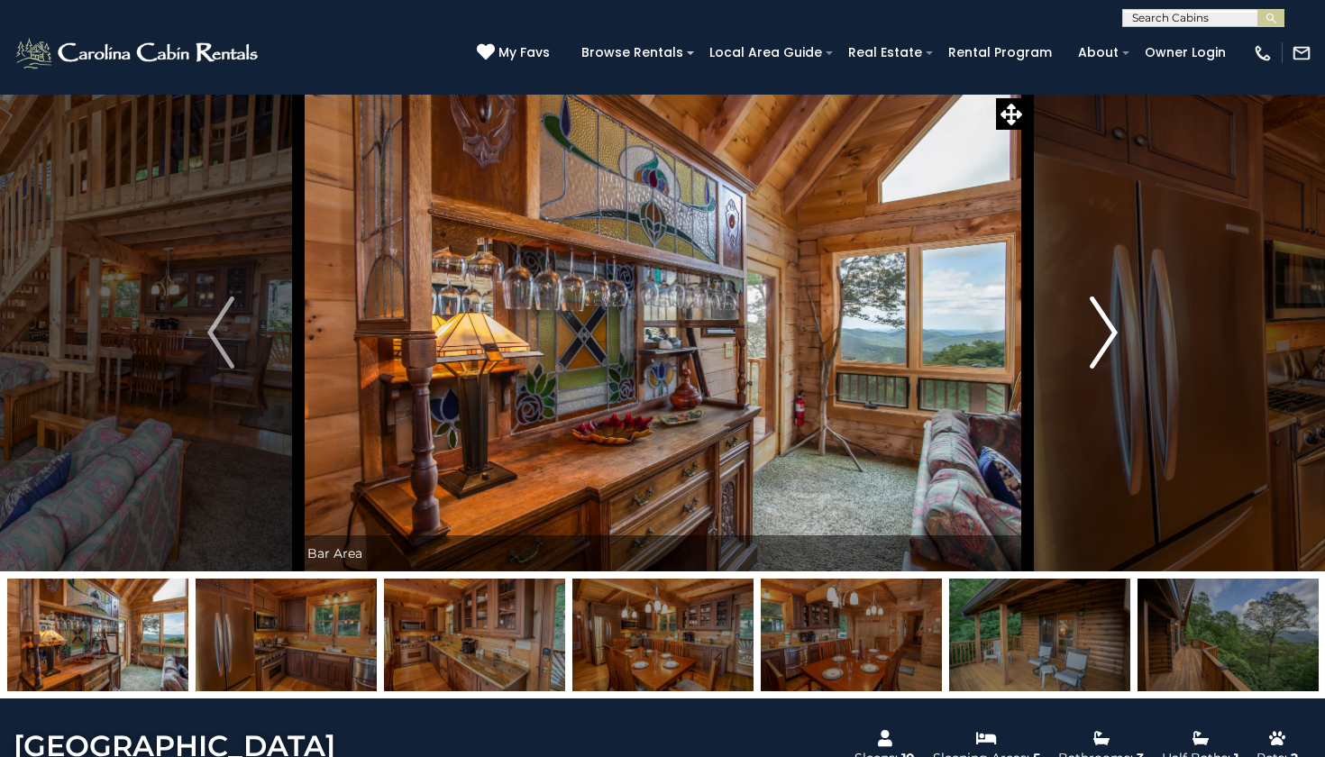
click at [1095, 361] on img "Next" at bounding box center [1104, 333] width 27 height 72
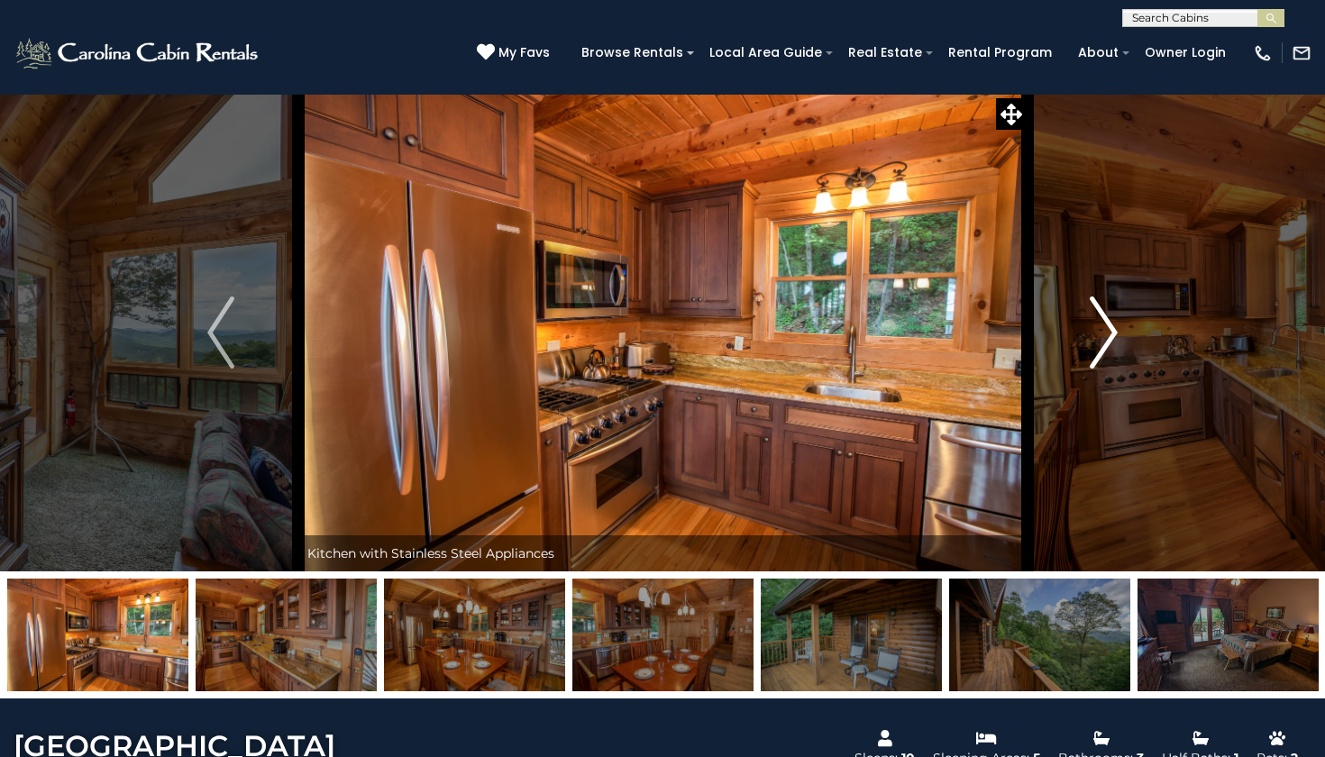
click at [1095, 361] on img "Next" at bounding box center [1104, 333] width 27 height 72
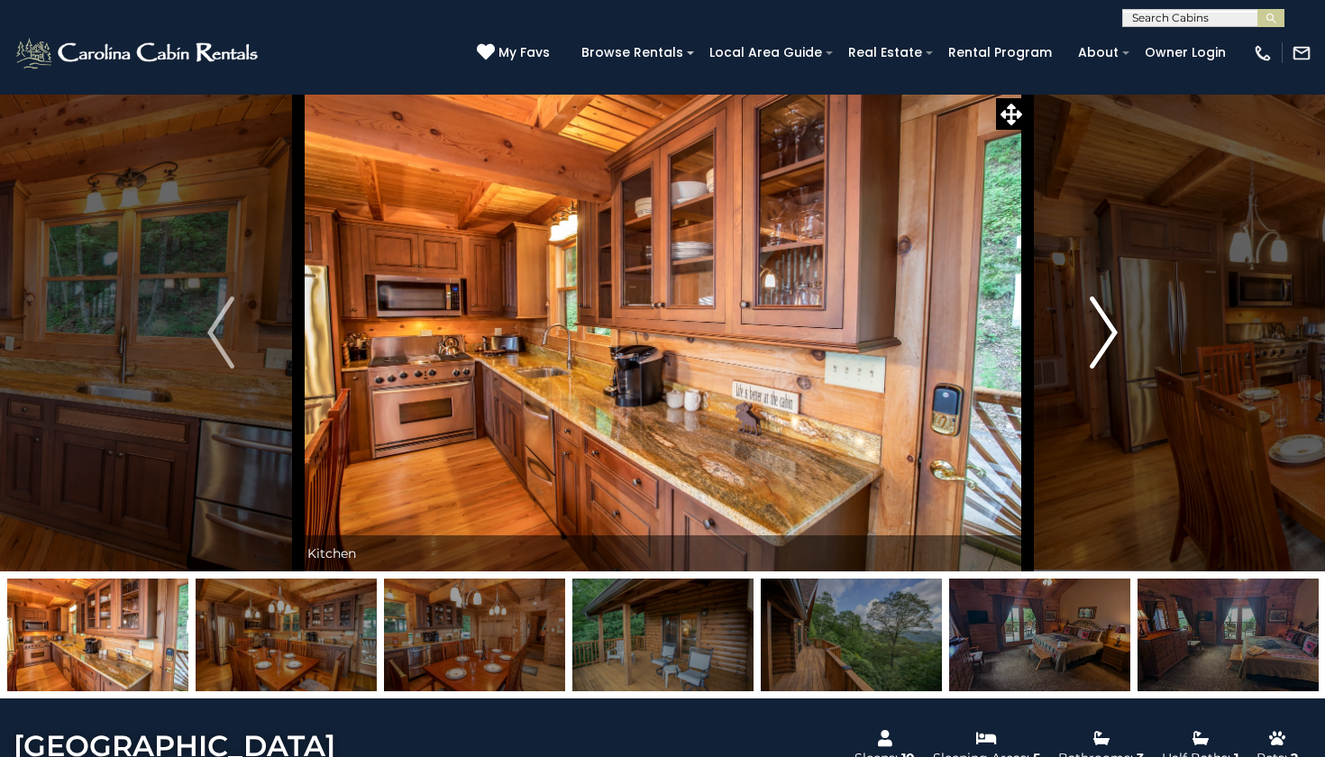
click at [1095, 361] on img "Next" at bounding box center [1104, 333] width 27 height 72
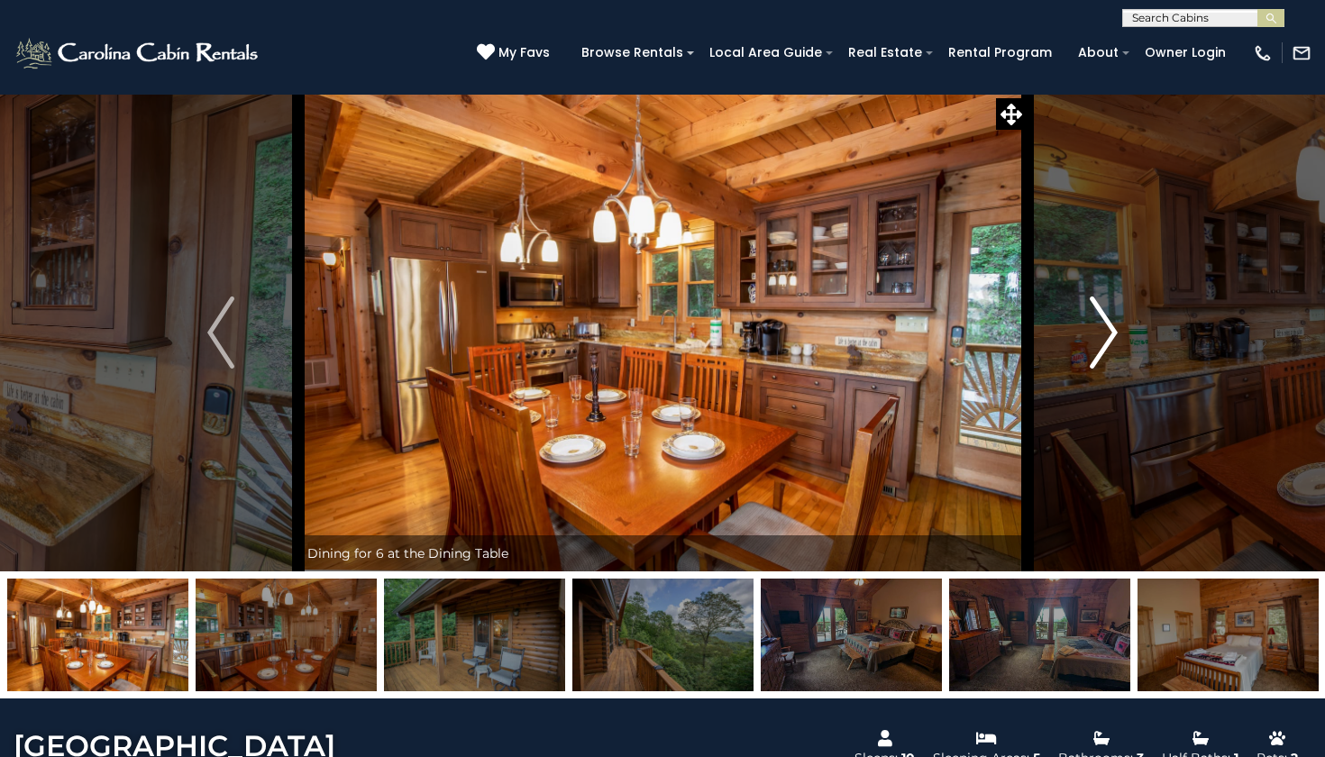
click at [1095, 361] on img "Next" at bounding box center [1104, 333] width 27 height 72
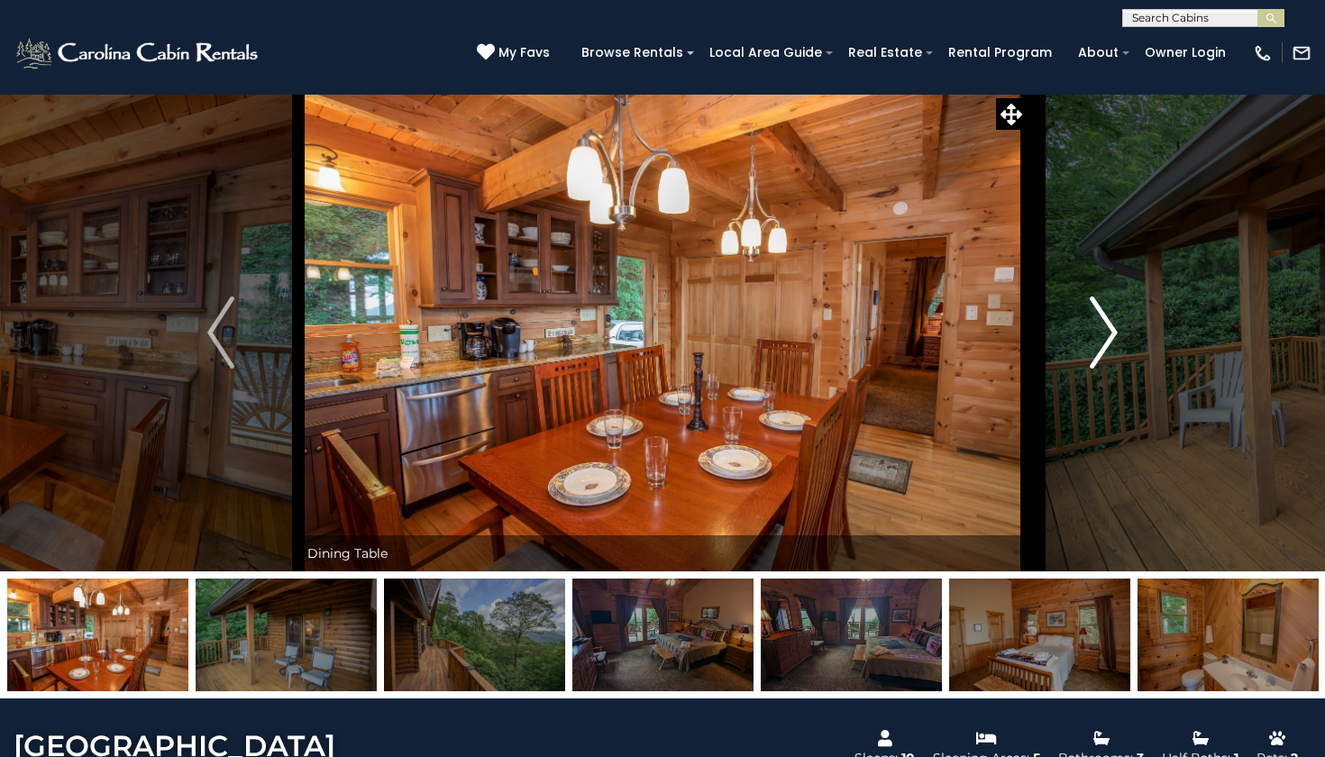
click at [1095, 361] on img "Next" at bounding box center [1104, 333] width 27 height 72
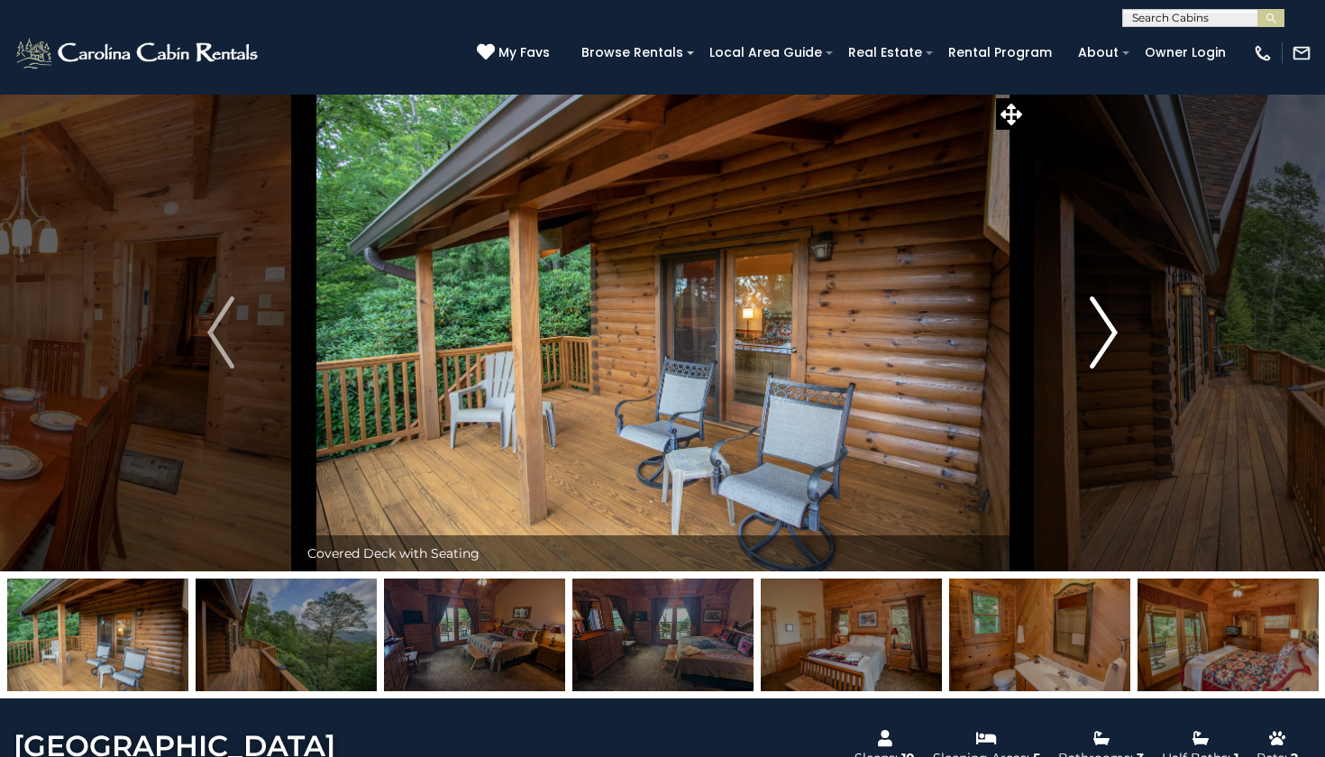
click at [1095, 361] on img "Next" at bounding box center [1104, 333] width 27 height 72
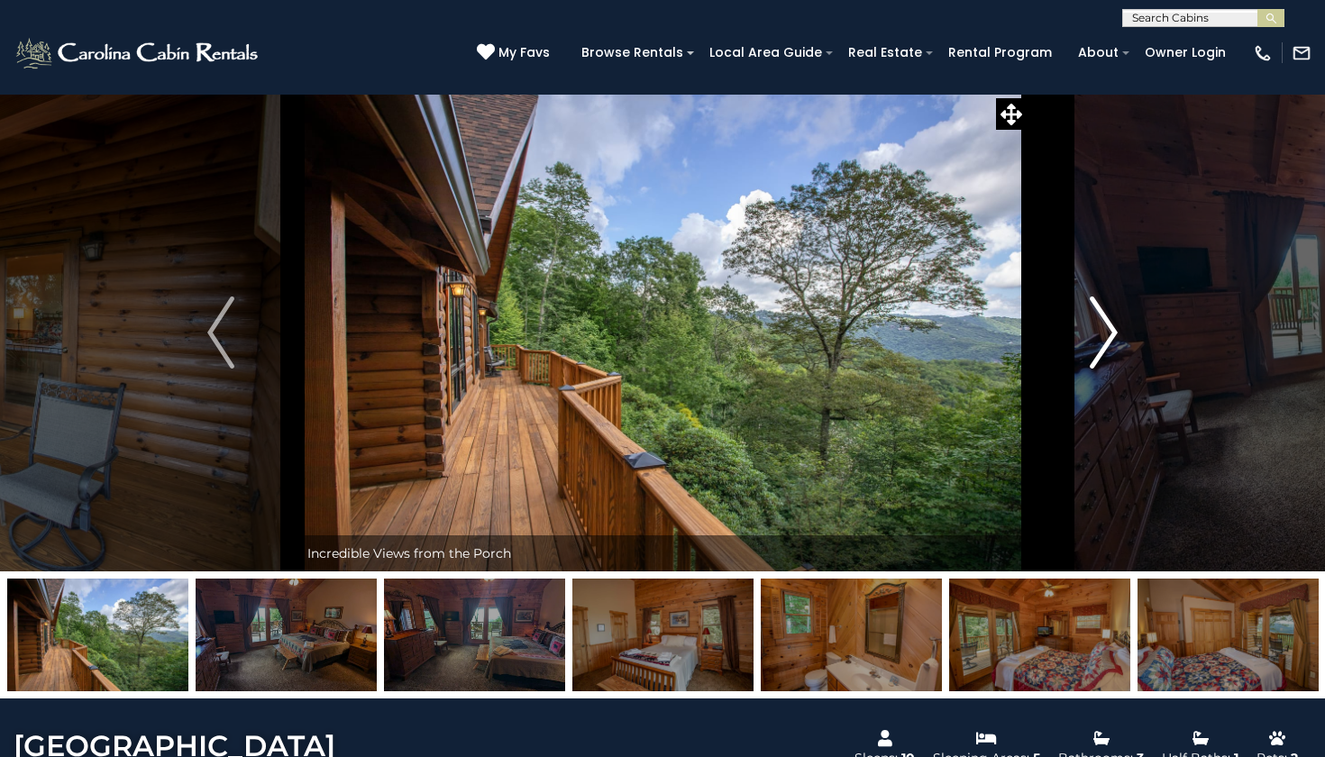
click at [1095, 361] on img "Next" at bounding box center [1104, 333] width 27 height 72
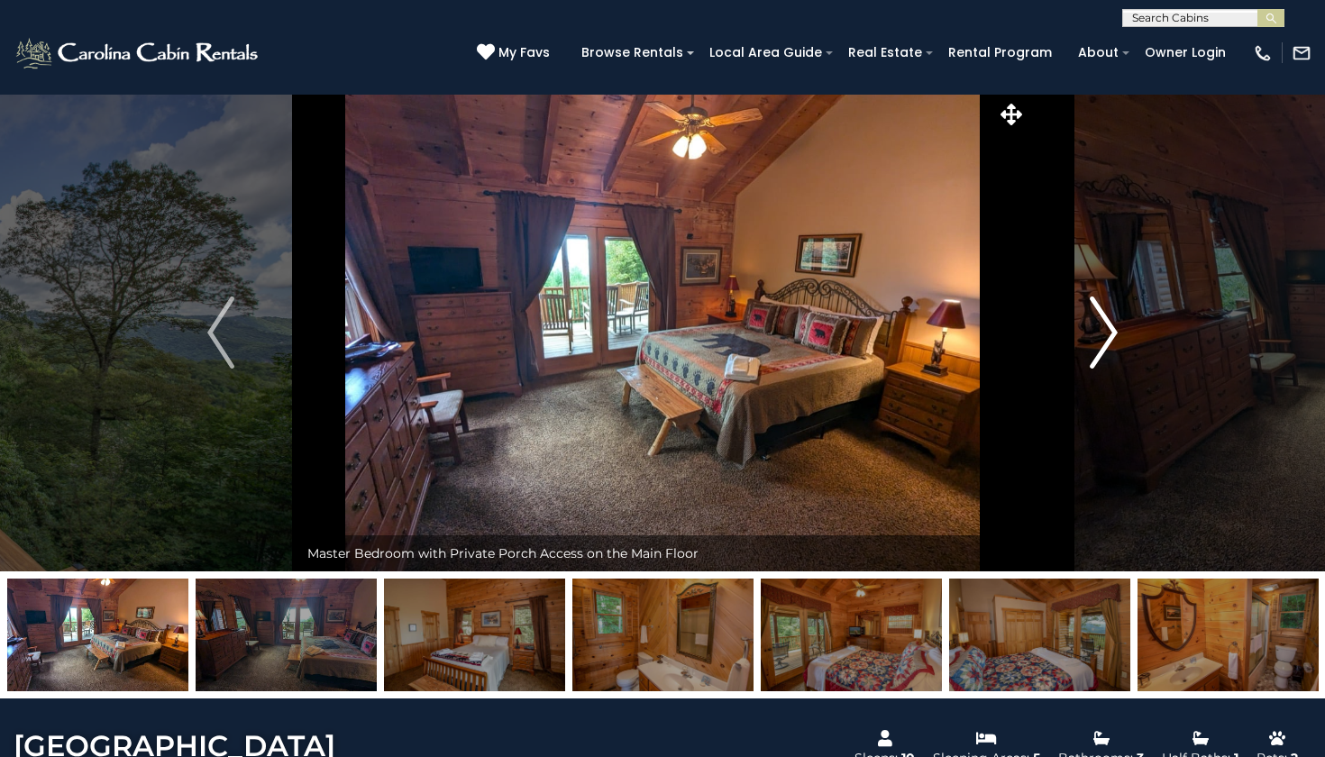
click at [1095, 361] on img "Next" at bounding box center [1104, 333] width 27 height 72
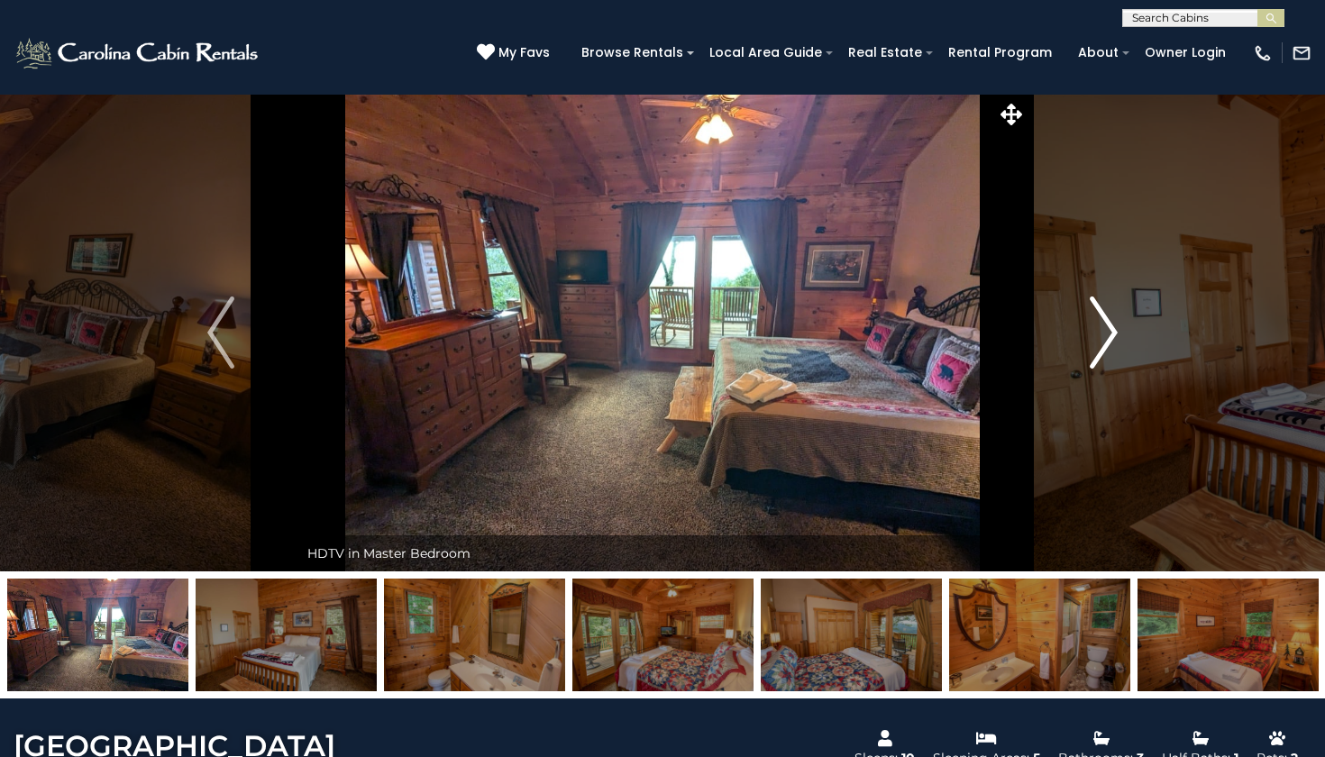
click at [1095, 361] on img "Next" at bounding box center [1104, 333] width 27 height 72
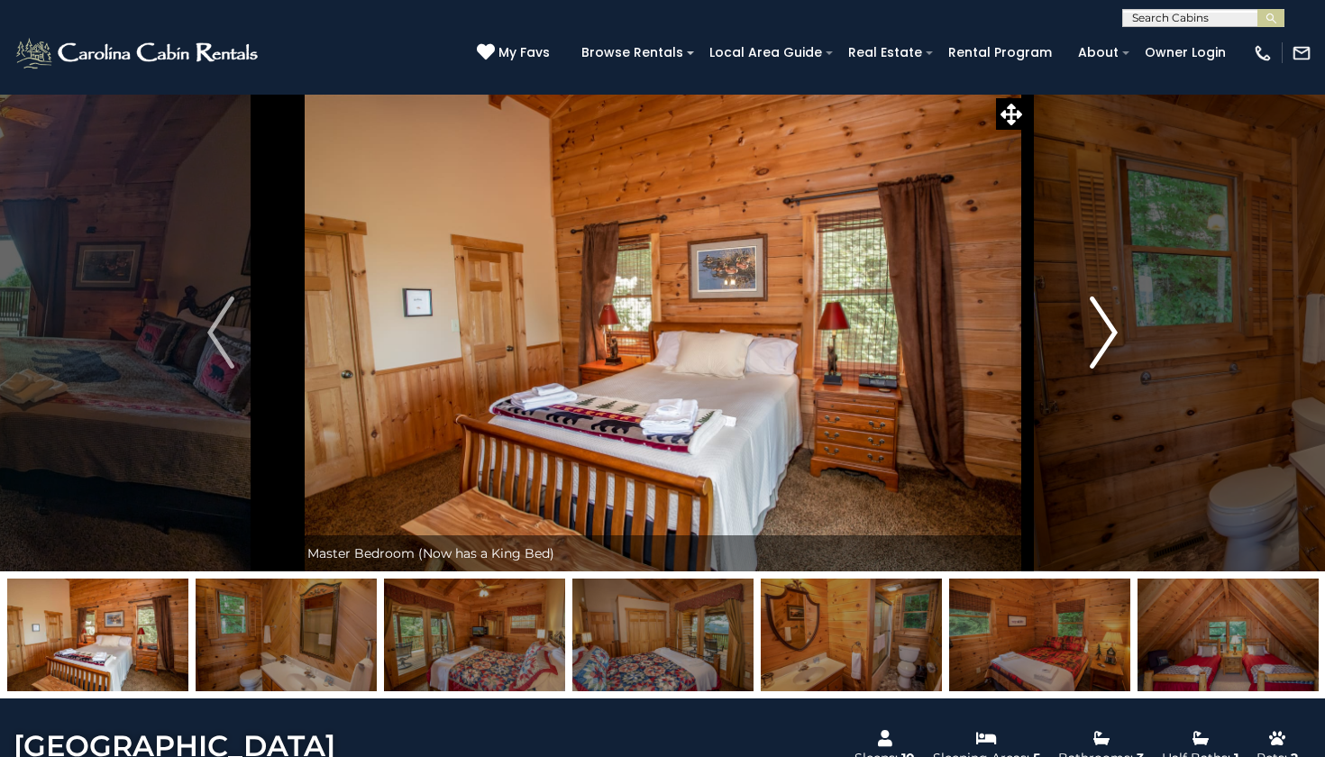
click at [1095, 361] on img "Next" at bounding box center [1104, 333] width 27 height 72
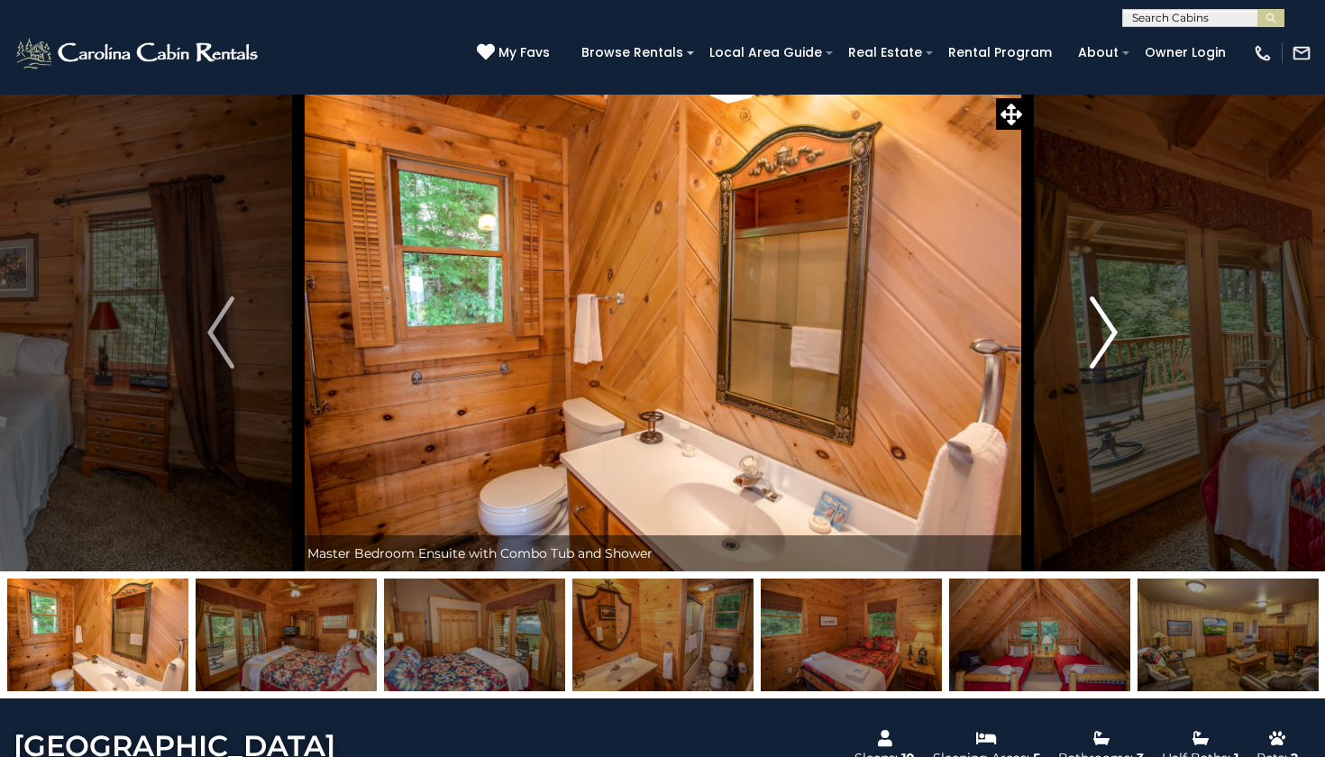
click at [1095, 361] on img "Next" at bounding box center [1104, 333] width 27 height 72
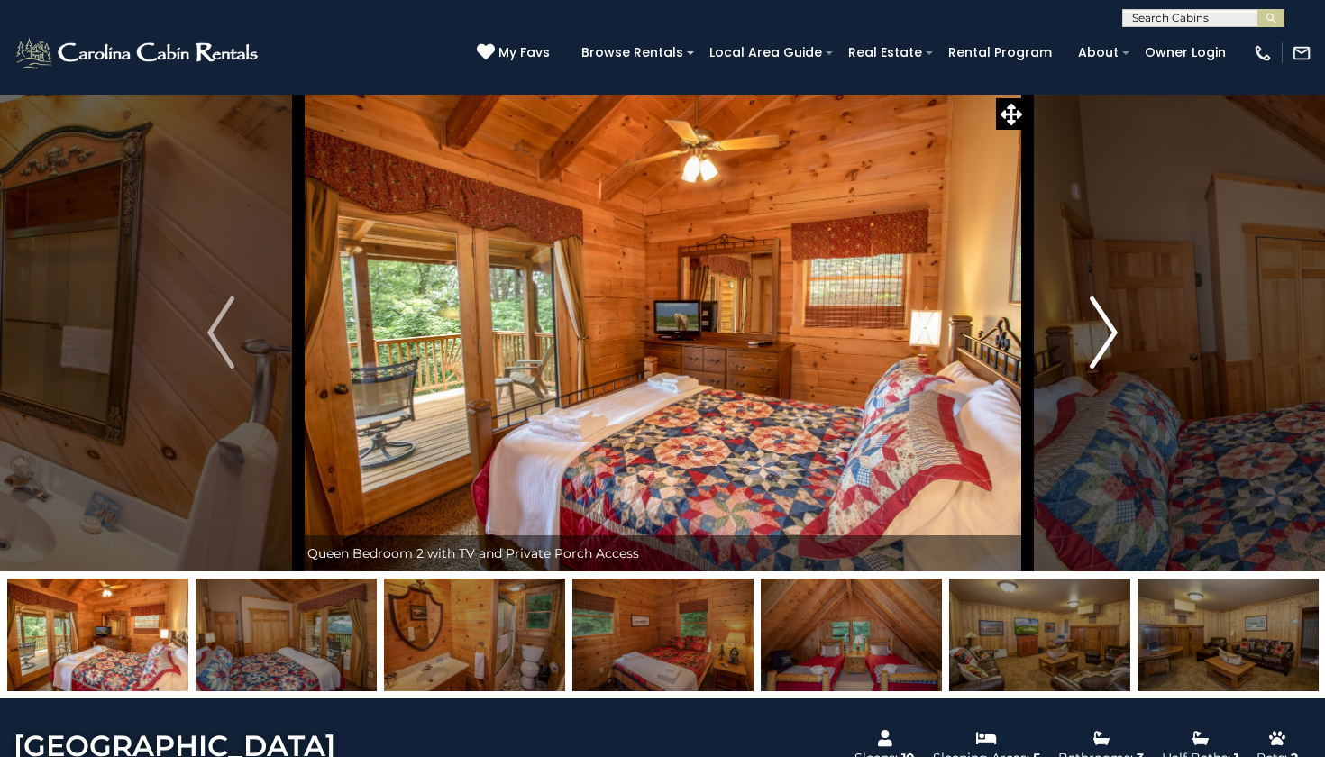
click at [1095, 361] on img "Next" at bounding box center [1104, 333] width 27 height 72
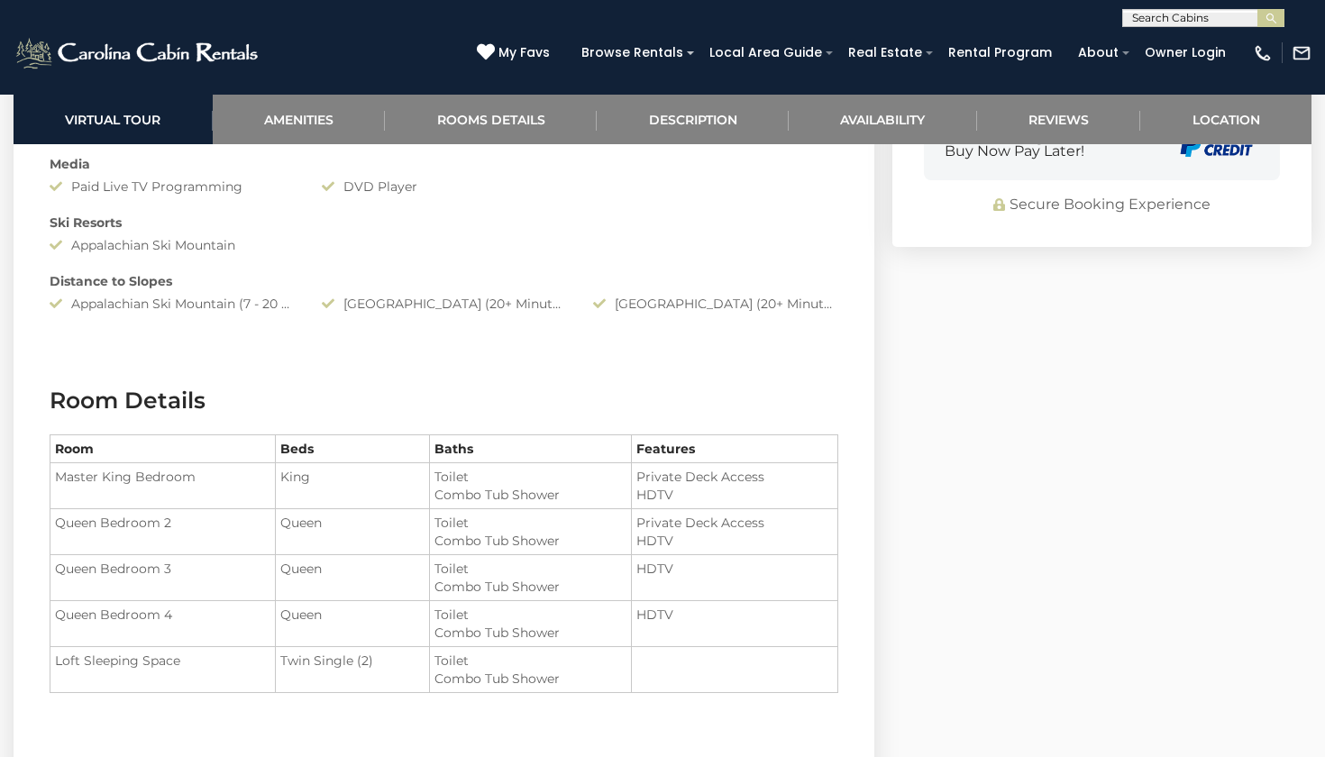
scroll to position [1515, 0]
